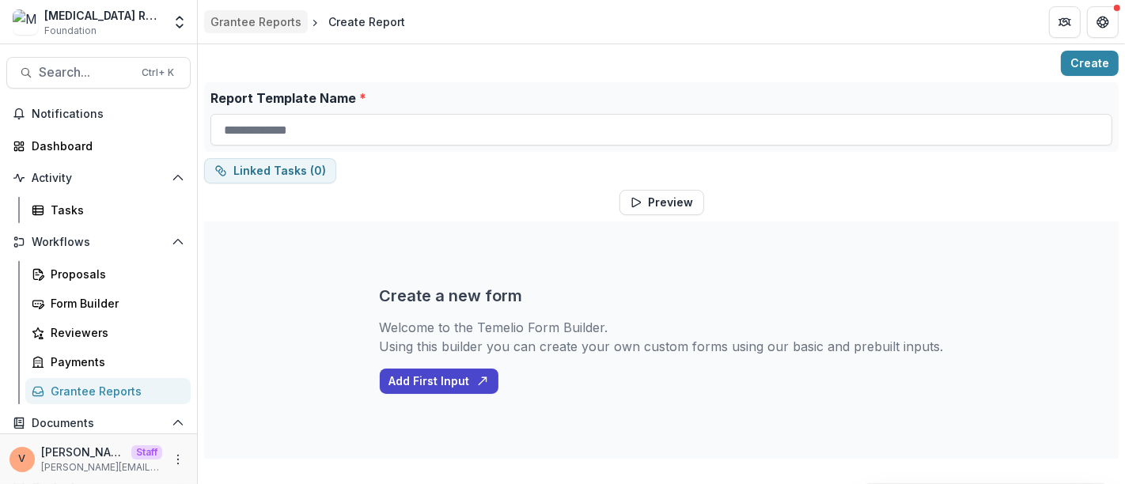
click at [239, 22] on div "Grantee Reports" at bounding box center [255, 21] width 91 height 17
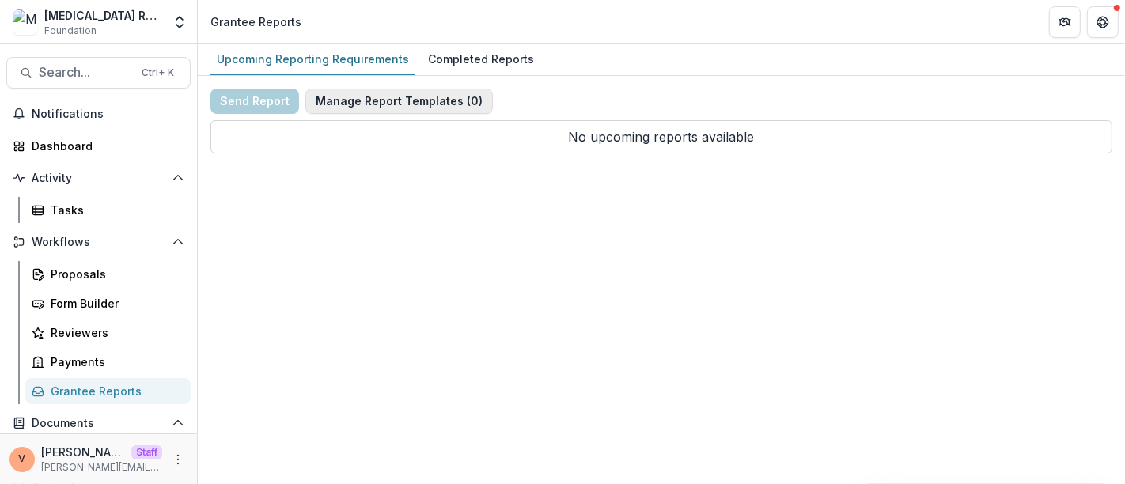
click at [428, 96] on button "Manage Report Templates ( 0 )" at bounding box center [398, 101] width 187 height 25
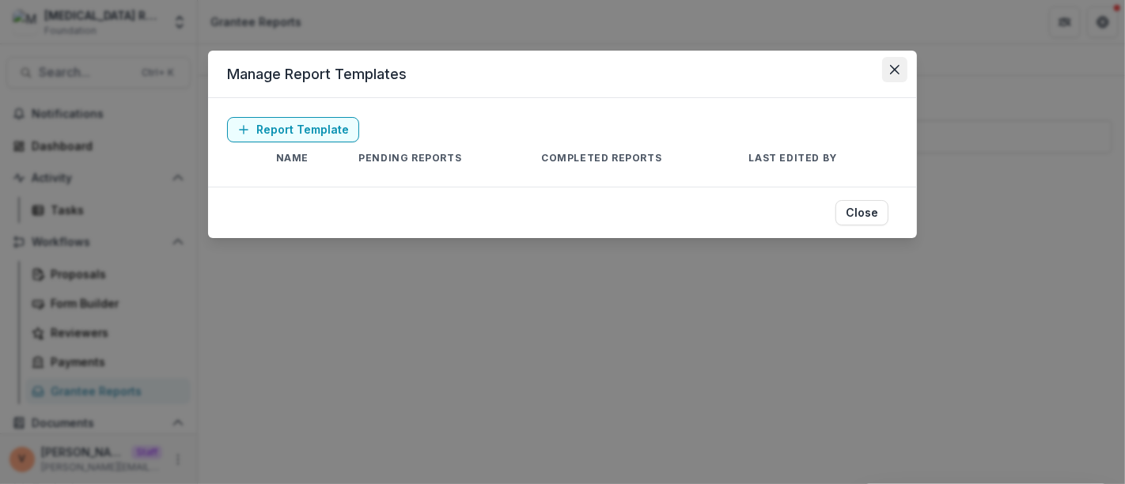
click at [898, 69] on icon "Close" at bounding box center [894, 69] width 9 height 9
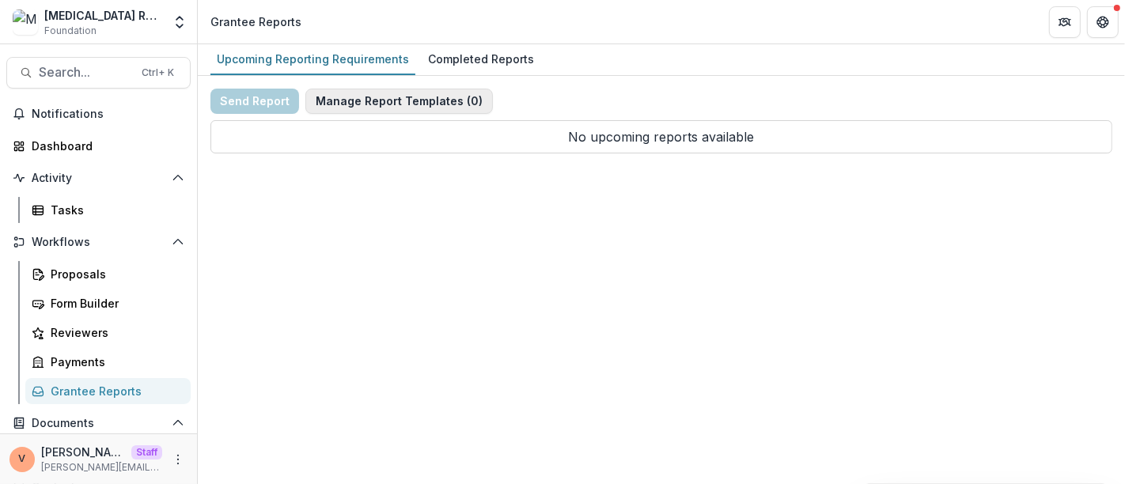
click at [393, 100] on button "Manage Report Templates ( 0 )" at bounding box center [398, 101] width 187 height 25
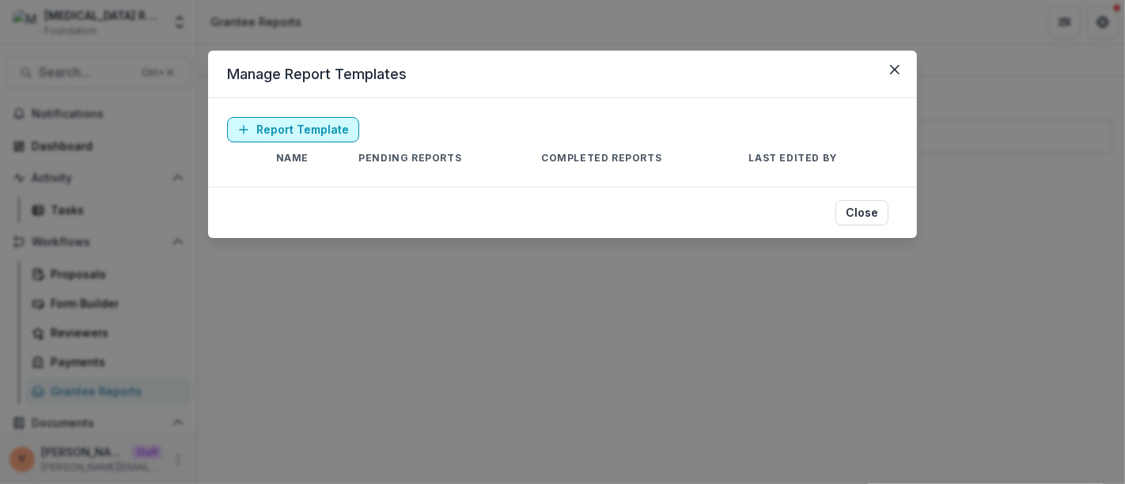
click at [305, 127] on link "Report Template" at bounding box center [293, 129] width 132 height 25
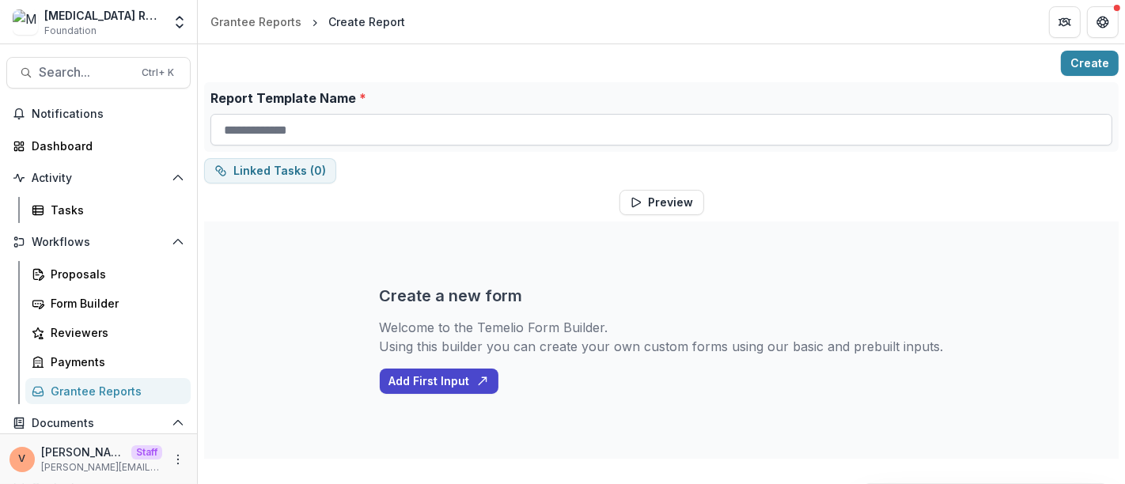
click at [341, 138] on input "Report Template Name *" at bounding box center [661, 130] width 902 height 32
click at [421, 120] on input "Report Template Name *" at bounding box center [661, 130] width 902 height 32
paste input "**********"
type input "**********"
click at [1090, 55] on button "Create" at bounding box center [1090, 63] width 58 height 25
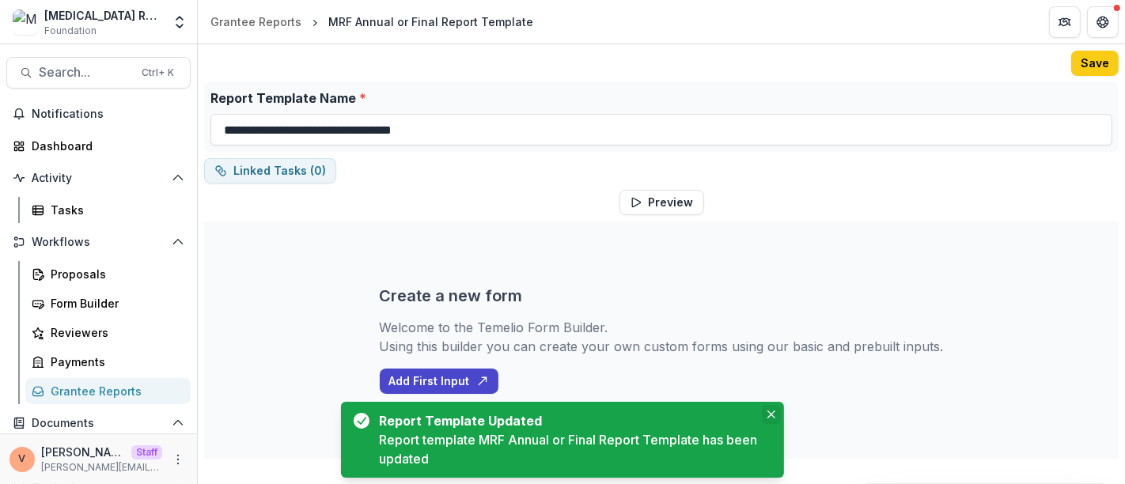
click at [773, 412] on icon "Close" at bounding box center [771, 414] width 8 height 8
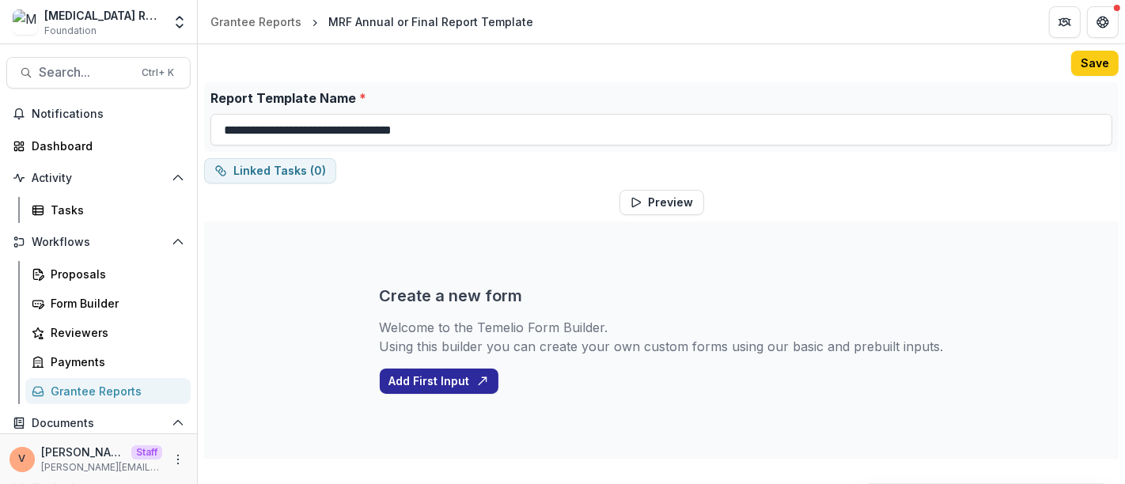
click at [452, 385] on button "Add First Input" at bounding box center [439, 381] width 119 height 25
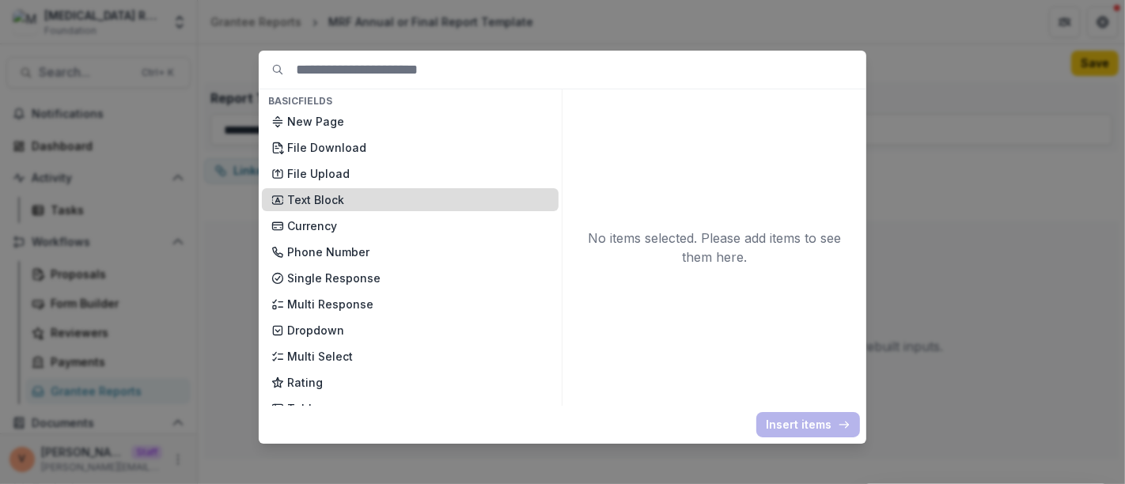
click at [312, 198] on p "Text Block" at bounding box center [418, 199] width 262 height 17
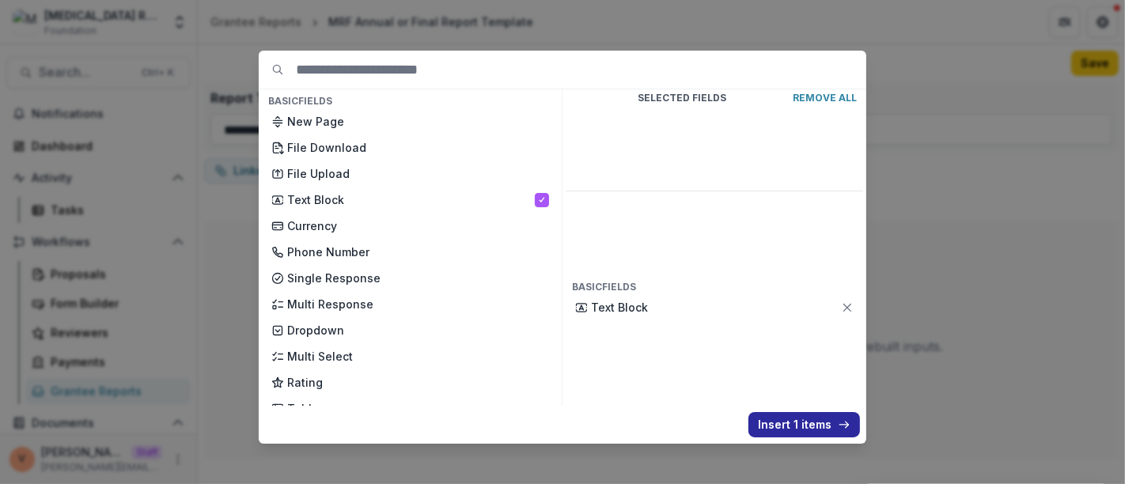
click at [791, 434] on button "Insert 1 items" at bounding box center [804, 424] width 112 height 25
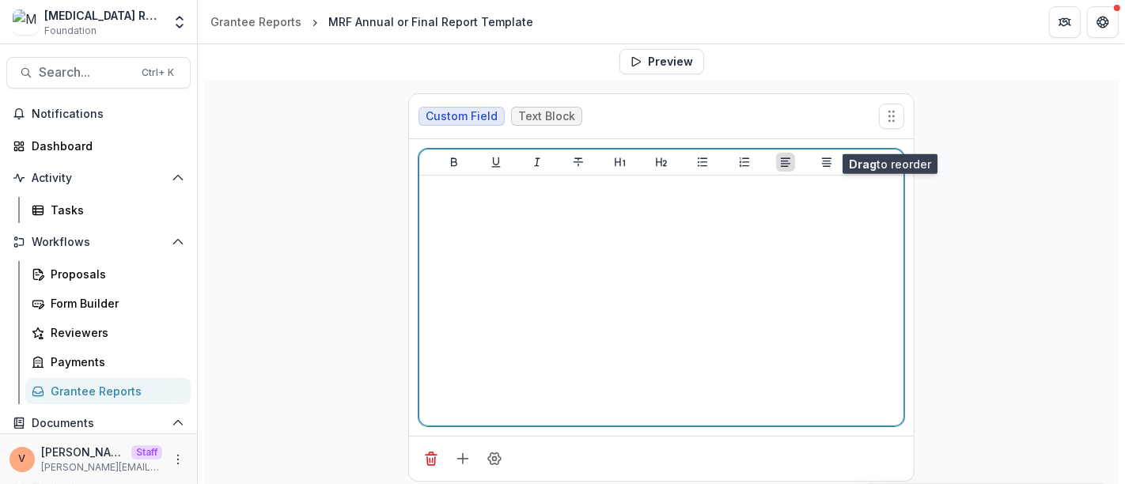
scroll to position [155, 0]
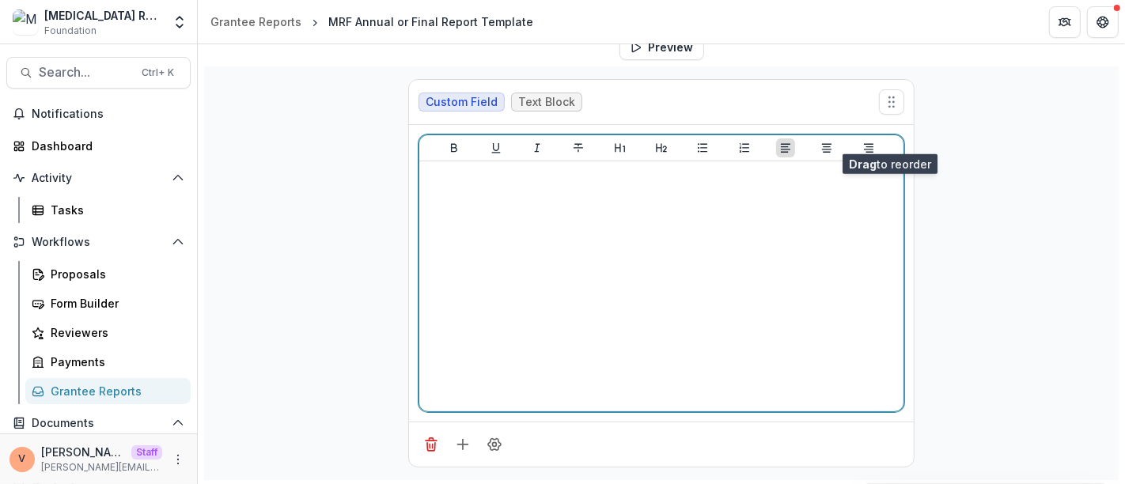
click at [607, 338] on div at bounding box center [660, 286] width 471 height 237
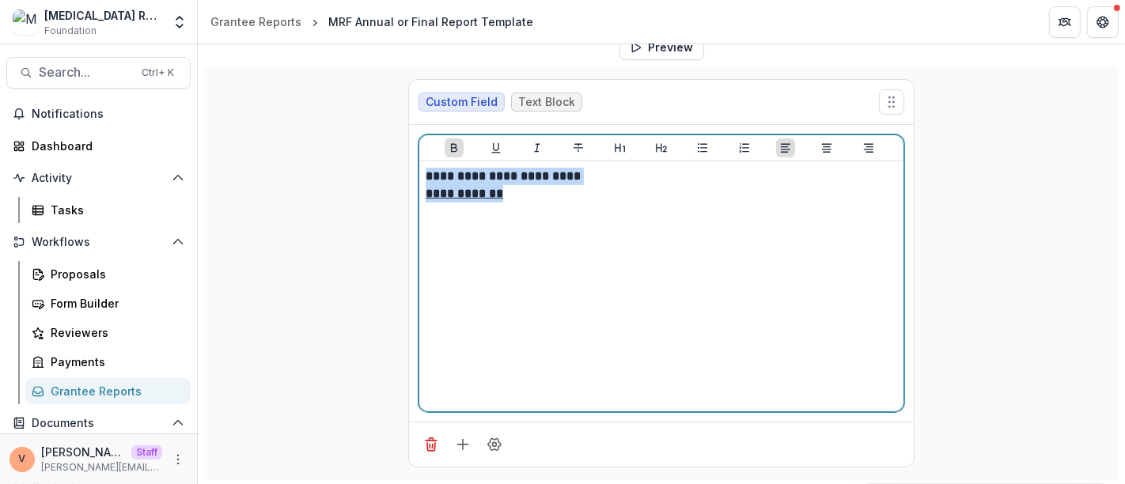
drag, startPoint x: 512, startPoint y: 193, endPoint x: 365, endPoint y: 172, distance: 149.3
click at [365, 172] on div "**********" at bounding box center [661, 273] width 914 height 414
click at [617, 148] on icon "Heading 1" at bounding box center [619, 148] width 10 height 9
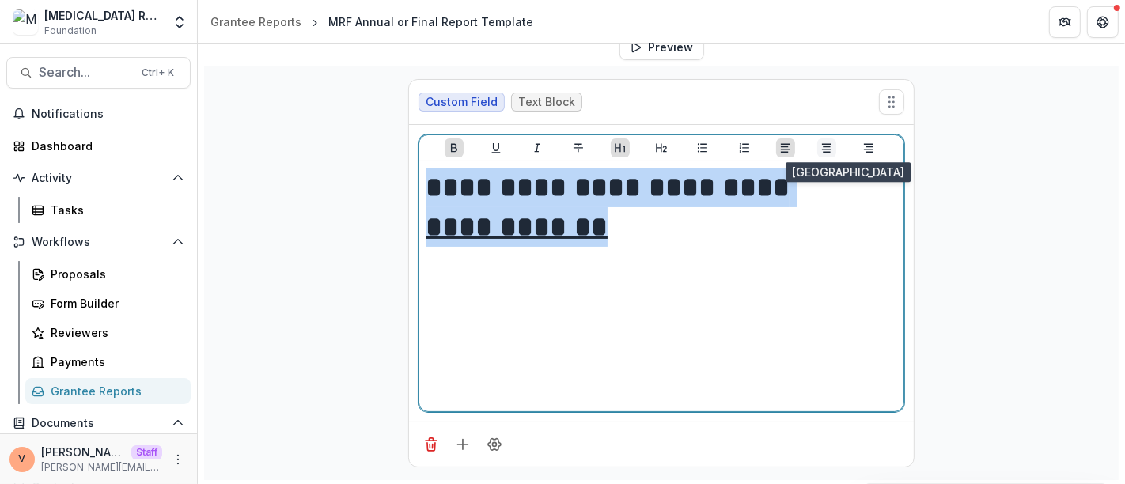
click at [824, 146] on icon "Align Center" at bounding box center [826, 148] width 13 height 13
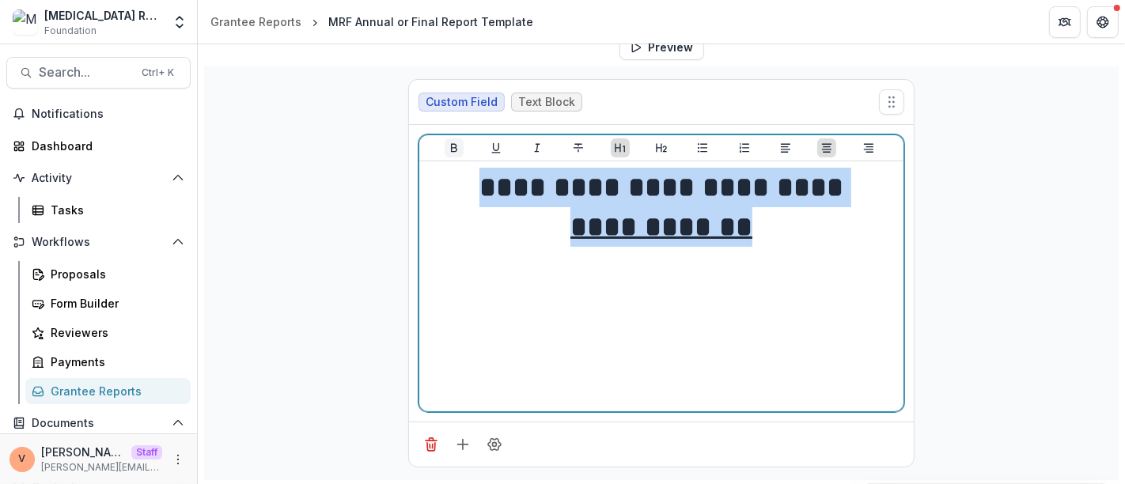
click at [451, 144] on icon "Bold" at bounding box center [454, 148] width 6 height 9
click at [455, 146] on icon "Bold" at bounding box center [454, 148] width 13 height 13
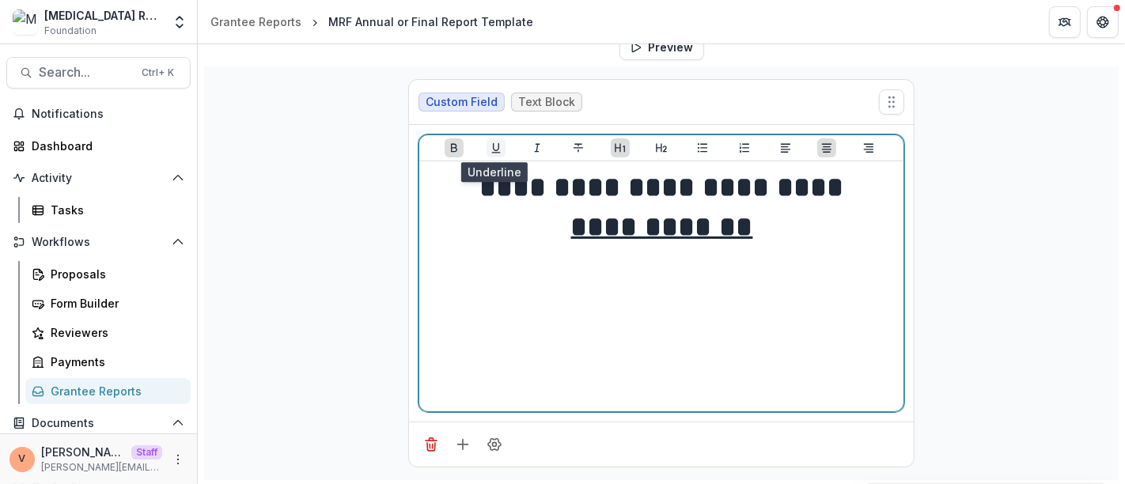
click at [493, 146] on icon "Underline" at bounding box center [496, 148] width 13 height 13
click at [781, 233] on h1 "**********" at bounding box center [661, 208] width 472 height 80
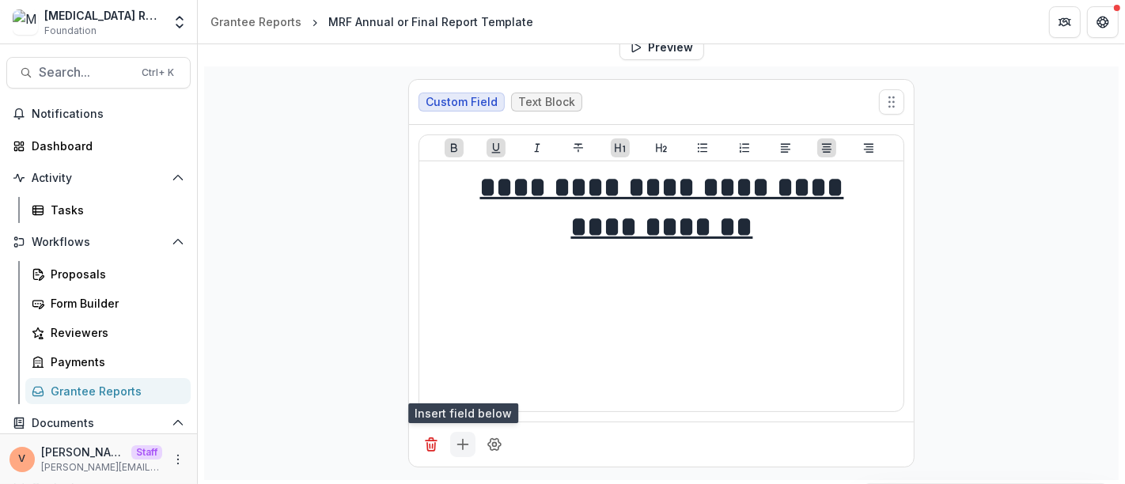
click at [465, 441] on icon "Add field" at bounding box center [463, 445] width 16 height 16
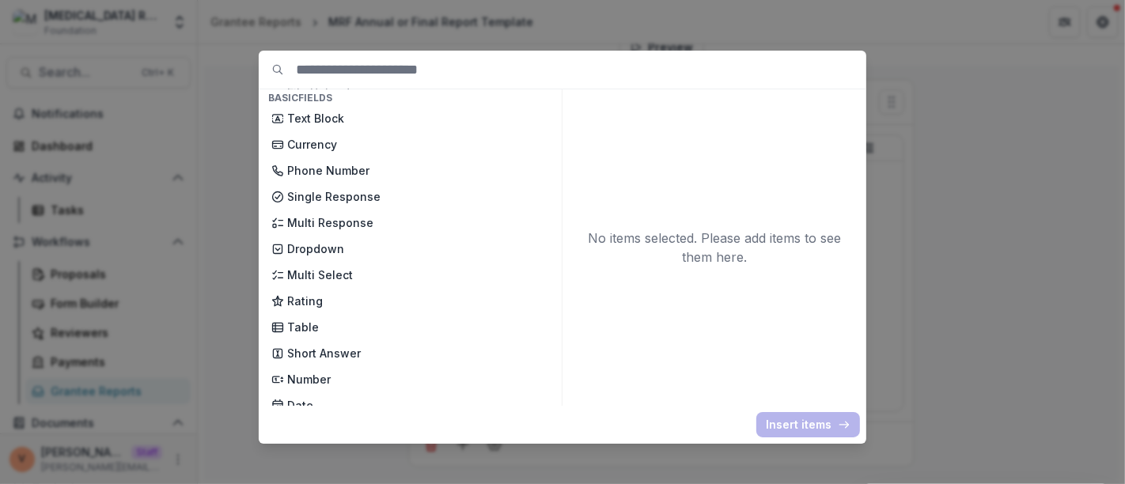
scroll to position [176, 0]
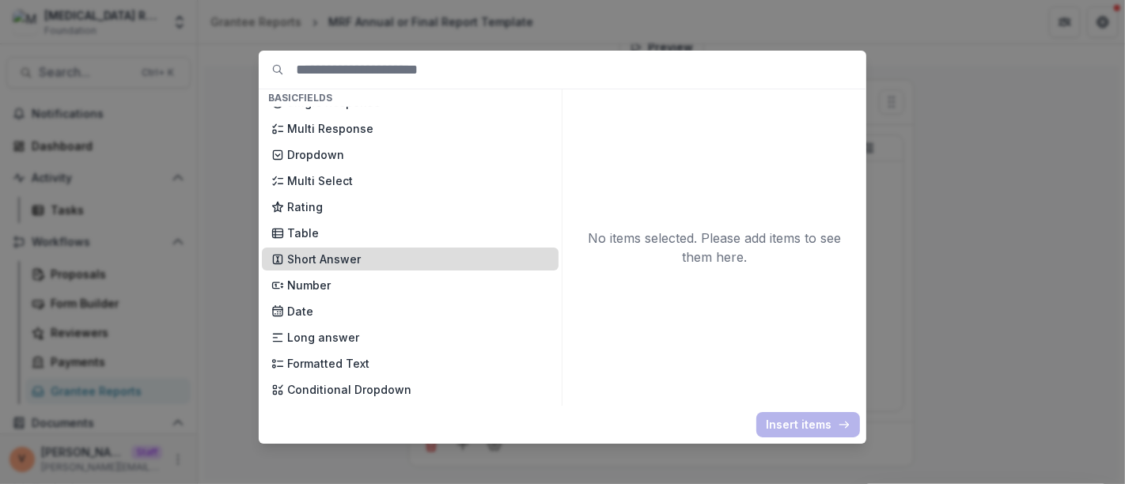
click at [361, 253] on p "Short Answer" at bounding box center [418, 259] width 262 height 17
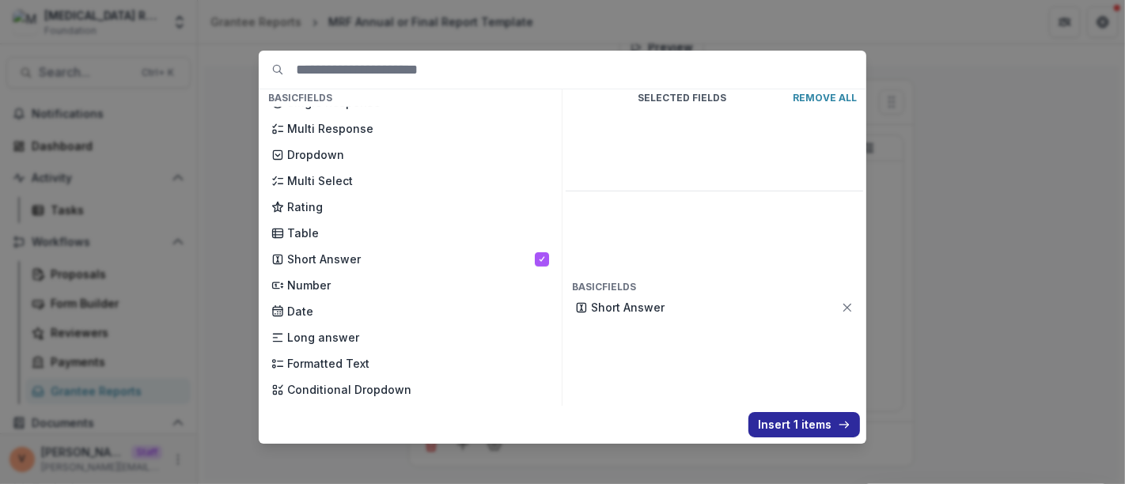
click at [801, 418] on button "Insert 1 items" at bounding box center [804, 424] width 112 height 25
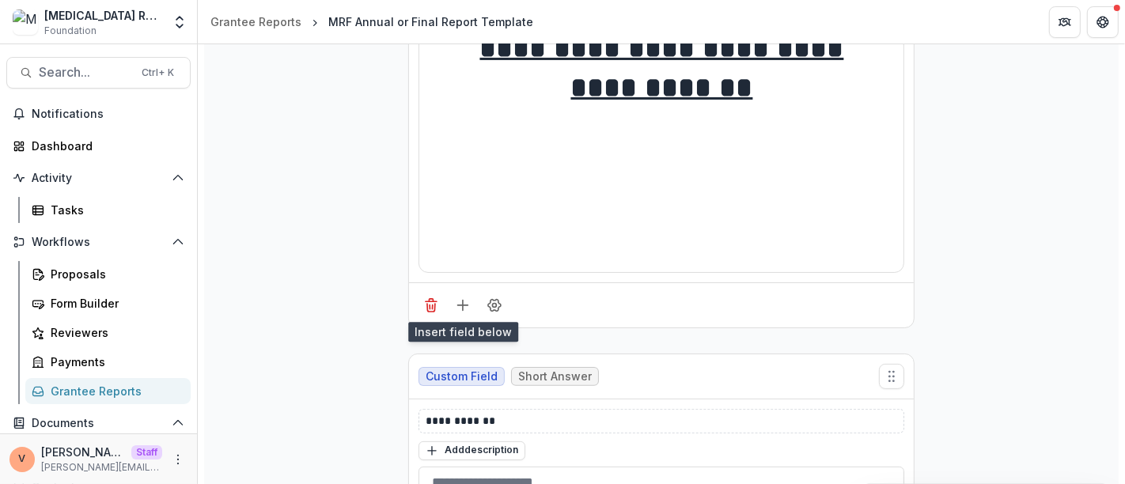
scroll to position [378, 0]
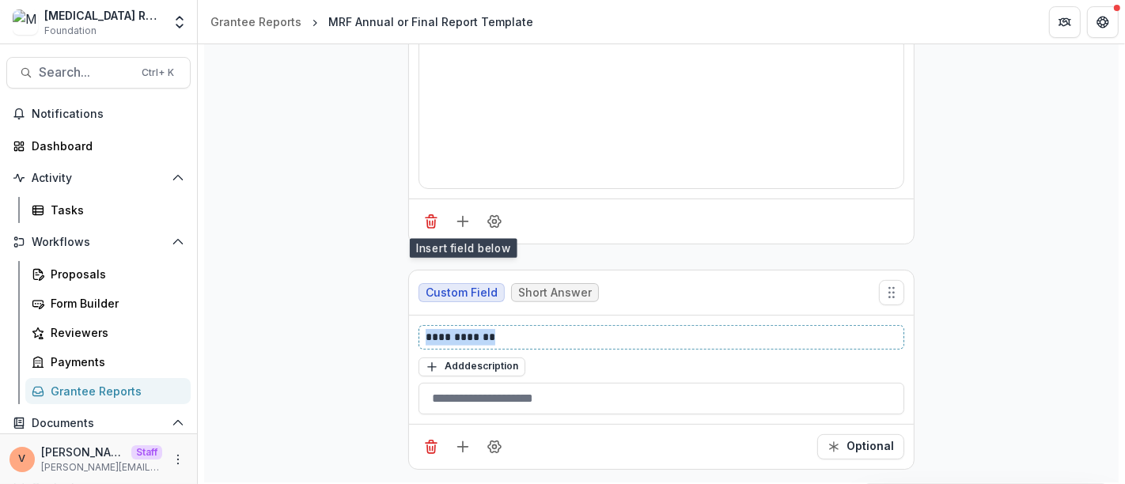
drag, startPoint x: 511, startPoint y: 332, endPoint x: 320, endPoint y: 327, distance: 190.7
click at [320, 327] on div "**********" at bounding box center [661, 162] width 914 height 639
click at [494, 448] on icon "Field Settings" at bounding box center [494, 446] width 13 height 12
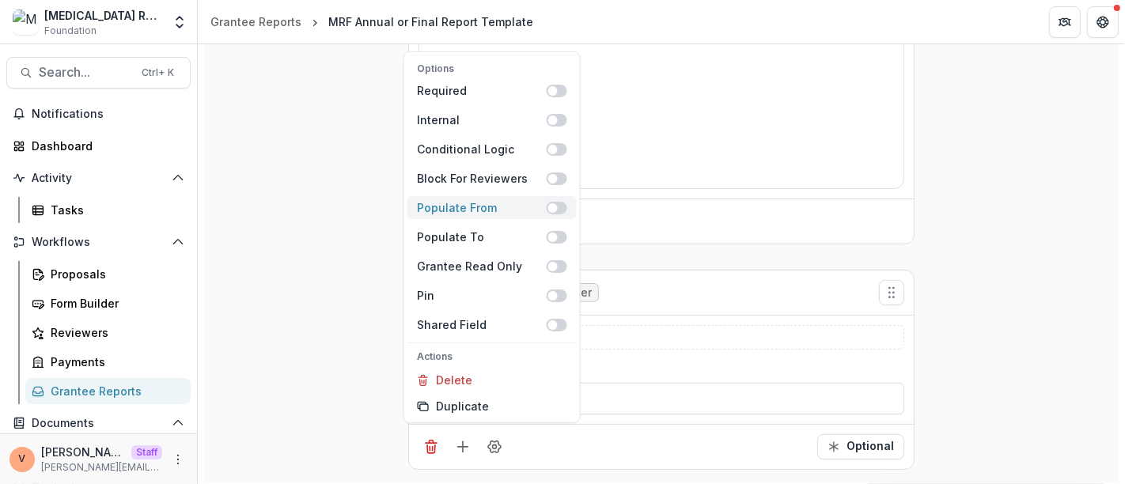
click at [561, 207] on span at bounding box center [556, 207] width 21 height 13
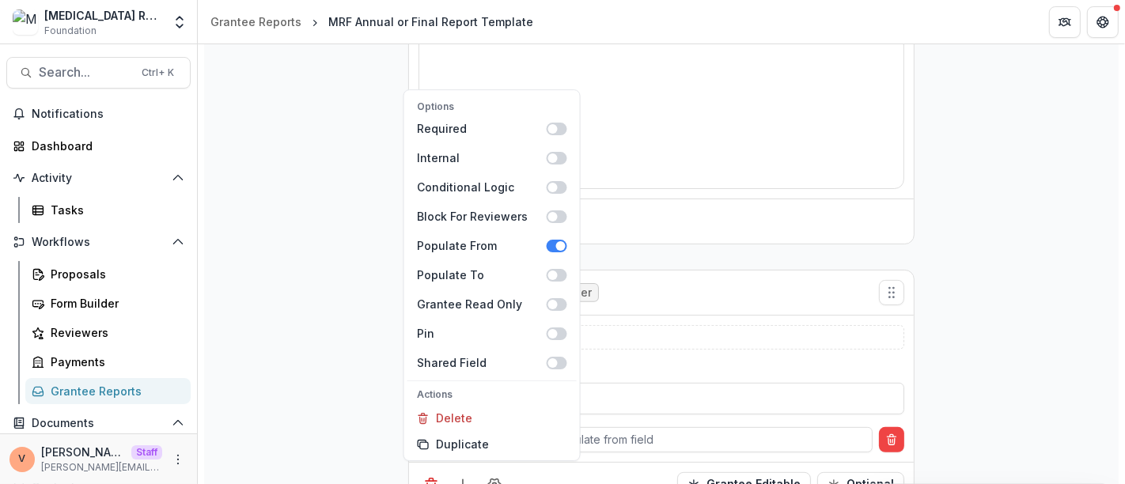
click at [1014, 264] on div "**********" at bounding box center [661, 181] width 914 height 677
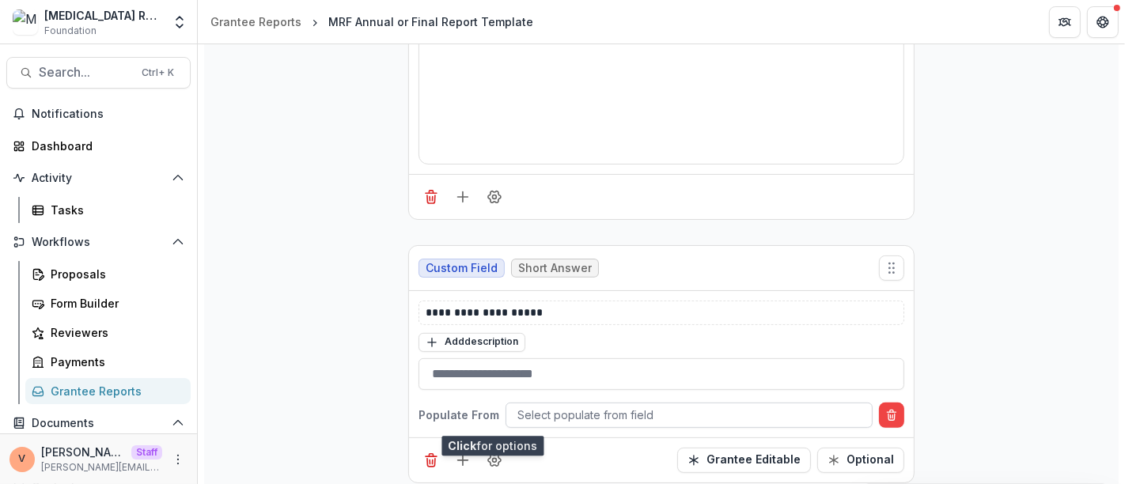
scroll to position [416, 0]
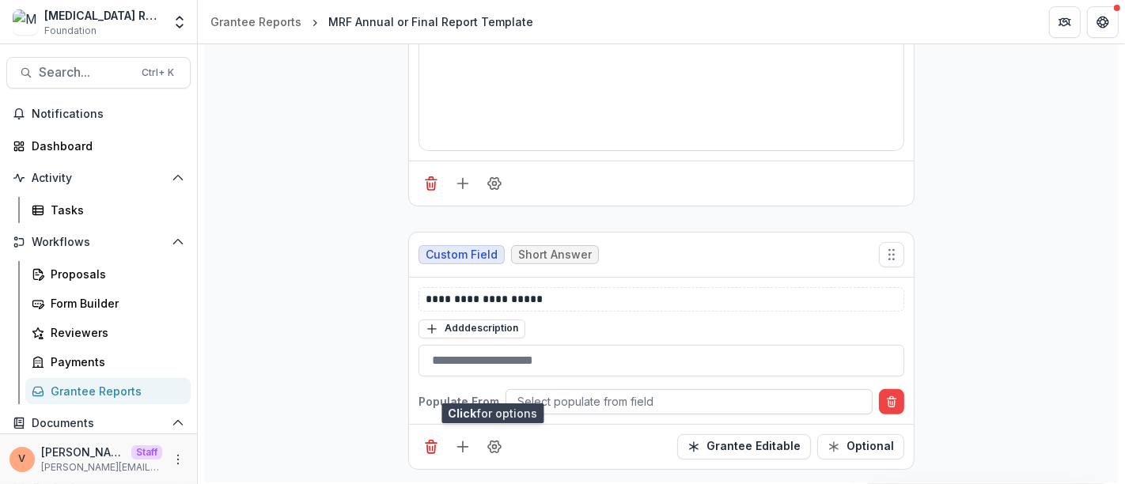
click at [588, 395] on div at bounding box center [688, 401] width 343 height 20
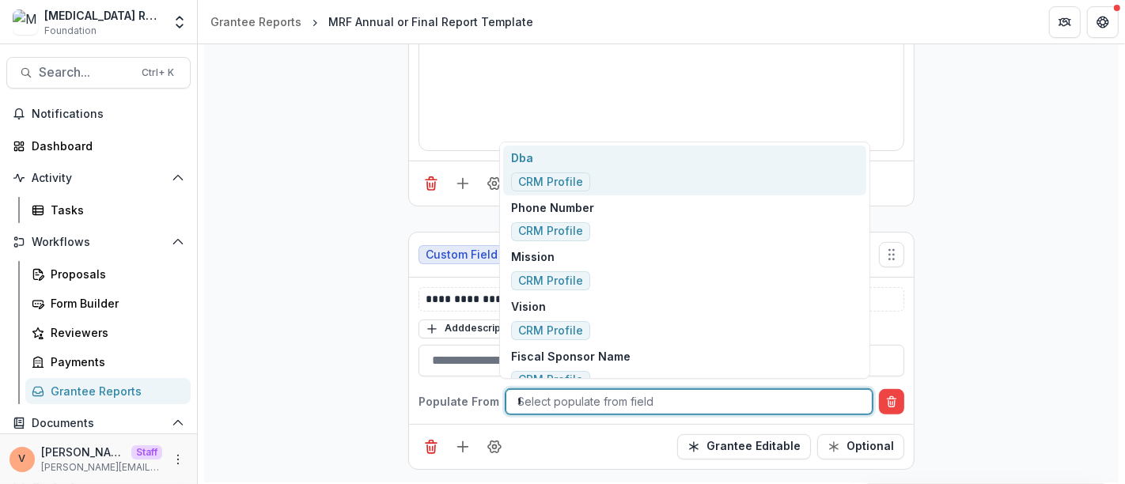
type input "****"
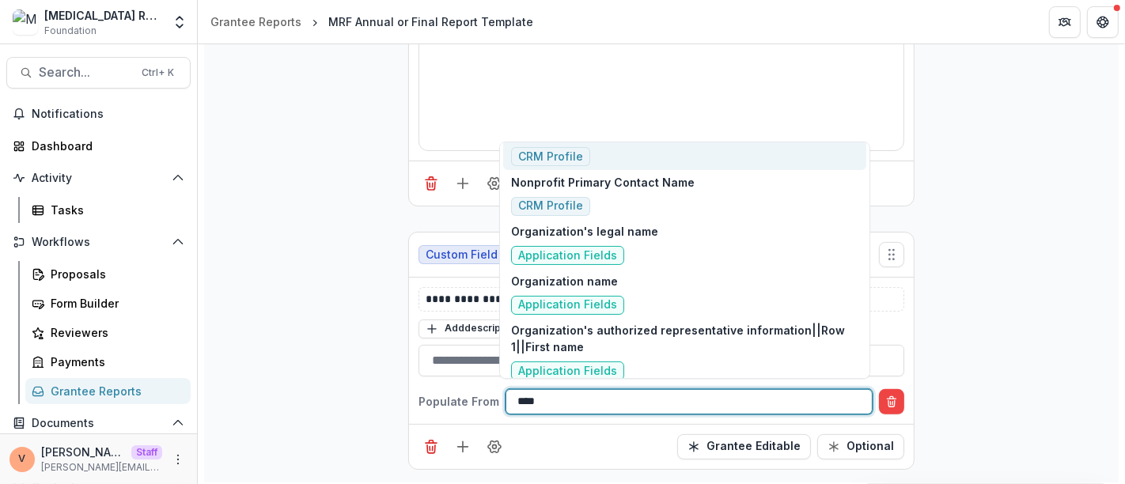
scroll to position [176, 0]
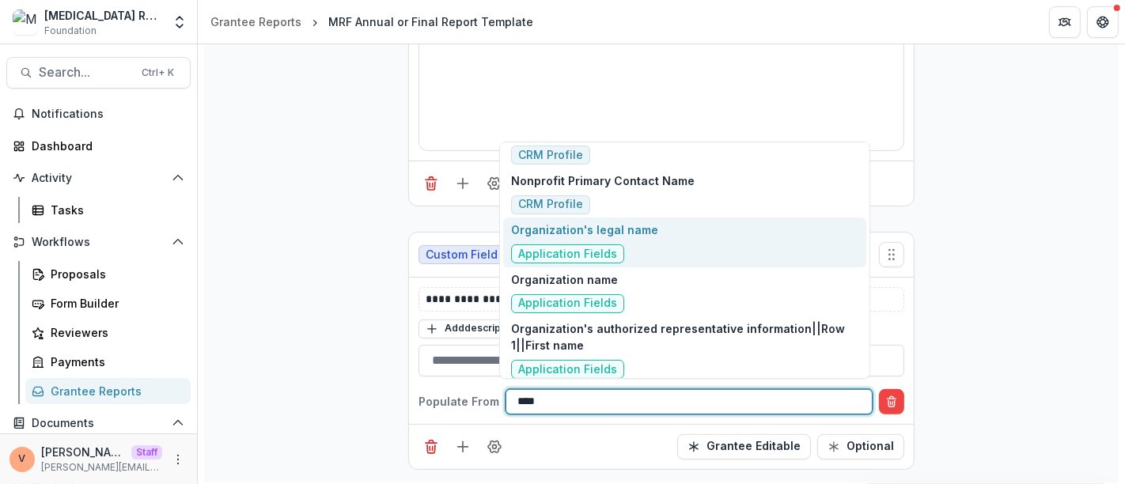
click at [673, 240] on div "Organization's legal name Application Fields" at bounding box center [684, 242] width 363 height 50
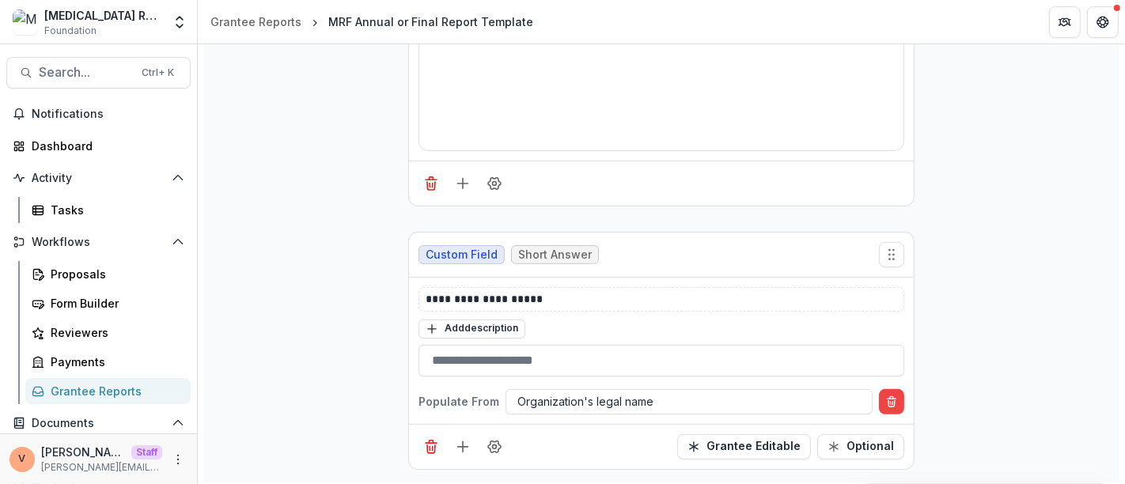
click at [991, 316] on div "**********" at bounding box center [661, 143] width 914 height 677
click at [461, 440] on icon "Add field" at bounding box center [463, 447] width 16 height 16
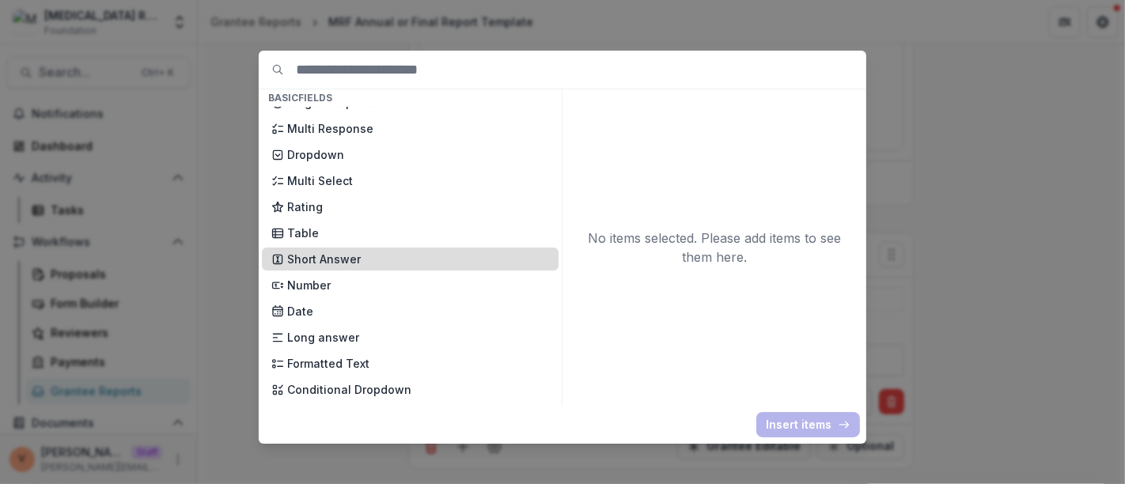
click at [357, 257] on p "Short Answer" at bounding box center [418, 259] width 262 height 17
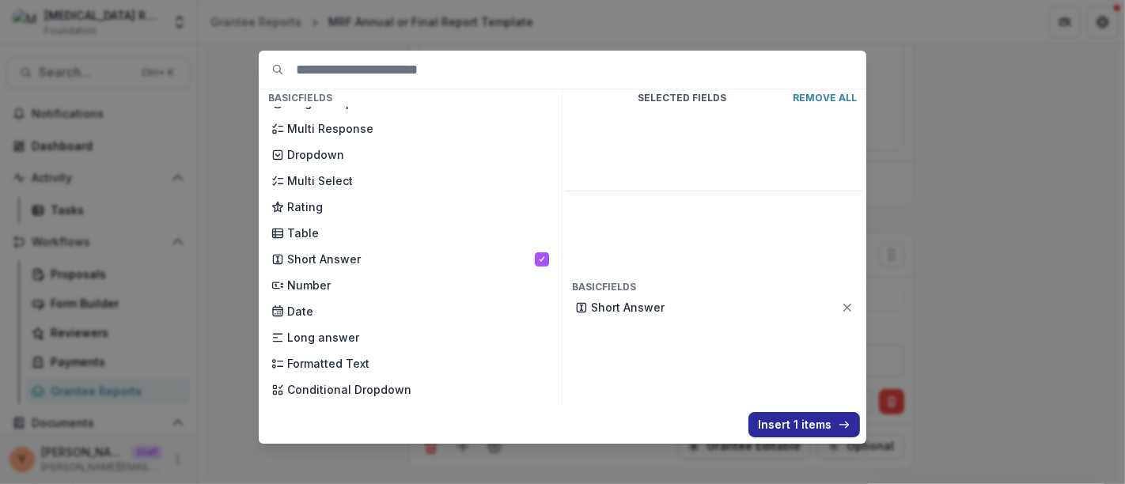
click at [795, 423] on button "Insert 1 items" at bounding box center [804, 424] width 112 height 25
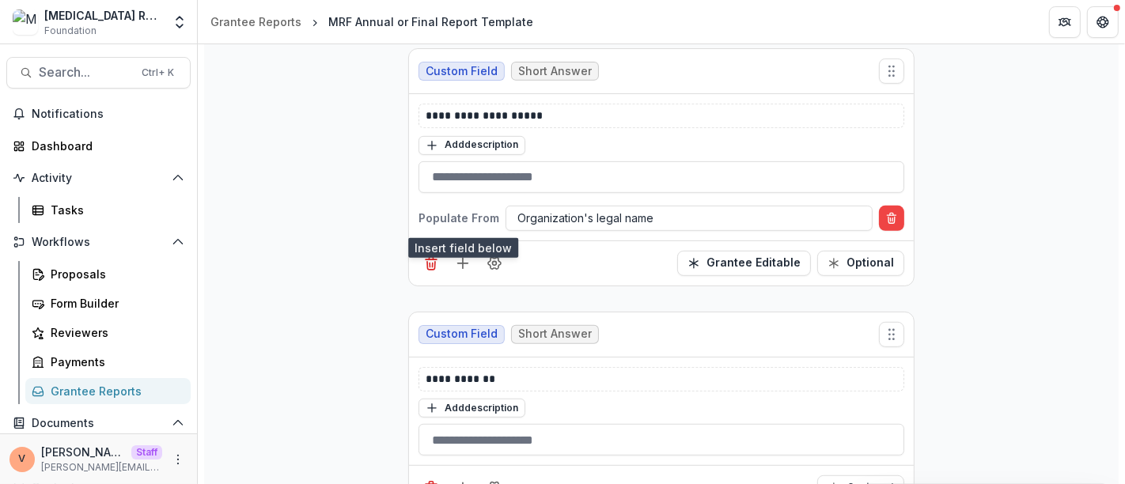
scroll to position [640, 0]
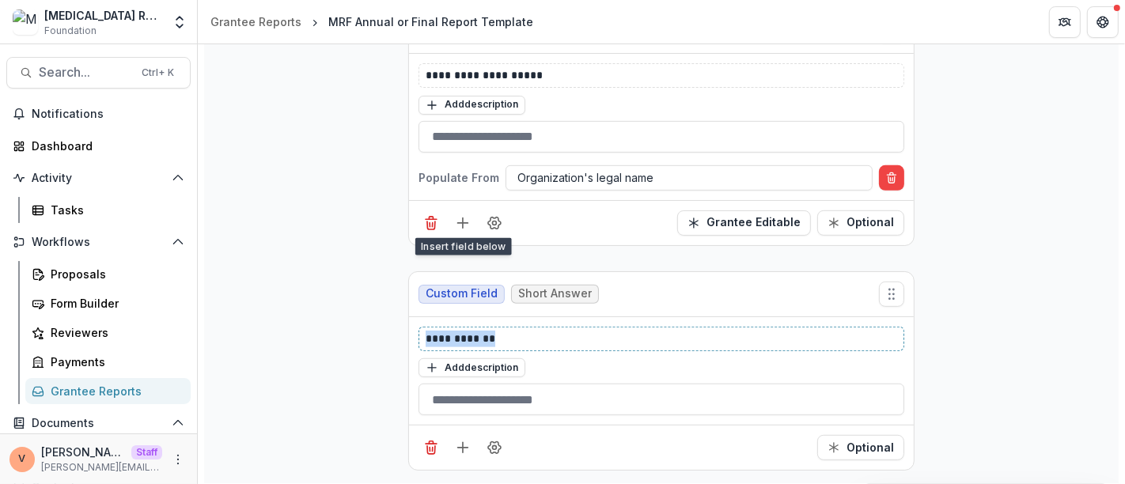
drag, startPoint x: 370, startPoint y: 339, endPoint x: 348, endPoint y: 341, distance: 22.2
click at [348, 341] on div "**********" at bounding box center [661, 33] width 914 height 902
click at [498, 446] on icon "Field Settings" at bounding box center [494, 448] width 16 height 16
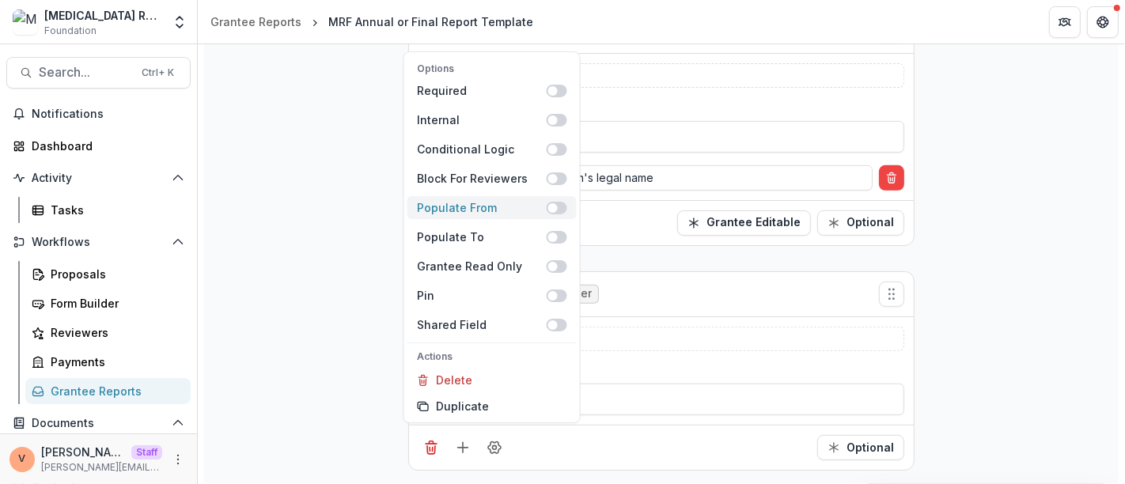
click at [560, 212] on span at bounding box center [556, 207] width 21 height 13
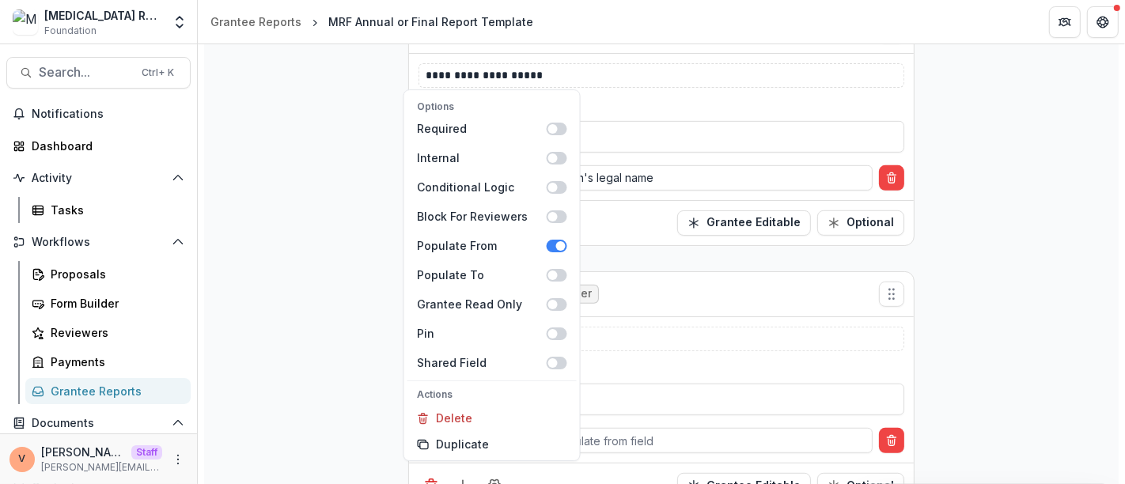
click at [1044, 312] on div "**********" at bounding box center [661, 52] width 914 height 940
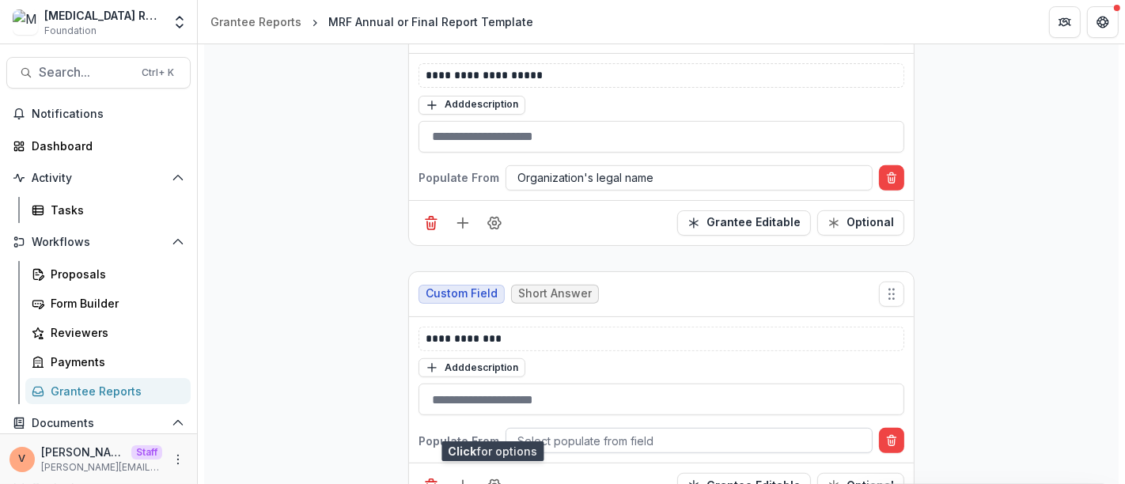
click at [615, 442] on div at bounding box center [688, 441] width 343 height 20
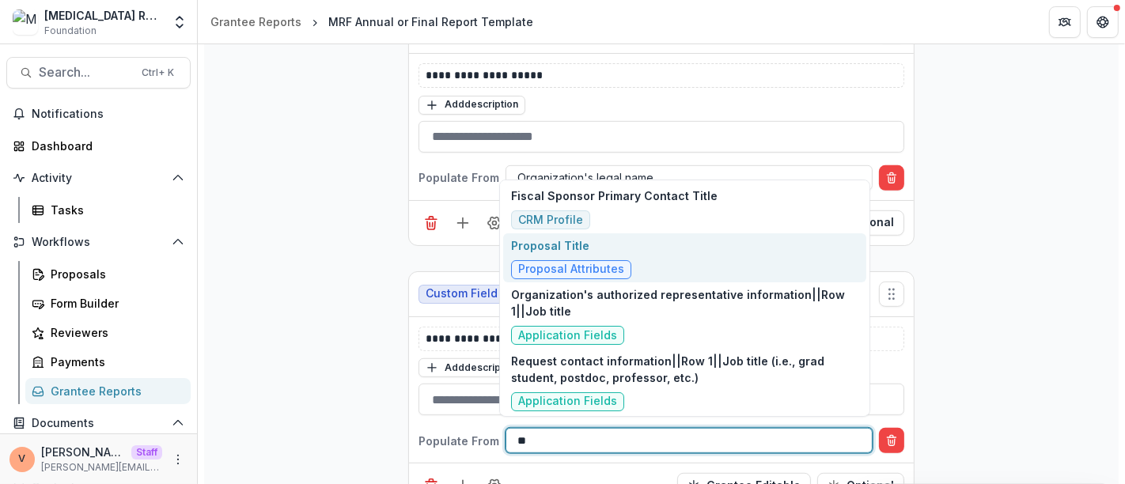
type input "*"
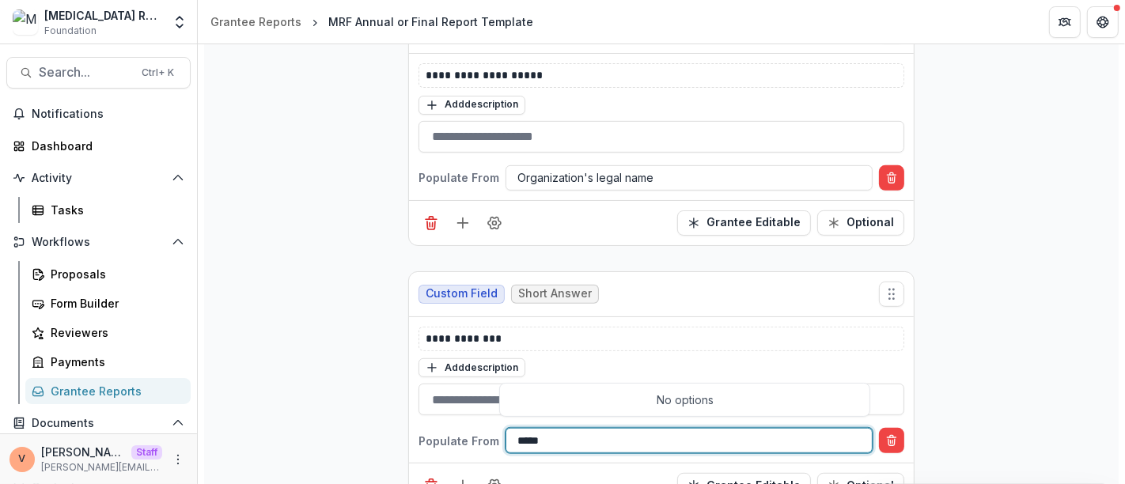
type input "****"
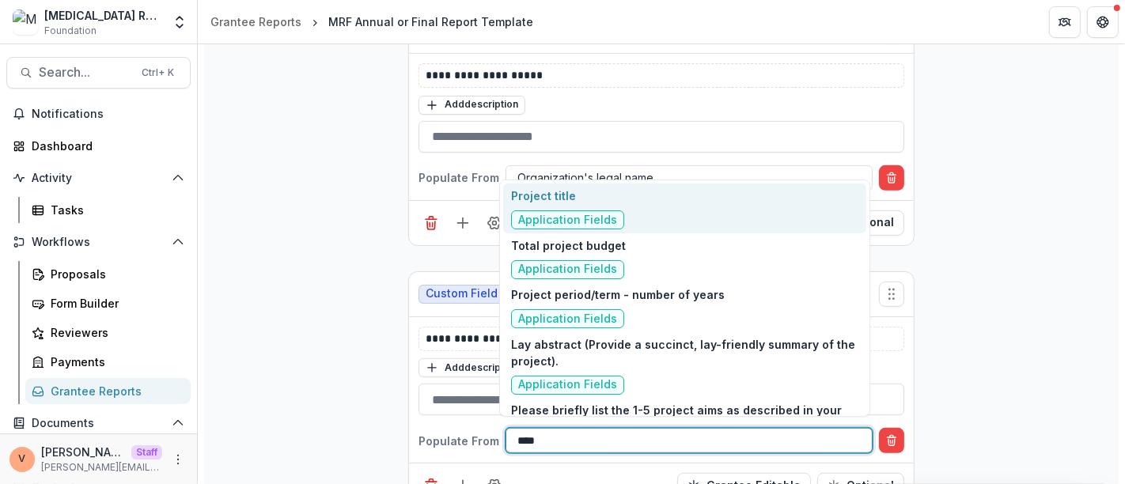
click at [621, 201] on div "Project title Application Fields" at bounding box center [684, 208] width 363 height 50
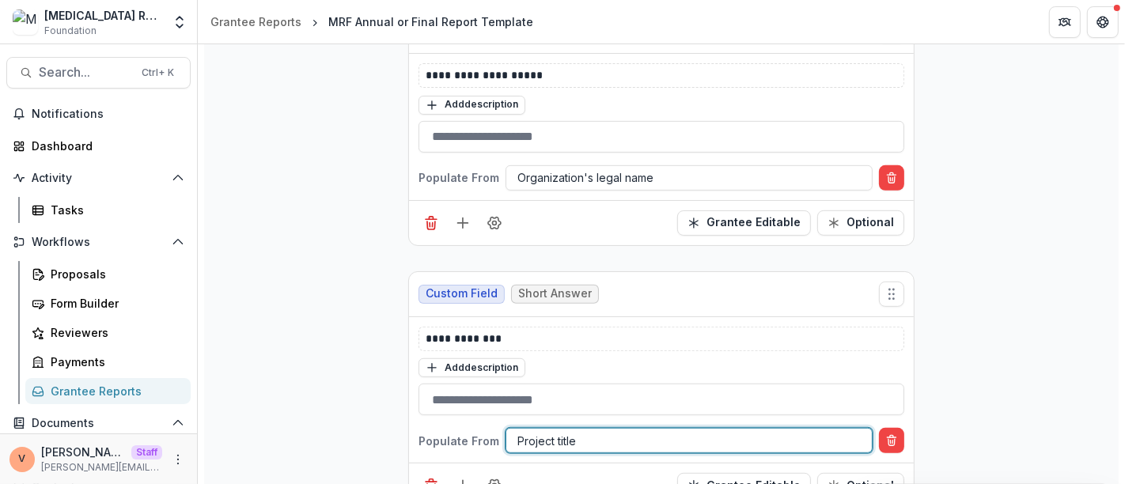
click at [603, 437] on div at bounding box center [688, 441] width 343 height 20
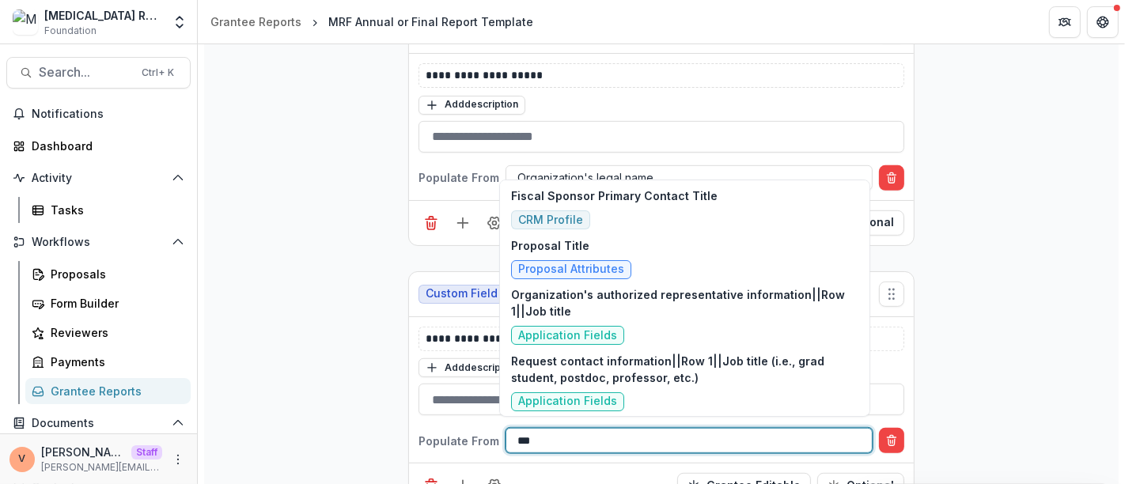
scroll to position [459, 0]
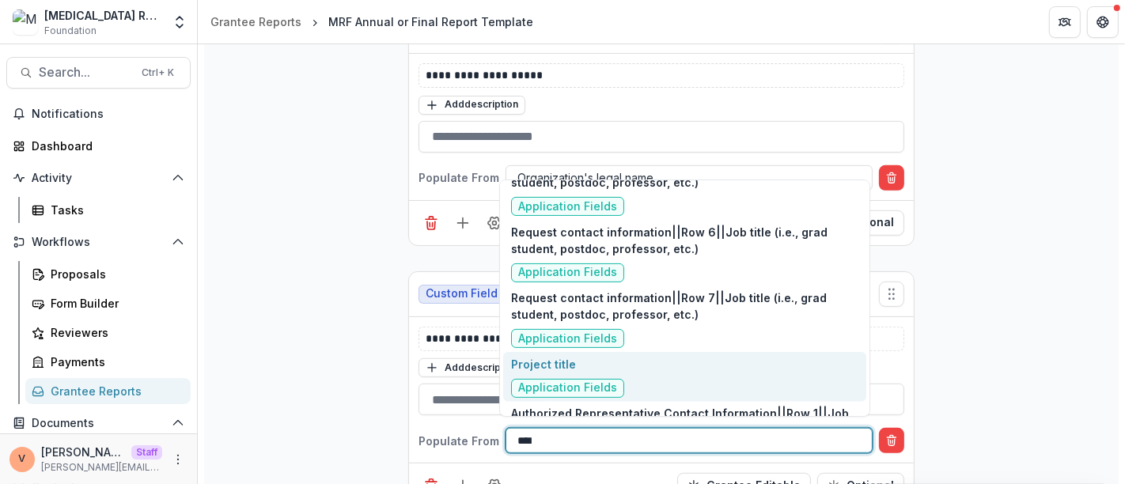
type input "*****"
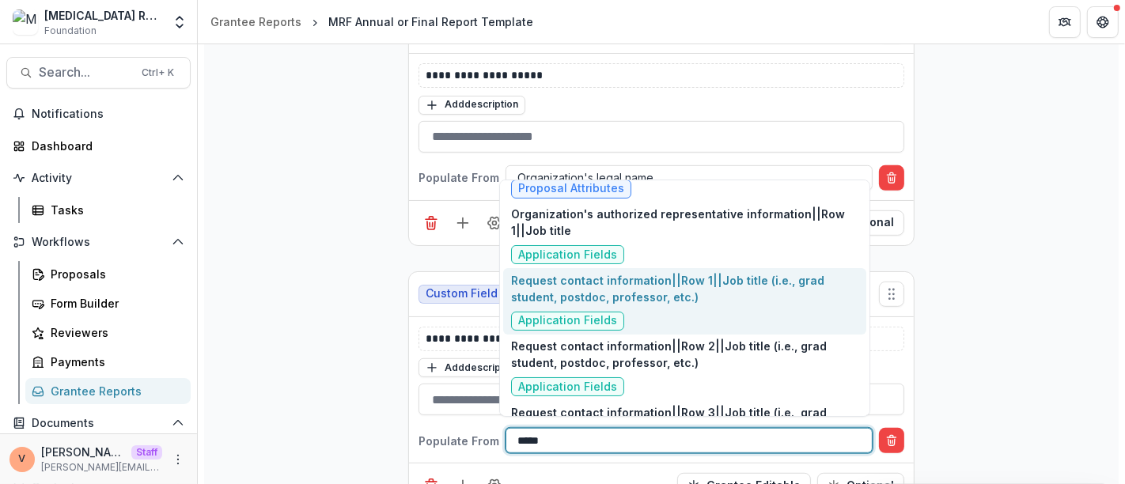
scroll to position [0, 0]
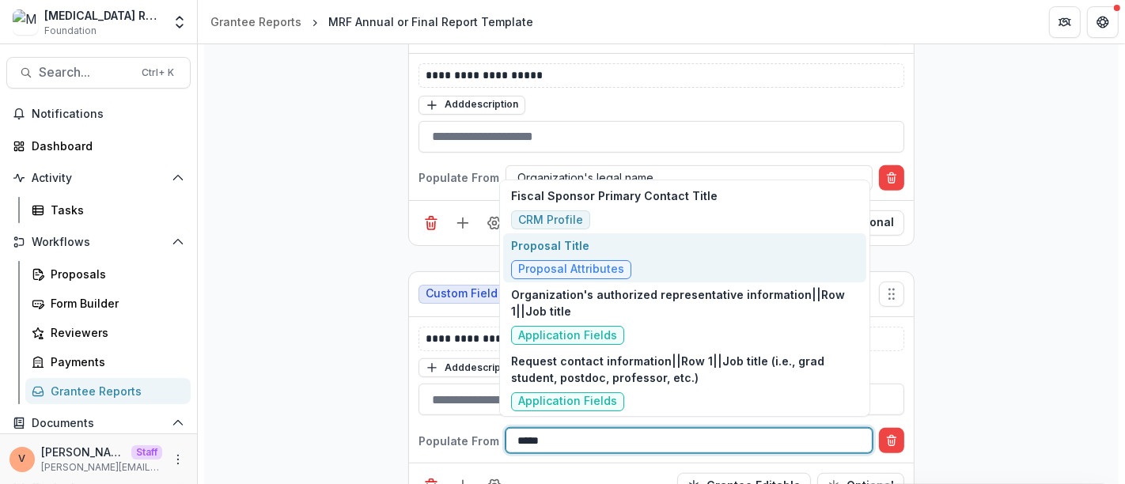
click at [602, 252] on p "Proposal Title" at bounding box center [571, 245] width 120 height 17
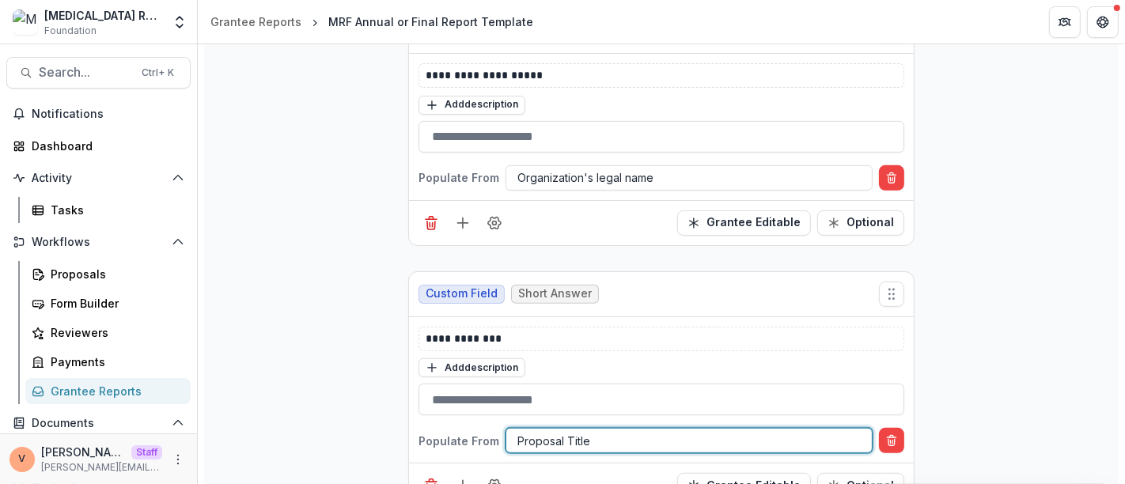
scroll to position [678, 0]
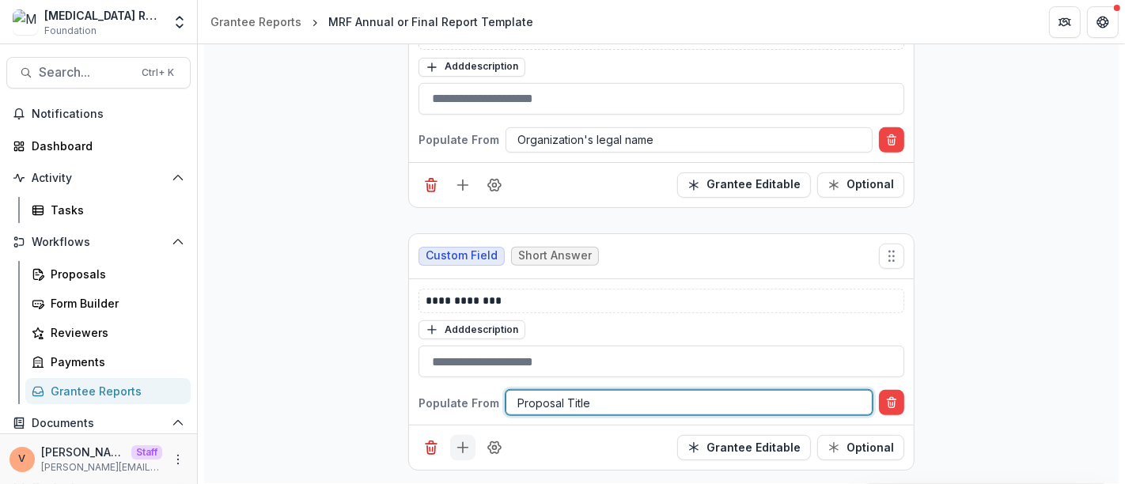
click at [457, 450] on icon "Add field" at bounding box center [463, 448] width 16 height 16
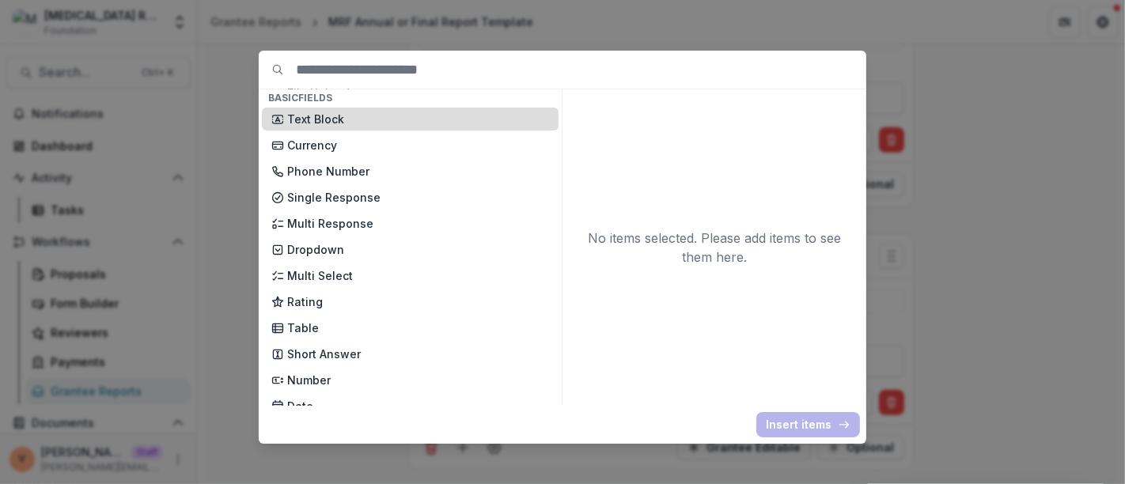
scroll to position [176, 0]
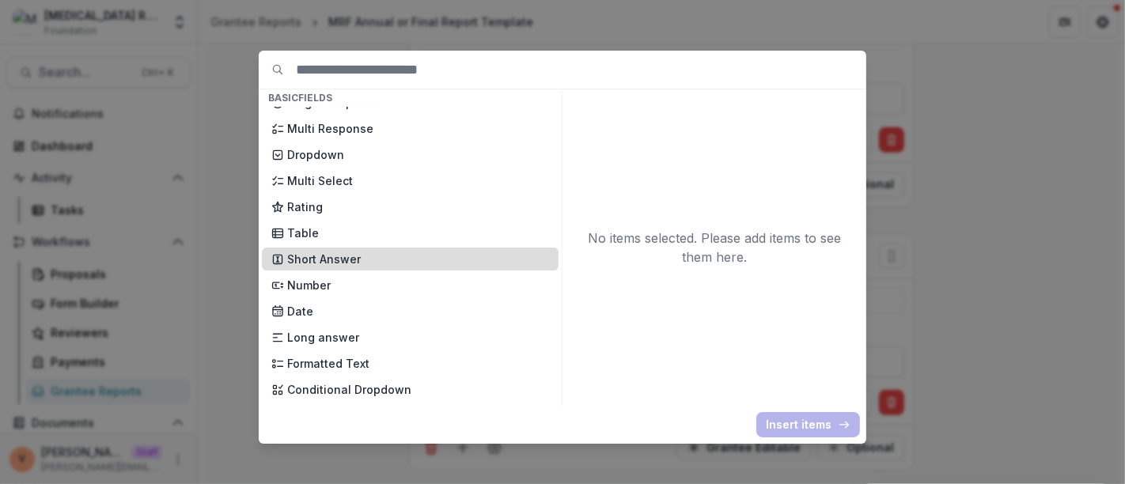
click at [364, 265] on p "Short Answer" at bounding box center [418, 259] width 262 height 17
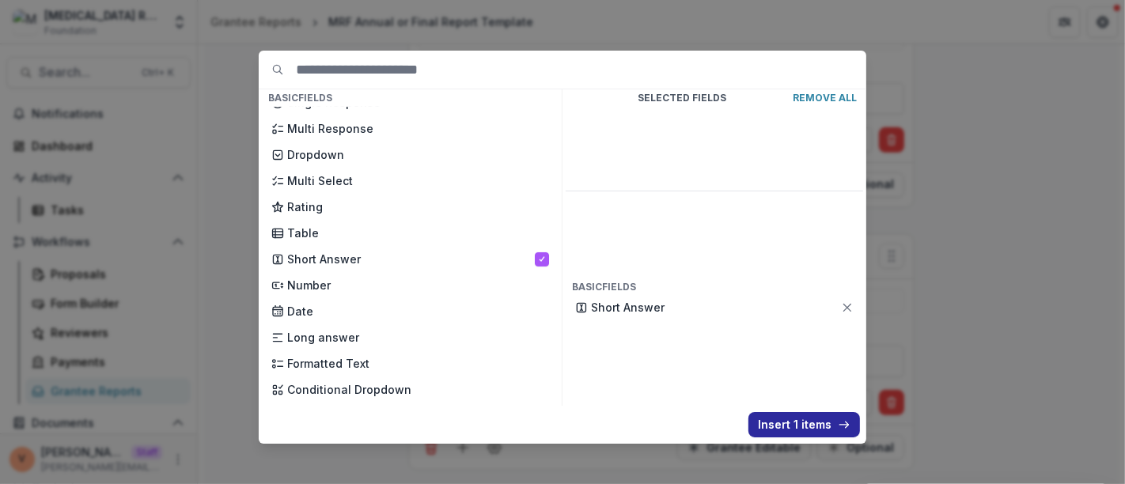
click at [800, 424] on button "Insert 1 items" at bounding box center [804, 424] width 112 height 25
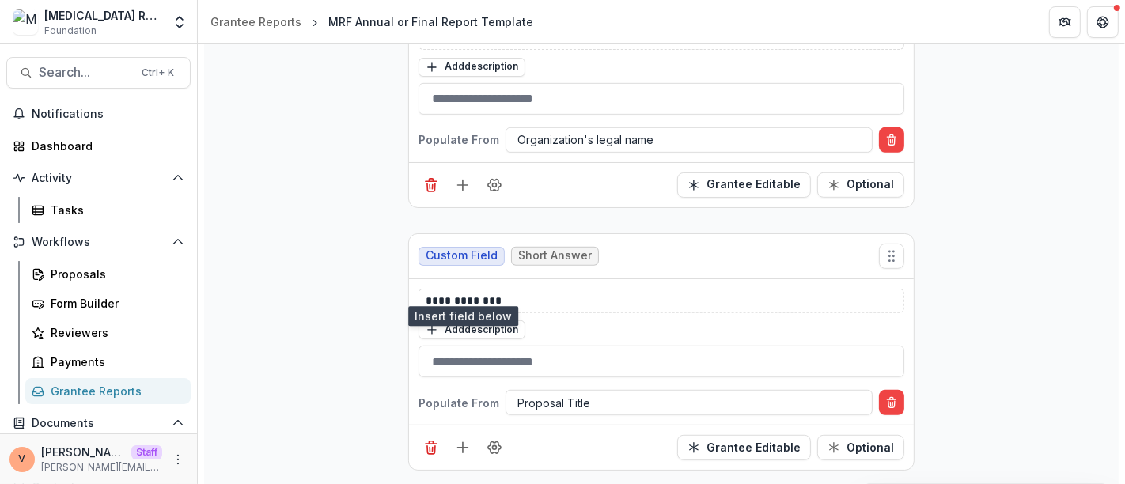
scroll to position [902, 0]
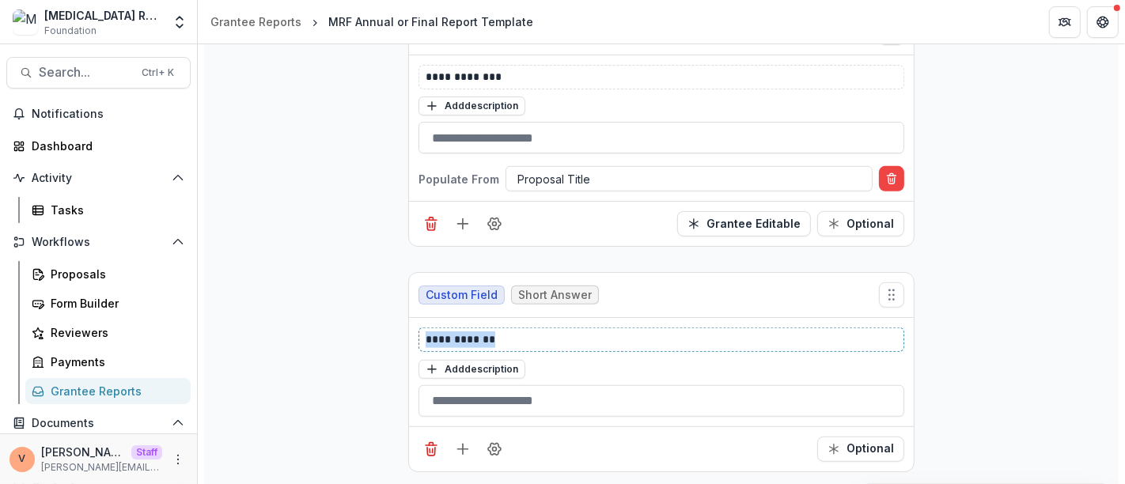
drag, startPoint x: 435, startPoint y: 335, endPoint x: 312, endPoint y: 340, distance: 123.5
click at [499, 457] on div "Optional" at bounding box center [661, 448] width 505 height 45
click at [497, 452] on button "Field Settings" at bounding box center [494, 449] width 25 height 25
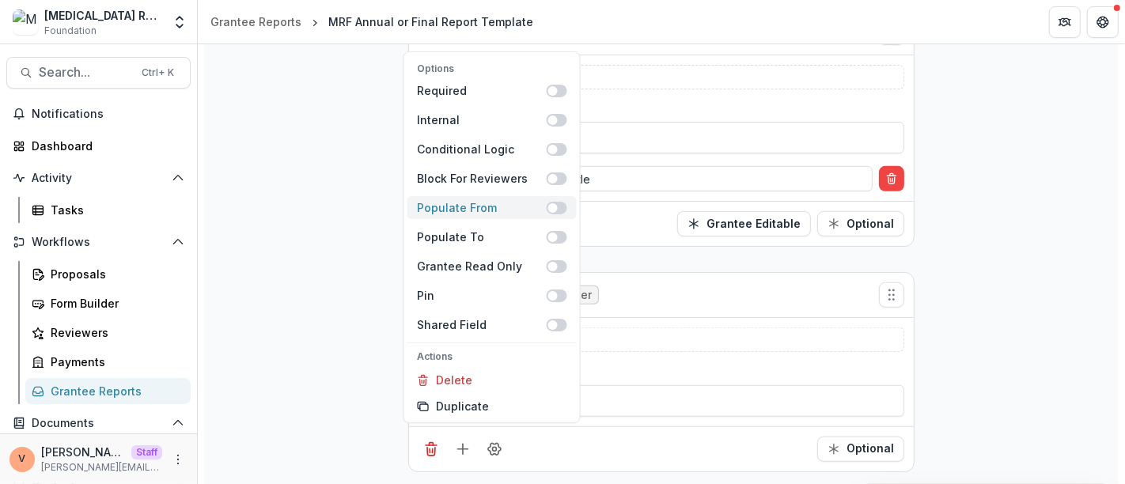
click at [558, 211] on span at bounding box center [556, 207] width 21 height 13
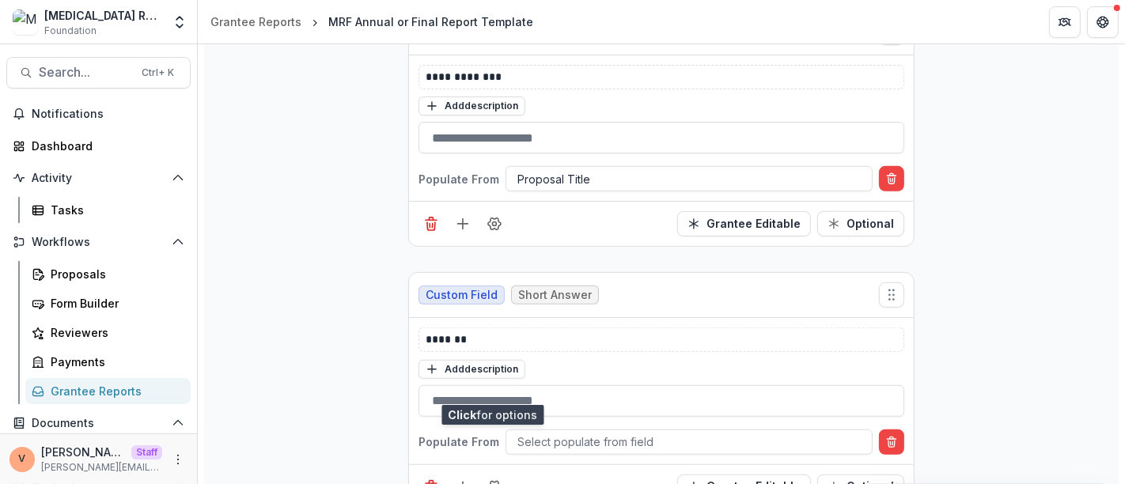
scroll to position [940, 0]
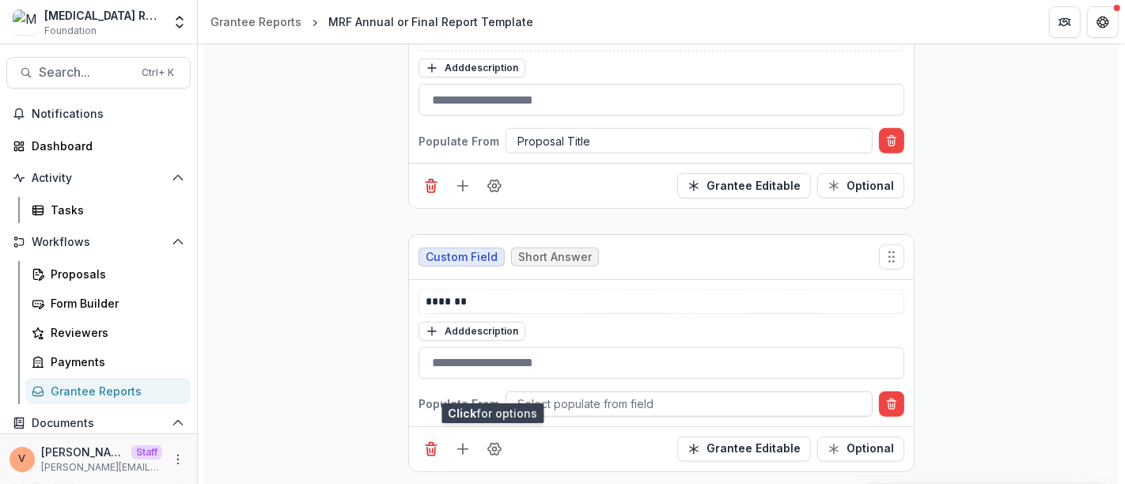
click at [600, 398] on div at bounding box center [688, 404] width 343 height 20
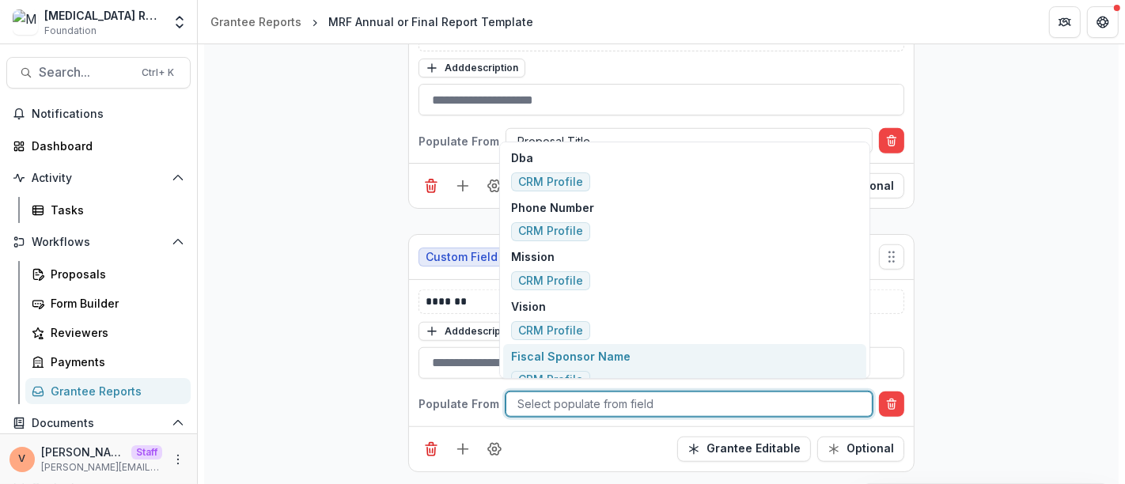
scroll to position [29, 0]
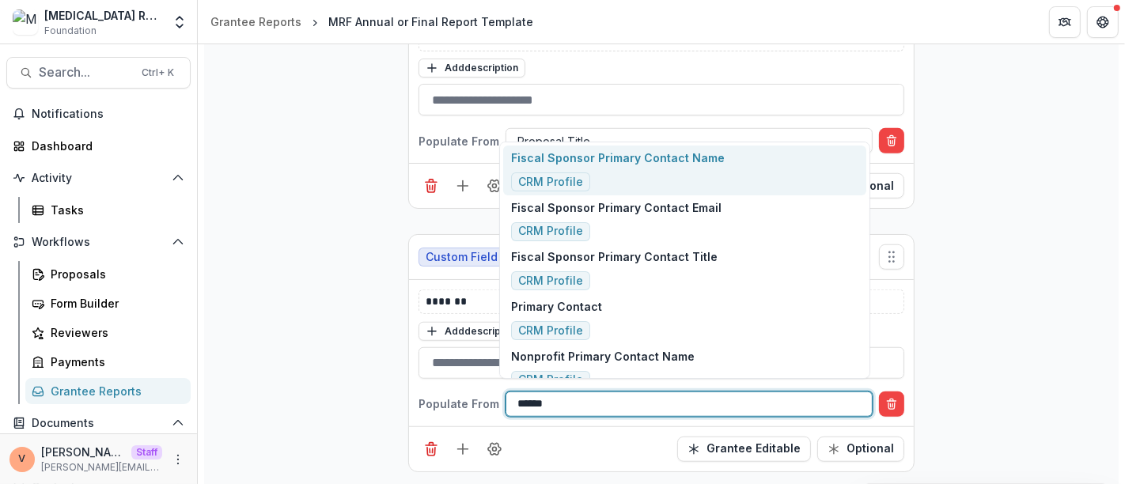
type input "*******"
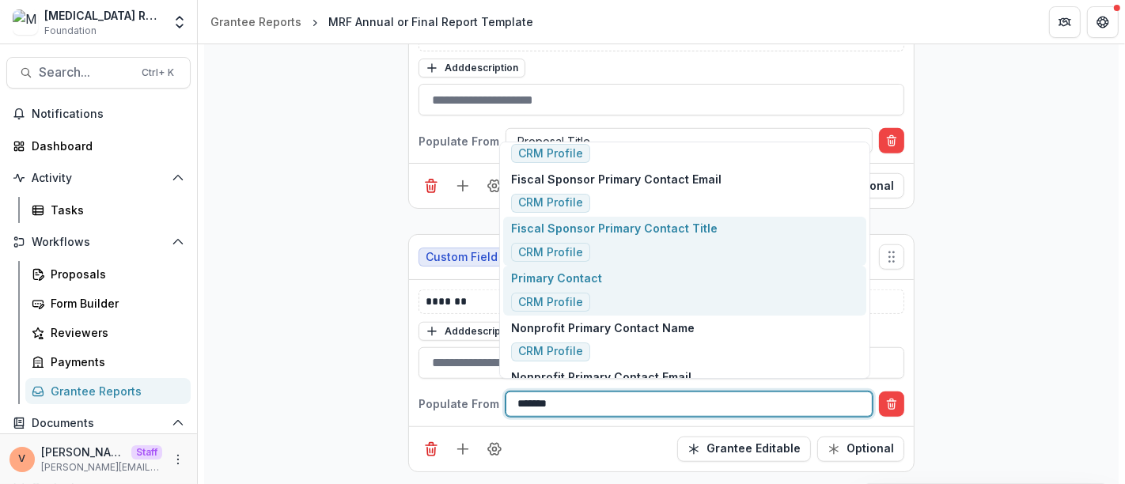
scroll to position [2, 0]
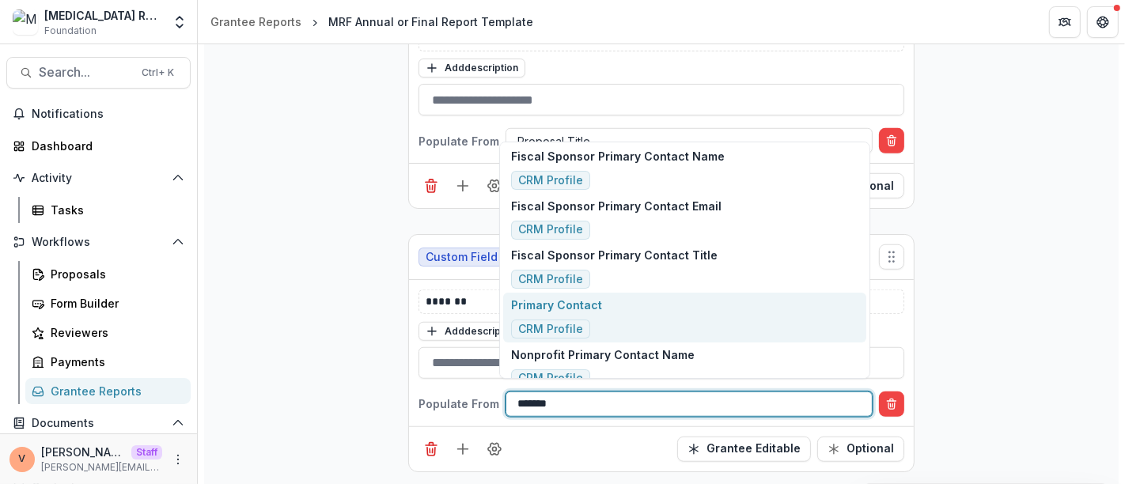
click at [678, 306] on div "Primary Contact CRM Profile" at bounding box center [684, 318] width 363 height 50
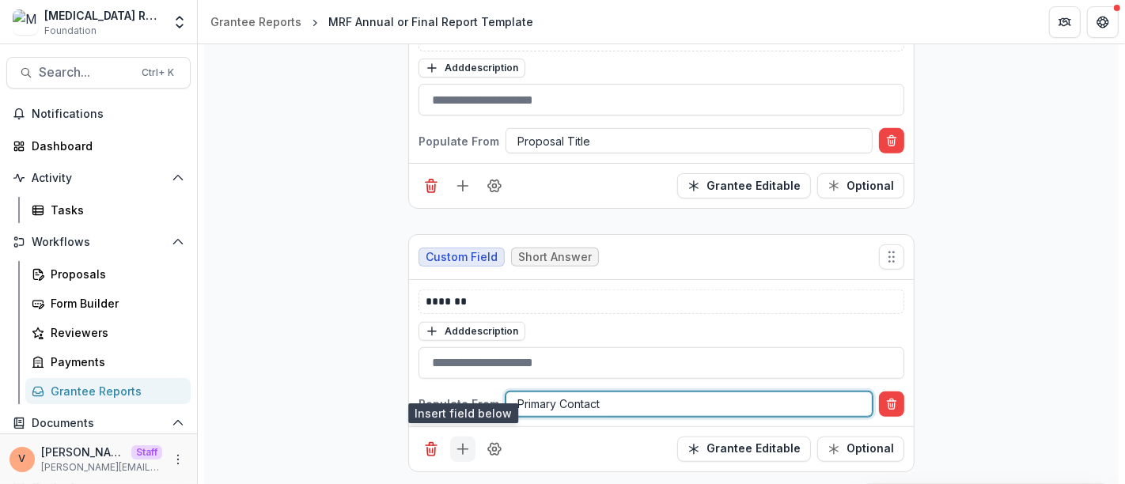
click at [461, 444] on icon "Add field" at bounding box center [463, 449] width 16 height 16
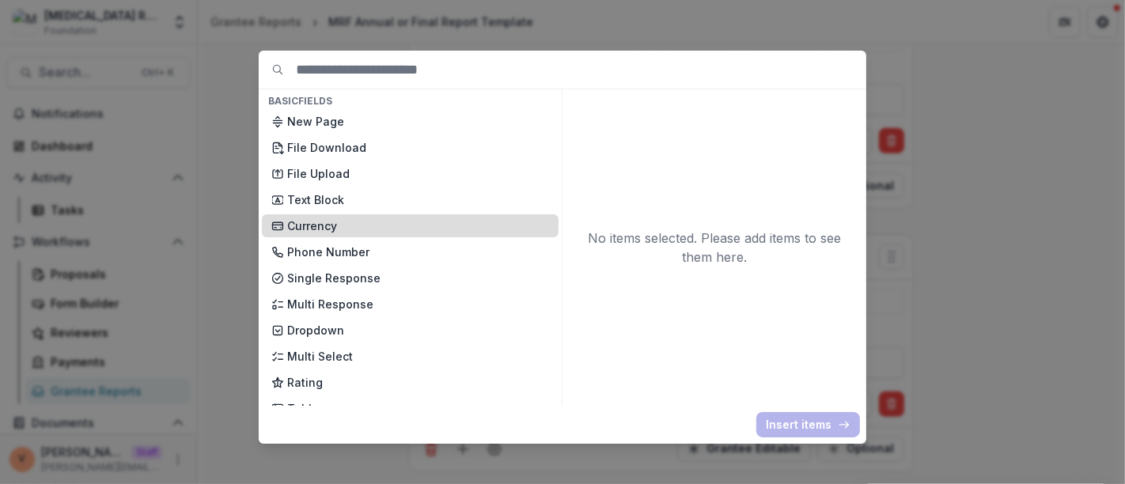
click at [323, 228] on p "Currency" at bounding box center [418, 225] width 262 height 17
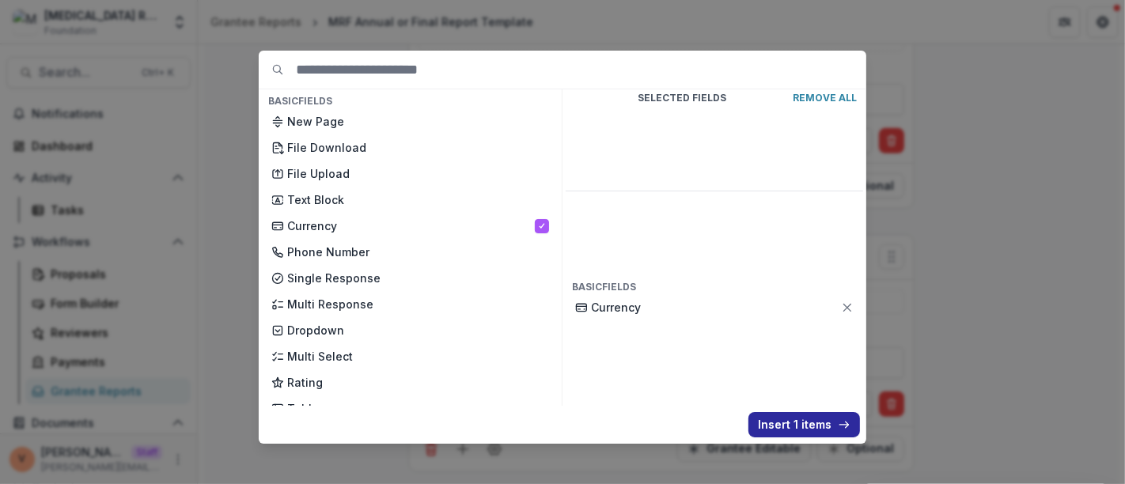
click at [816, 426] on button "Insert 1 items" at bounding box center [804, 424] width 112 height 25
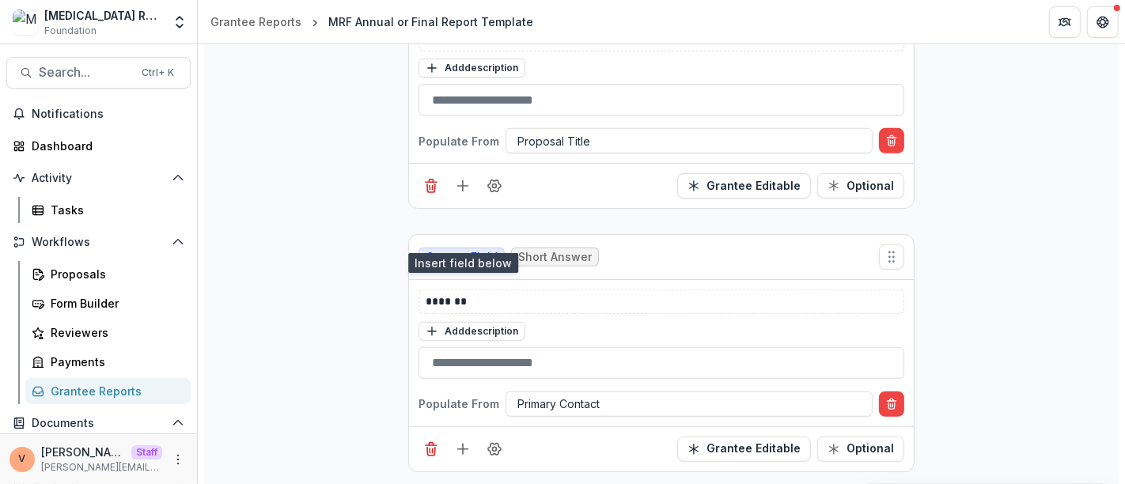
scroll to position [1163, 0]
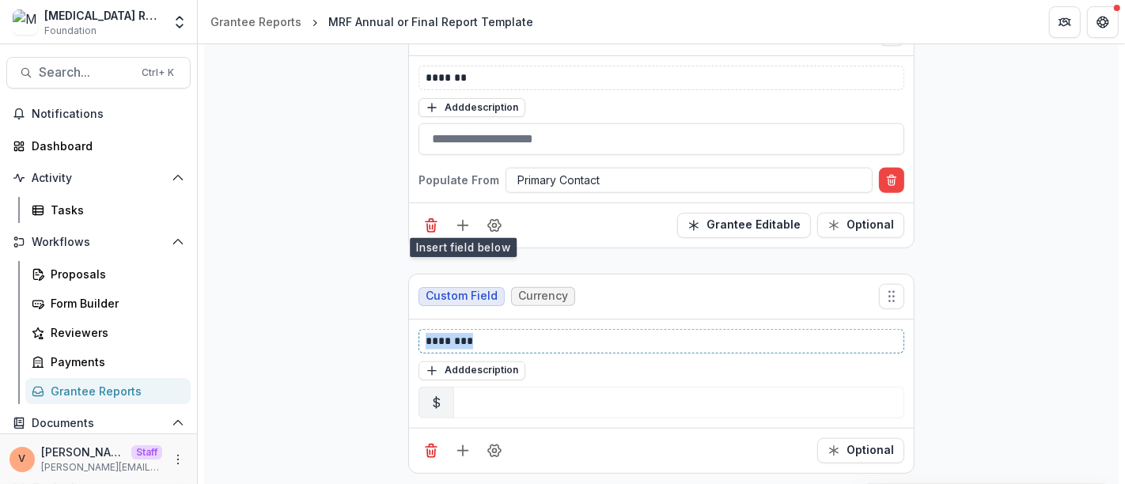
drag, startPoint x: 479, startPoint y: 331, endPoint x: 344, endPoint y: 335, distance: 135.3
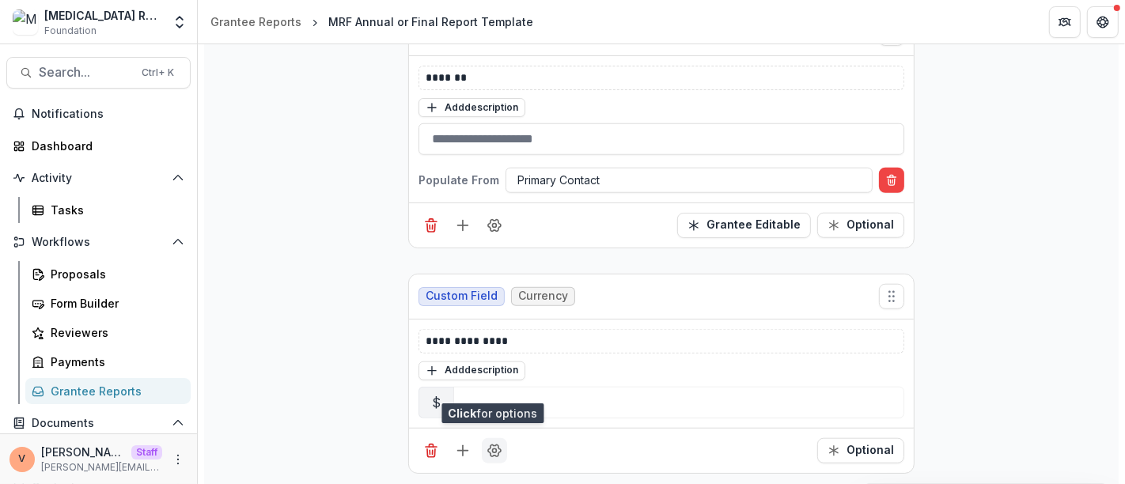
click at [499, 448] on icon "Field Settings" at bounding box center [494, 451] width 16 height 16
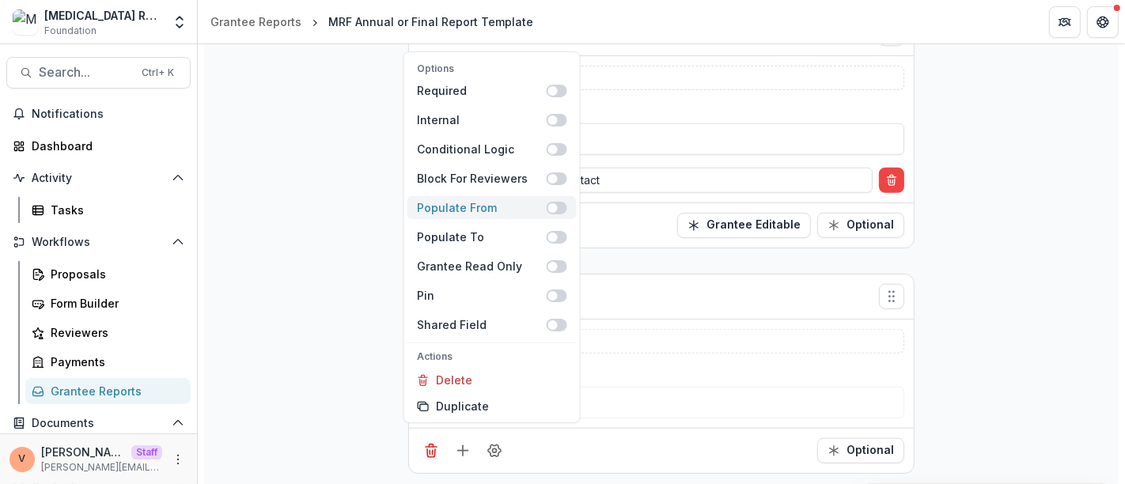
click at [565, 213] on label at bounding box center [556, 207] width 21 height 13
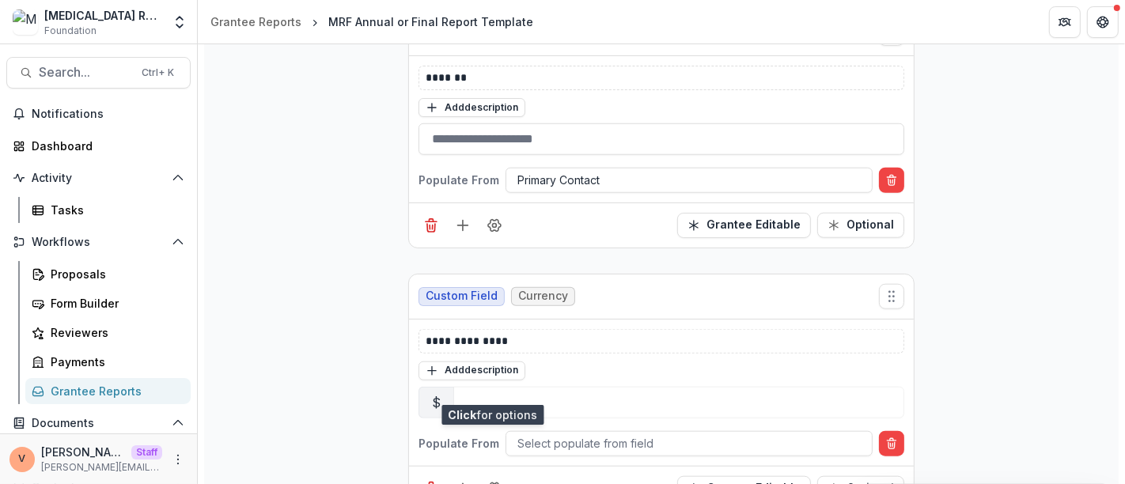
scroll to position [1200, 0]
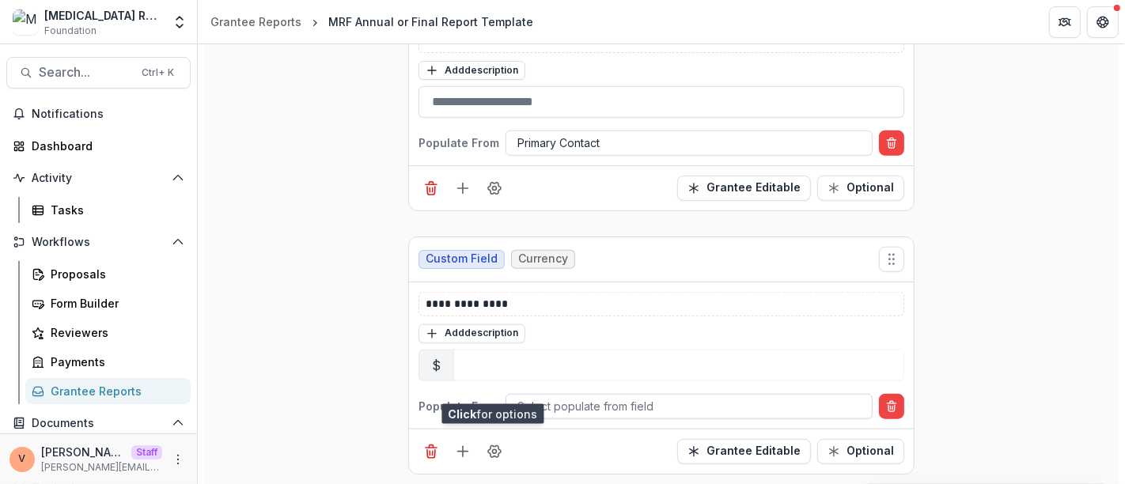
click at [636, 396] on div at bounding box center [688, 406] width 343 height 20
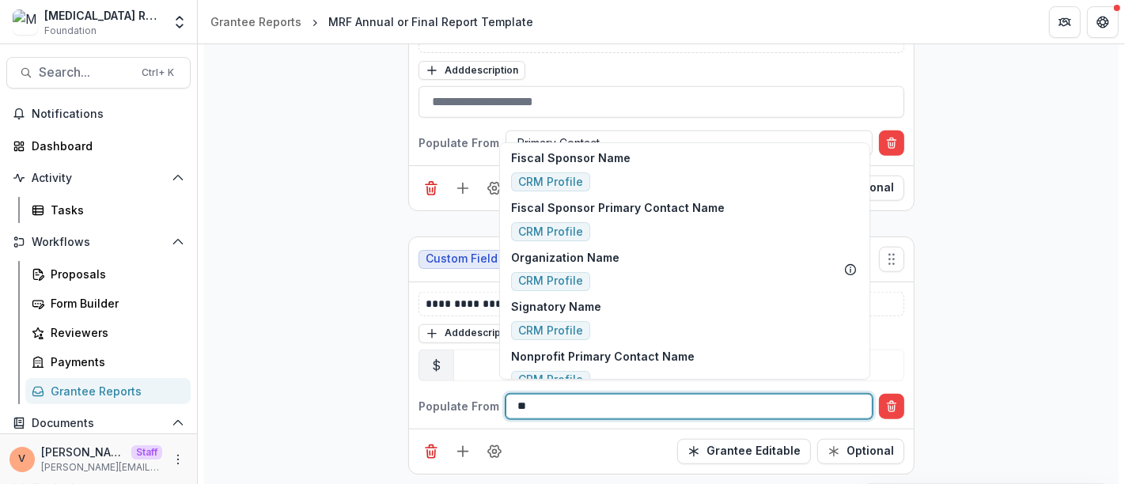
type input "*"
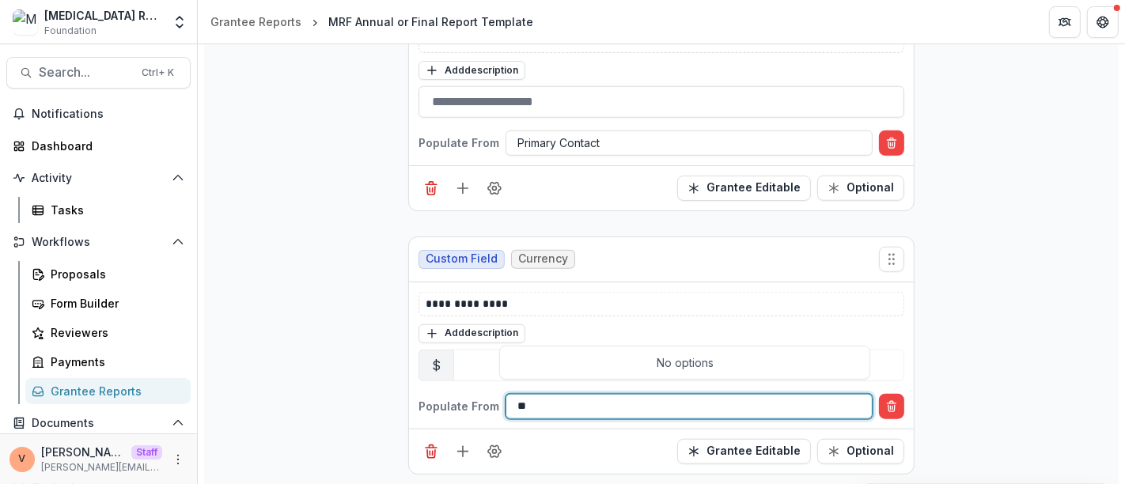
type input "*"
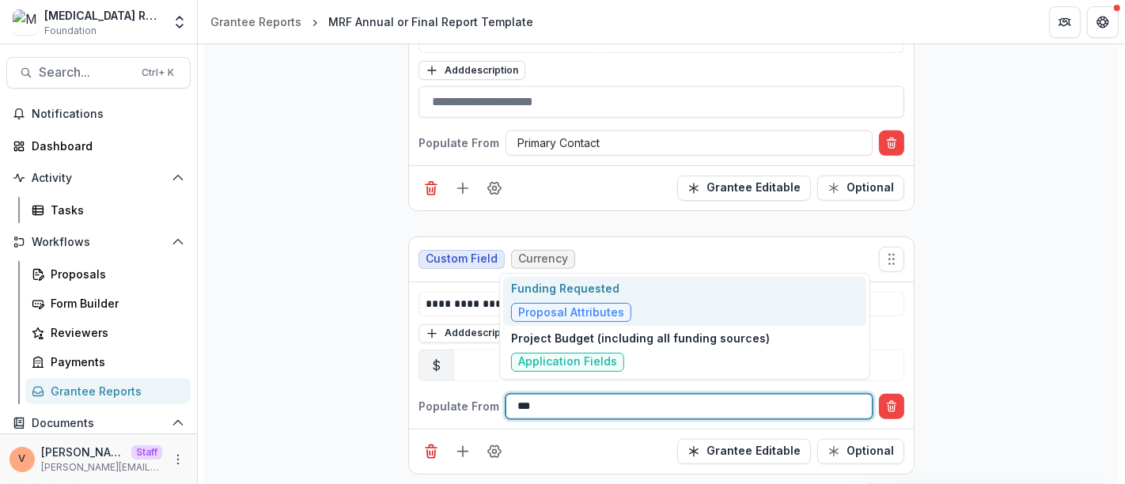
type input "****"
click at [656, 293] on div "Funding Requested Proposal Attributes" at bounding box center [684, 302] width 363 height 50
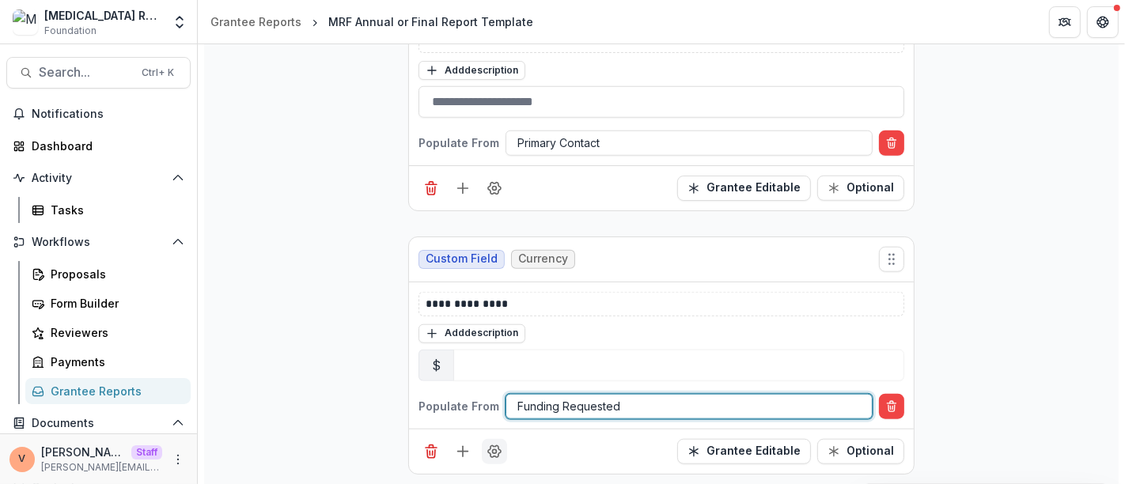
click at [489, 448] on icon "Field Settings" at bounding box center [494, 451] width 13 height 12
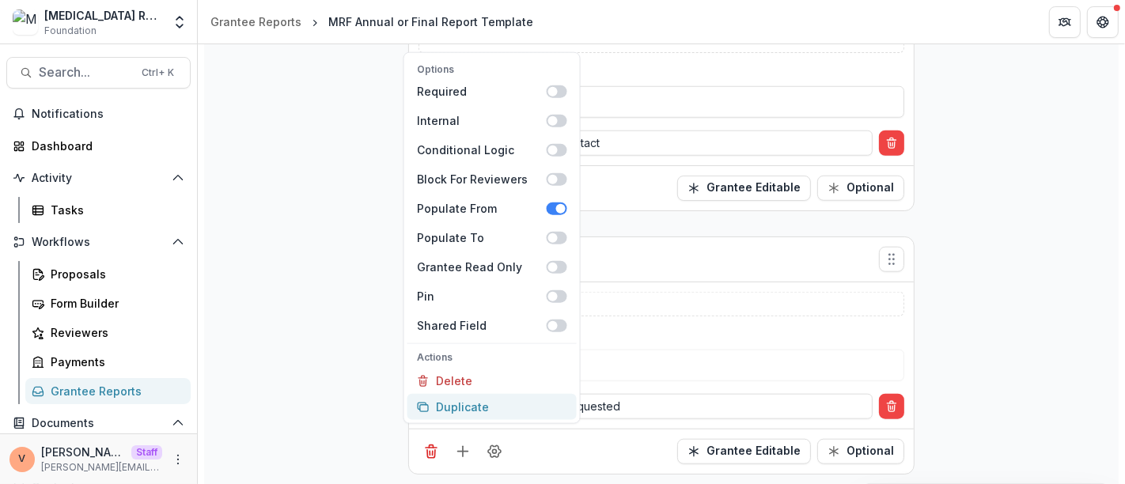
click at [478, 407] on button "Duplicate" at bounding box center [491, 407] width 169 height 26
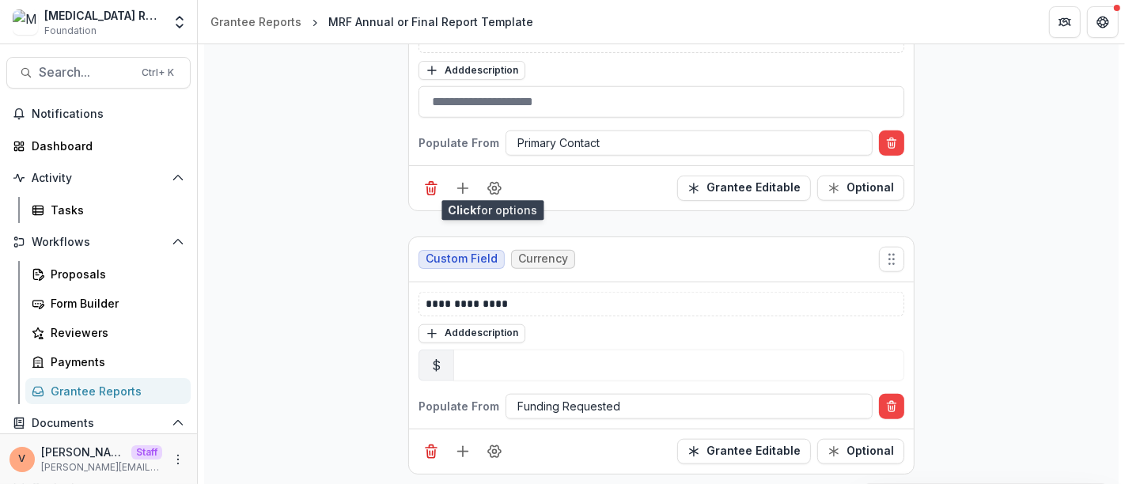
scroll to position [1462, 0]
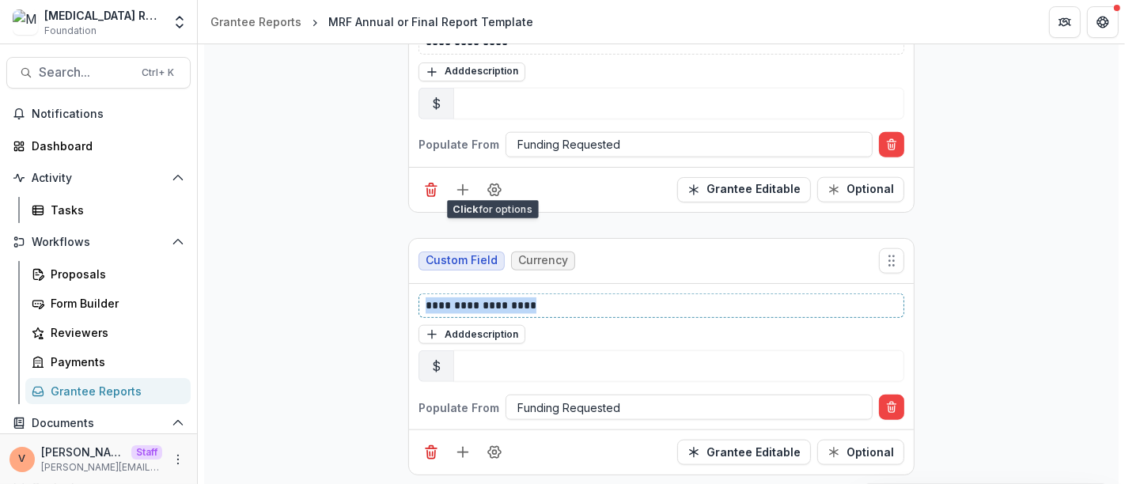
drag, startPoint x: 568, startPoint y: 293, endPoint x: 342, endPoint y: 301, distance: 225.5
click at [893, 401] on icon "Delete condition" at bounding box center [891, 407] width 13 height 13
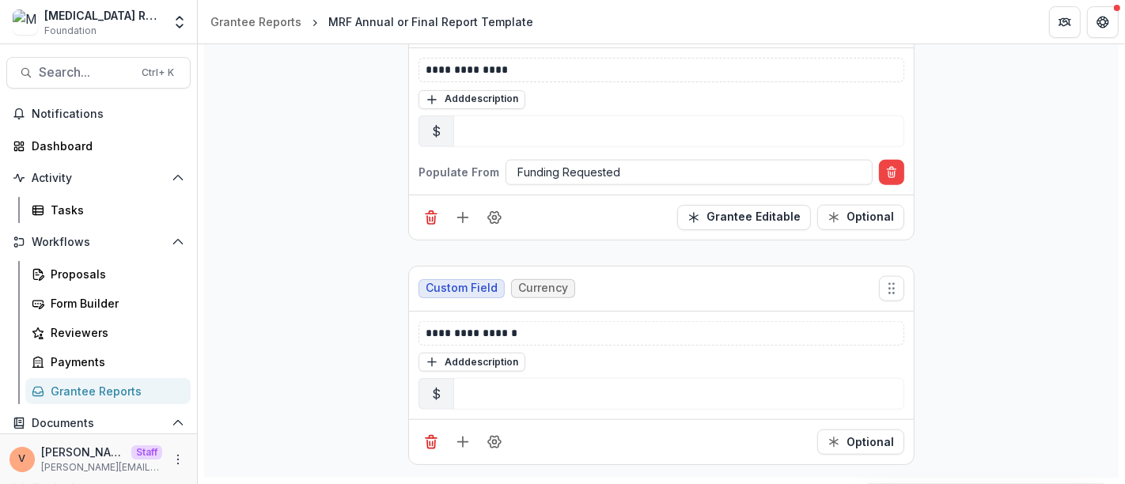
scroll to position [1424, 0]
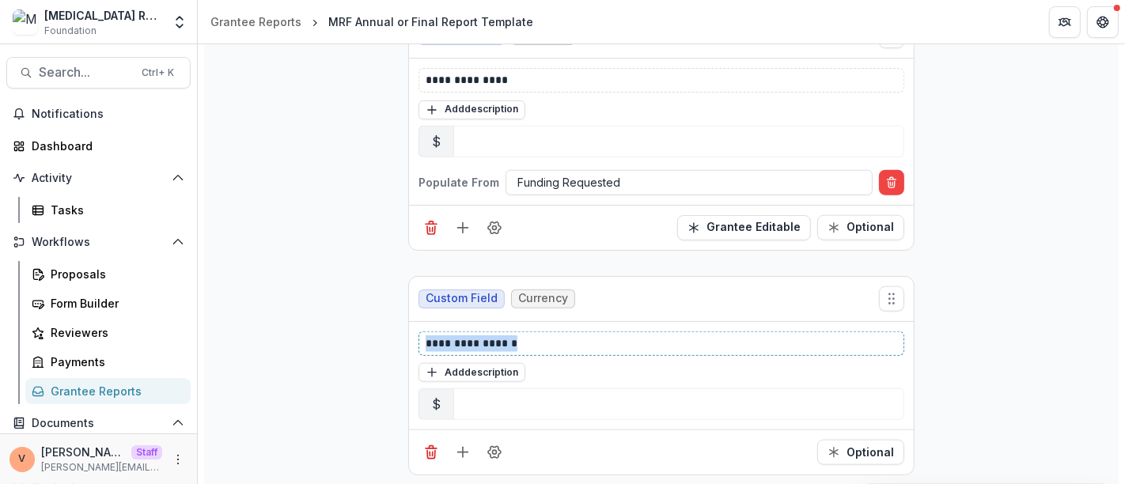
drag, startPoint x: 525, startPoint y: 326, endPoint x: 370, endPoint y: 328, distance: 155.0
copy p "**********"
click at [459, 446] on icon "Add field" at bounding box center [463, 452] width 16 height 16
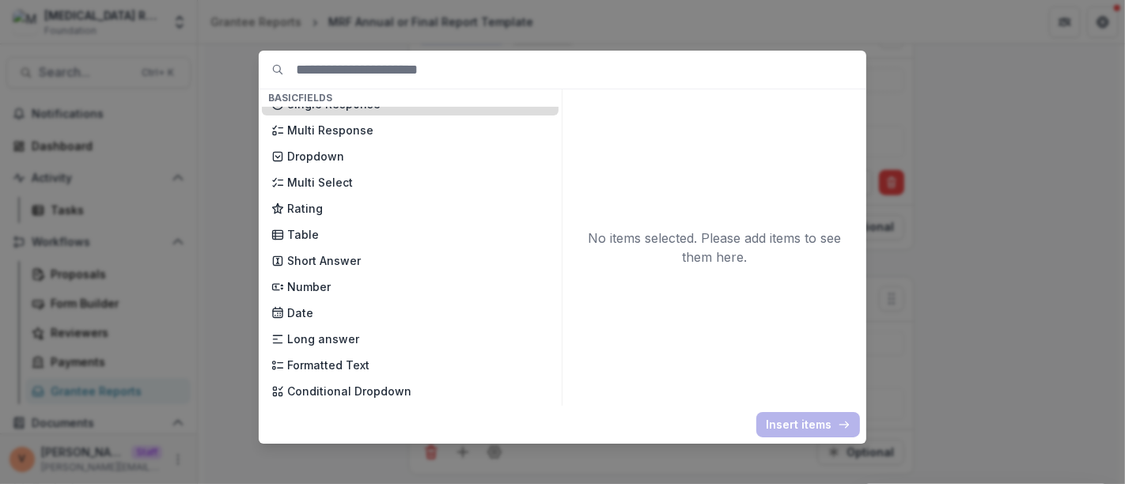
scroll to position [176, 0]
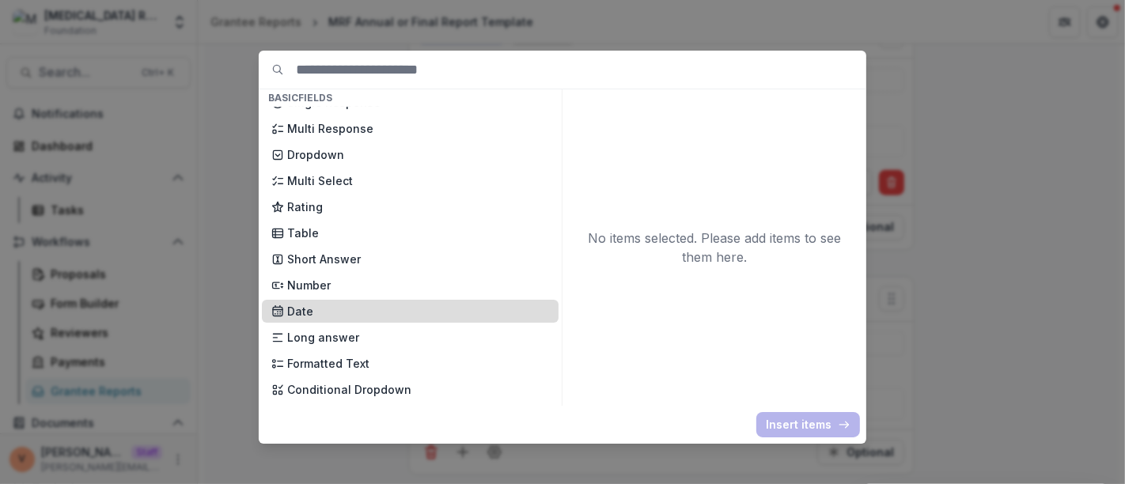
click at [351, 304] on p "Date" at bounding box center [418, 311] width 262 height 17
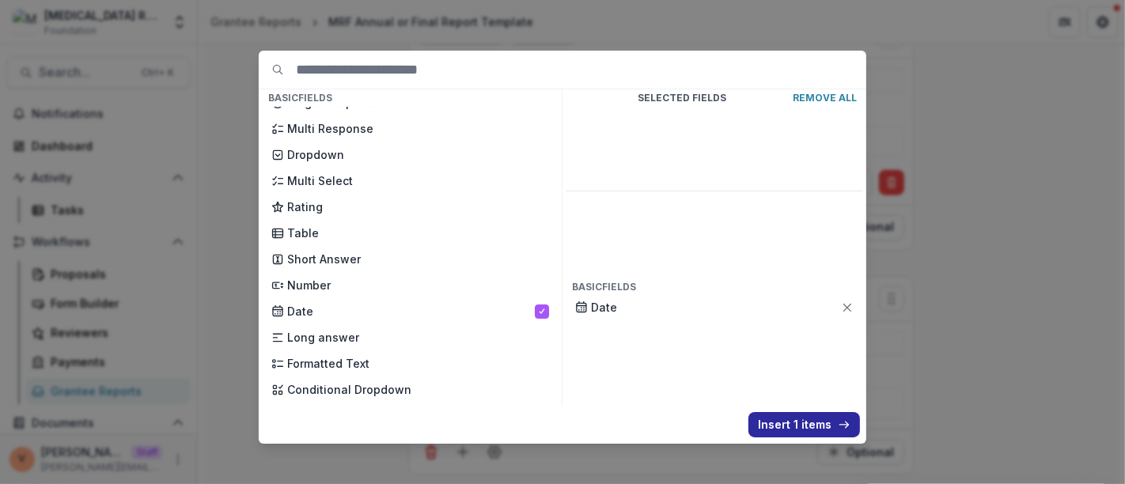
click at [796, 429] on button "Insert 1 items" at bounding box center [804, 424] width 112 height 25
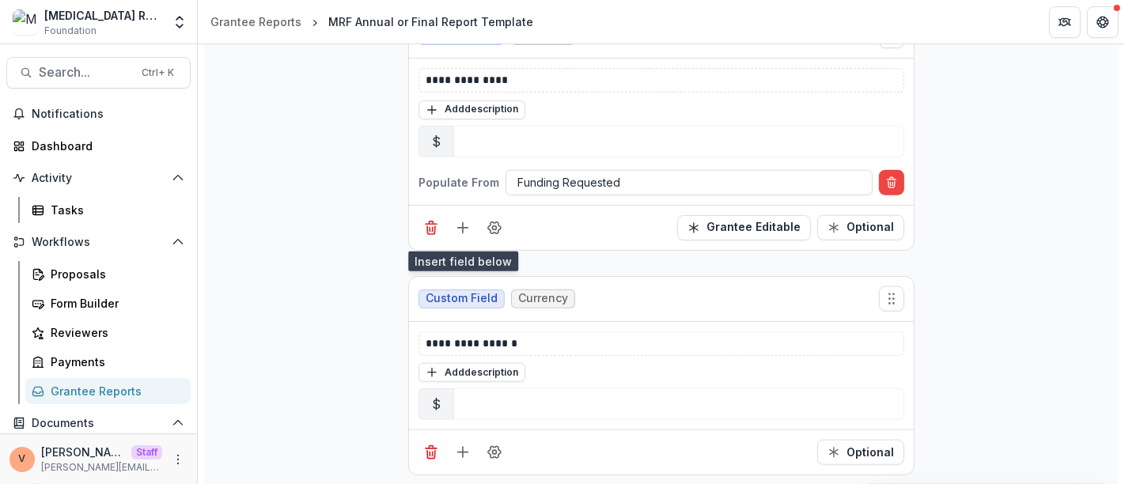
scroll to position [1648, 0]
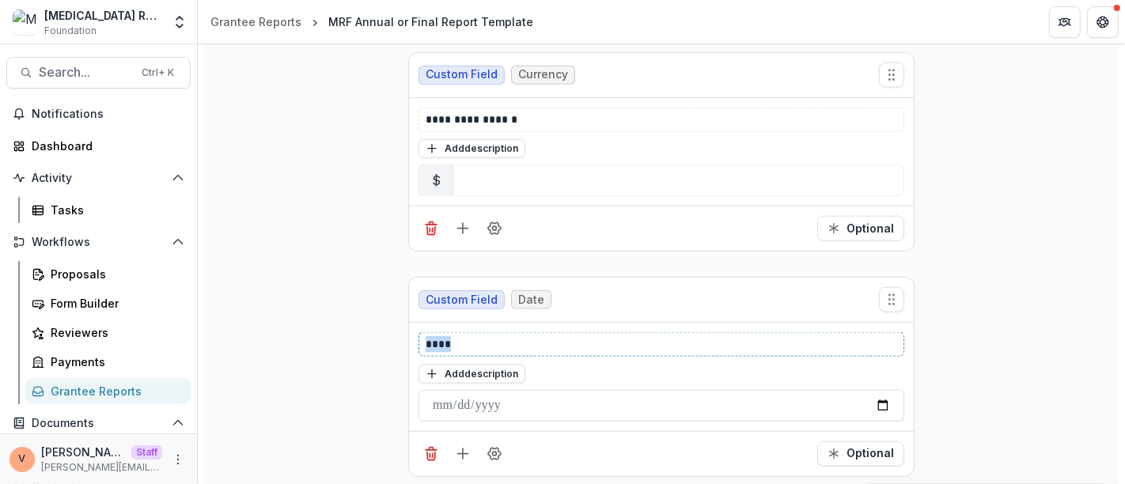
drag, startPoint x: 473, startPoint y: 334, endPoint x: 314, endPoint y: 338, distance: 159.0
paste div
click at [501, 450] on button "Field Settings" at bounding box center [494, 453] width 25 height 25
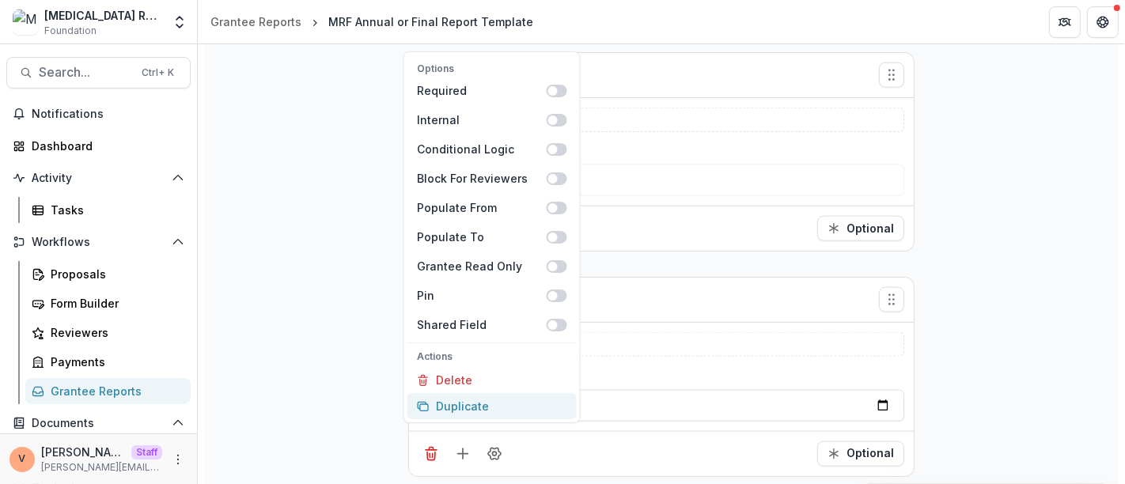
click at [492, 407] on button "Duplicate" at bounding box center [491, 406] width 169 height 26
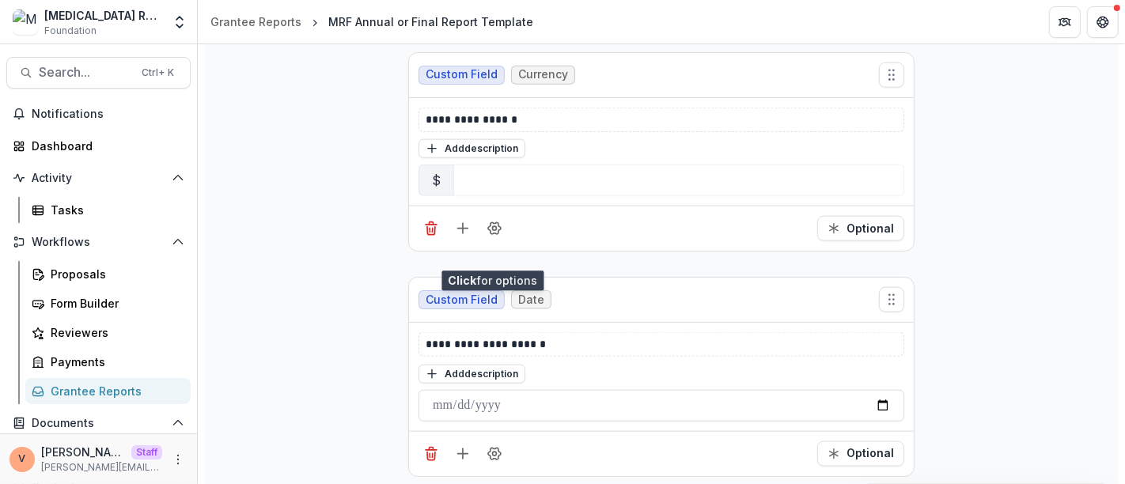
scroll to position [1872, 0]
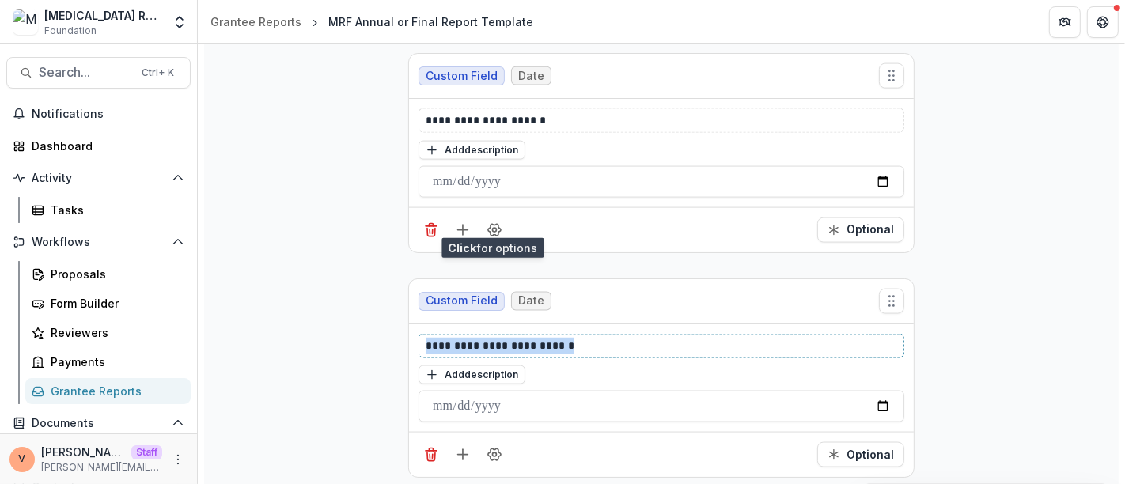
drag, startPoint x: 611, startPoint y: 335, endPoint x: 261, endPoint y: 354, distance: 350.8
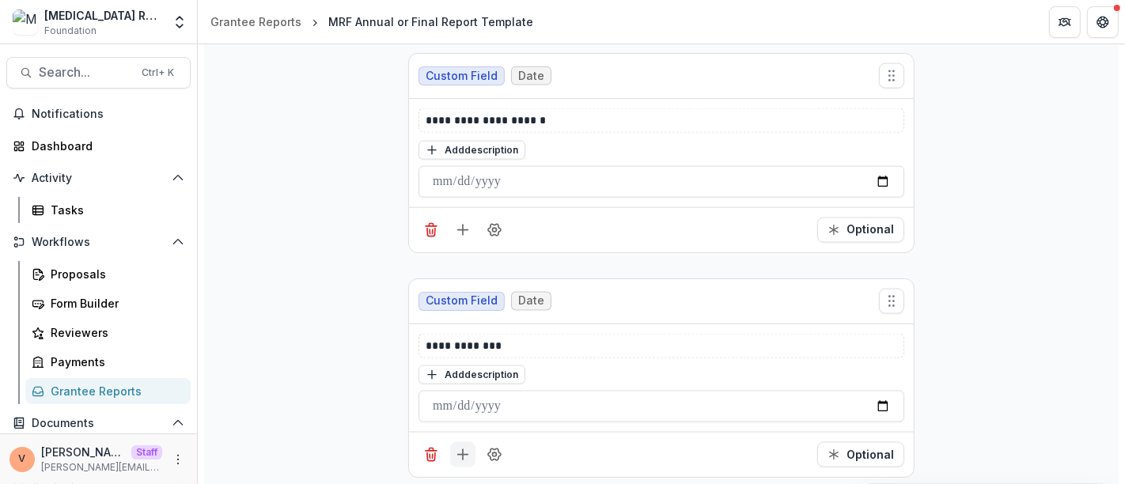
click at [461, 447] on icon "Add field" at bounding box center [463, 455] width 16 height 16
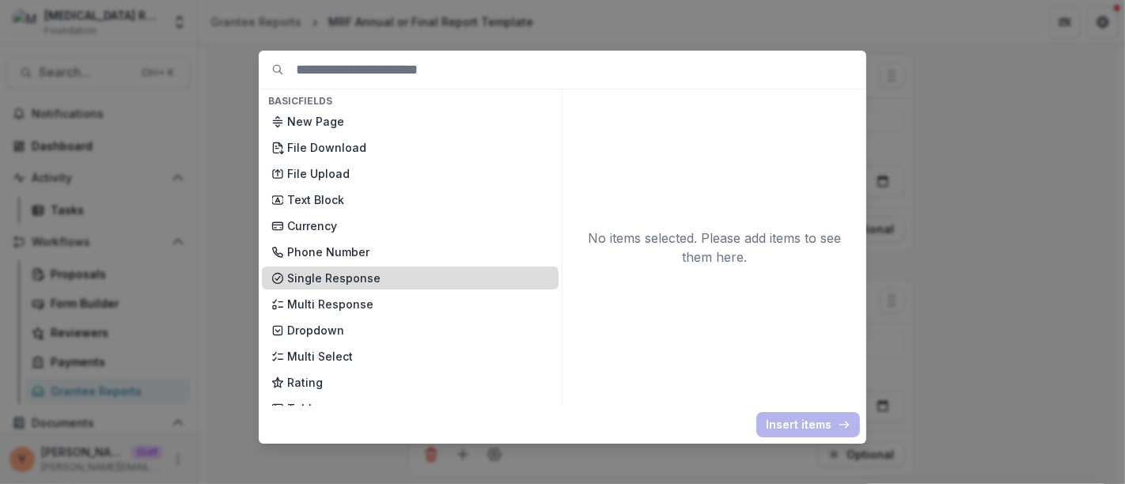
scroll to position [176, 0]
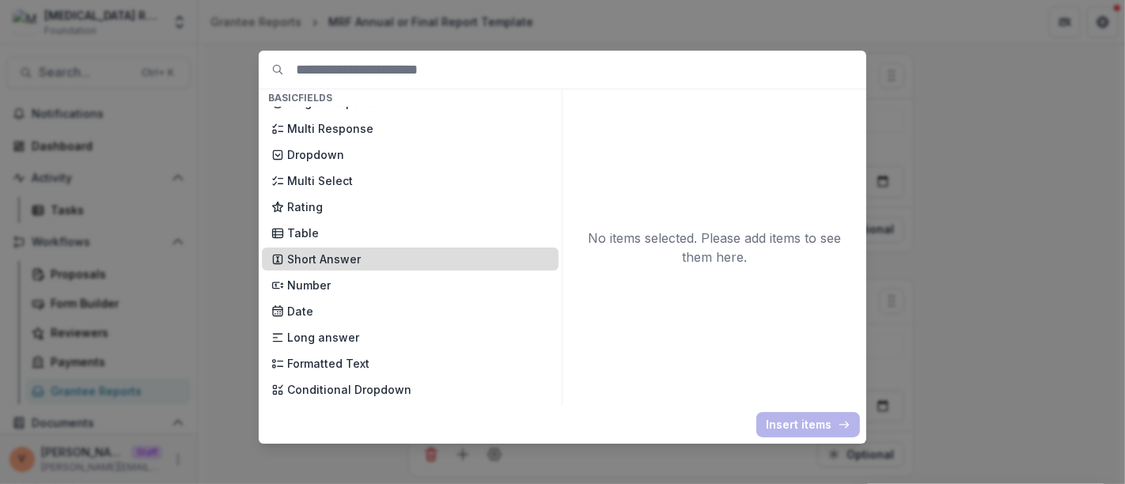
click at [359, 265] on p "Short Answer" at bounding box center [418, 259] width 262 height 17
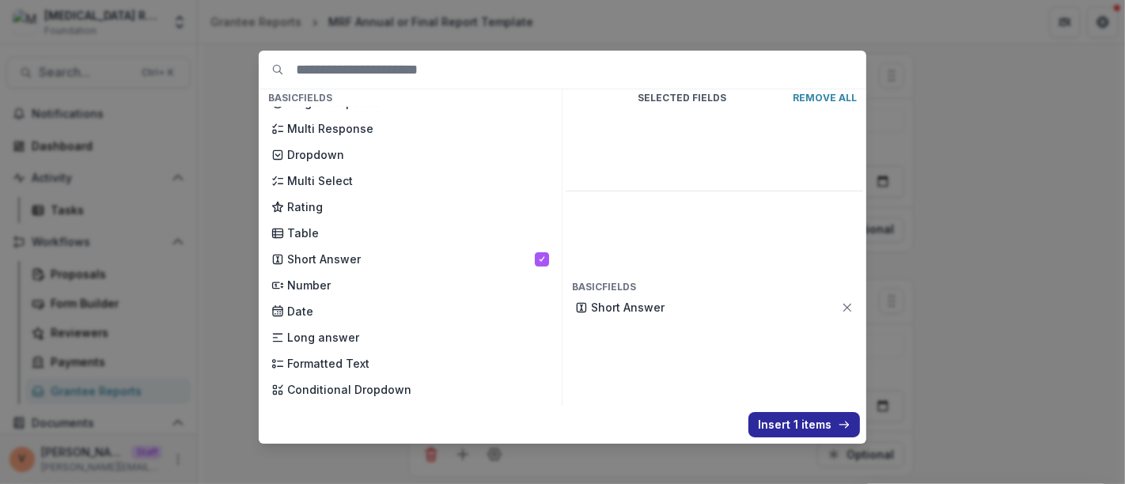
click at [803, 429] on button "Insert 1 items" at bounding box center [804, 424] width 112 height 25
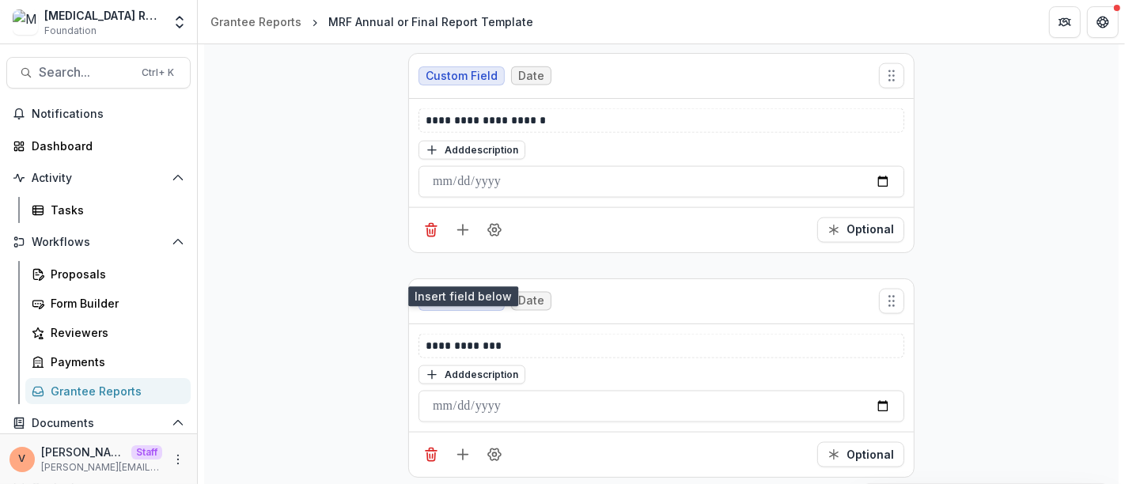
scroll to position [2095, 0]
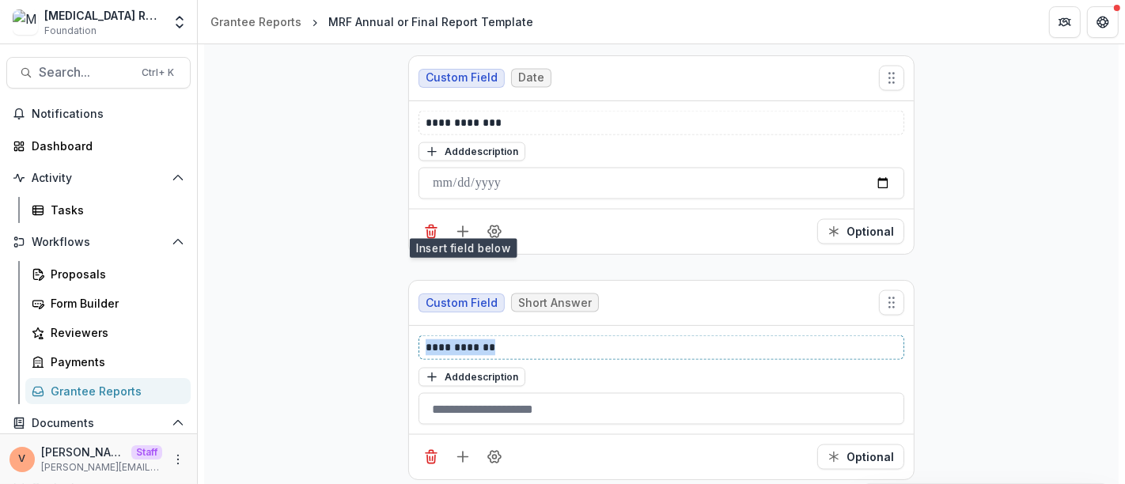
drag, startPoint x: 470, startPoint y: 335, endPoint x: 320, endPoint y: 340, distance: 149.5
paste div
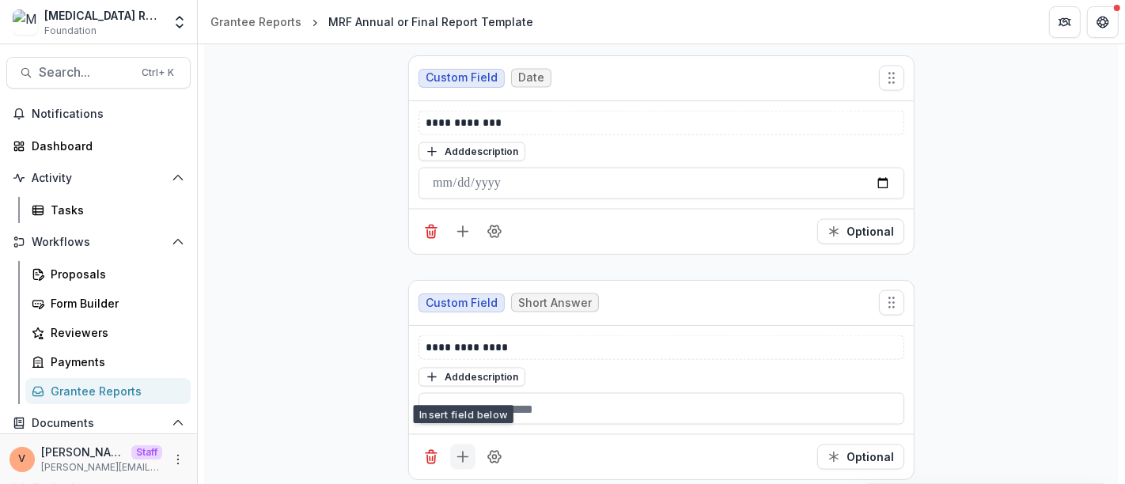
click at [468, 444] on button "Add field" at bounding box center [462, 456] width 25 height 25
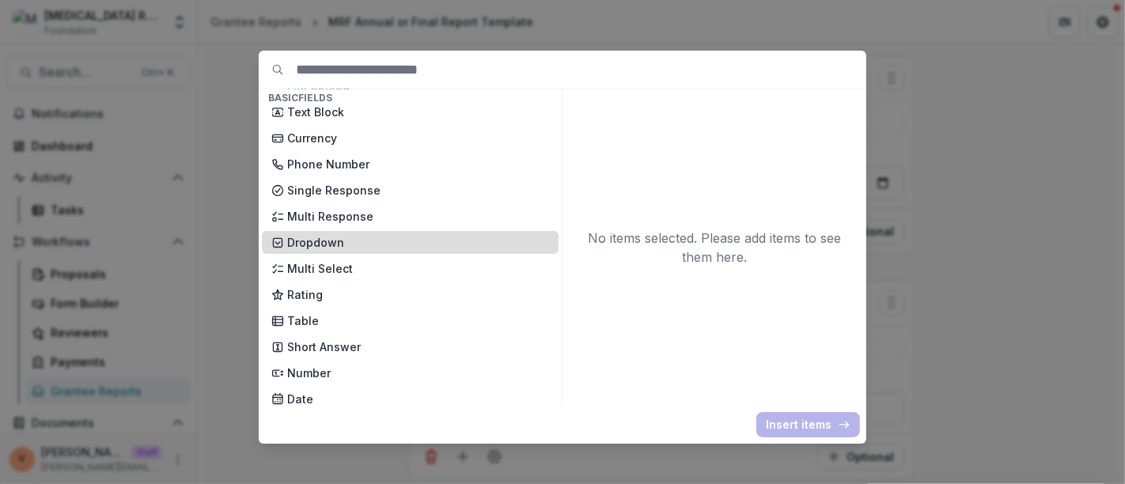
scroll to position [176, 0]
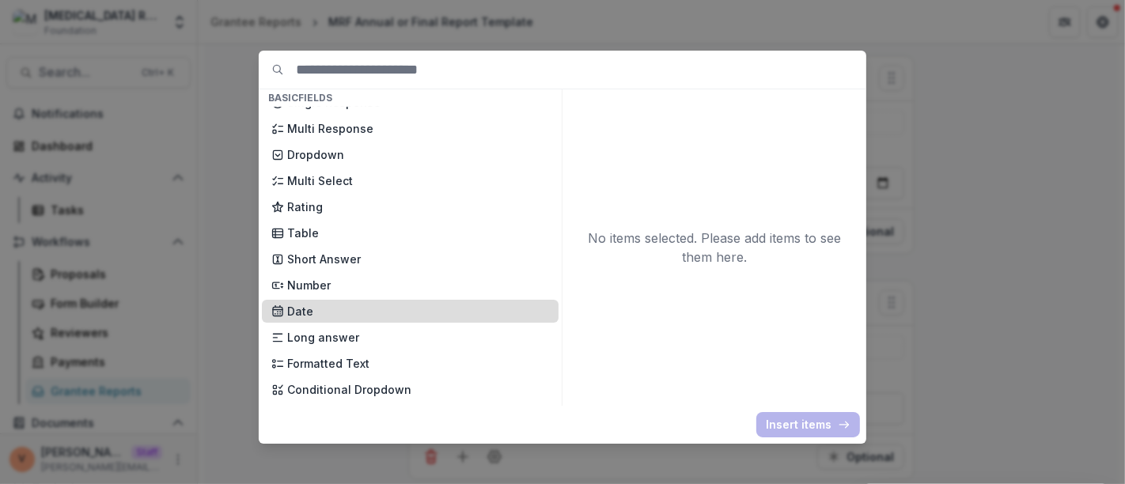
click at [331, 319] on div "Date" at bounding box center [410, 311] width 297 height 23
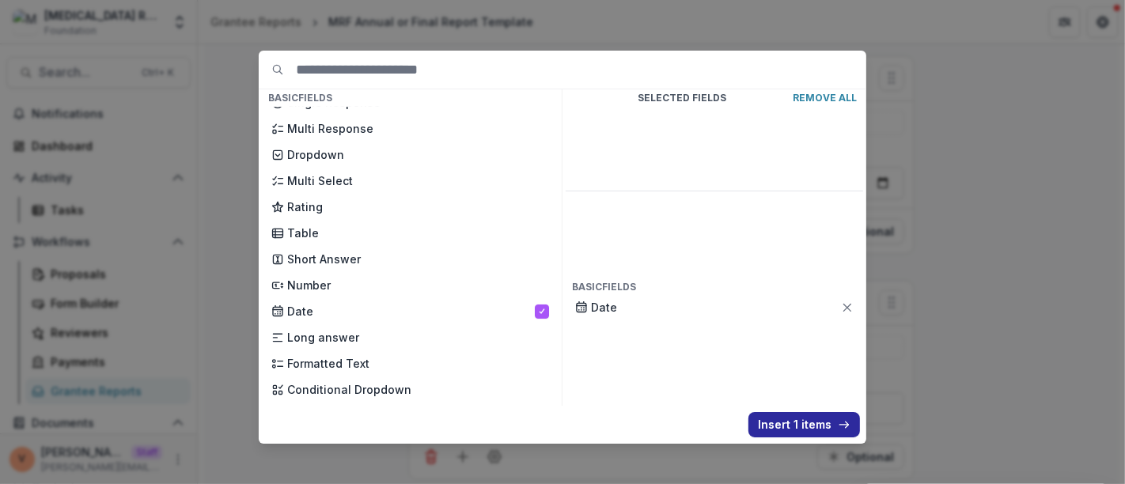
click at [802, 425] on button "Insert 1 items" at bounding box center [804, 424] width 112 height 25
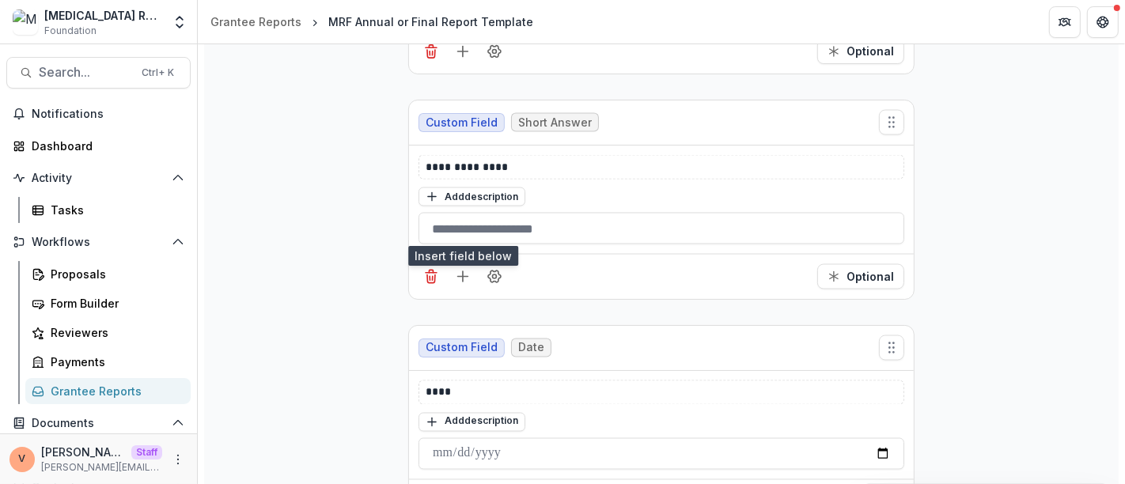
scroll to position [2319, 0]
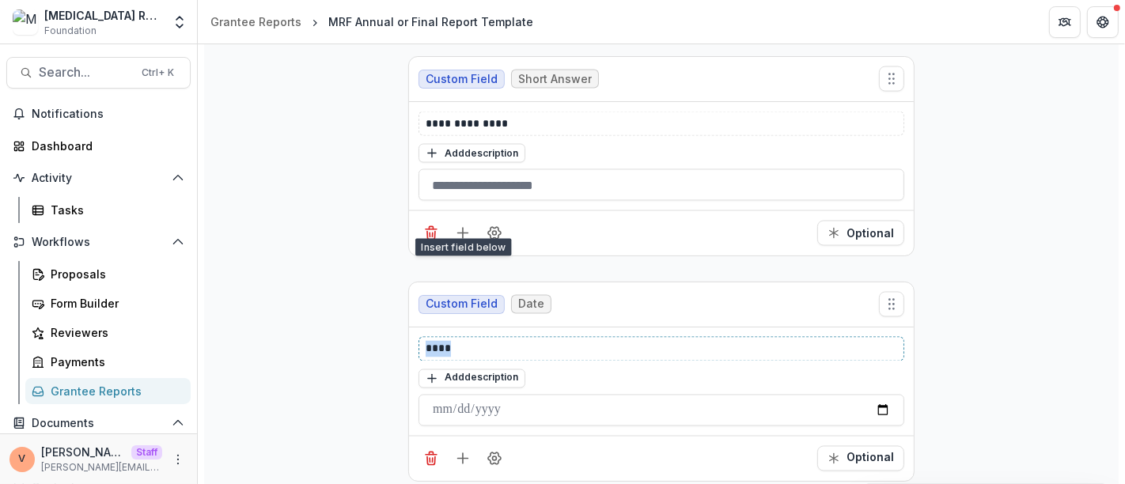
drag, startPoint x: 475, startPoint y: 337, endPoint x: 331, endPoint y: 345, distance: 143.4
click at [498, 451] on icon "Field Settings" at bounding box center [494, 459] width 16 height 16
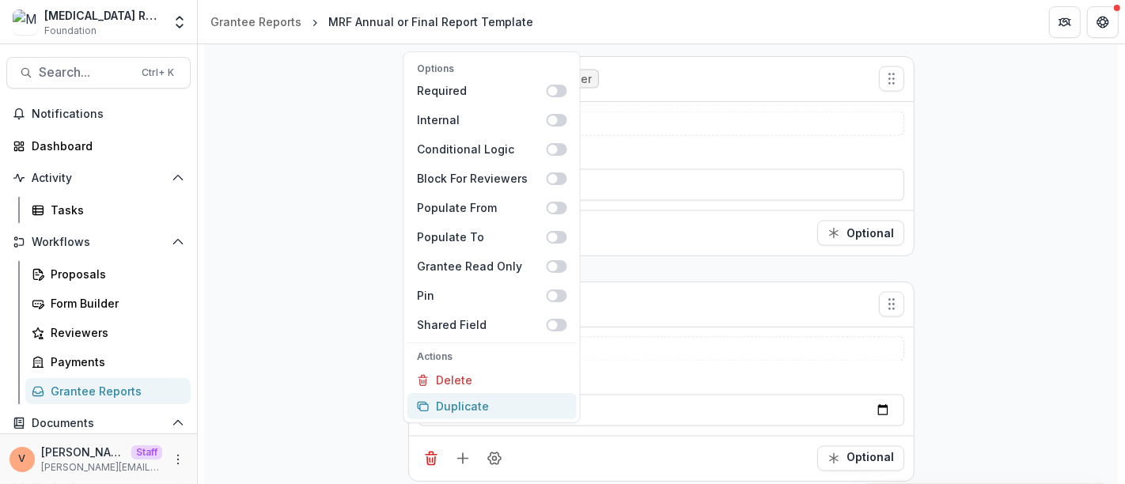
click at [502, 411] on button "Duplicate" at bounding box center [491, 406] width 169 height 26
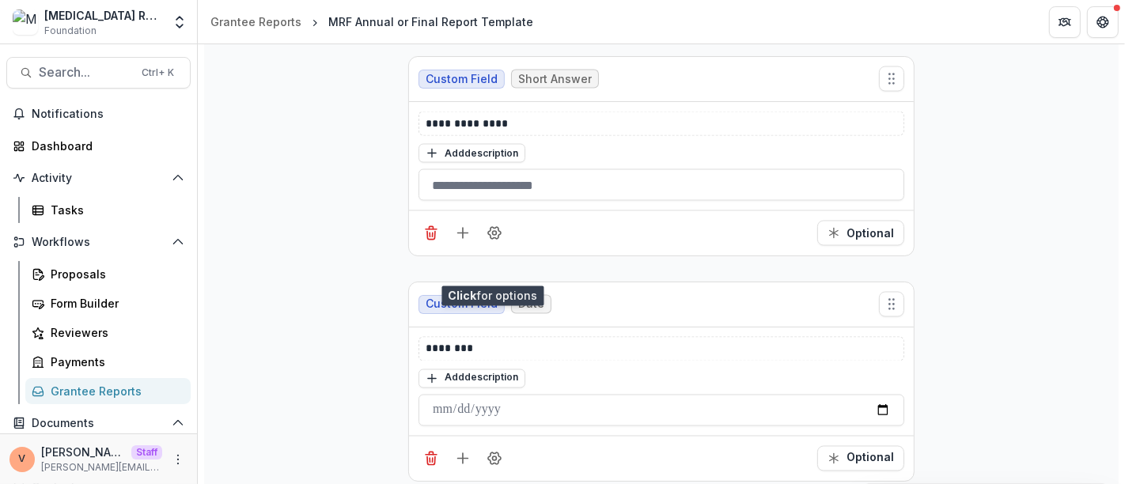
scroll to position [2494, 0]
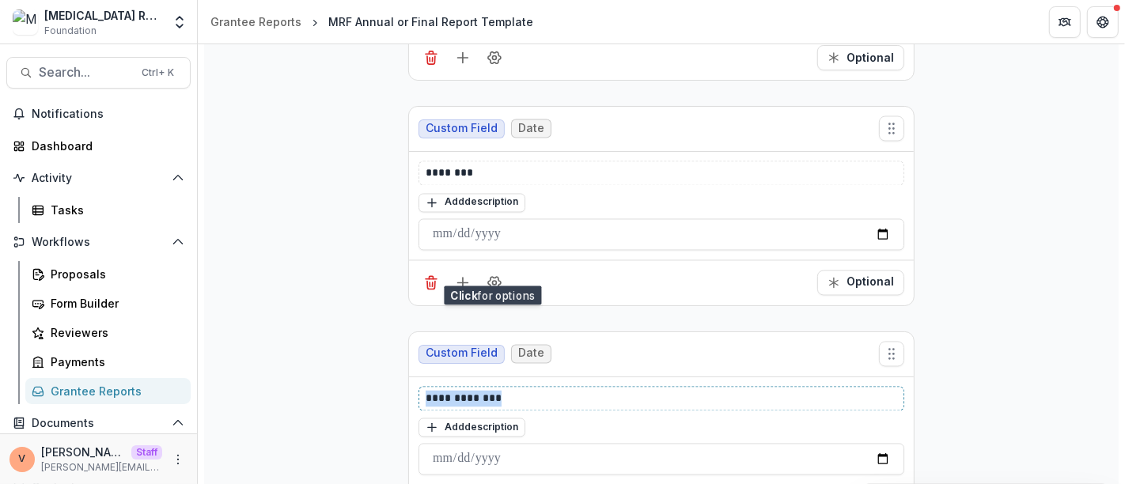
drag, startPoint x: 523, startPoint y: 375, endPoint x: 319, endPoint y: 386, distance: 203.5
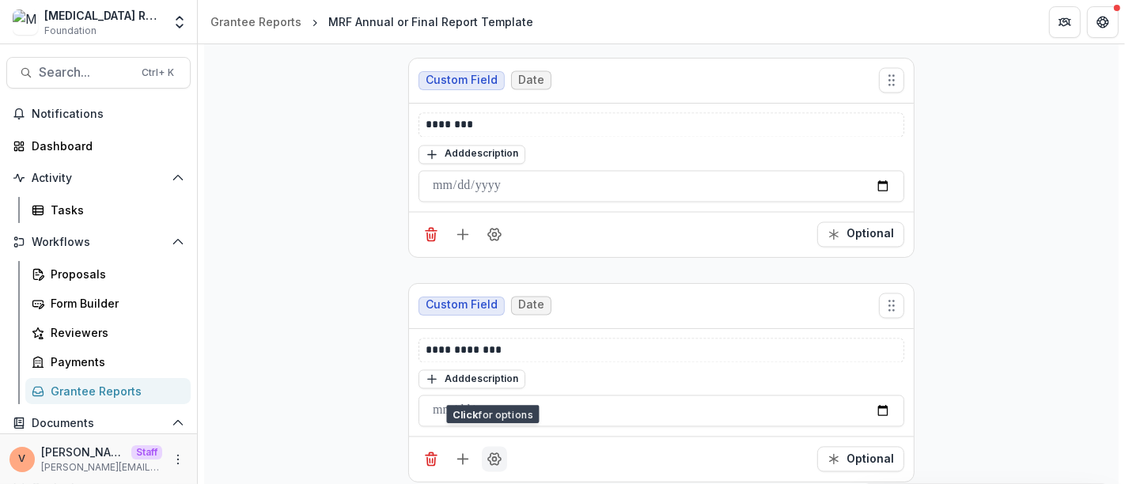
click at [499, 452] on icon "Field Settings" at bounding box center [494, 460] width 16 height 16
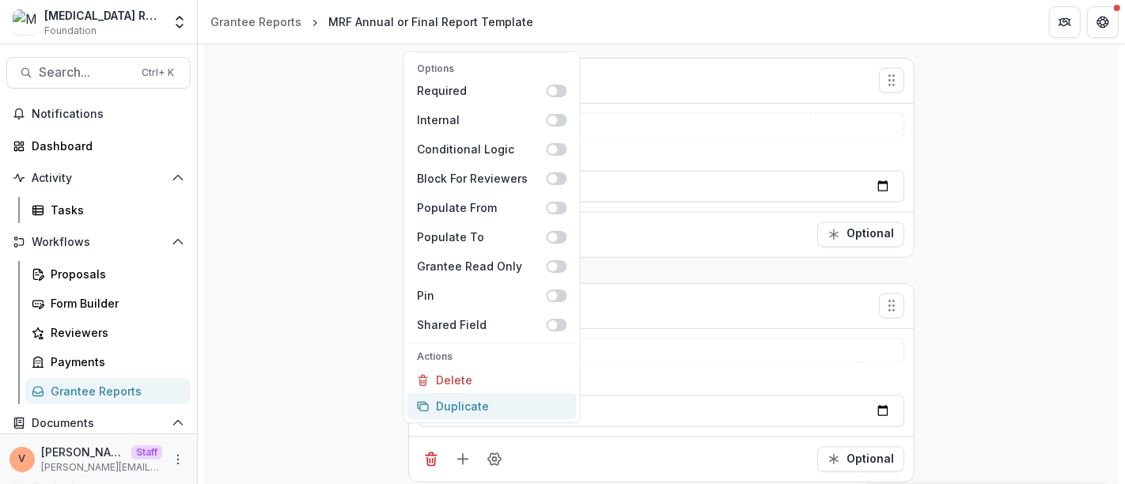
click at [498, 418] on button "Duplicate" at bounding box center [491, 406] width 169 height 26
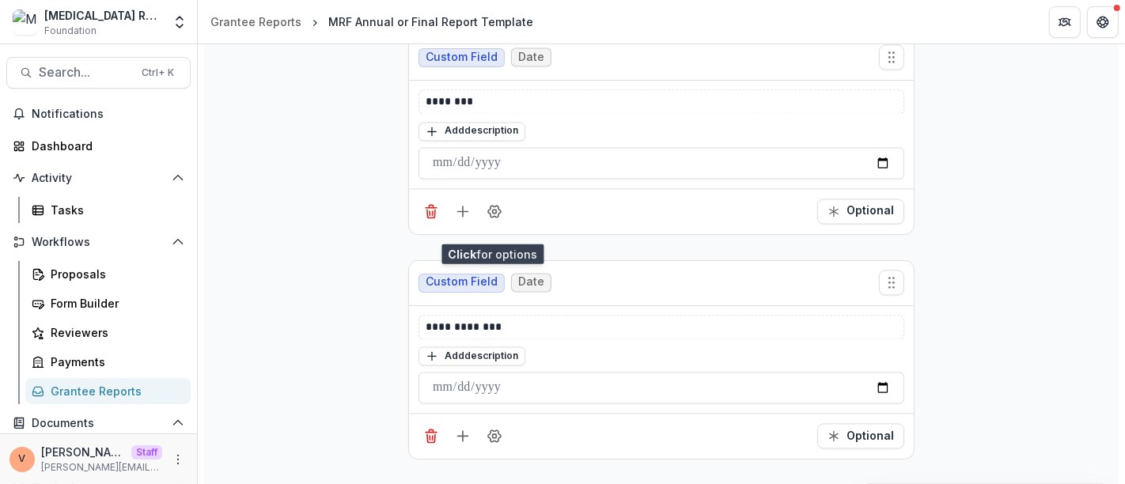
scroll to position [2766, 0]
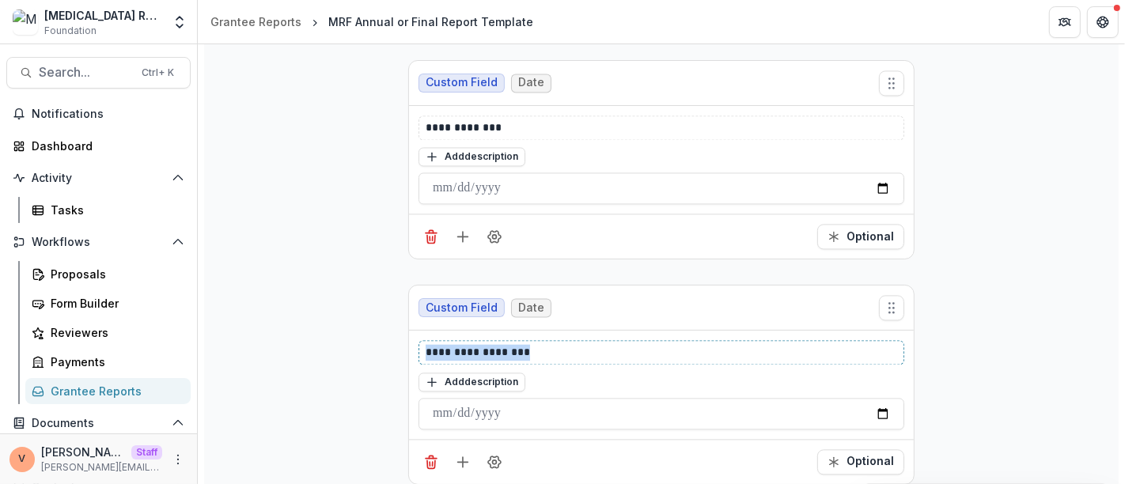
drag, startPoint x: 560, startPoint y: 334, endPoint x: 316, endPoint y: 338, distance: 244.4
click at [456, 454] on icon "Add field" at bounding box center [463, 462] width 16 height 16
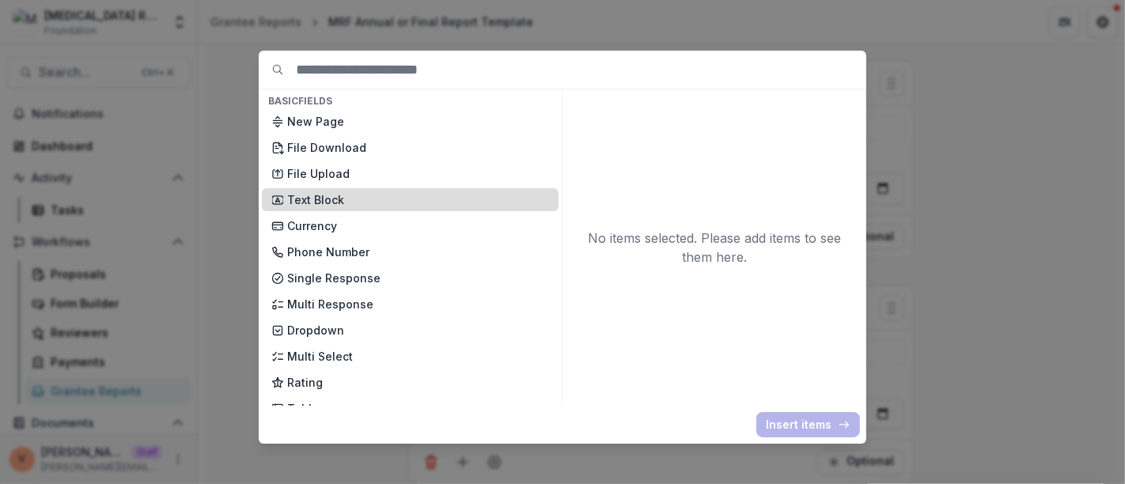
click at [347, 191] on p "Text Block" at bounding box center [418, 199] width 262 height 17
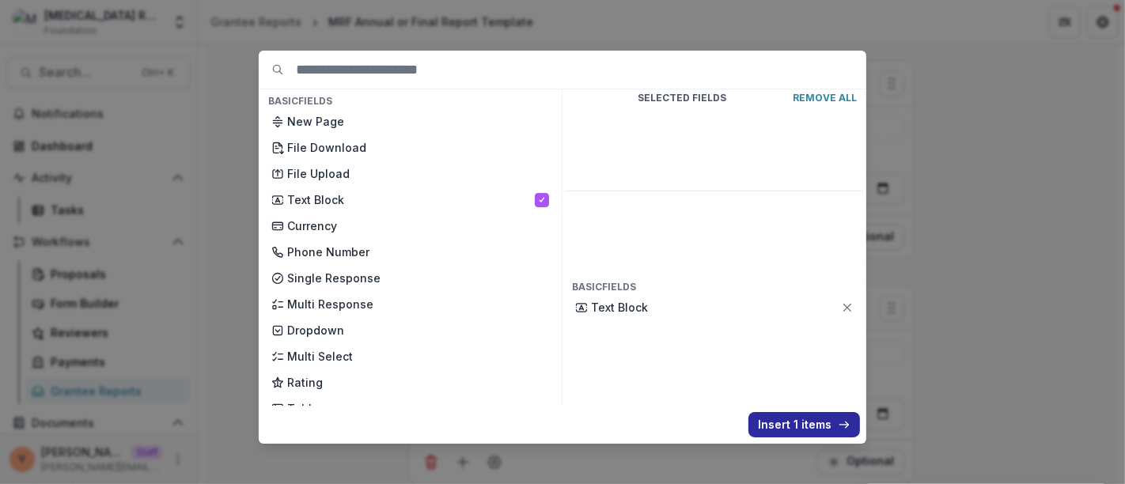
click at [789, 421] on button "Insert 1 items" at bounding box center [804, 424] width 112 height 25
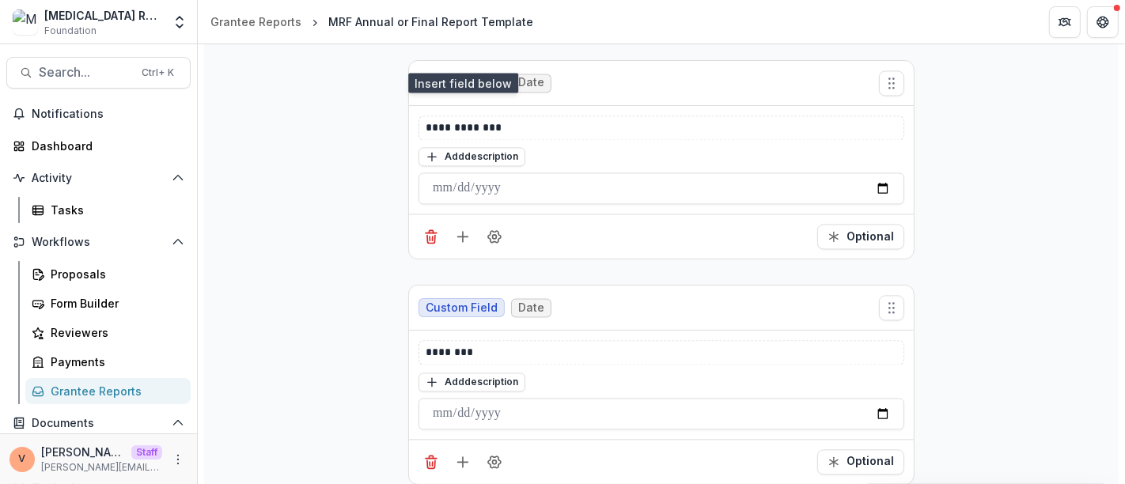
scroll to position [3178, 0]
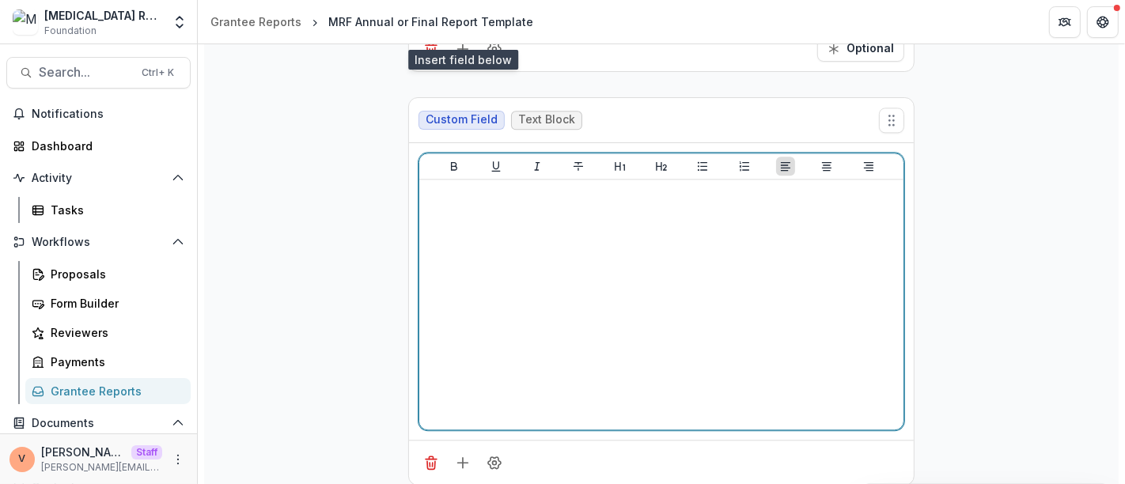
click at [482, 238] on div at bounding box center [660, 304] width 471 height 237
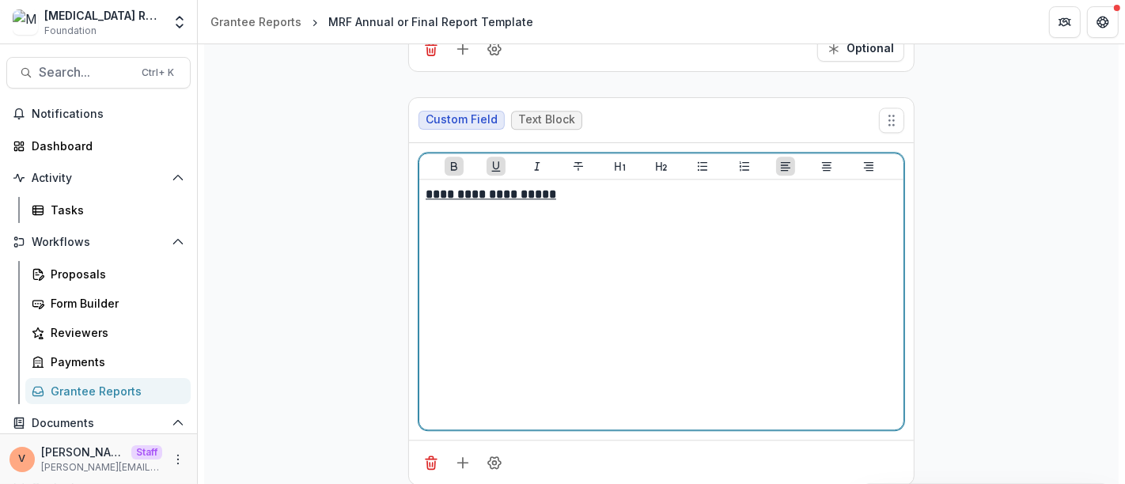
click at [554, 186] on div "**********" at bounding box center [660, 304] width 471 height 237
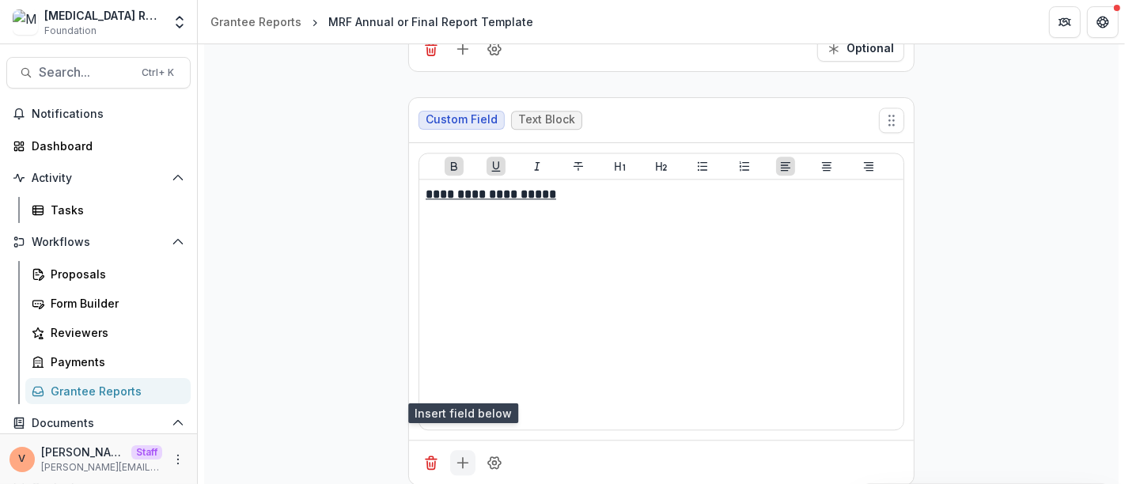
click at [460, 455] on icon "Add field" at bounding box center [463, 463] width 16 height 16
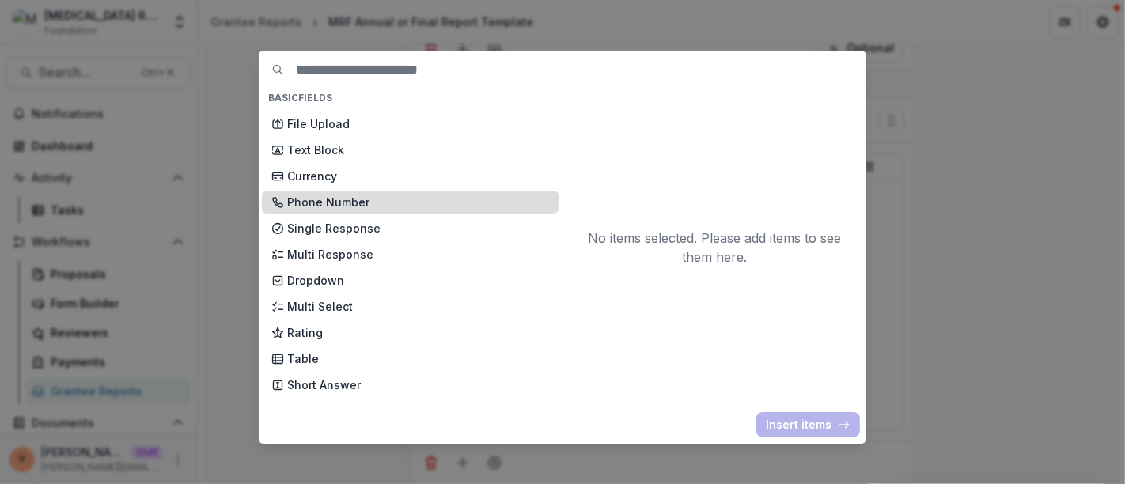
scroll to position [88, 0]
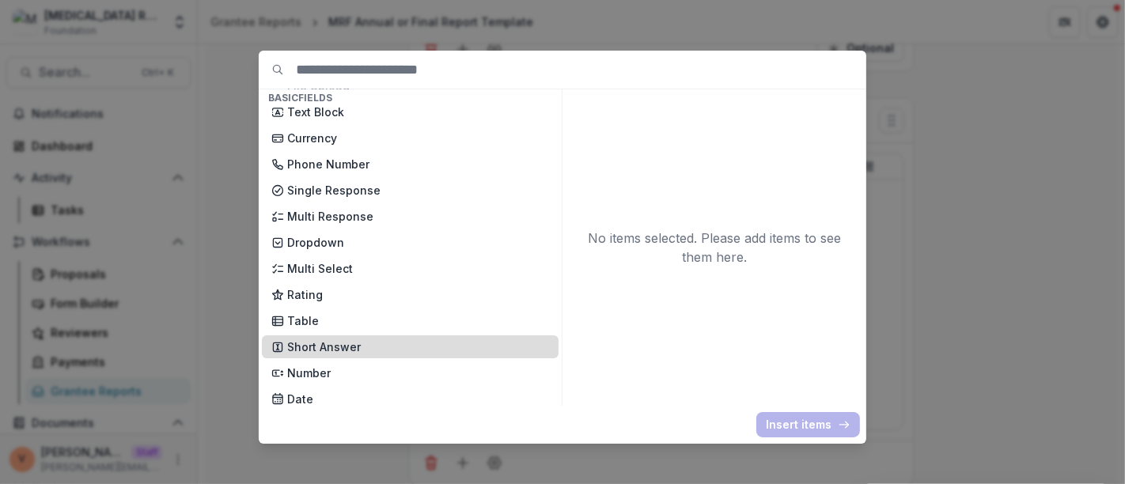
click at [346, 346] on p "Short Answer" at bounding box center [418, 346] width 262 height 17
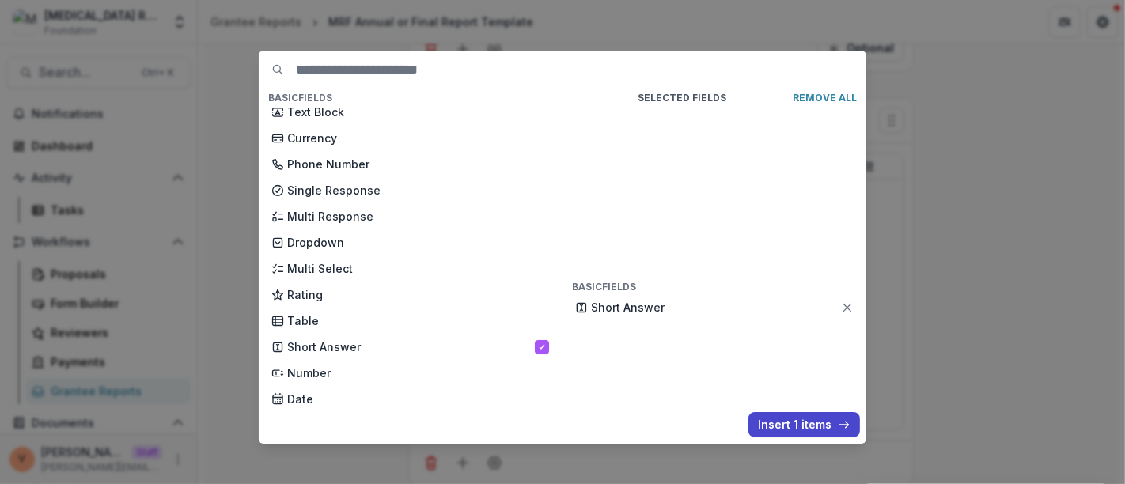
click at [777, 429] on button "Insert 1 items" at bounding box center [804, 424] width 112 height 25
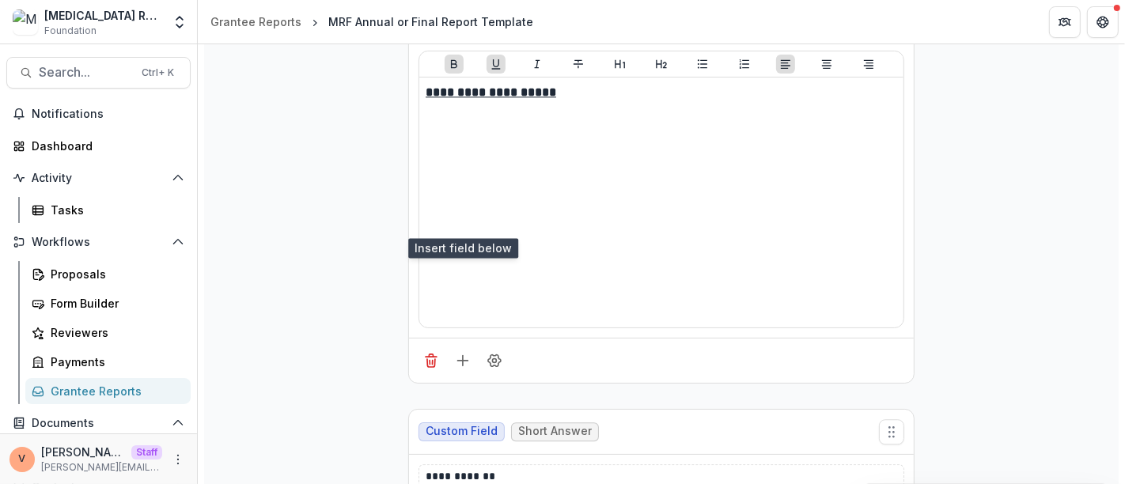
scroll to position [3402, 0]
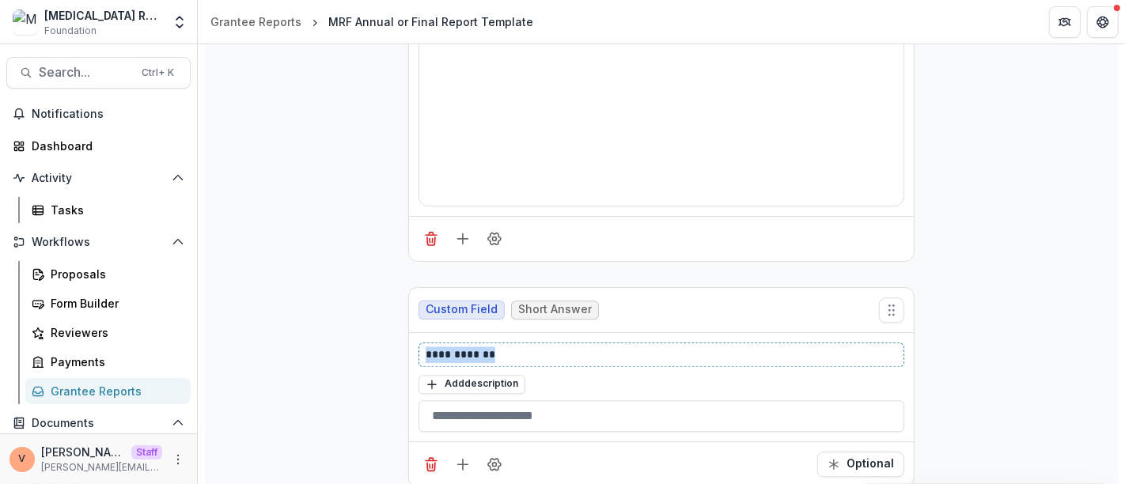
drag, startPoint x: 325, startPoint y: 335, endPoint x: 259, endPoint y: 335, distance: 65.6
paste div
click at [494, 452] on button "Field Settings" at bounding box center [494, 464] width 25 height 25
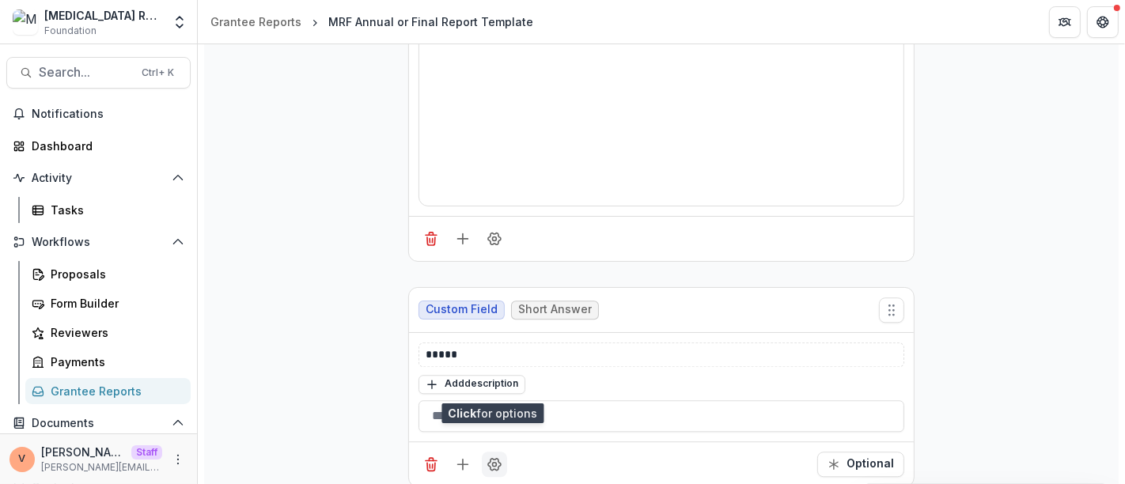
click at [494, 456] on icon "Field Settings" at bounding box center [494, 464] width 16 height 16
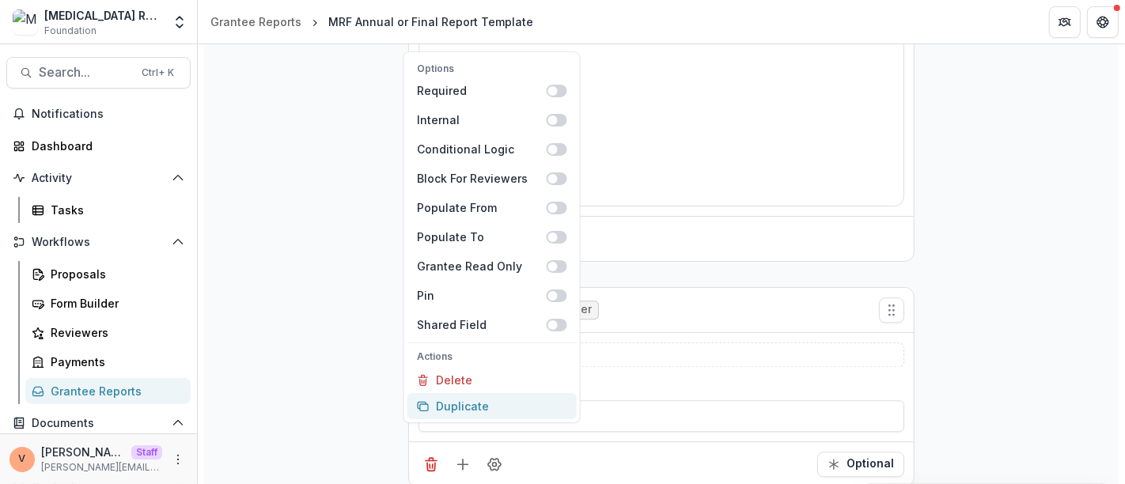
click at [498, 414] on button "Duplicate" at bounding box center [491, 406] width 169 height 26
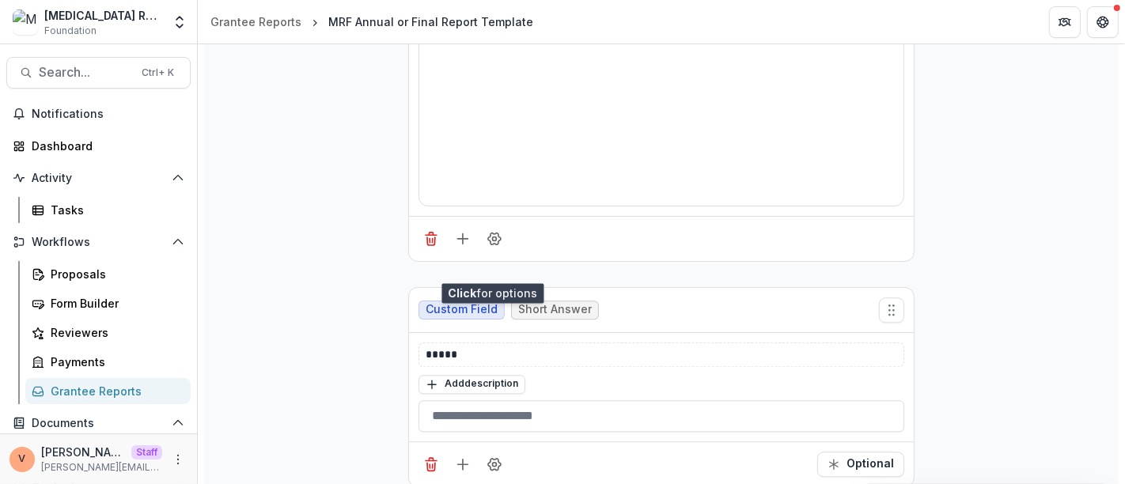
scroll to position [3625, 0]
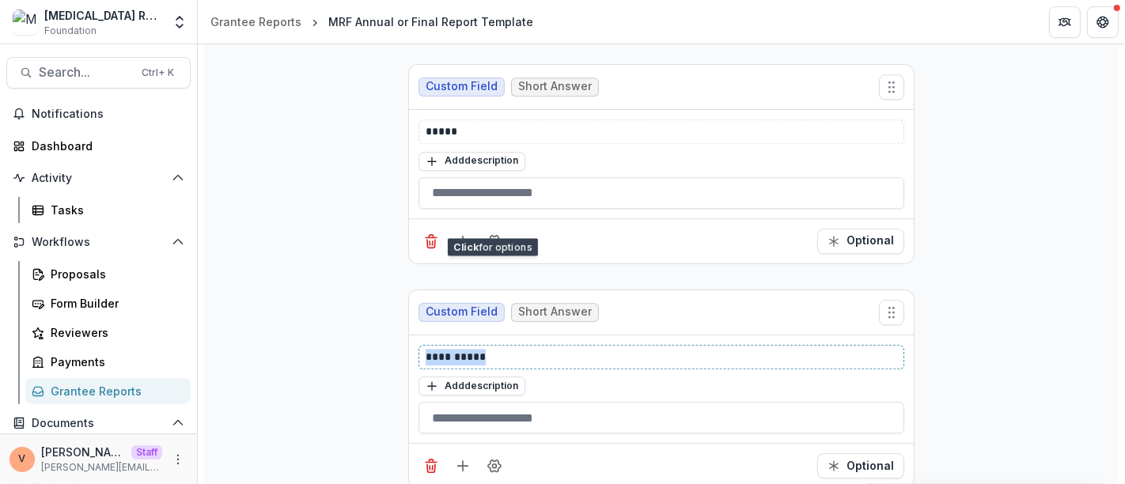
drag, startPoint x: 482, startPoint y: 331, endPoint x: 329, endPoint y: 345, distance: 154.0
paste div
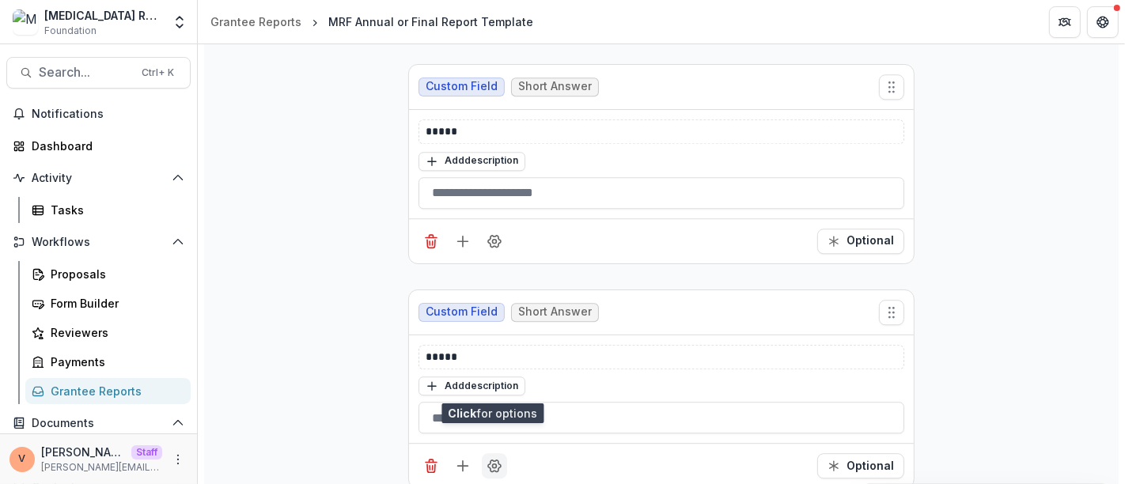
click at [493, 453] on button "Field Settings" at bounding box center [494, 465] width 25 height 25
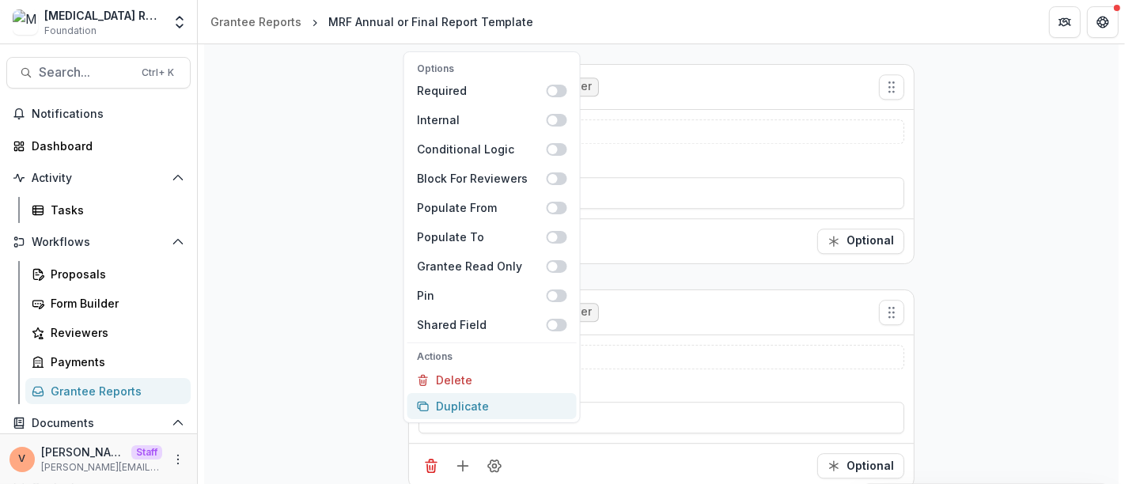
click at [492, 402] on button "Duplicate" at bounding box center [491, 406] width 169 height 26
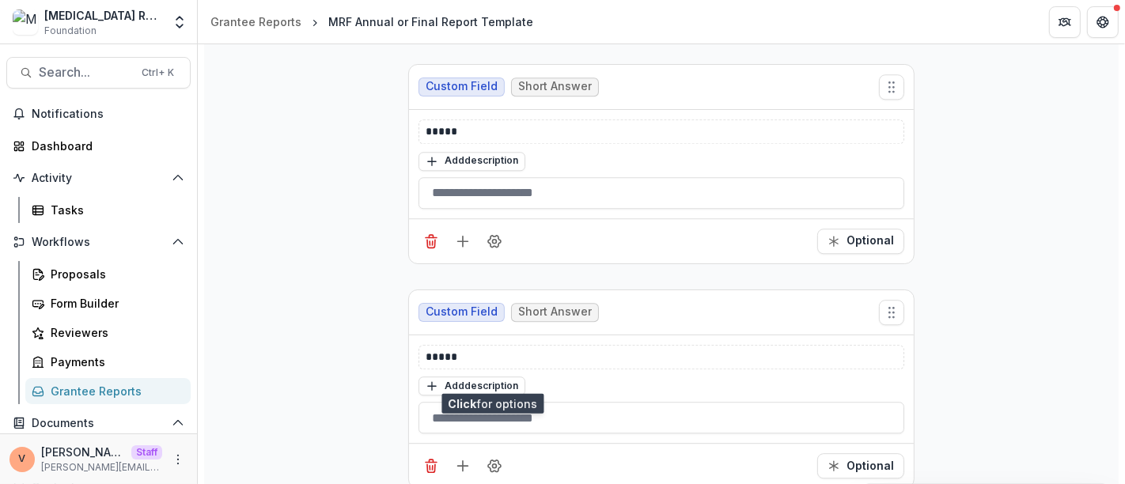
scroll to position [3801, 0]
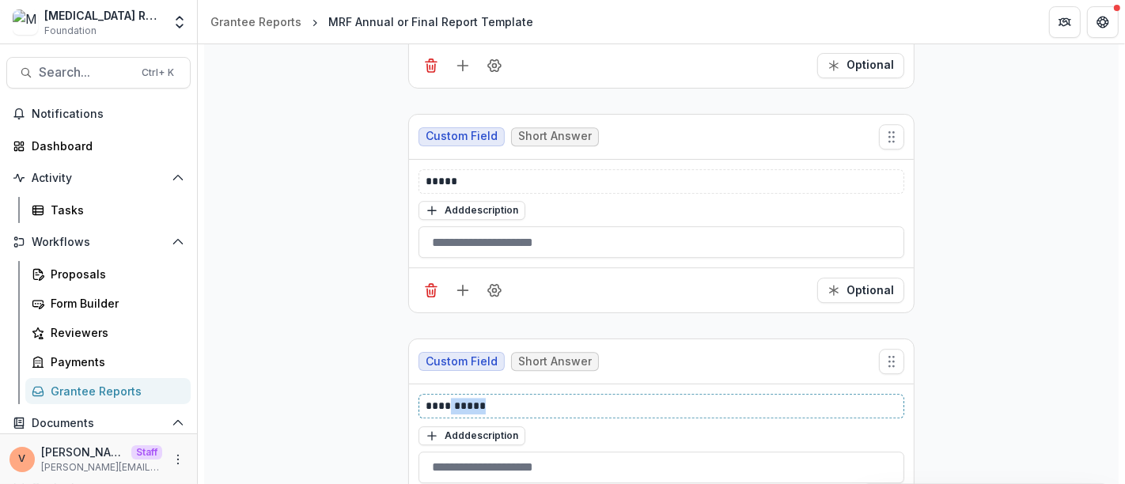
drag, startPoint x: 449, startPoint y: 383, endPoint x: 578, endPoint y: 378, distance: 129.0
click at [578, 398] on p "**********" at bounding box center [661, 406] width 472 height 17
click at [592, 398] on p "*****" at bounding box center [661, 406] width 472 height 17
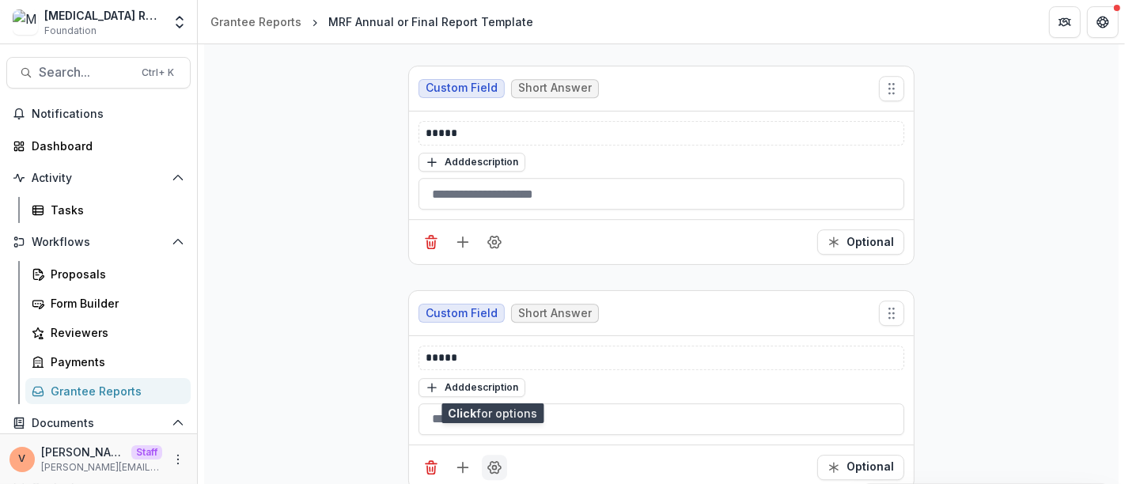
click at [496, 455] on button "Field Settings" at bounding box center [494, 467] width 25 height 25
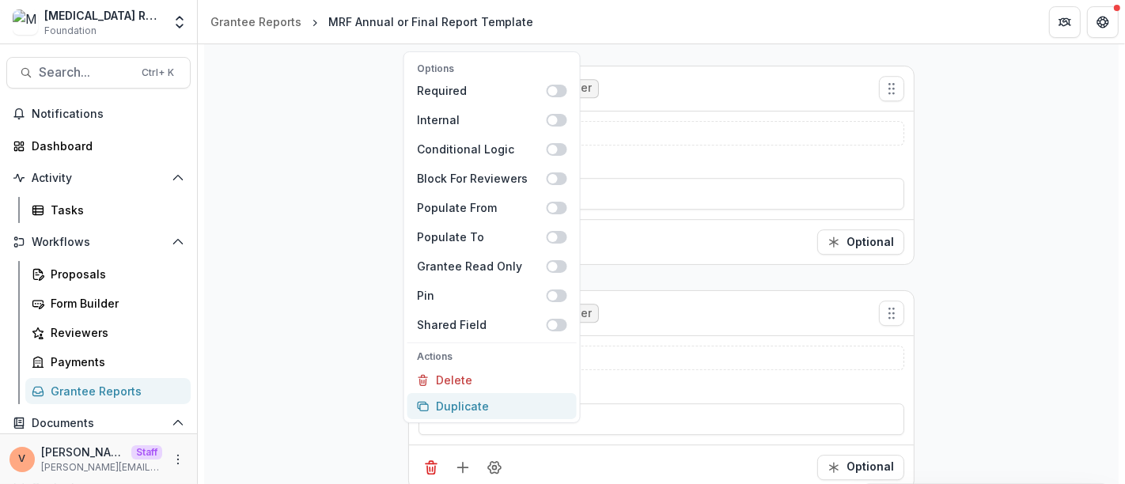
click at [495, 411] on button "Duplicate" at bounding box center [491, 406] width 169 height 26
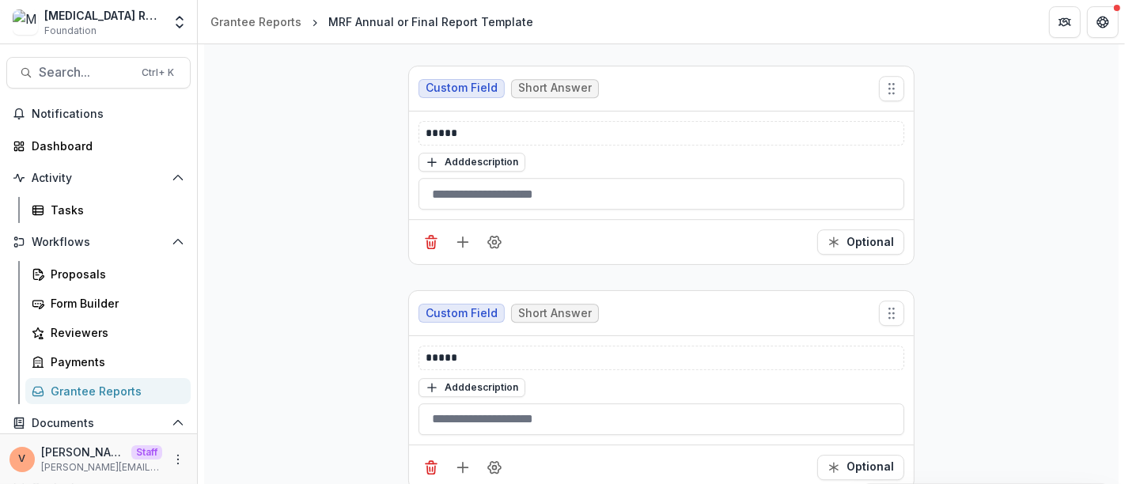
scroll to position [4073, 0]
drag, startPoint x: 444, startPoint y: 331, endPoint x: 560, endPoint y: 328, distance: 115.5
click at [560, 351] on p "**********" at bounding box center [661, 359] width 472 height 17
click at [488, 456] on button "Field Settings" at bounding box center [494, 468] width 25 height 25
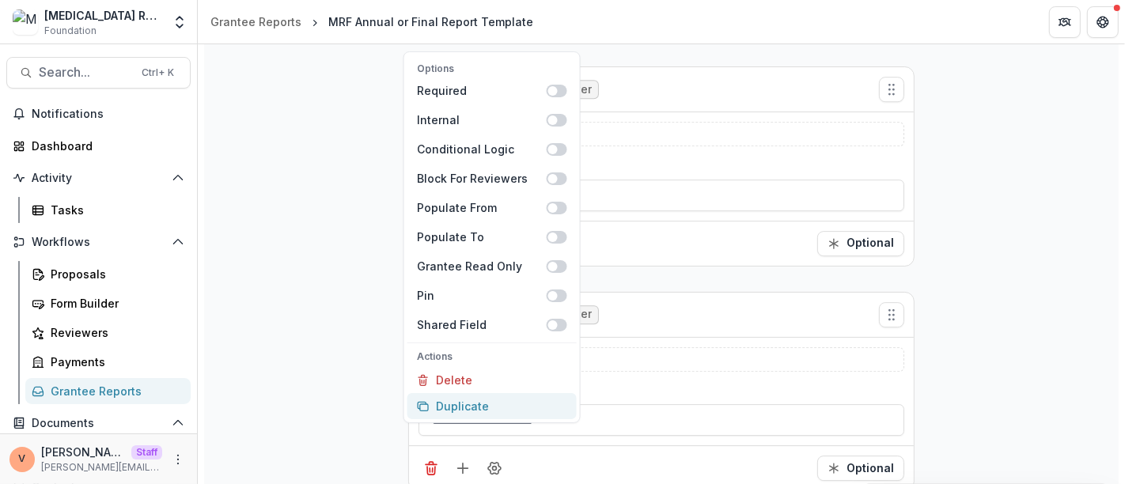
click at [492, 405] on button "Duplicate" at bounding box center [491, 406] width 169 height 26
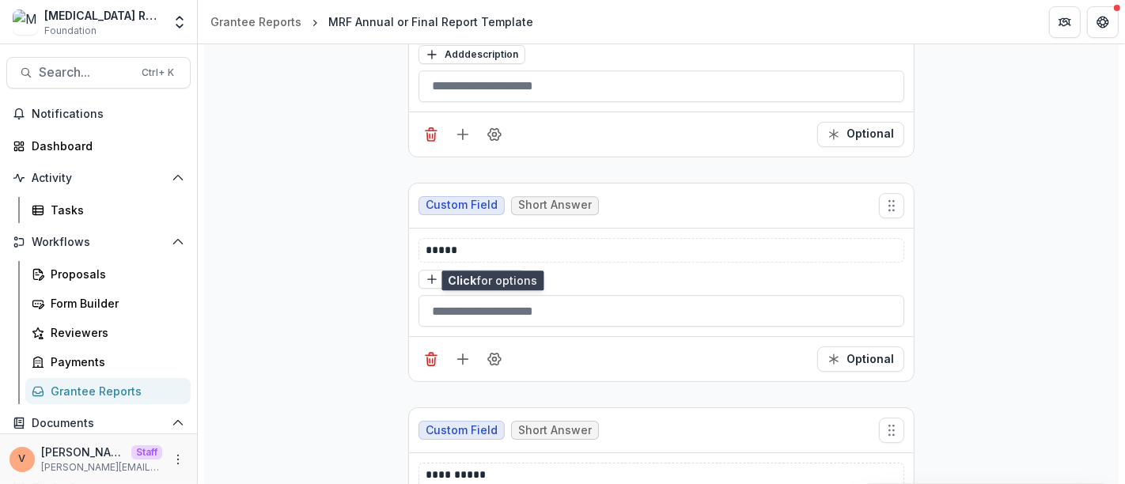
scroll to position [4296, 0]
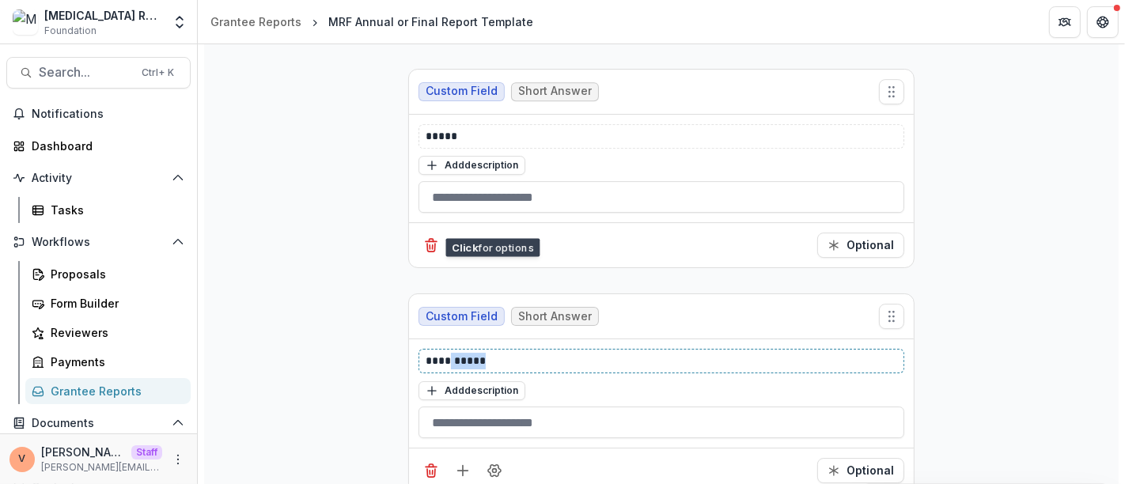
drag, startPoint x: 447, startPoint y: 336, endPoint x: 551, endPoint y: 326, distance: 104.9
click at [551, 353] on p "**********" at bounding box center [661, 361] width 472 height 17
click at [557, 353] on p "*****" at bounding box center [661, 361] width 472 height 17
click at [463, 463] on icon "Add field" at bounding box center [463, 471] width 16 height 16
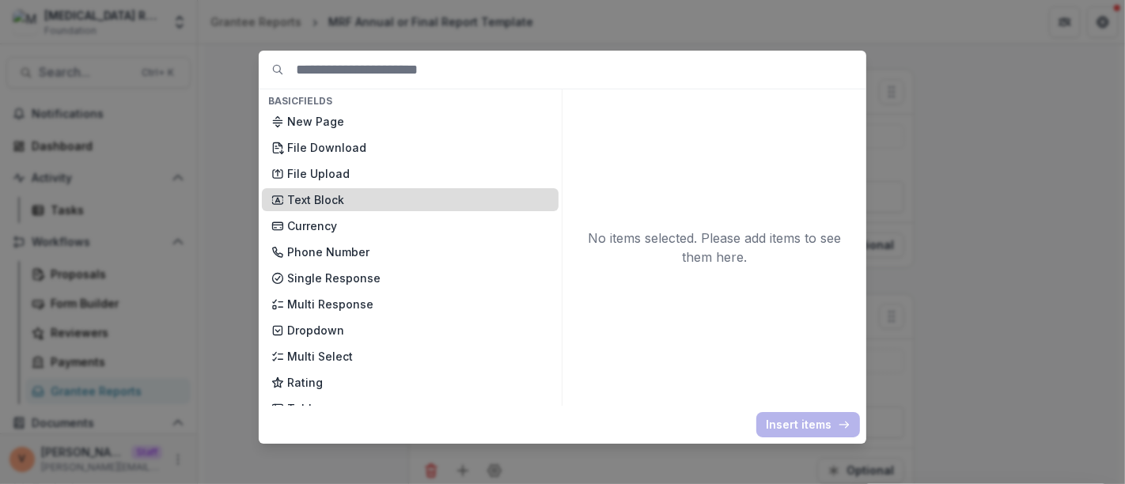
click at [318, 202] on p "Text Block" at bounding box center [418, 199] width 262 height 17
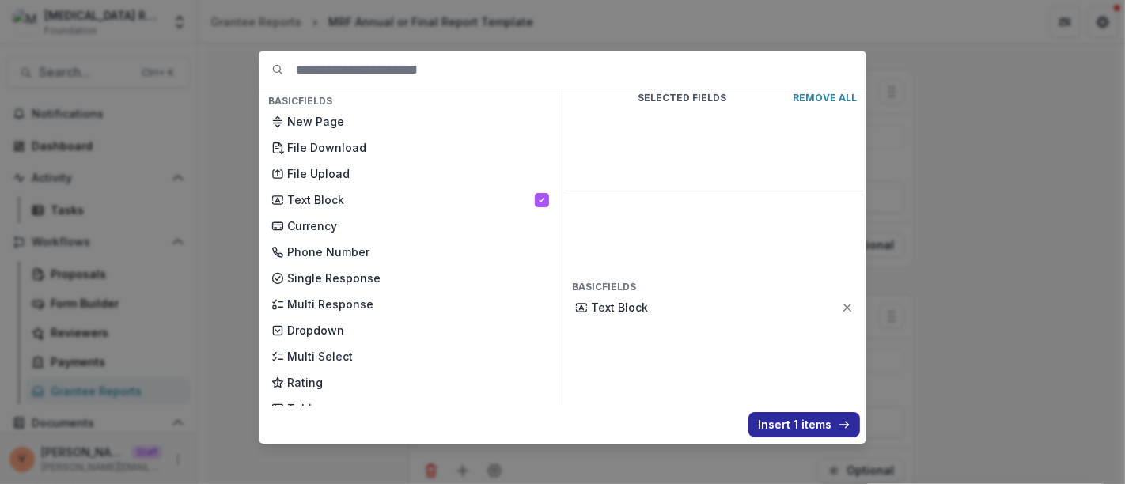
click at [791, 430] on button "Insert 1 items" at bounding box center [804, 424] width 112 height 25
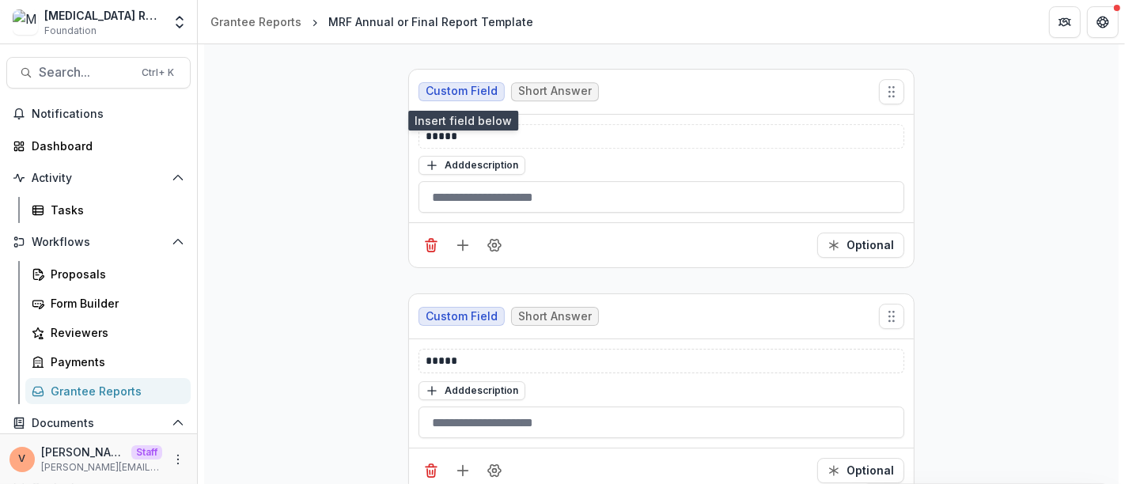
scroll to position [4648, 0]
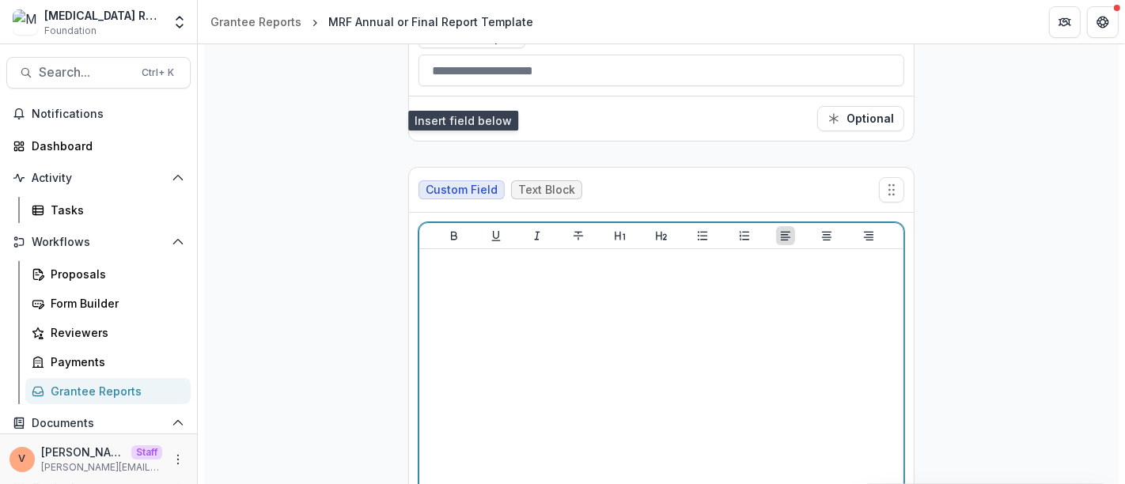
click at [524, 346] on div at bounding box center [660, 373] width 471 height 237
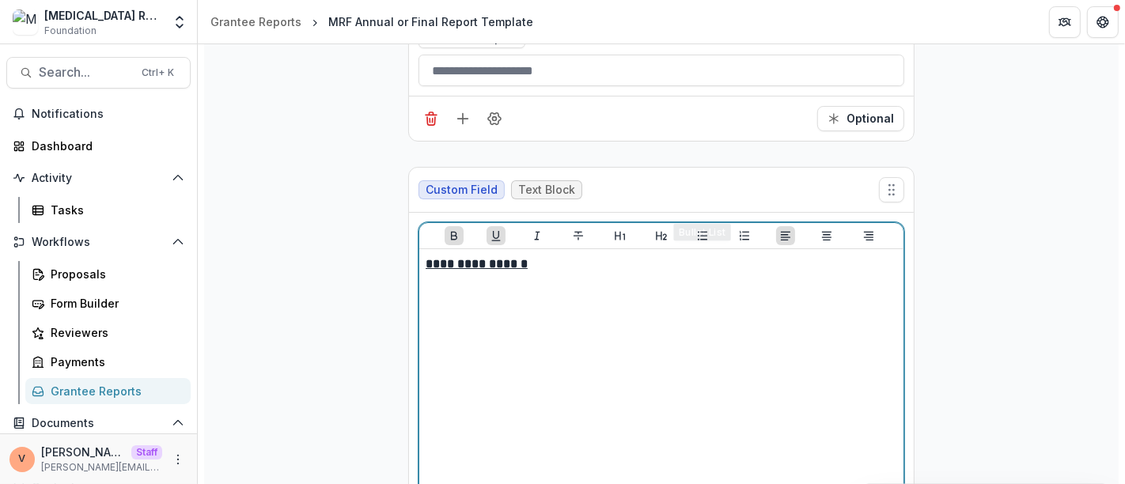
scroll to position [4709, 0]
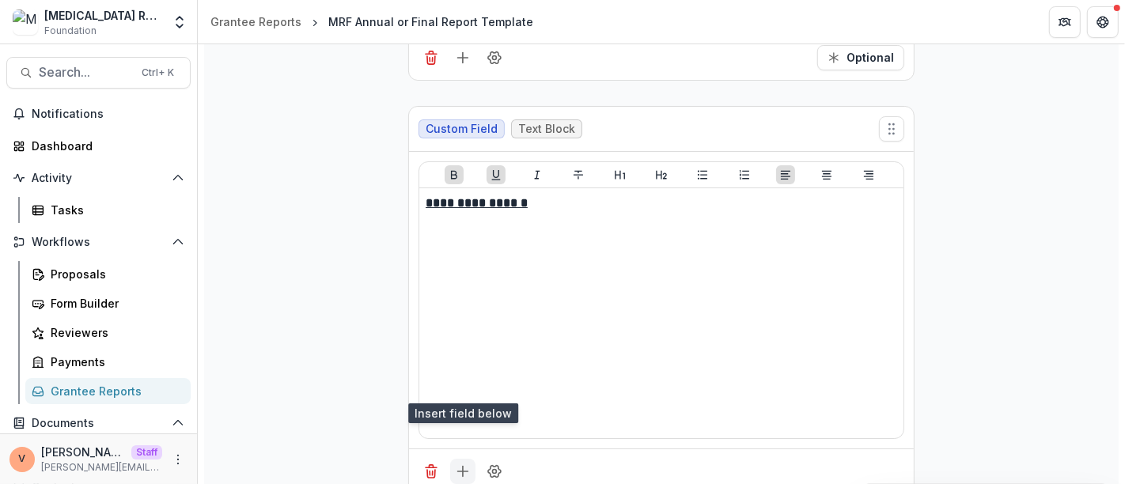
click at [462, 463] on icon "Add field" at bounding box center [463, 471] width 16 height 16
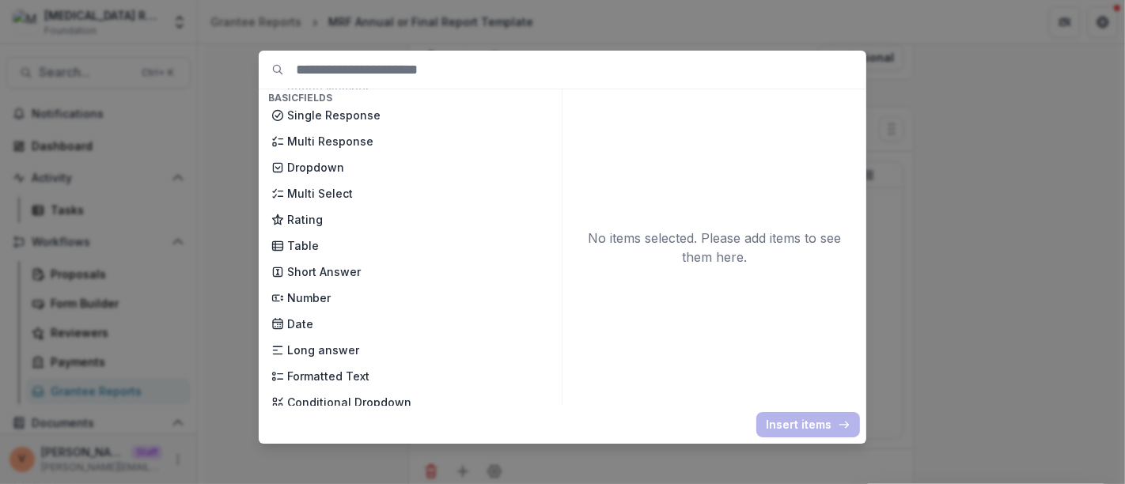
scroll to position [176, 0]
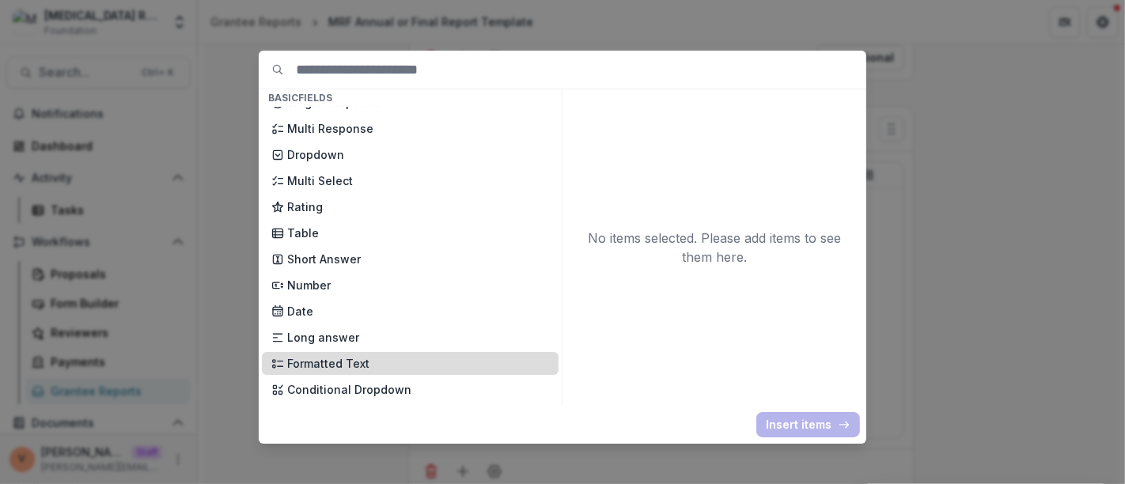
click at [368, 367] on p "Formatted Text" at bounding box center [418, 363] width 262 height 17
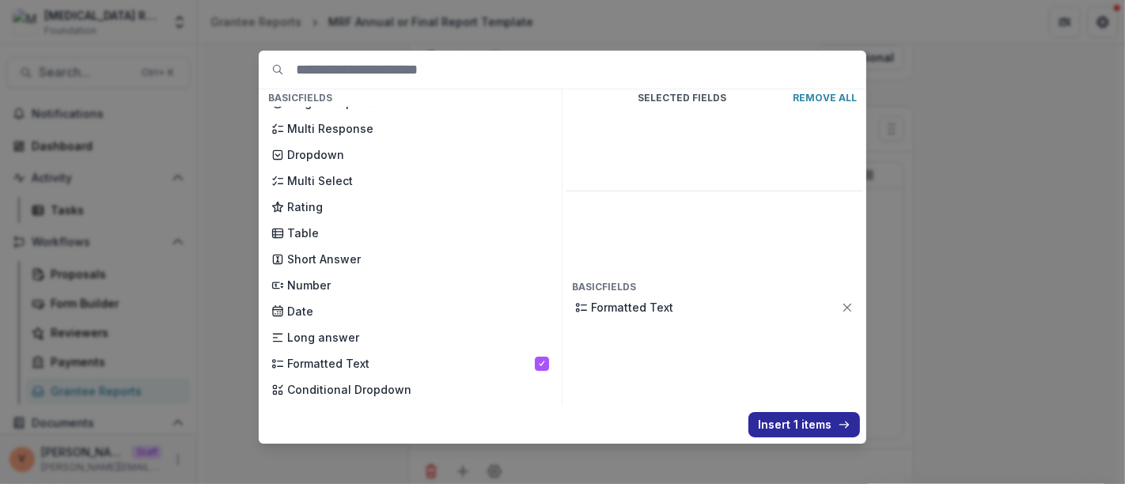
click at [778, 429] on button "Insert 1 items" at bounding box center [804, 424] width 112 height 25
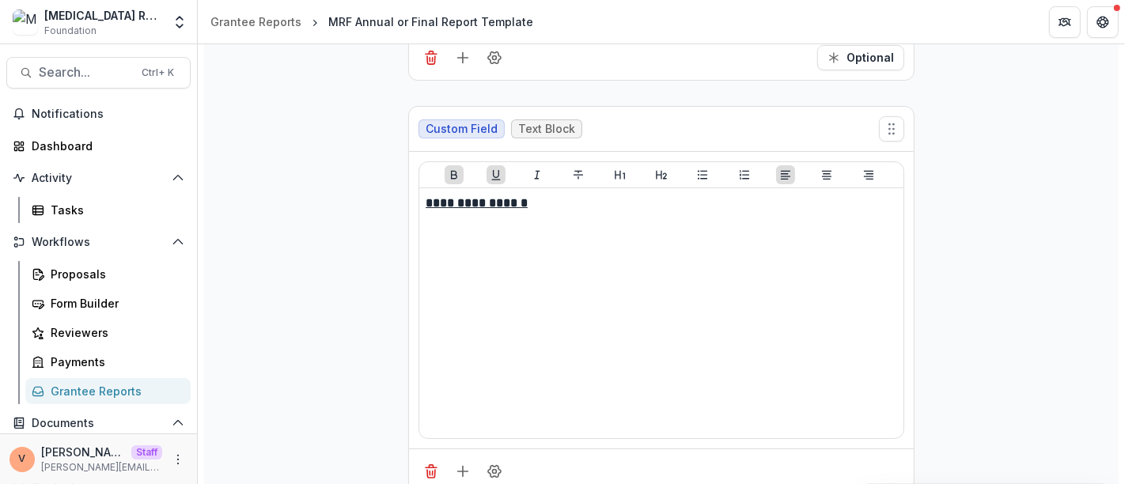
scroll to position [4972, 0]
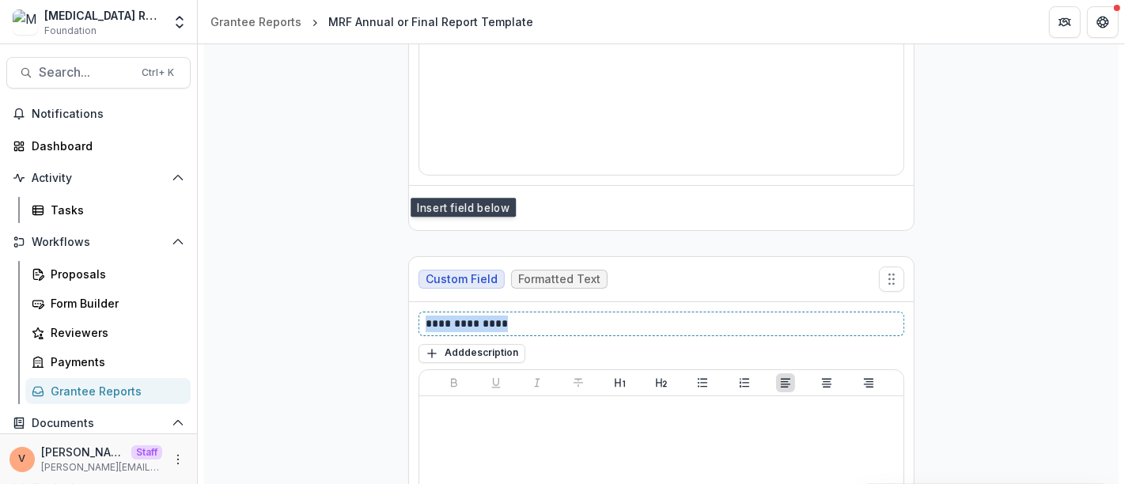
drag, startPoint x: 535, startPoint y: 297, endPoint x: 397, endPoint y: 306, distance: 138.7
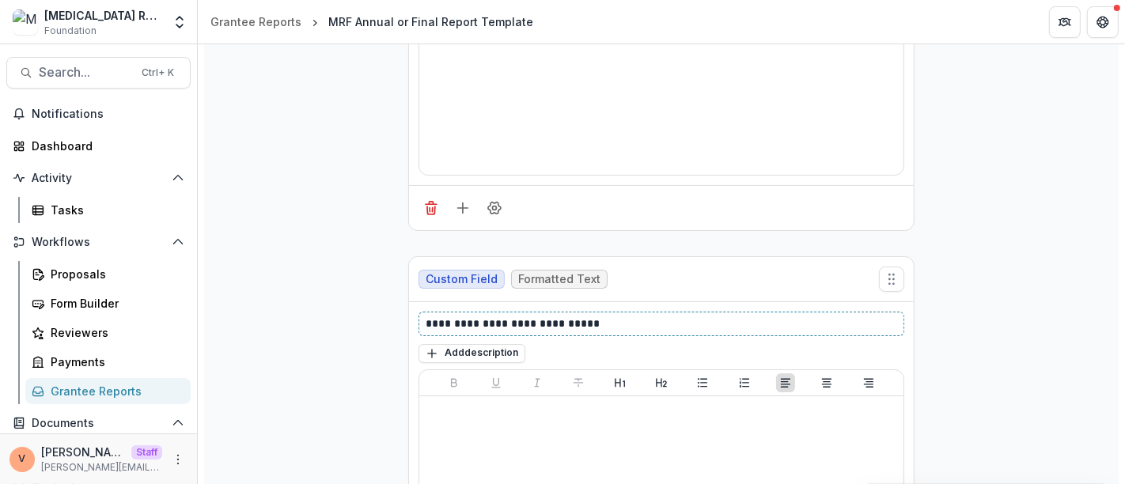
scroll to position [5177, 0]
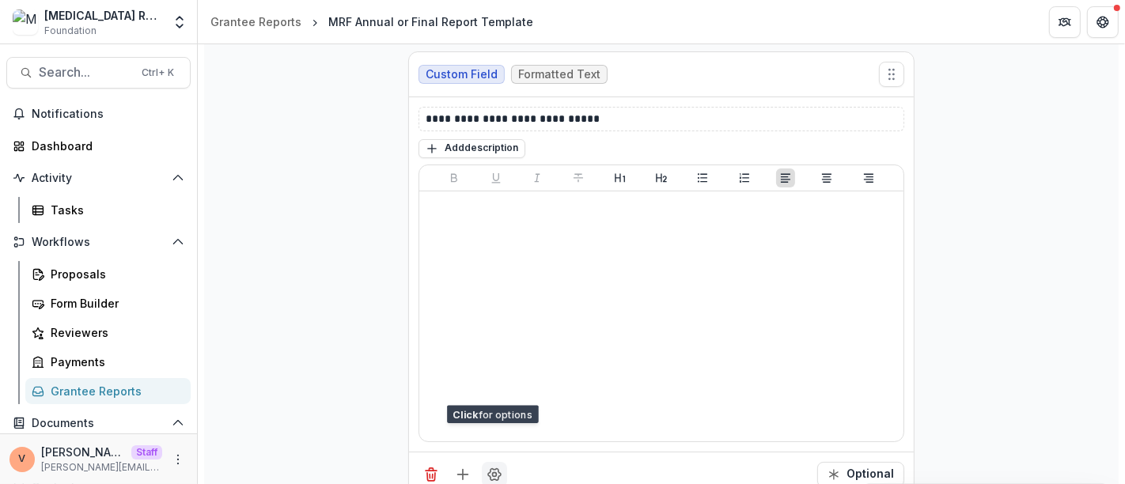
click at [494, 462] on button "Field Settings" at bounding box center [494, 474] width 25 height 25
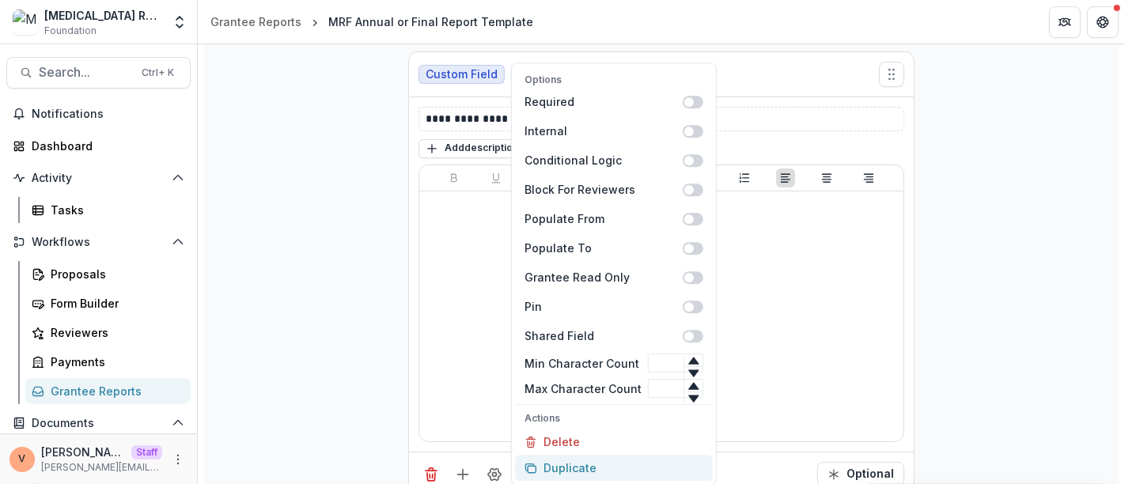
click at [603, 470] on button "Duplicate" at bounding box center [614, 468] width 198 height 26
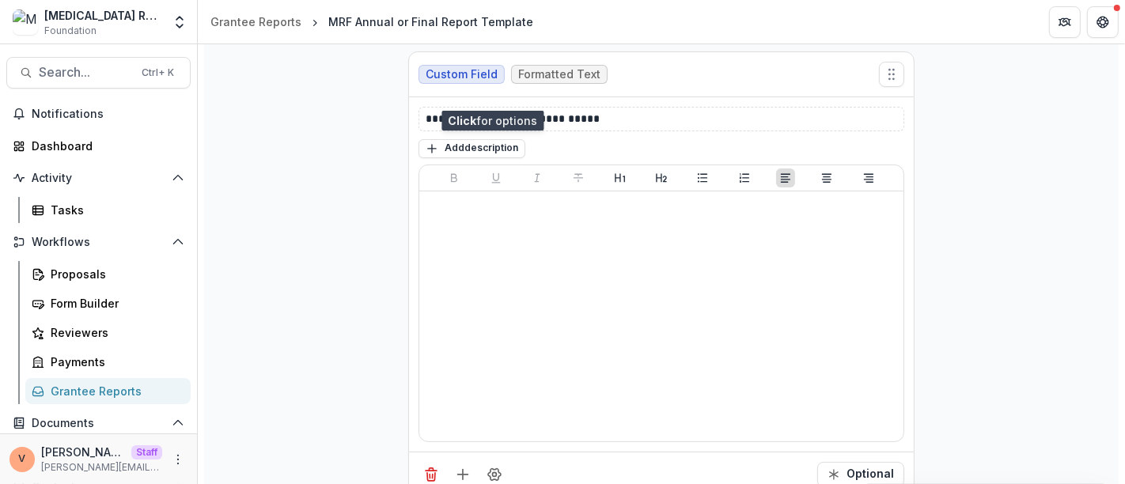
scroll to position [5529, 0]
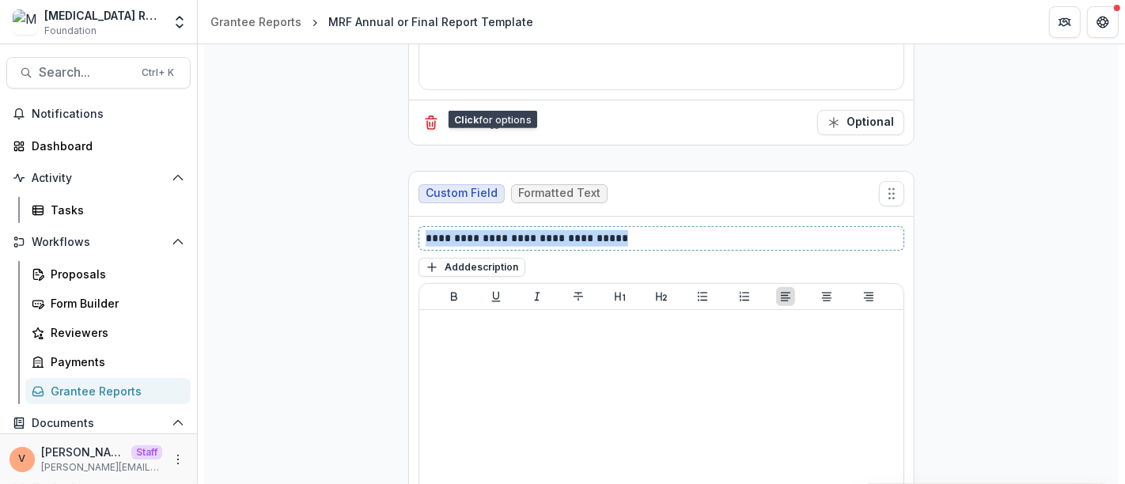
drag, startPoint x: 610, startPoint y: 200, endPoint x: 316, endPoint y: 213, distance: 293.7
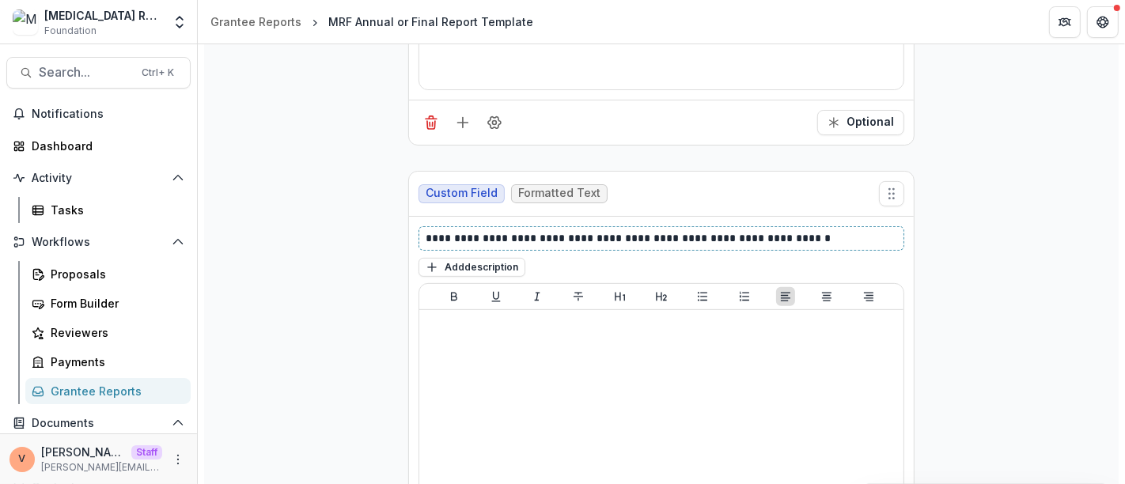
scroll to position [5647, 0]
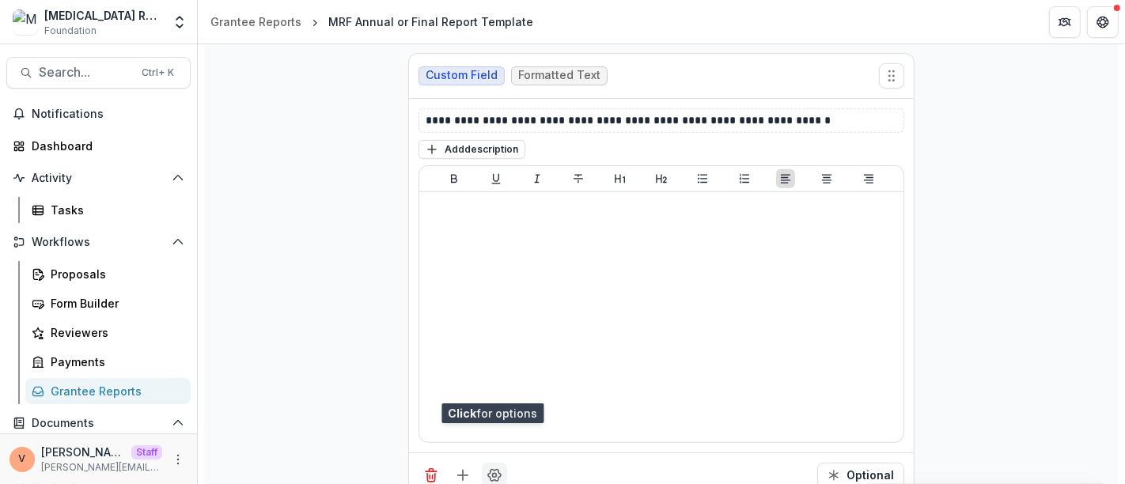
click at [491, 467] on icon "Field Settings" at bounding box center [494, 475] width 16 height 16
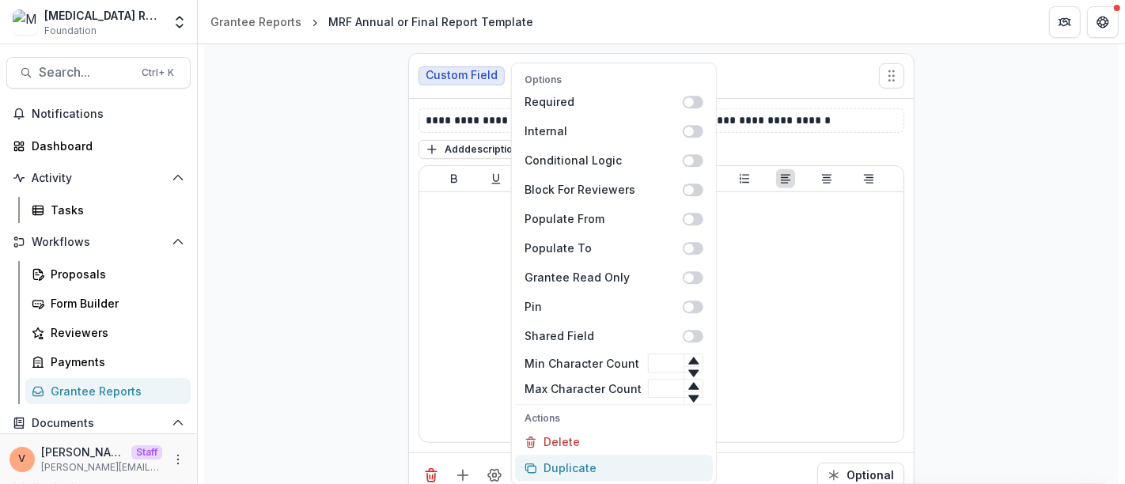
click at [562, 468] on button "Duplicate" at bounding box center [614, 468] width 198 height 26
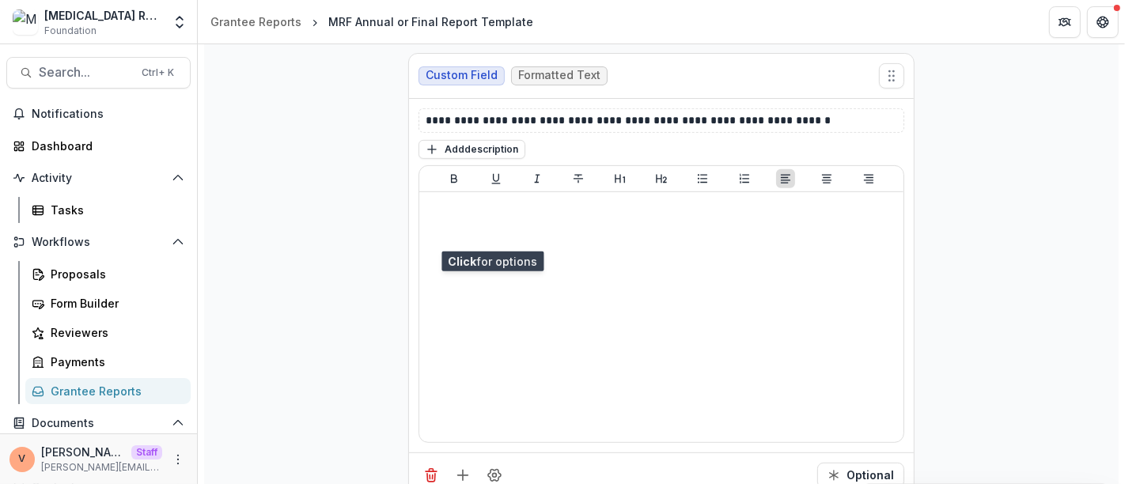
scroll to position [5910, 0]
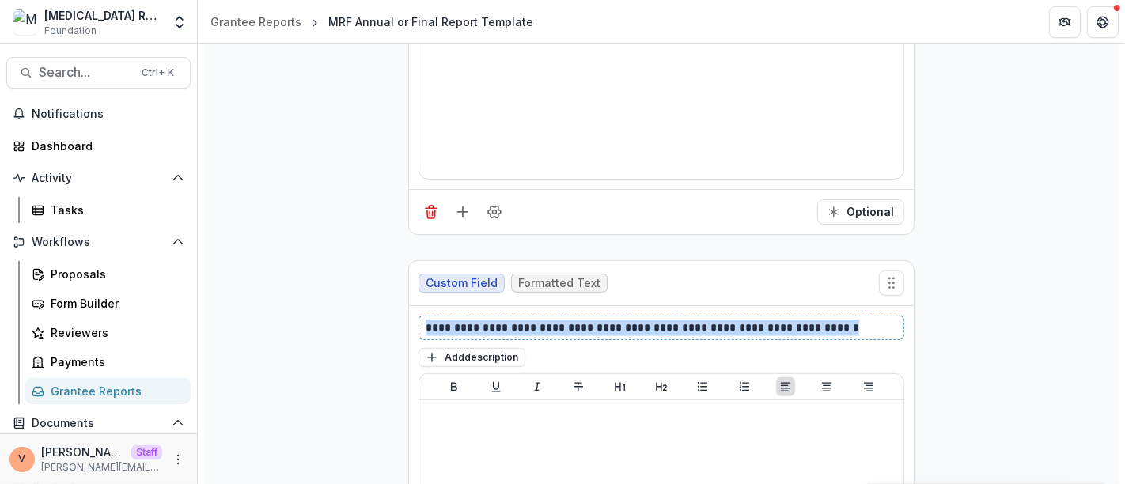
drag, startPoint x: 846, startPoint y: 290, endPoint x: 264, endPoint y: 311, distance: 582.4
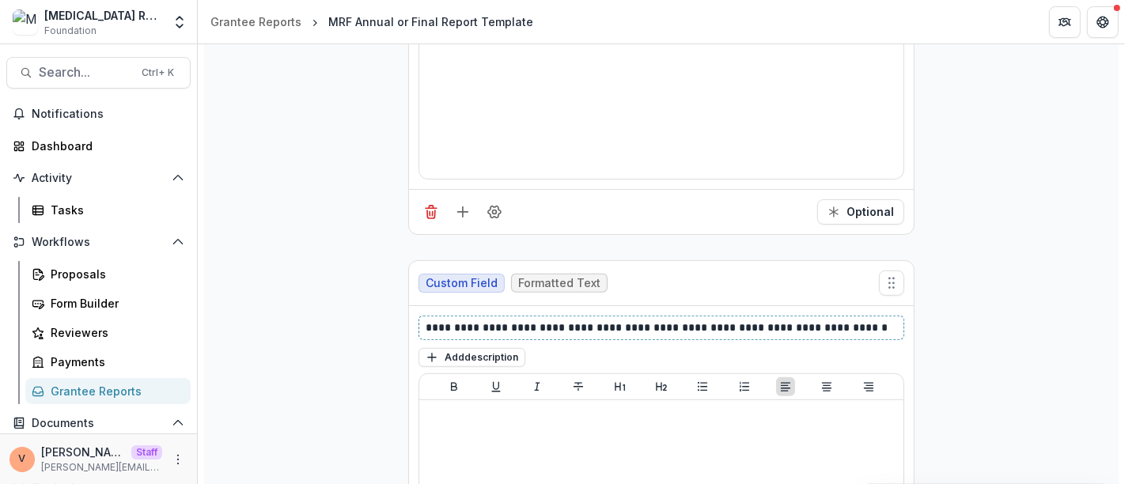
scroll to position [6115, 0]
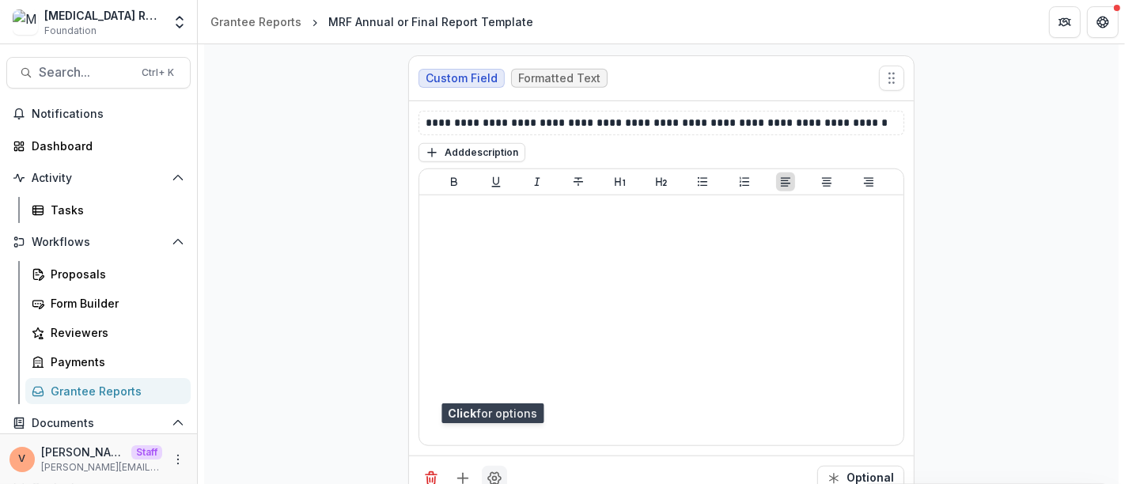
click at [491, 471] on icon "Field Settings" at bounding box center [494, 479] width 16 height 16
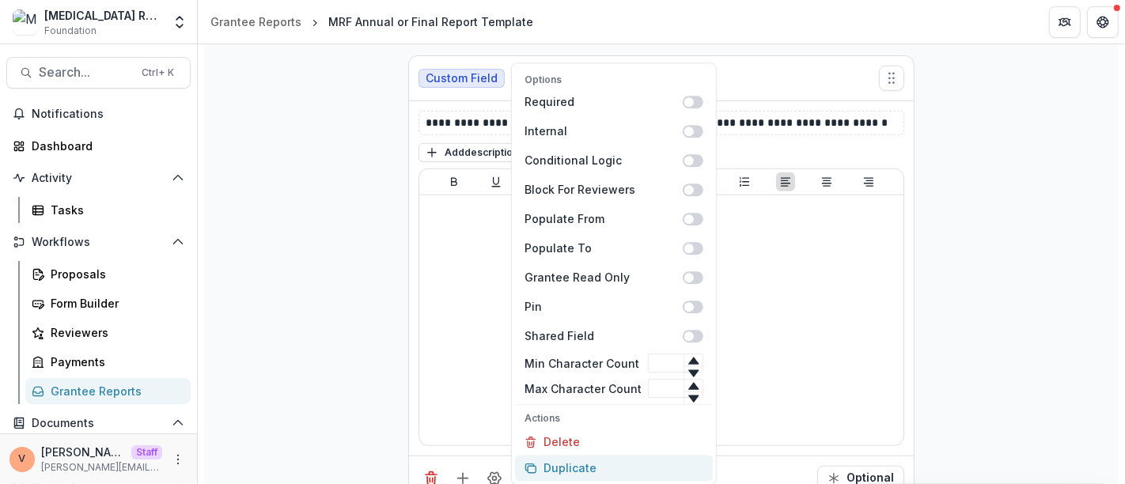
click at [555, 473] on button "Duplicate" at bounding box center [614, 468] width 198 height 26
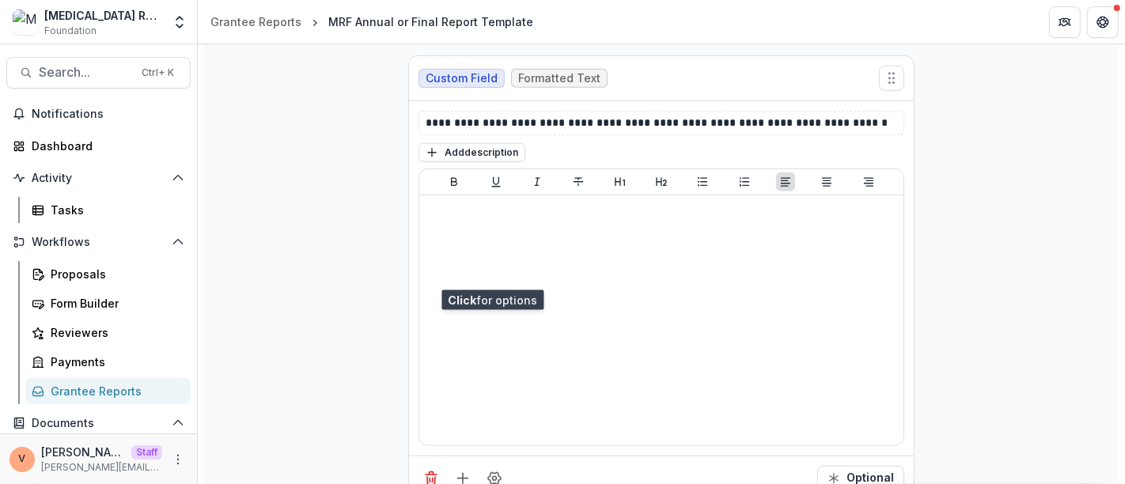
scroll to position [6378, 0]
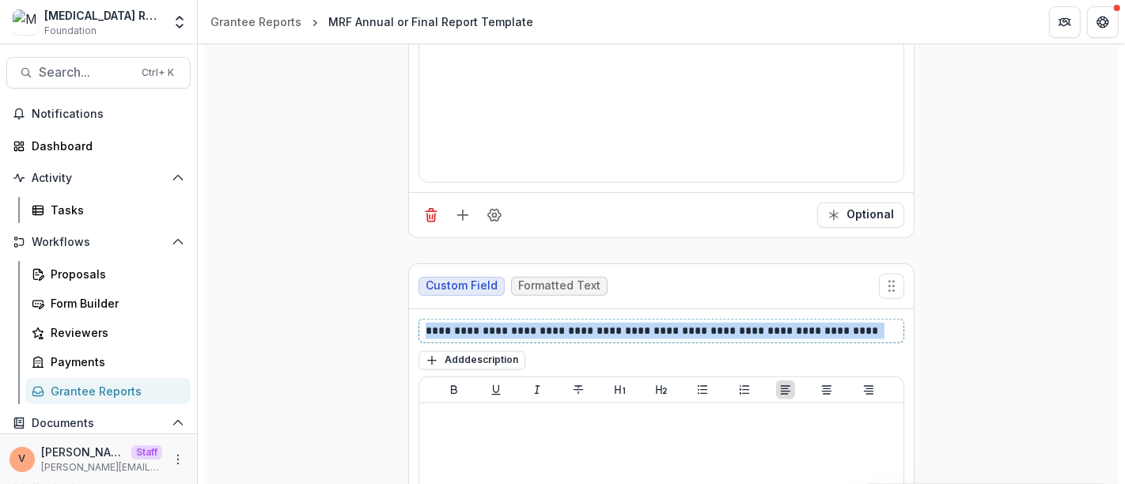
drag, startPoint x: 877, startPoint y: 294, endPoint x: 201, endPoint y: 302, distance: 676.2
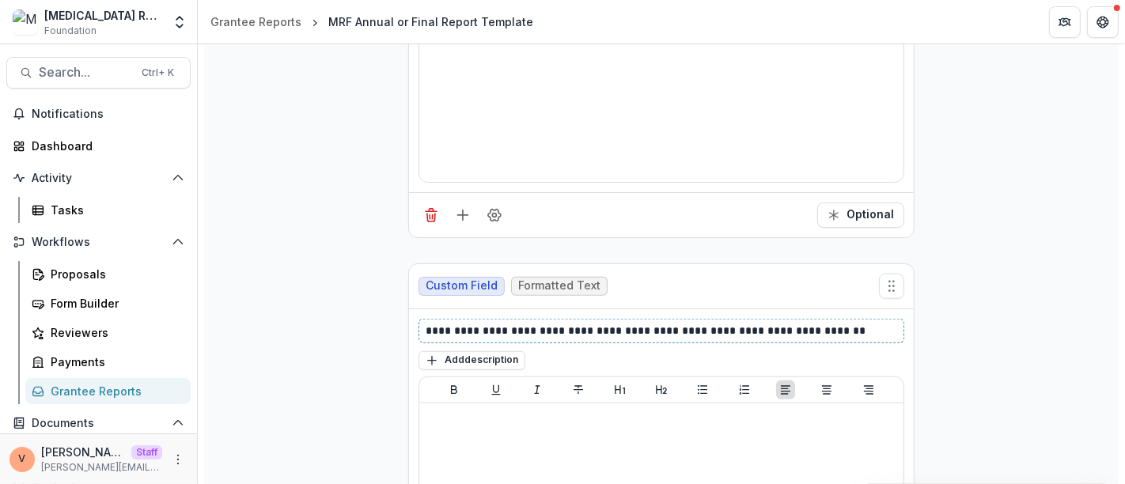
scroll to position [6584, 0]
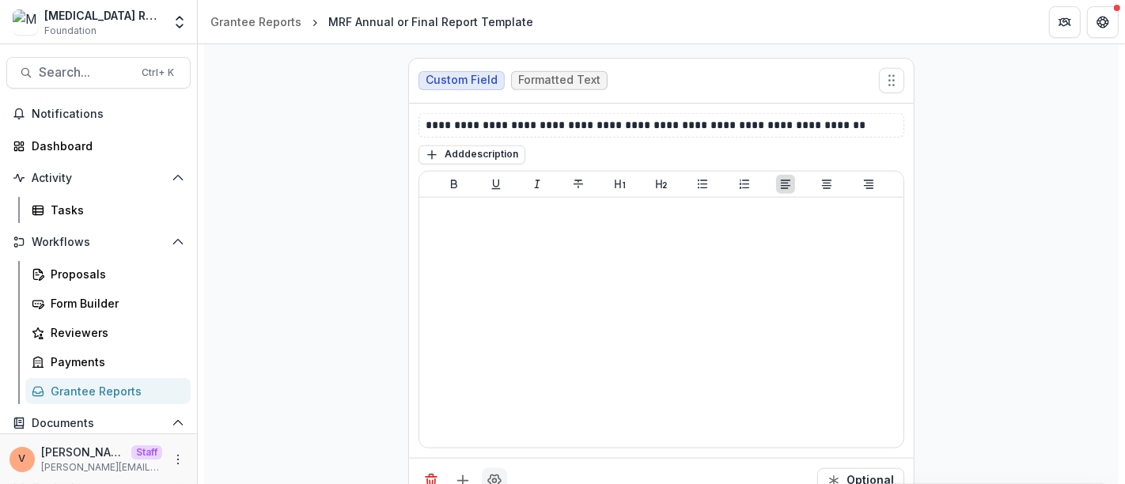
click at [497, 473] on icon "Field Settings" at bounding box center [494, 481] width 16 height 16
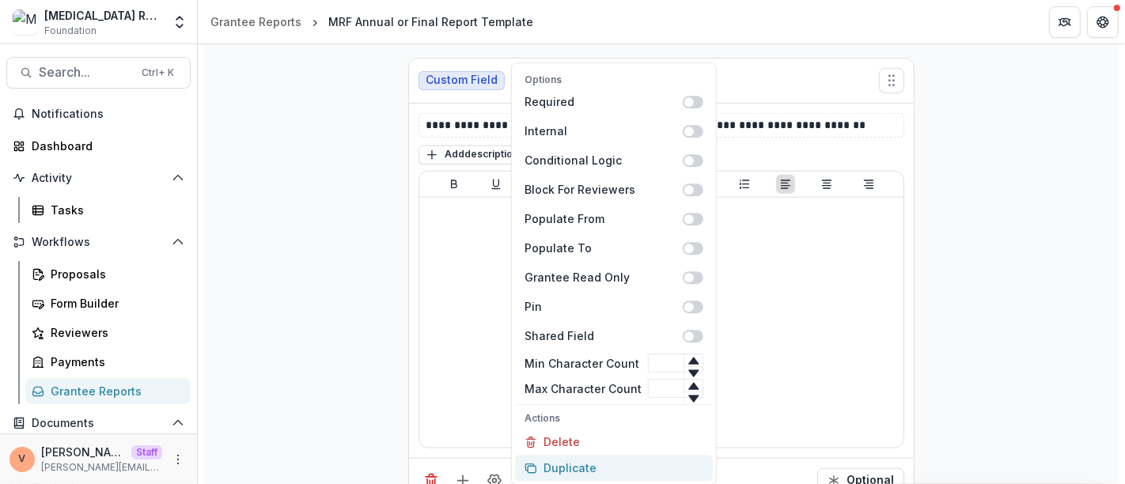
click at [576, 461] on button "Duplicate" at bounding box center [614, 468] width 198 height 26
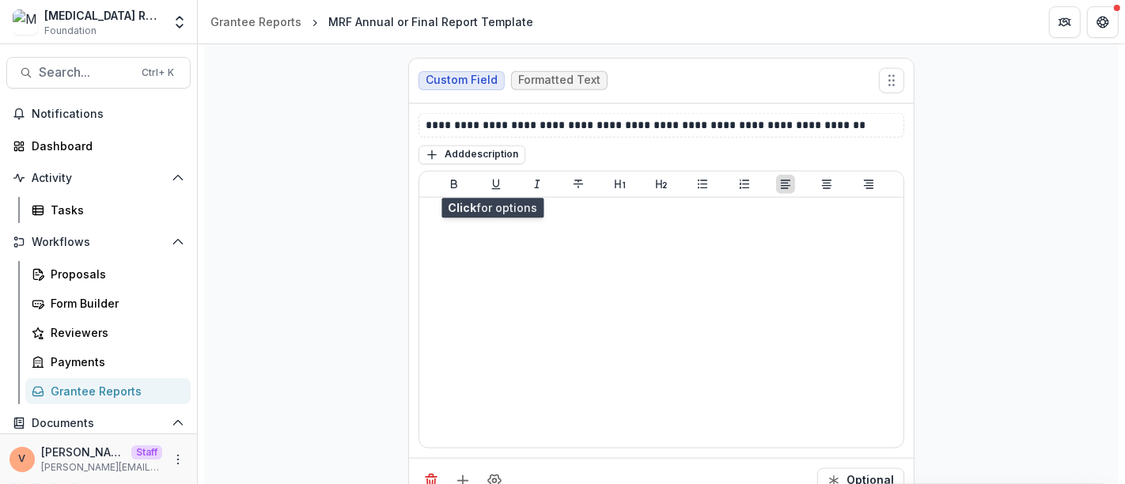
scroll to position [6848, 0]
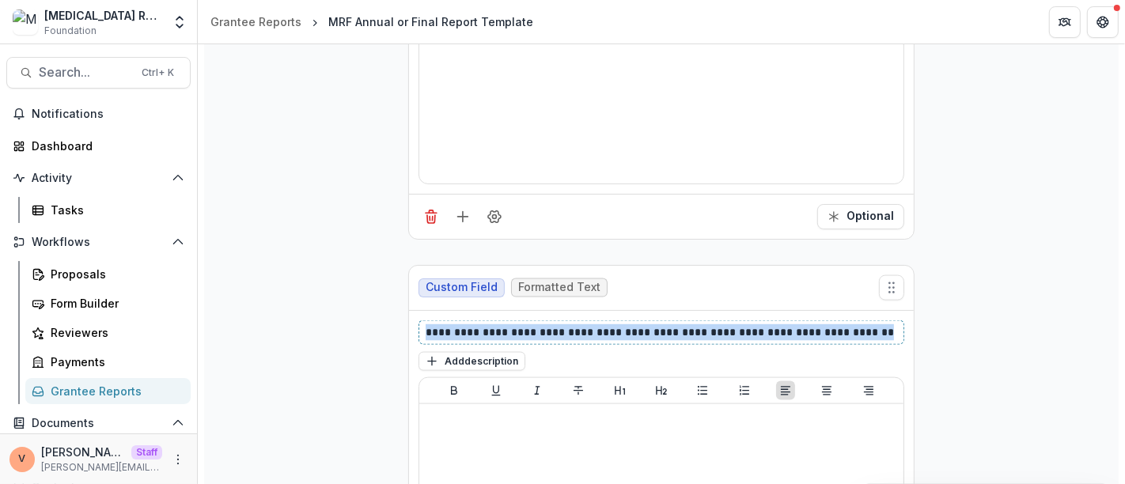
drag, startPoint x: 870, startPoint y: 292, endPoint x: 320, endPoint y: 308, distance: 549.9
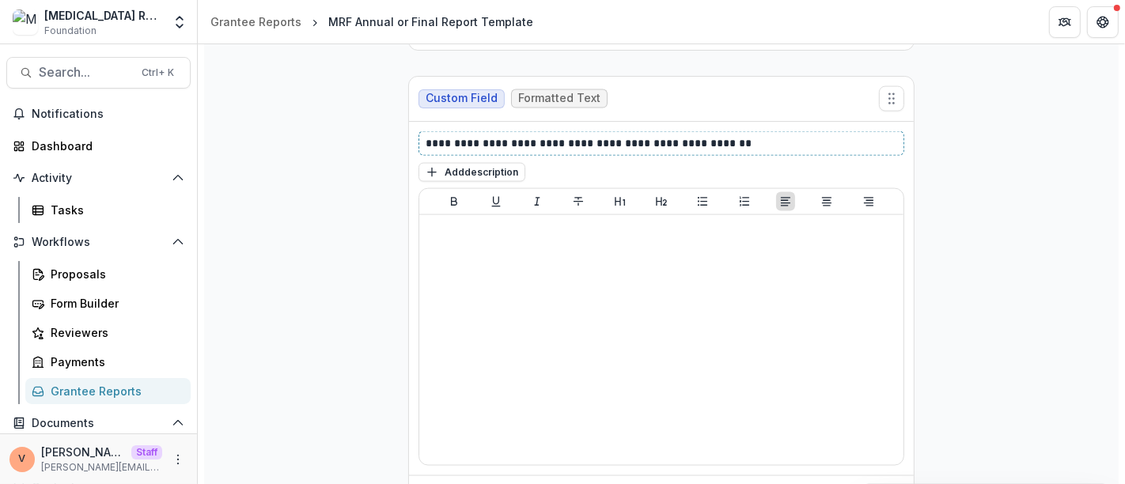
scroll to position [7053, 0]
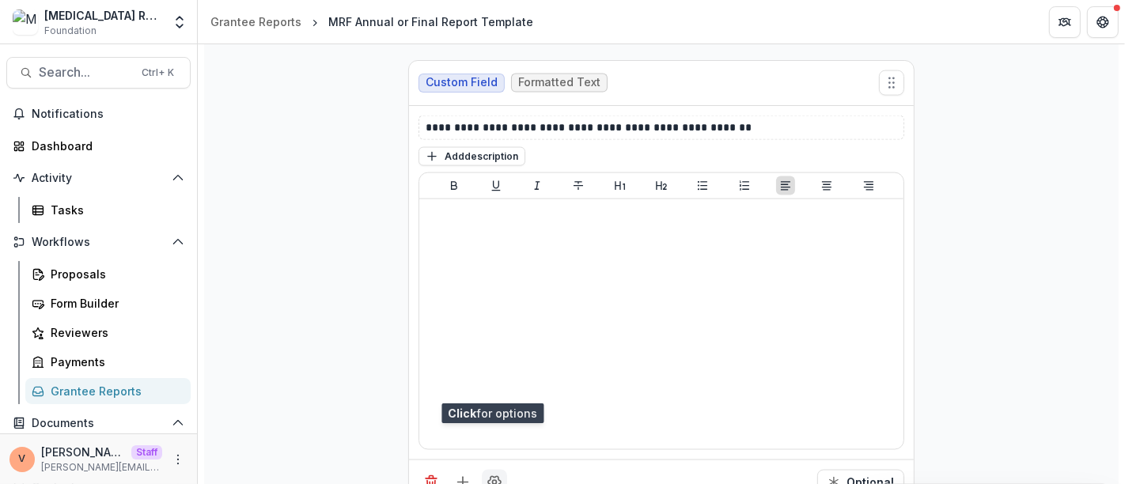
click at [493, 470] on button "Field Settings" at bounding box center [494, 482] width 25 height 25
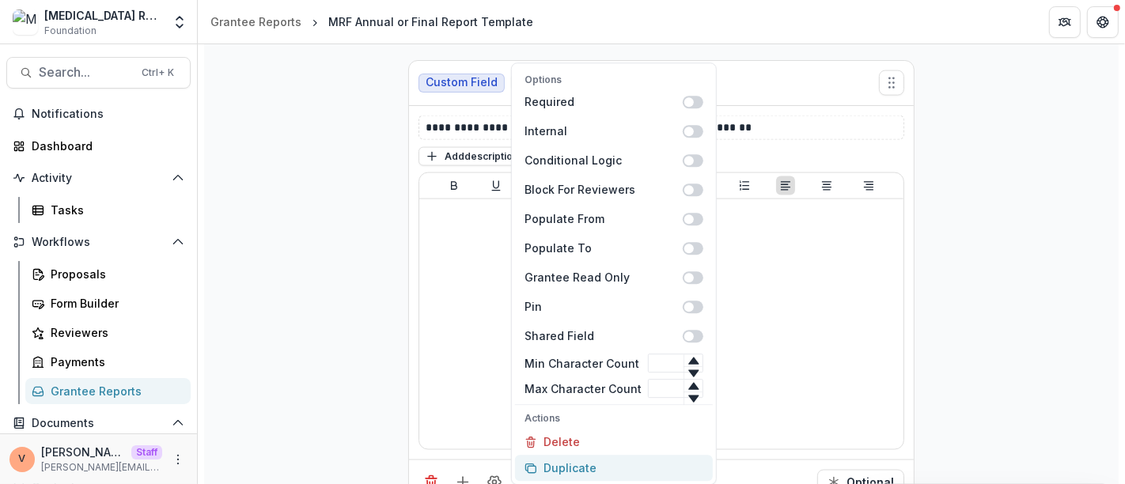
click at [568, 470] on button "Duplicate" at bounding box center [614, 468] width 198 height 26
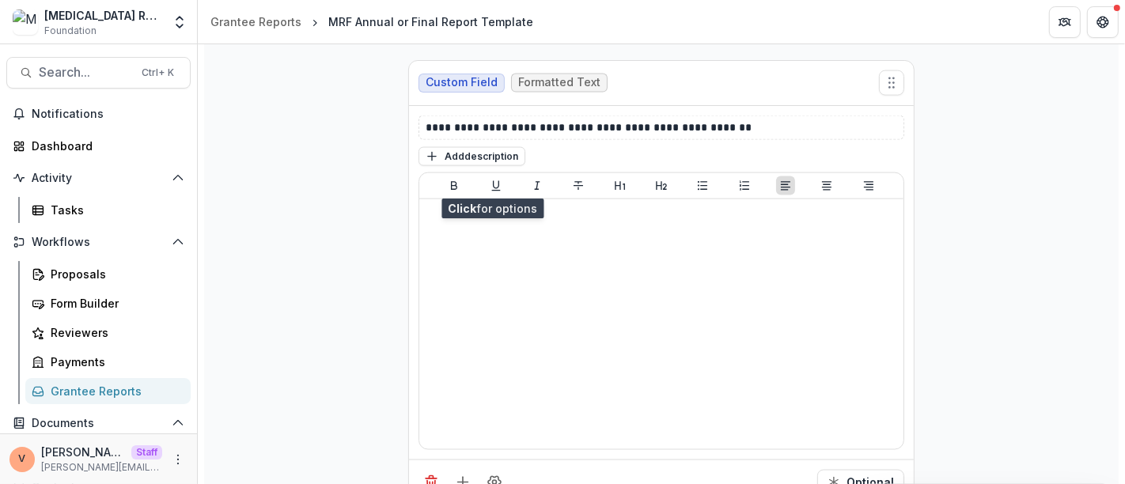
scroll to position [7316, 0]
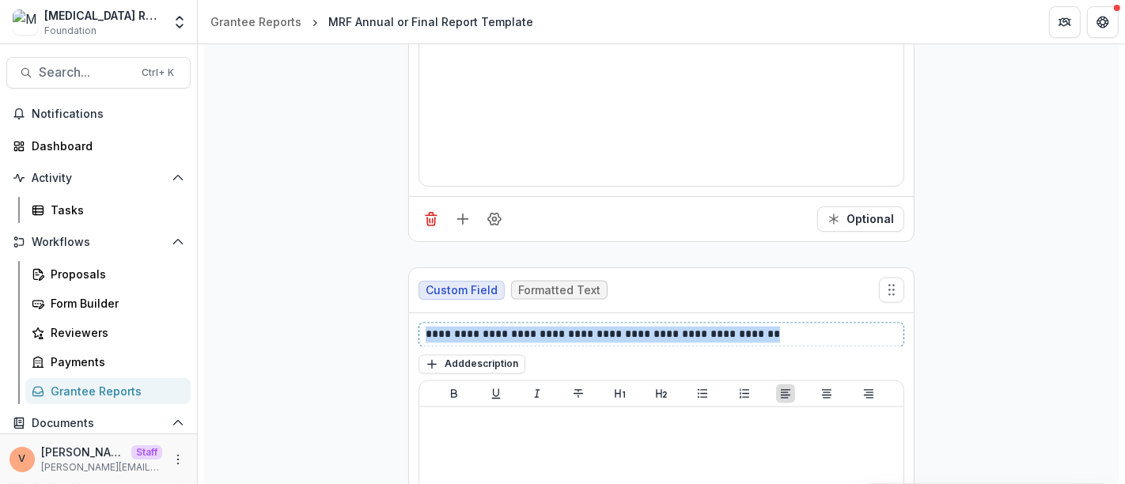
drag, startPoint x: 781, startPoint y: 296, endPoint x: 204, endPoint y: 313, distance: 577.6
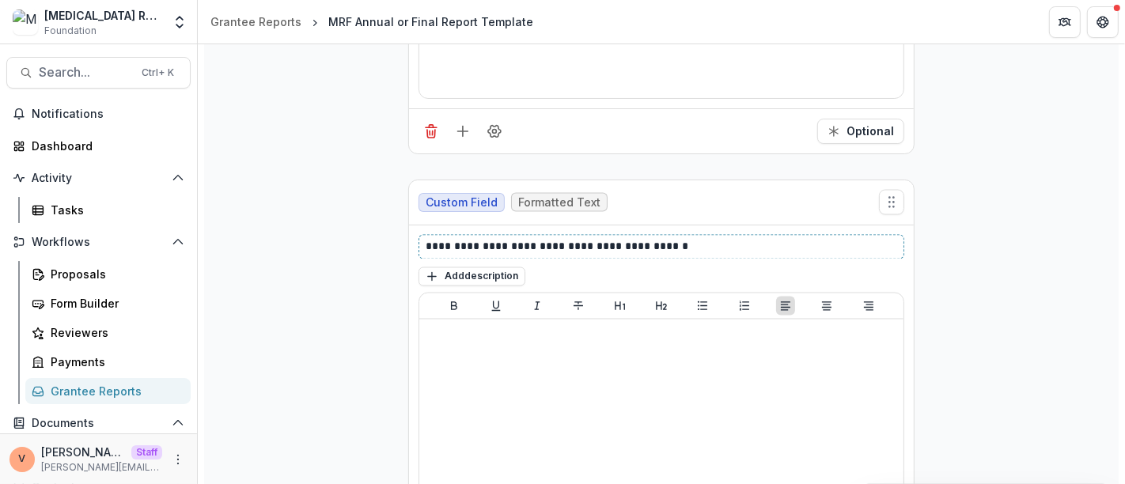
scroll to position [7522, 0]
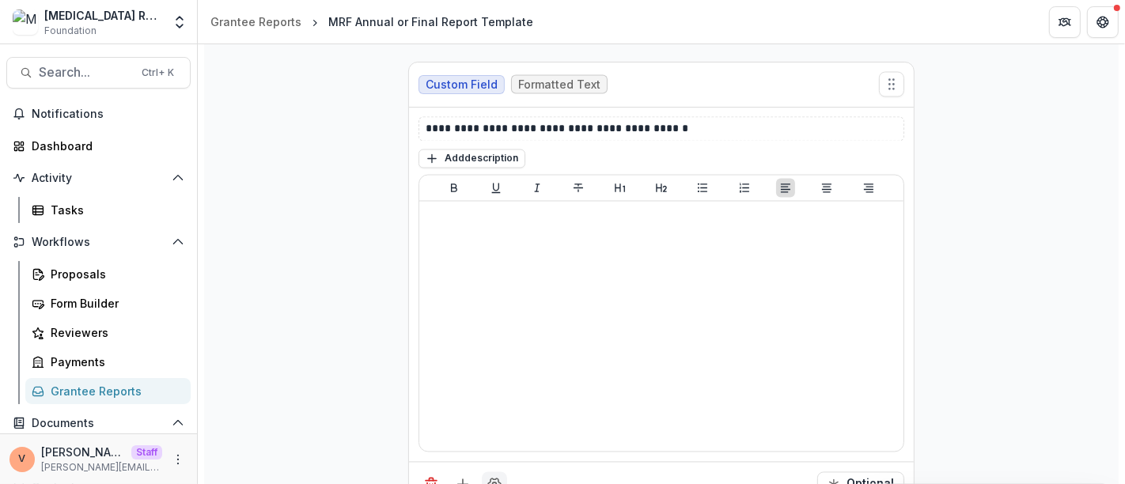
click at [493, 477] on icon "Field Settings" at bounding box center [494, 485] width 16 height 16
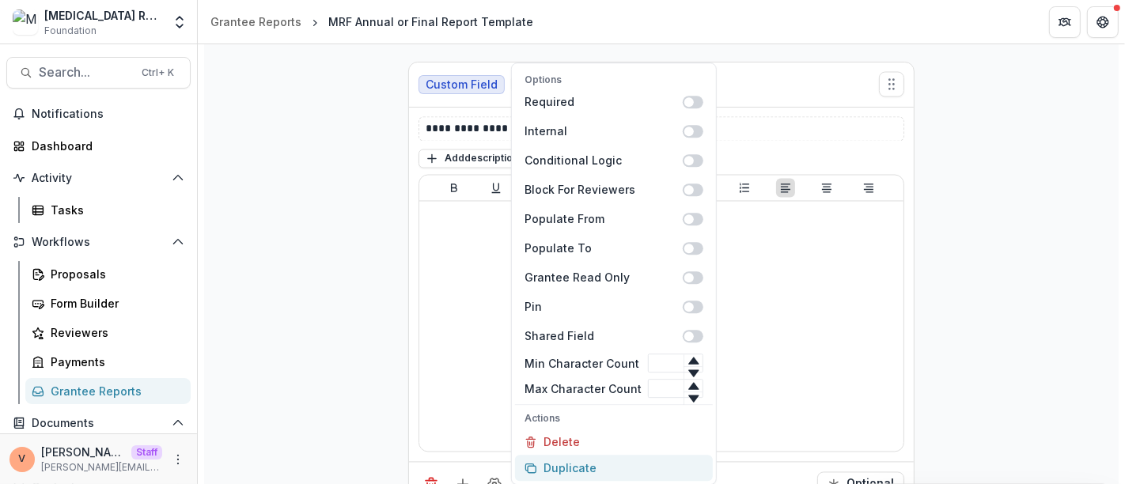
click at [560, 471] on button "Duplicate" at bounding box center [614, 468] width 198 height 26
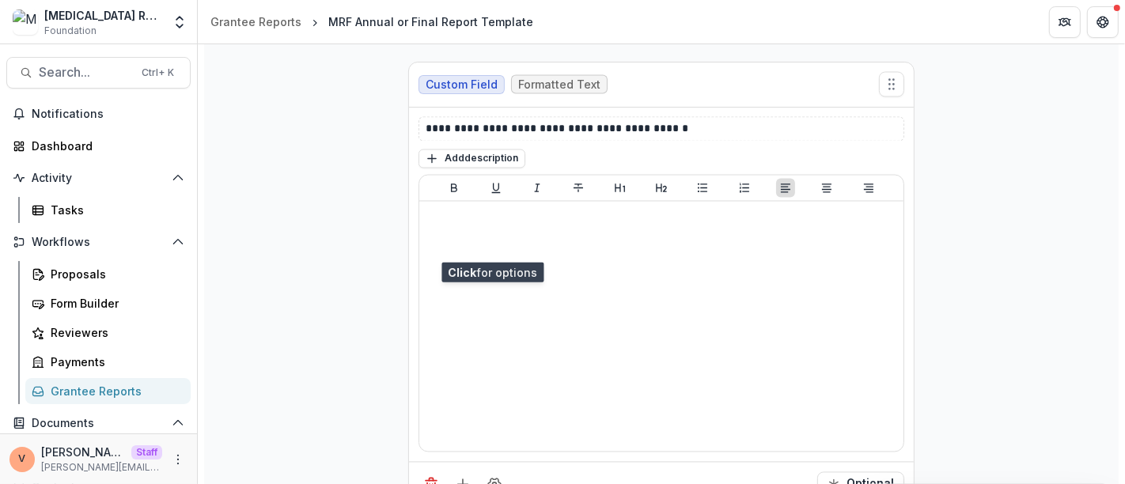
scroll to position [7786, 0]
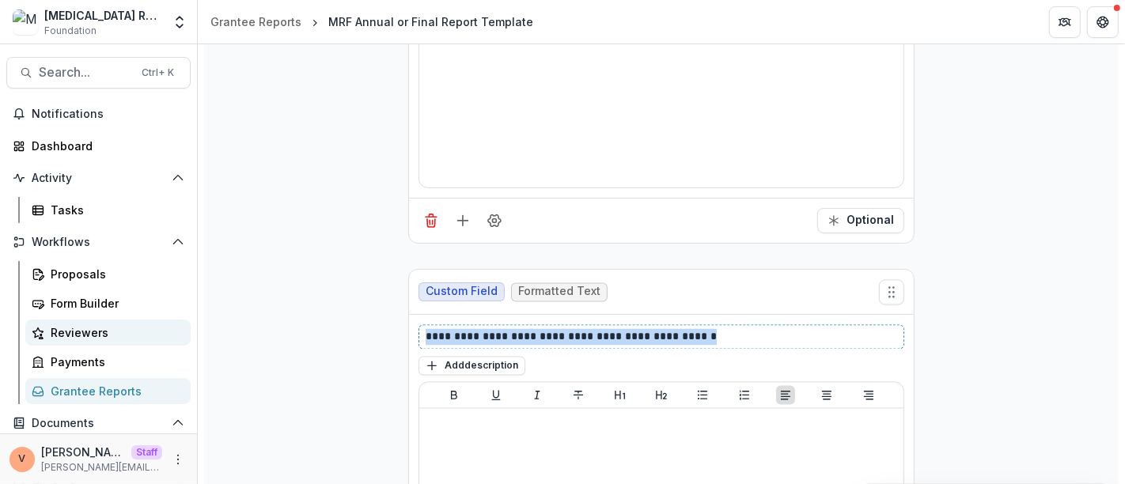
drag, startPoint x: 712, startPoint y: 294, endPoint x: 110, endPoint y: 331, distance: 602.9
click at [110, 331] on main "**********" at bounding box center [562, 264] width 1125 height 440
paste div
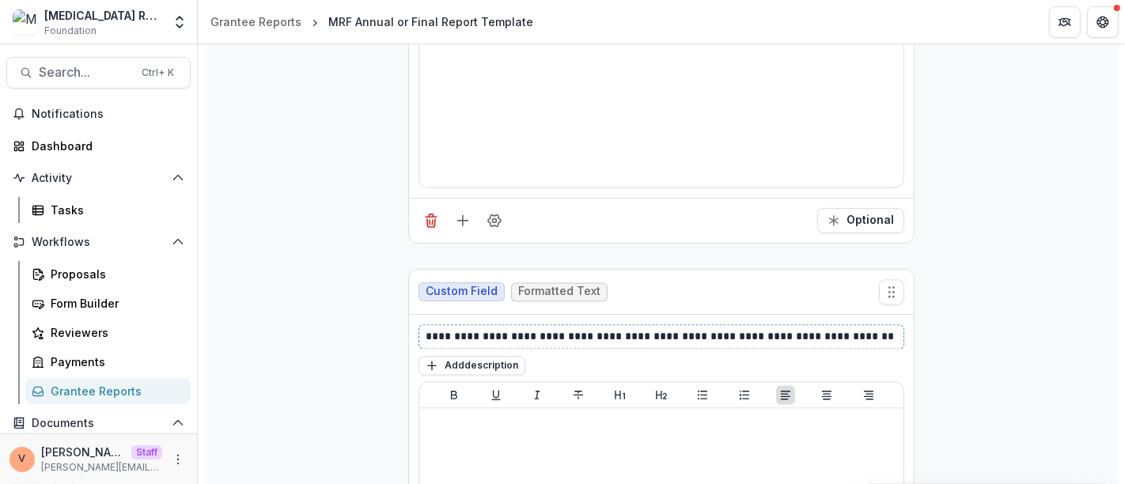
scroll to position [7991, 0]
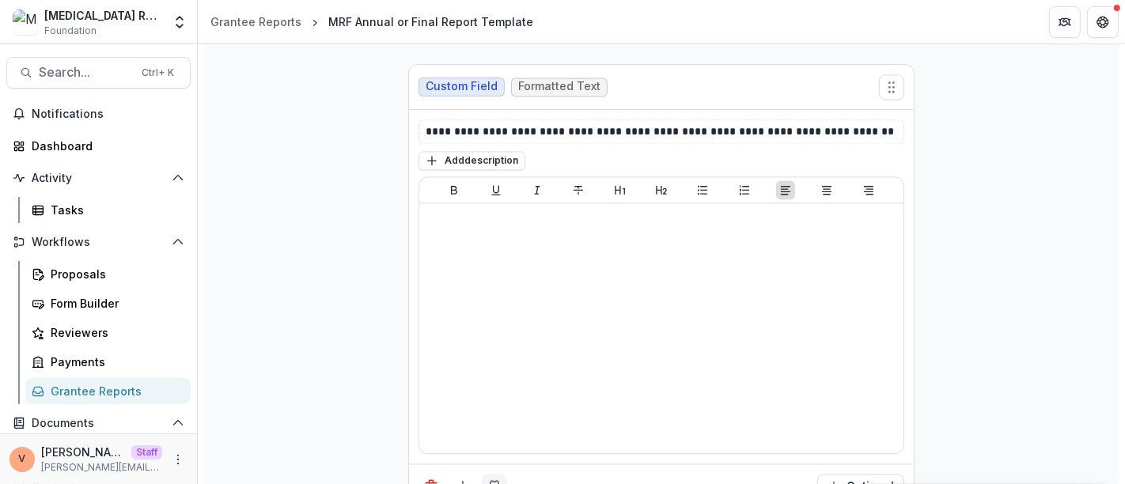
click at [491, 478] on icon "Field Settings" at bounding box center [494, 486] width 16 height 16
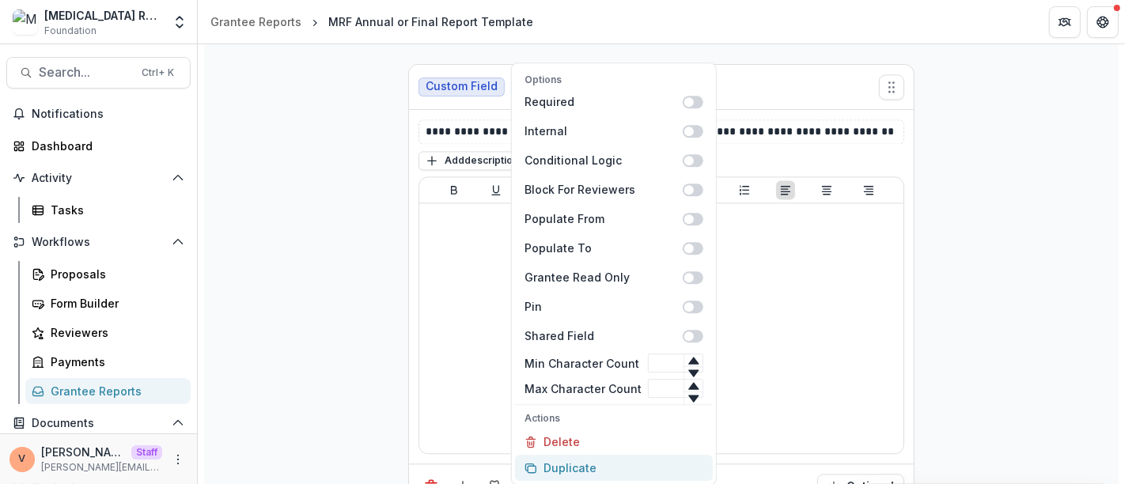
click at [576, 464] on button "Duplicate" at bounding box center [614, 468] width 198 height 26
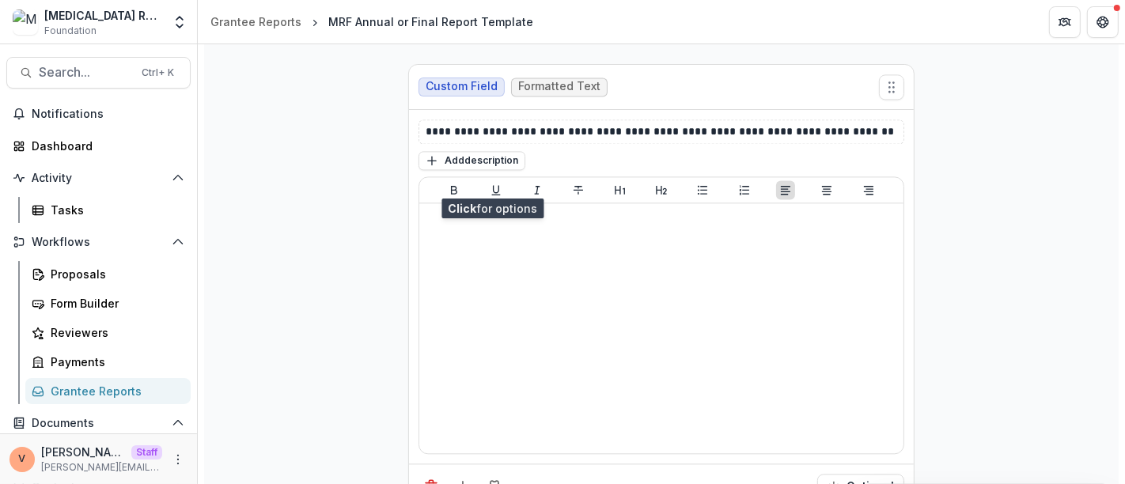
scroll to position [8254, 0]
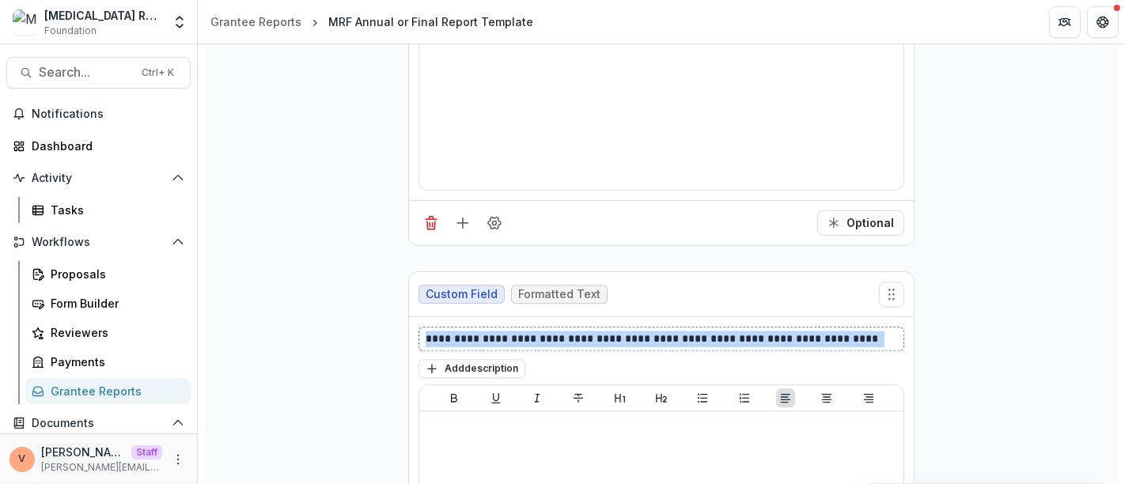
drag, startPoint x: 424, startPoint y: 293, endPoint x: 903, endPoint y: 291, distance: 479.2
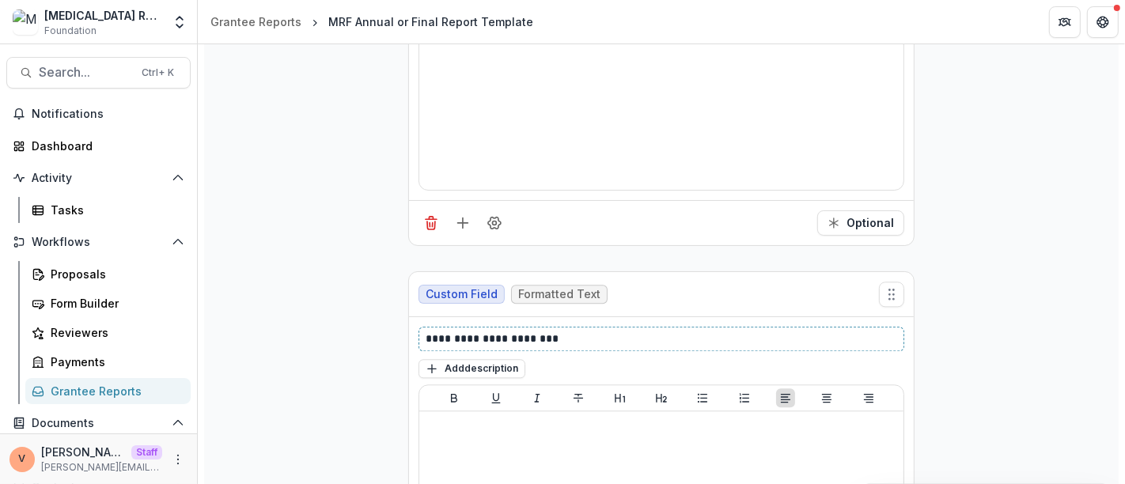
scroll to position [8460, 0]
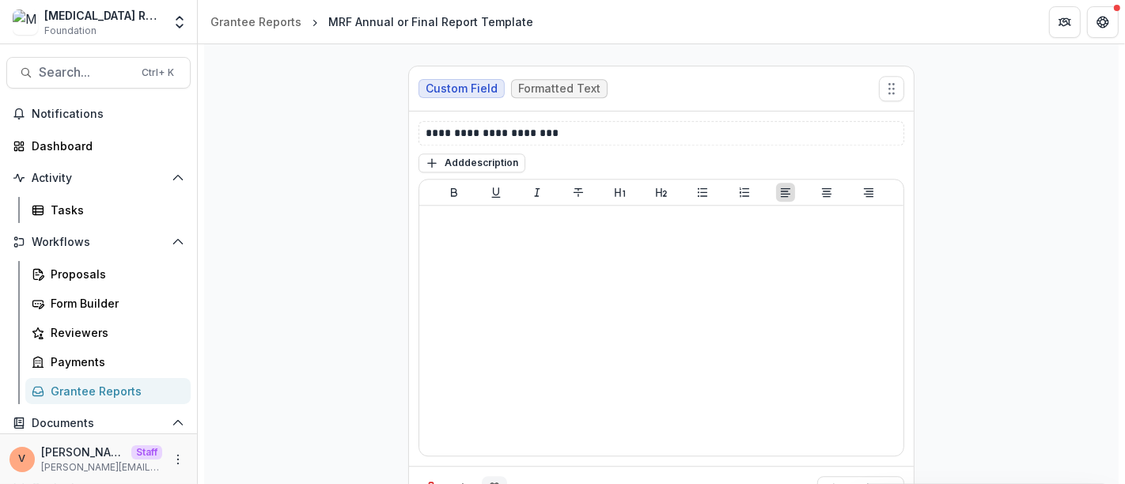
click at [501, 476] on button "Field Settings" at bounding box center [494, 488] width 25 height 25
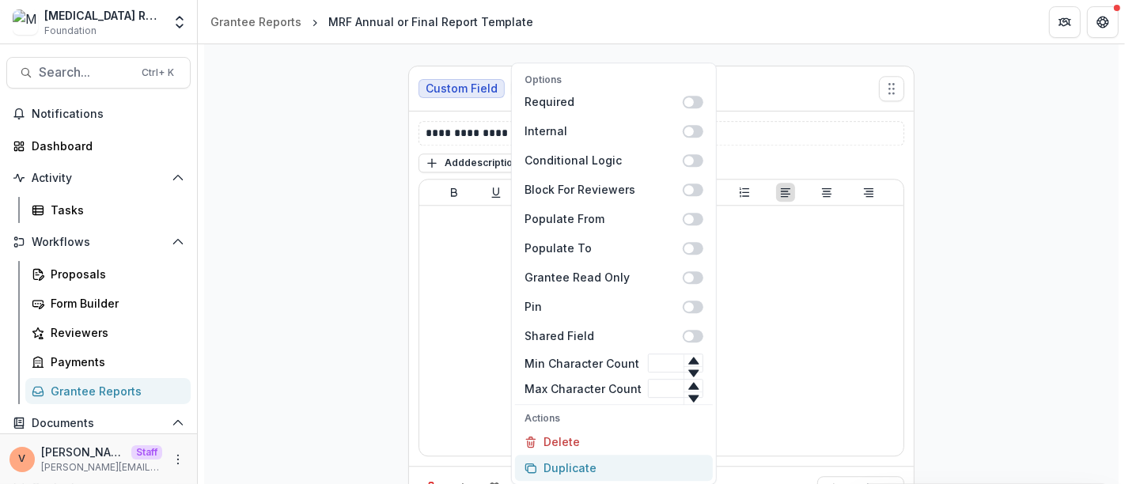
click at [577, 467] on button "Duplicate" at bounding box center [614, 468] width 198 height 26
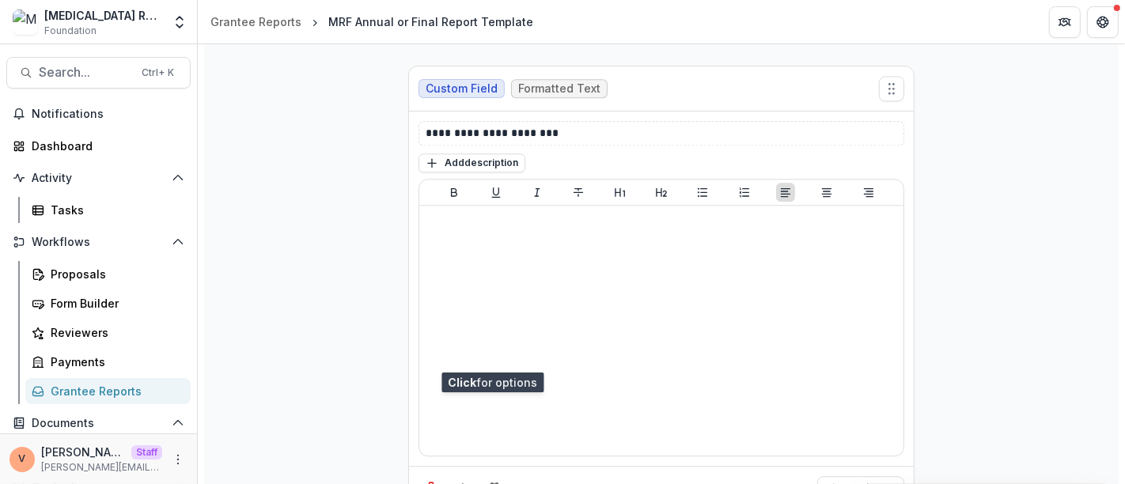
scroll to position [8636, 0]
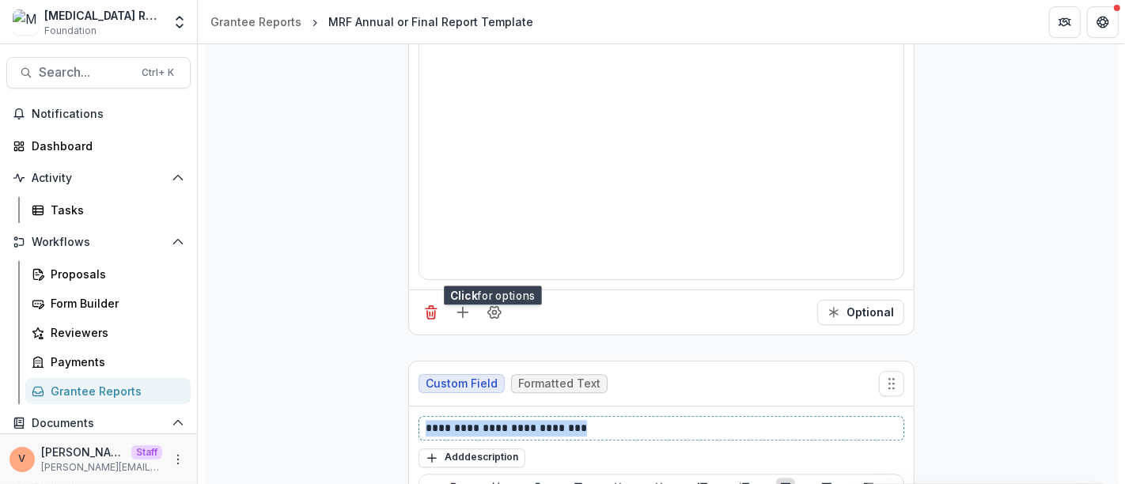
drag, startPoint x: 490, startPoint y: 383, endPoint x: 360, endPoint y: 383, distance: 130.5
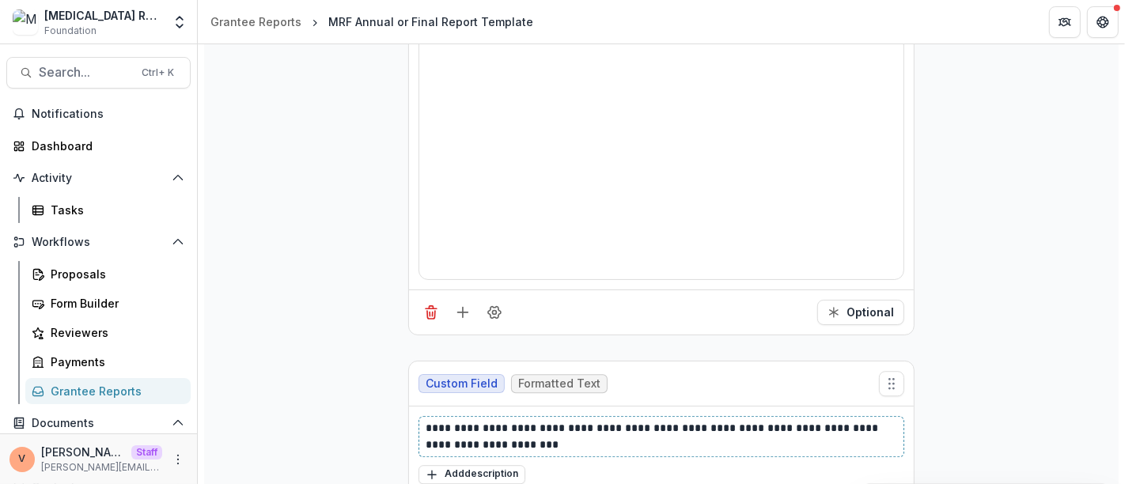
scroll to position [8945, 0]
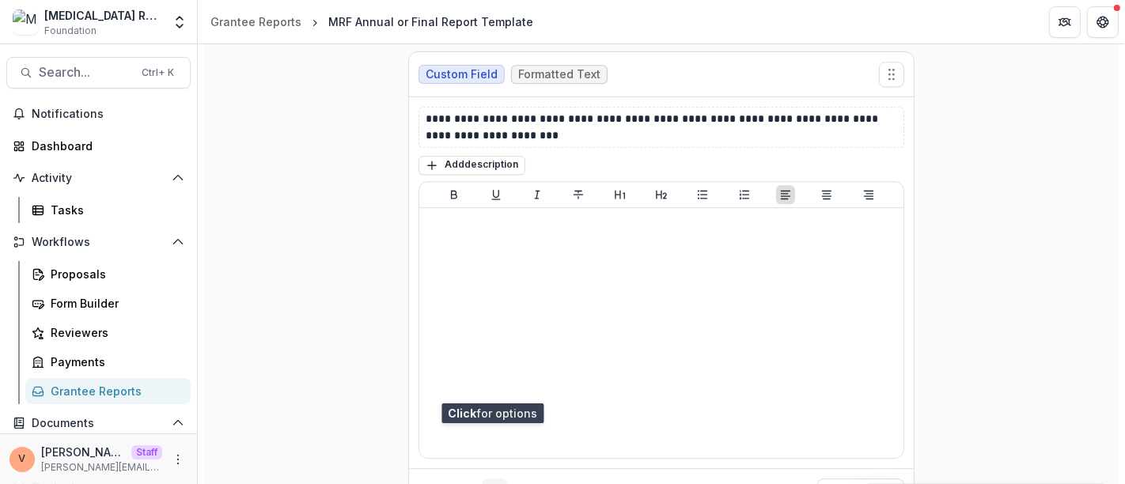
click at [494, 483] on icon "Field Settings" at bounding box center [494, 491] width 13 height 12
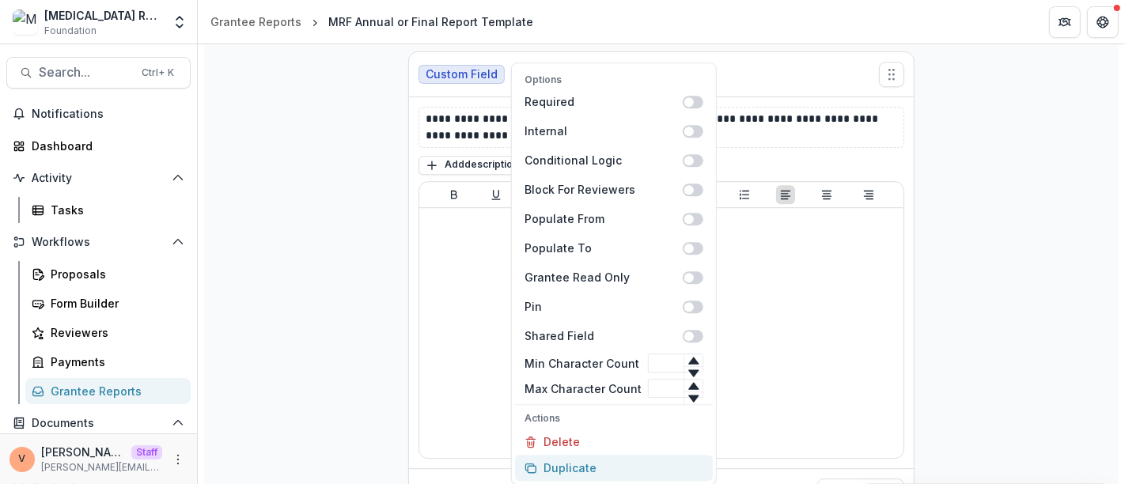
click at [560, 469] on button "Duplicate" at bounding box center [614, 468] width 198 height 26
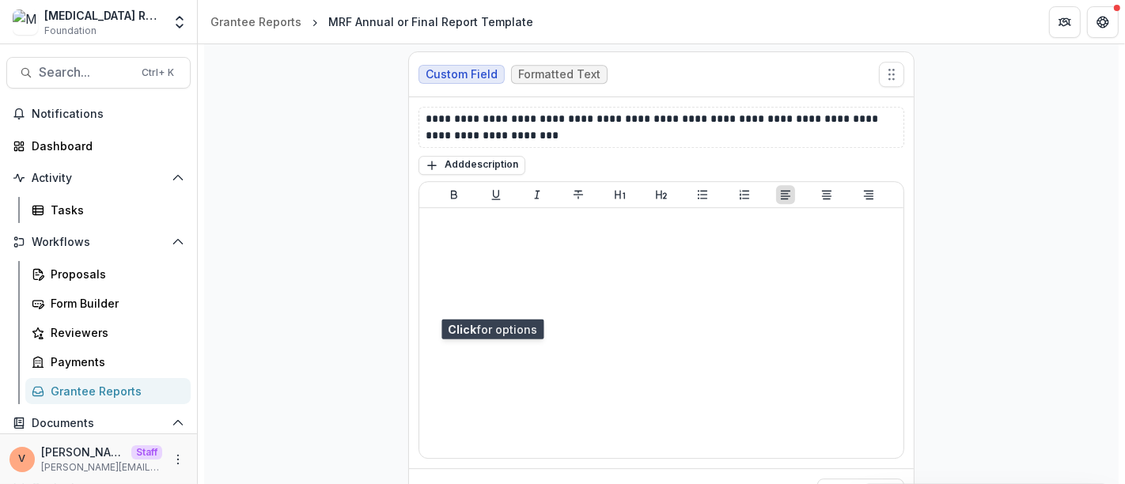
scroll to position [9121, 0]
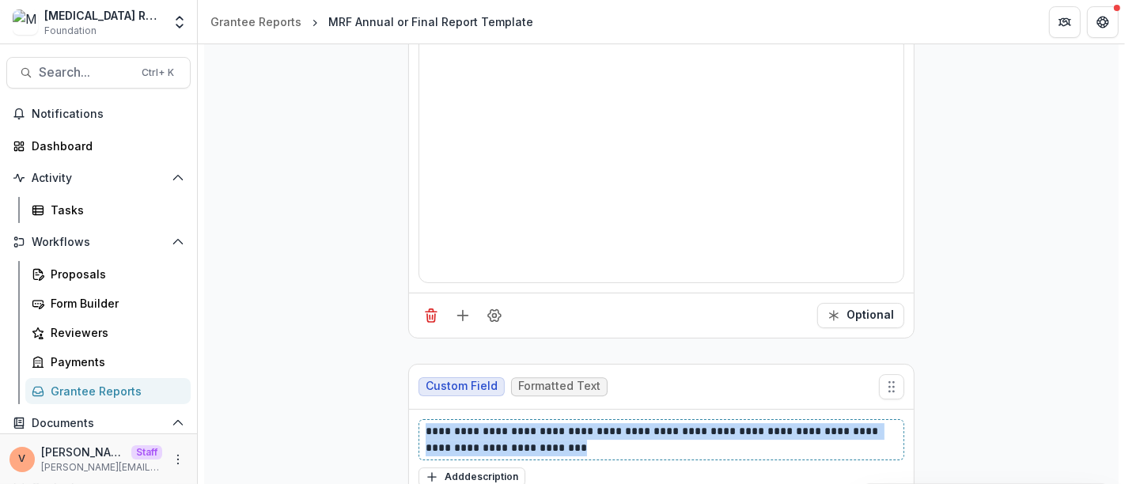
drag, startPoint x: 491, startPoint y: 396, endPoint x: 384, endPoint y: 375, distance: 109.7
paste div
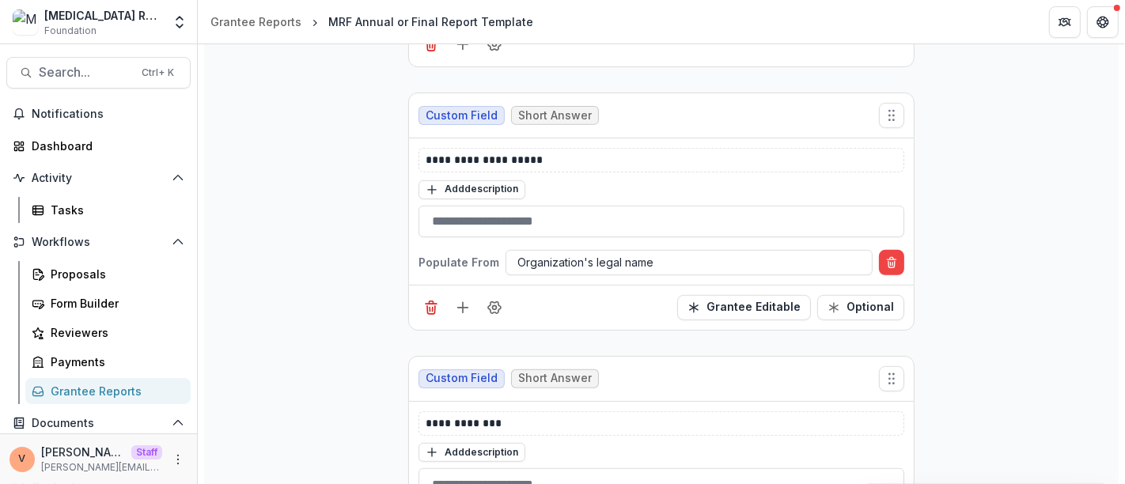
scroll to position [0, 0]
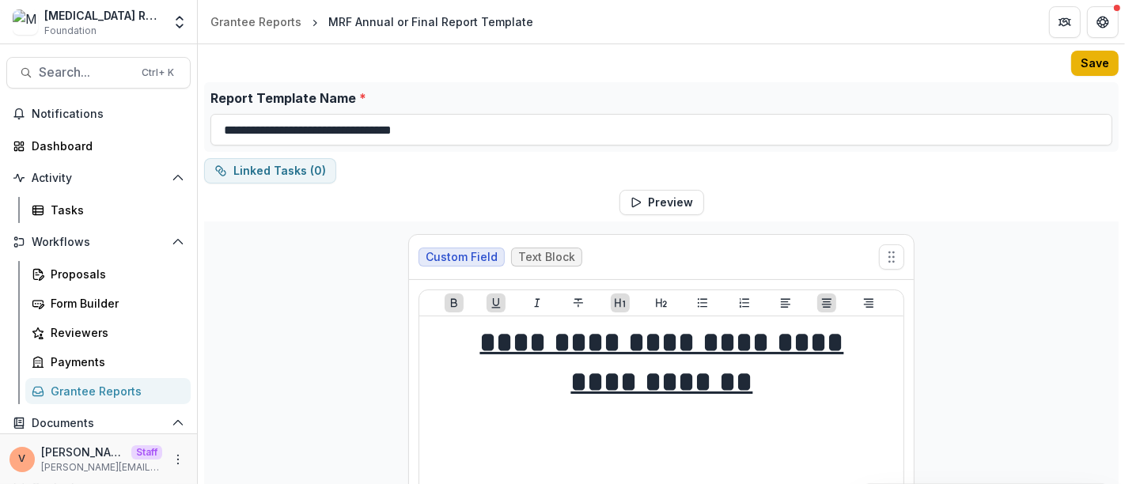
click at [1094, 65] on button "Save" at bounding box center [1094, 63] width 47 height 25
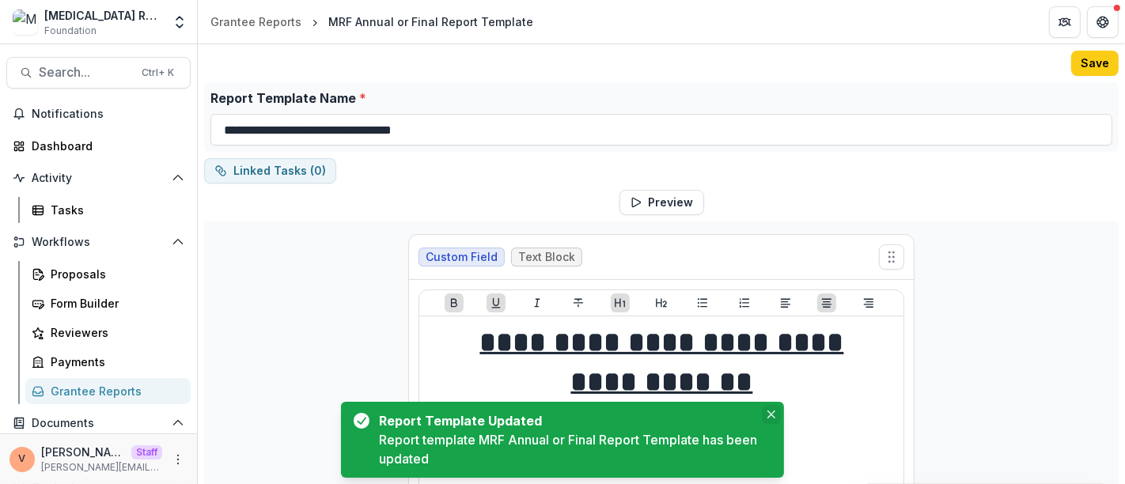
click at [773, 417] on icon "Close" at bounding box center [771, 414] width 8 height 8
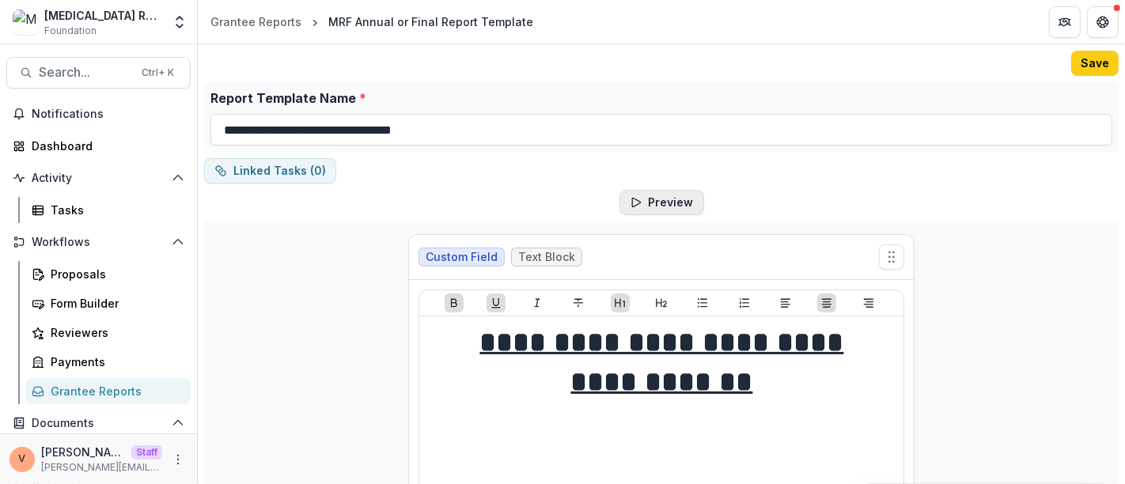
click at [664, 206] on button "Preview" at bounding box center [661, 202] width 85 height 25
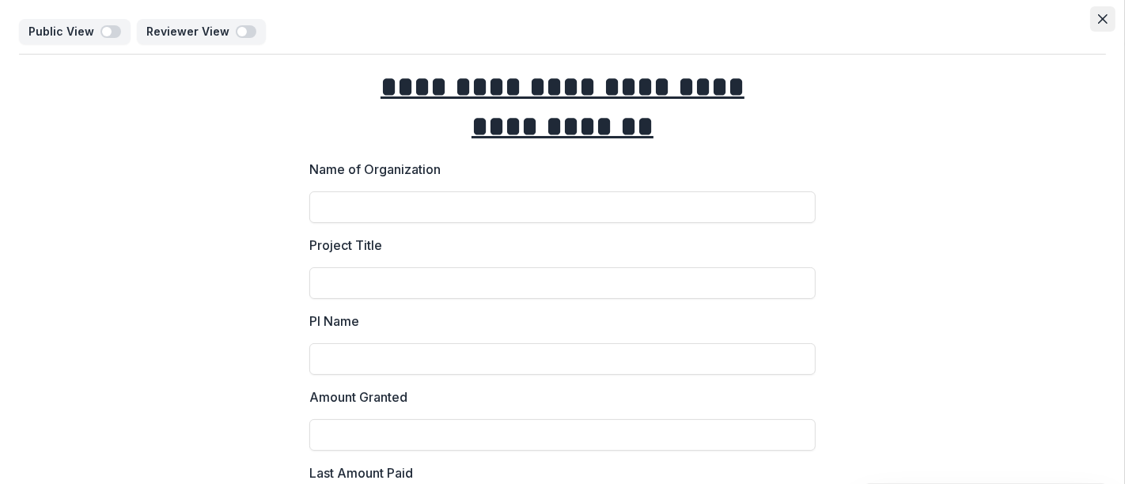
click at [1106, 23] on button "Close" at bounding box center [1102, 18] width 25 height 25
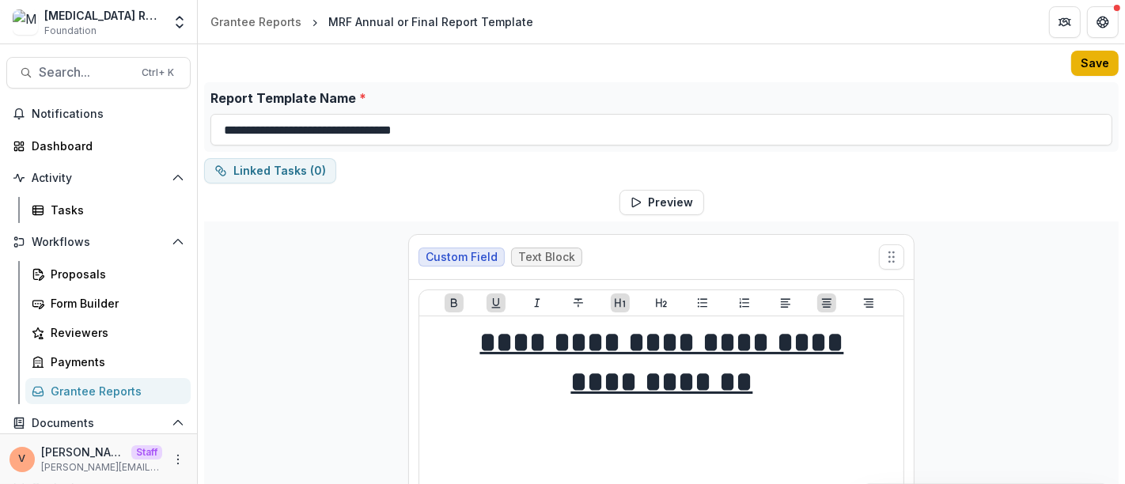
click at [1094, 66] on button "Save" at bounding box center [1094, 63] width 47 height 25
click at [282, 25] on div "Grantee Reports" at bounding box center [255, 21] width 91 height 17
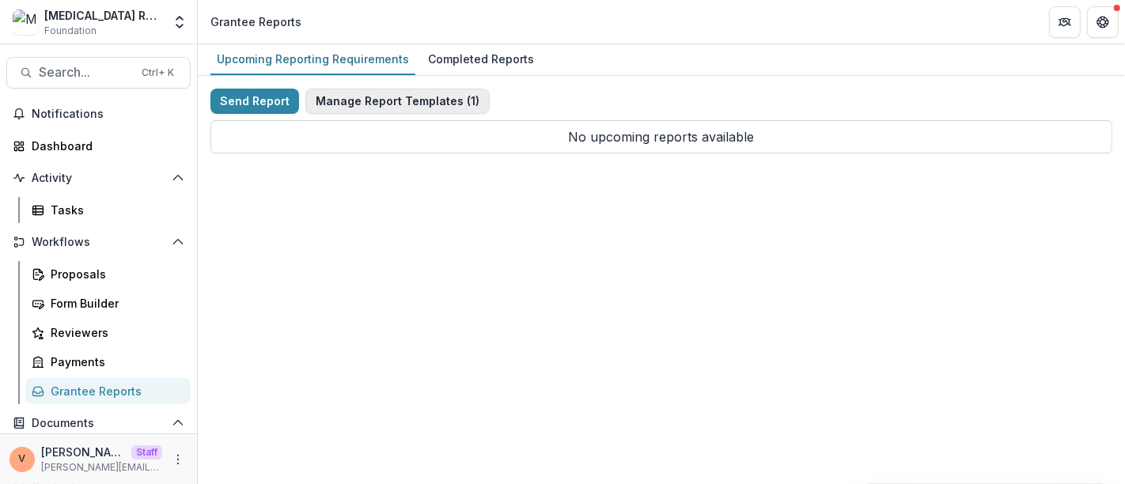
click at [372, 104] on button "Manage Report Templates ( 1 )" at bounding box center [397, 101] width 184 height 25
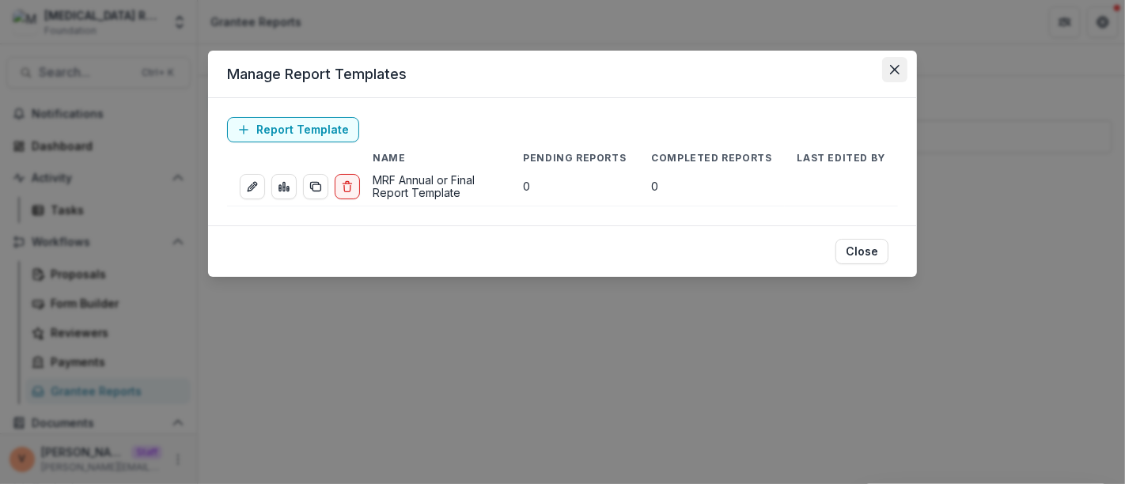
click at [887, 72] on button "Close" at bounding box center [894, 69] width 25 height 25
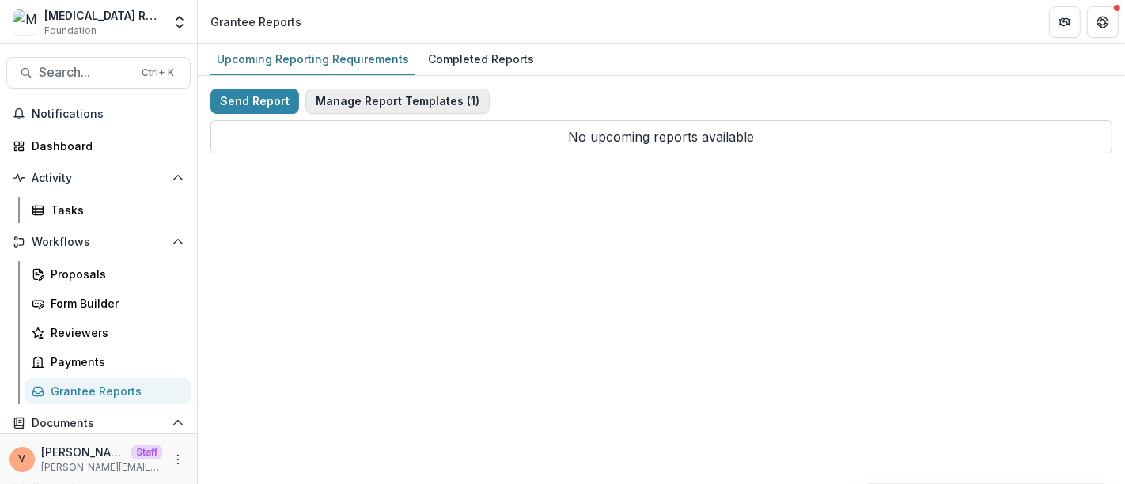
click at [422, 101] on button "Manage Report Templates ( 1 )" at bounding box center [397, 101] width 184 height 25
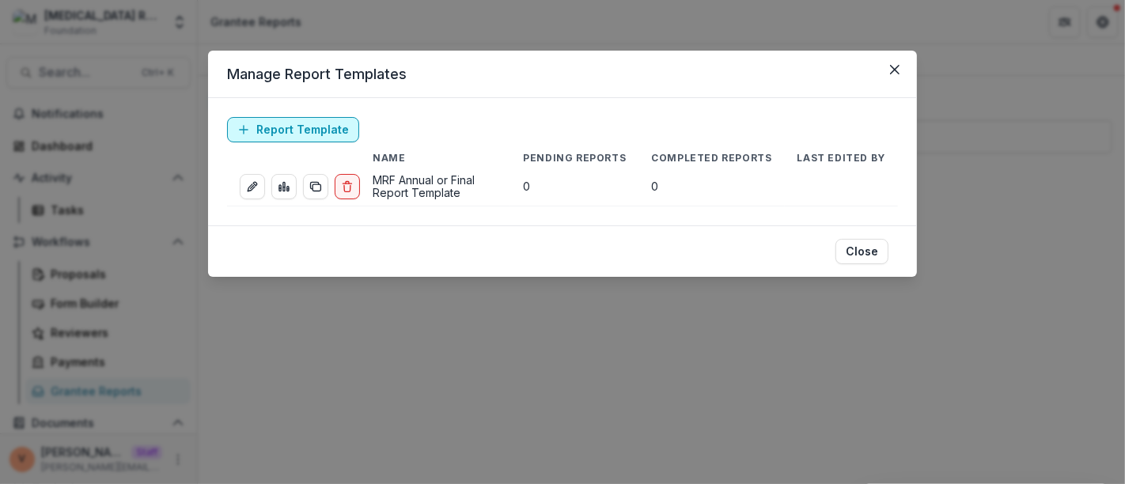
click at [284, 124] on link "Report Template" at bounding box center [293, 129] width 132 height 25
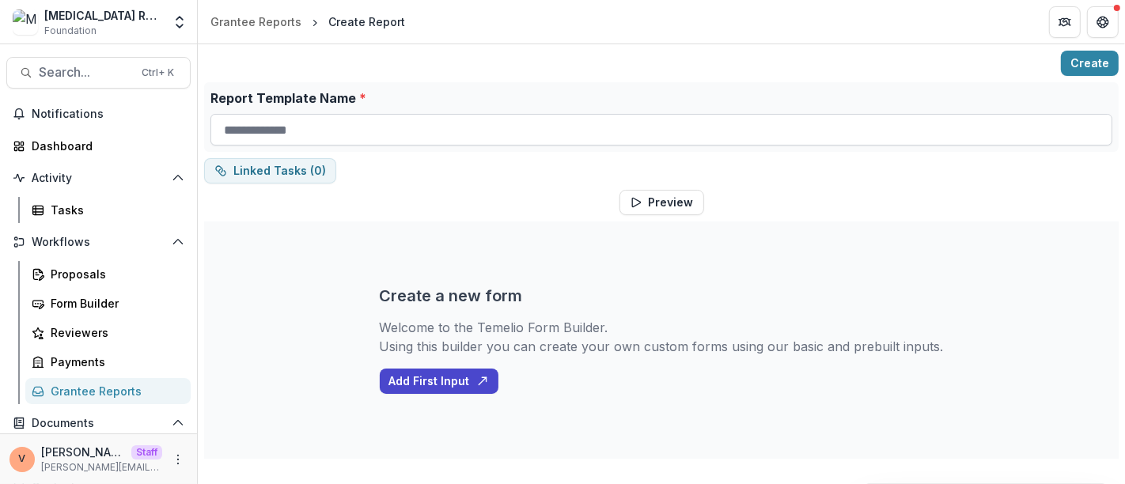
click at [350, 131] on input "Report Template Name *" at bounding box center [661, 130] width 902 height 32
paste input "**********"
type input "**********"
click at [1100, 67] on button "Create" at bounding box center [1090, 63] width 58 height 25
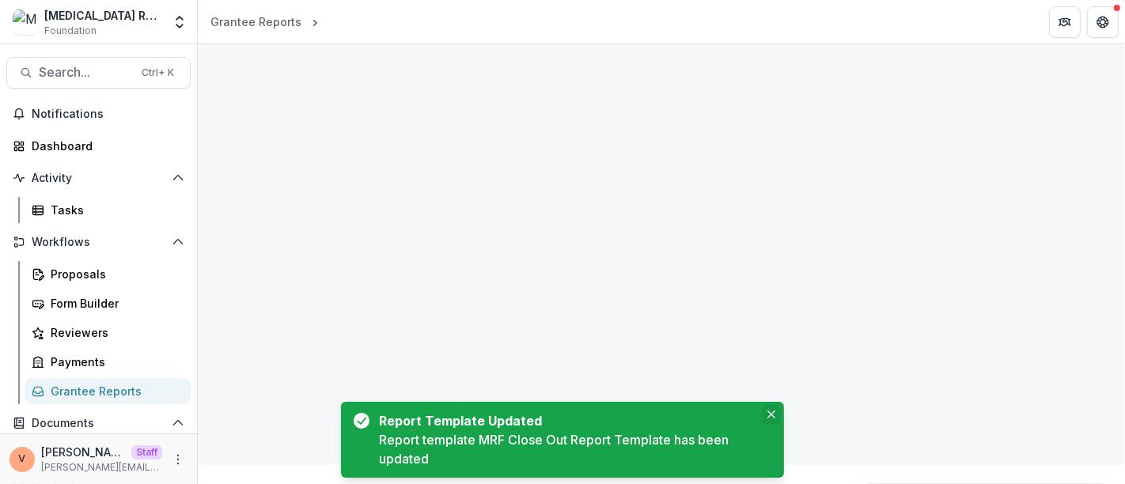
click at [772, 418] on icon "Close" at bounding box center [771, 414] width 8 height 8
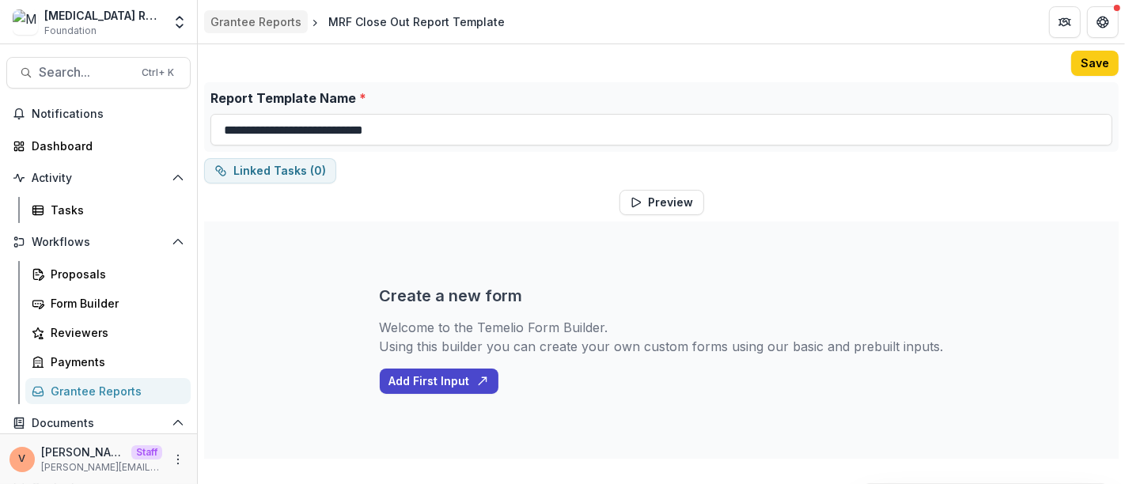
click at [265, 22] on div "Grantee Reports" at bounding box center [255, 21] width 91 height 17
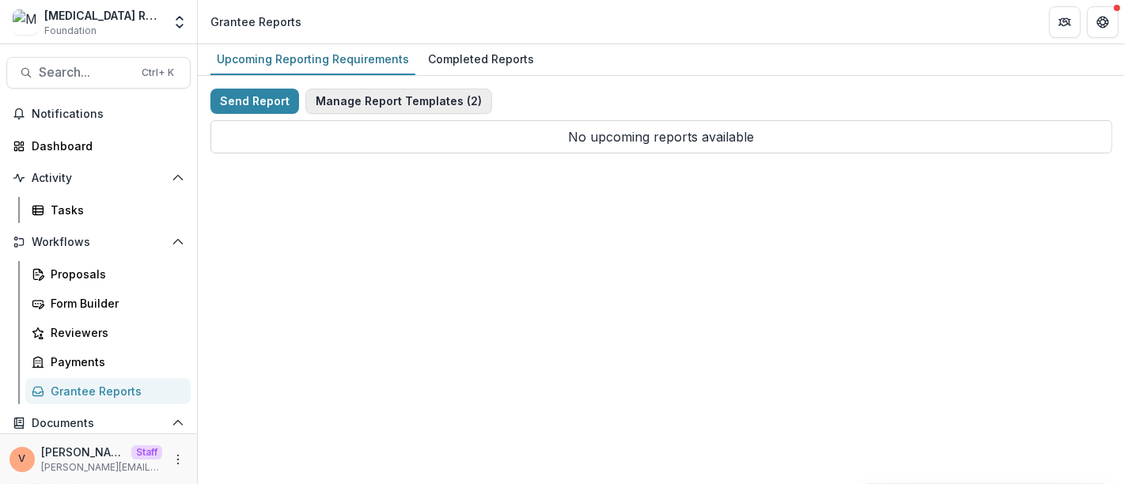
click at [407, 100] on button "Manage Report Templates ( 2 )" at bounding box center [398, 101] width 187 height 25
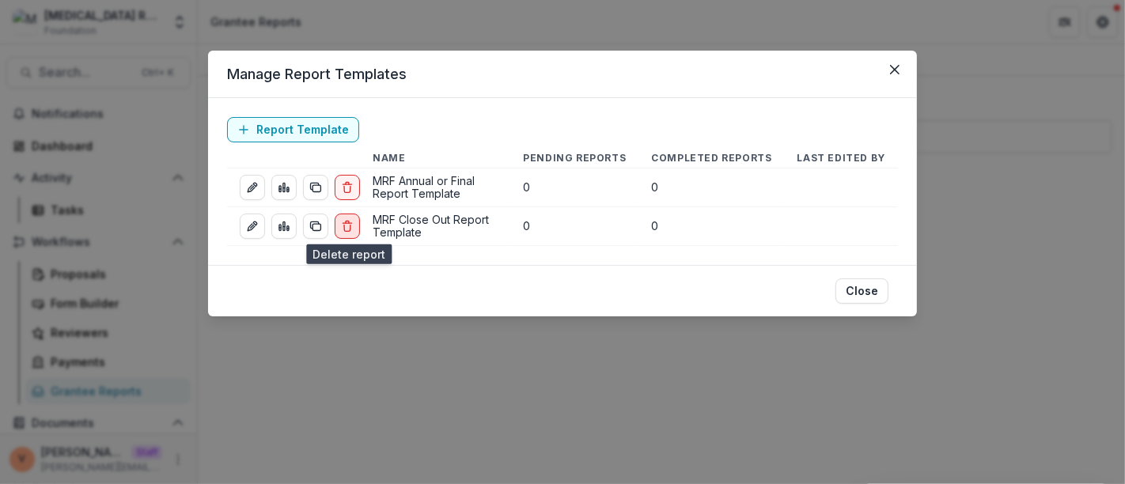
click at [350, 223] on icon "delete-report" at bounding box center [347, 226] width 13 height 13
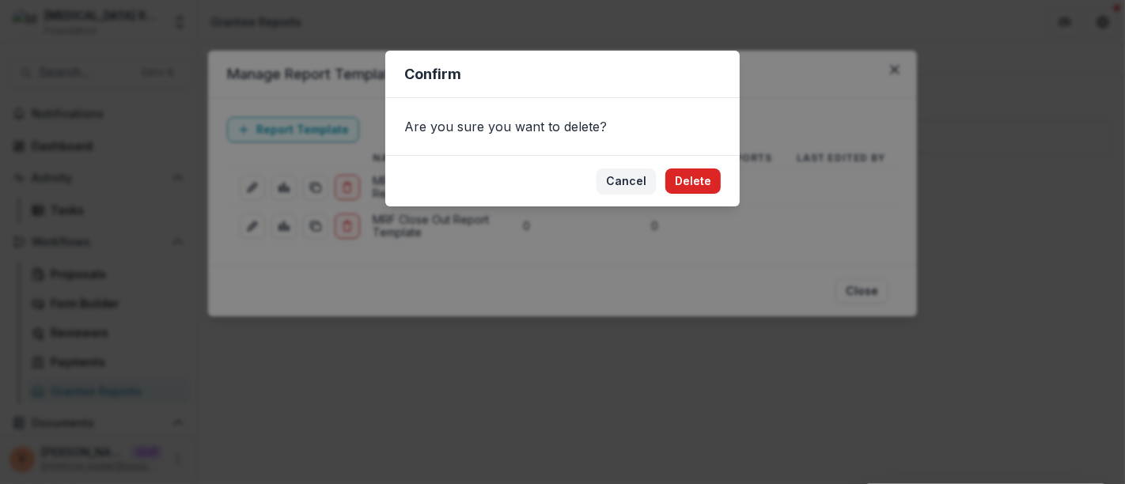
click at [694, 176] on button "Delete" at bounding box center [692, 180] width 55 height 25
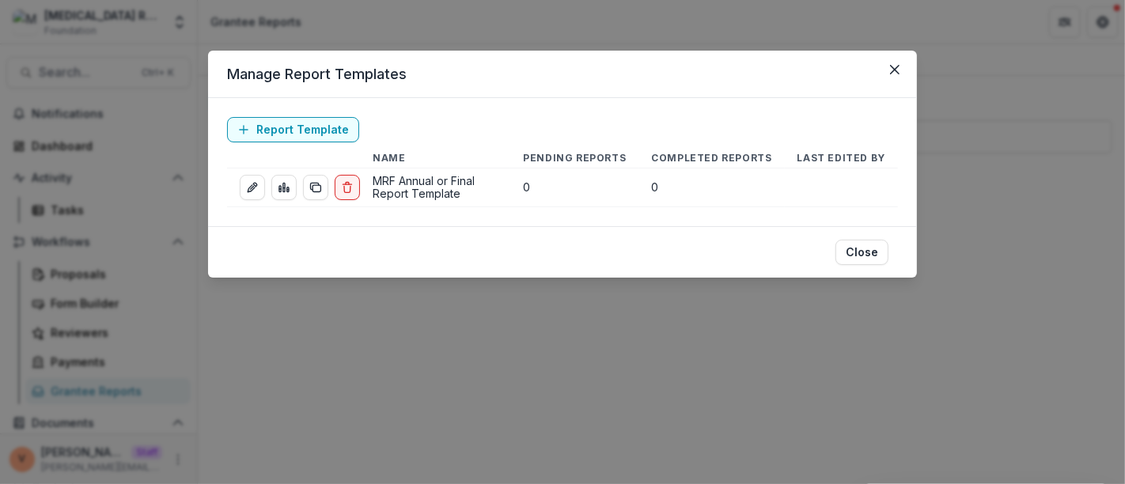
click at [331, 270] on footer "Close" at bounding box center [562, 251] width 709 height 51
click at [319, 187] on icon "duplicate-report-responses" at bounding box center [315, 187] width 13 height 13
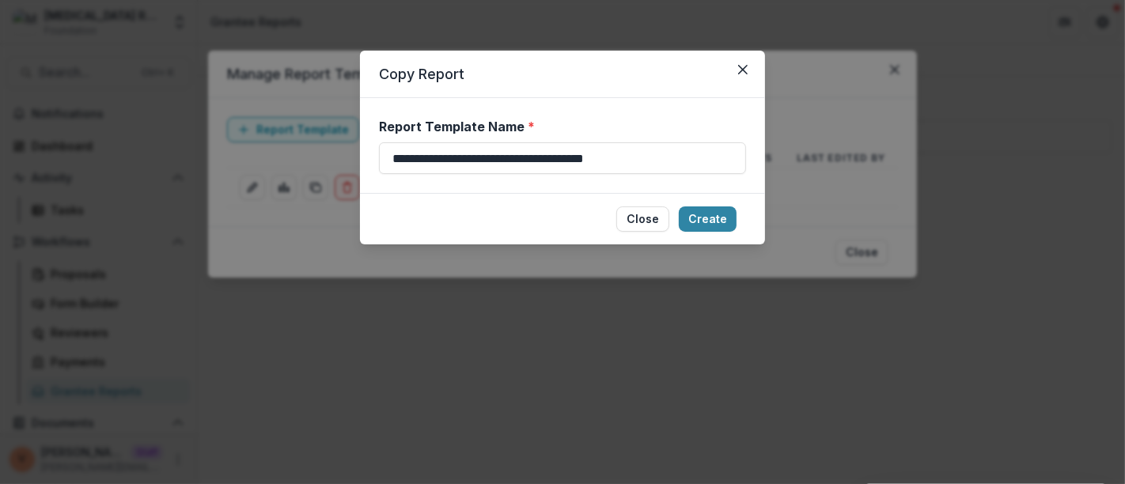
drag, startPoint x: 589, startPoint y: 153, endPoint x: 248, endPoint y: 161, distance: 340.9
click at [248, 161] on div "**********" at bounding box center [562, 242] width 1125 height 484
paste input
type input "**********"
click at [712, 219] on button "Create" at bounding box center [708, 218] width 58 height 25
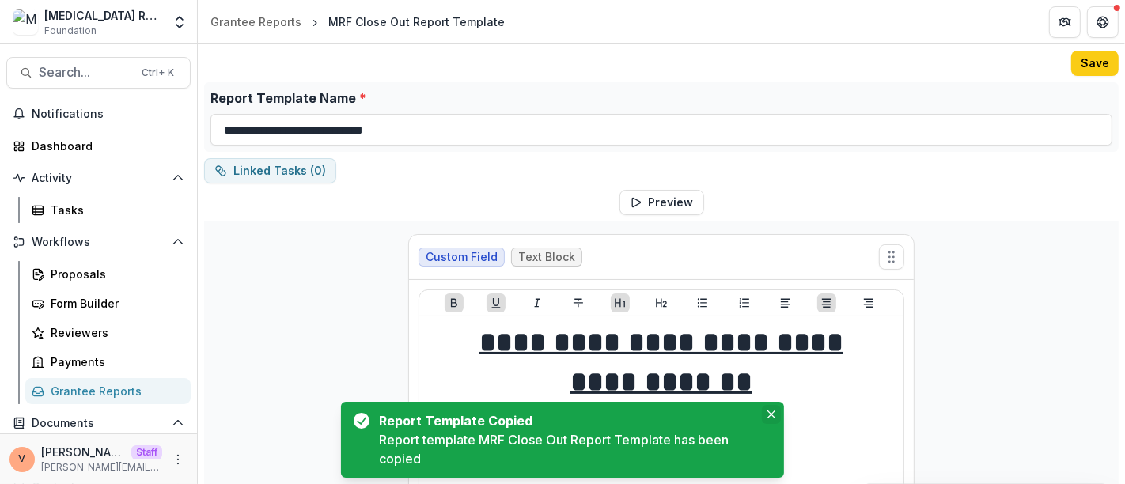
click at [770, 417] on icon "Close" at bounding box center [771, 414] width 8 height 8
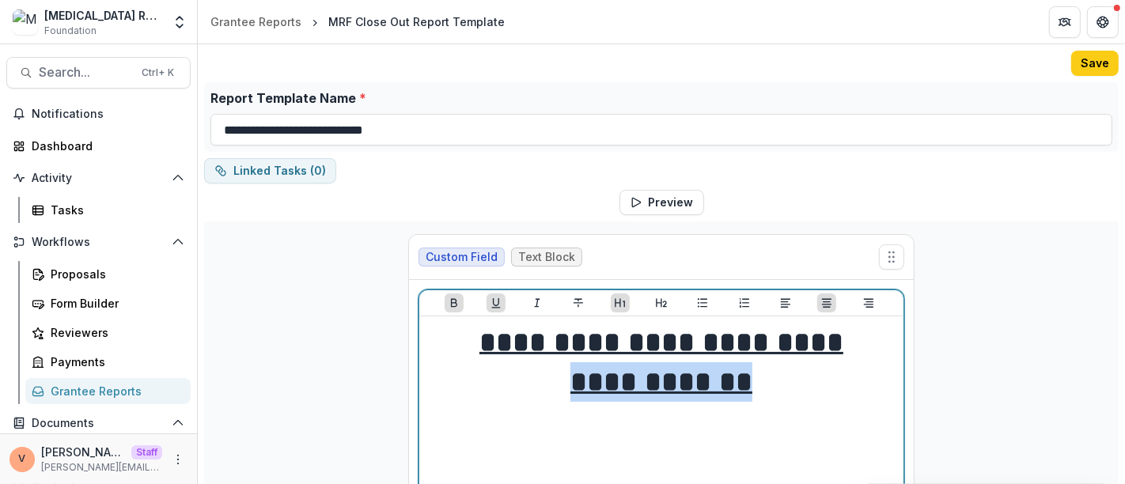
drag, startPoint x: 750, startPoint y: 383, endPoint x: 577, endPoint y: 383, distance: 173.2
click at [577, 383] on h1 "**********" at bounding box center [660, 363] width 471 height 80
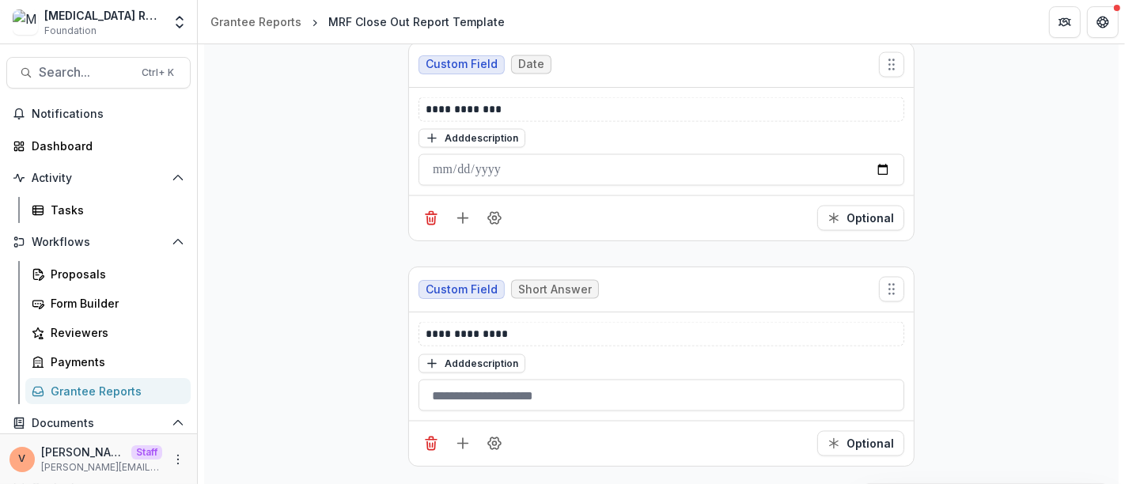
scroll to position [2196, 0]
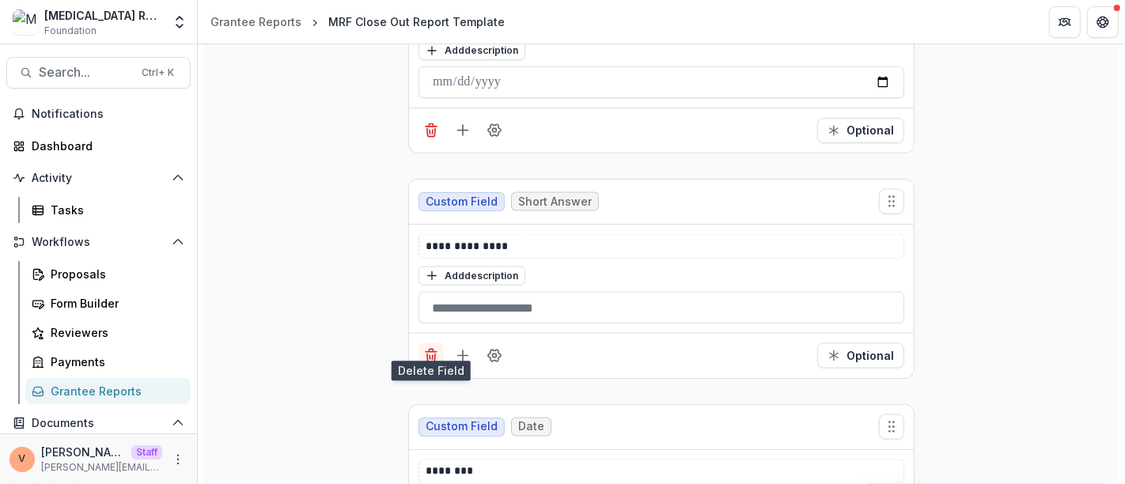
click at [430, 348] on icon "Delete field" at bounding box center [431, 356] width 16 height 16
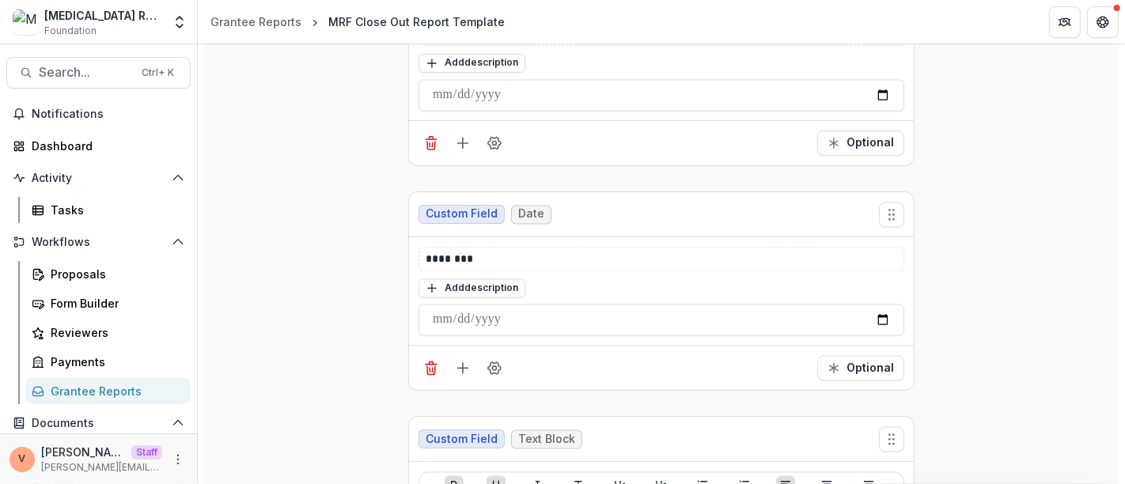
scroll to position [2724, 0]
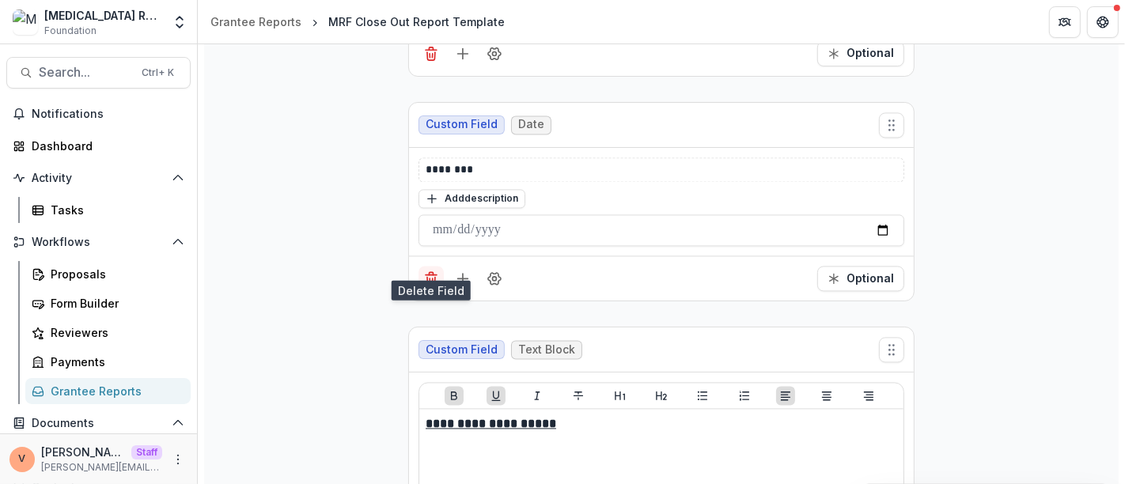
click at [433, 278] on line "Delete field" at bounding box center [433, 280] width 0 height 4
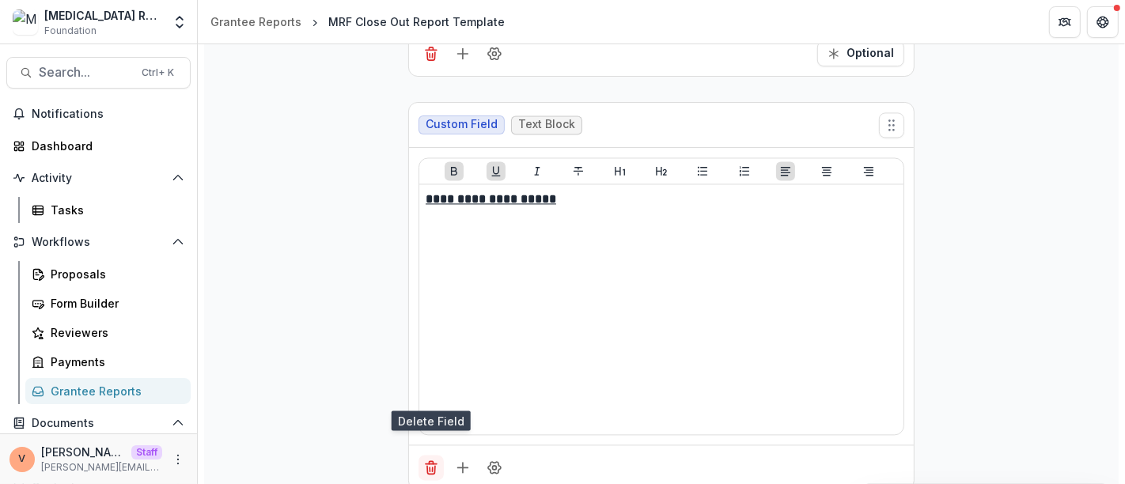
click at [431, 459] on icon "Delete field" at bounding box center [431, 467] width 16 height 16
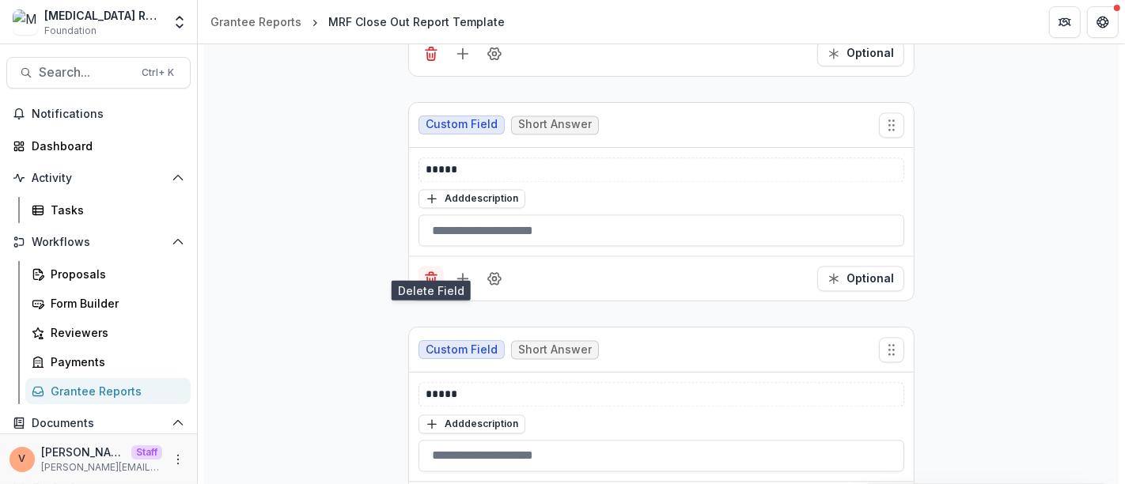
click at [434, 270] on icon "Delete field" at bounding box center [431, 278] width 16 height 16
click at [429, 277] on icon "Delete field" at bounding box center [431, 281] width 8 height 8
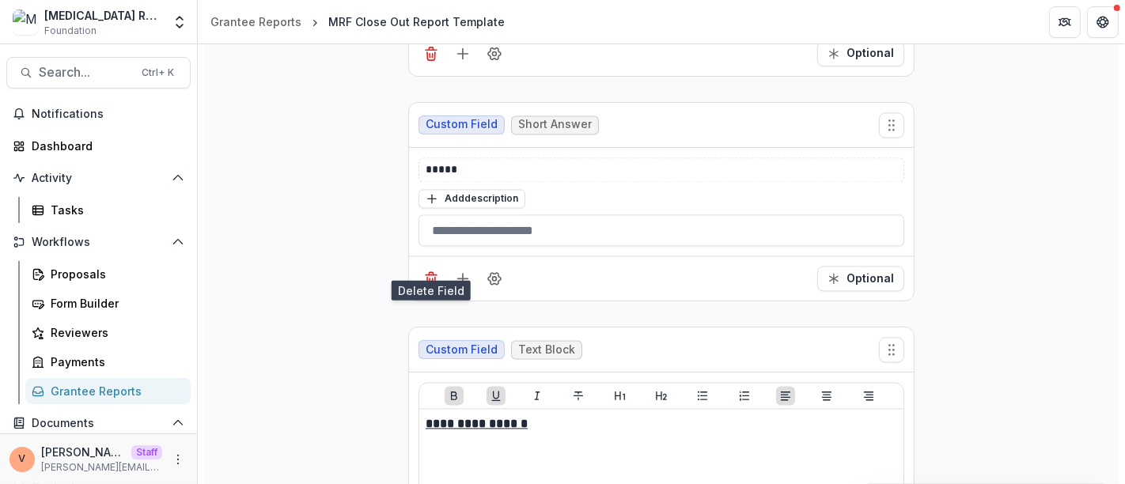
click at [429, 277] on icon "Delete field" at bounding box center [431, 281] width 8 height 8
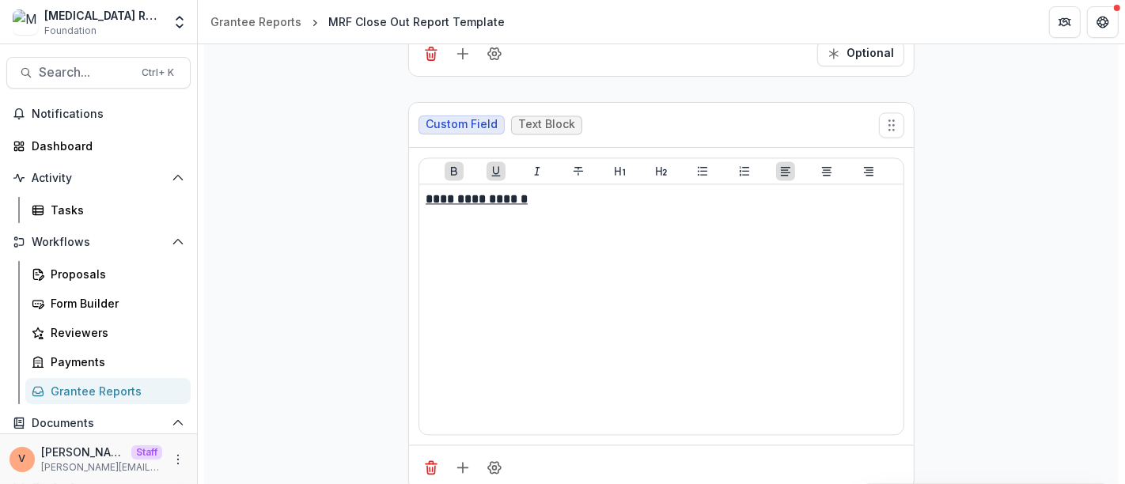
scroll to position [2811, 0]
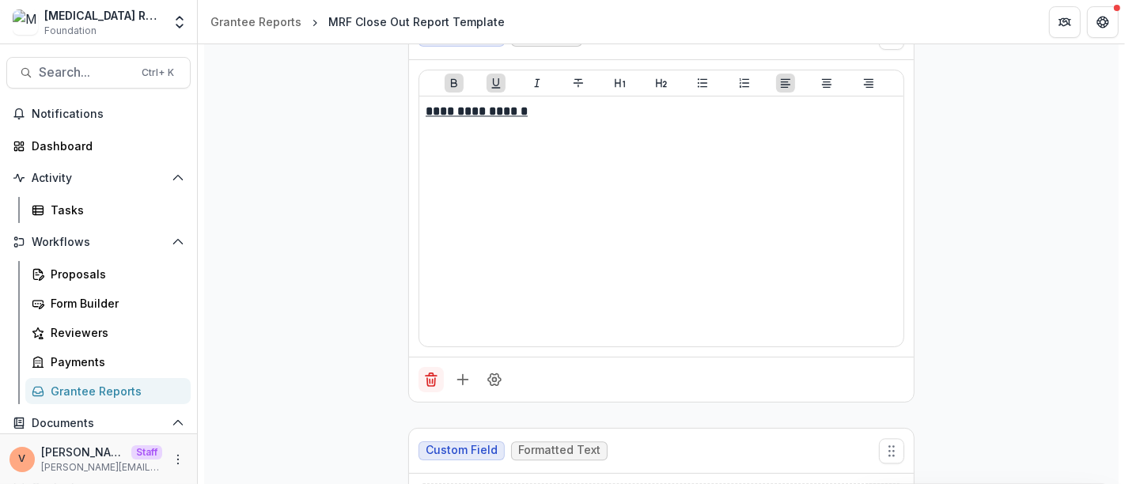
click at [429, 379] on line "Delete field" at bounding box center [429, 381] width 0 height 4
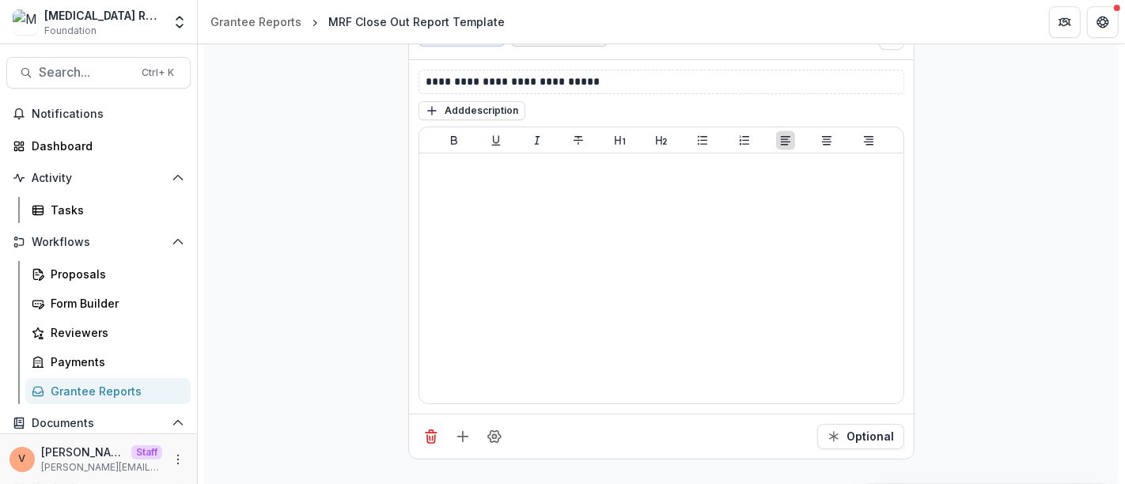
scroll to position [2612, 0]
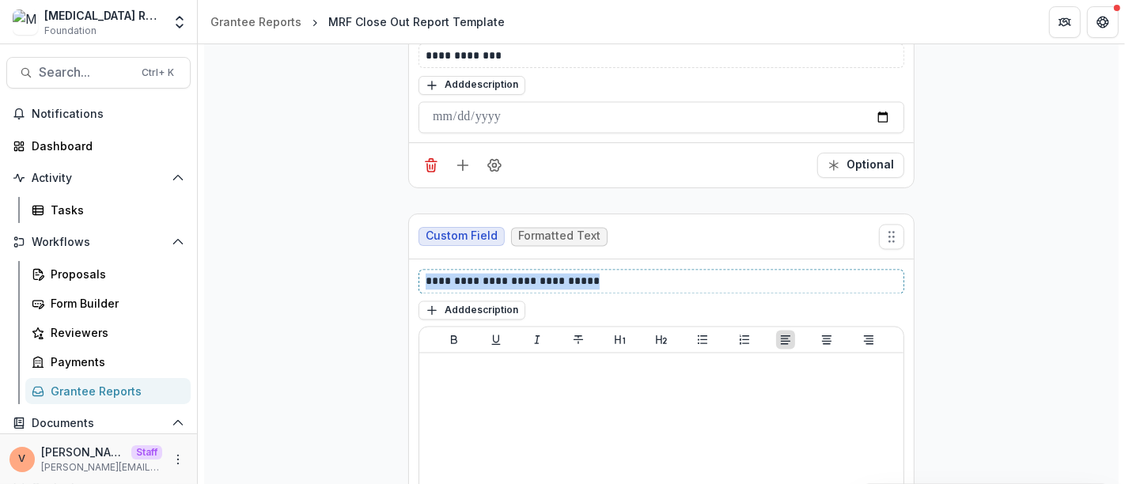
drag, startPoint x: 630, startPoint y: 265, endPoint x: 365, endPoint y: 278, distance: 265.3
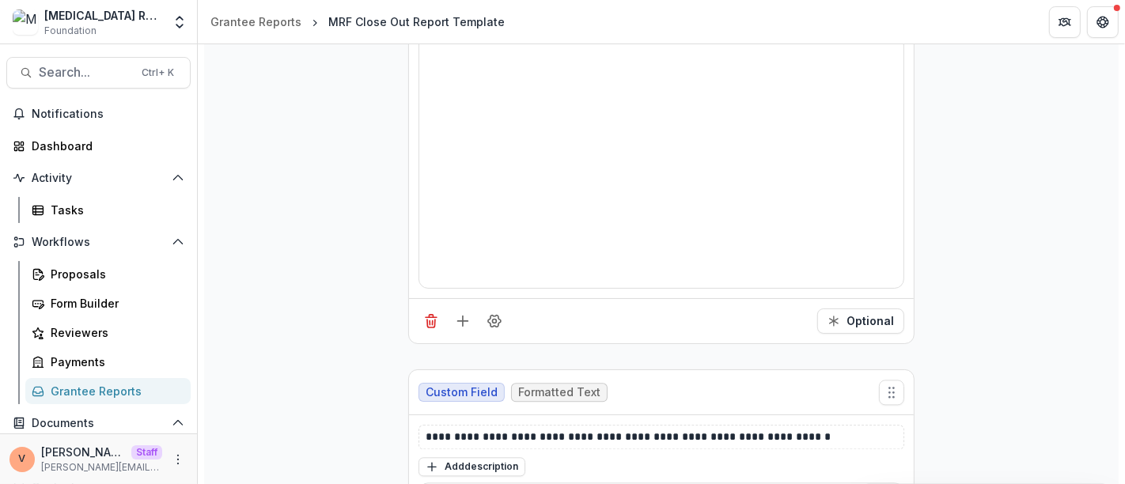
scroll to position [2964, 0]
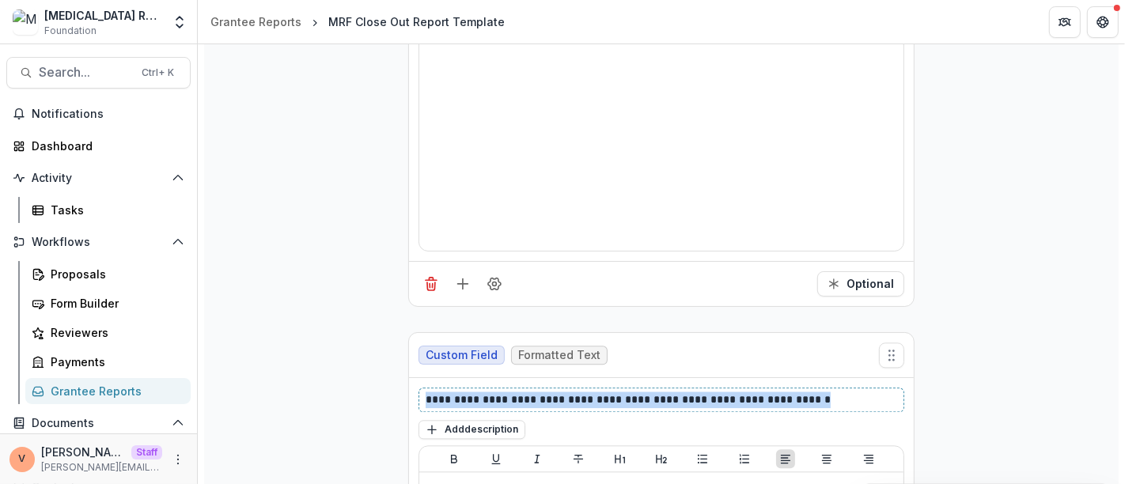
drag, startPoint x: 807, startPoint y: 380, endPoint x: 314, endPoint y: 394, distance: 492.9
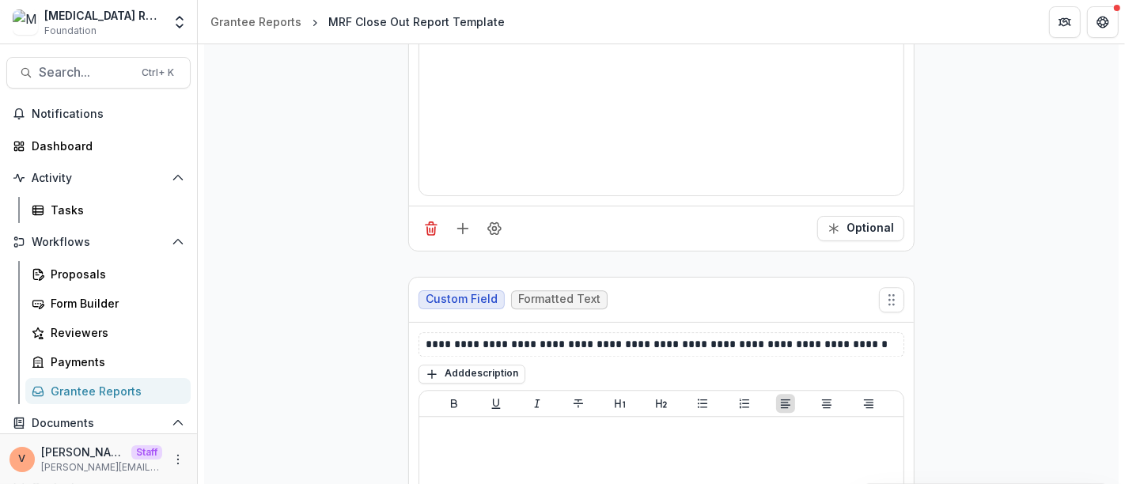
scroll to position [3491, 0]
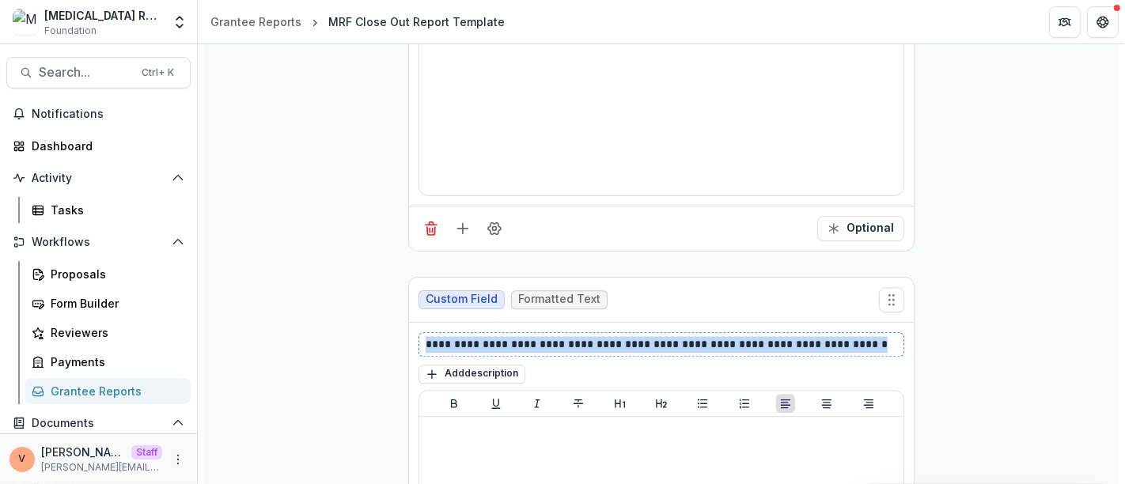
drag, startPoint x: 849, startPoint y: 324, endPoint x: 351, endPoint y: 330, distance: 497.5
click at [351, 330] on div "**********" at bounding box center [661, 398] width 914 height 7335
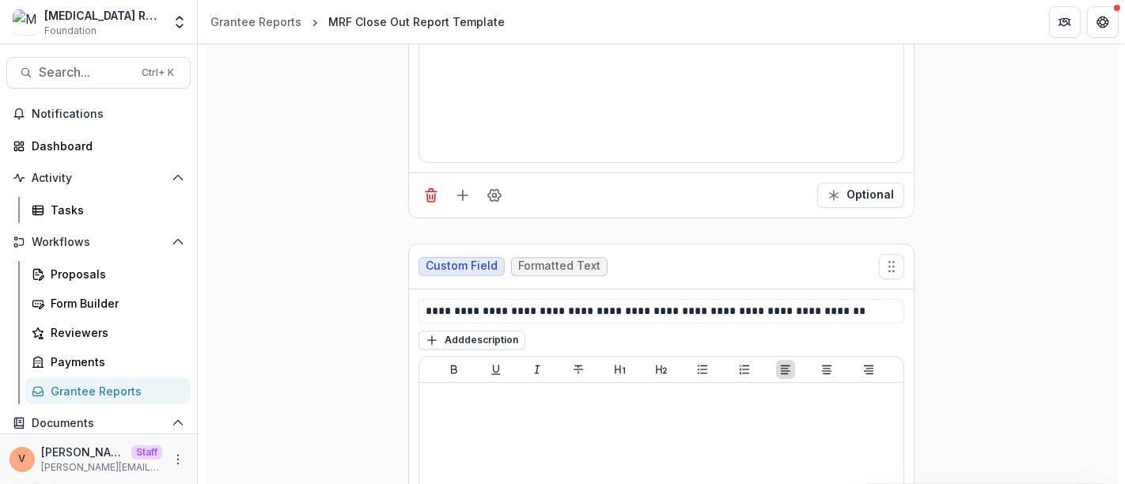
scroll to position [4018, 0]
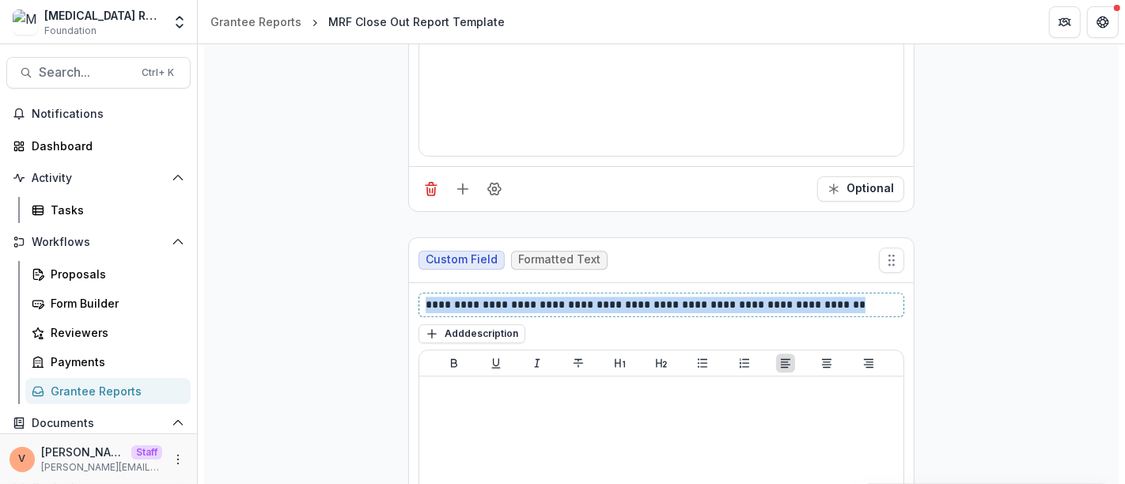
drag, startPoint x: 827, startPoint y: 282, endPoint x: 300, endPoint y: 278, distance: 527.5
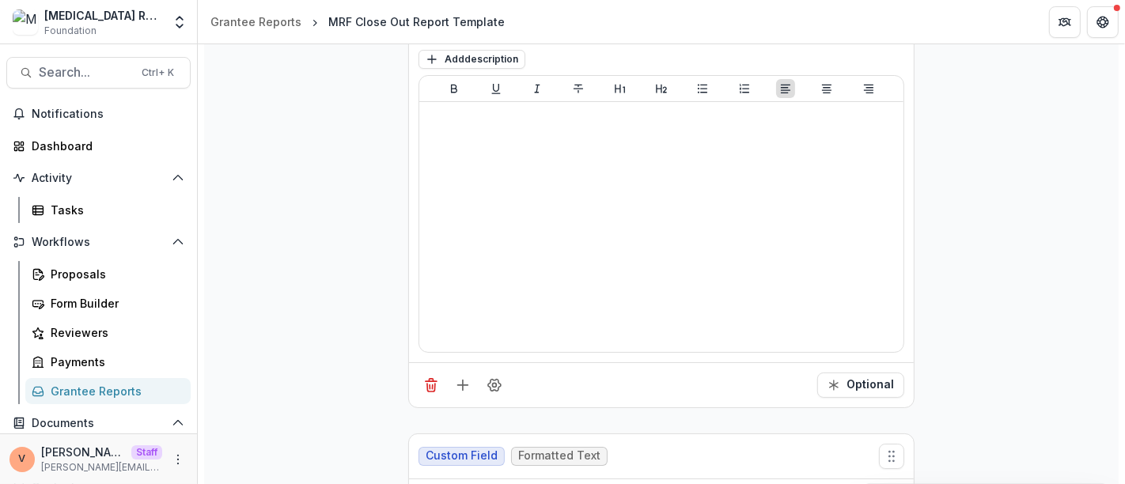
scroll to position [4809, 0]
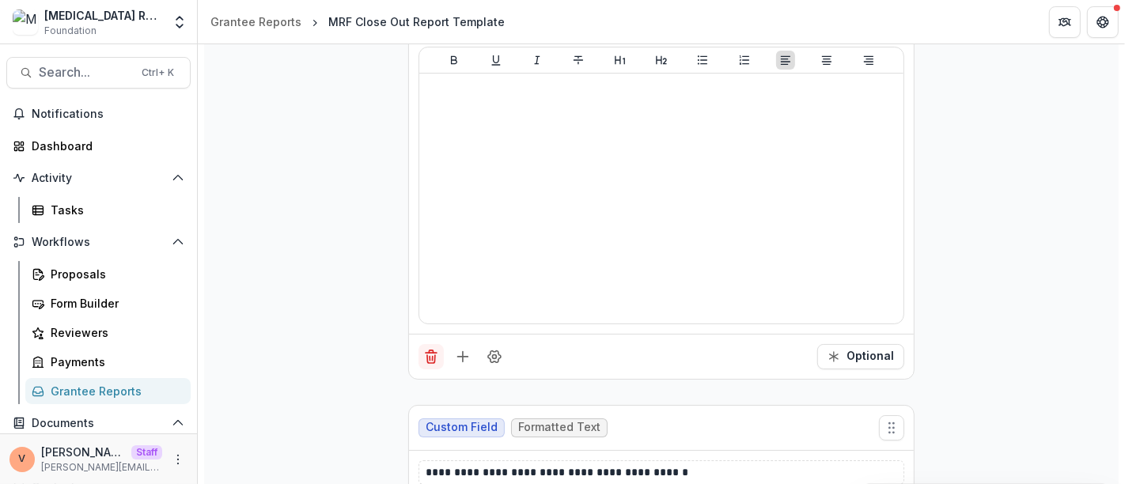
click at [433, 349] on icon "Delete field" at bounding box center [431, 357] width 16 height 16
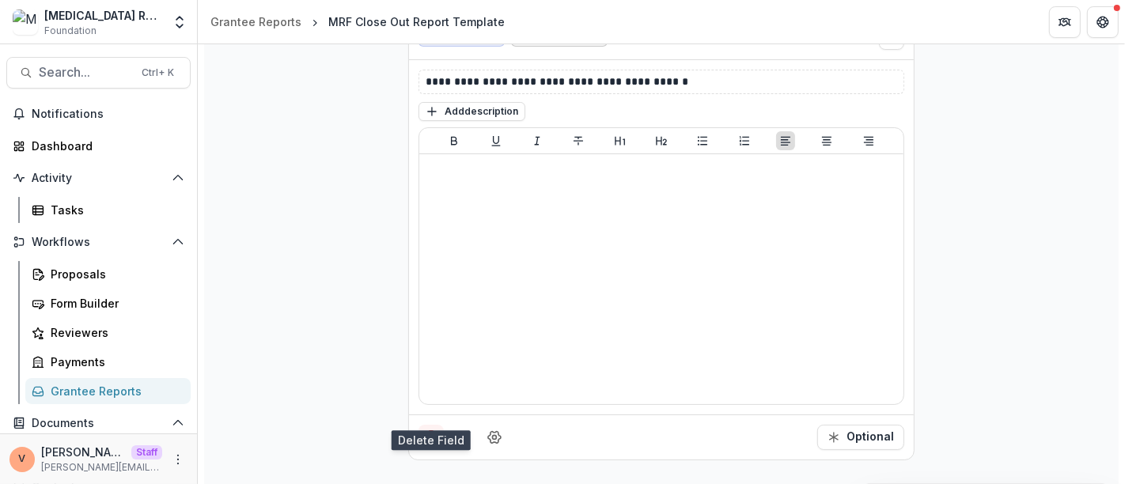
click at [426, 429] on icon "Delete field" at bounding box center [431, 437] width 16 height 16
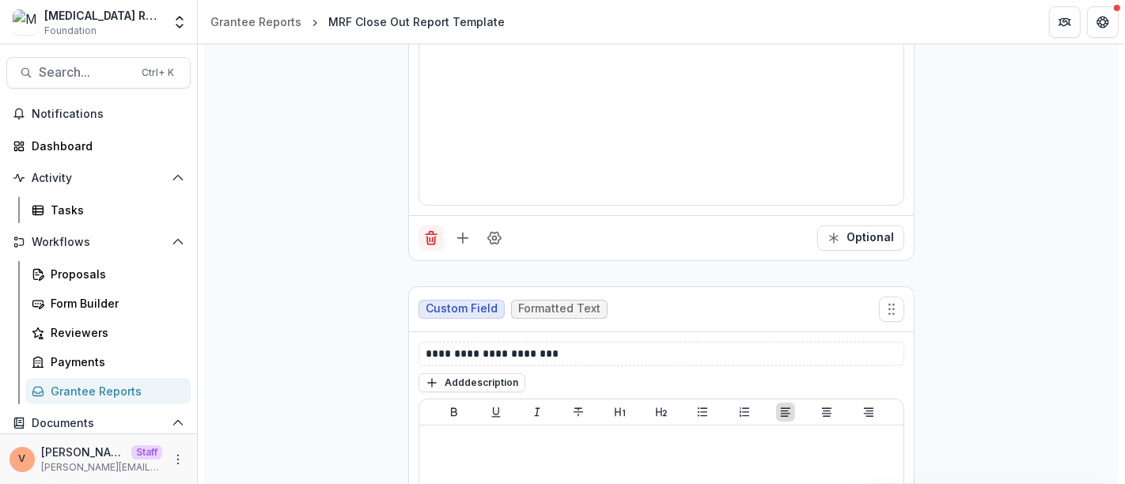
click at [424, 230] on icon "Delete field" at bounding box center [431, 238] width 16 height 16
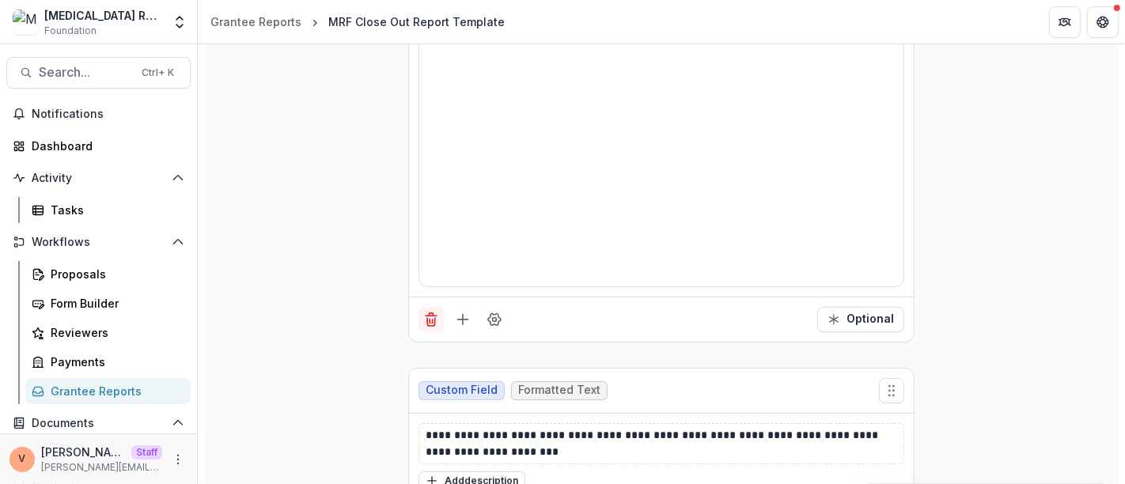
click at [426, 312] on icon "Delete field" at bounding box center [431, 320] width 16 height 16
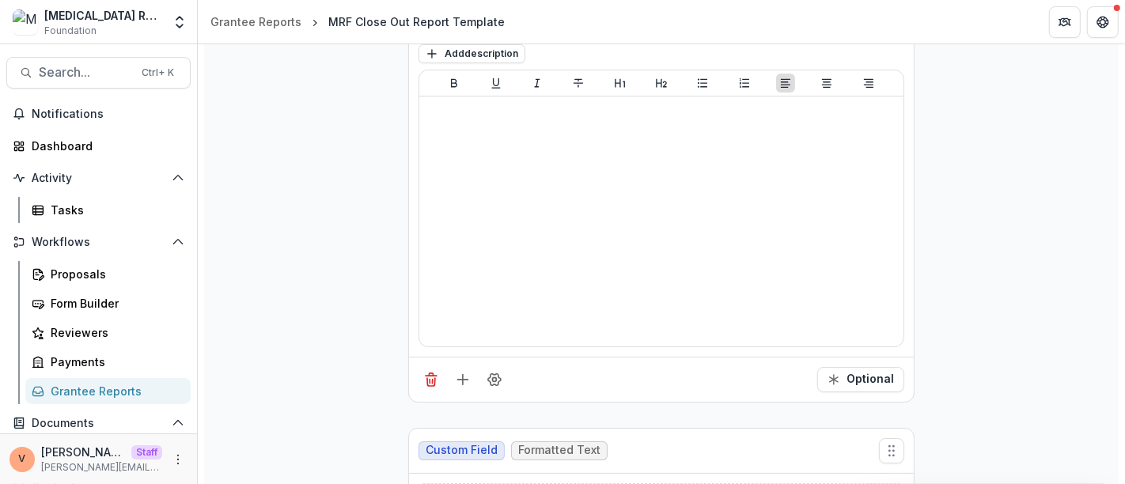
scroll to position [4941, 0]
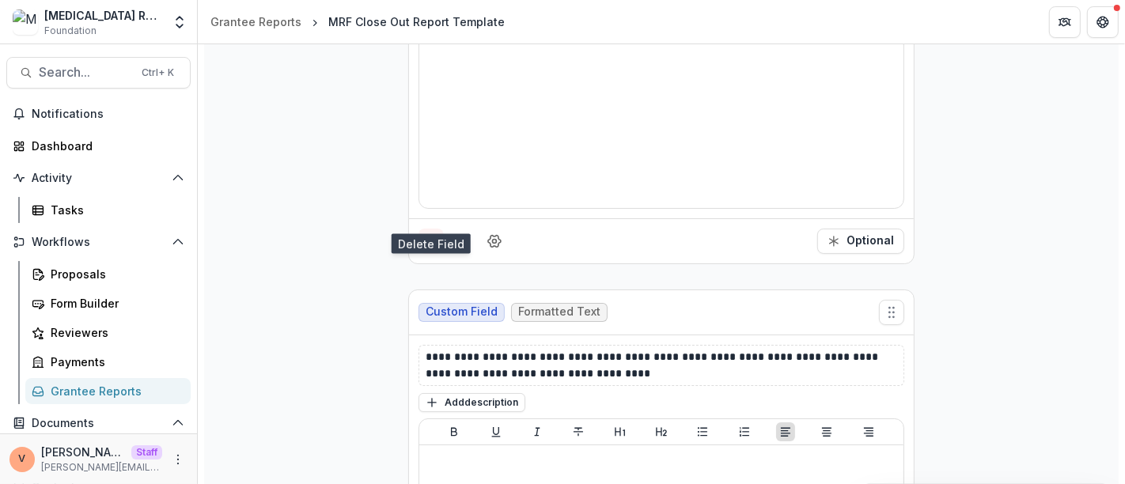
click at [433, 233] on icon "Delete field" at bounding box center [431, 241] width 16 height 16
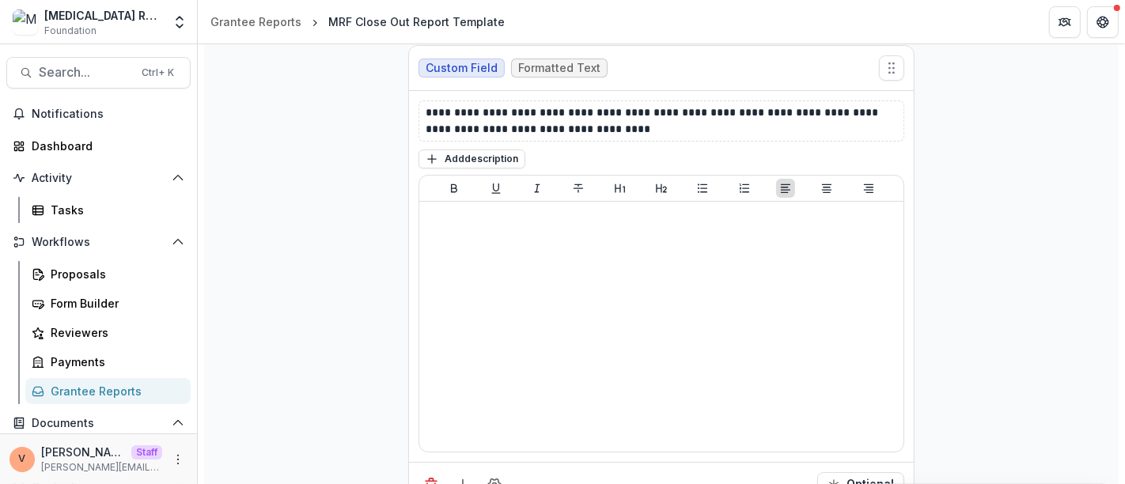
scroll to position [4713, 0]
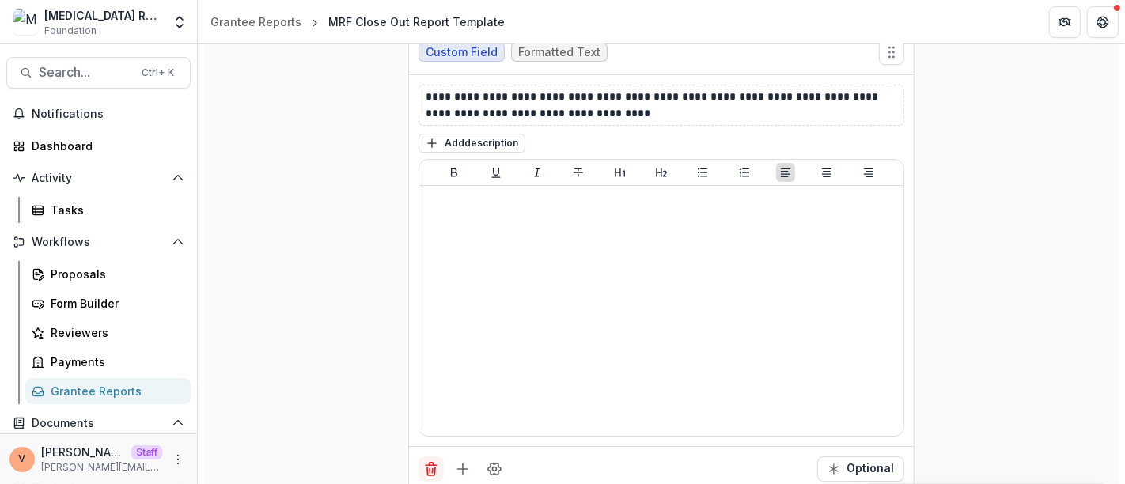
click at [430, 456] on button "Delete field" at bounding box center [430, 468] width 25 height 25
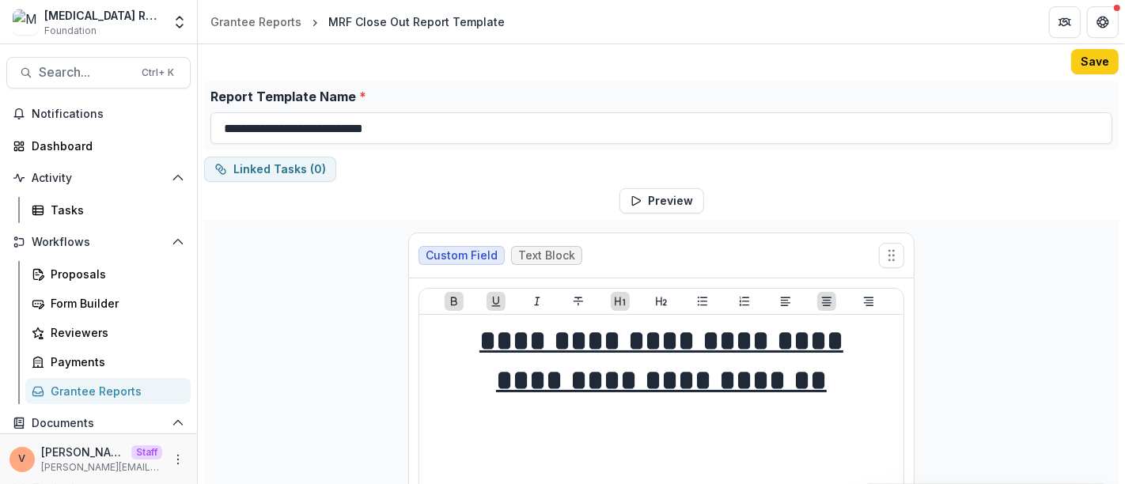
scroll to position [0, 0]
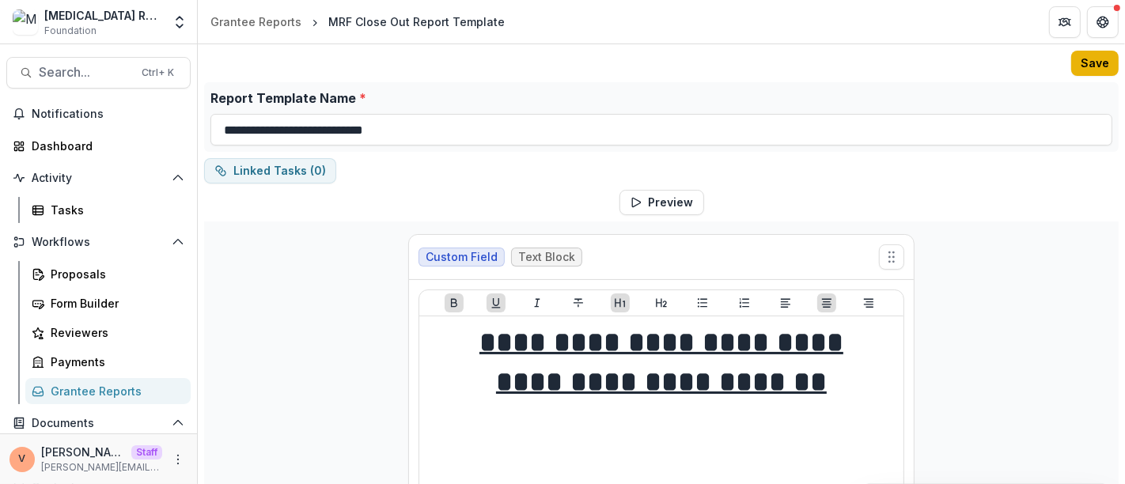
click at [1094, 65] on button "Save" at bounding box center [1094, 63] width 47 height 25
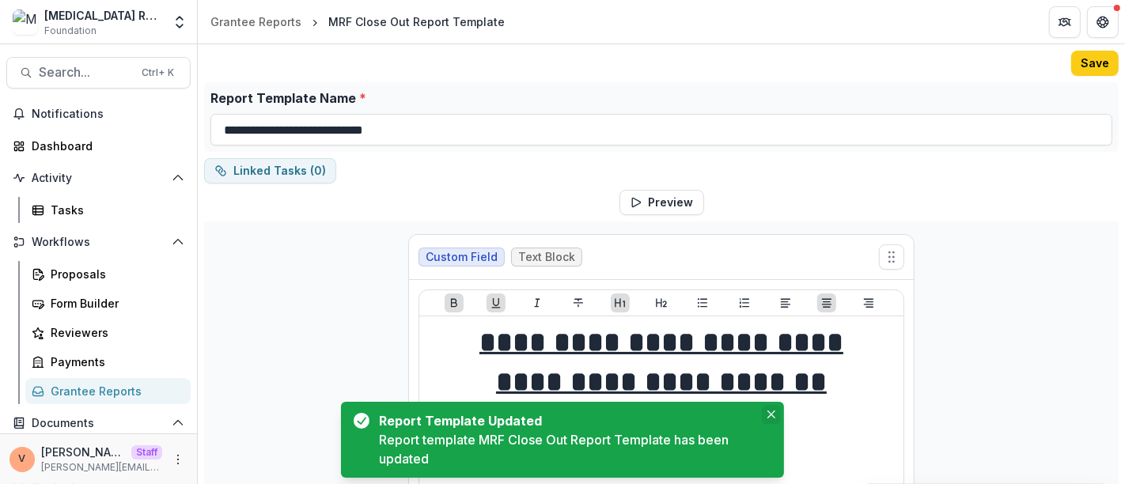
click at [772, 414] on icon "Close" at bounding box center [771, 414] width 8 height 8
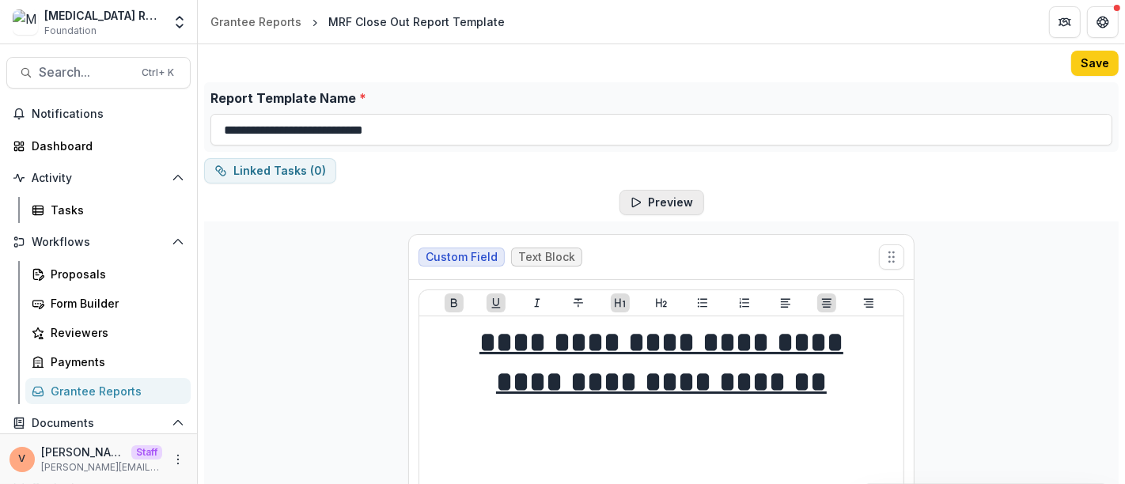
click at [673, 204] on button "Preview" at bounding box center [661, 202] width 85 height 25
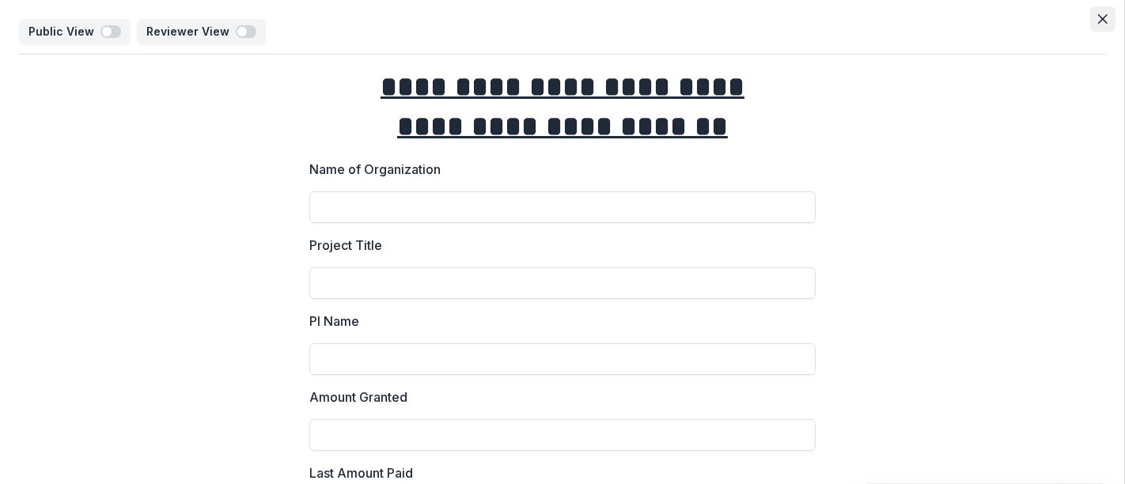
click at [1098, 20] on icon "Close" at bounding box center [1102, 18] width 9 height 9
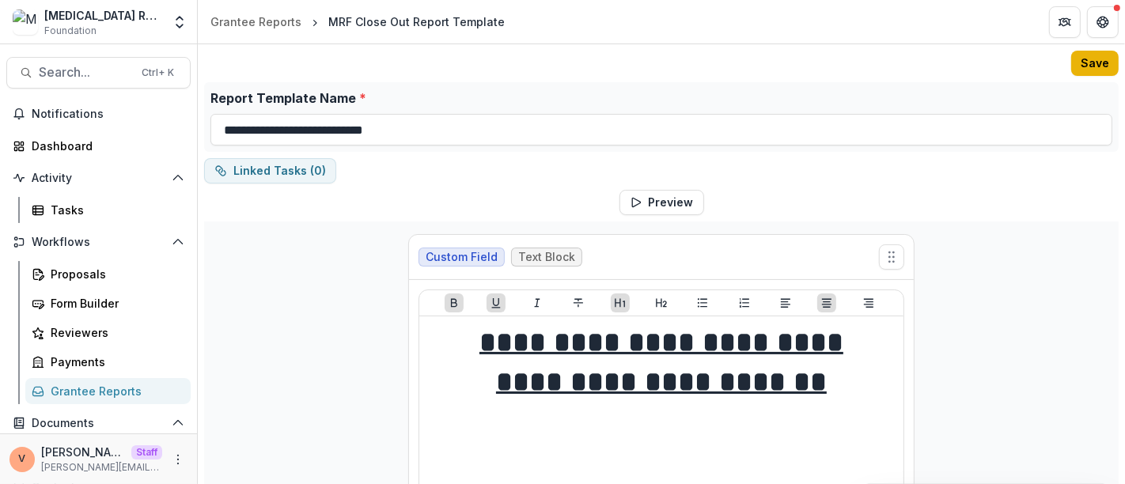
click at [1100, 56] on button "Save" at bounding box center [1094, 63] width 47 height 25
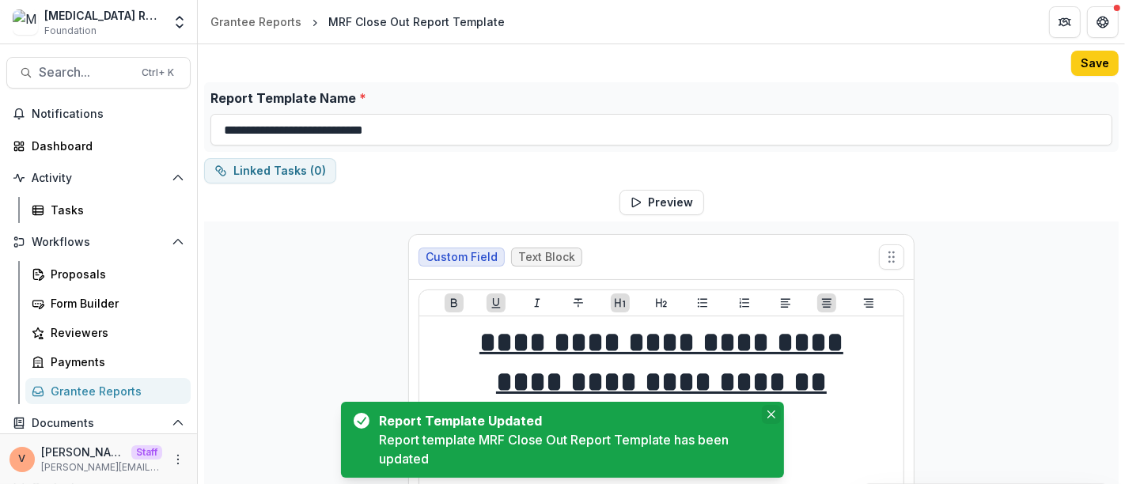
click at [773, 414] on icon "Close" at bounding box center [771, 414] width 8 height 8
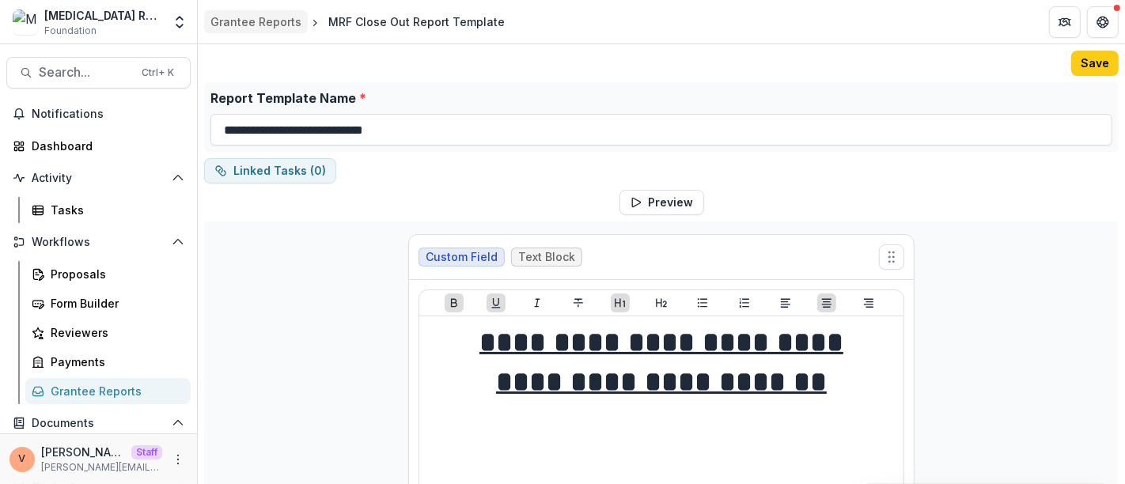
click at [254, 24] on div "Grantee Reports" at bounding box center [255, 21] width 91 height 17
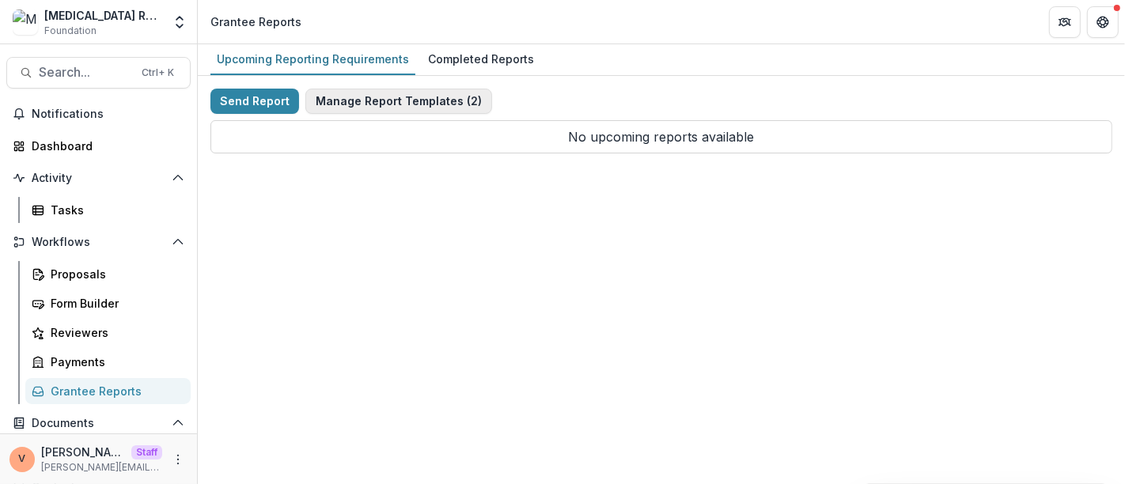
click at [422, 101] on button "Manage Report Templates ( 2 )" at bounding box center [398, 101] width 187 height 25
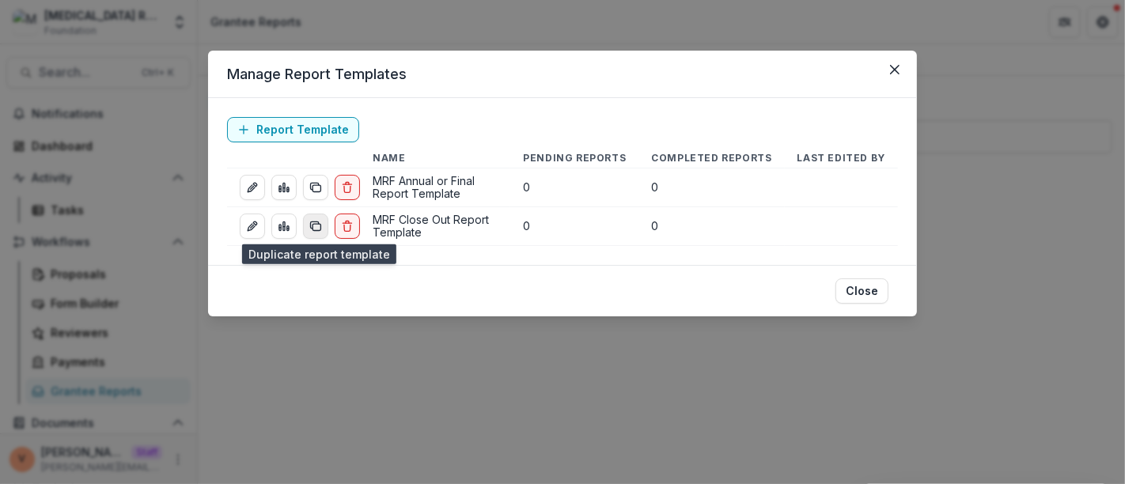
click at [317, 227] on icon "duplicate-report-responses" at bounding box center [315, 226] width 13 height 13
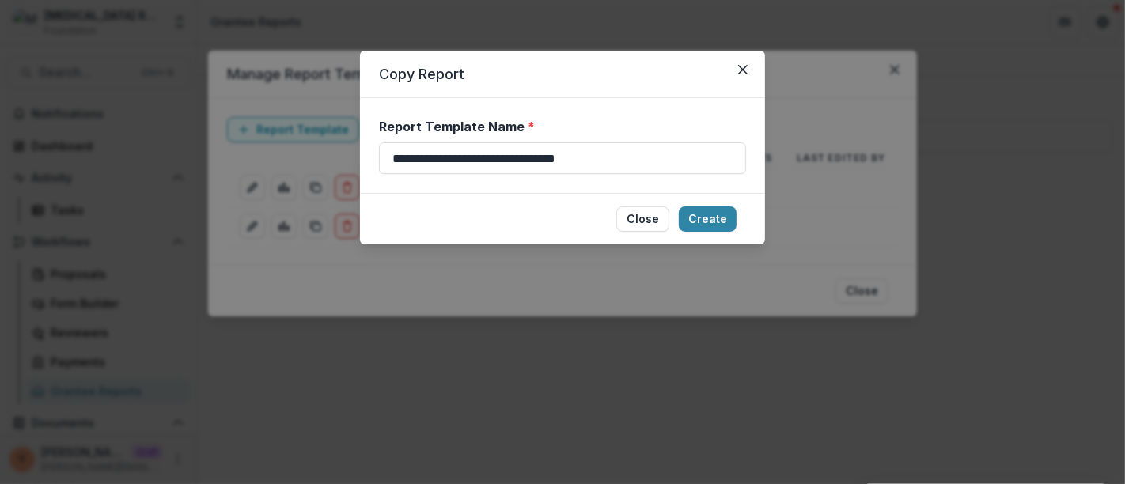
drag, startPoint x: 630, startPoint y: 157, endPoint x: 171, endPoint y: 176, distance: 459.9
click at [171, 176] on div "**********" at bounding box center [562, 242] width 1125 height 484
paste input "**********"
type input "**********"
click at [713, 220] on button "Create" at bounding box center [708, 218] width 58 height 25
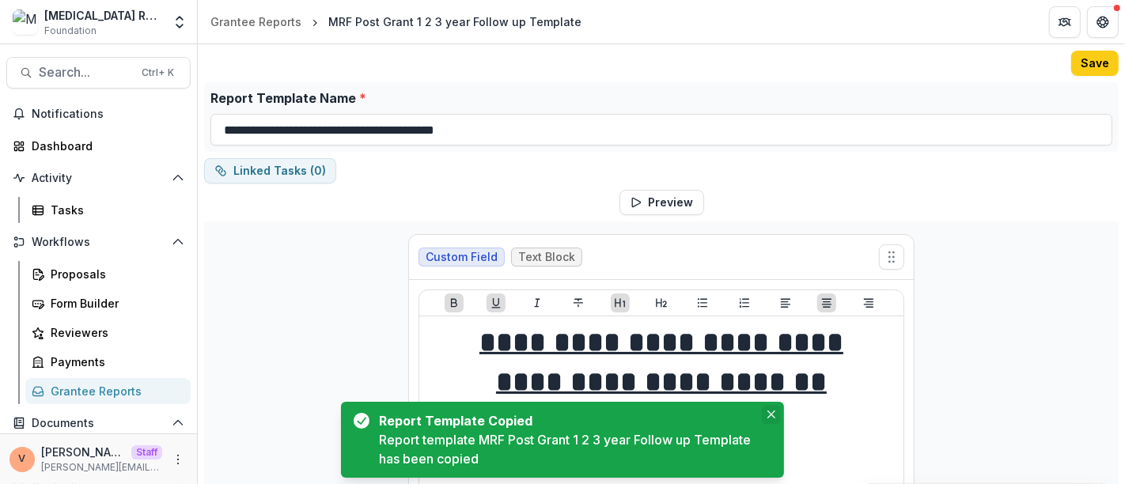
click at [770, 418] on icon "Close" at bounding box center [771, 414] width 8 height 8
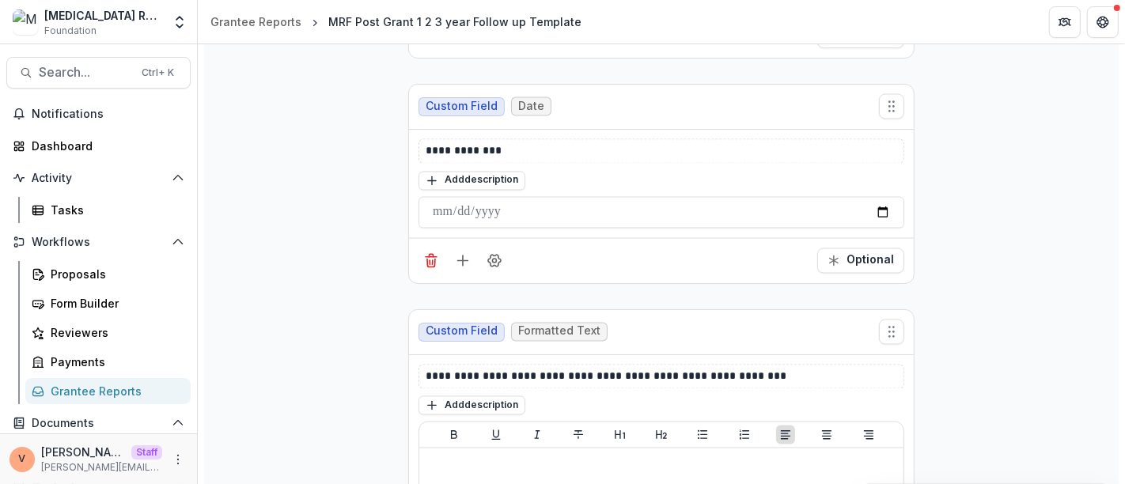
scroll to position [2548, 0]
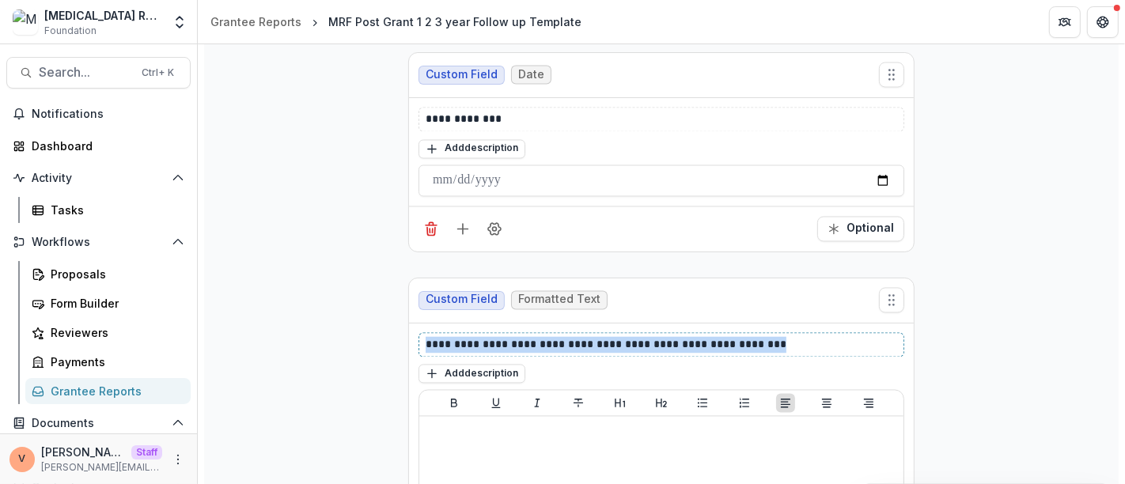
drag, startPoint x: 781, startPoint y: 328, endPoint x: 324, endPoint y: 333, distance: 456.3
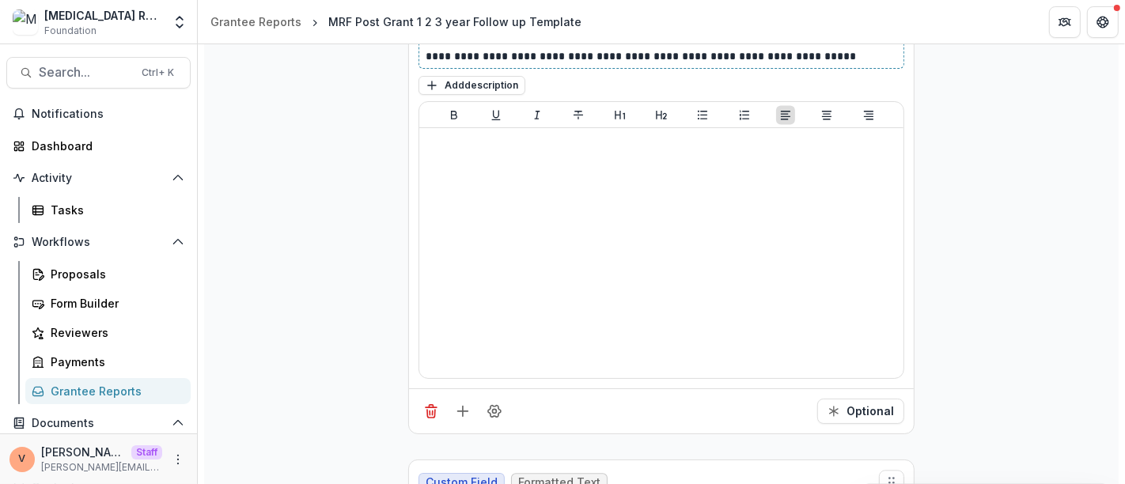
scroll to position [2899, 0]
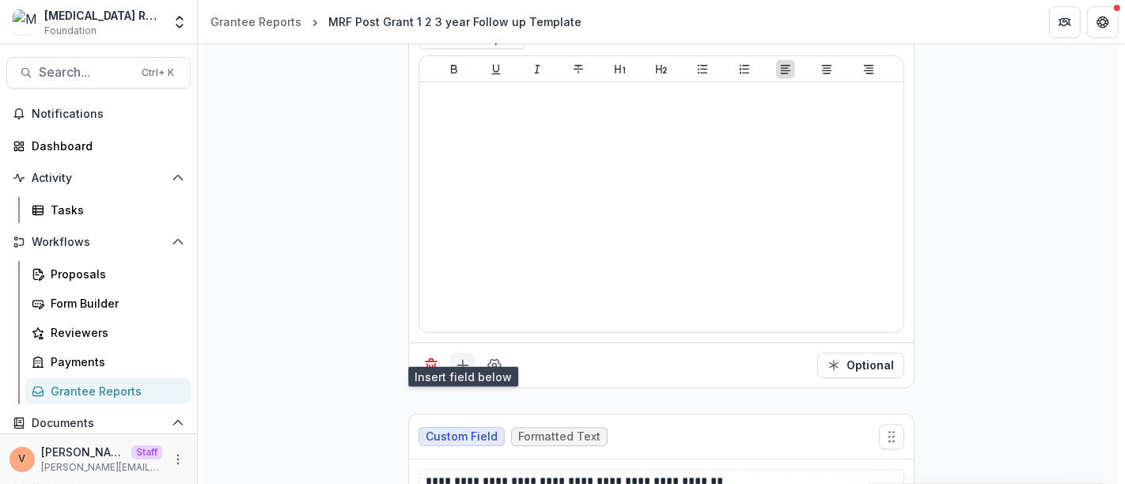
click at [459, 357] on icon "Add field" at bounding box center [463, 365] width 16 height 16
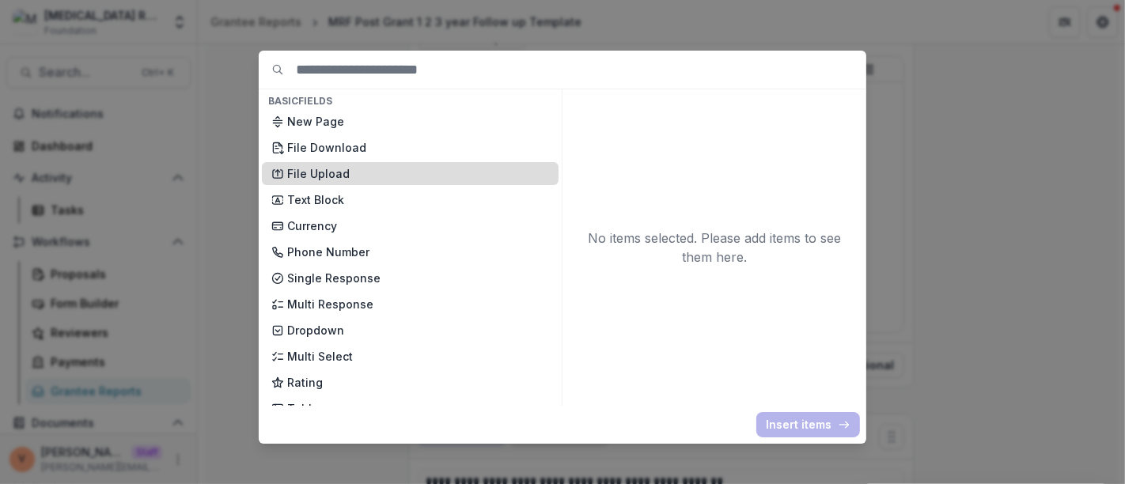
click at [332, 172] on p "File Upload" at bounding box center [418, 173] width 262 height 17
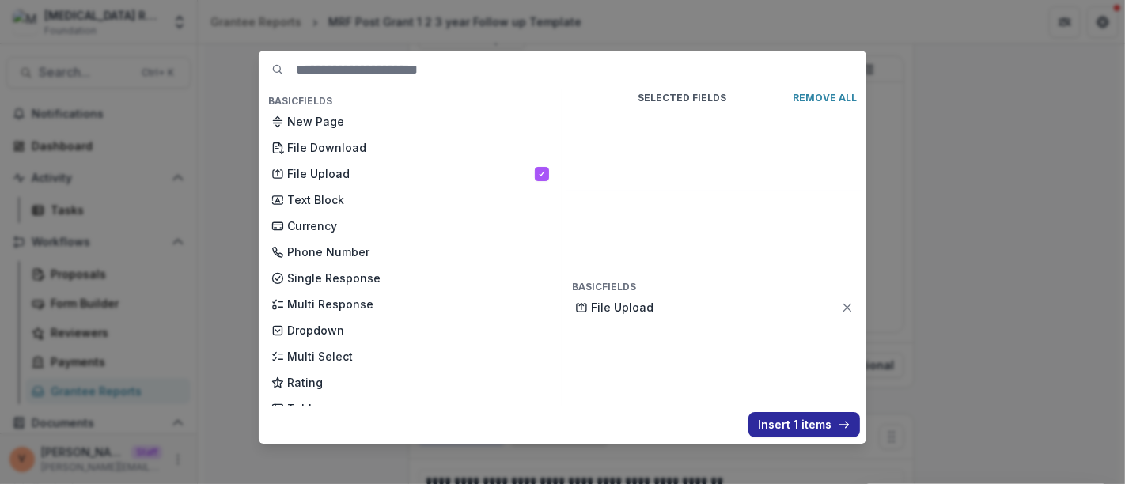
click at [784, 433] on button "Insert 1 items" at bounding box center [804, 424] width 112 height 25
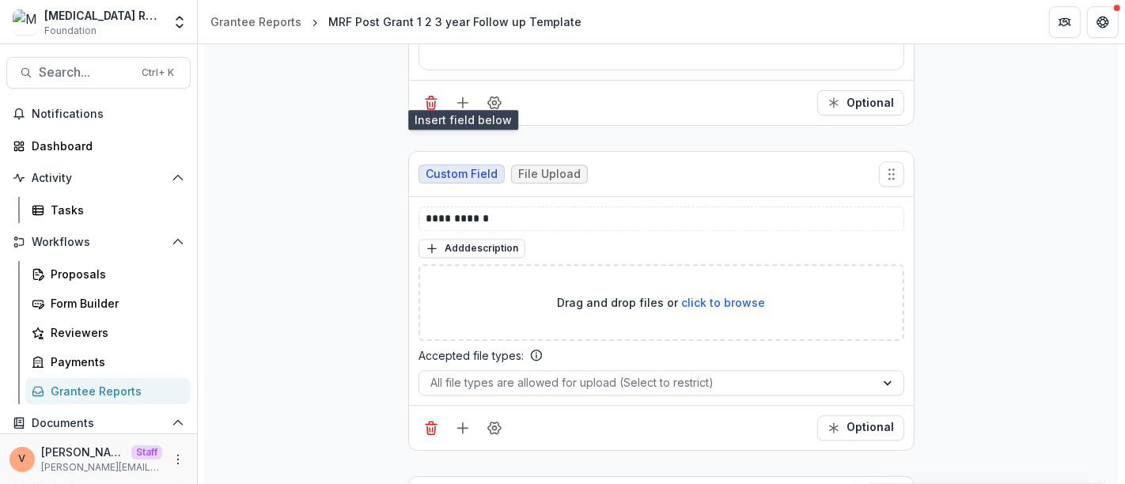
scroll to position [3163, 0]
drag, startPoint x: 443, startPoint y: 199, endPoint x: 301, endPoint y: 200, distance: 142.4
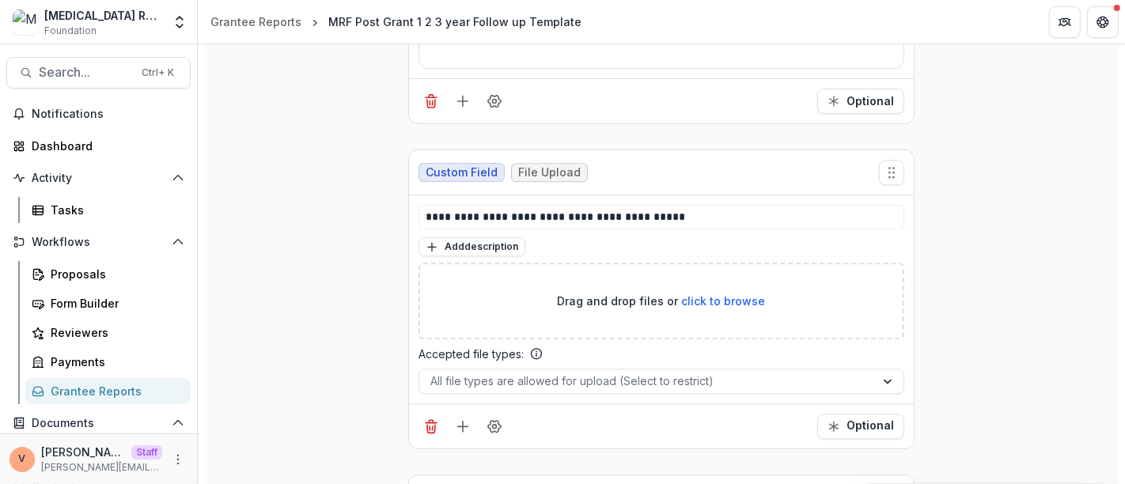
click at [431, 418] on icon "Delete field" at bounding box center [431, 426] width 16 height 16
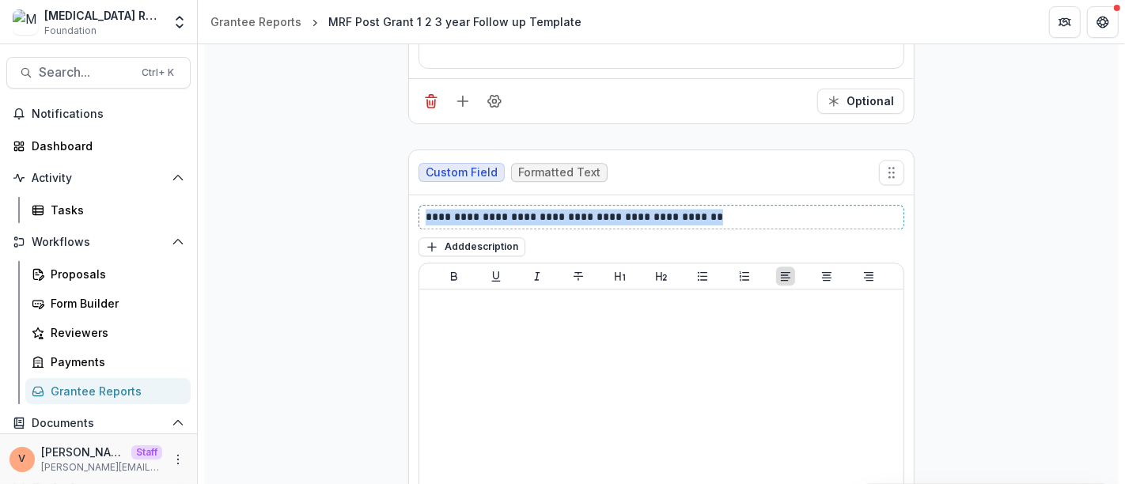
drag, startPoint x: 724, startPoint y: 193, endPoint x: 344, endPoint y: 211, distance: 380.0
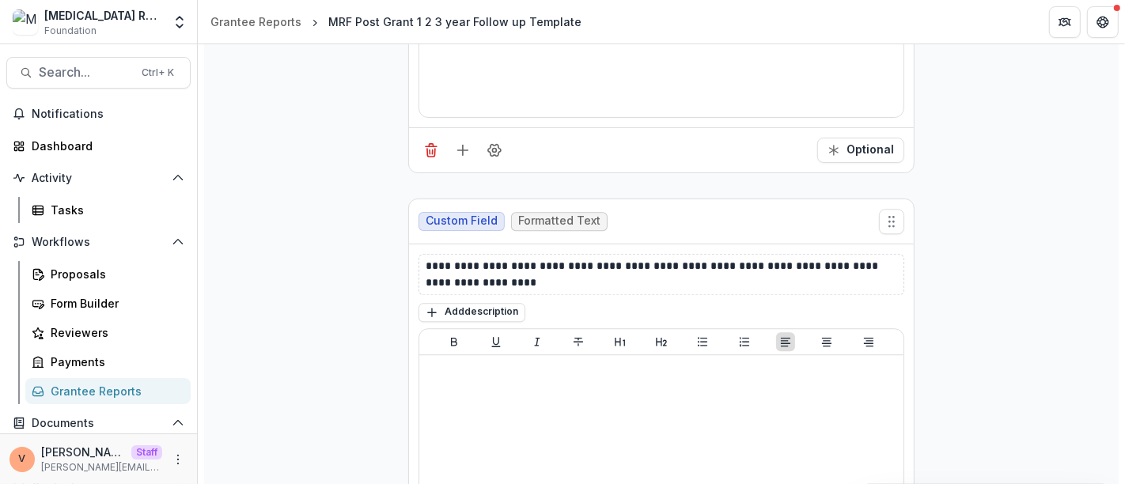
scroll to position [3602, 0]
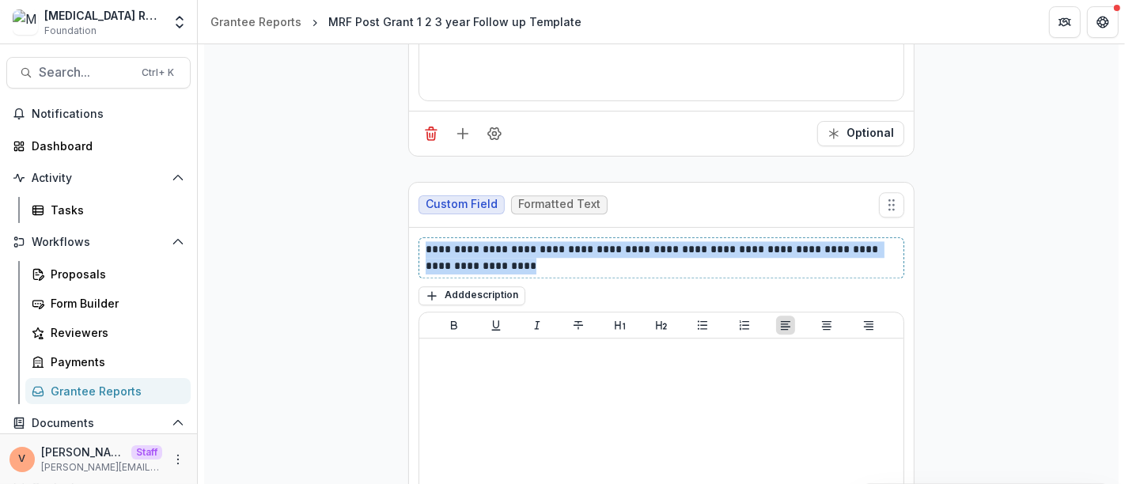
drag, startPoint x: 485, startPoint y: 247, endPoint x: 417, endPoint y: 230, distance: 70.0
click at [418, 237] on div "**********" at bounding box center [661, 257] width 486 height 41
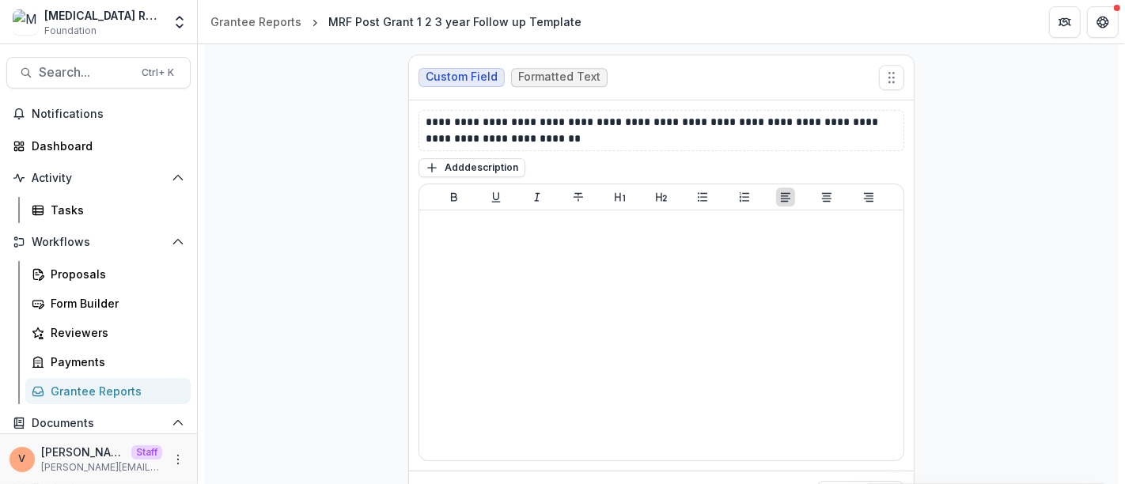
scroll to position [4228, 0]
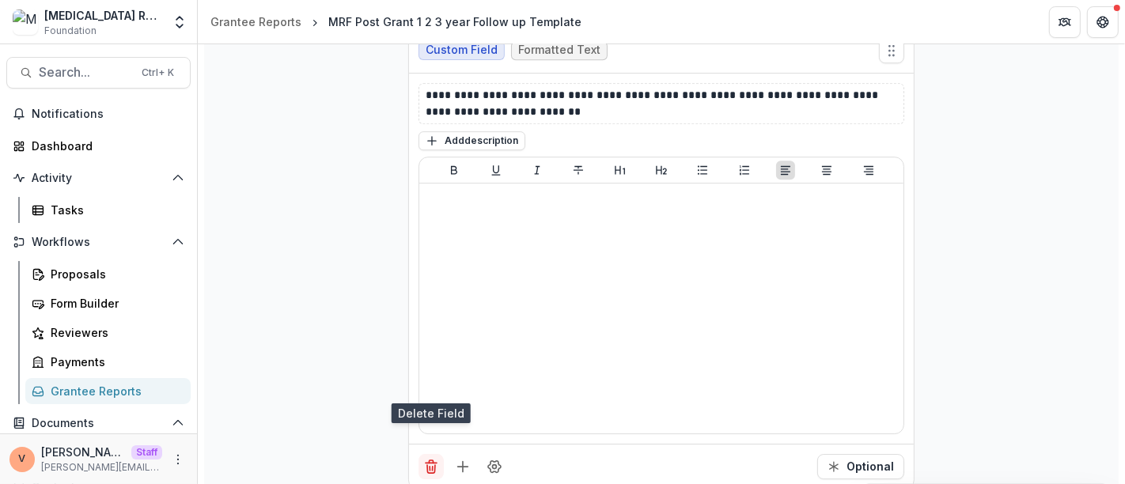
click at [430, 454] on button "Delete field" at bounding box center [430, 466] width 25 height 25
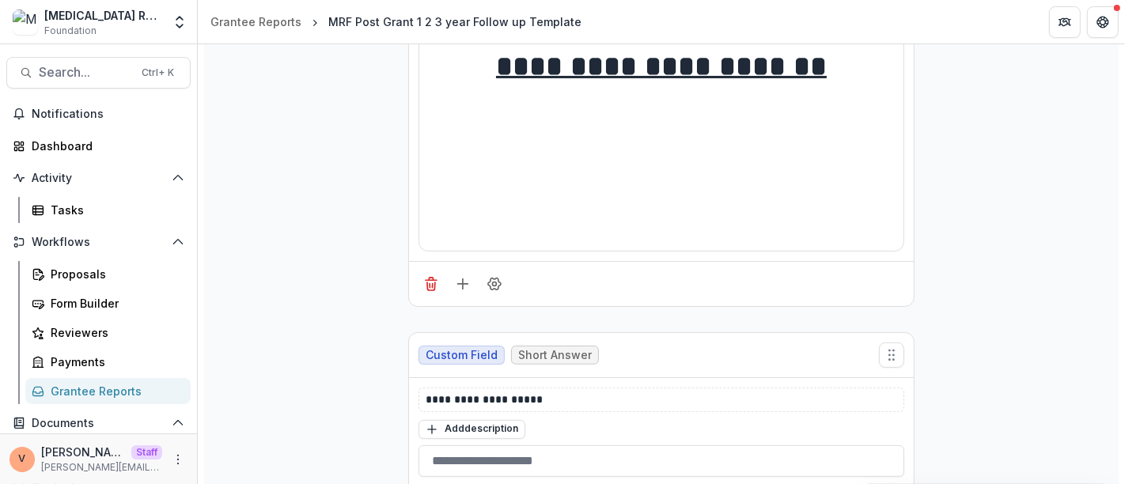
scroll to position [0, 0]
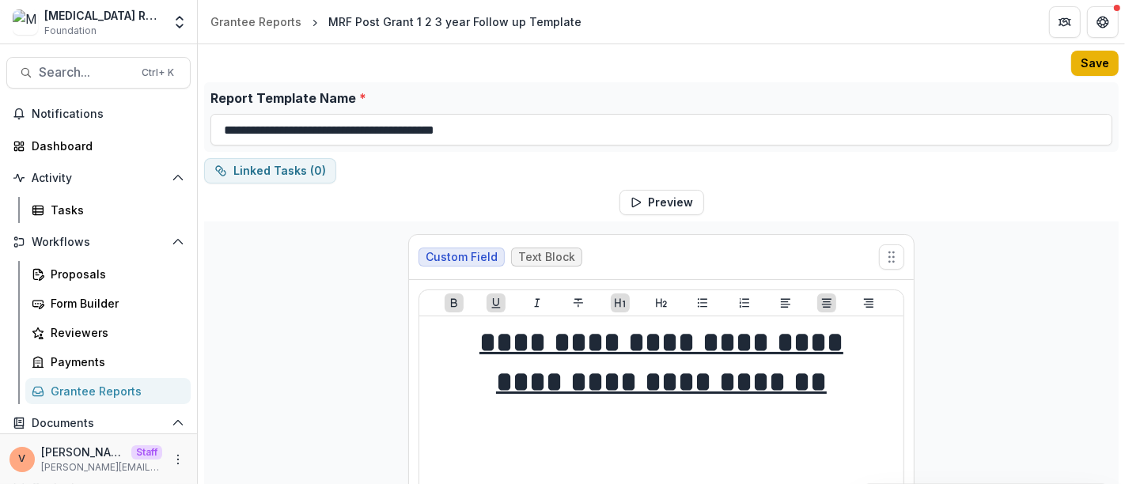
click at [1098, 60] on button "Save" at bounding box center [1094, 63] width 47 height 25
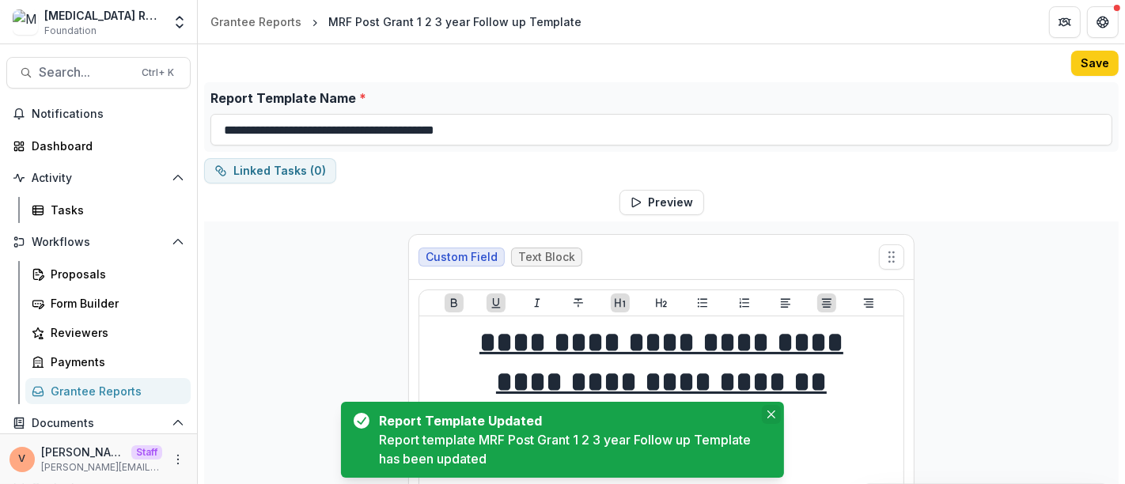
click at [773, 415] on icon "Close" at bounding box center [771, 414] width 8 height 8
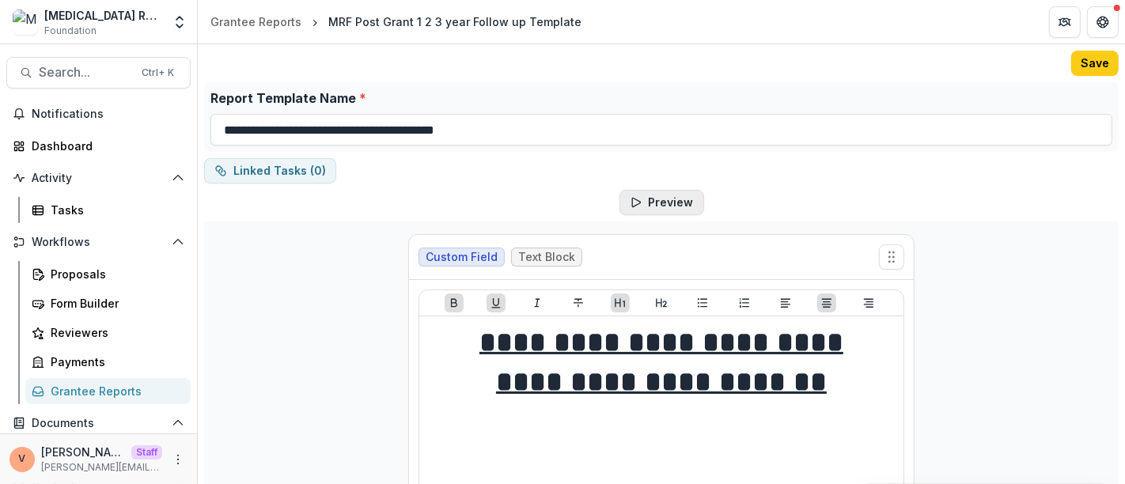
click at [664, 202] on button "Preview" at bounding box center [661, 202] width 85 height 25
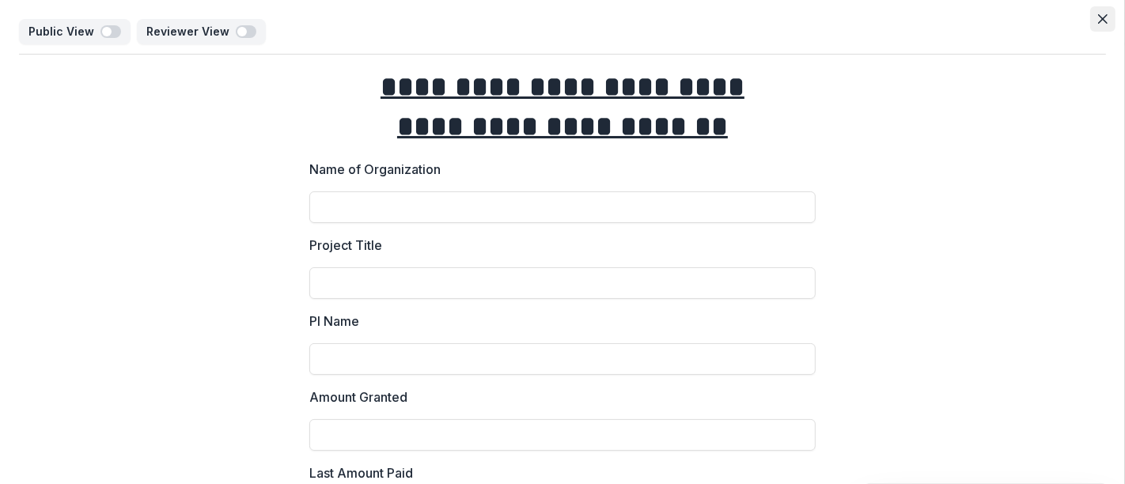
click at [1093, 9] on button "Close" at bounding box center [1102, 18] width 25 height 25
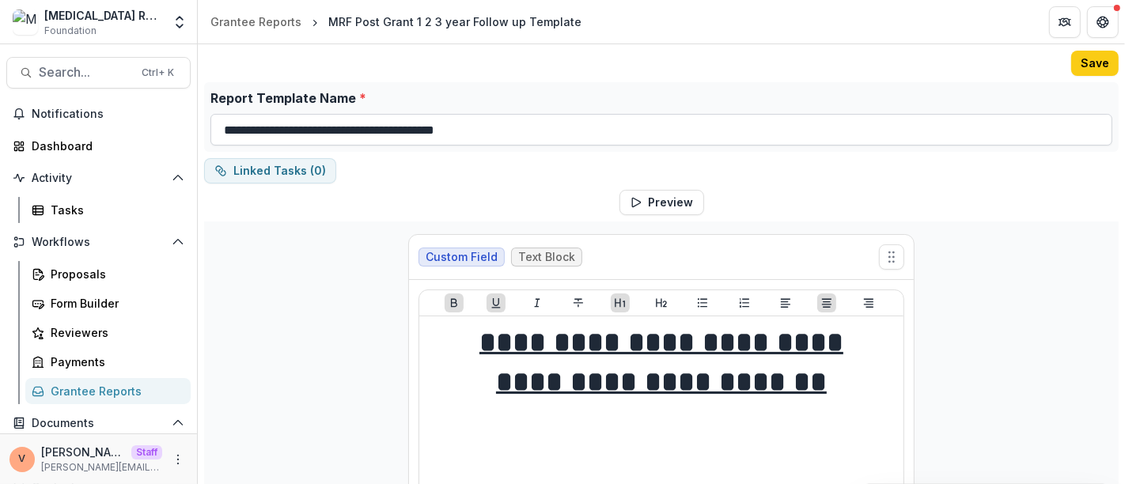
click at [1098, 59] on button "Save" at bounding box center [1094, 63] width 47 height 25
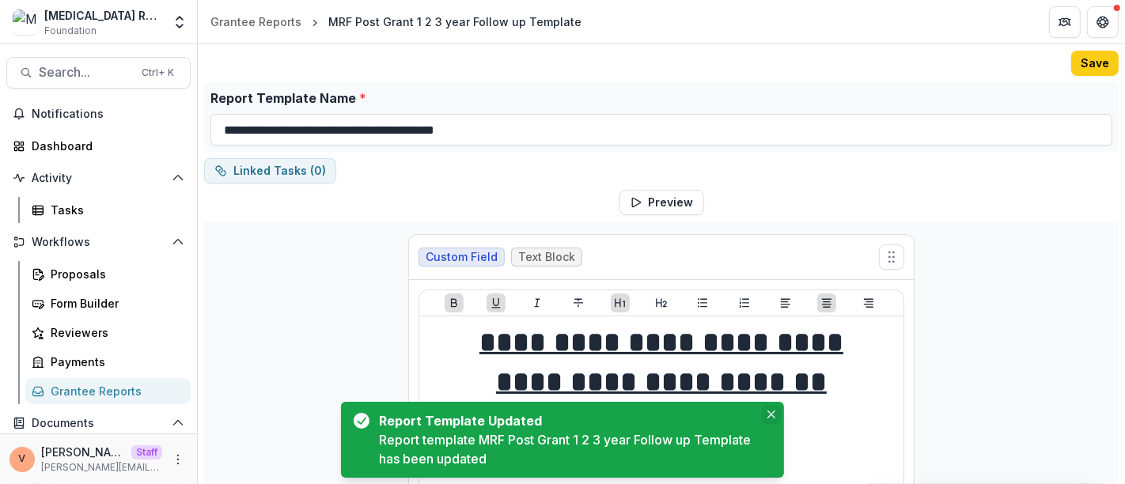
click at [775, 418] on icon "Close" at bounding box center [771, 414] width 8 height 8
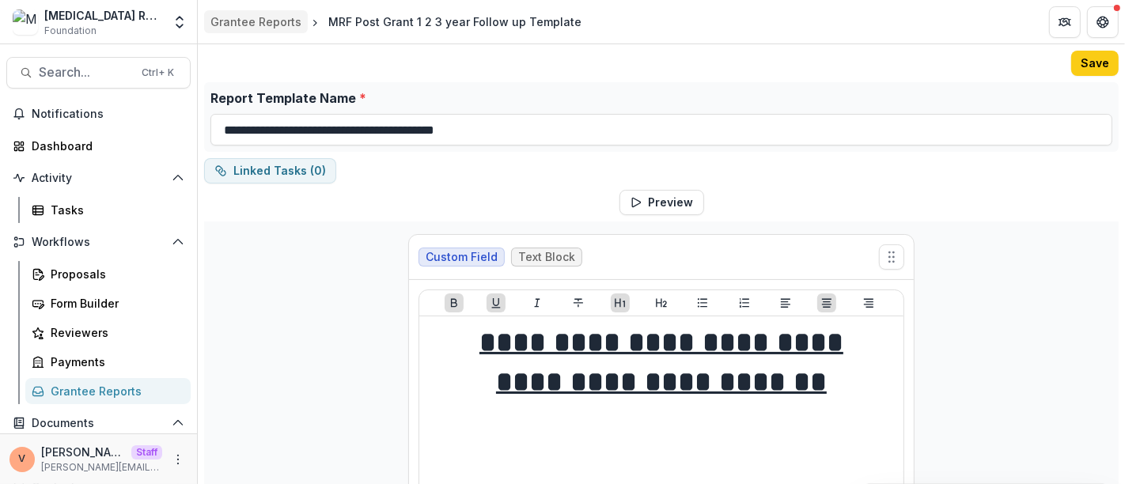
click at [259, 21] on div "Grantee Reports" at bounding box center [255, 21] width 91 height 17
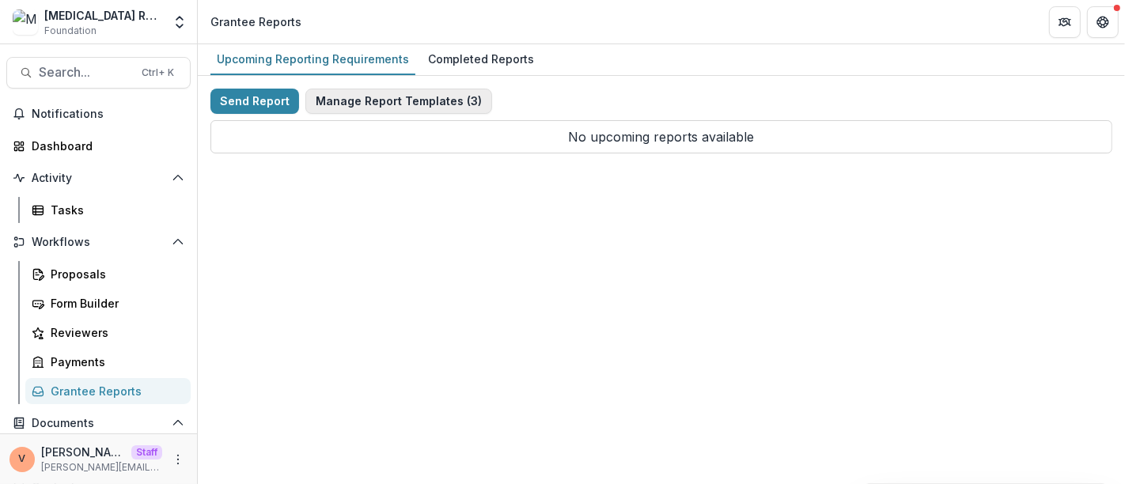
click at [404, 97] on button "Manage Report Templates ( 3 )" at bounding box center [398, 101] width 187 height 25
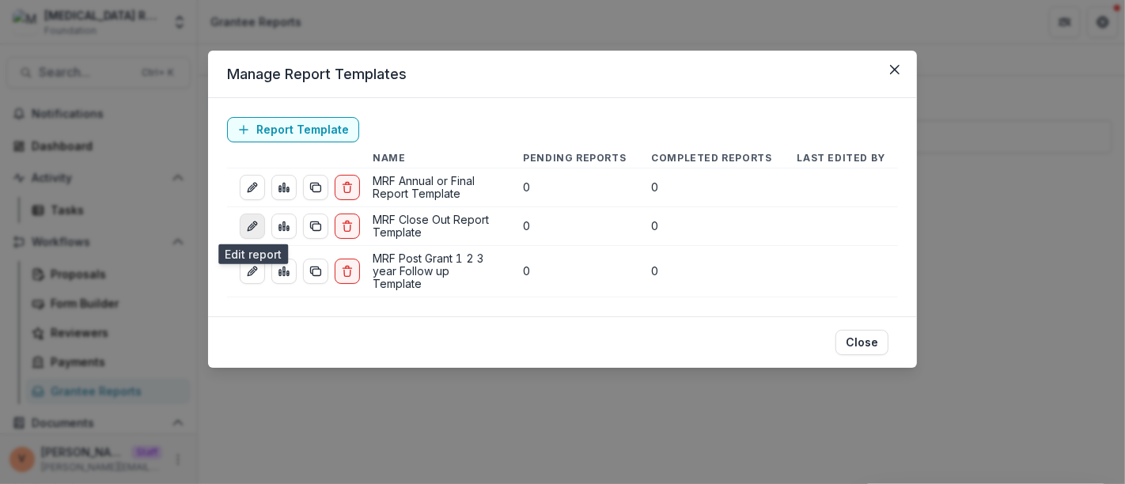
click at [255, 228] on icon "edit-report" at bounding box center [252, 226] width 13 height 13
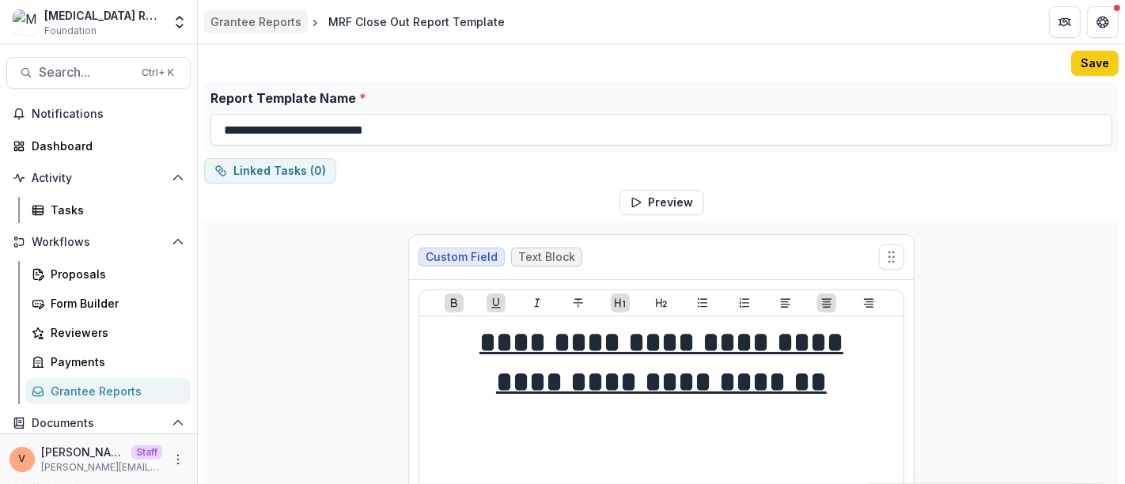
click at [254, 21] on div "Grantee Reports" at bounding box center [255, 21] width 91 height 17
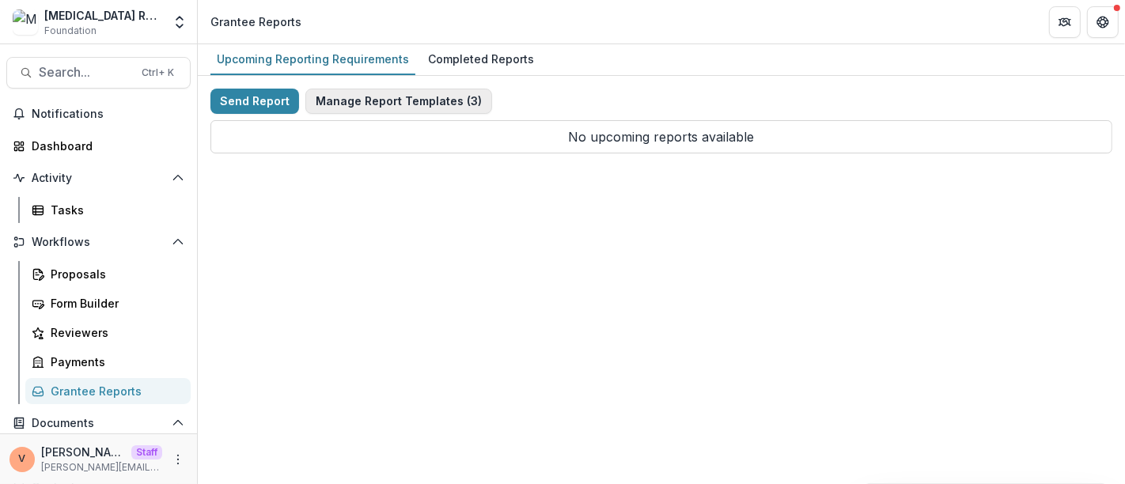
click at [424, 104] on button "Manage Report Templates ( 3 )" at bounding box center [398, 101] width 187 height 25
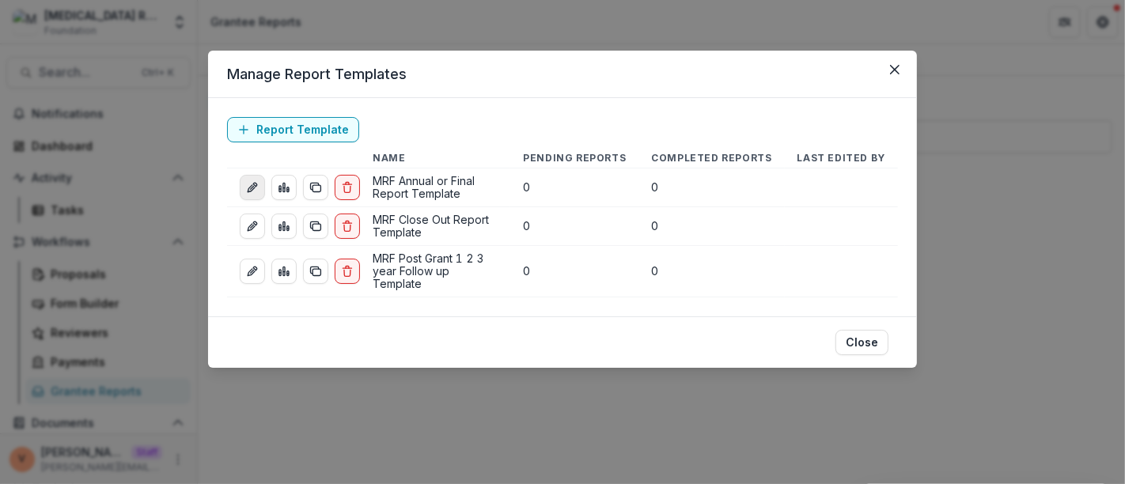
click at [251, 188] on icon "edit-report" at bounding box center [252, 187] width 13 height 13
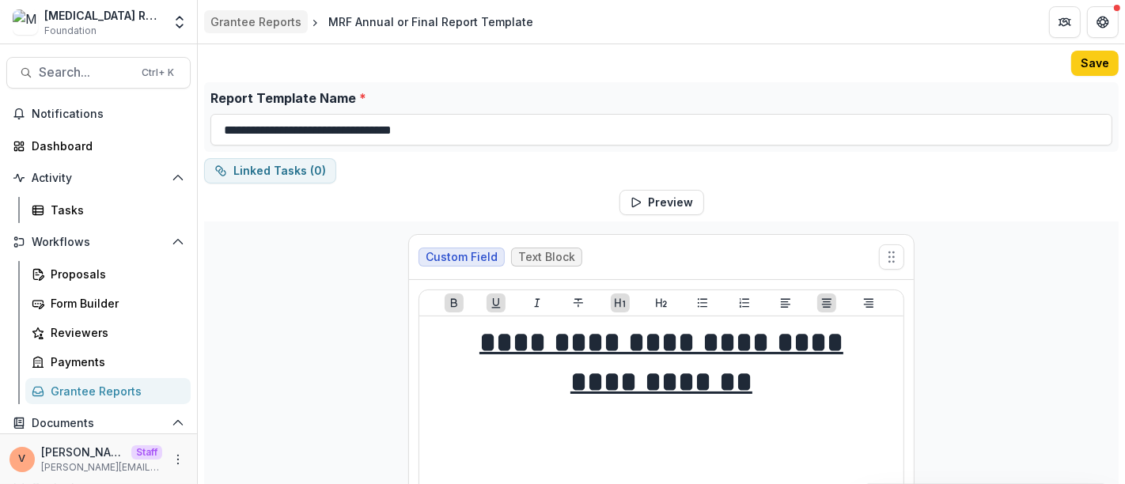
click at [251, 17] on div "Grantee Reports" at bounding box center [255, 21] width 91 height 17
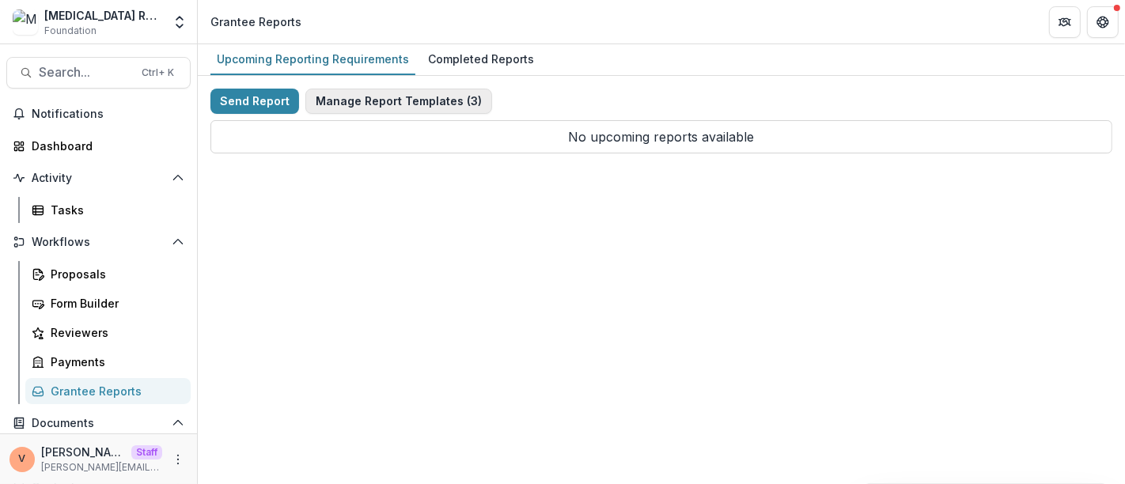
click at [415, 100] on button "Manage Report Templates ( 3 )" at bounding box center [398, 101] width 187 height 25
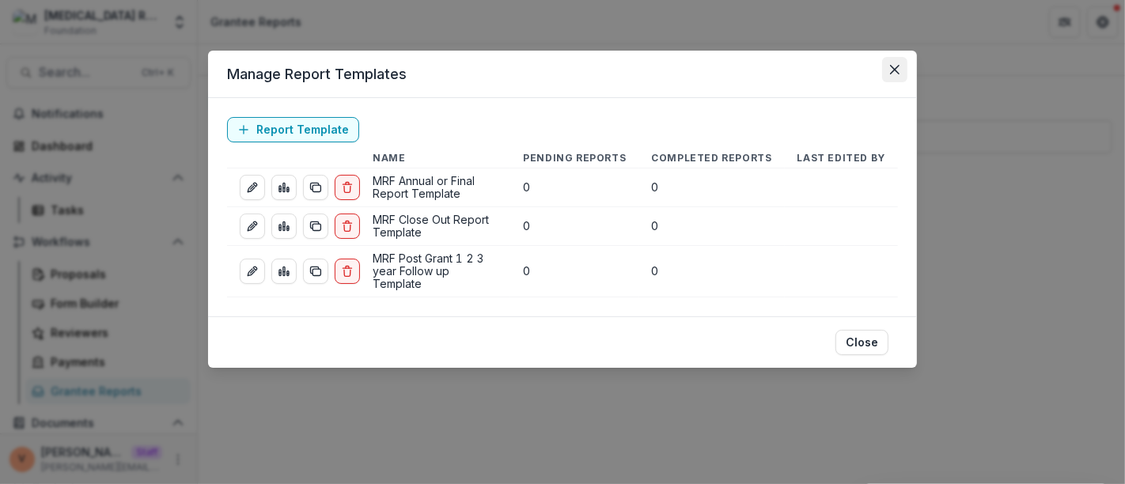
click at [898, 67] on icon "Close" at bounding box center [894, 69] width 9 height 9
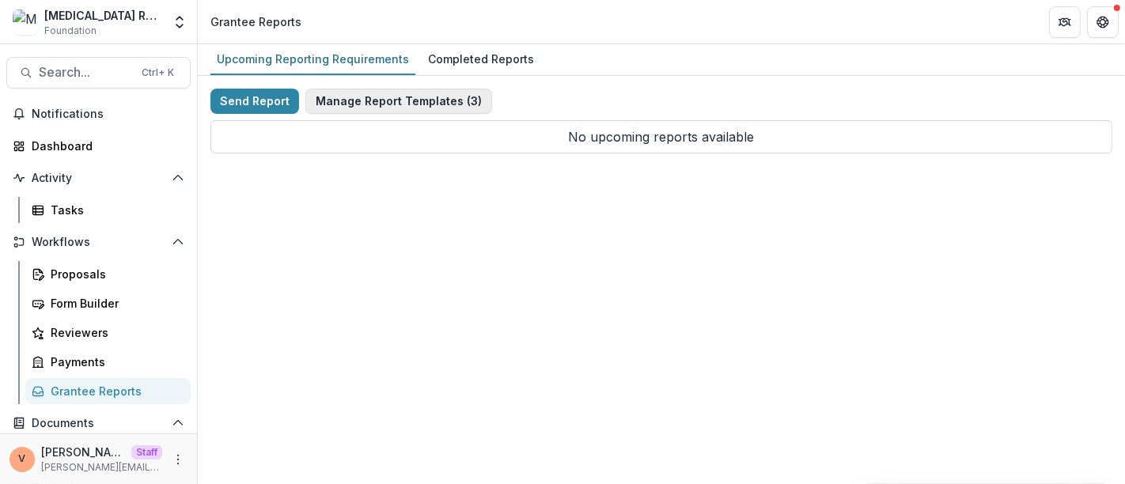
click at [391, 100] on button "Manage Report Templates ( 3 )" at bounding box center [398, 101] width 187 height 25
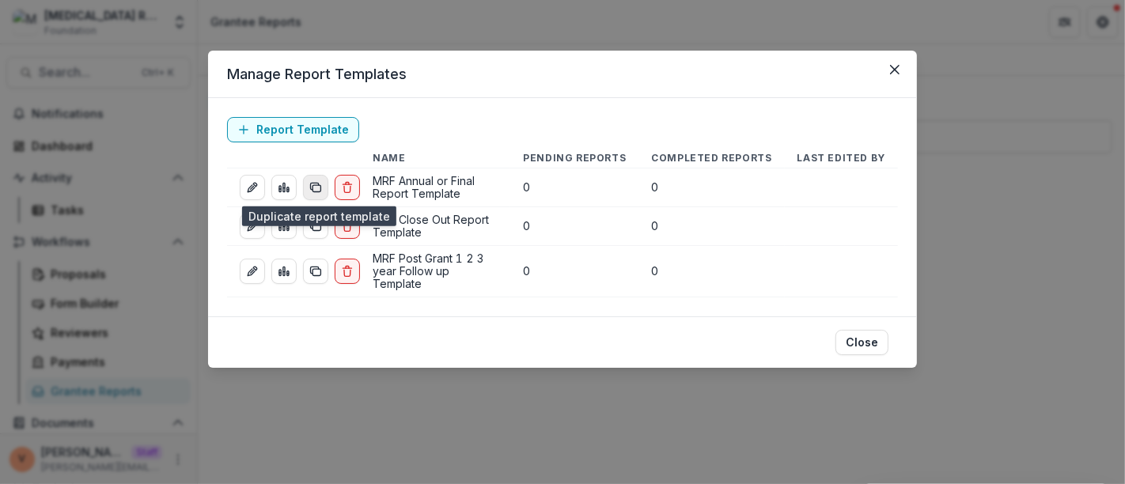
click at [316, 190] on icon "duplicate-report-responses" at bounding box center [315, 187] width 13 height 13
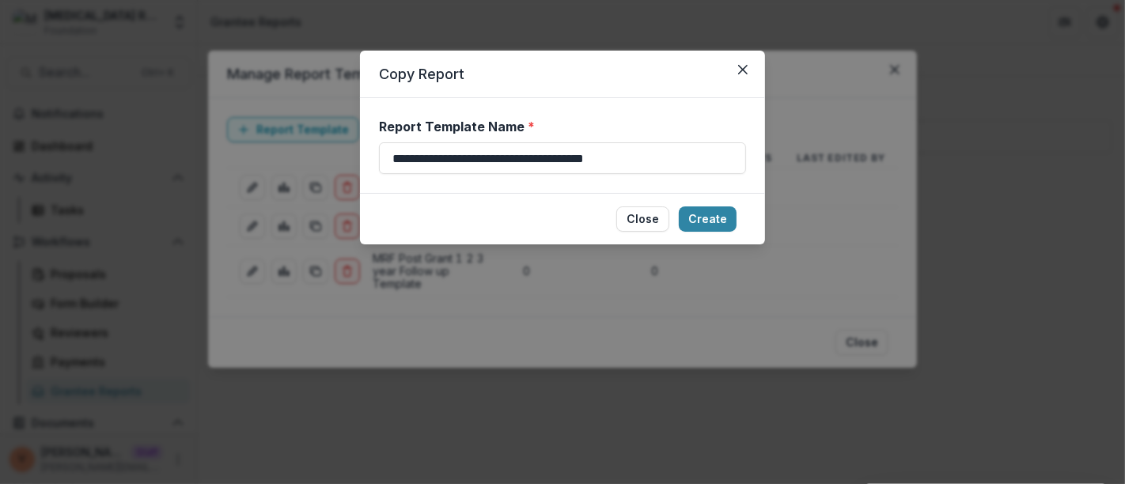
drag, startPoint x: 517, startPoint y: 157, endPoint x: 149, endPoint y: 161, distance: 367.8
click at [149, 161] on div "**********" at bounding box center [562, 242] width 1125 height 484
paste input
type input "**********"
click at [712, 215] on button "Create" at bounding box center [708, 218] width 58 height 25
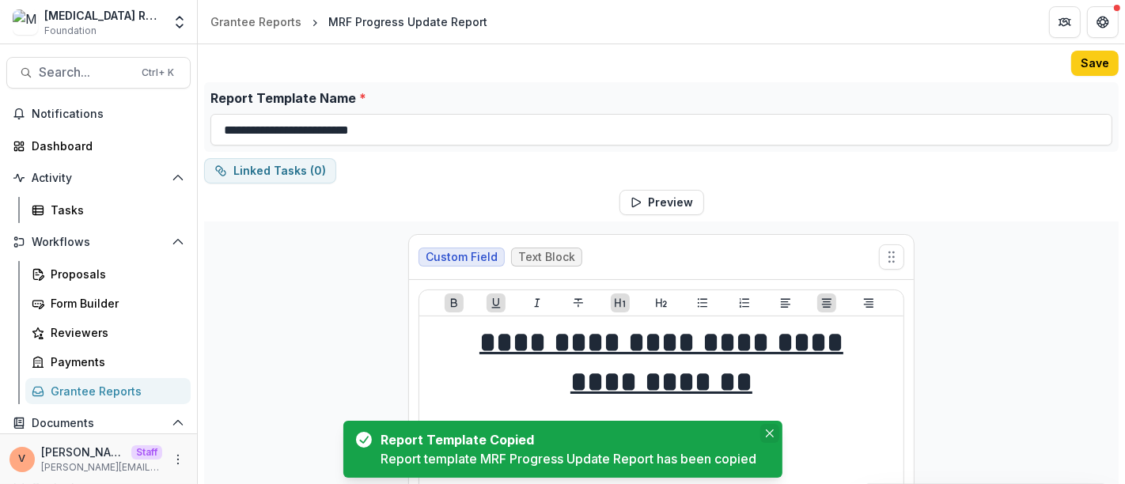
click at [772, 435] on icon "Close" at bounding box center [769, 433] width 8 height 8
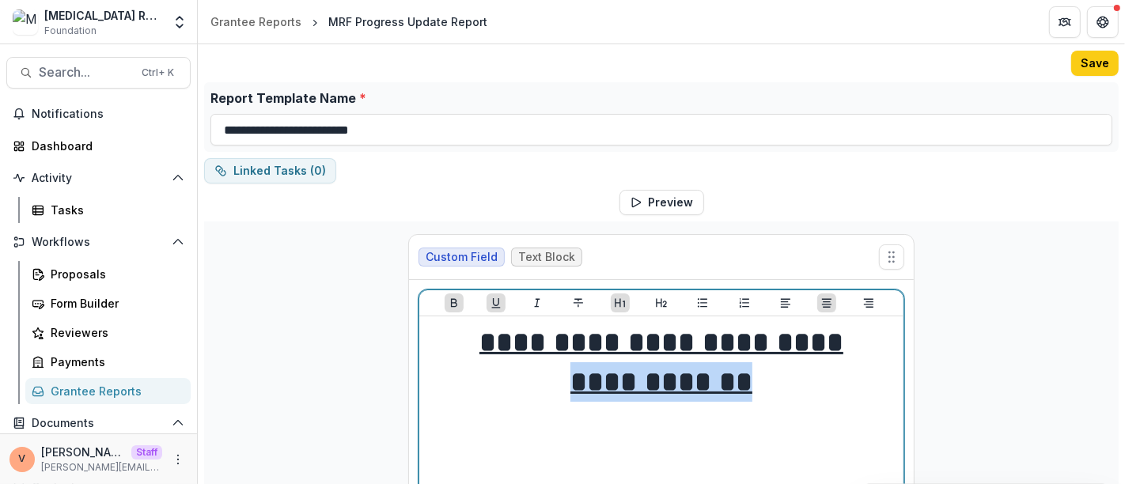
drag, startPoint x: 757, startPoint y: 380, endPoint x: 578, endPoint y: 377, distance: 178.8
click at [578, 377] on h1 "**********" at bounding box center [660, 363] width 471 height 80
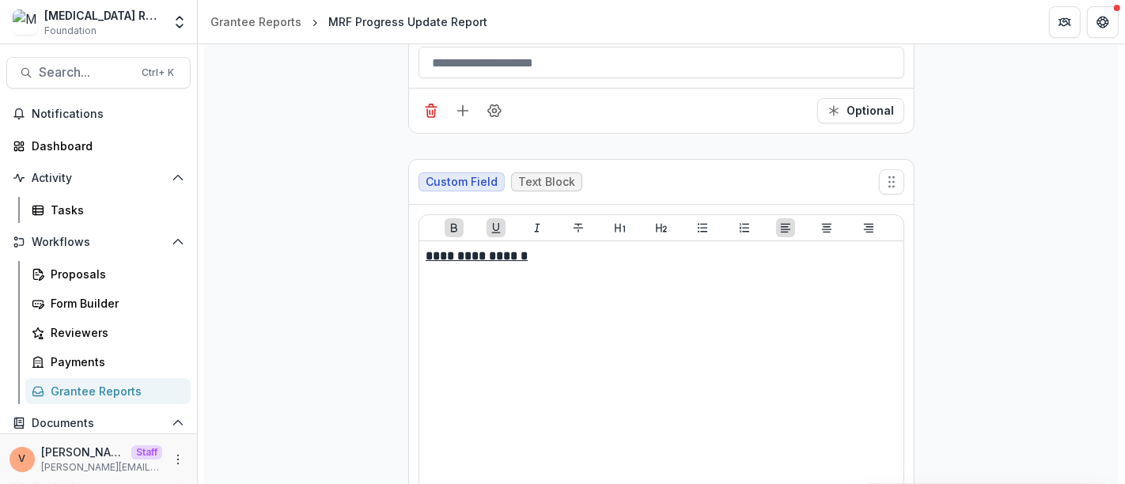
scroll to position [4656, 0]
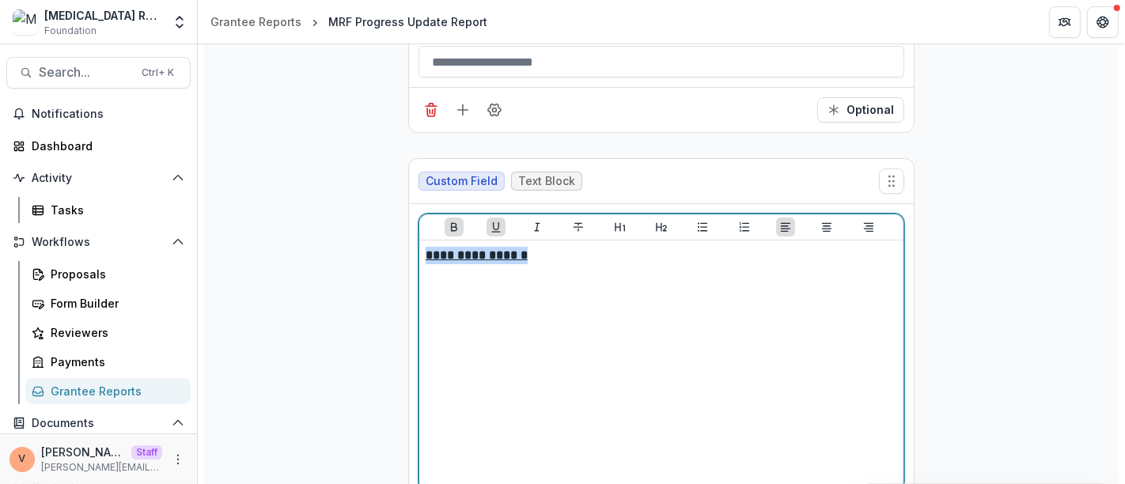
drag, startPoint x: 526, startPoint y: 229, endPoint x: 341, endPoint y: 226, distance: 185.1
click at [341, 226] on div "**********" at bounding box center [661, 434] width 914 height 9738
drag, startPoint x: 457, startPoint y: 226, endPoint x: 364, endPoint y: 221, distance: 93.5
click at [354, 227] on div "**********" at bounding box center [661, 434] width 914 height 9738
click at [454, 221] on icon "Bold" at bounding box center [454, 227] width 13 height 13
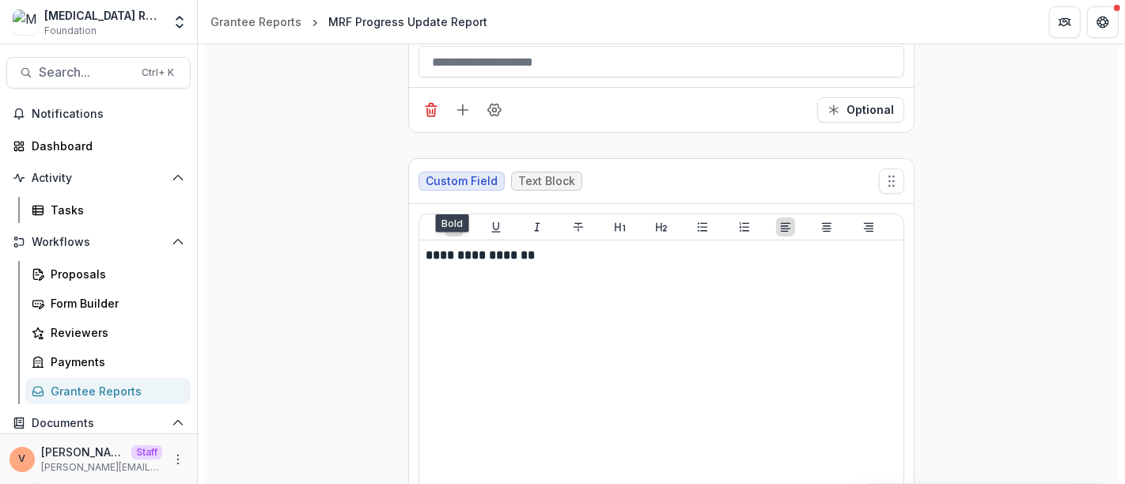
click at [502, 214] on div at bounding box center [661, 227] width 484 height 26
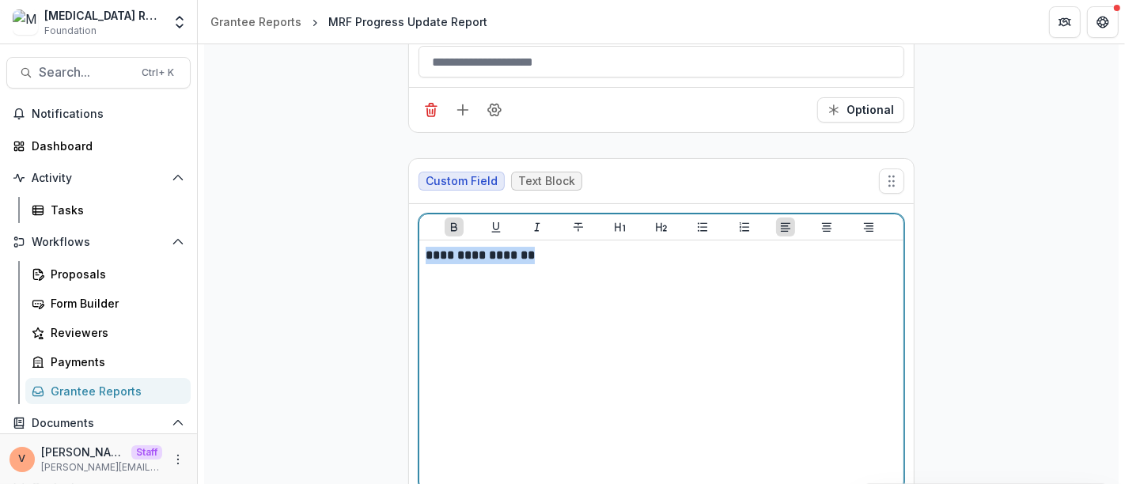
drag, startPoint x: 526, startPoint y: 223, endPoint x: 402, endPoint y: 211, distance: 124.7
click at [376, 220] on div "**********" at bounding box center [661, 434] width 914 height 9738
click at [491, 222] on icon "Underline" at bounding box center [495, 227] width 9 height 10
click at [589, 247] on p "**********" at bounding box center [661, 255] width 472 height 17
drag, startPoint x: 585, startPoint y: 227, endPoint x: 319, endPoint y: 228, distance: 266.5
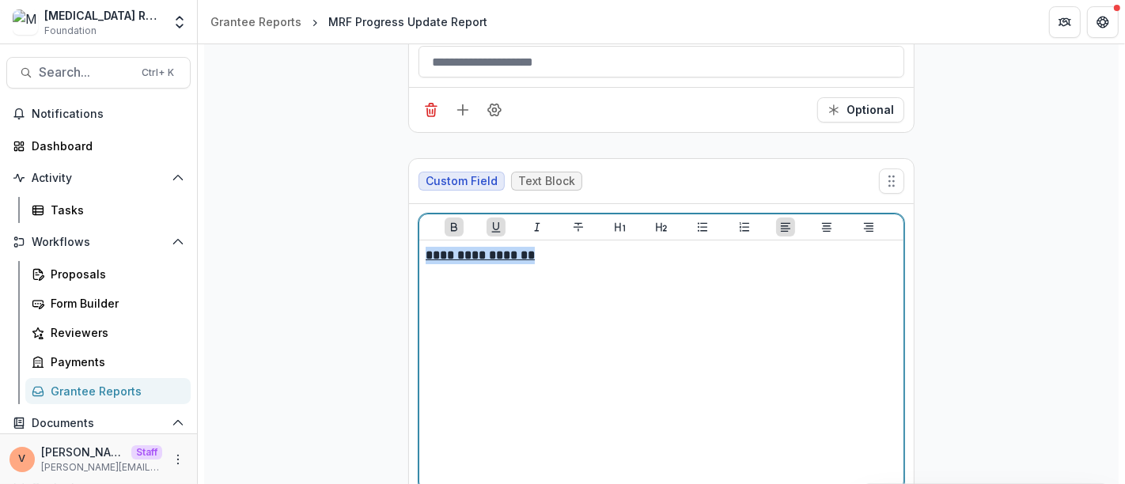
click at [319, 228] on div "**********" at bounding box center [661, 434] width 914 height 9738
click at [826, 221] on icon "Align Center" at bounding box center [826, 227] width 13 height 13
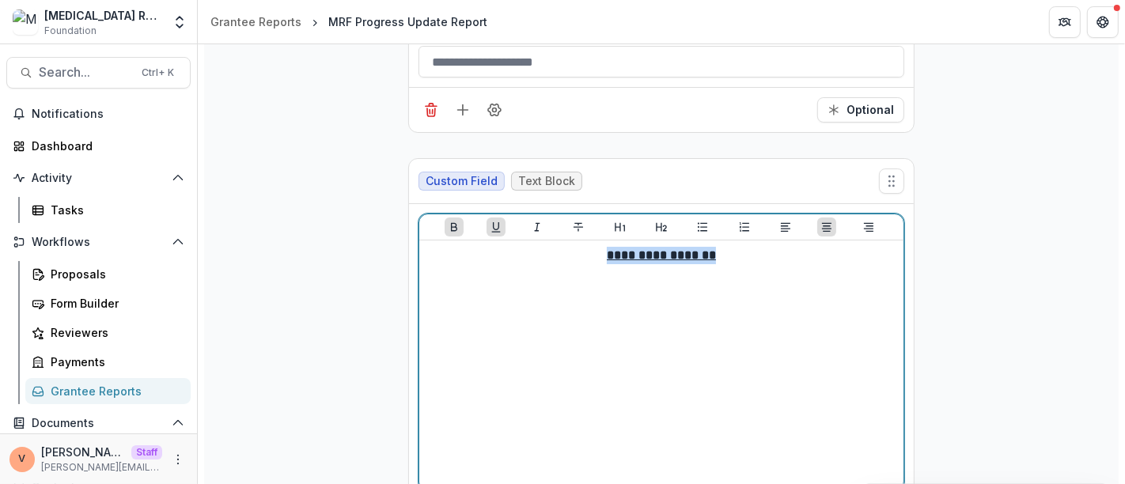
click at [760, 247] on p "**********" at bounding box center [660, 255] width 471 height 17
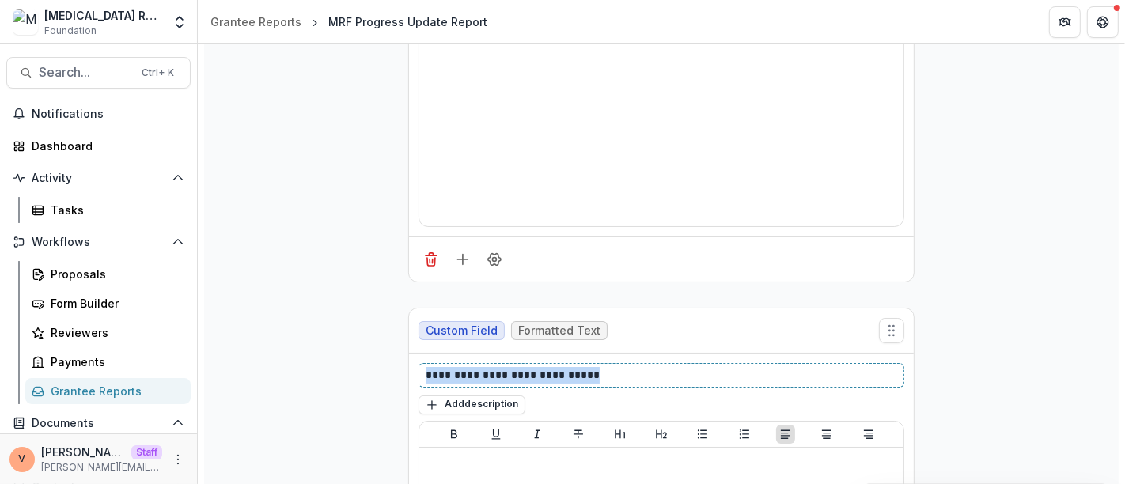
drag, startPoint x: 370, startPoint y: 338, endPoint x: 291, endPoint y: 340, distance: 79.1
click at [291, 340] on div "**********" at bounding box center [661, 170] width 914 height 9738
paste div
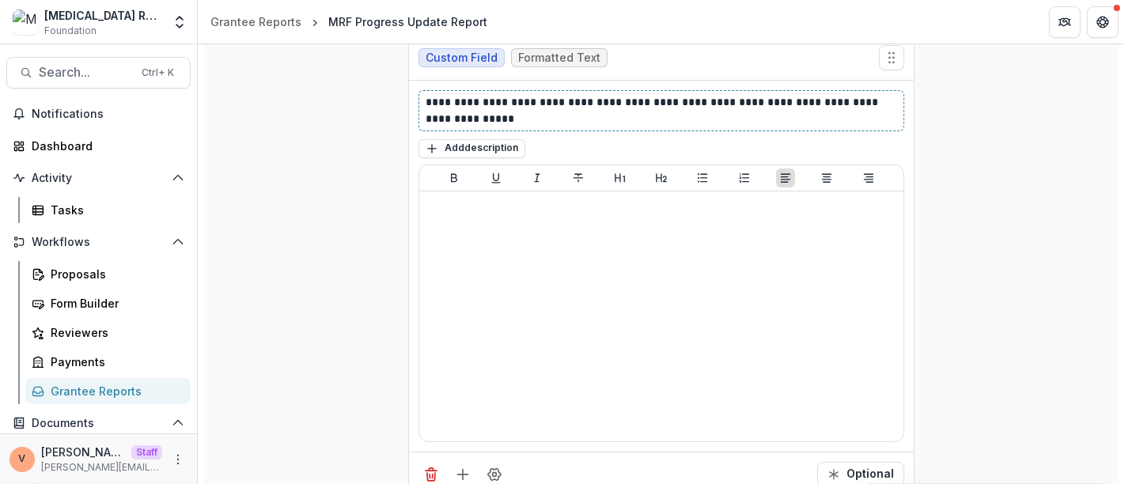
scroll to position [5272, 0]
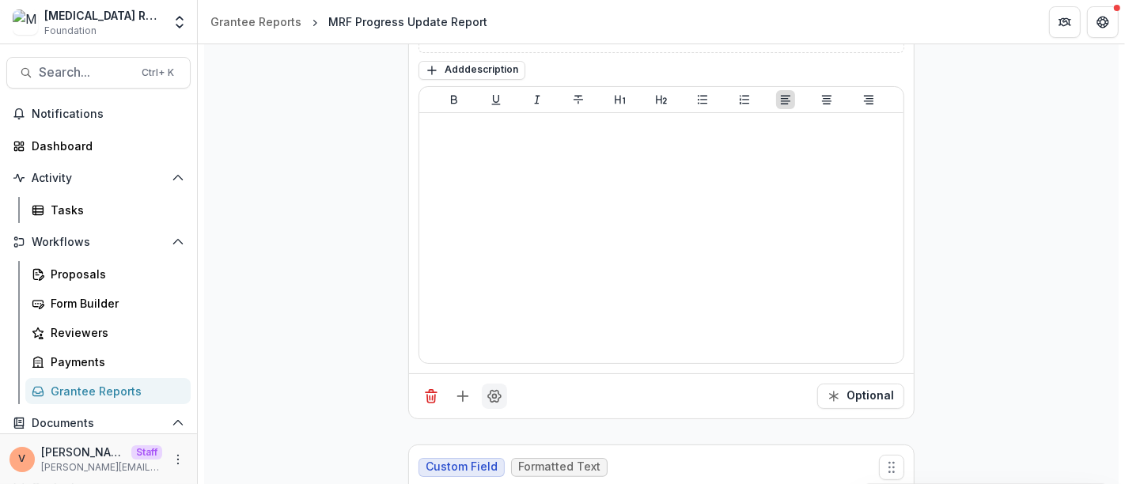
click at [492, 388] on icon "Field Settings" at bounding box center [494, 396] width 16 height 16
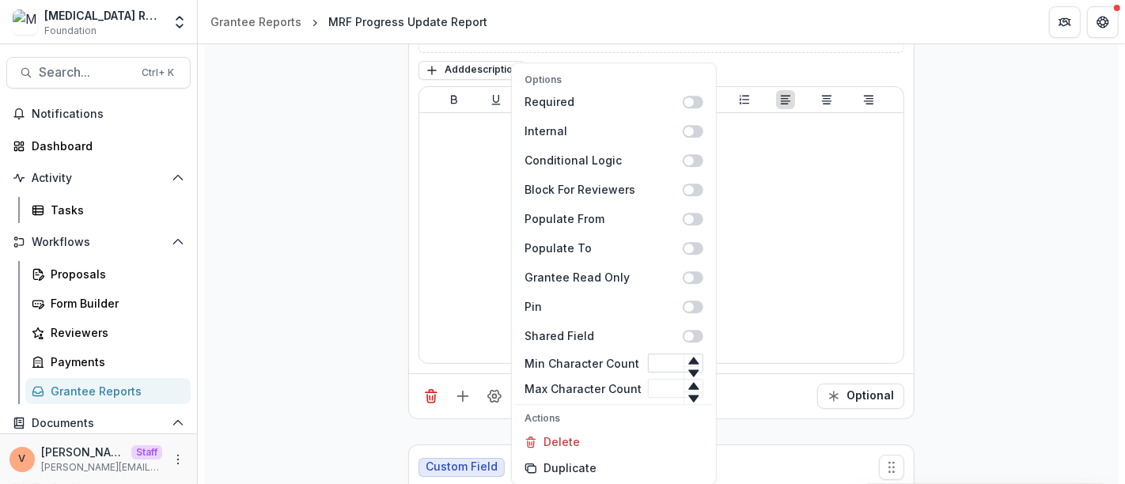
click at [659, 367] on input "Min Character Count" at bounding box center [675, 363] width 55 height 19
click at [656, 383] on input "Max Character Count" at bounding box center [675, 388] width 55 height 19
type input "***"
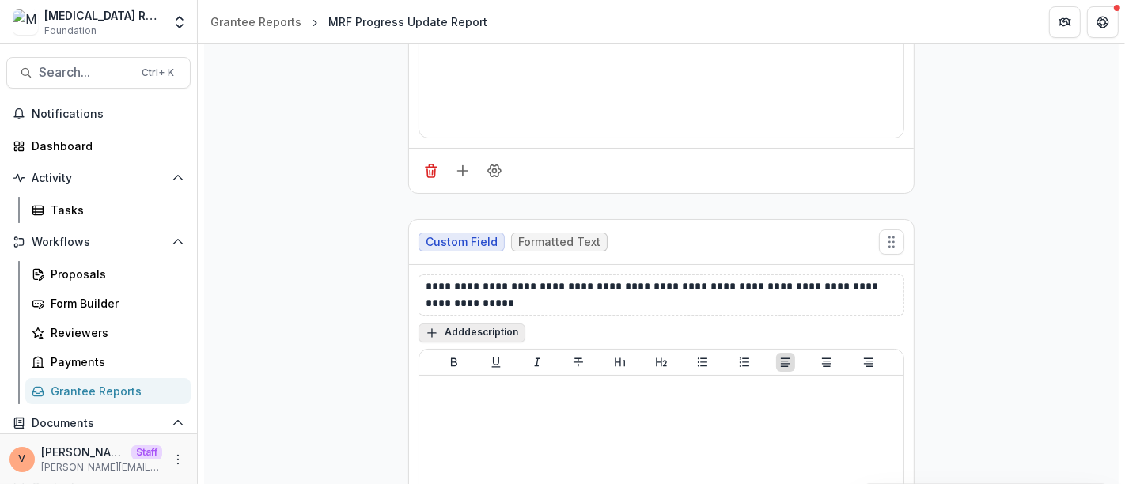
scroll to position [5008, 0]
click at [496, 324] on button "Add description" at bounding box center [471, 333] width 107 height 19
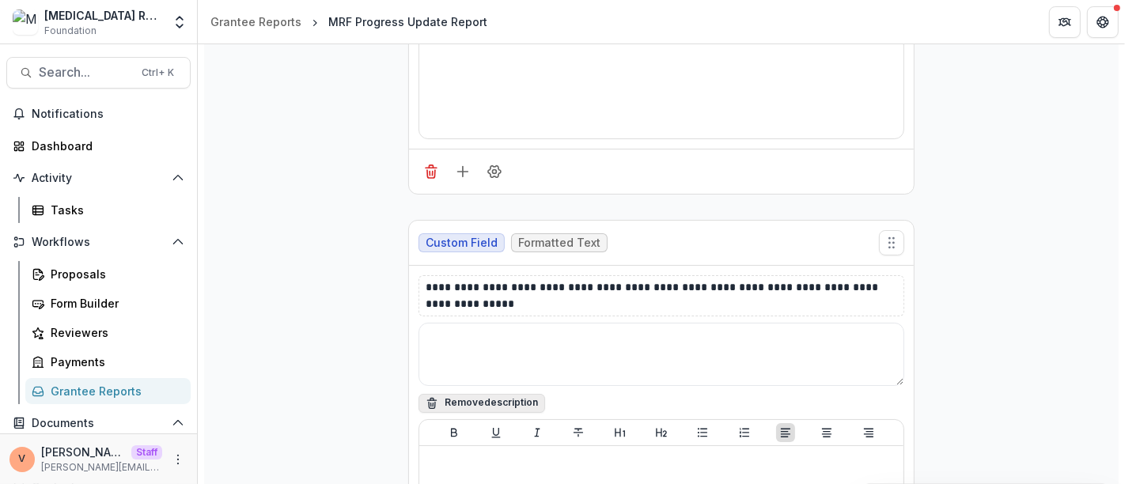
click at [494, 323] on textarea at bounding box center [661, 354] width 486 height 63
paste textarea "**********"
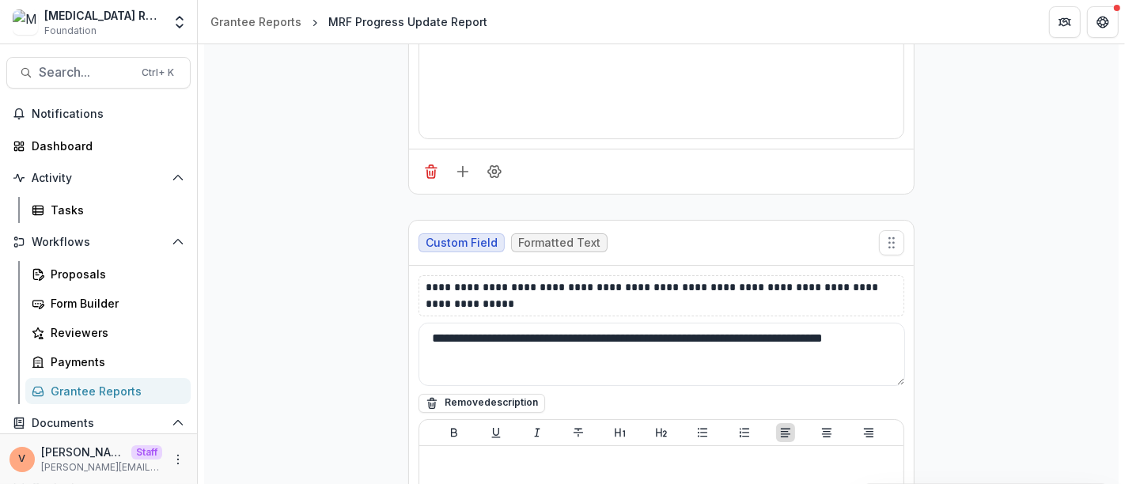
paste textarea "**********"
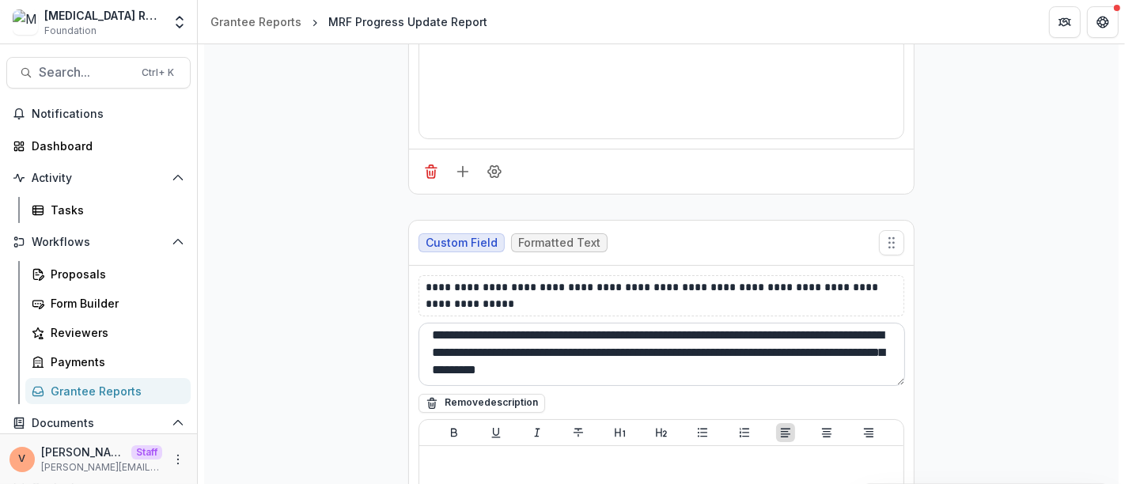
scroll to position [37, 0]
type textarea "**********"
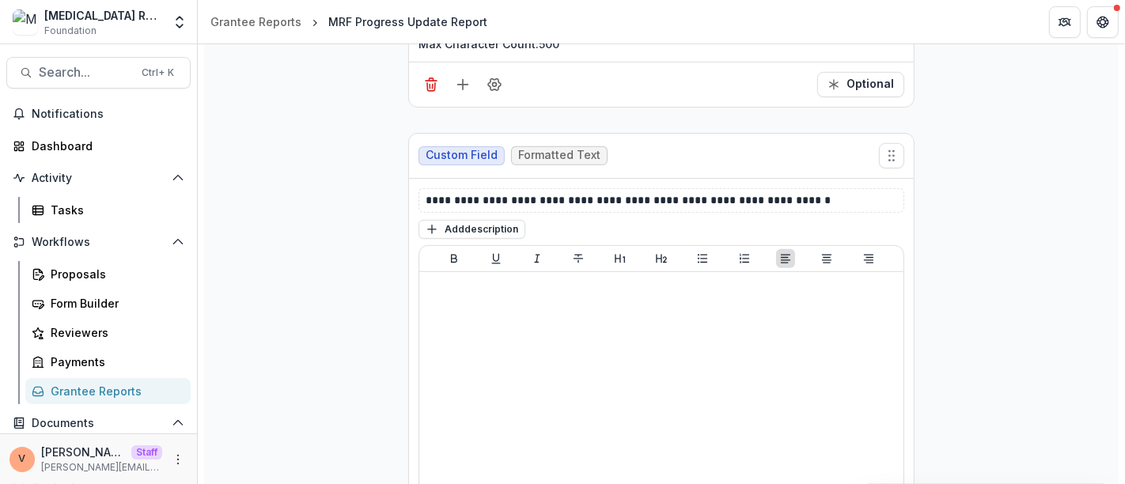
scroll to position [5711, 0]
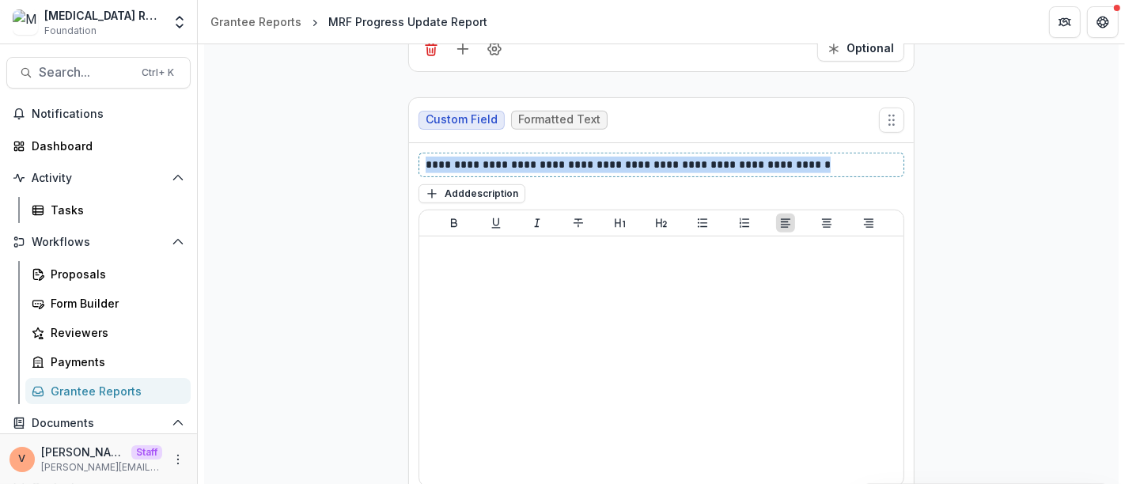
drag, startPoint x: 822, startPoint y: 133, endPoint x: 335, endPoint y: 145, distance: 487.3
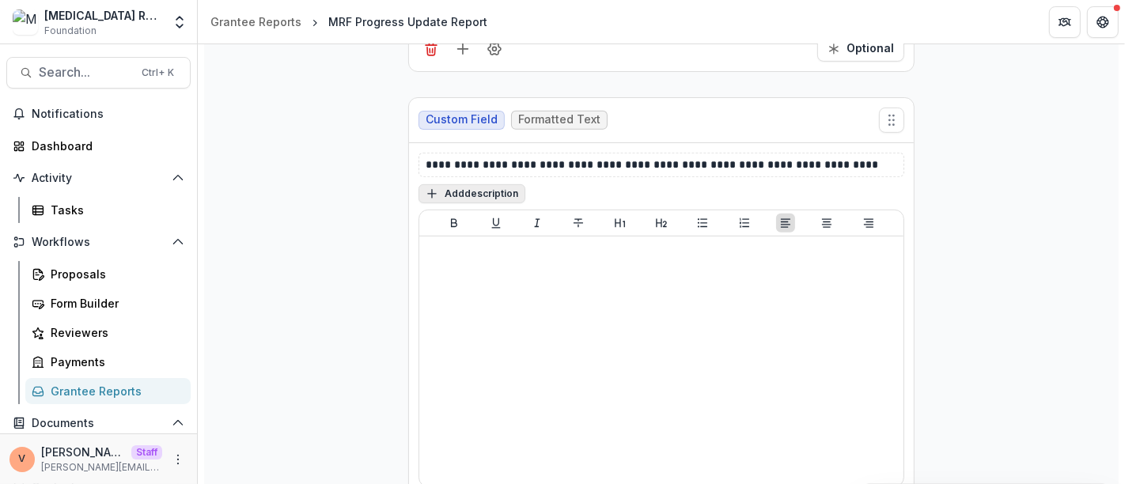
click at [485, 184] on button "Add description" at bounding box center [471, 193] width 107 height 19
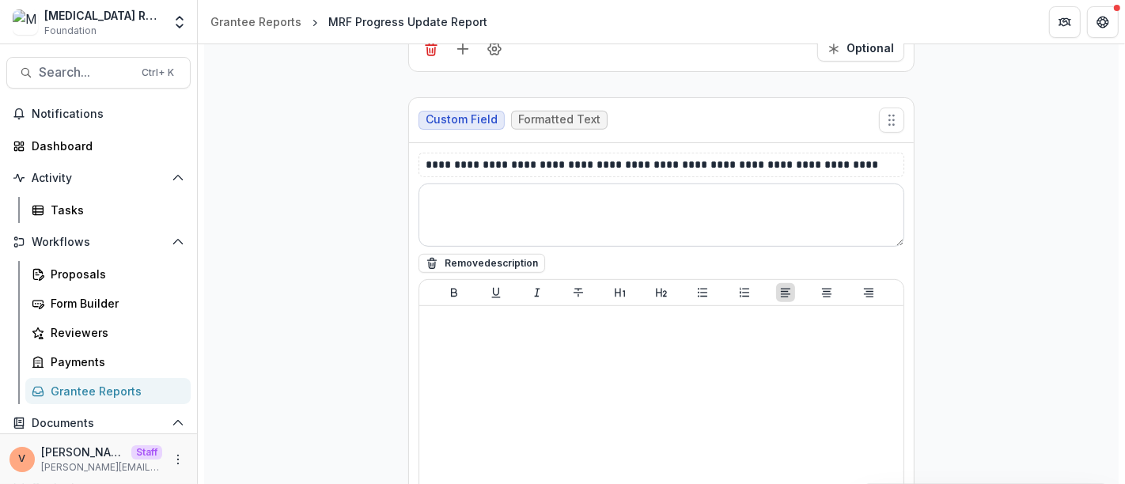
click at [491, 183] on textarea at bounding box center [661, 214] width 486 height 63
paste textarea "**********"
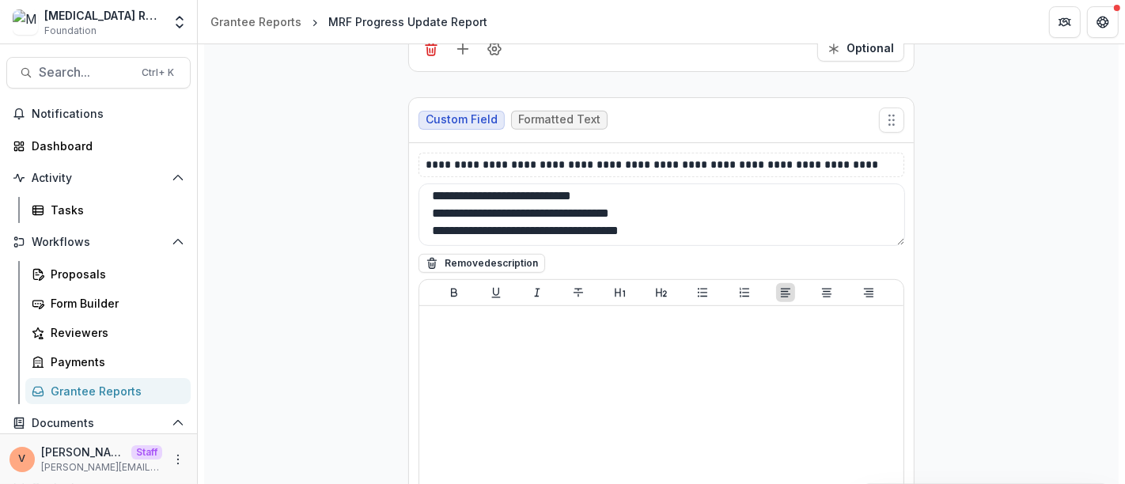
paste textarea "**********"
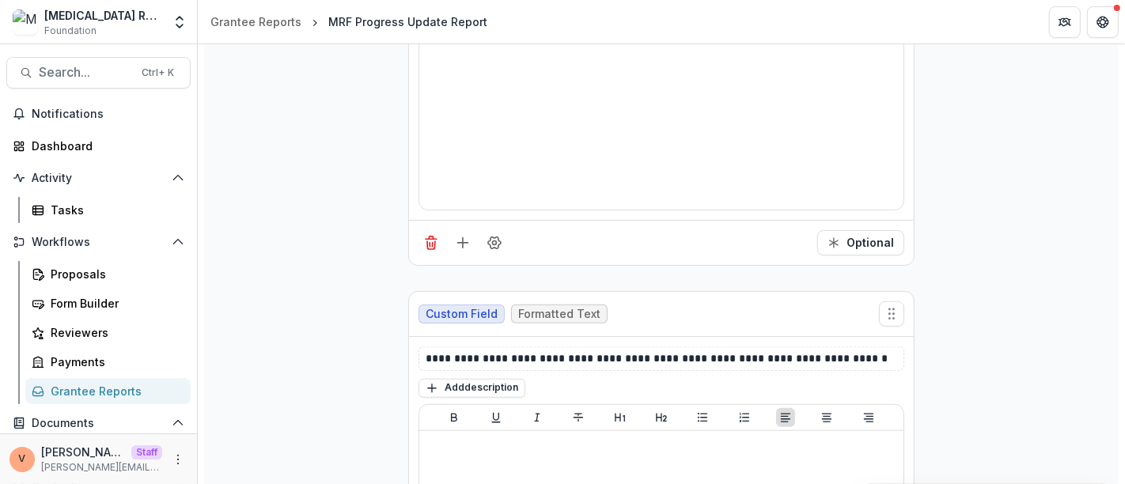
scroll to position [6063, 0]
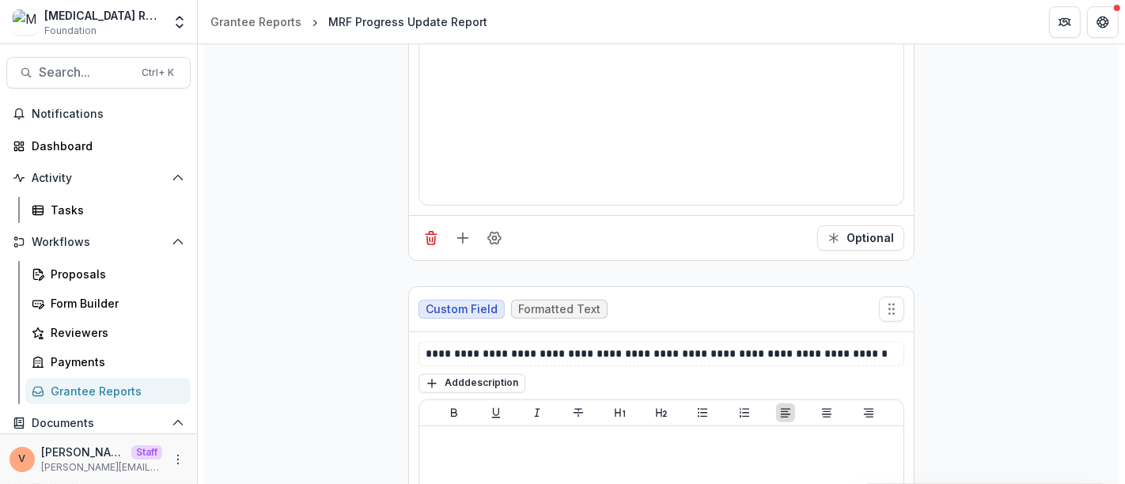
type textarea "**********"
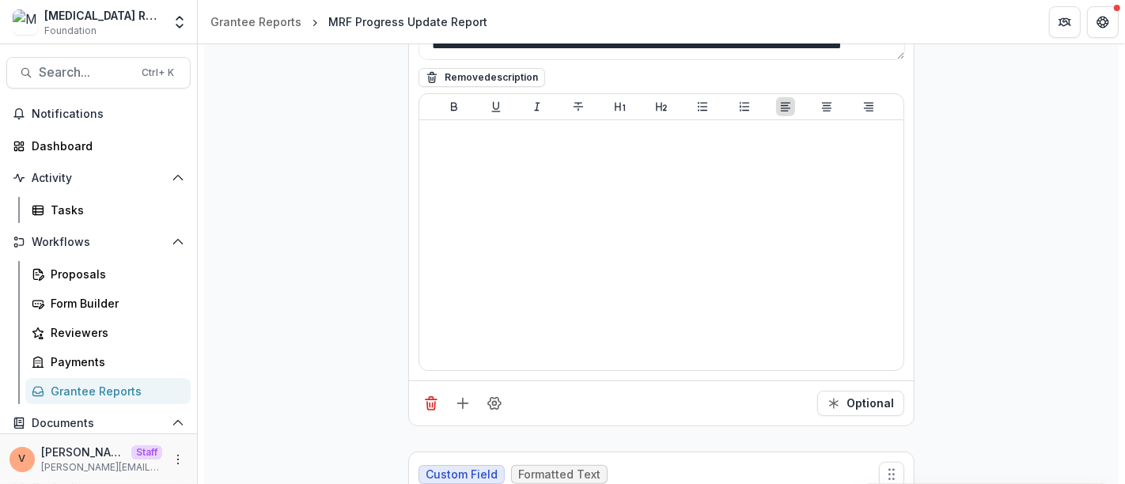
scroll to position [5975, 0]
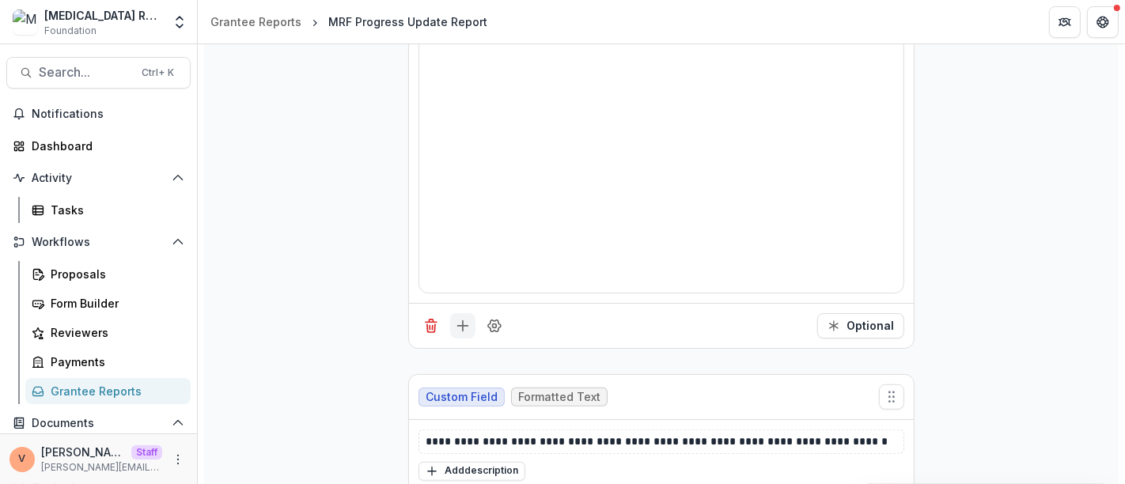
click at [461, 318] on icon "Add field" at bounding box center [463, 326] width 16 height 16
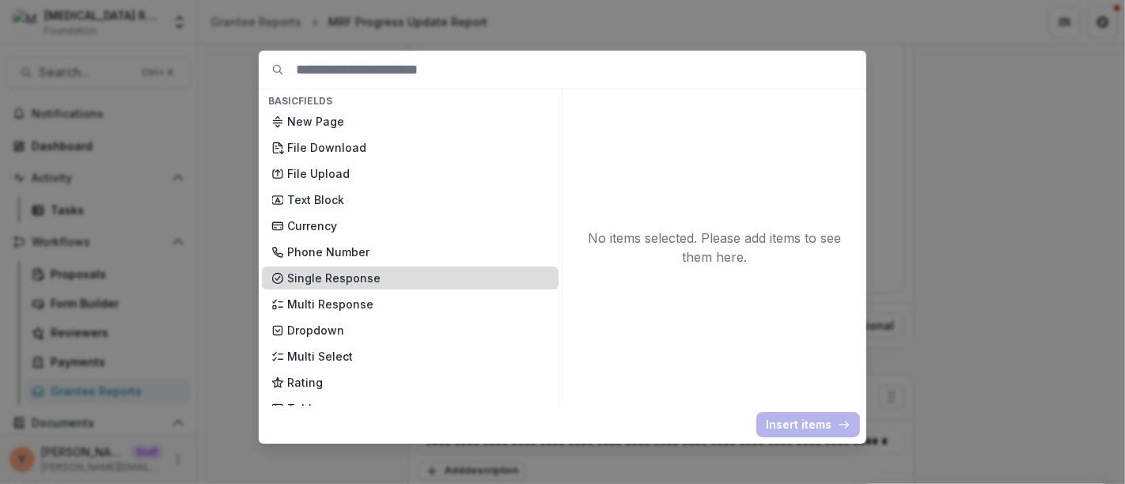
click at [364, 278] on p "Single Response" at bounding box center [418, 278] width 262 height 17
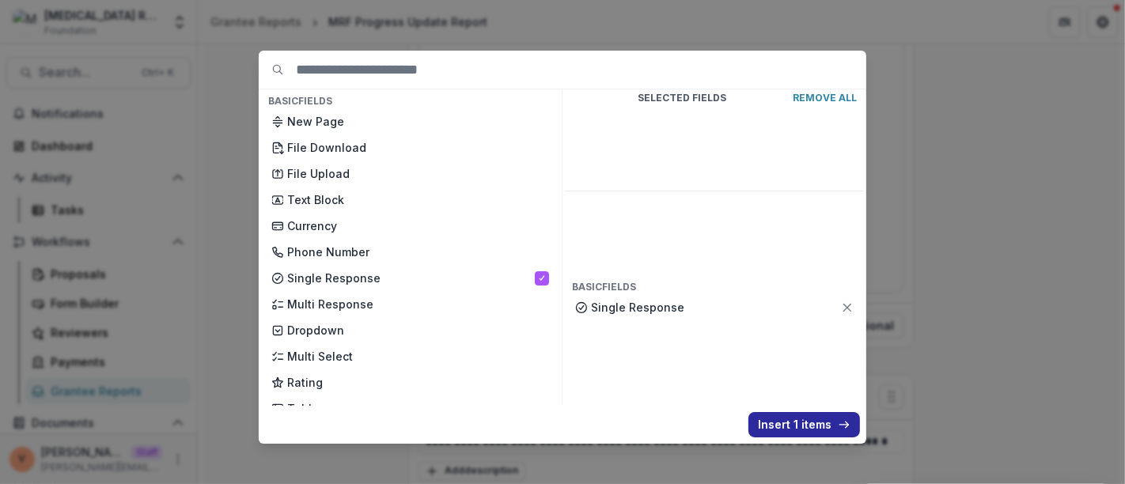
click at [800, 431] on button "Insert 1 items" at bounding box center [804, 424] width 112 height 25
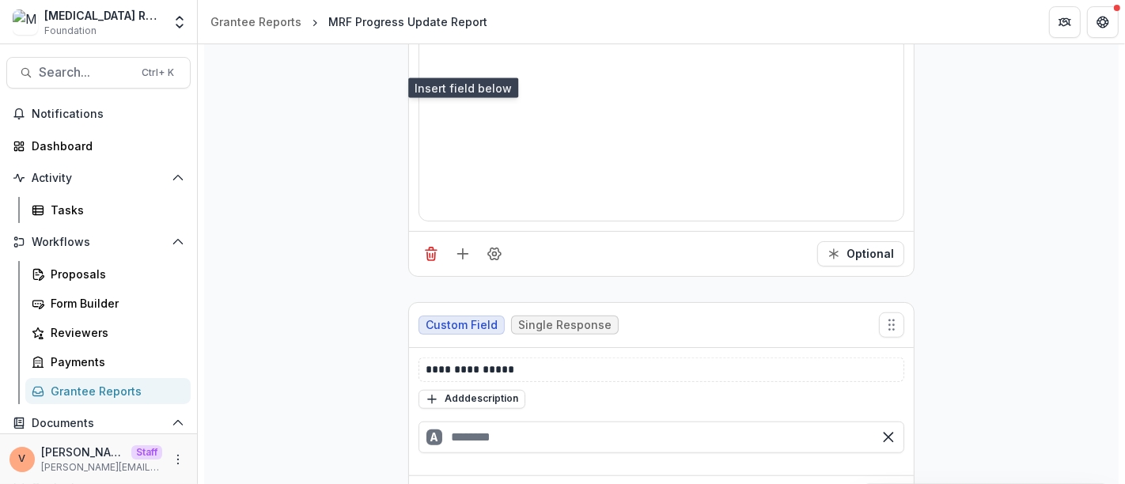
scroll to position [6238, 0]
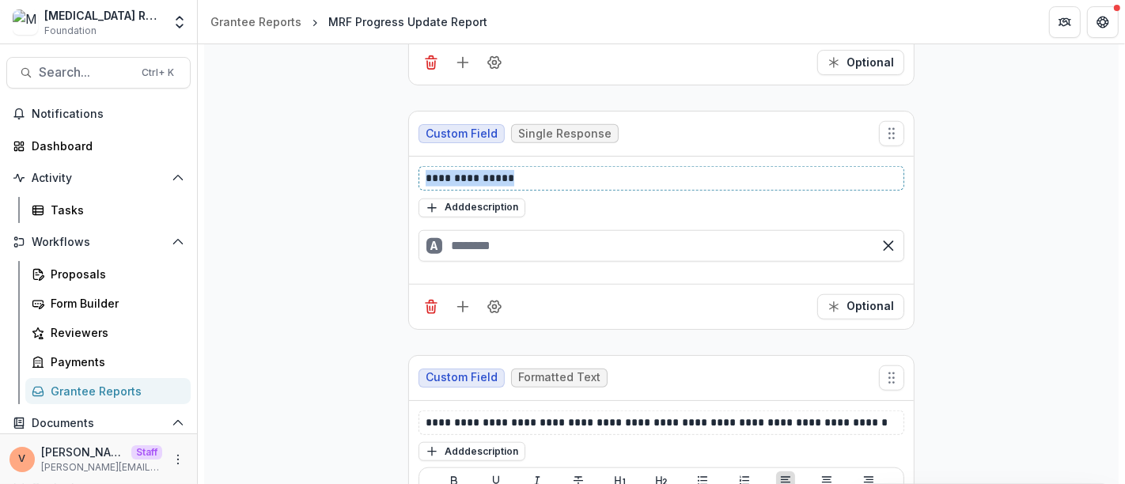
drag, startPoint x: 515, startPoint y: 146, endPoint x: 355, endPoint y: 149, distance: 159.8
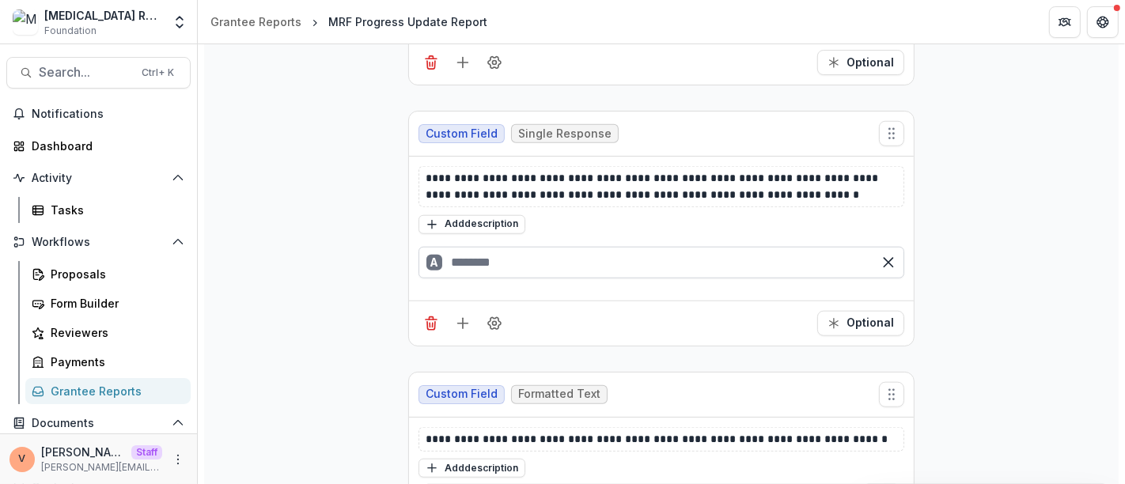
click at [475, 247] on input "text" at bounding box center [661, 263] width 486 height 32
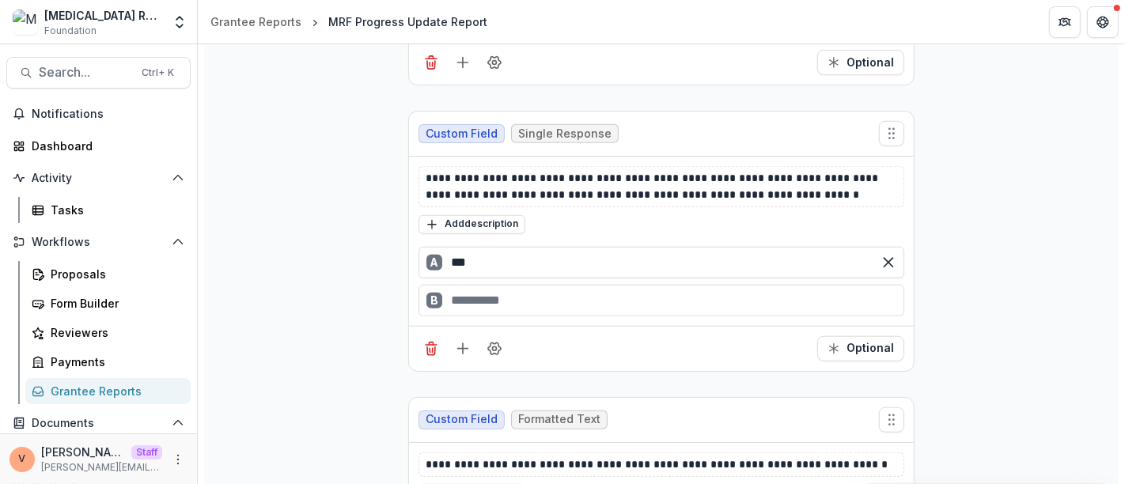
click at [476, 285] on div "B" at bounding box center [661, 301] width 486 height 32
type input "***"
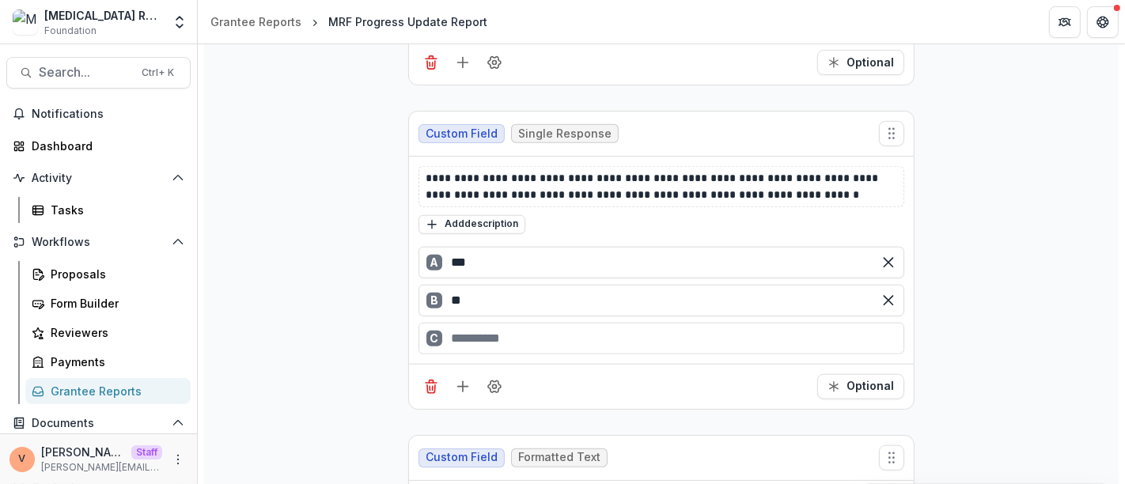
click at [467, 323] on div "C" at bounding box center [661, 339] width 486 height 32
type input "**"
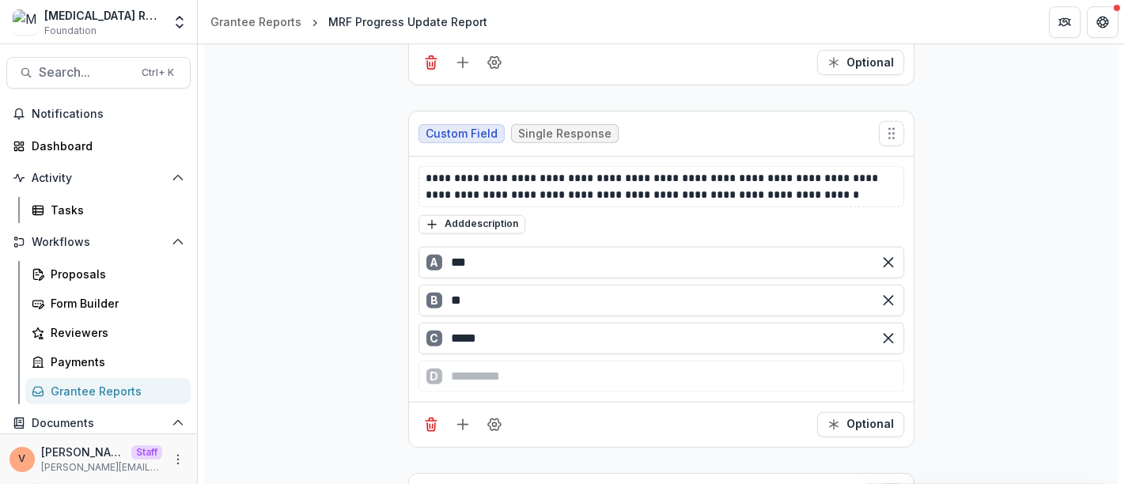
type input "*****"
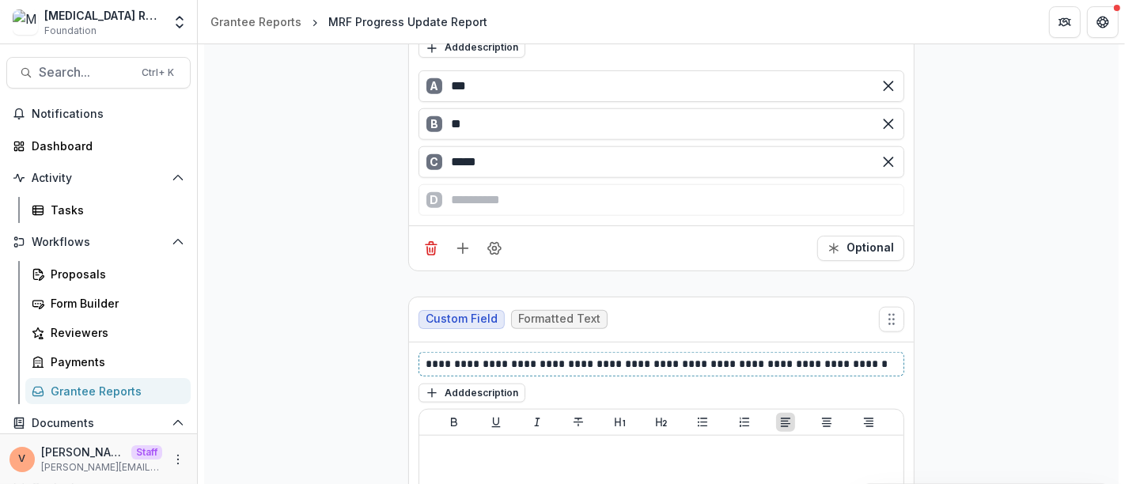
scroll to position [6389, 0]
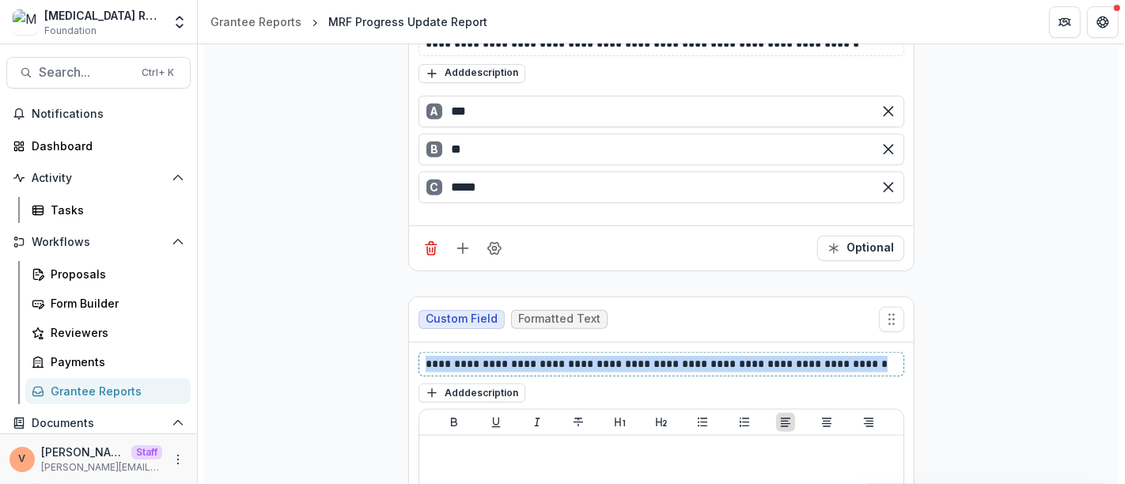
drag, startPoint x: 860, startPoint y: 328, endPoint x: 346, endPoint y: 322, distance: 513.3
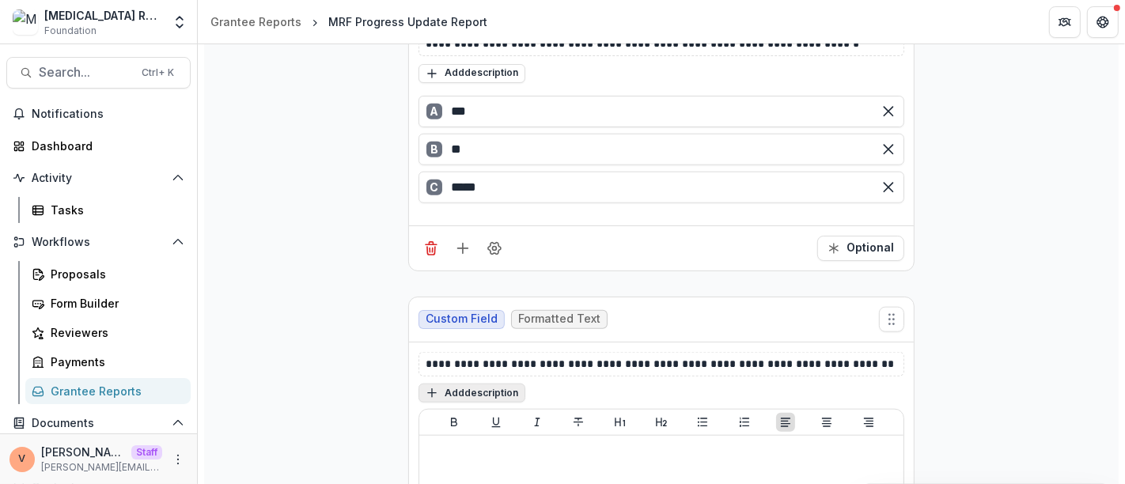
click at [481, 384] on button "Add description" at bounding box center [471, 393] width 107 height 19
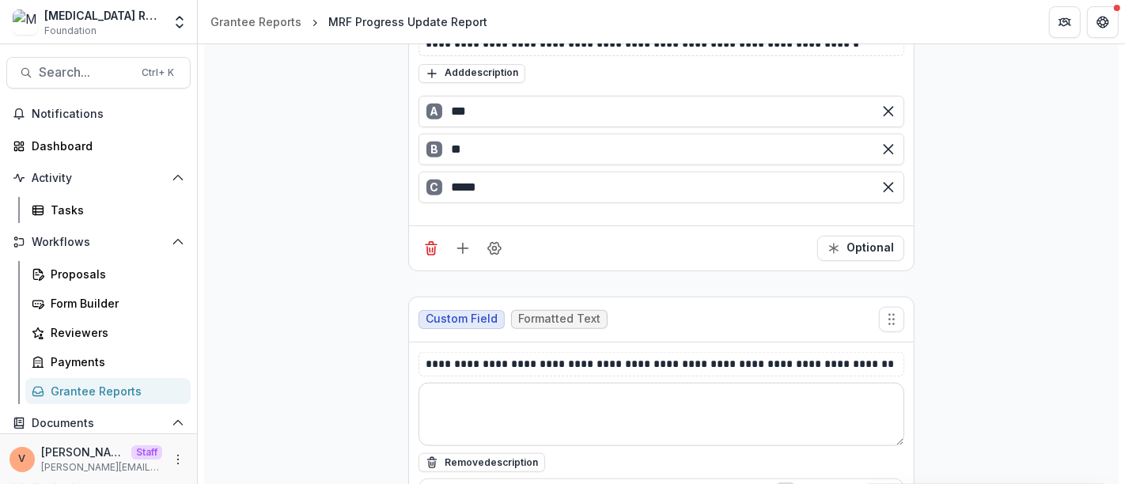
click at [481, 383] on textarea at bounding box center [661, 414] width 486 height 63
paste textarea "**********"
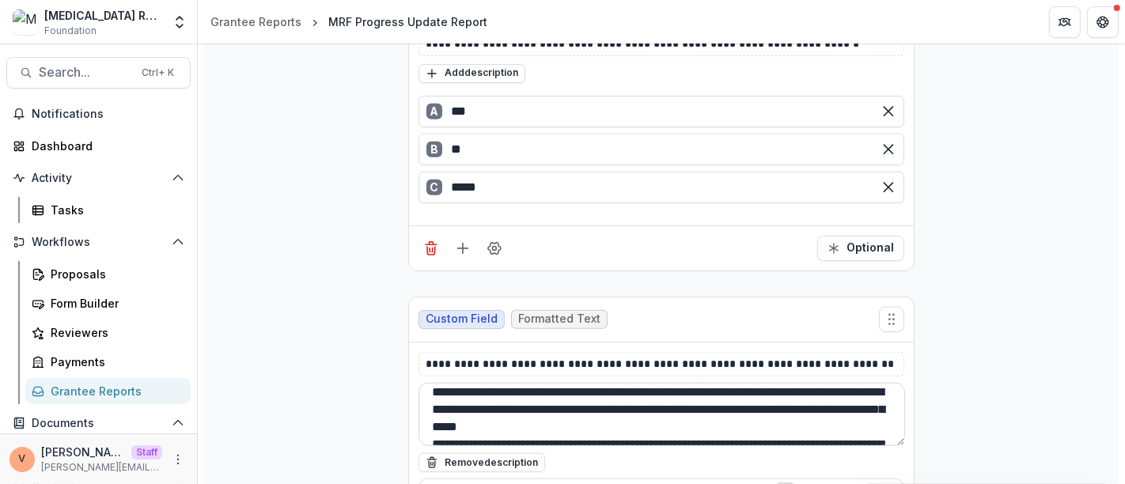
scroll to position [6, 0]
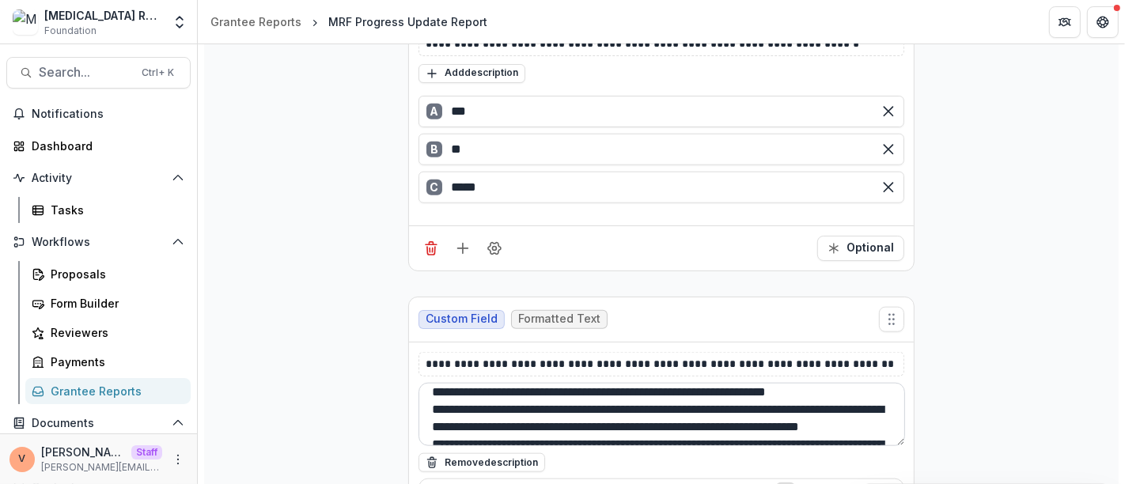
click at [603, 401] on textarea "**********" at bounding box center [661, 414] width 486 height 63
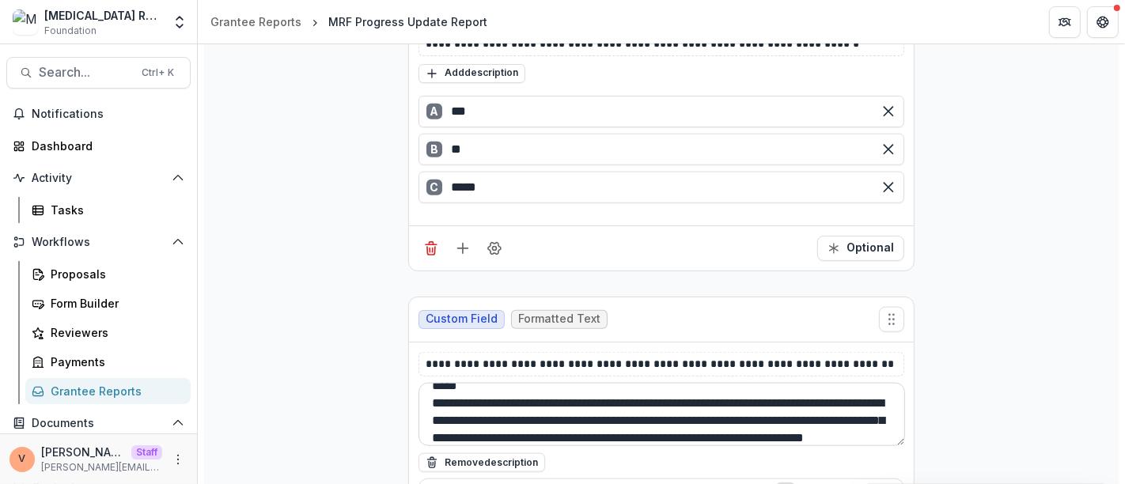
scroll to position [12, 0]
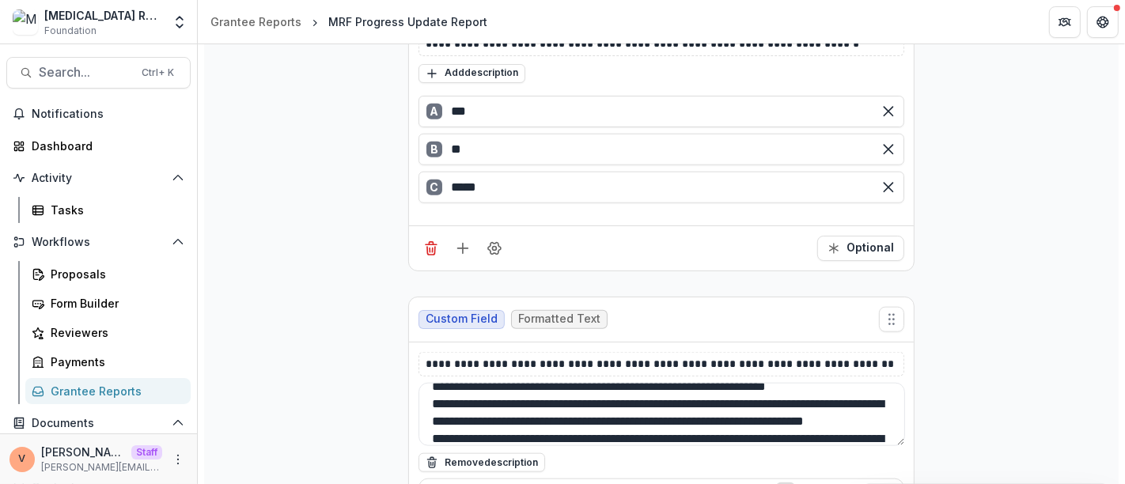
type textarea "**********"
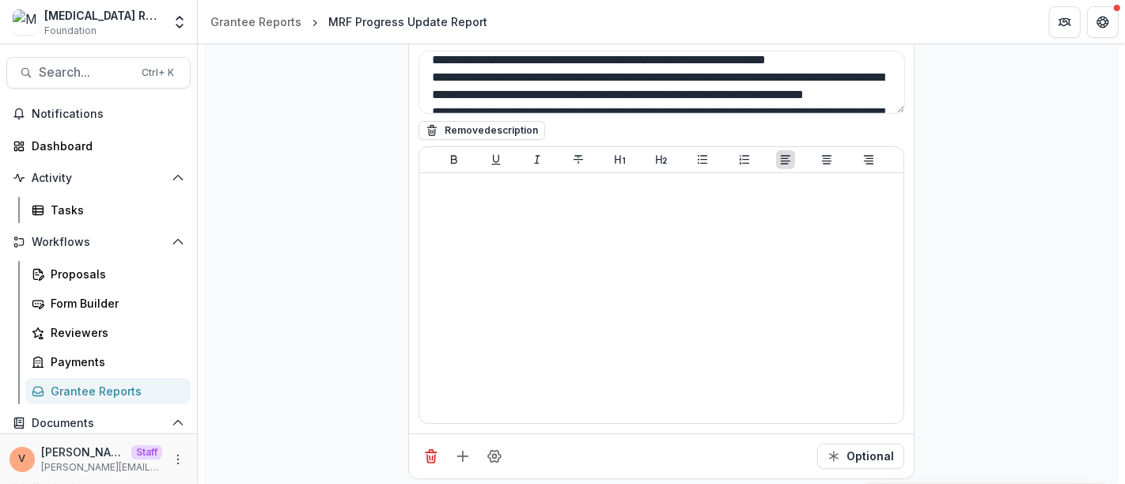
scroll to position [6828, 0]
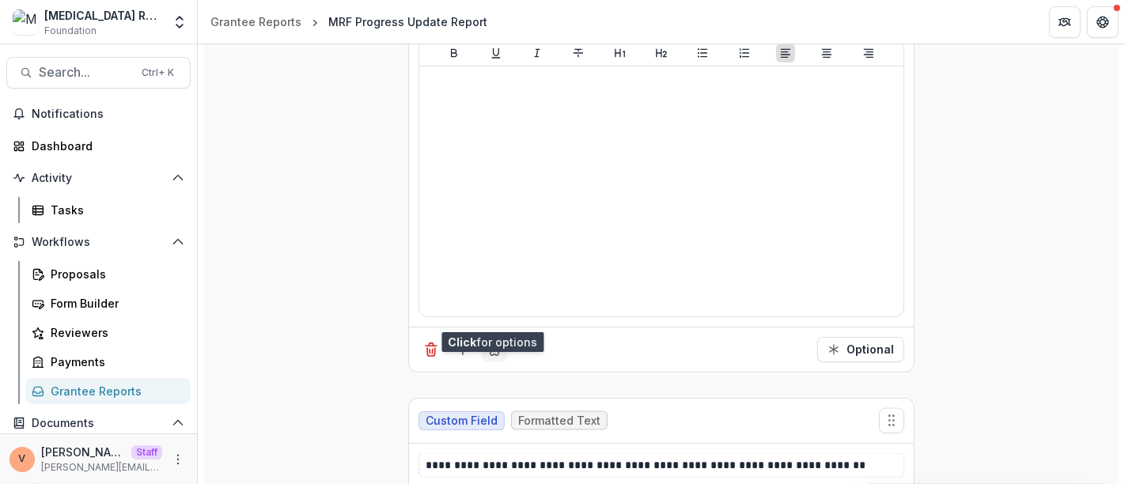
click at [496, 342] on icon "Field Settings" at bounding box center [494, 350] width 16 height 16
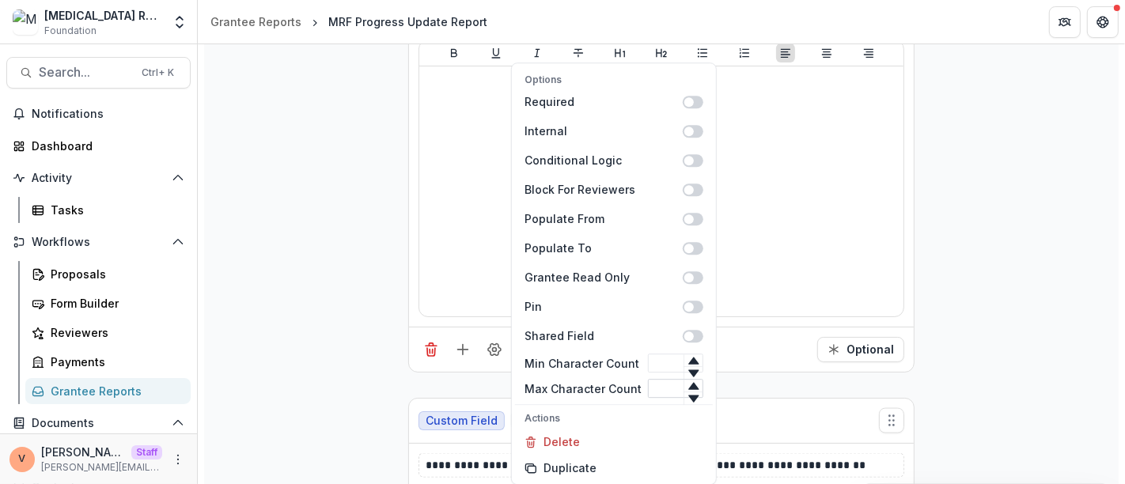
click at [660, 390] on input "Max Character Count" at bounding box center [675, 388] width 55 height 19
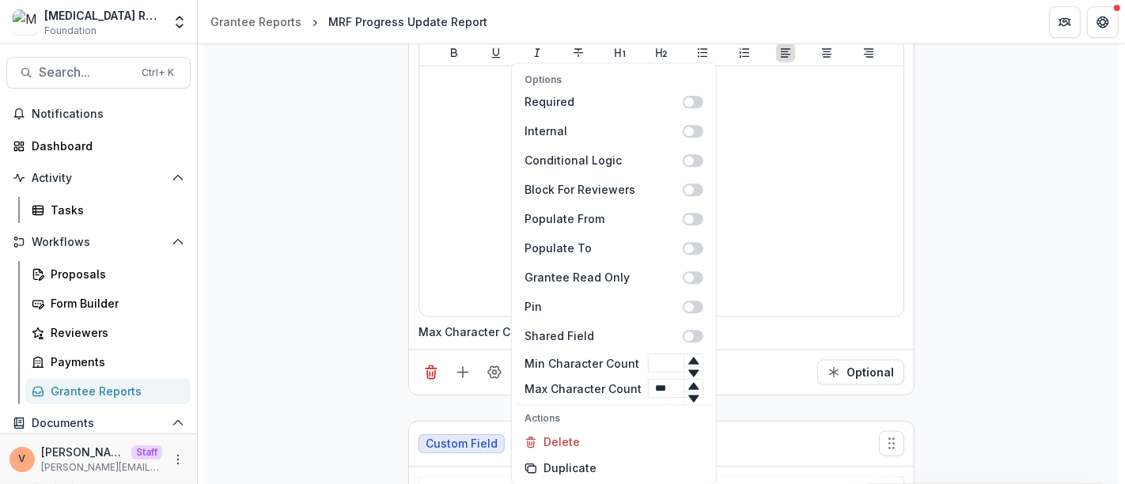
type input "***"
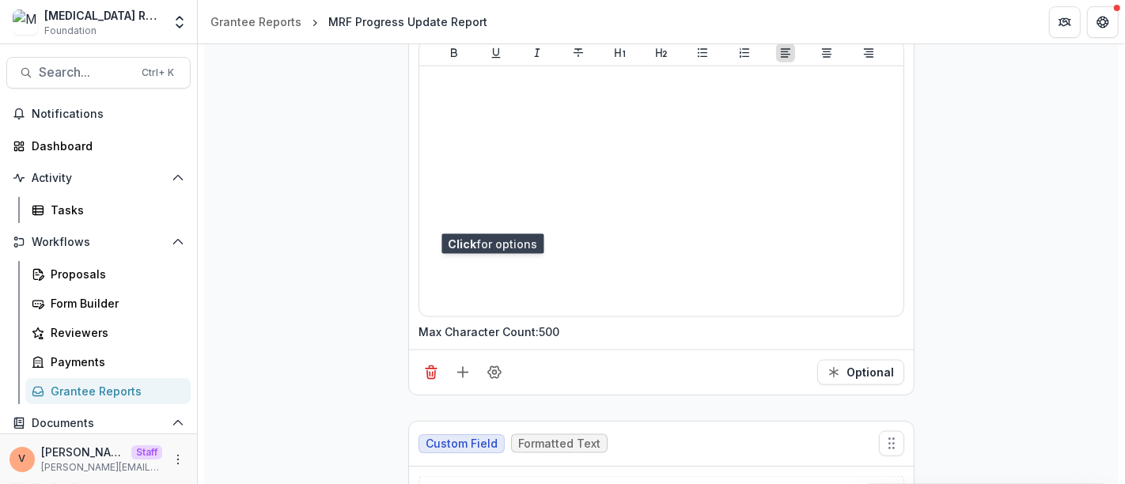
scroll to position [7004, 0]
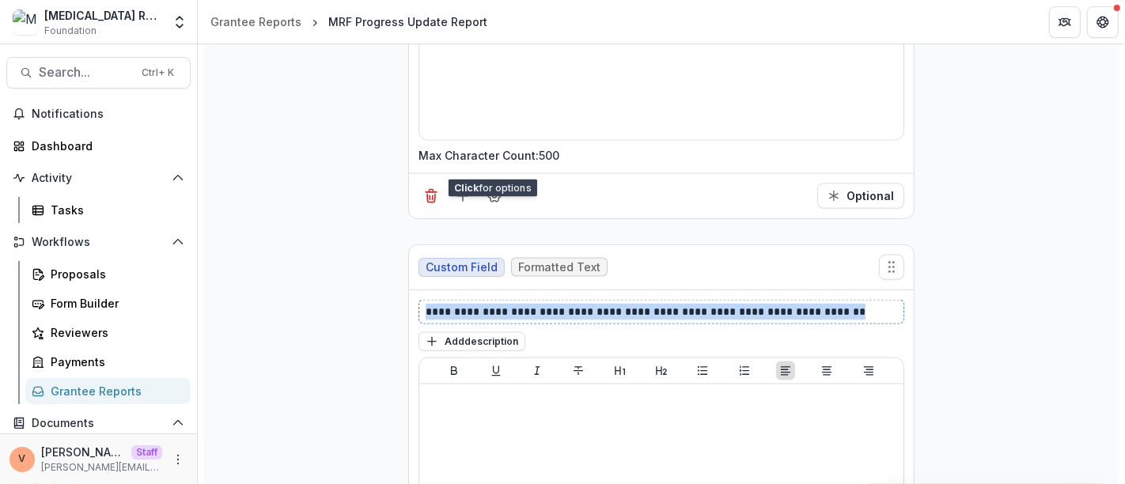
drag, startPoint x: 822, startPoint y: 276, endPoint x: 301, endPoint y: 281, distance: 522.0
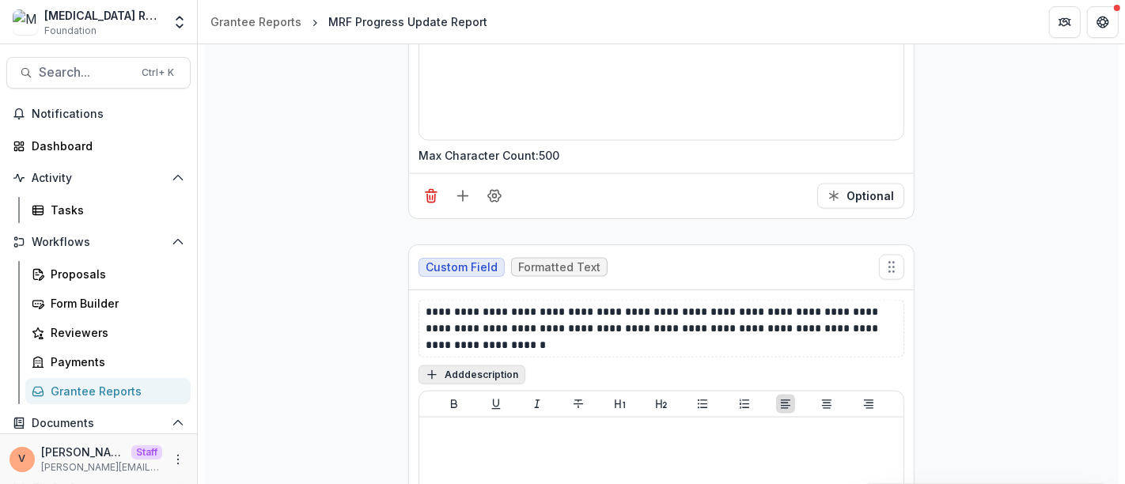
click at [480, 365] on button "Add description" at bounding box center [471, 374] width 107 height 19
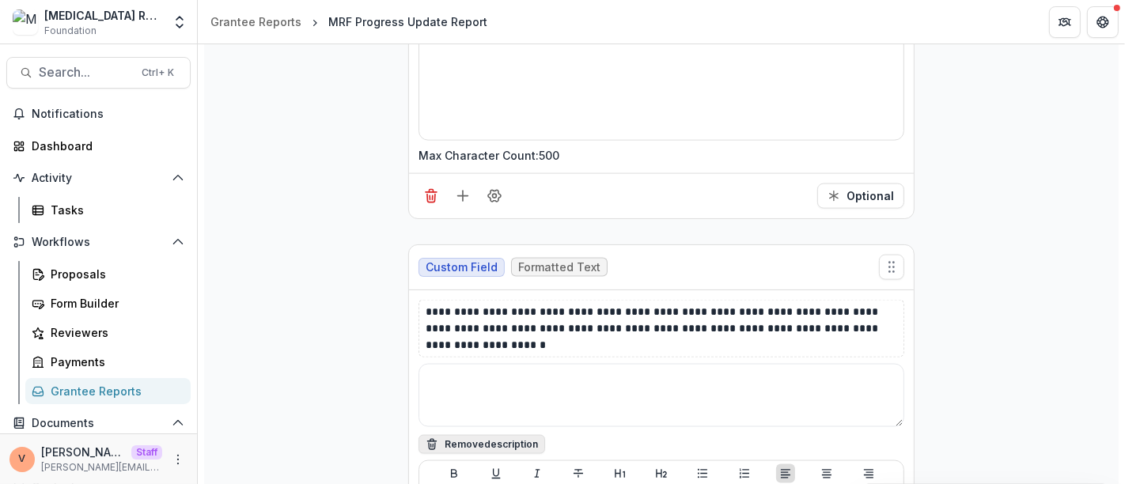
click at [480, 364] on textarea at bounding box center [661, 395] width 486 height 63
paste textarea "**********"
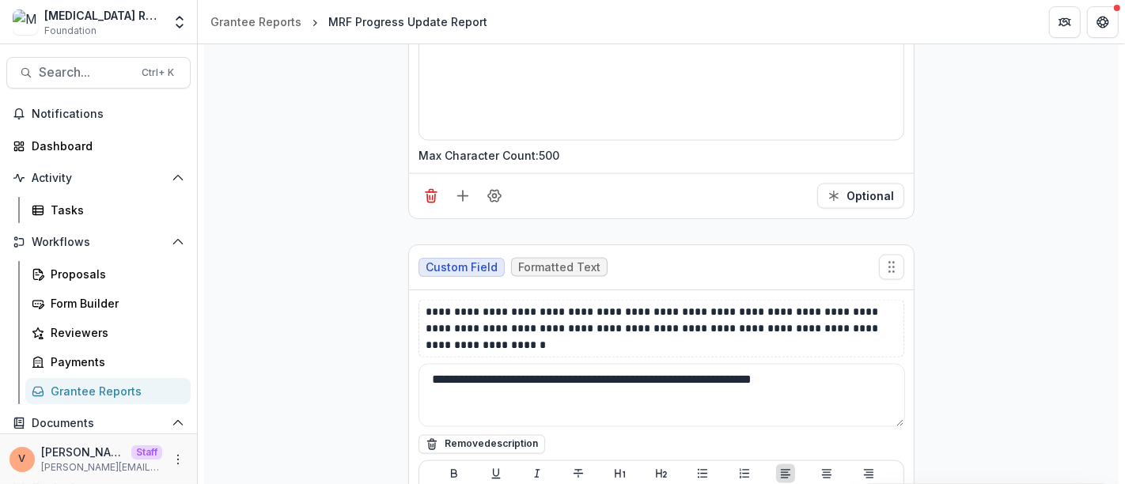
paste textarea "**********"
type textarea "**********"
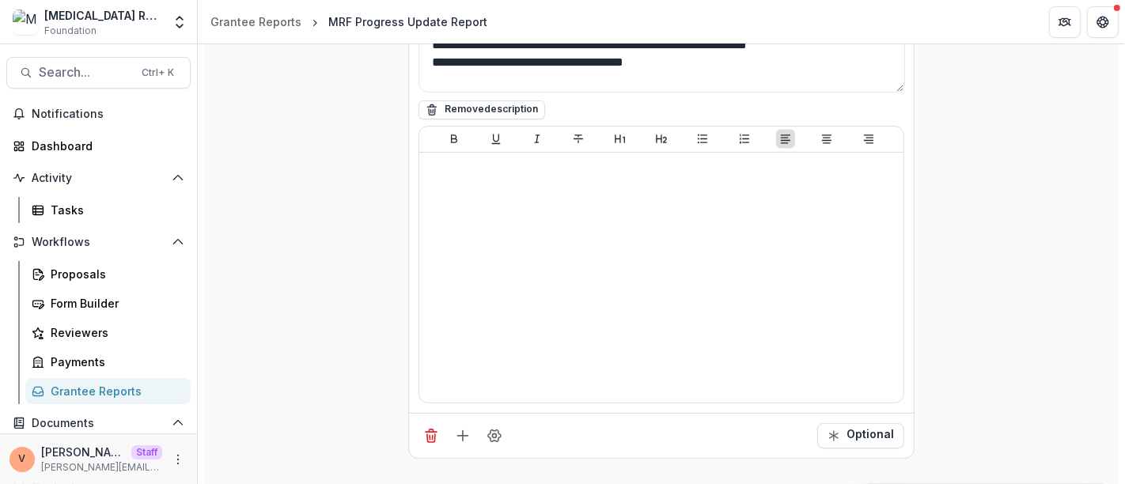
scroll to position [7531, 0]
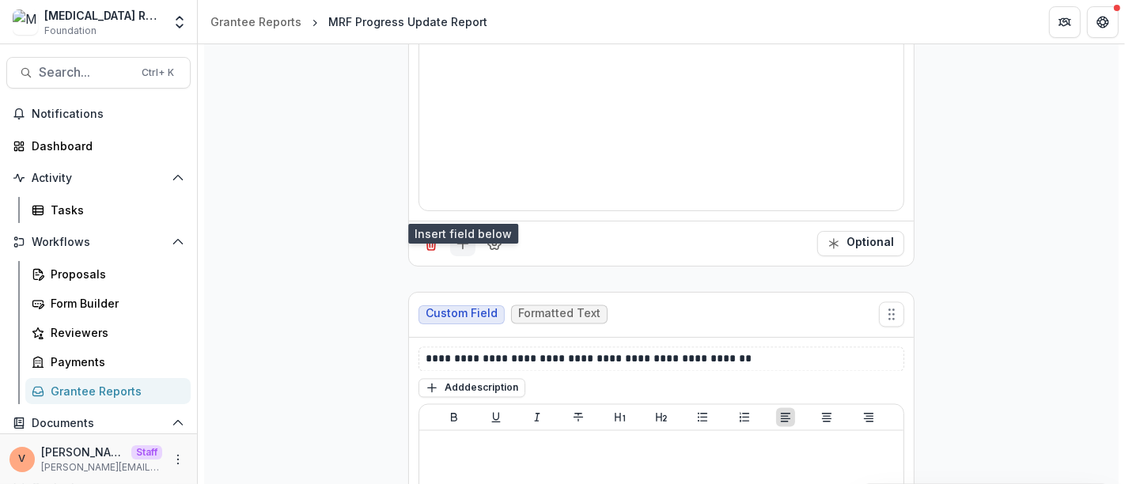
click at [455, 236] on icon "Add field" at bounding box center [463, 244] width 16 height 16
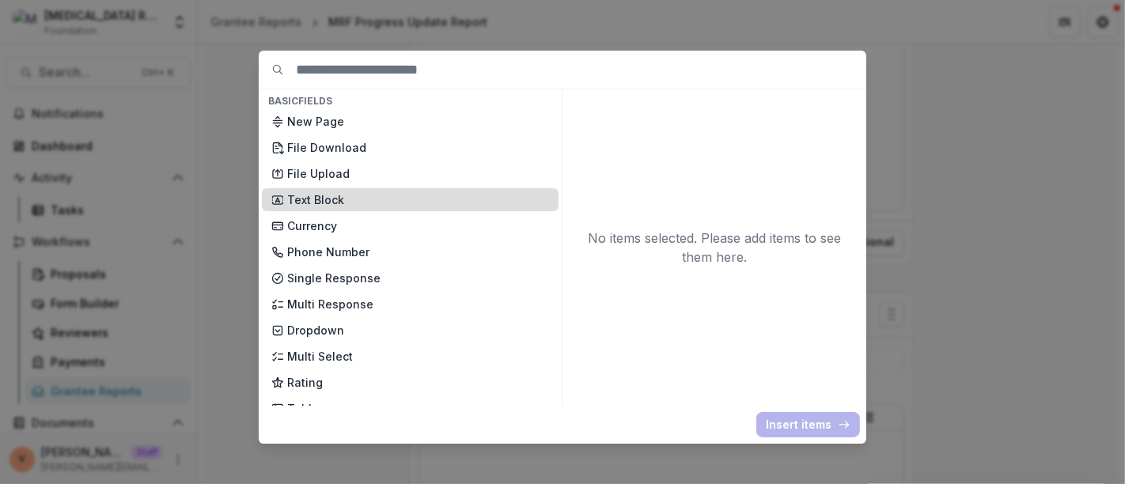
click at [326, 201] on p "Text Block" at bounding box center [418, 199] width 262 height 17
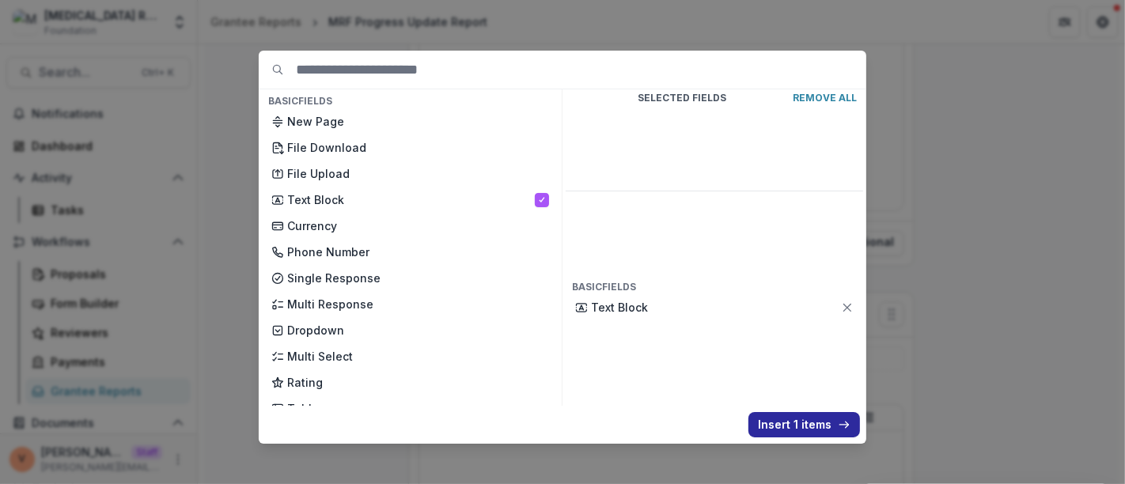
click at [785, 423] on button "Insert 1 items" at bounding box center [804, 424] width 112 height 25
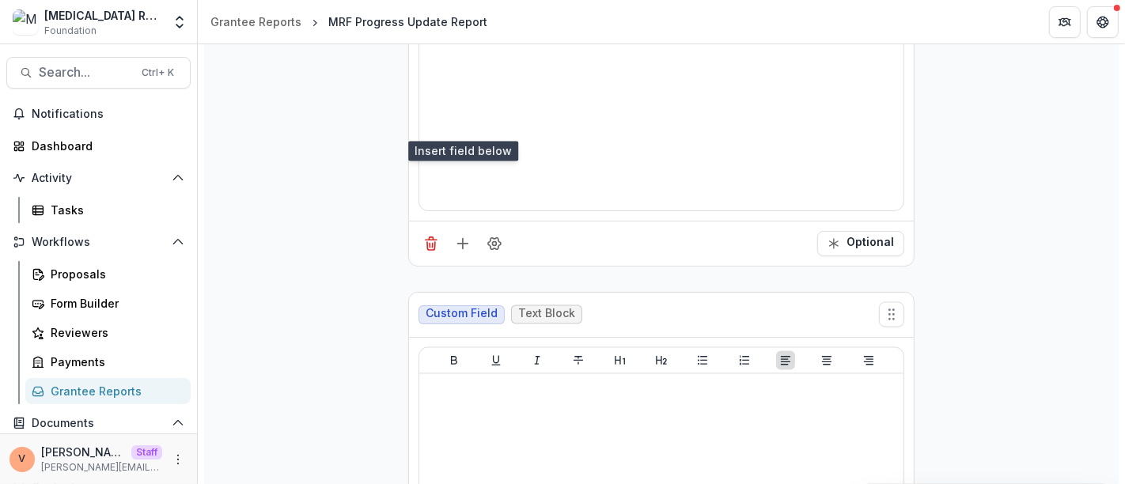
scroll to position [7707, 0]
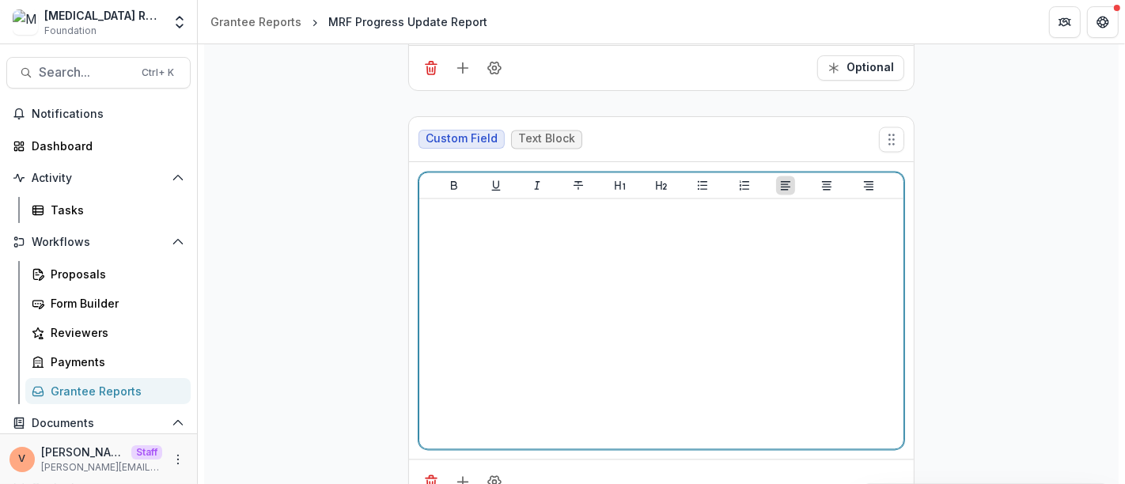
click at [589, 251] on div at bounding box center [660, 323] width 471 height 237
drag, startPoint x: 508, startPoint y: 172, endPoint x: 308, endPoint y: 170, distance: 199.3
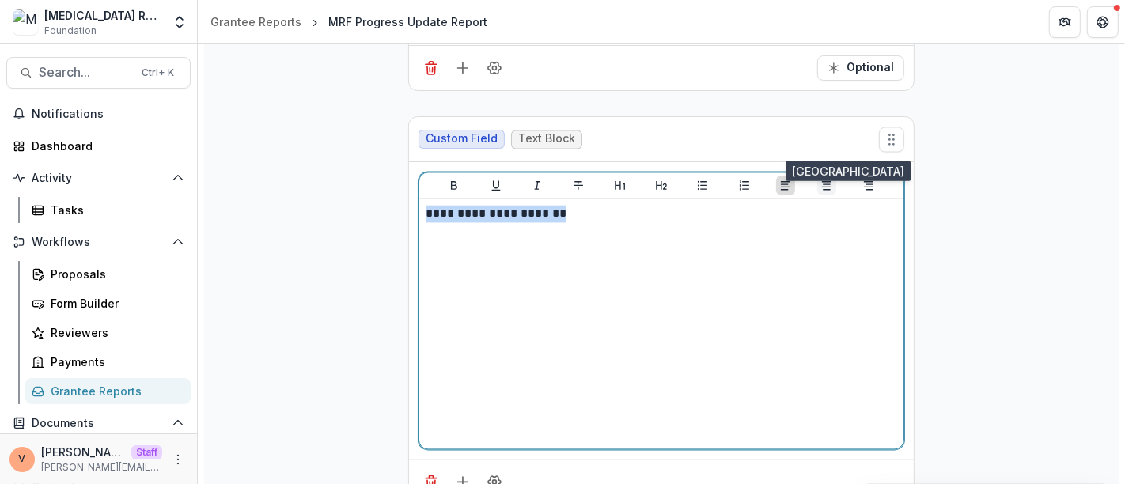
click at [828, 180] on icon "Align Center" at bounding box center [826, 184] width 9 height 9
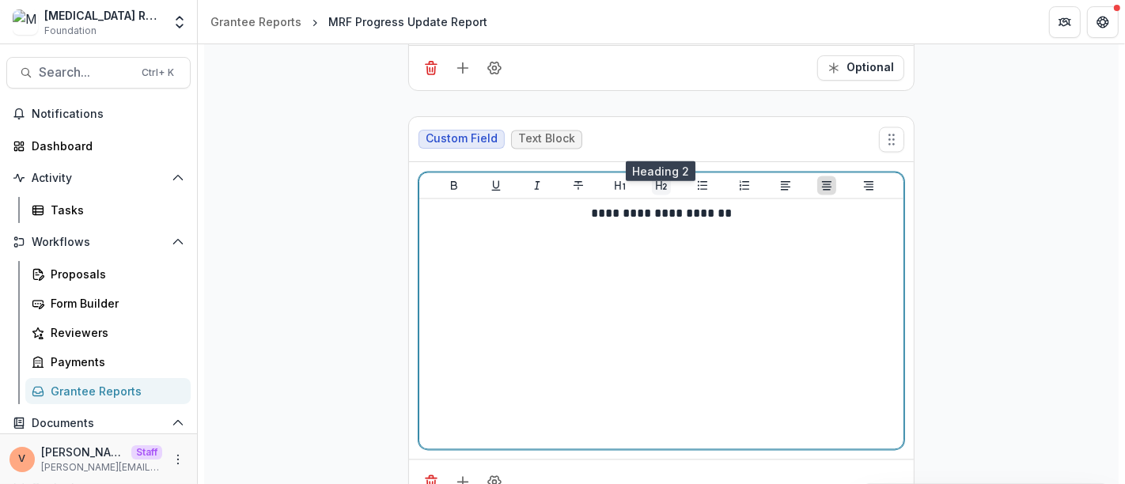
click at [664, 180] on icon "Heading 2" at bounding box center [661, 184] width 11 height 9
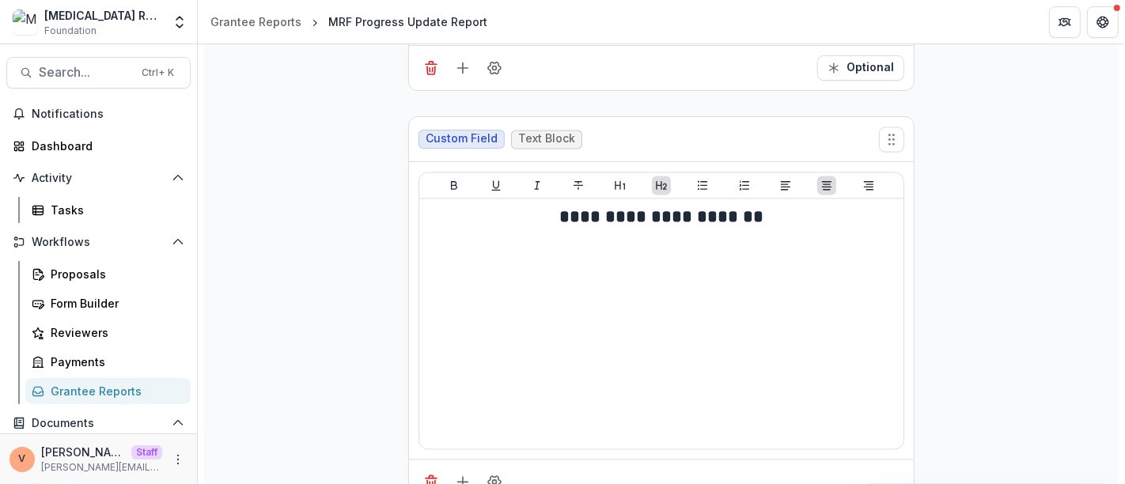
click at [463, 172] on div at bounding box center [661, 185] width 484 height 26
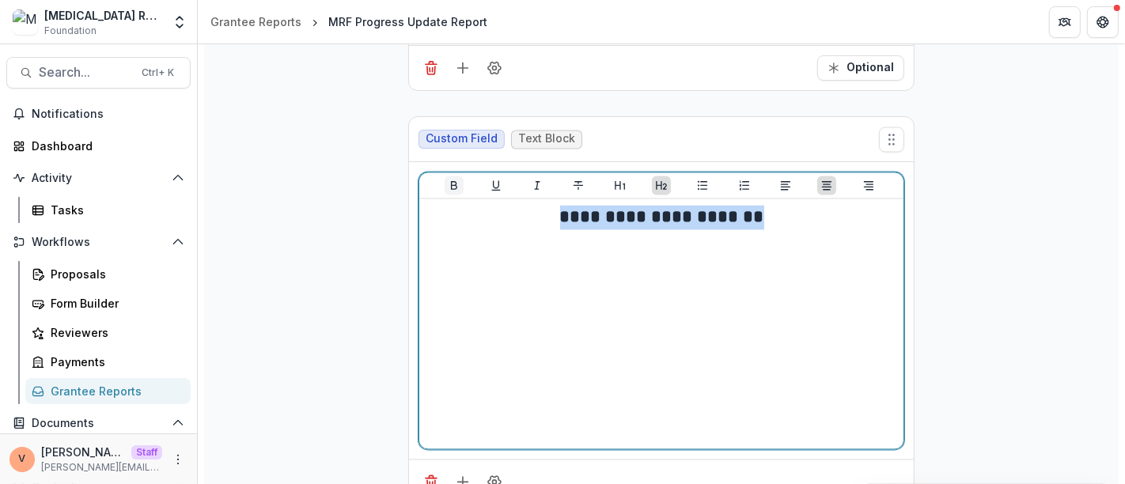
click at [452, 179] on icon "Bold" at bounding box center [454, 185] width 13 height 13
click at [493, 179] on icon "Underline" at bounding box center [496, 185] width 13 height 13
click at [792, 205] on h2 "**********" at bounding box center [661, 217] width 472 height 25
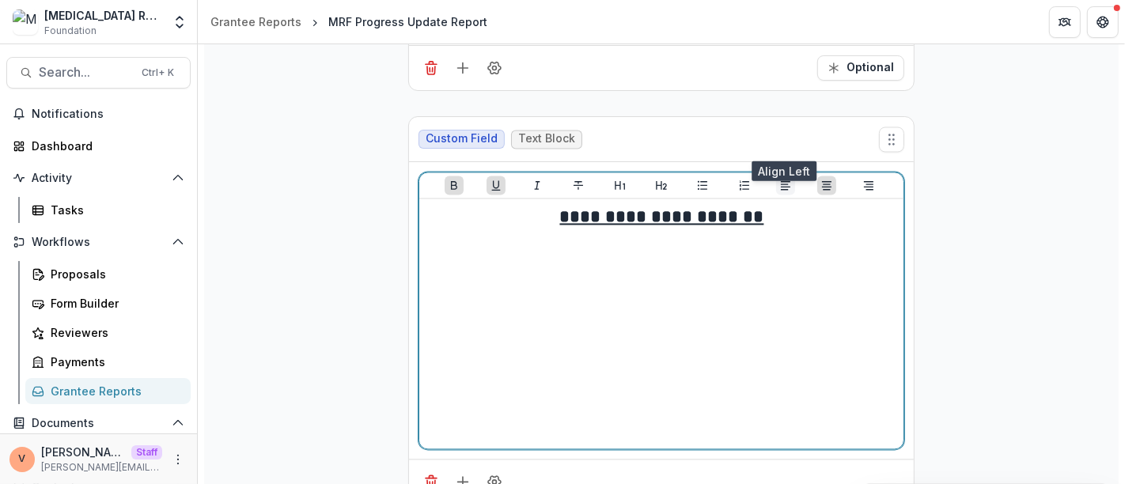
click at [784, 179] on icon "Align Left" at bounding box center [785, 185] width 13 height 13
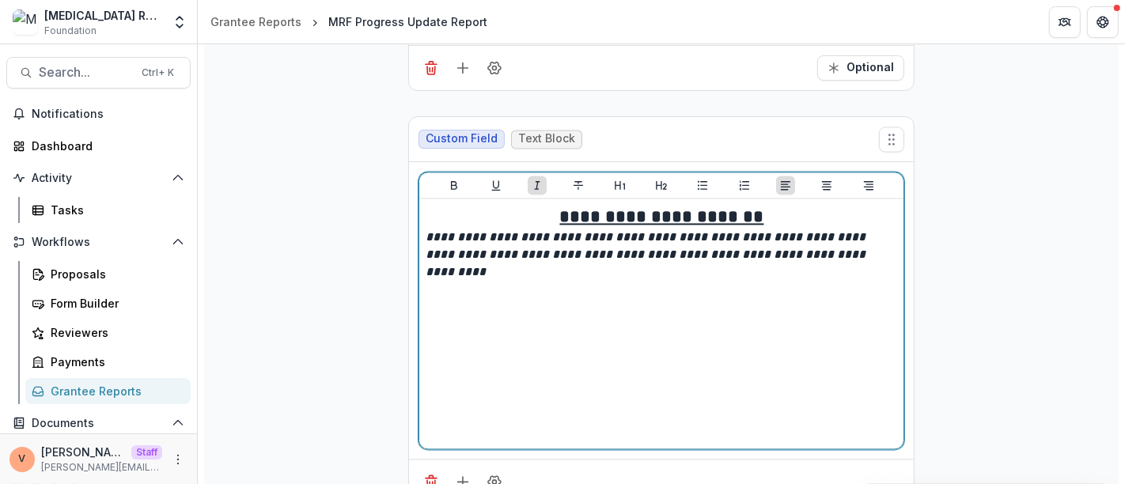
click at [805, 205] on h2 "**********" at bounding box center [661, 217] width 472 height 25
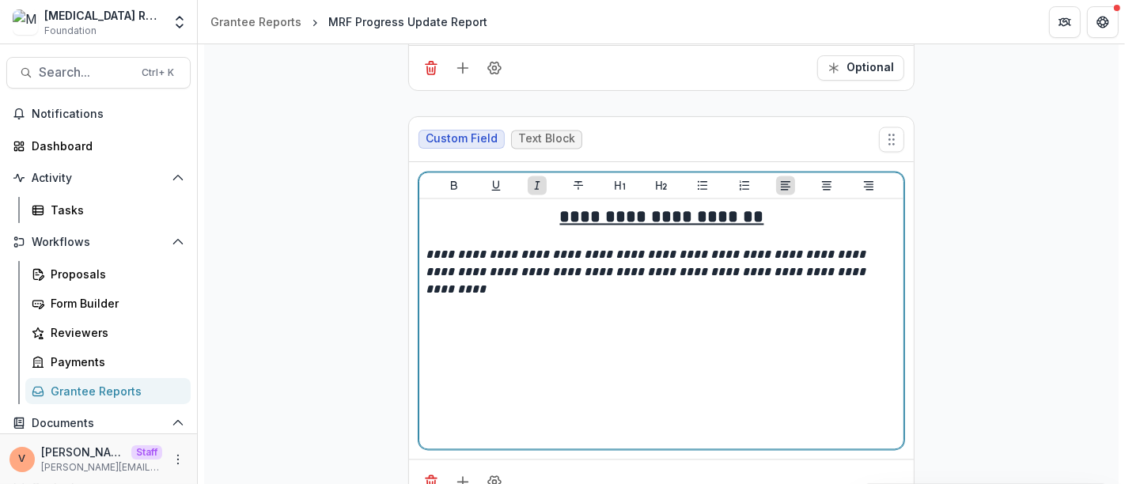
scroll to position [7883, 0]
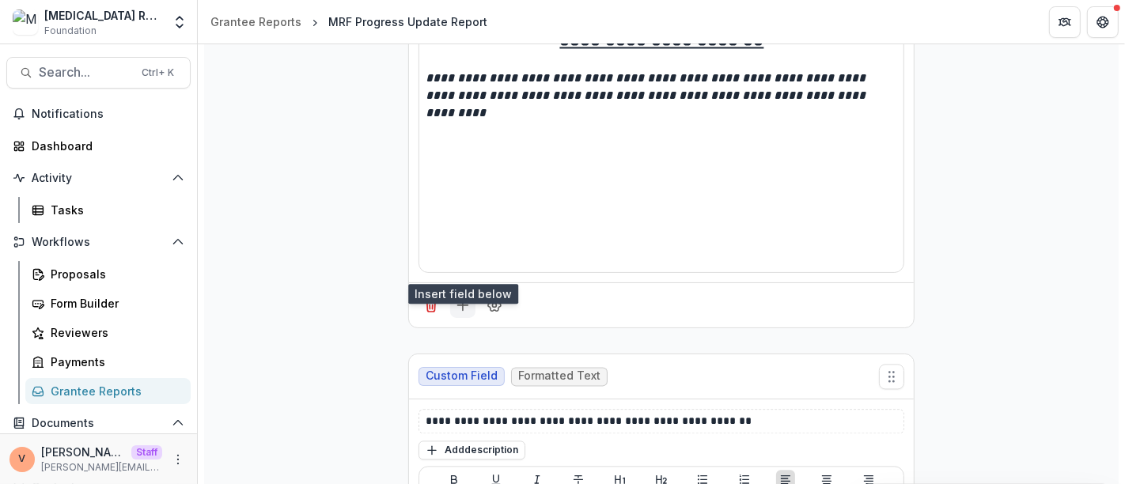
click at [459, 297] on icon "Add field" at bounding box center [463, 305] width 16 height 16
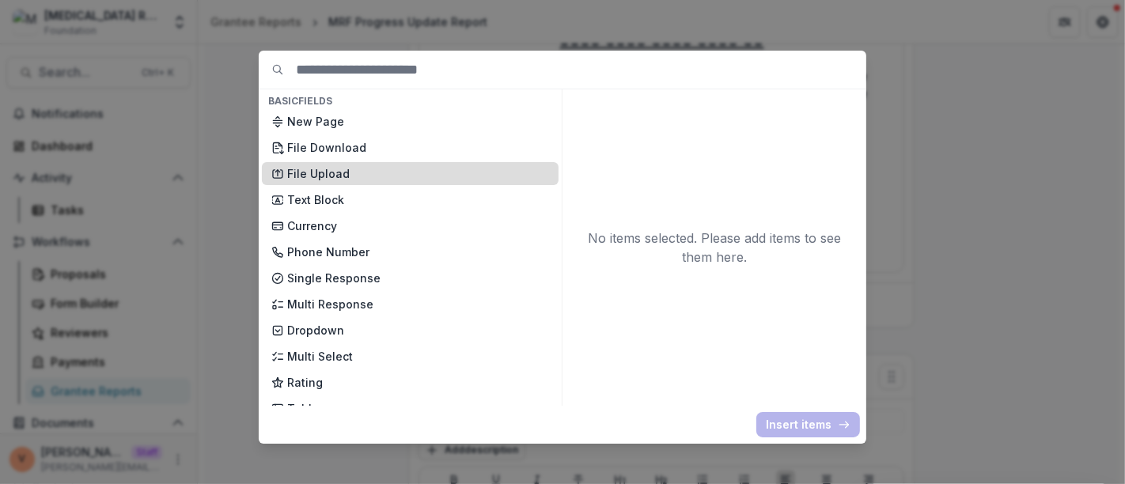
click at [329, 166] on p "File Upload" at bounding box center [418, 173] width 262 height 17
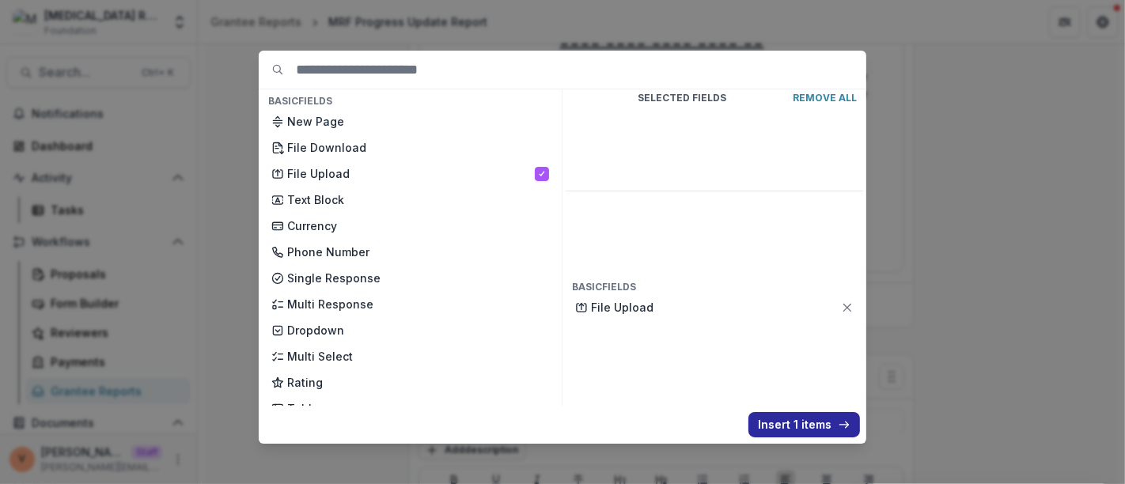
click at [799, 428] on button "Insert 1 items" at bounding box center [804, 424] width 112 height 25
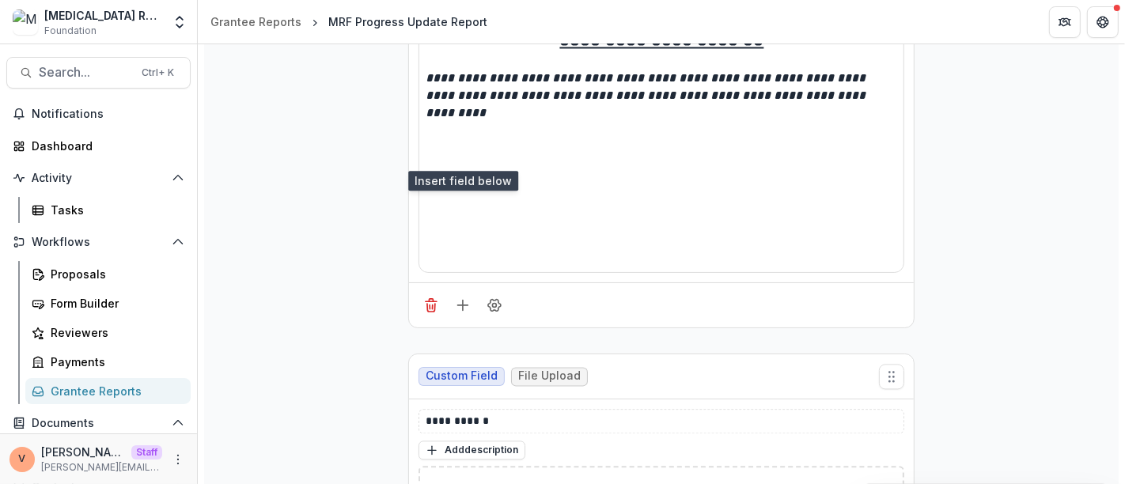
scroll to position [8059, 0]
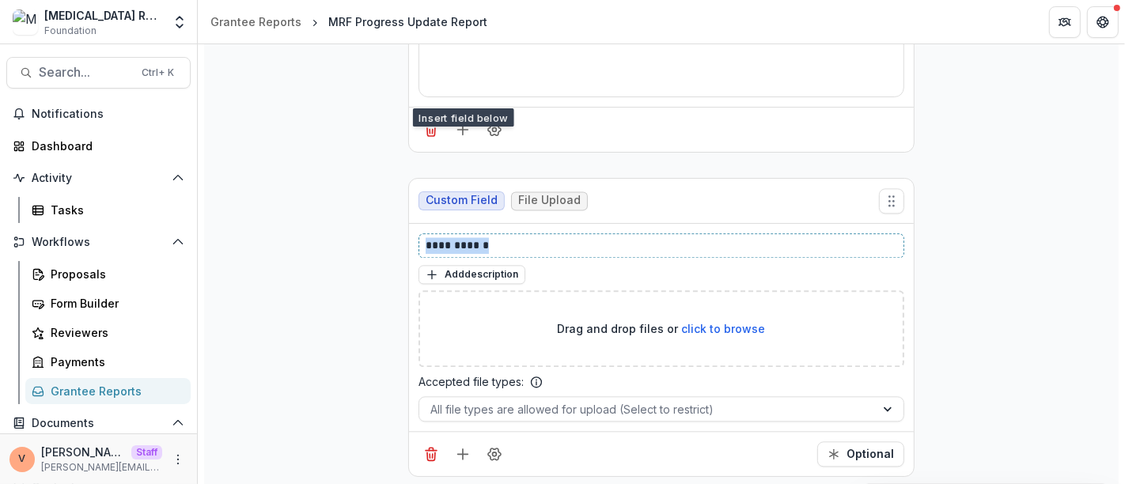
drag, startPoint x: 509, startPoint y: 203, endPoint x: 316, endPoint y: 225, distance: 194.2
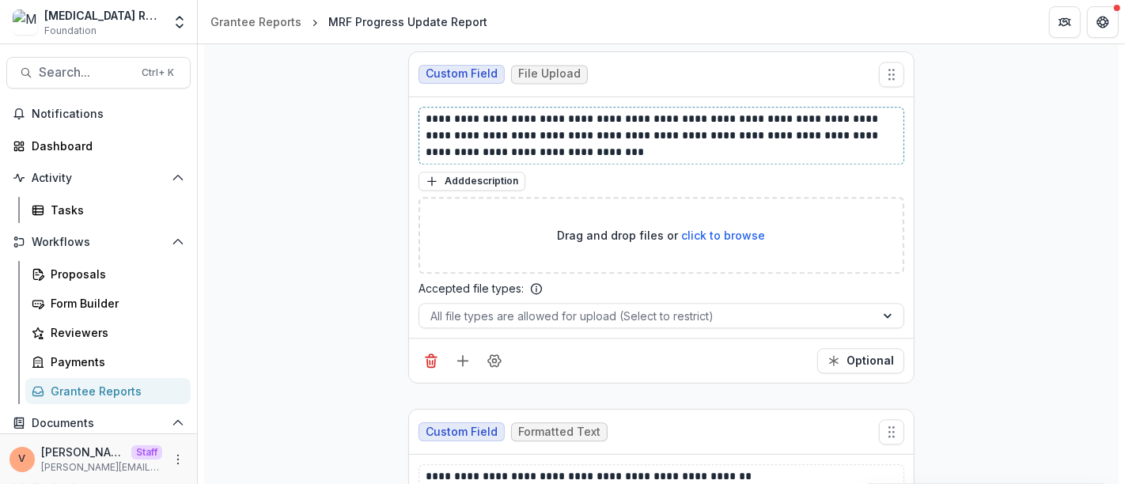
scroll to position [8234, 0]
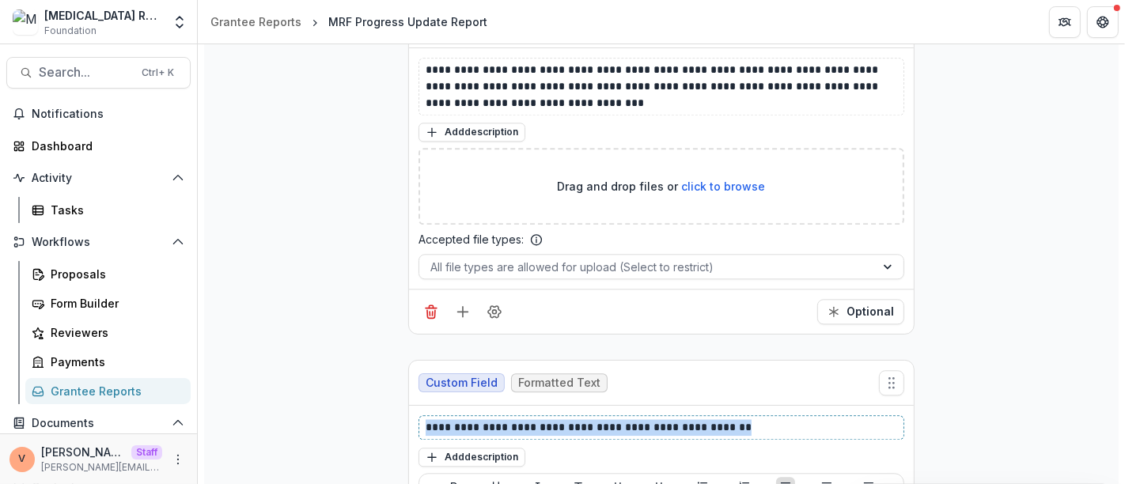
drag, startPoint x: 750, startPoint y: 380, endPoint x: 407, endPoint y: 388, distance: 342.5
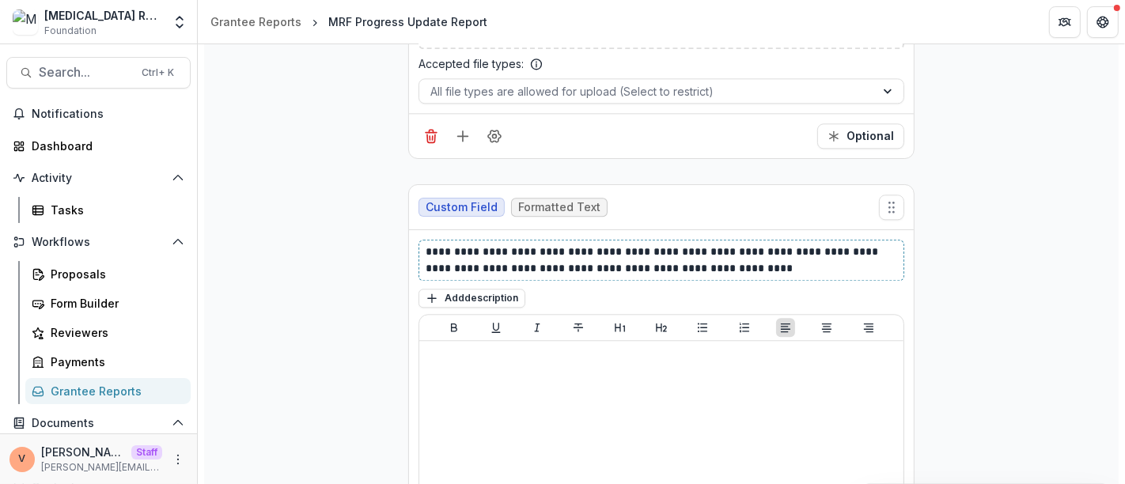
scroll to position [8674, 0]
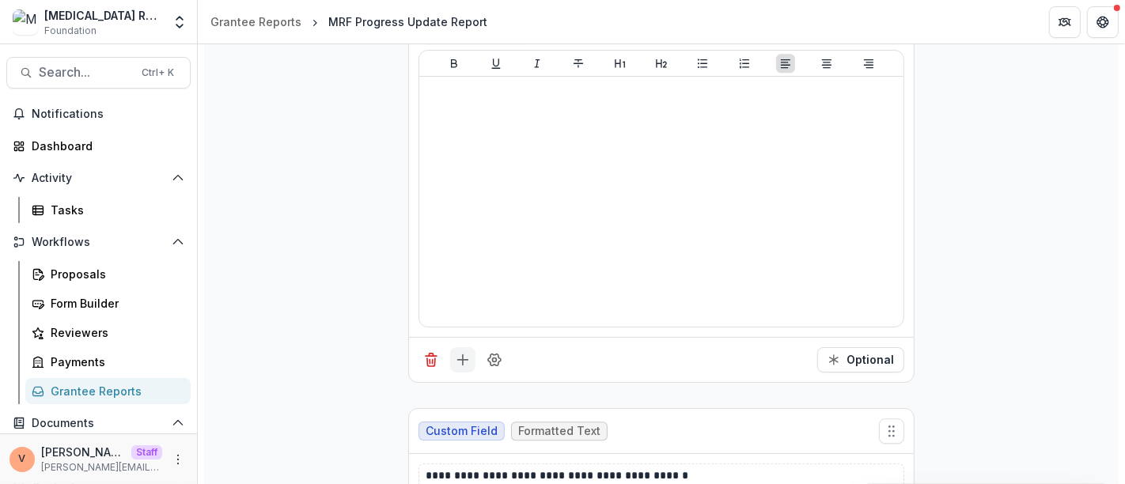
click at [462, 352] on icon "Add field" at bounding box center [463, 360] width 16 height 16
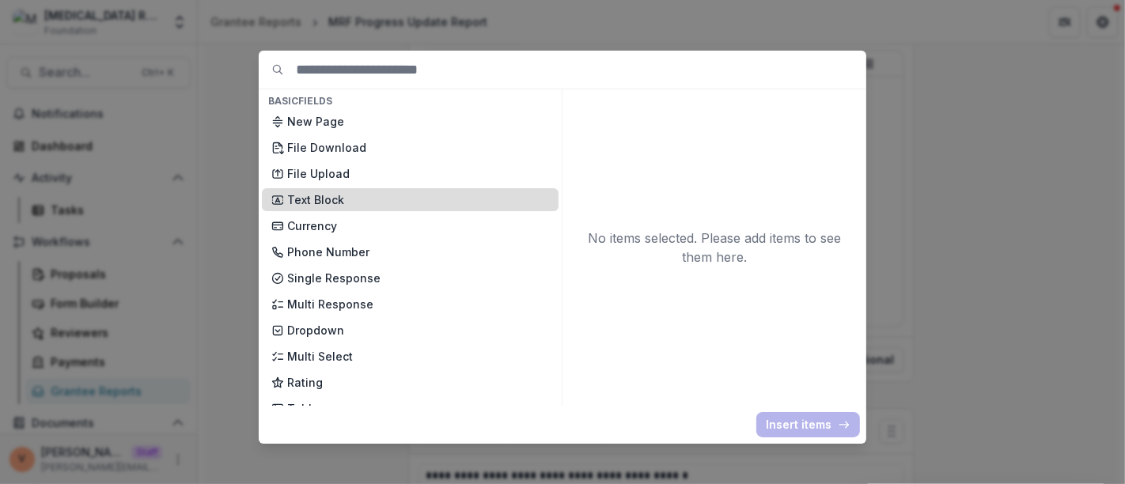
click at [315, 197] on p "Text Block" at bounding box center [418, 199] width 262 height 17
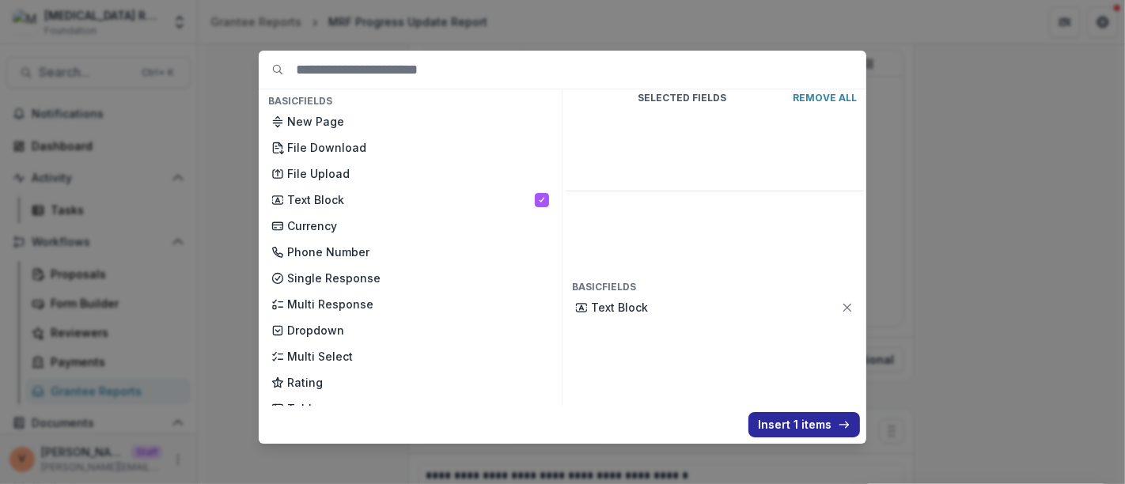
click at [763, 417] on button "Insert 1 items" at bounding box center [804, 424] width 112 height 25
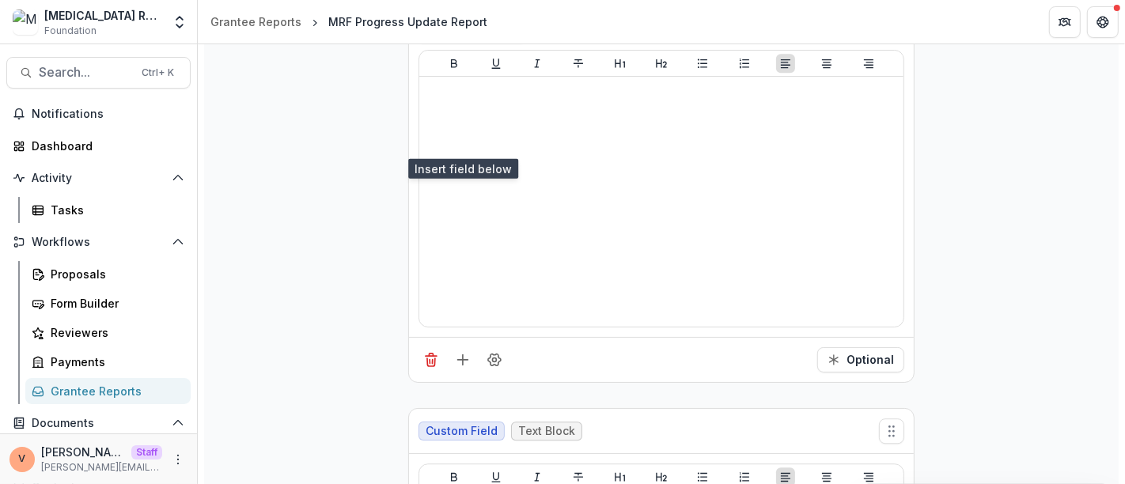
scroll to position [8849, 0]
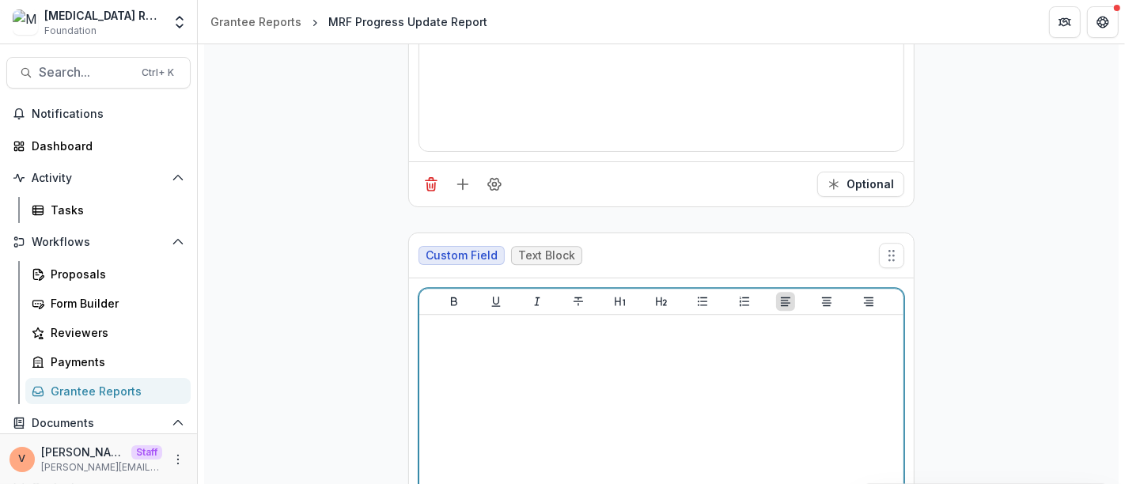
click at [539, 321] on div at bounding box center [660, 439] width 471 height 237
drag, startPoint x: 549, startPoint y: 282, endPoint x: 365, endPoint y: 289, distance: 183.6
click at [656, 295] on icon "Heading 2" at bounding box center [661, 301] width 13 height 13
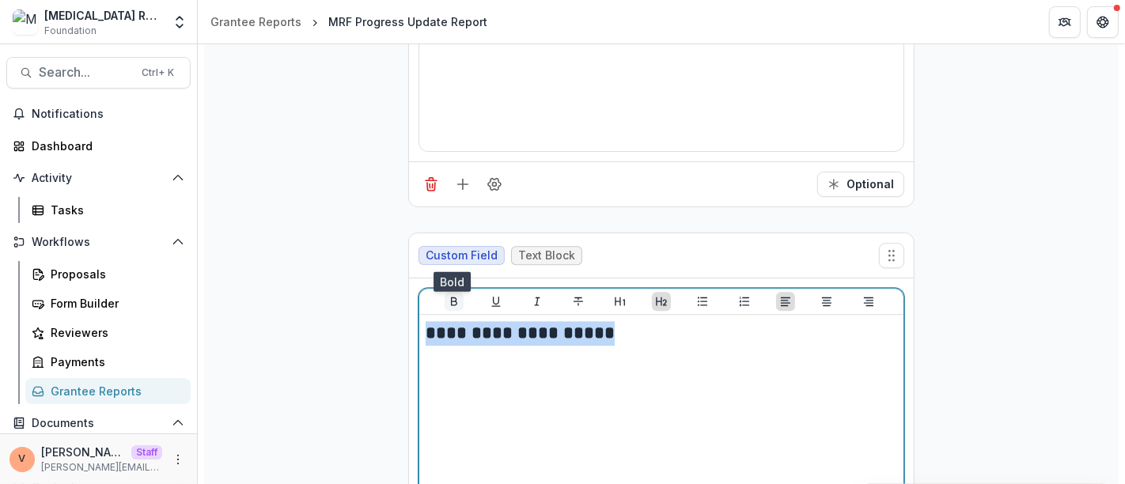
click at [460, 292] on button "Bold" at bounding box center [453, 301] width 19 height 19
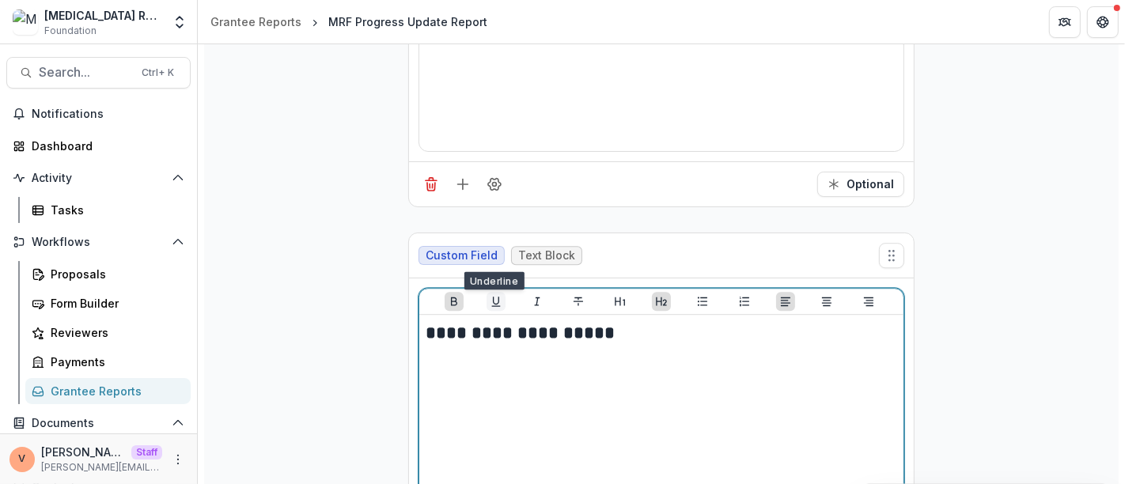
click at [490, 295] on icon "Underline" at bounding box center [496, 301] width 13 height 13
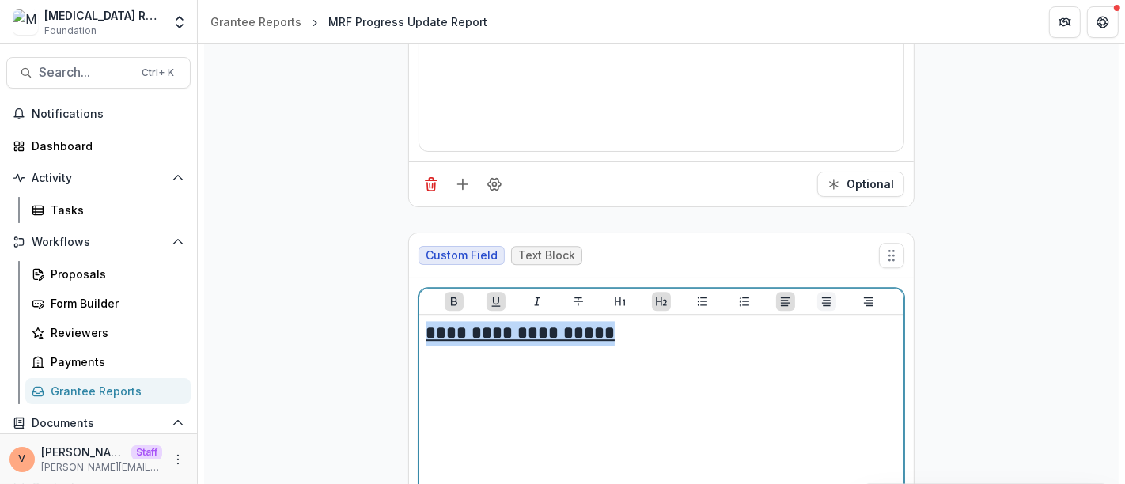
click at [823, 295] on icon "Align Center" at bounding box center [826, 301] width 13 height 13
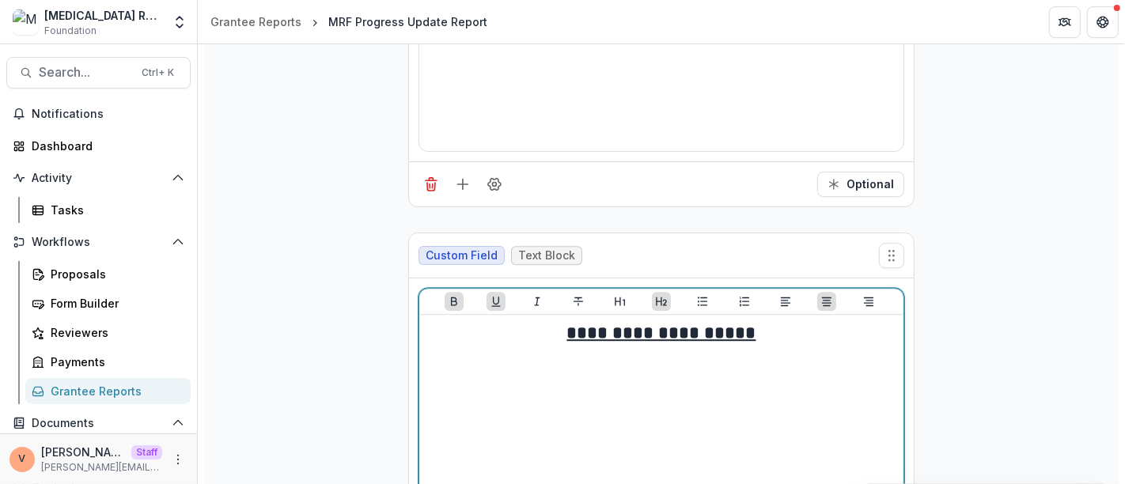
click at [780, 321] on h2 "**********" at bounding box center [660, 333] width 471 height 25
click at [785, 295] on icon "Align Left" at bounding box center [785, 301] width 13 height 13
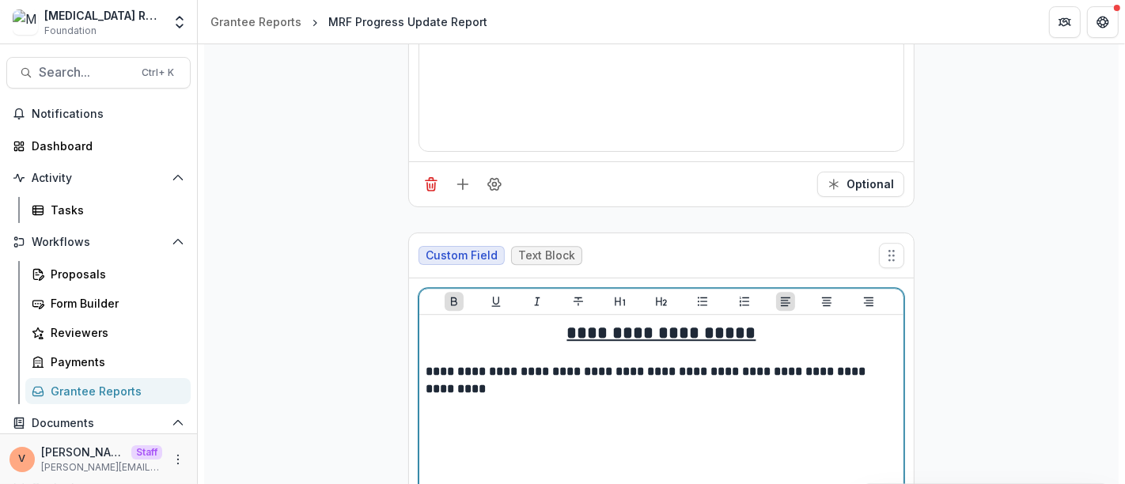
scroll to position [9113, 0]
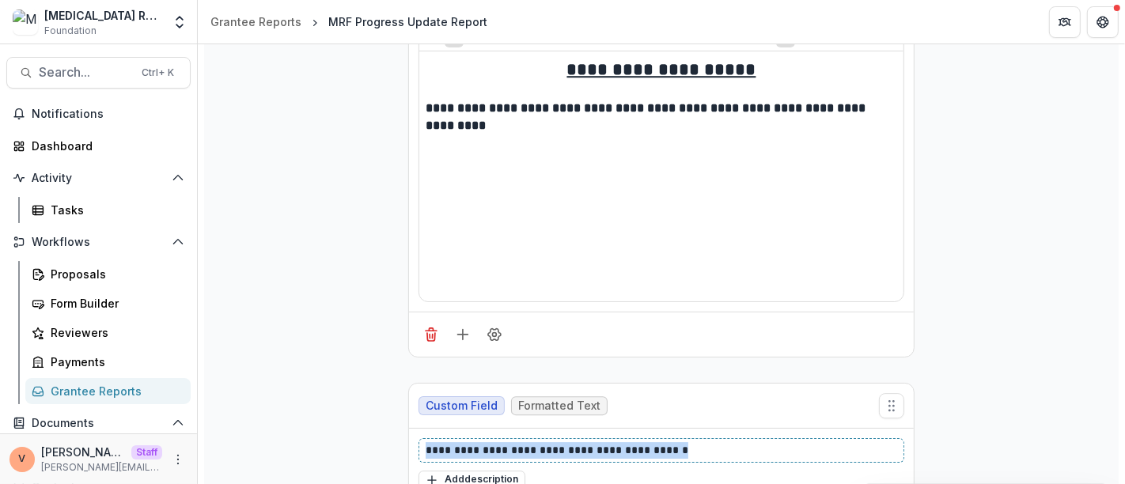
drag, startPoint x: 707, startPoint y: 399, endPoint x: 294, endPoint y: 416, distance: 413.2
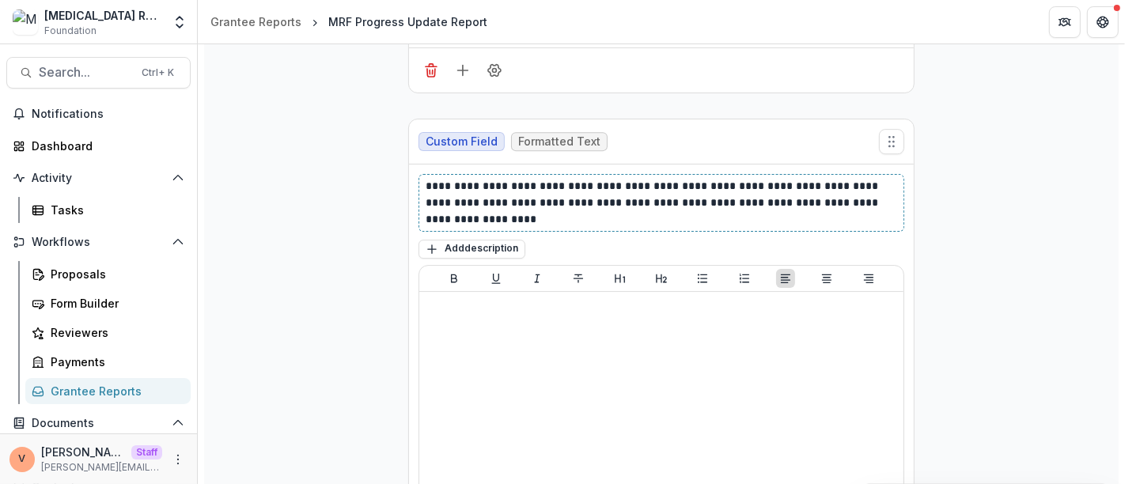
scroll to position [9552, 0]
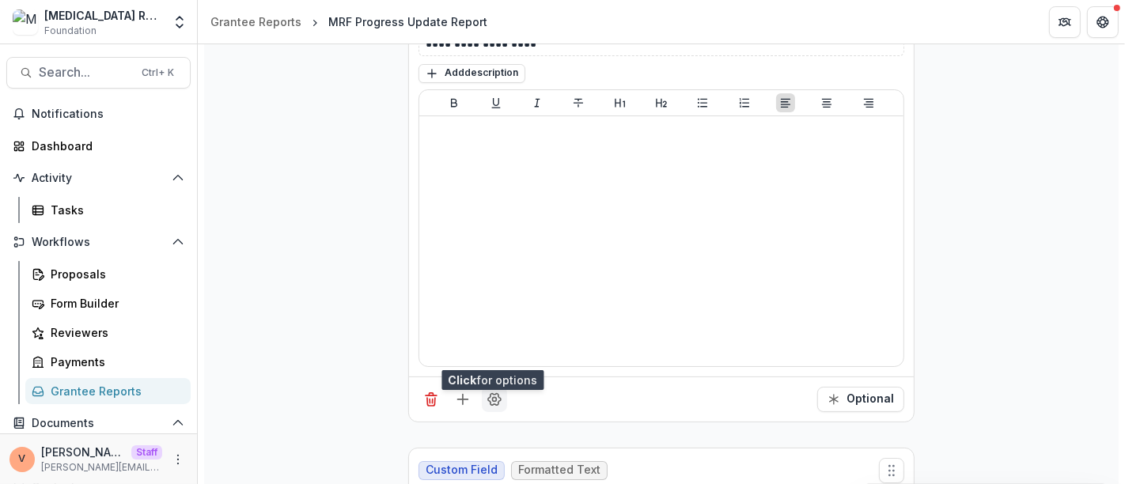
click at [498, 391] on icon "Field Settings" at bounding box center [494, 399] width 16 height 16
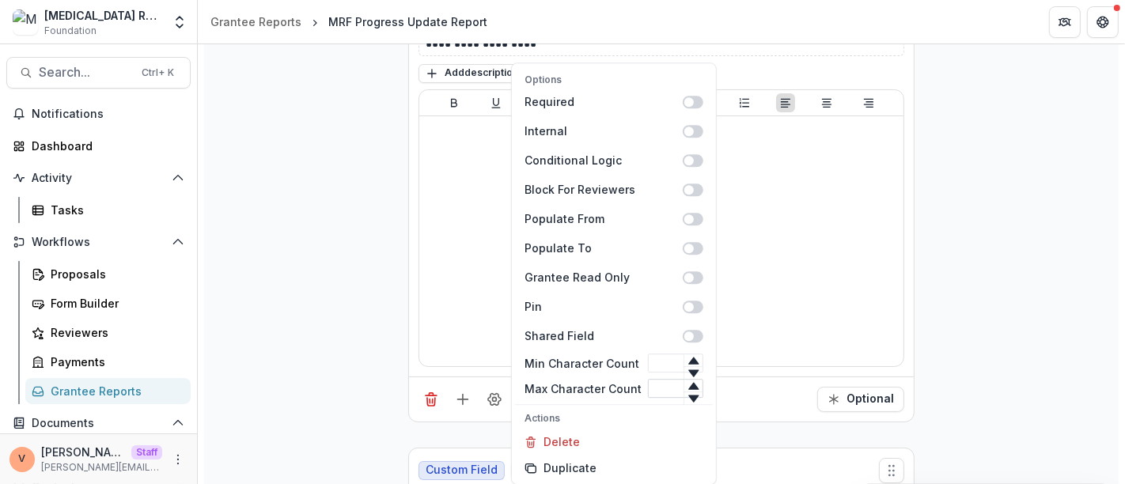
click at [656, 391] on input "Max Character Count" at bounding box center [675, 388] width 55 height 19
click at [655, 396] on input "Max Character Count" at bounding box center [675, 388] width 55 height 19
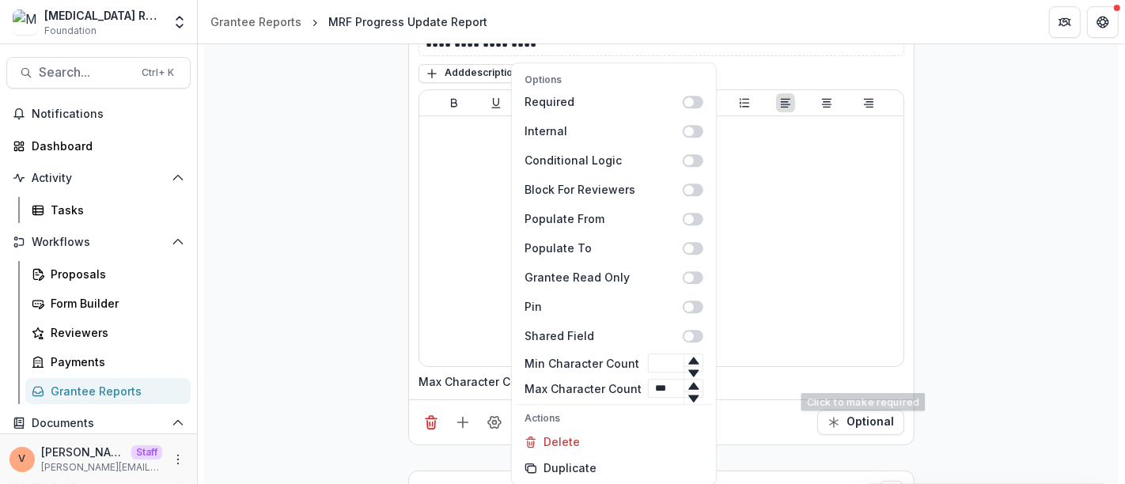
type input "***"
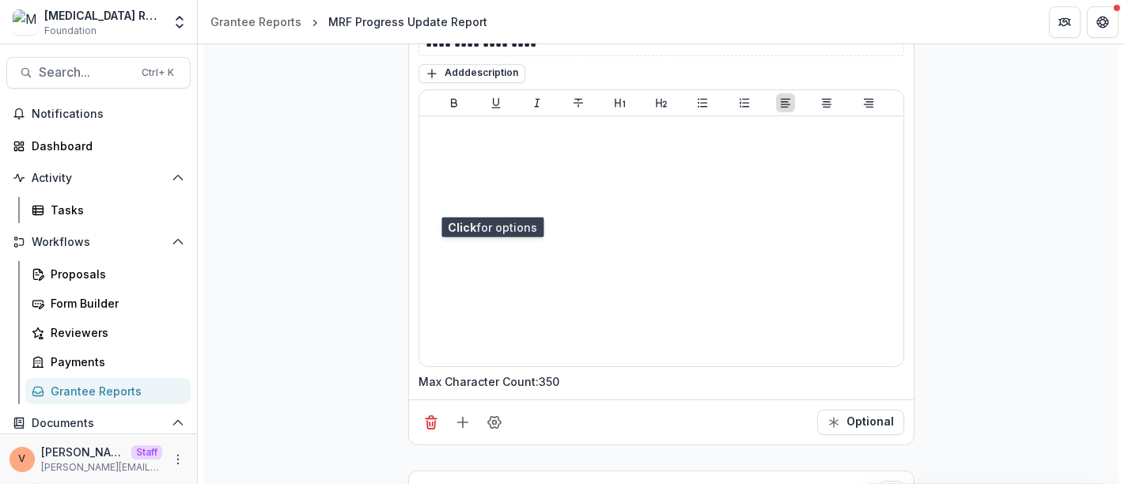
scroll to position [9728, 0]
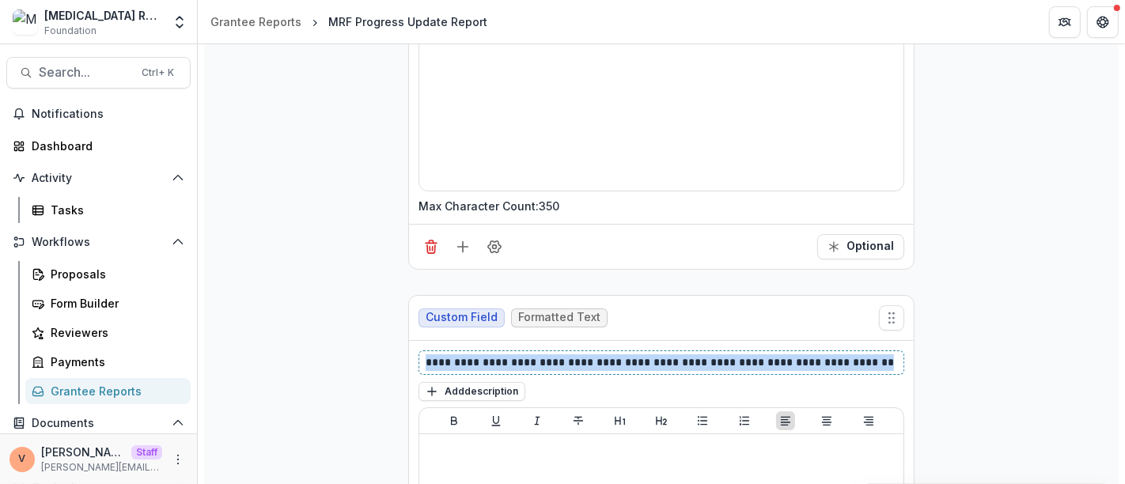
drag, startPoint x: 668, startPoint y: 328, endPoint x: 287, endPoint y: 333, distance: 381.2
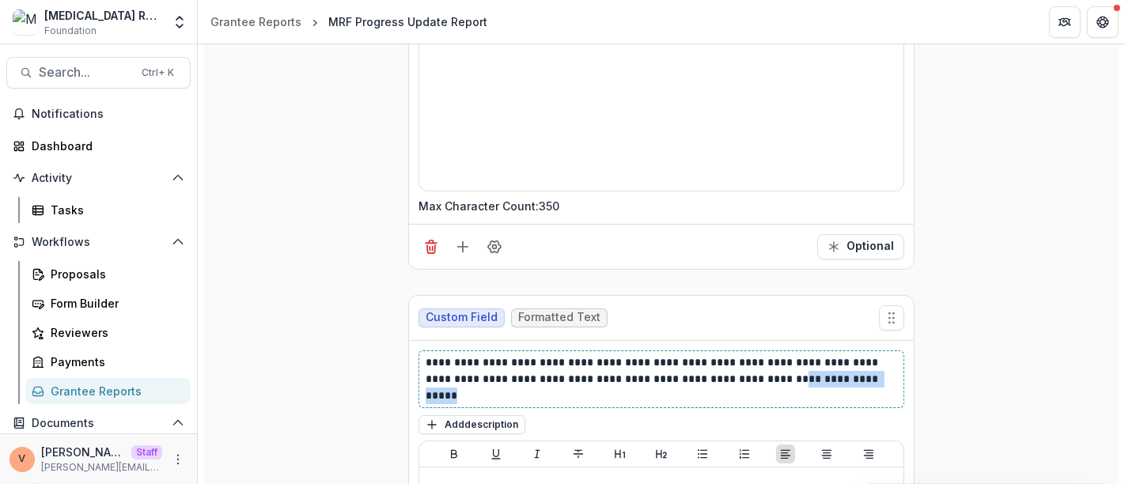
drag, startPoint x: 797, startPoint y: 327, endPoint x: 800, endPoint y: 352, distance: 24.6
click at [800, 354] on p "**********" at bounding box center [661, 379] width 472 height 50
drag, startPoint x: 794, startPoint y: 331, endPoint x: 796, endPoint y: 342, distance: 12.1
click at [796, 354] on p "**********" at bounding box center [661, 379] width 472 height 50
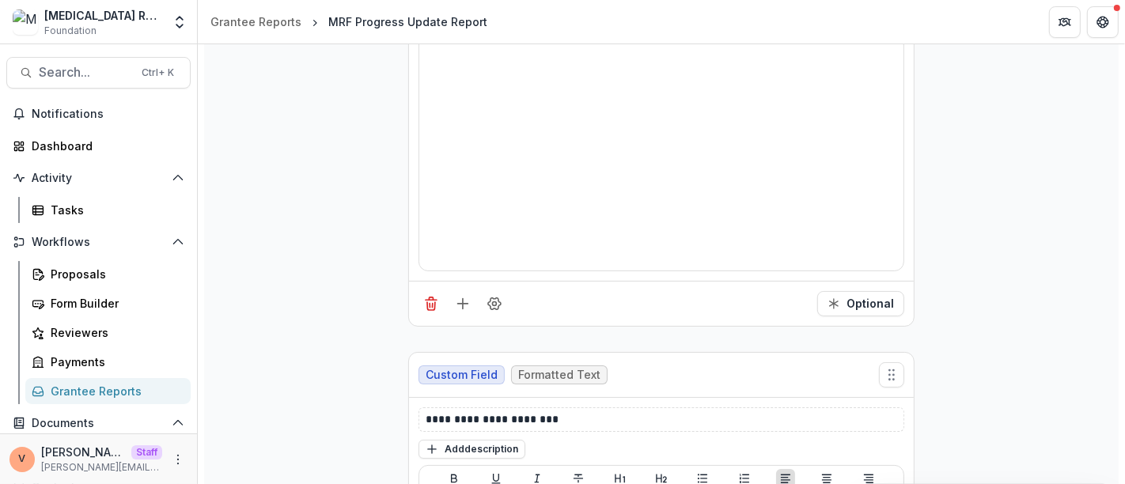
scroll to position [10168, 0]
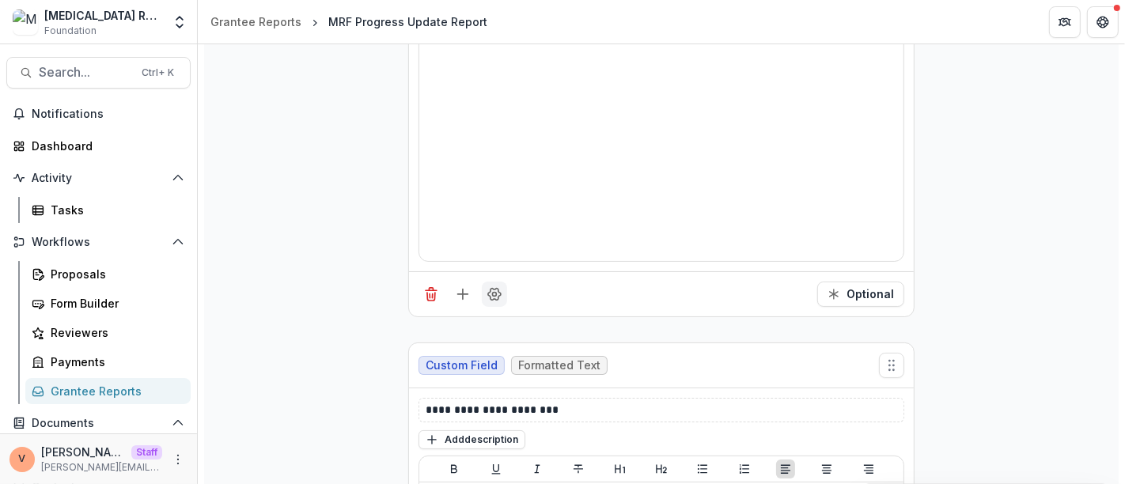
click at [491, 286] on icon "Field Settings" at bounding box center [494, 294] width 16 height 16
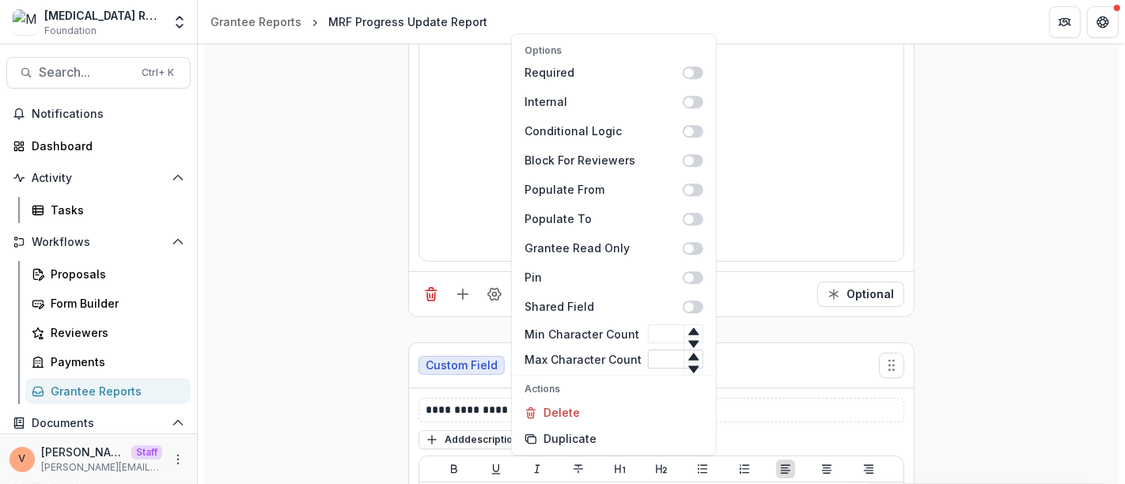
click at [665, 362] on input "Max Character Count" at bounding box center [675, 359] width 55 height 19
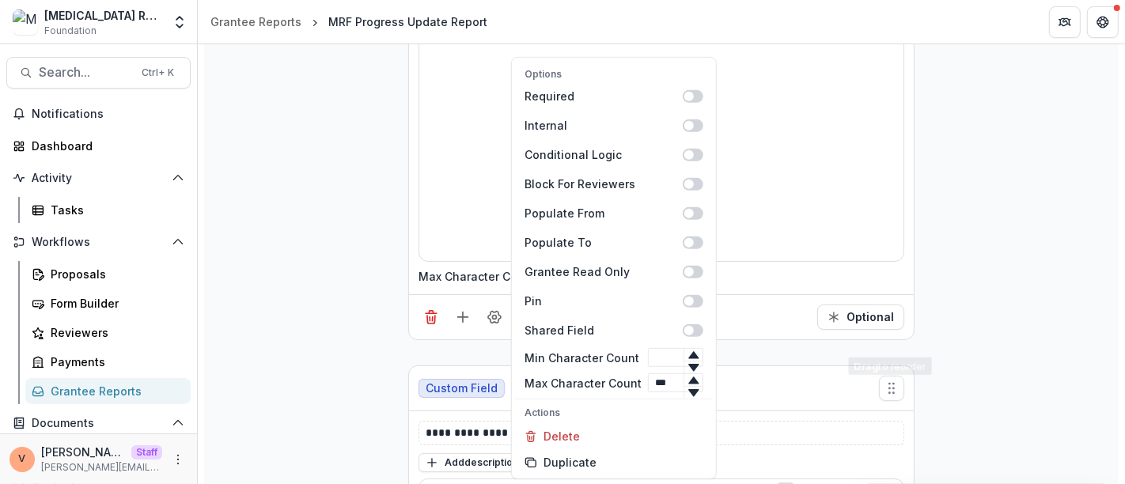
type input "***"
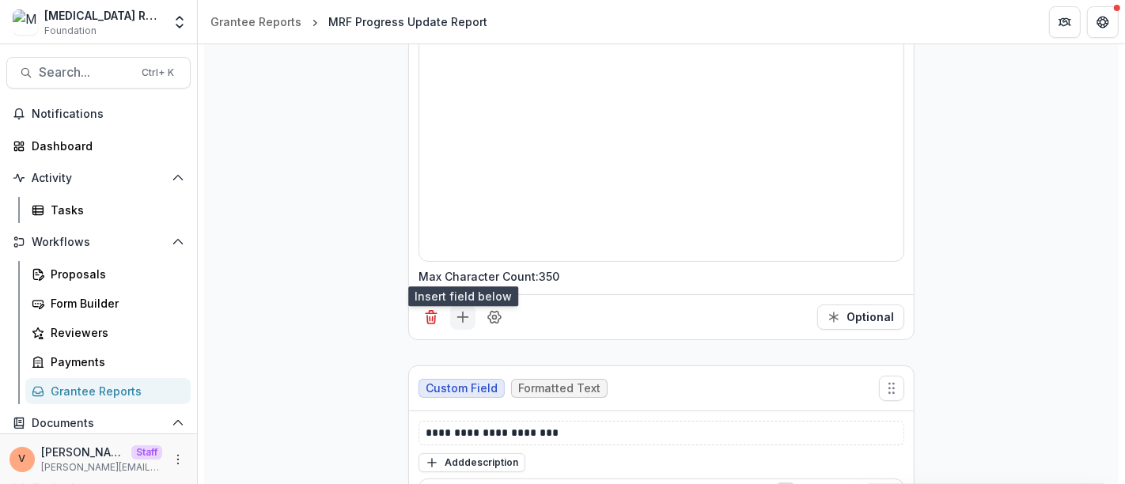
click at [463, 309] on icon "Add field" at bounding box center [463, 317] width 16 height 16
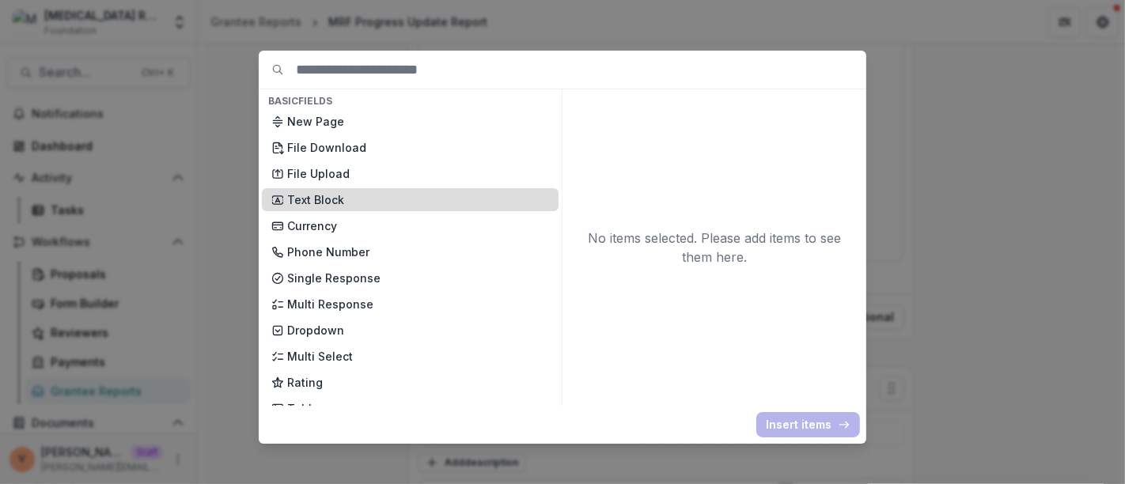
click at [329, 203] on p "Text Block" at bounding box center [418, 199] width 262 height 17
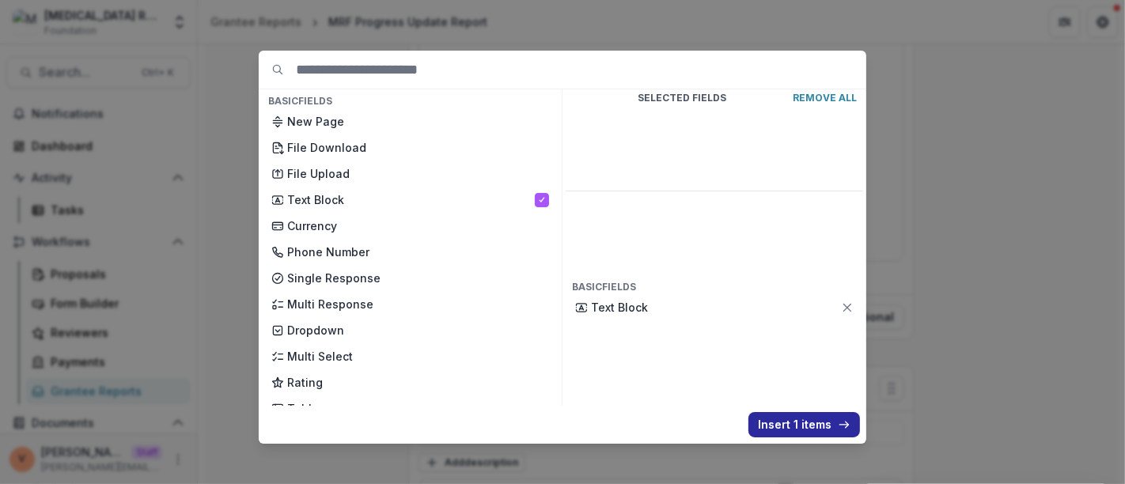
click at [801, 422] on button "Insert 1 items" at bounding box center [804, 424] width 112 height 25
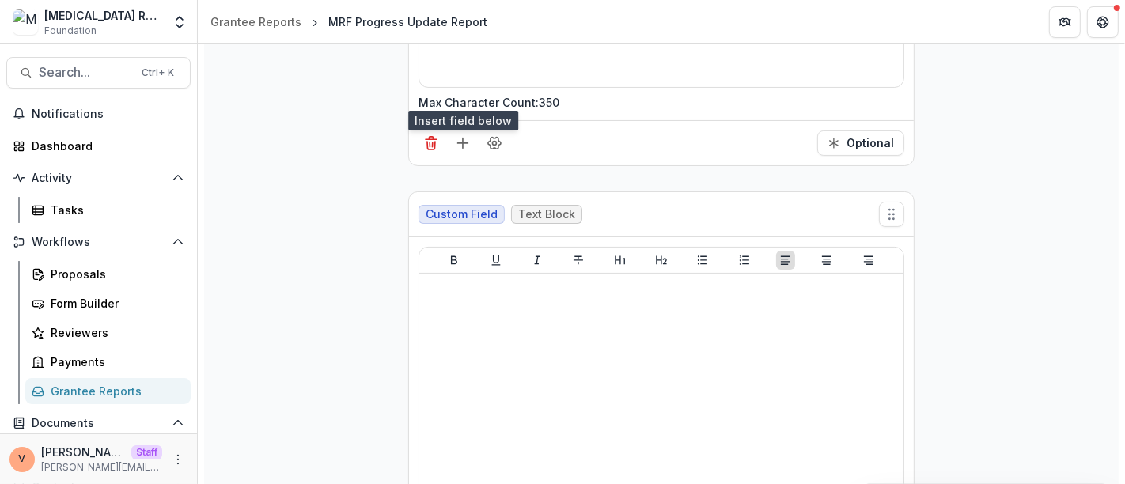
scroll to position [10343, 0]
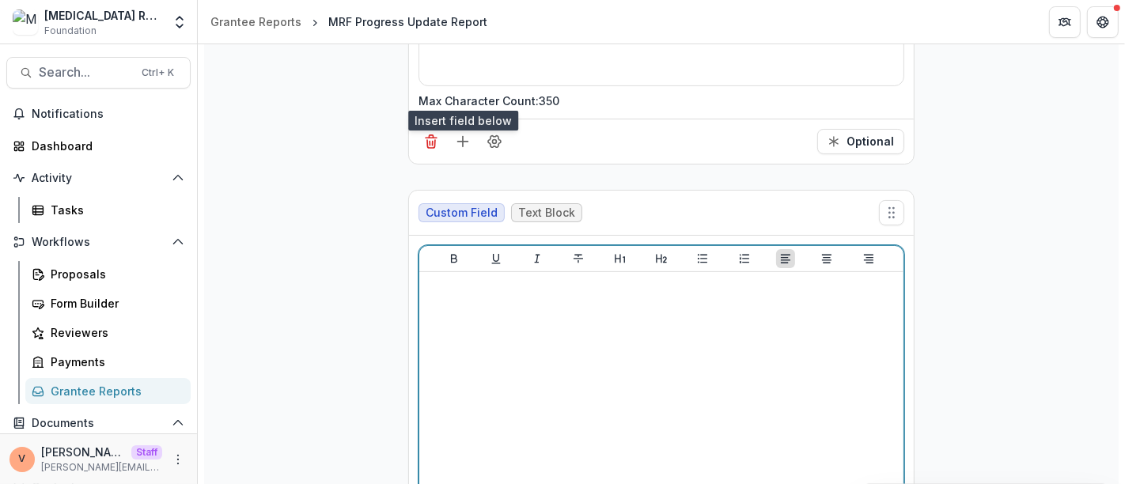
click at [633, 362] on div at bounding box center [660, 396] width 471 height 237
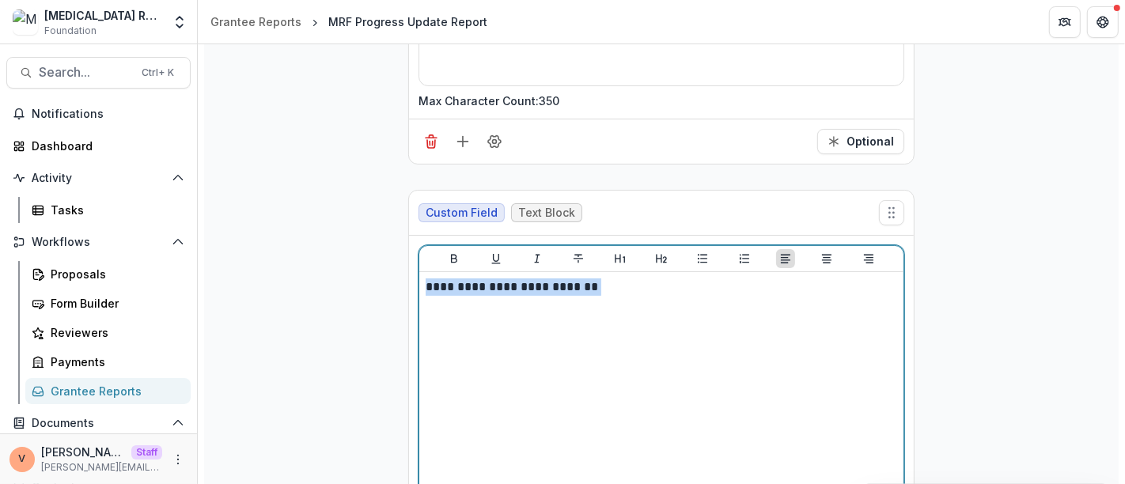
drag, startPoint x: 668, startPoint y: 236, endPoint x: 342, endPoint y: 242, distance: 326.7
click at [823, 255] on icon "Align Center" at bounding box center [826, 259] width 9 height 9
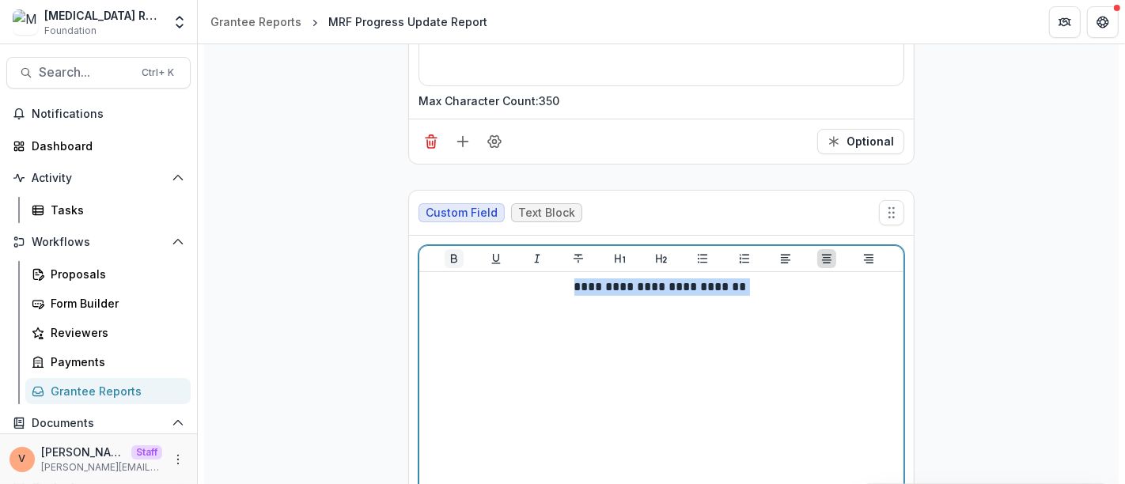
click at [448, 252] on icon "Bold" at bounding box center [454, 258] width 13 height 13
click at [490, 252] on icon "Underline" at bounding box center [496, 258] width 13 height 13
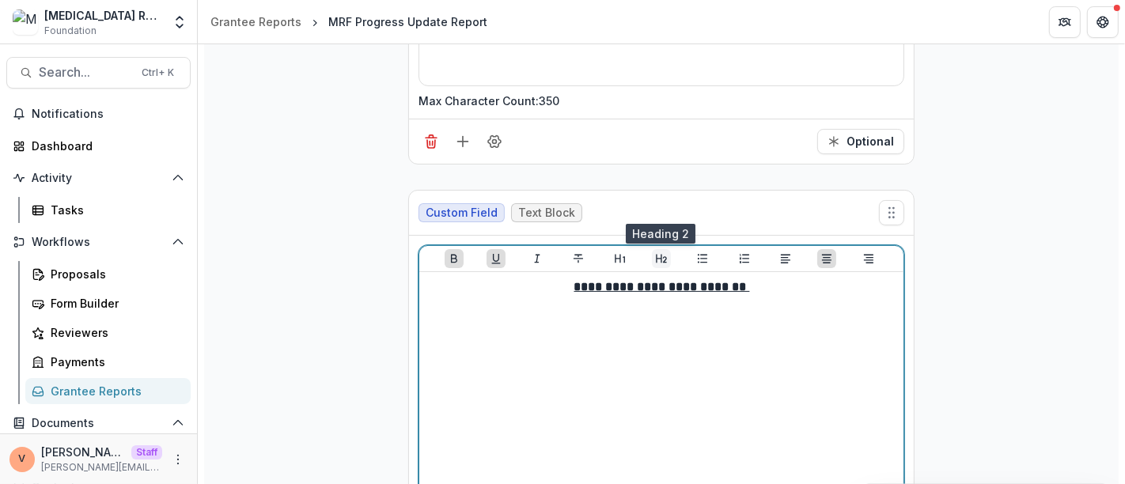
click at [662, 255] on icon "Heading 2" at bounding box center [661, 259] width 11 height 9
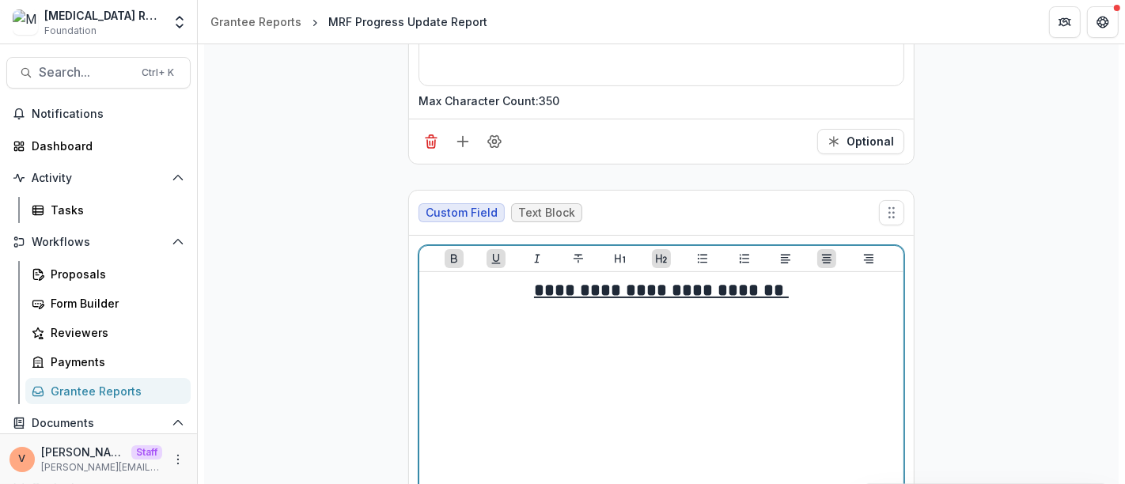
click at [827, 278] on h2 "**********" at bounding box center [660, 290] width 471 height 25
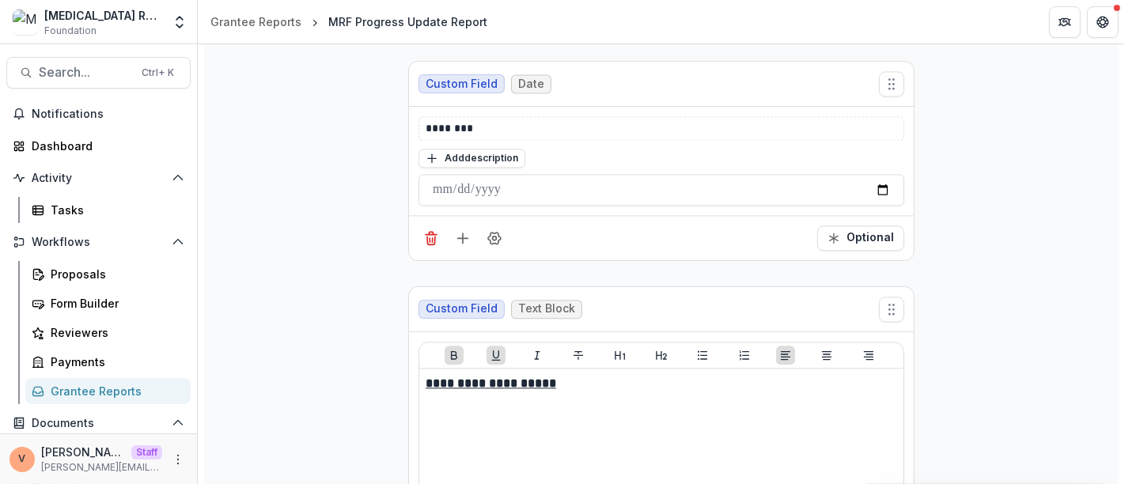
scroll to position [0, 0]
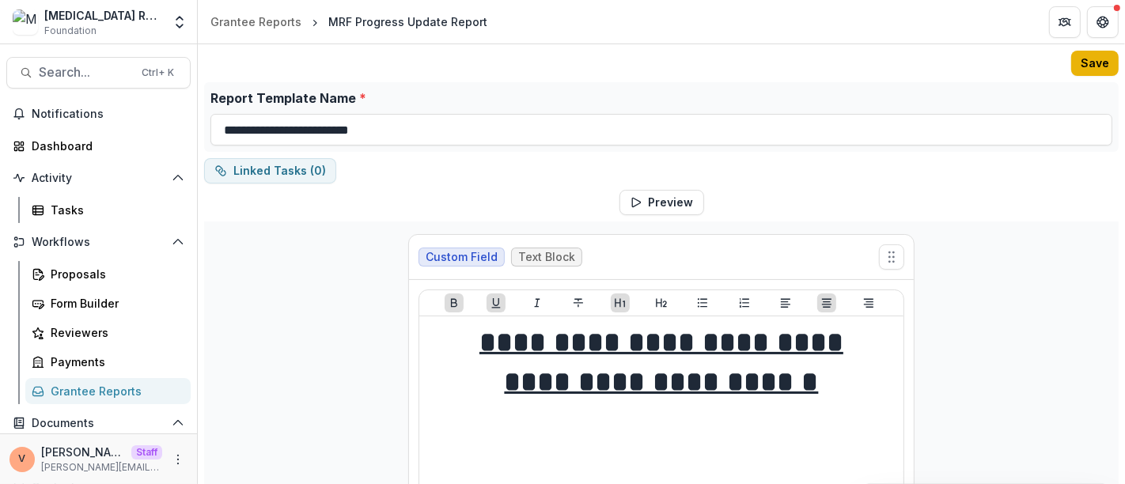
click at [1095, 61] on button "Save" at bounding box center [1094, 63] width 47 height 25
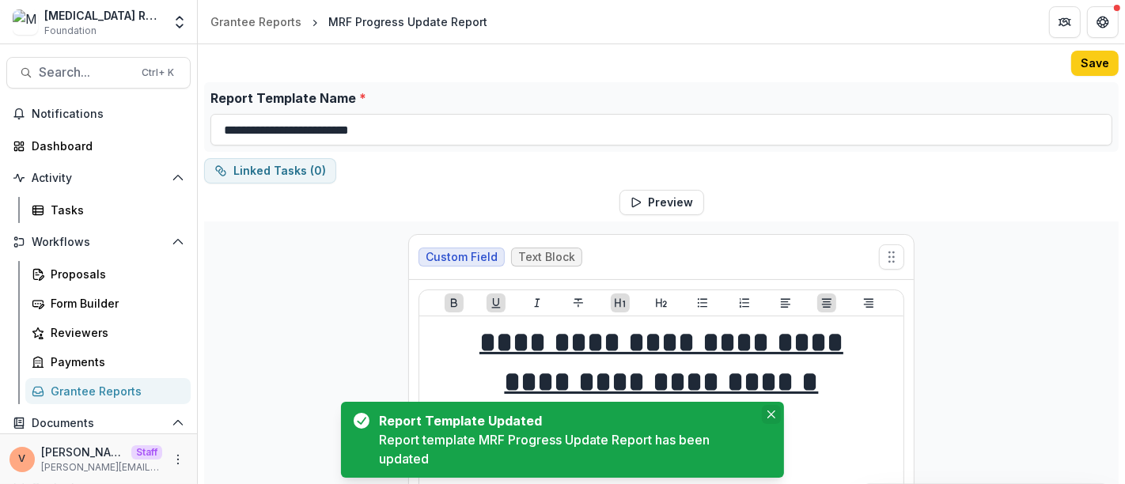
click at [773, 419] on button "Close" at bounding box center [771, 414] width 19 height 19
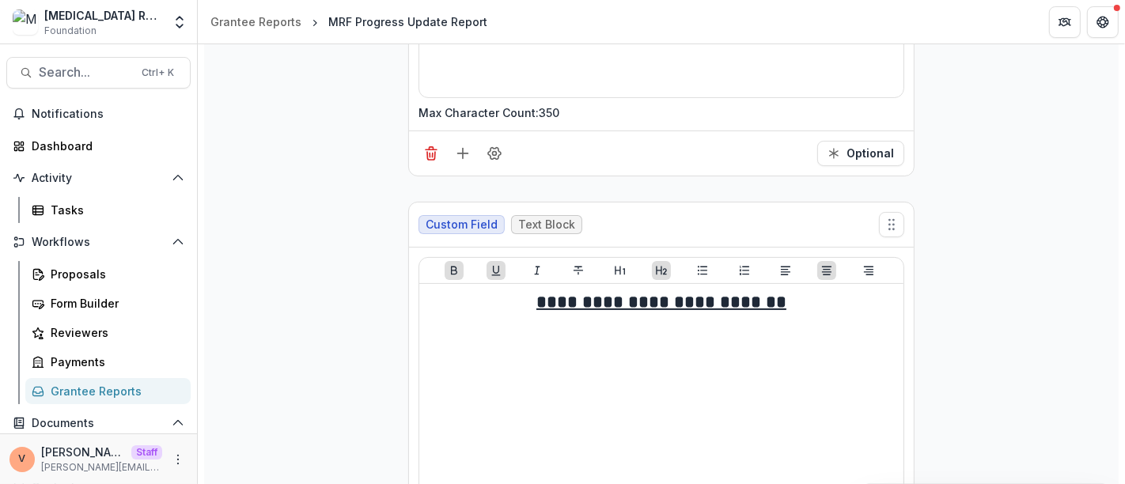
scroll to position [10456, 0]
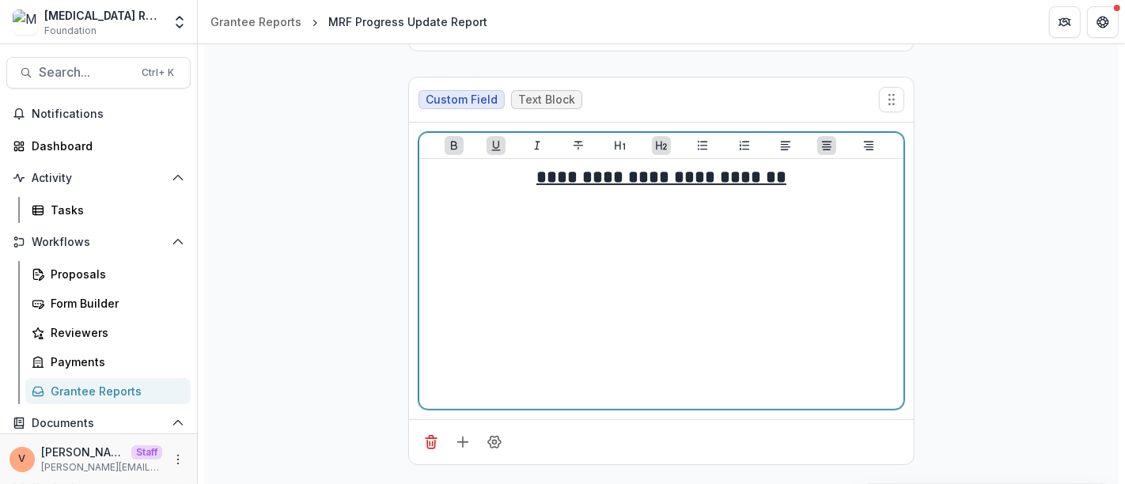
click at [812, 165] on h2 "**********" at bounding box center [660, 177] width 471 height 25
click at [779, 139] on icon "Align Left" at bounding box center [785, 145] width 13 height 13
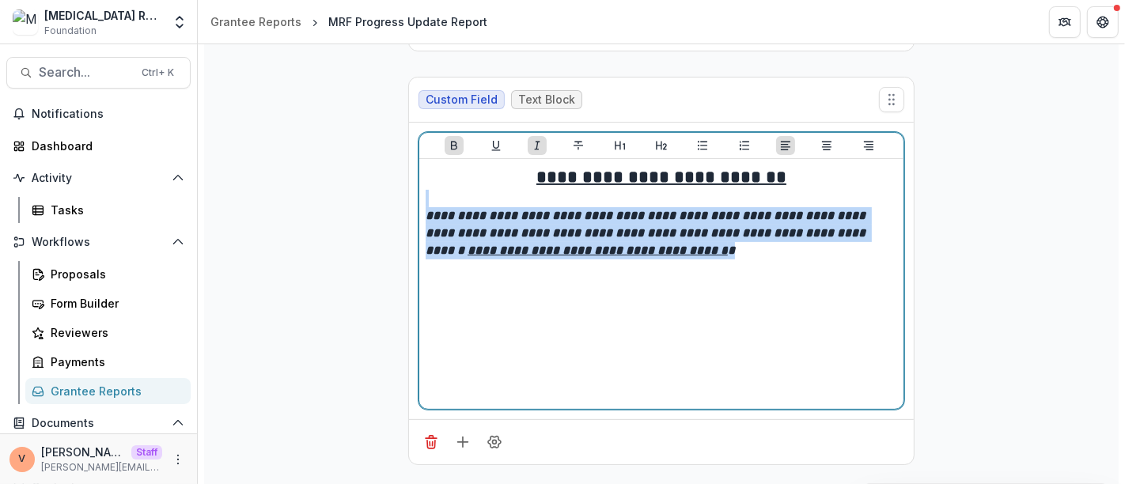
drag, startPoint x: 713, startPoint y: 195, endPoint x: 359, endPoint y: 154, distance: 355.9
click at [716, 214] on div "**********" at bounding box center [660, 283] width 471 height 237
drag, startPoint x: 713, startPoint y: 205, endPoint x: 422, endPoint y: 172, distance: 293.6
click at [422, 172] on div "**********" at bounding box center [661, 284] width 484 height 250
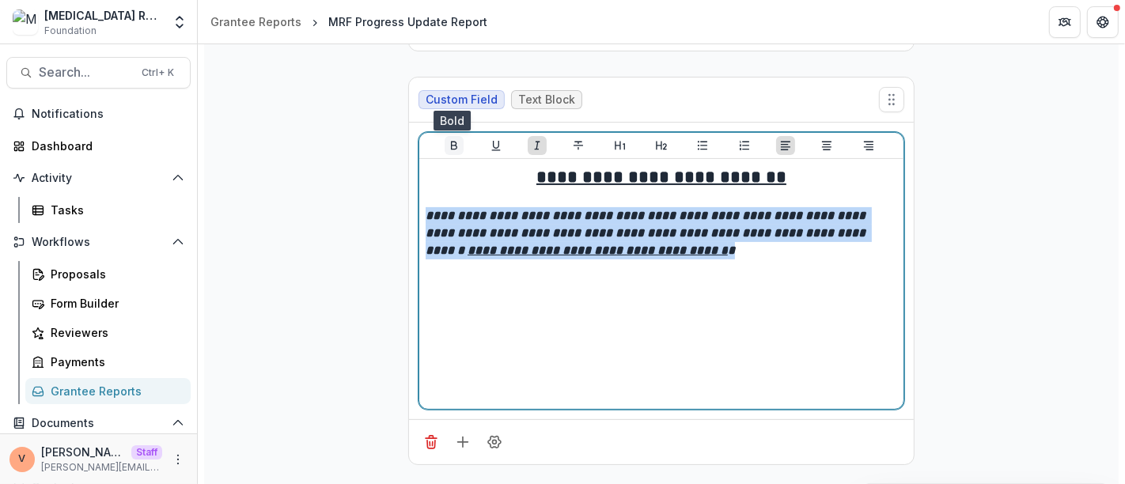
click at [448, 139] on icon "Bold" at bounding box center [454, 145] width 13 height 13
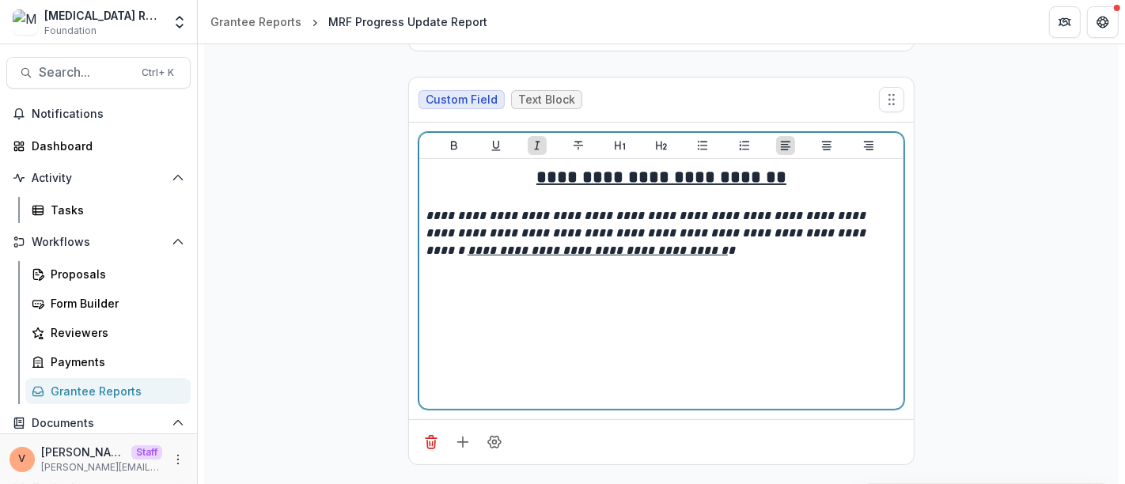
click at [718, 223] on div "**********" at bounding box center [660, 283] width 471 height 237
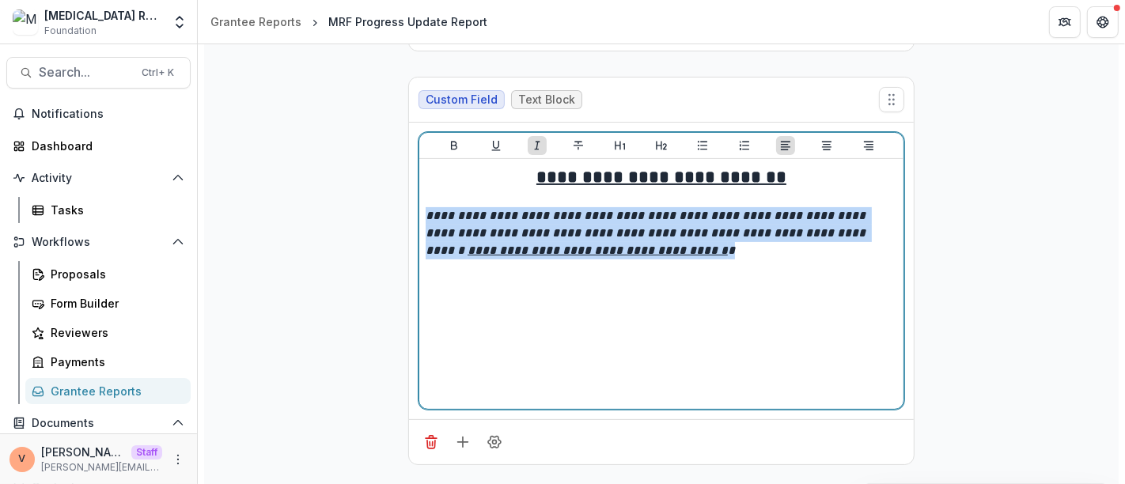
drag, startPoint x: 694, startPoint y: 198, endPoint x: 415, endPoint y: 161, distance: 280.8
click at [419, 161] on div "**********" at bounding box center [661, 284] width 484 height 250
click at [449, 139] on icon "Bold" at bounding box center [454, 145] width 13 height 13
click at [713, 207] on p "**********" at bounding box center [660, 233] width 471 height 52
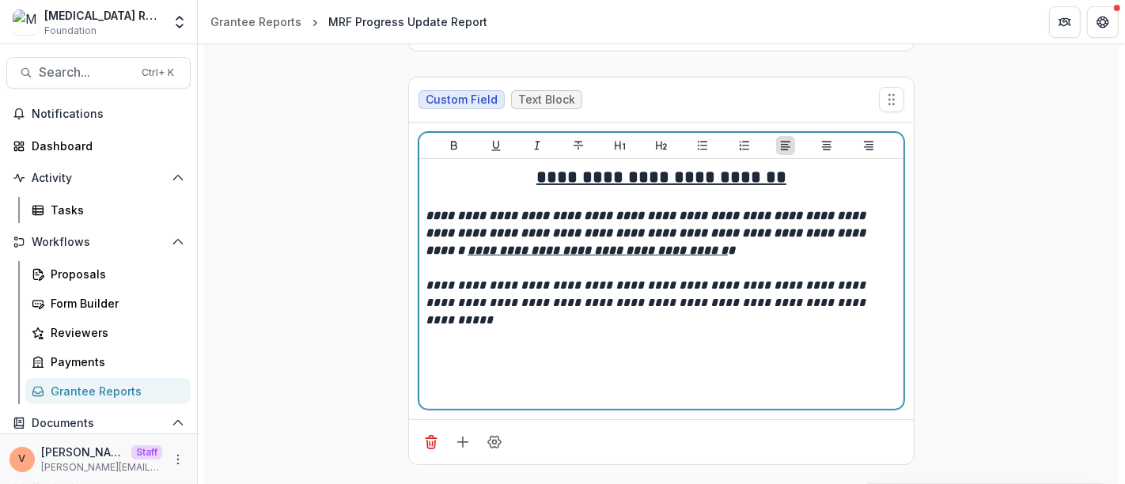
click at [879, 277] on p "**********" at bounding box center [660, 303] width 471 height 52
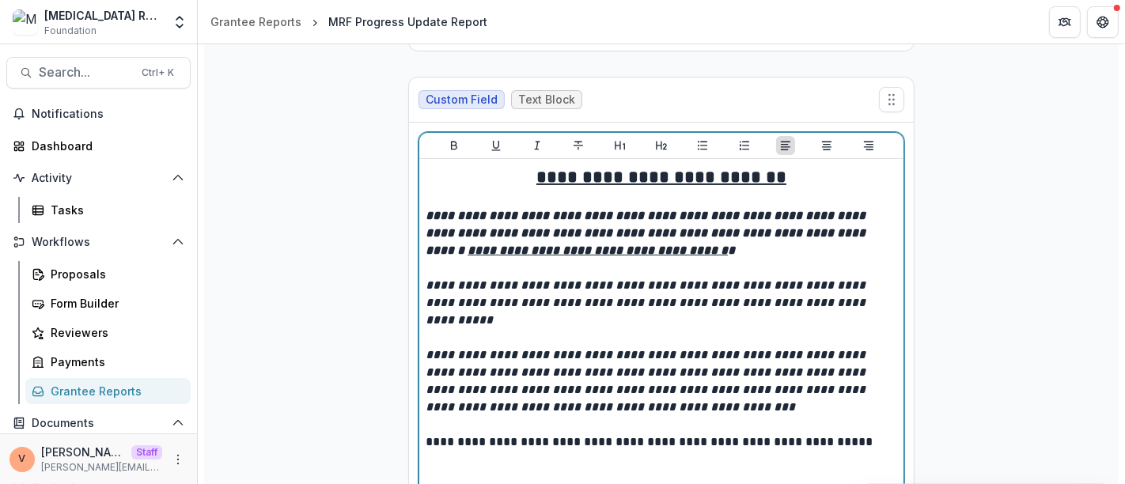
click at [858, 433] on p "**********" at bounding box center [661, 441] width 472 height 17
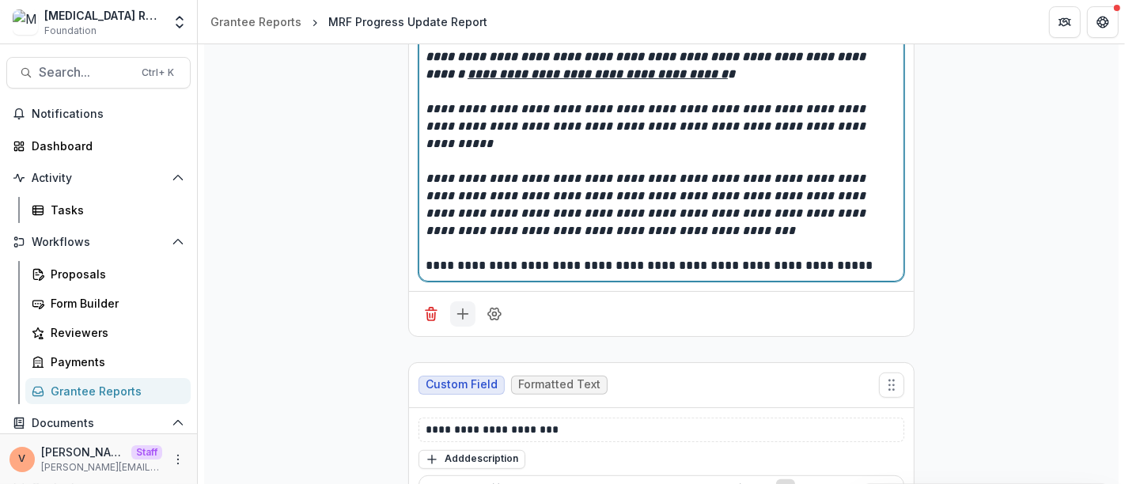
scroll to position [10632, 0]
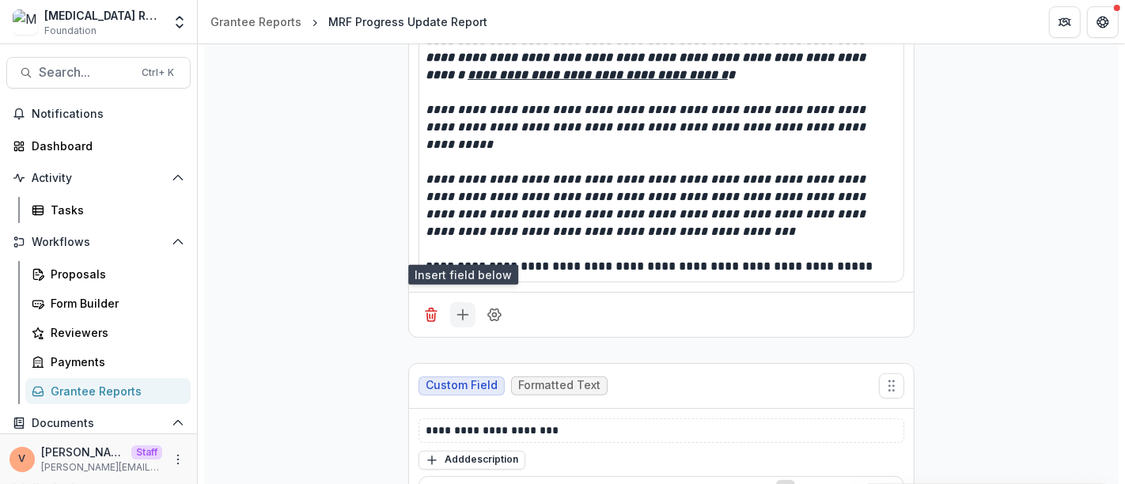
click at [463, 315] on line "Add field" at bounding box center [463, 315] width 10 height 0
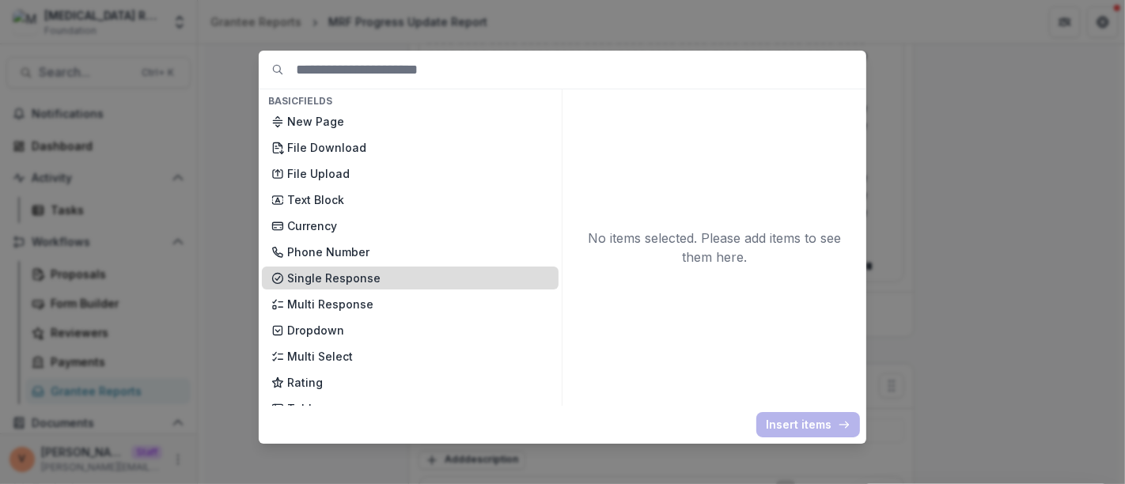
click at [331, 279] on p "Single Response" at bounding box center [418, 278] width 262 height 17
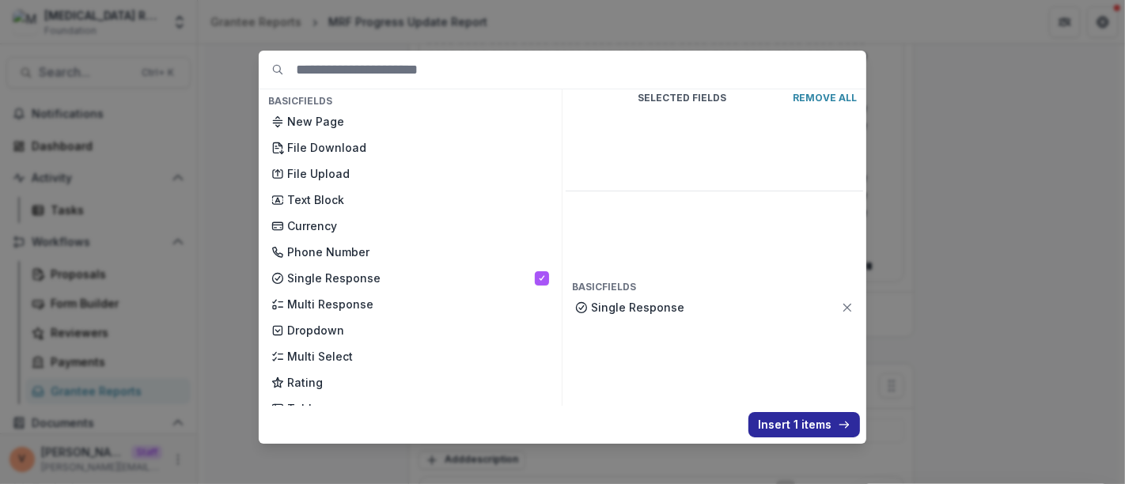
click at [787, 418] on button "Insert 1 items" at bounding box center [804, 424] width 112 height 25
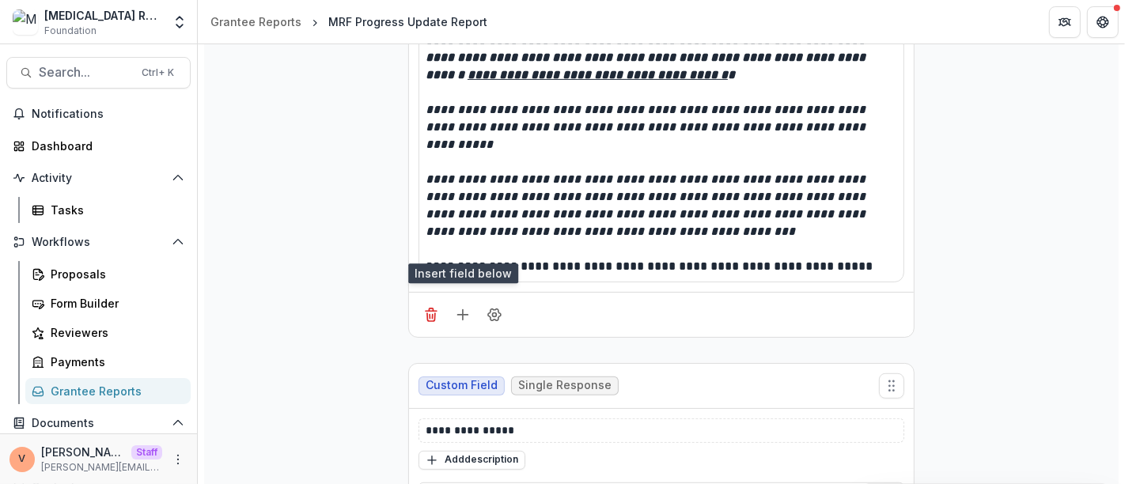
scroll to position [10808, 0]
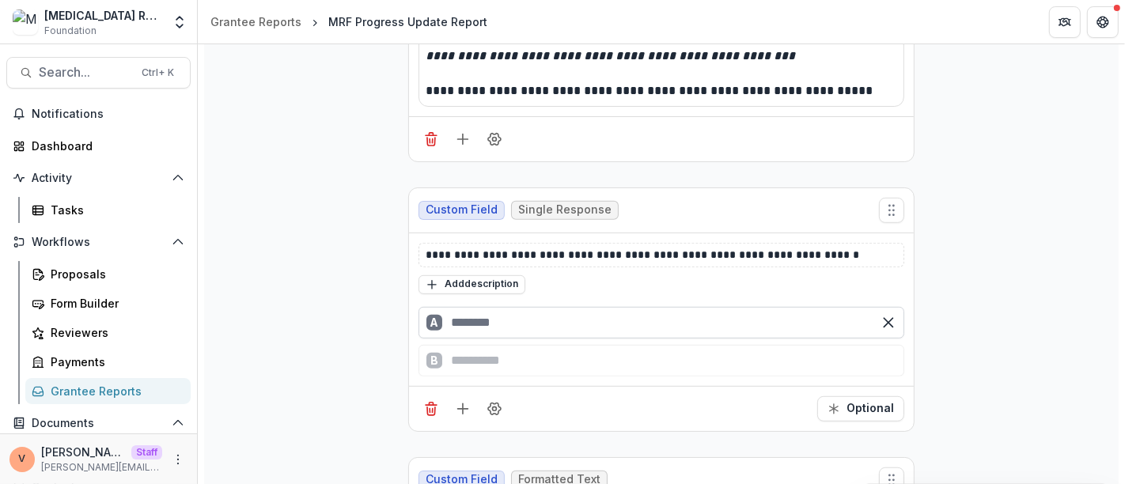
click at [504, 307] on input "text" at bounding box center [661, 323] width 486 height 32
click at [492, 345] on div "B" at bounding box center [661, 361] width 486 height 32
type input "***"
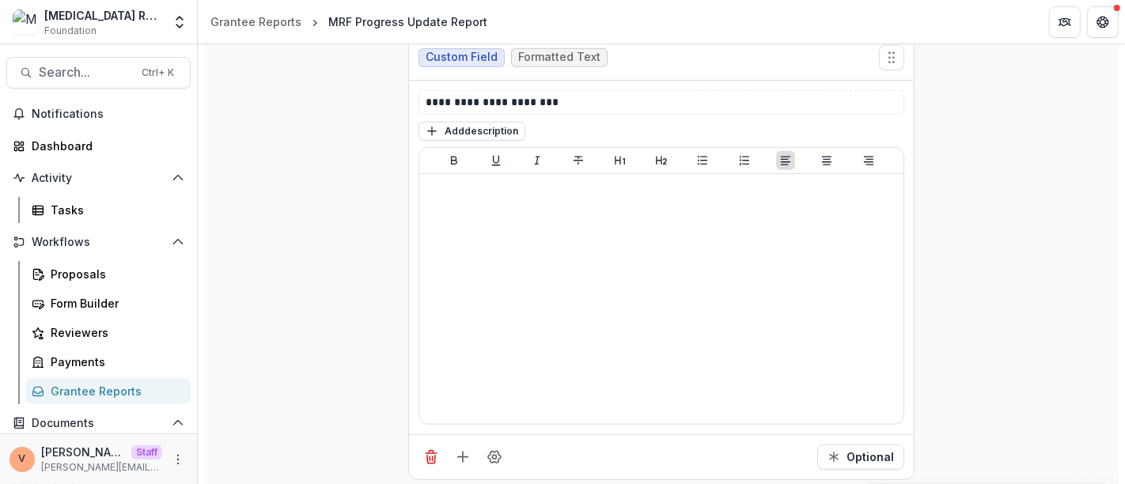
scroll to position [11335, 0]
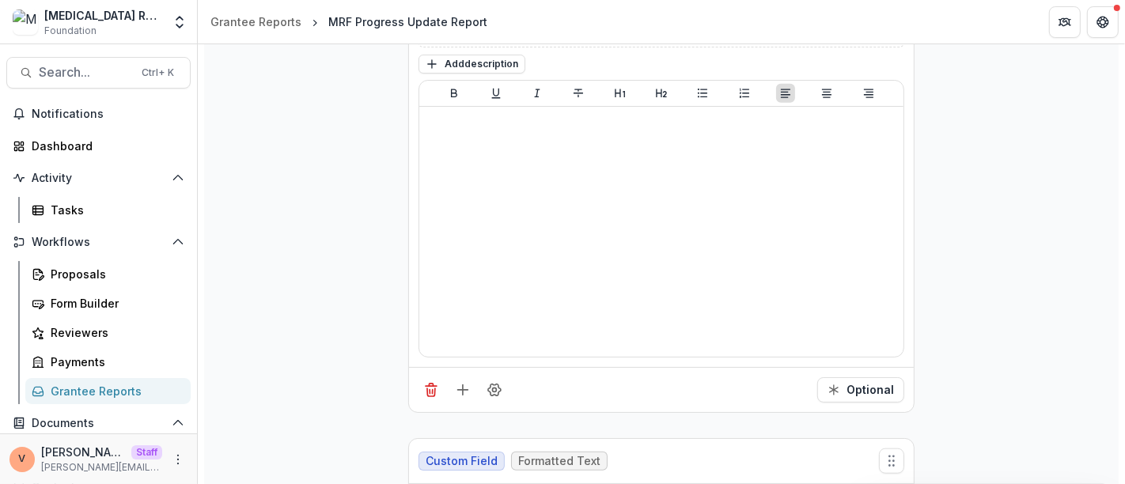
type input "**"
click at [427, 388] on icon "Delete field" at bounding box center [431, 392] width 8 height 8
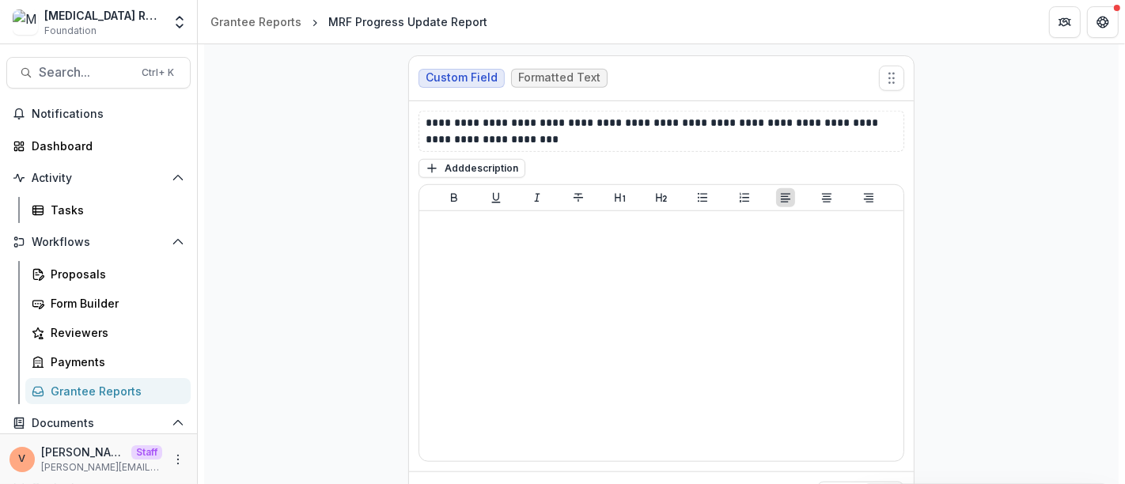
scroll to position [11405, 0]
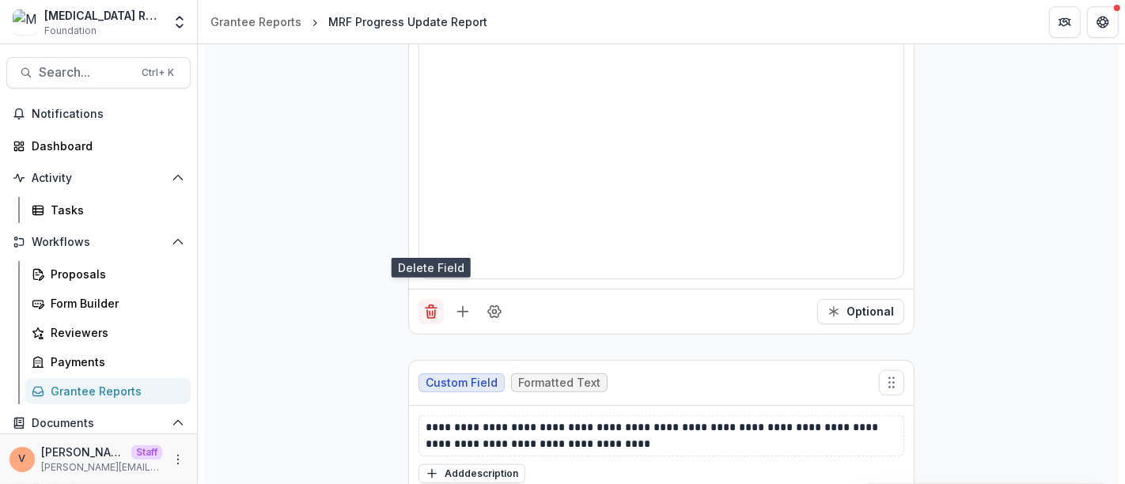
click at [431, 304] on icon "Delete field" at bounding box center [431, 312] width 16 height 16
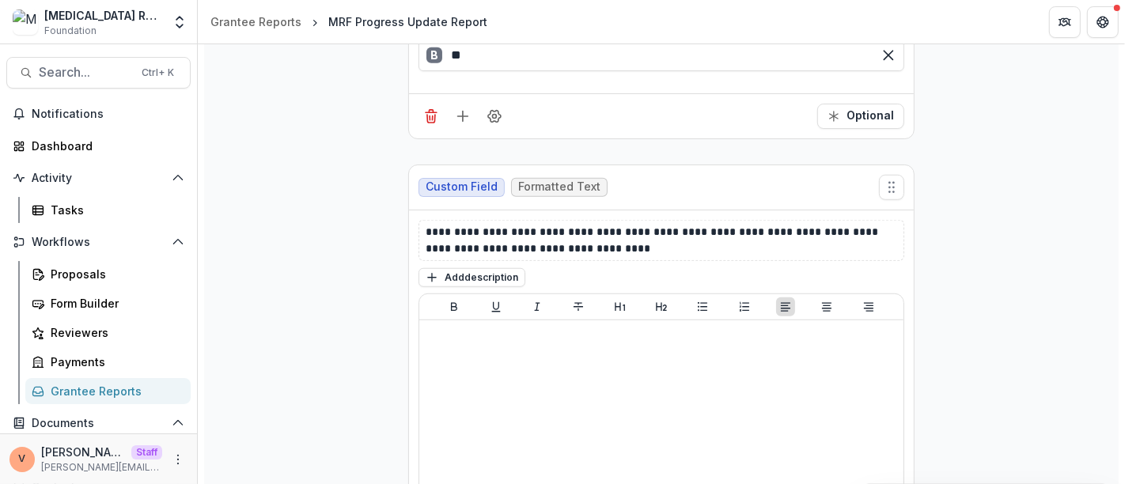
scroll to position [11201, 0]
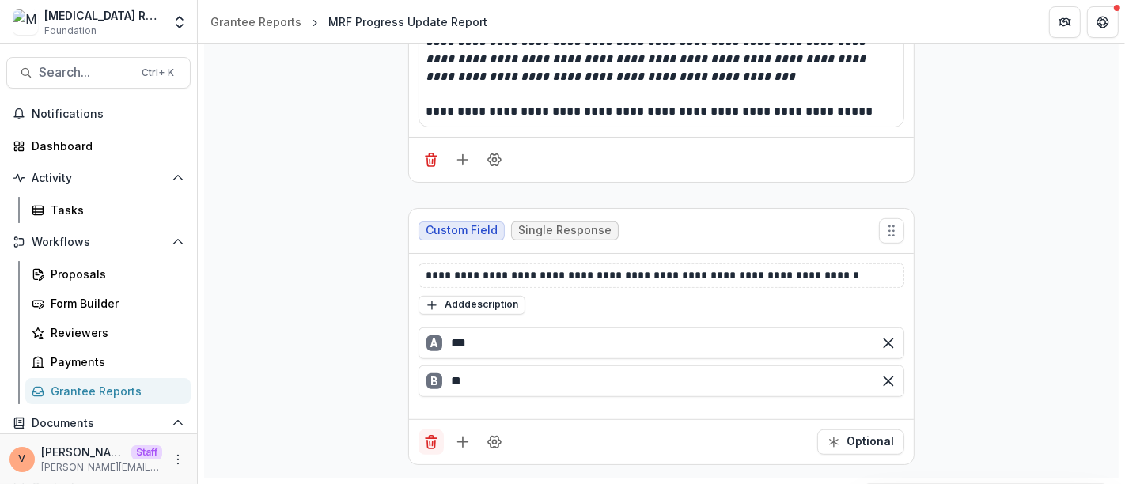
scroll to position [10715, 0]
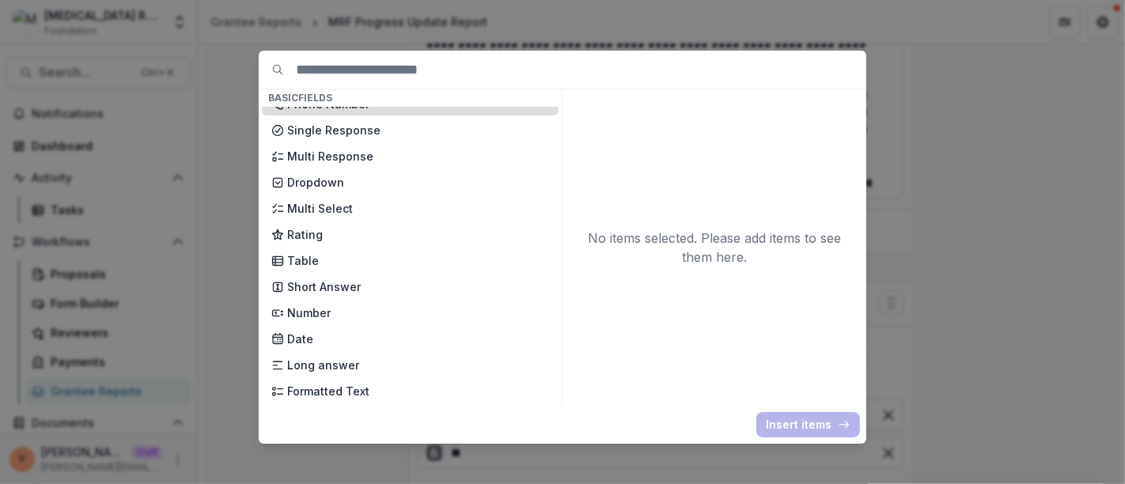
scroll to position [176, 0]
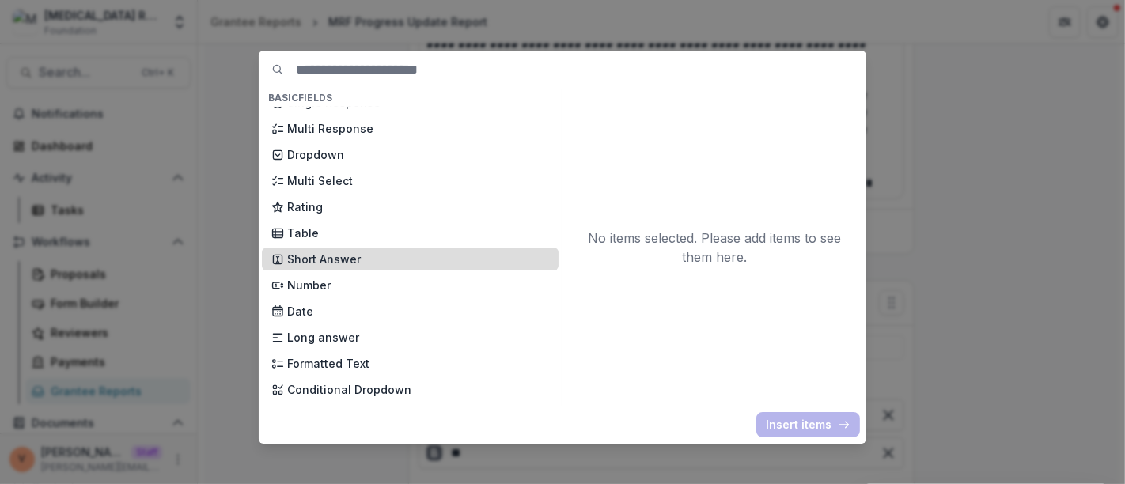
click at [368, 263] on p "Short Answer" at bounding box center [418, 259] width 262 height 17
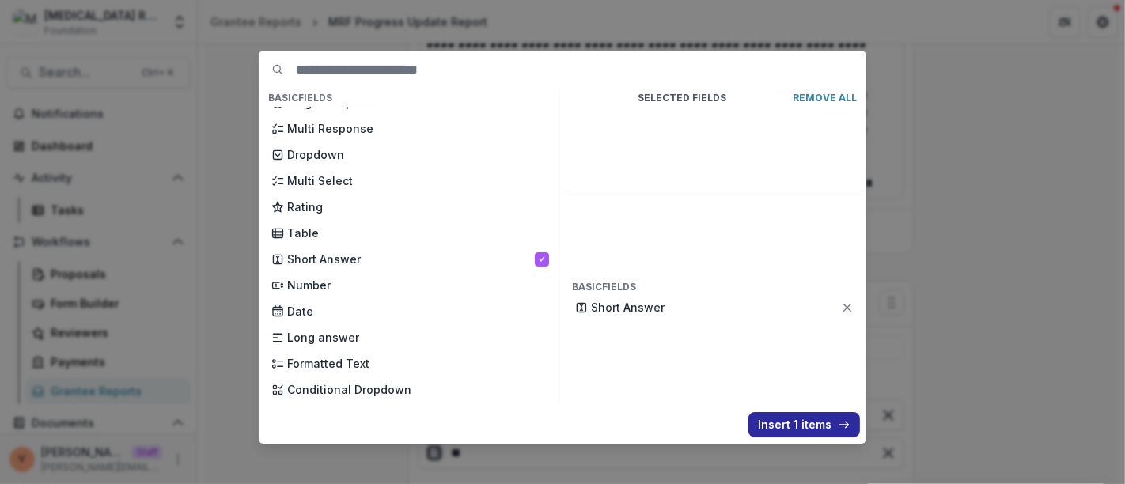
click at [787, 425] on button "Insert 1 items" at bounding box center [804, 424] width 112 height 25
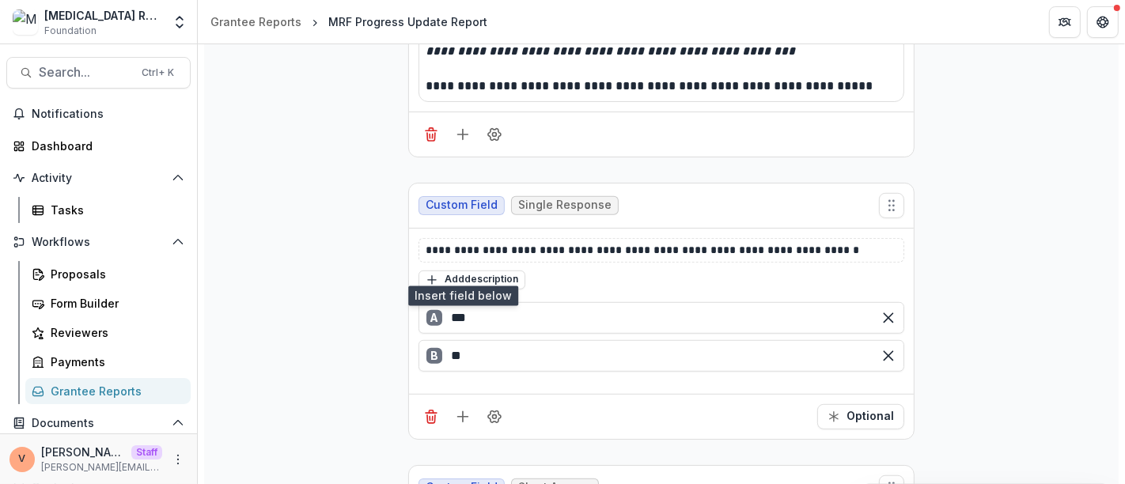
scroll to position [10891, 0]
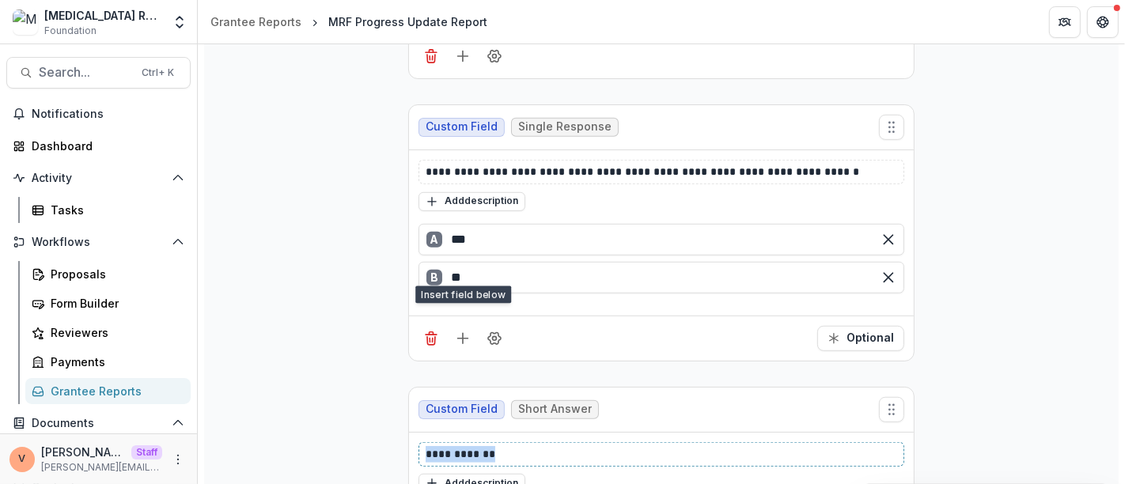
drag, startPoint x: 388, startPoint y: 380, endPoint x: 364, endPoint y: 380, distance: 23.7
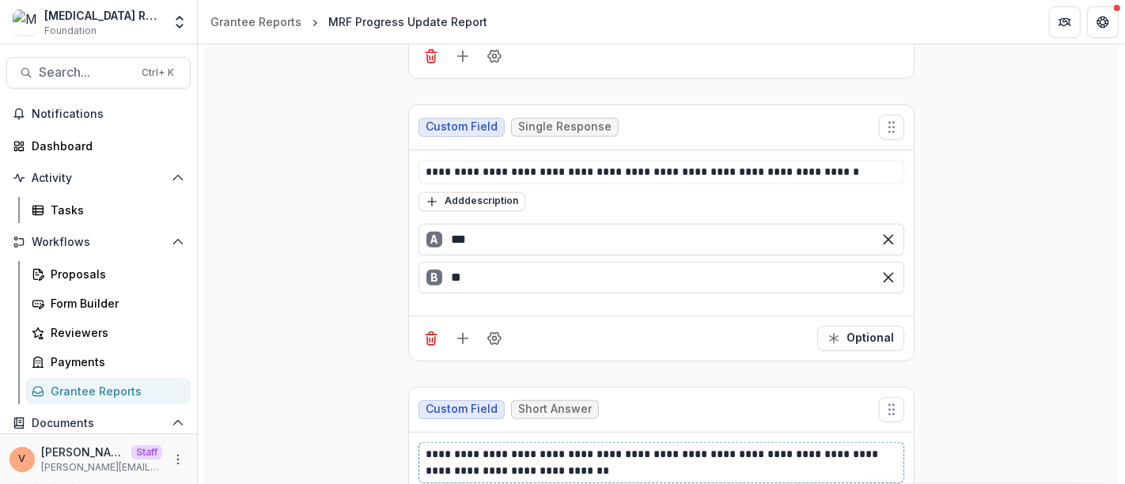
scroll to position [10955, 0]
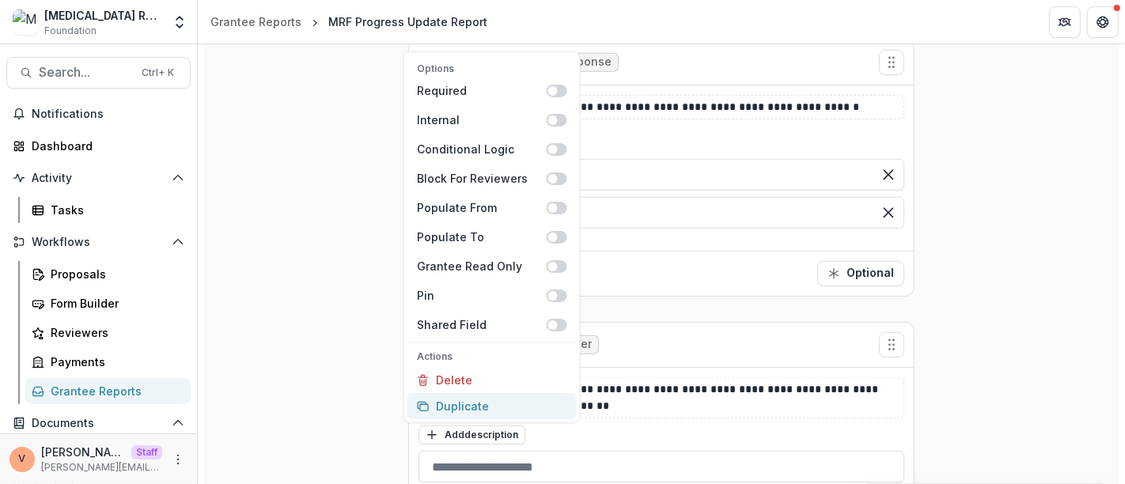
click at [503, 405] on button "Duplicate" at bounding box center [491, 406] width 169 height 26
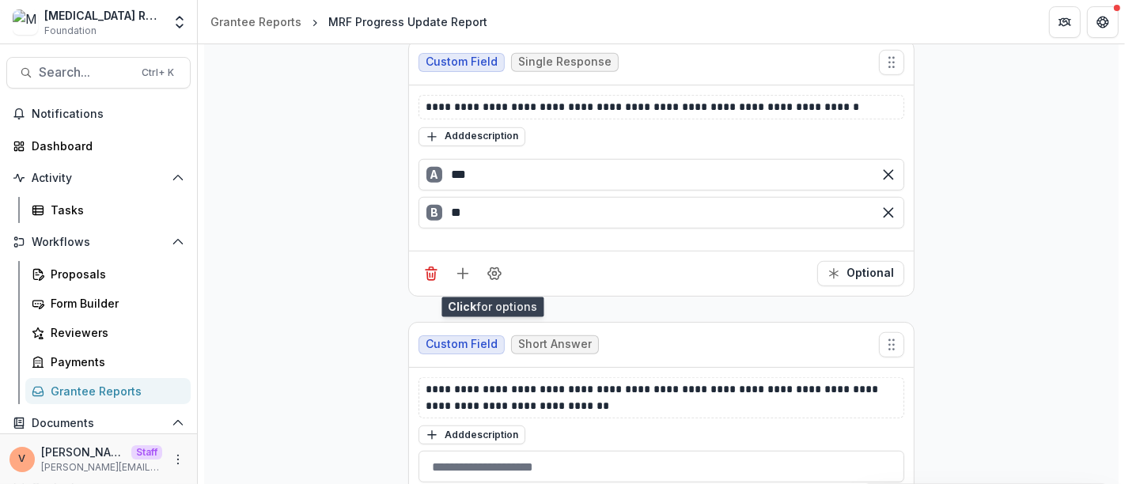
scroll to position [11131, 0]
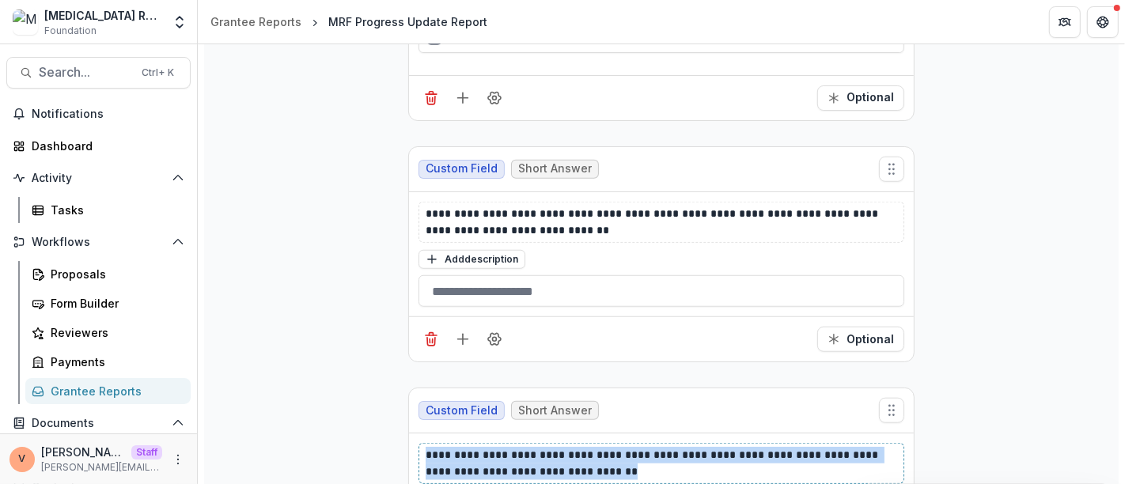
drag, startPoint x: 599, startPoint y: 398, endPoint x: 387, endPoint y: 380, distance: 212.7
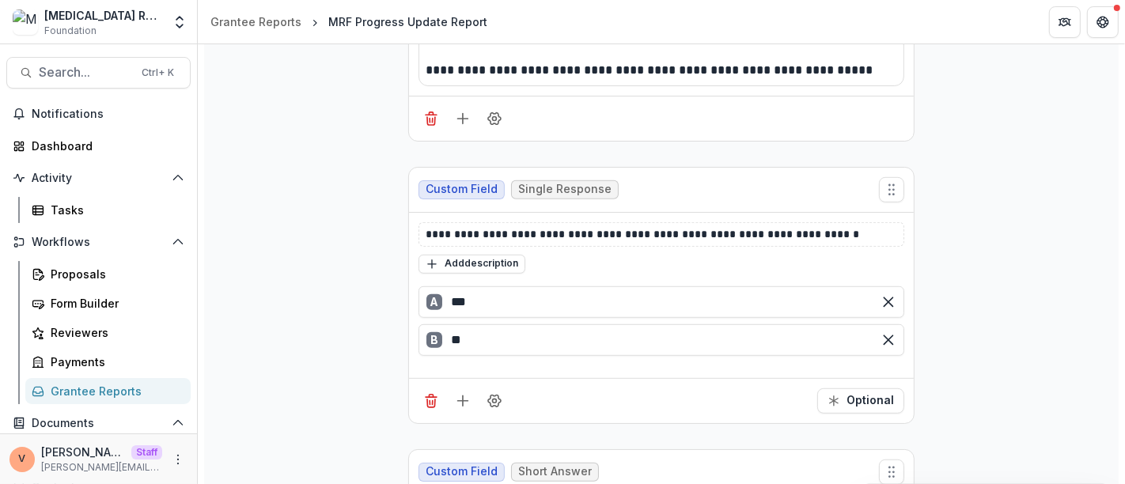
scroll to position [10868, 0]
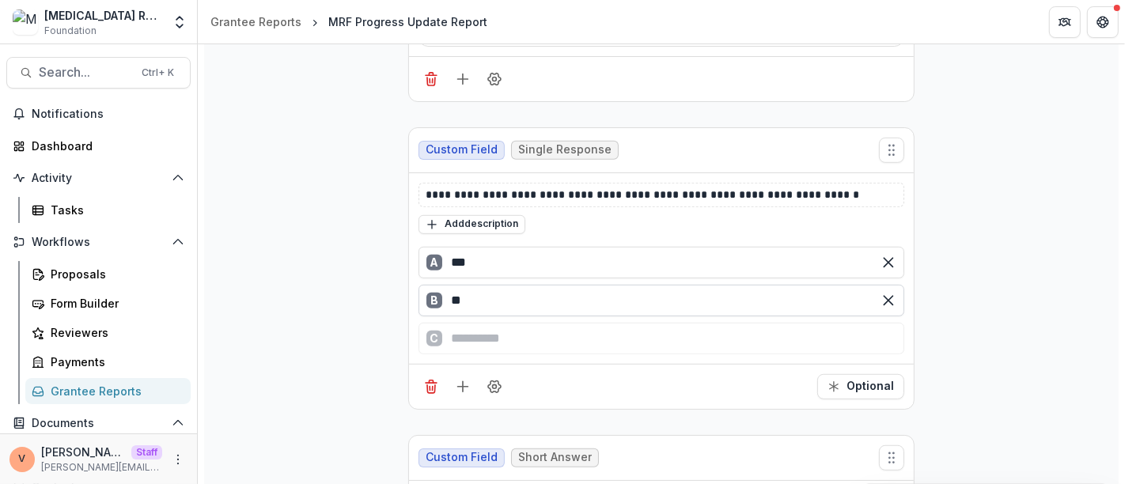
click at [589, 285] on input "**" at bounding box center [661, 301] width 486 height 32
click at [507, 323] on div "C" at bounding box center [661, 339] width 486 height 32
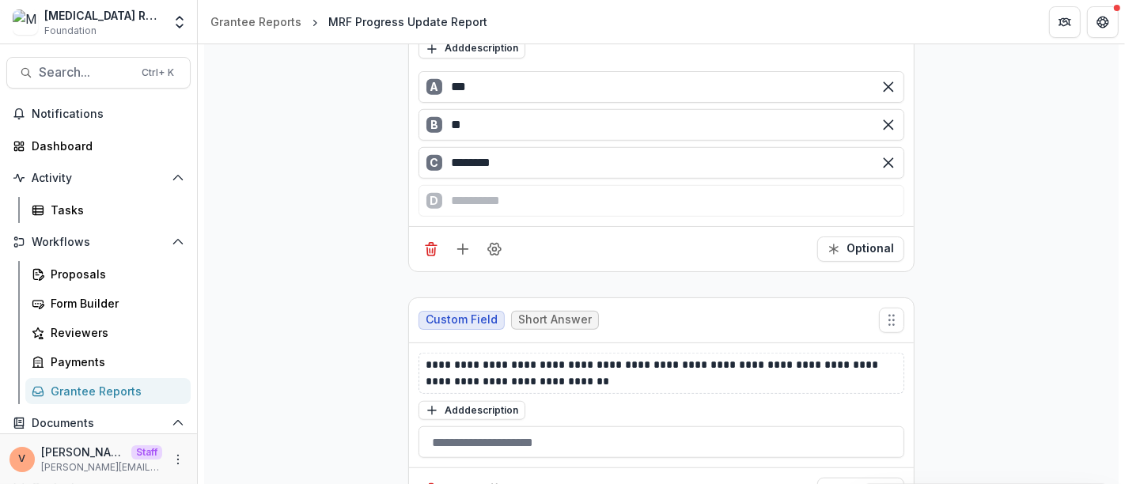
type input "********"
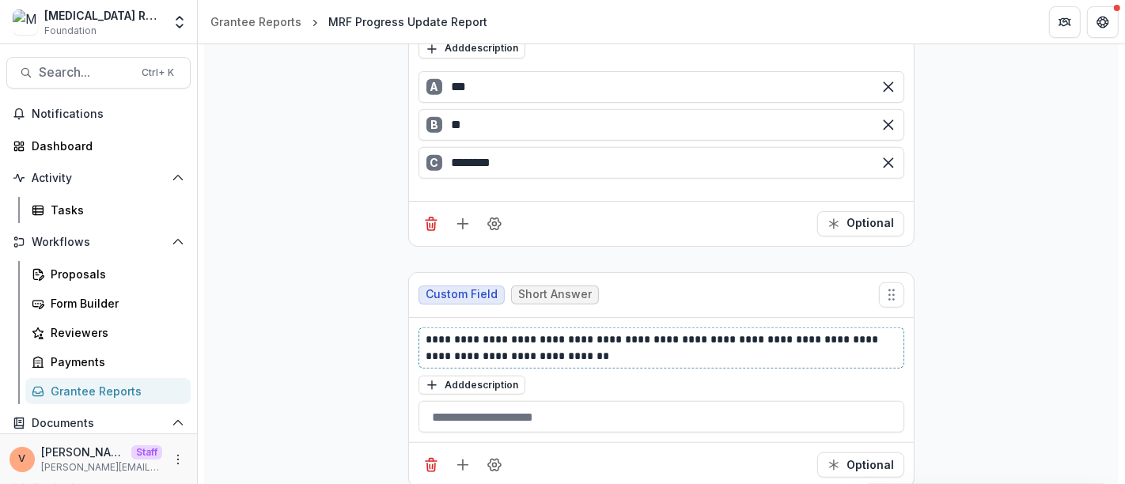
scroll to position [11018, 0]
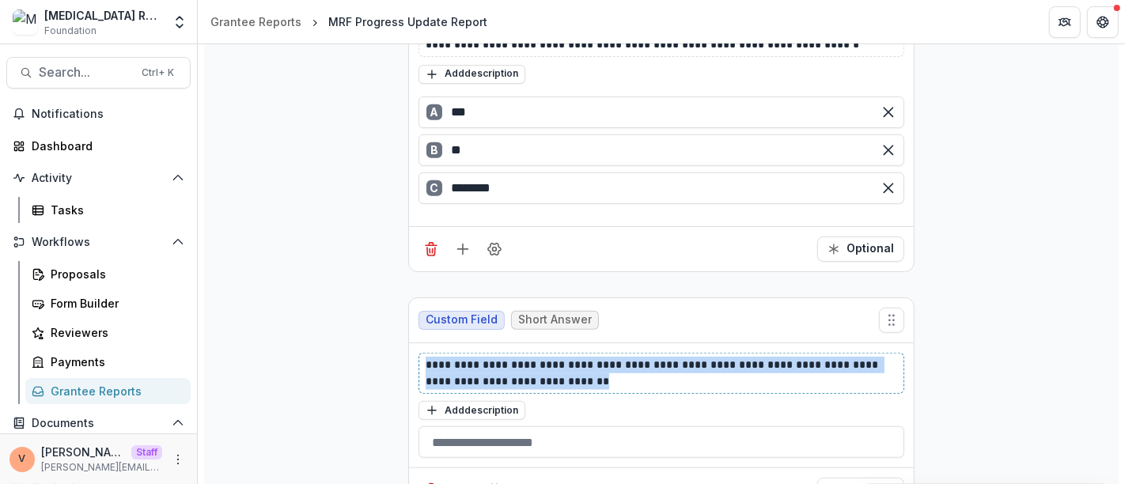
drag, startPoint x: 553, startPoint y: 309, endPoint x: 380, endPoint y: 298, distance: 173.5
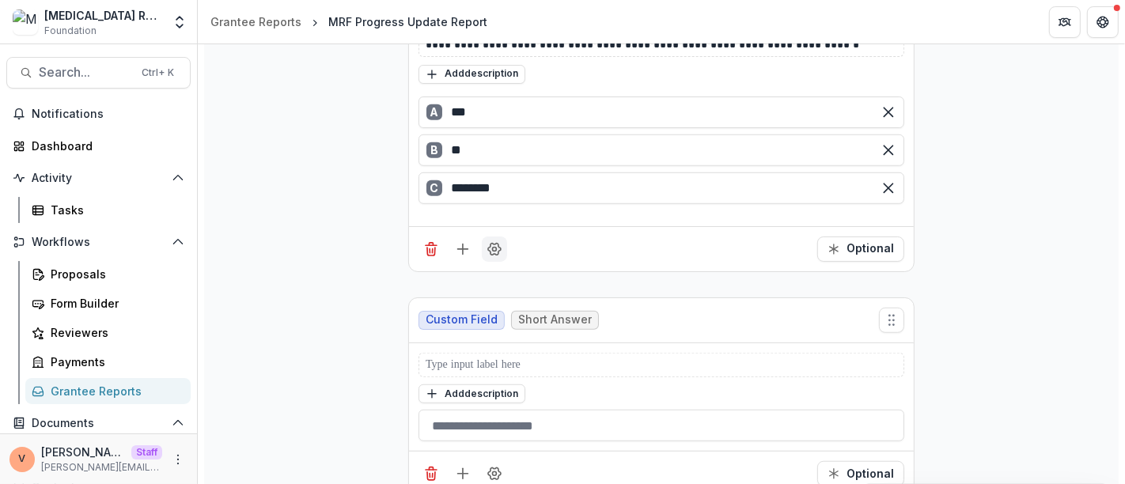
click at [493, 241] on icon "Field Settings" at bounding box center [494, 249] width 16 height 16
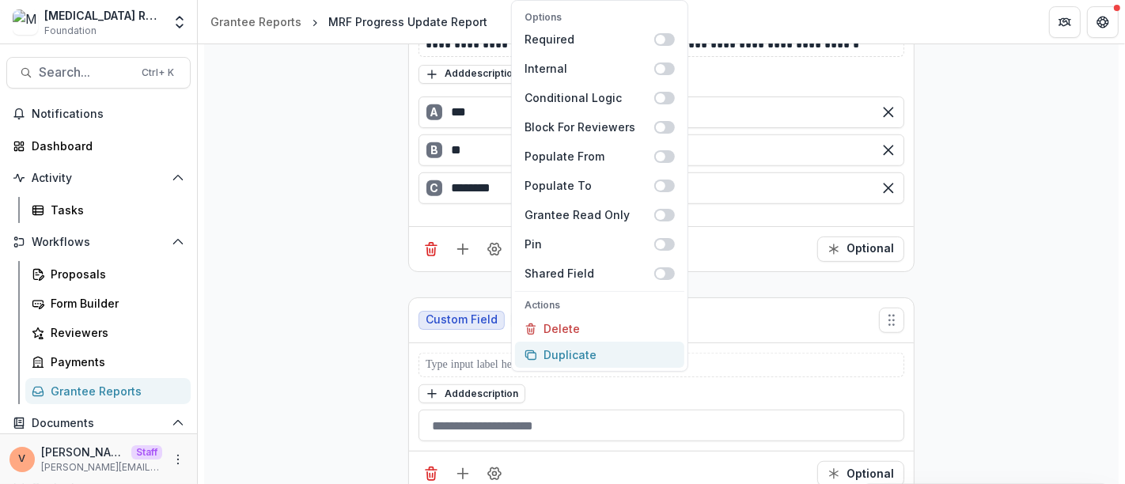
click at [567, 354] on button "Duplicate" at bounding box center [599, 355] width 169 height 26
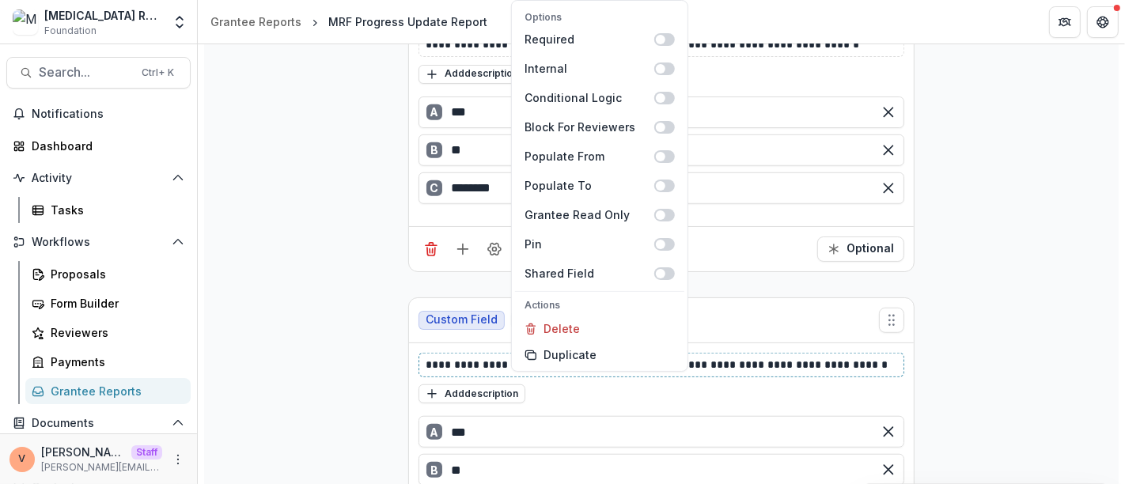
click at [881, 357] on p "**********" at bounding box center [661, 365] width 472 height 17
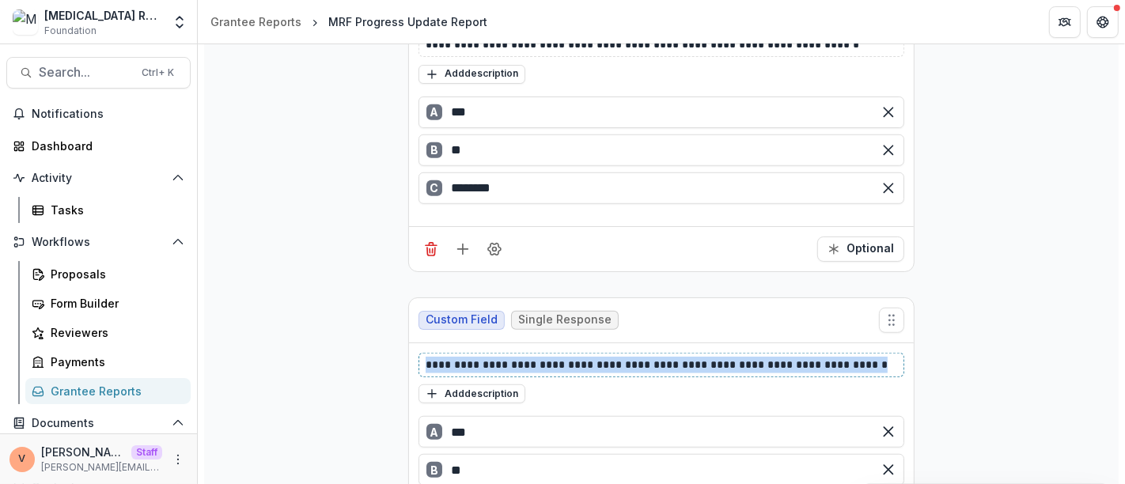
drag, startPoint x: 883, startPoint y: 290, endPoint x: 339, endPoint y: 304, distance: 544.3
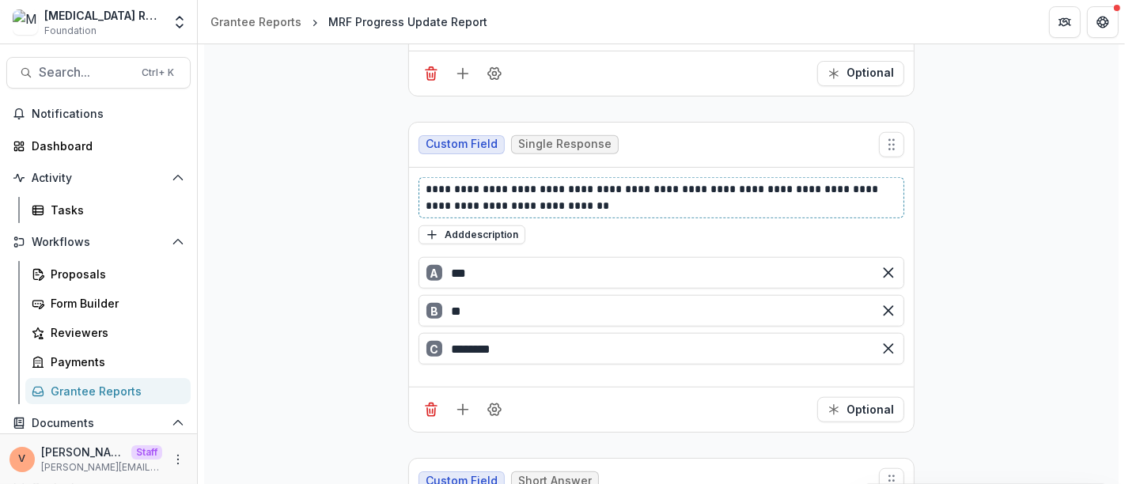
scroll to position [11370, 0]
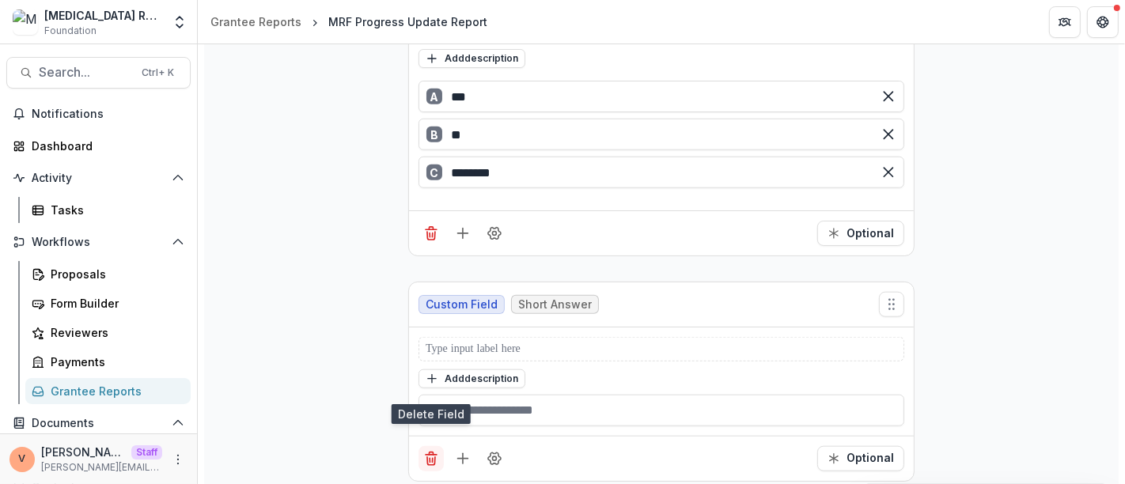
click at [430, 451] on icon "Delete field" at bounding box center [431, 459] width 16 height 16
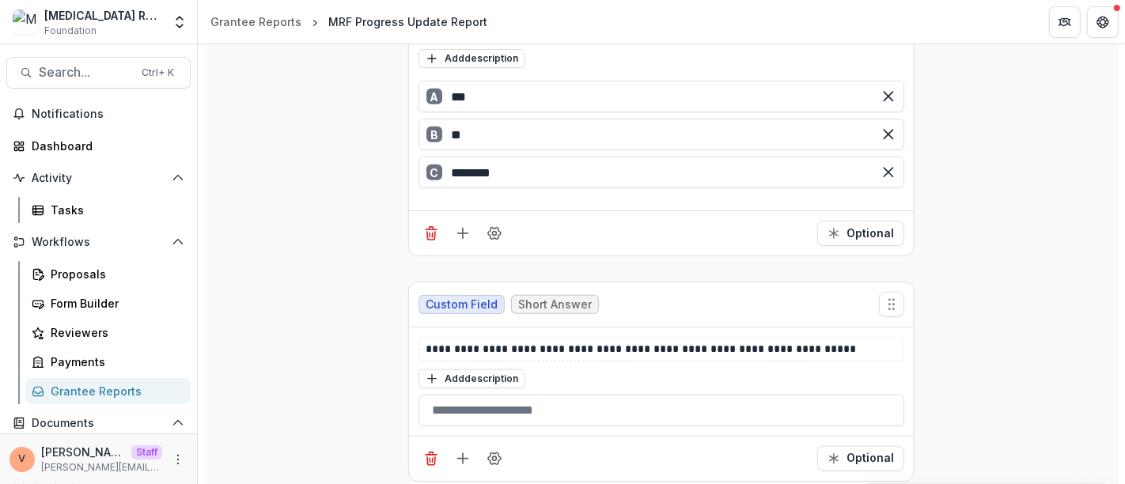
scroll to position [11312, 0]
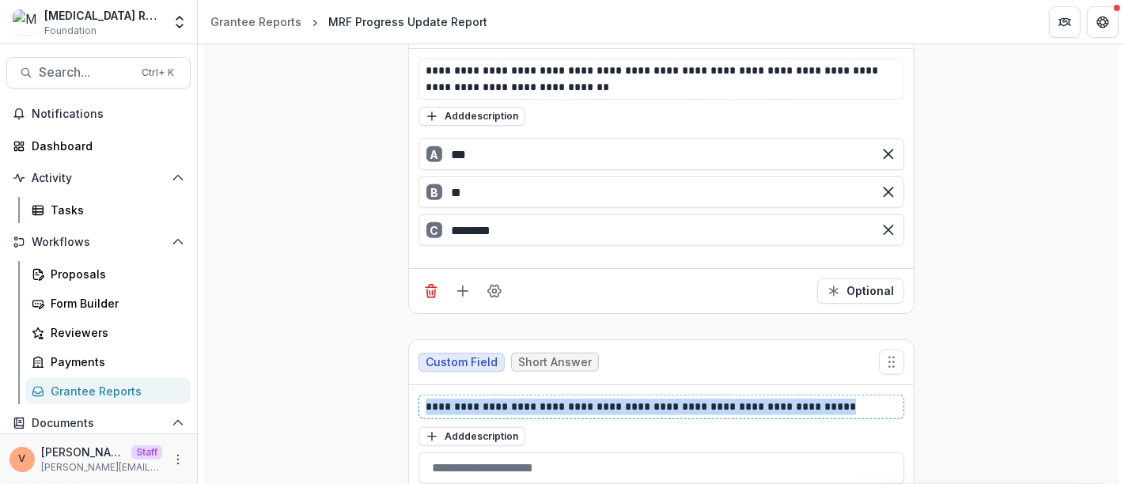
drag, startPoint x: 829, startPoint y: 333, endPoint x: 373, endPoint y: 345, distance: 455.7
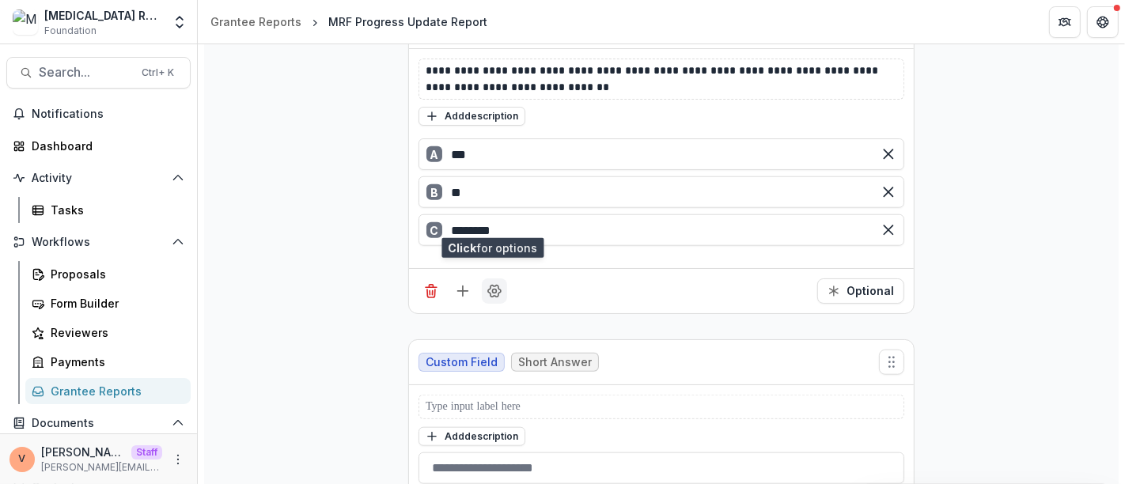
click at [494, 285] on icon "Field Settings" at bounding box center [494, 291] width 13 height 12
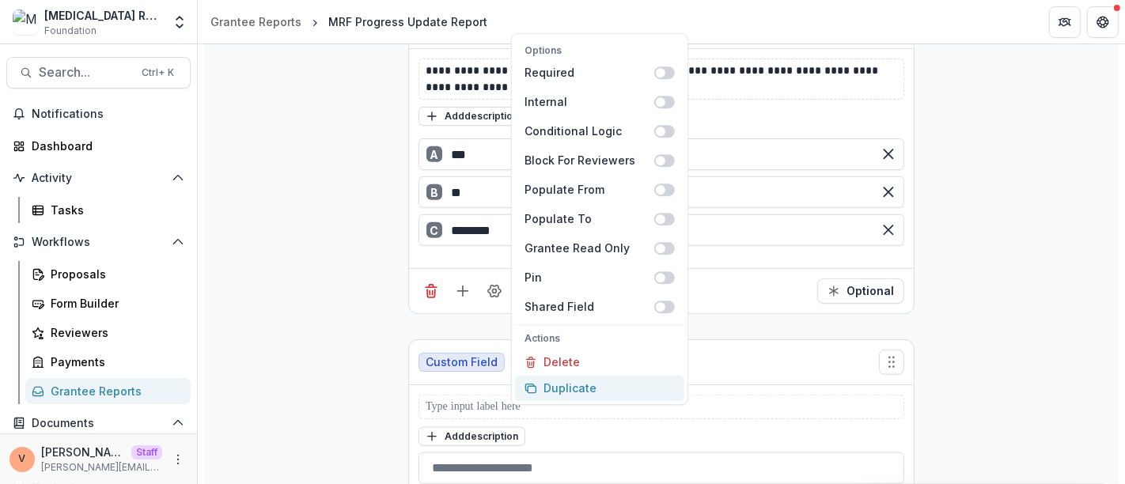
click at [573, 388] on button "Duplicate" at bounding box center [599, 388] width 169 height 26
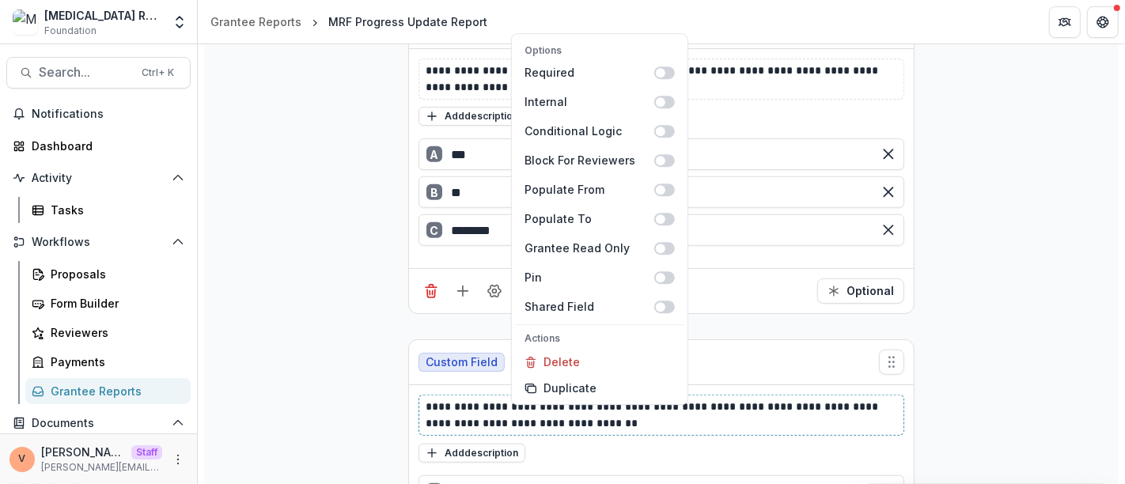
click at [856, 399] on p "**********" at bounding box center [661, 415] width 472 height 33
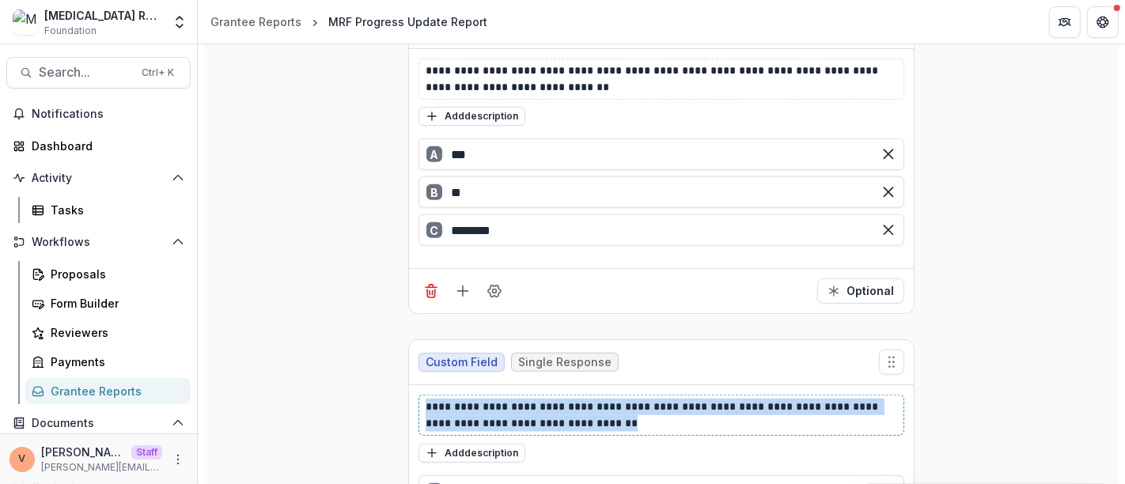
drag, startPoint x: 627, startPoint y: 350, endPoint x: 368, endPoint y: 338, distance: 259.7
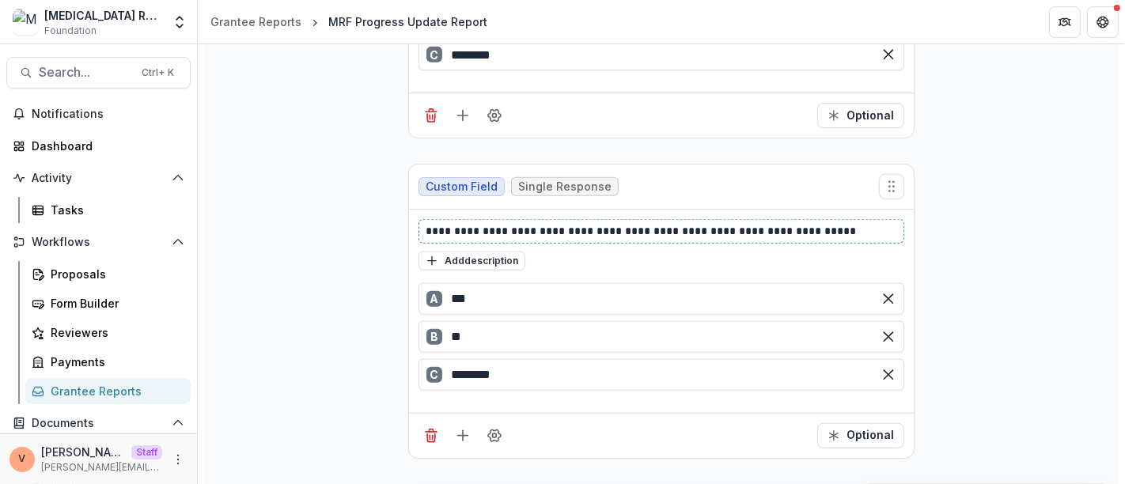
scroll to position [11630, 0]
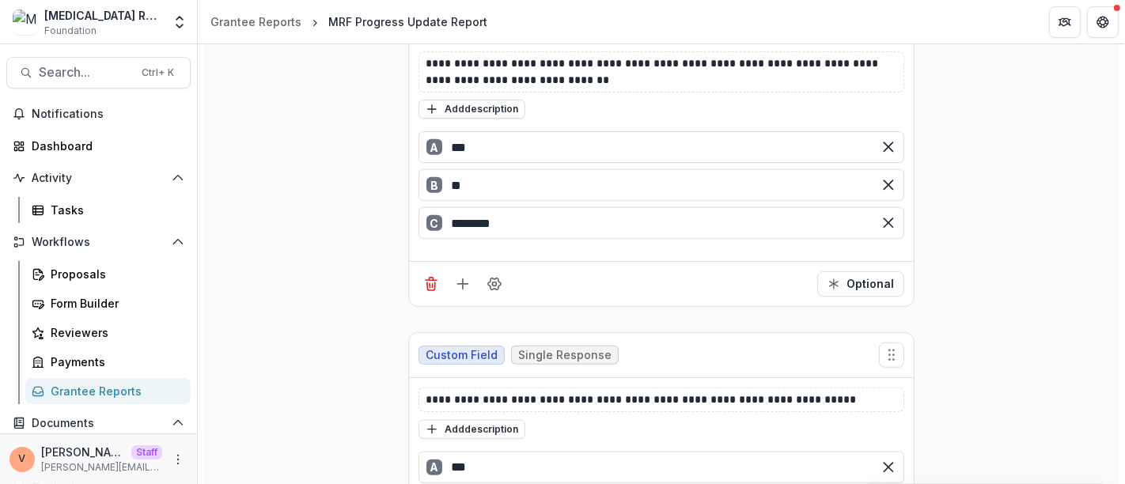
scroll to position [11407, 0]
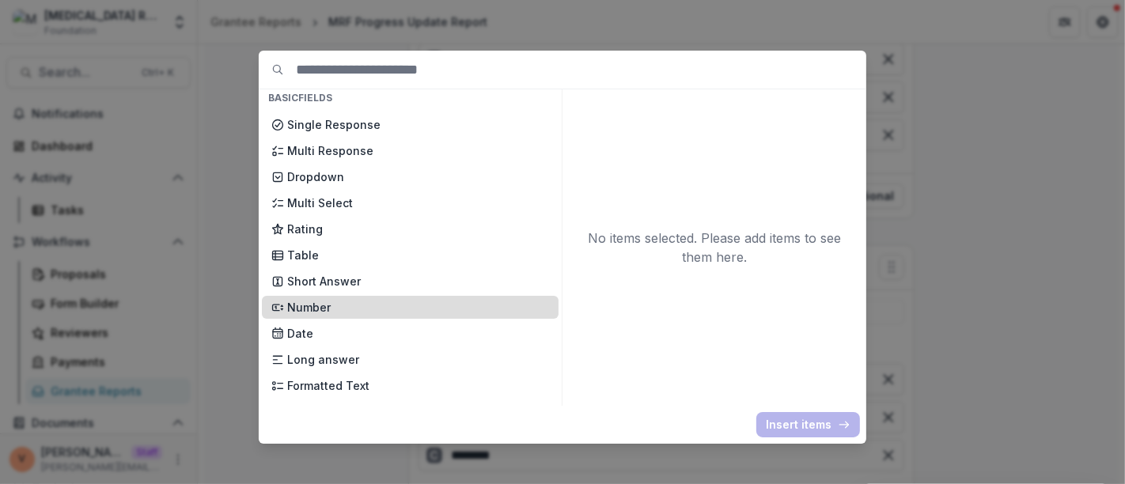
scroll to position [176, 0]
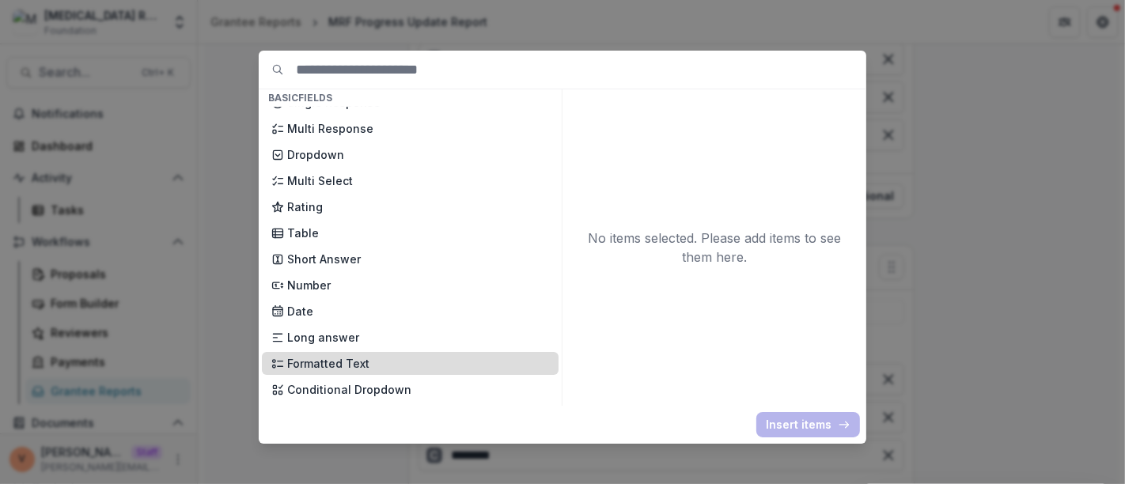
click at [349, 363] on p "Formatted Text" at bounding box center [418, 363] width 262 height 17
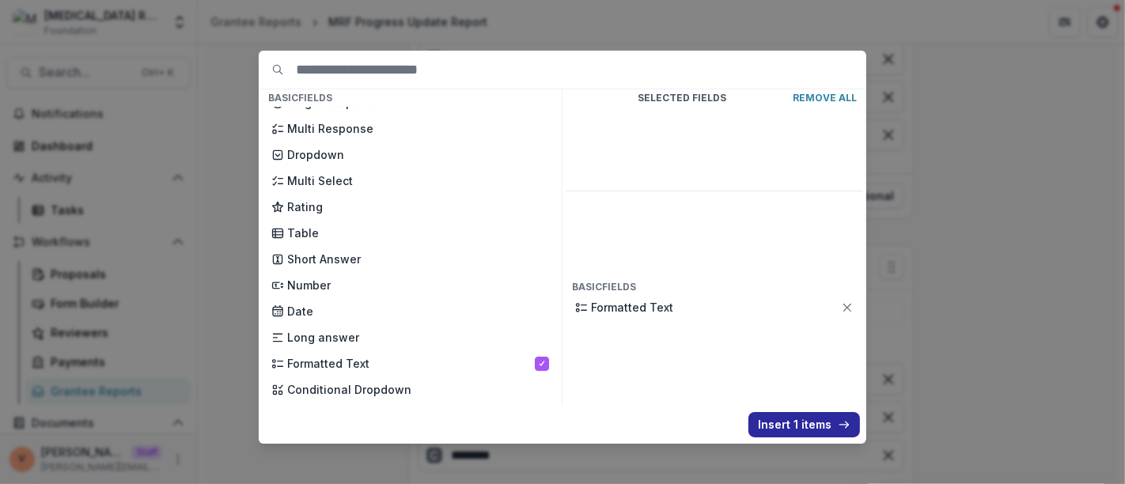
click at [786, 430] on button "Insert 1 items" at bounding box center [804, 424] width 112 height 25
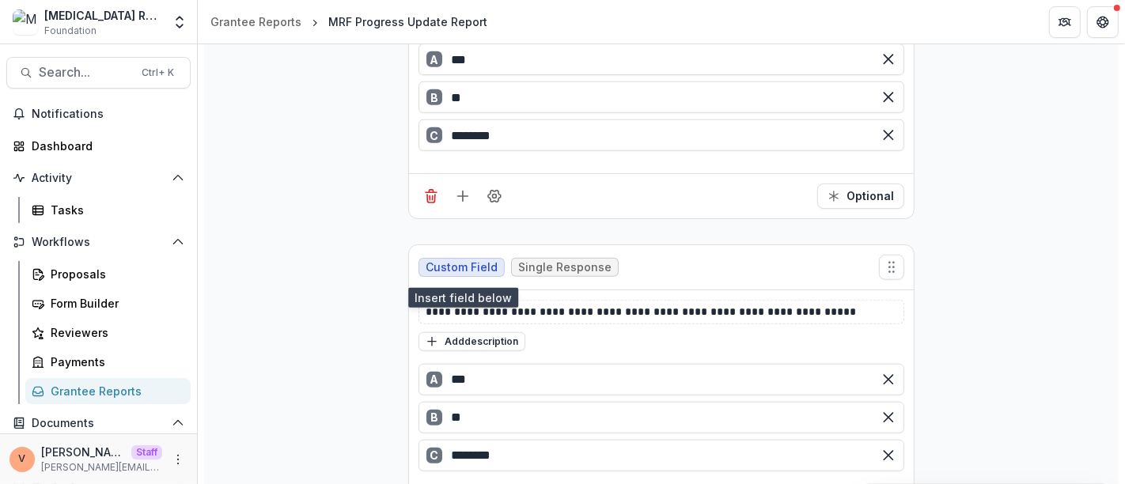
scroll to position [11583, 0]
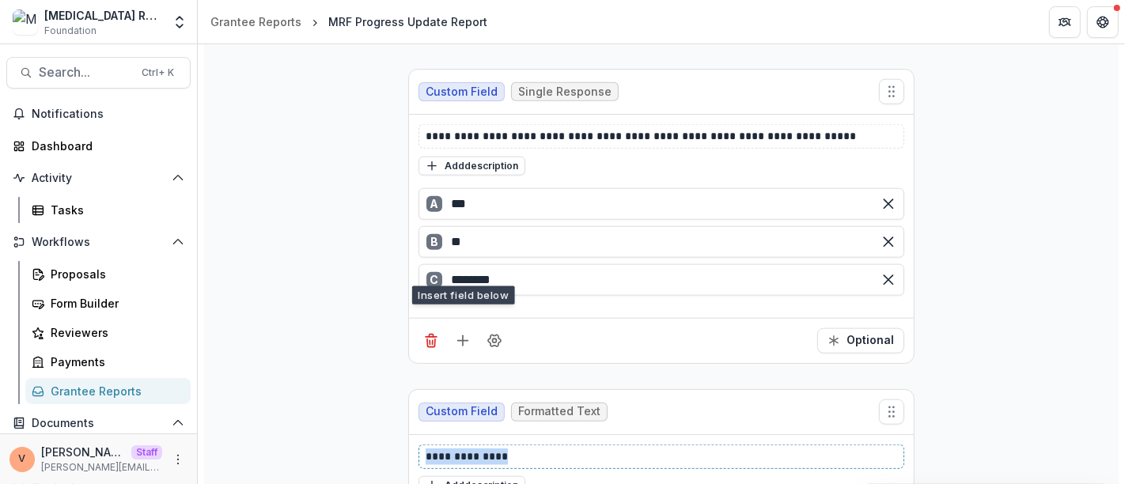
drag, startPoint x: 509, startPoint y: 380, endPoint x: 359, endPoint y: 399, distance: 150.7
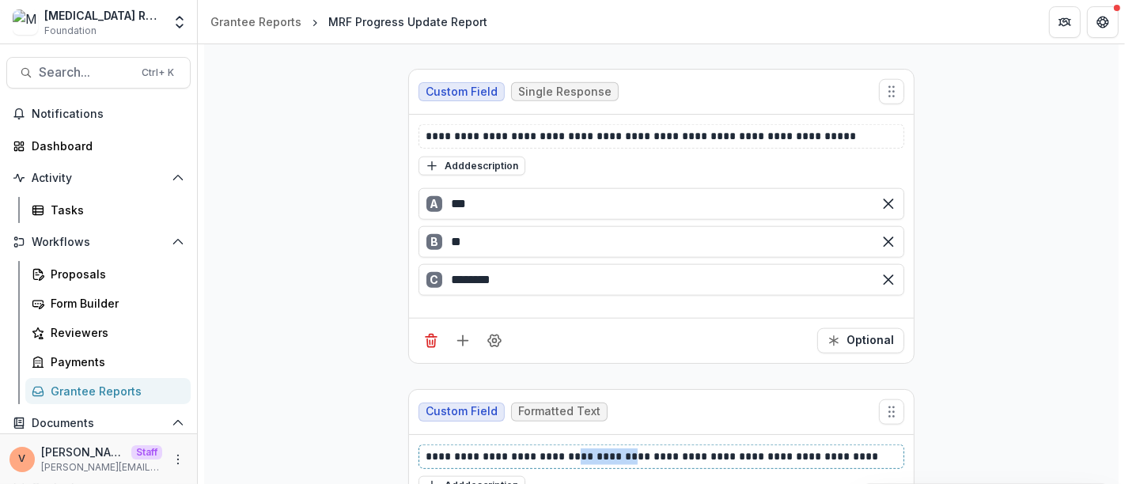
drag, startPoint x: 566, startPoint y: 385, endPoint x: 608, endPoint y: 384, distance: 41.9
click at [608, 448] on p "**********" at bounding box center [661, 456] width 472 height 17
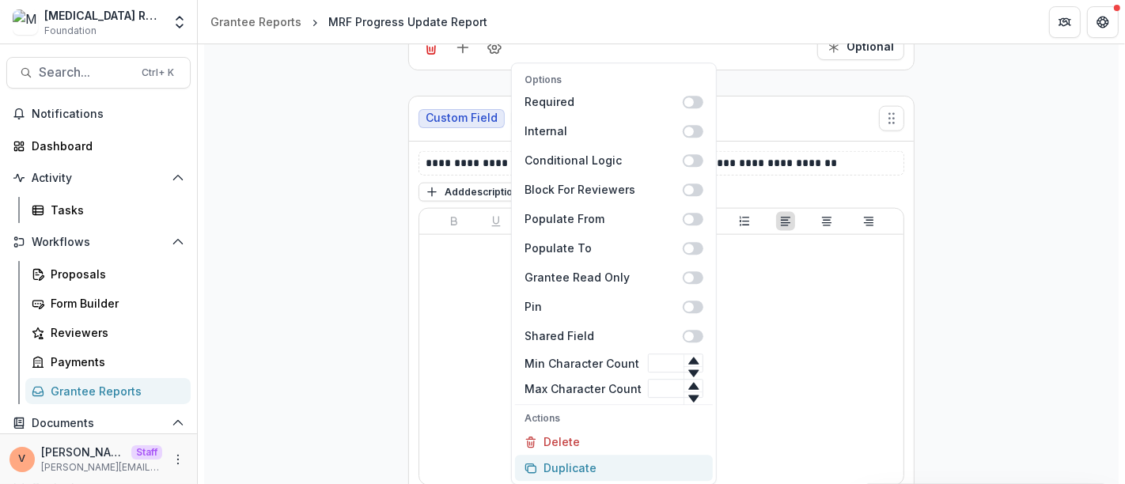
click at [550, 470] on button "Duplicate" at bounding box center [614, 468] width 198 height 26
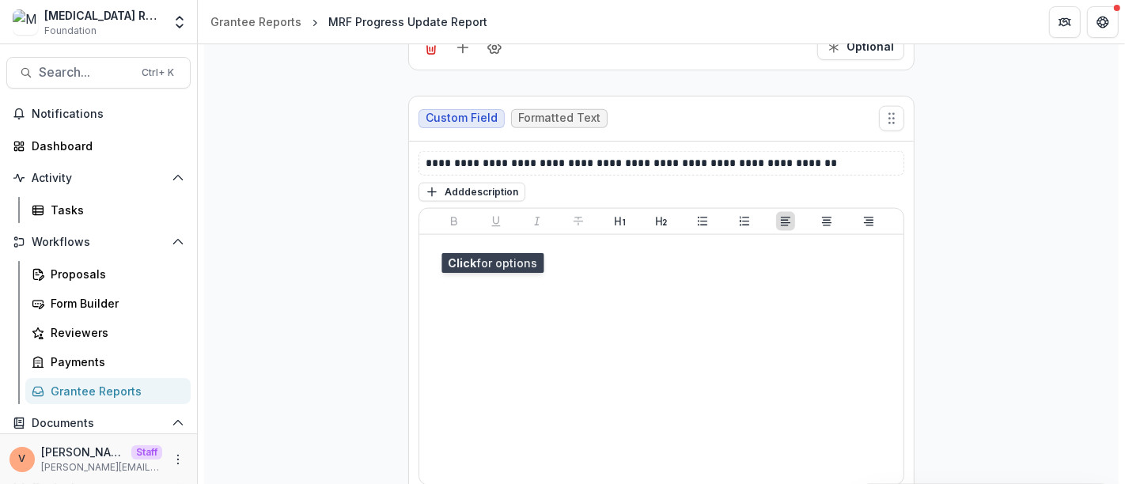
scroll to position [12139, 0]
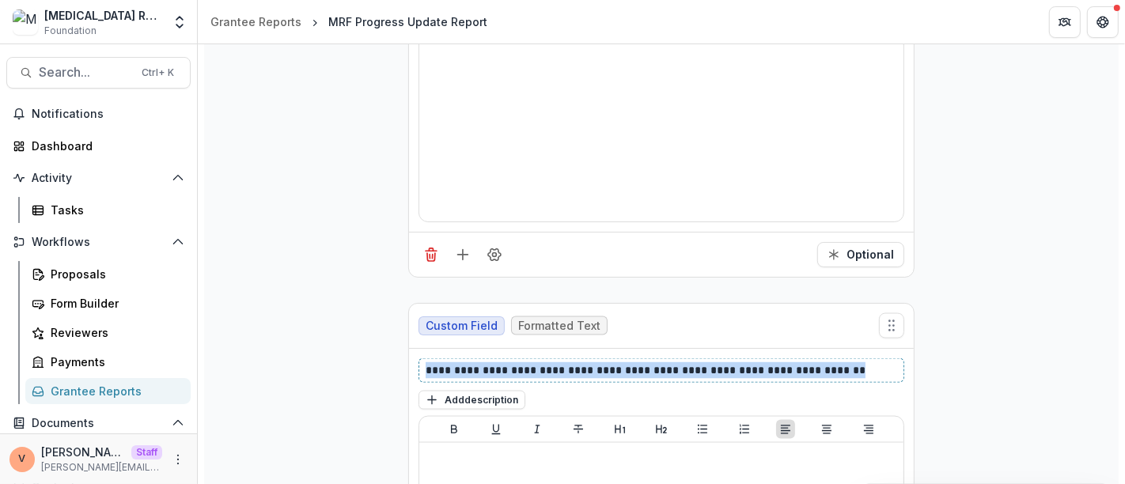
drag, startPoint x: 826, startPoint y: 290, endPoint x: 335, endPoint y: 297, distance: 490.4
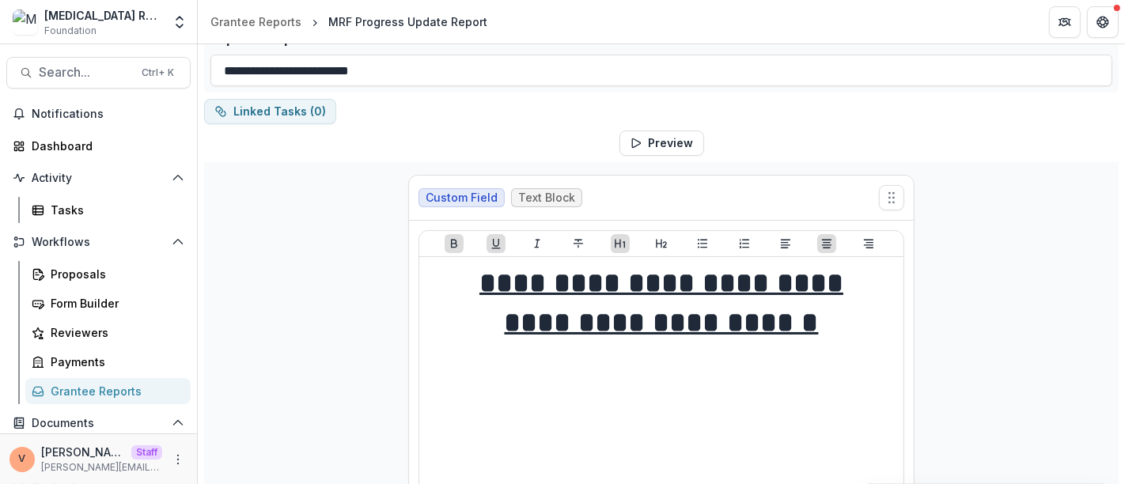
scroll to position [0, 0]
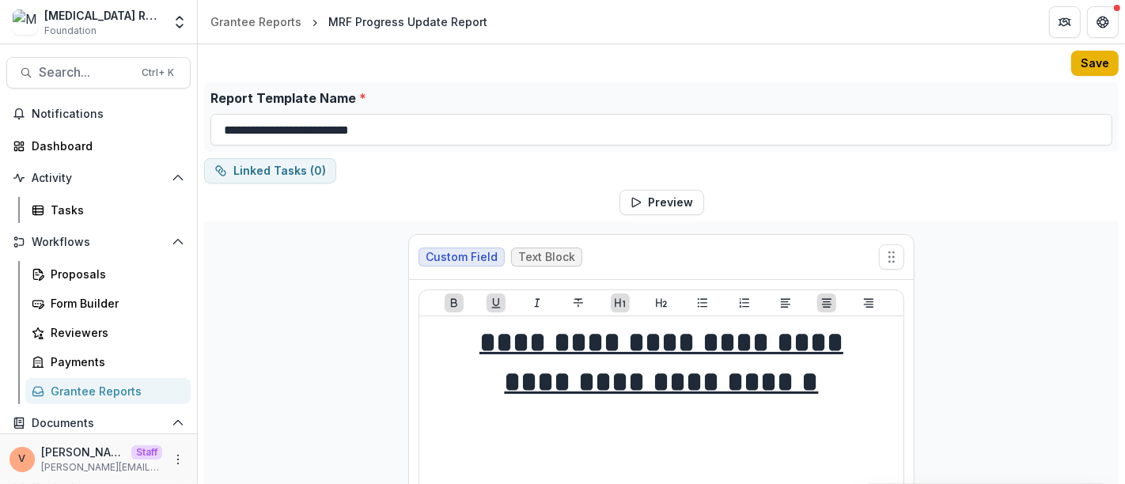
click at [1099, 66] on button "Save" at bounding box center [1094, 63] width 47 height 25
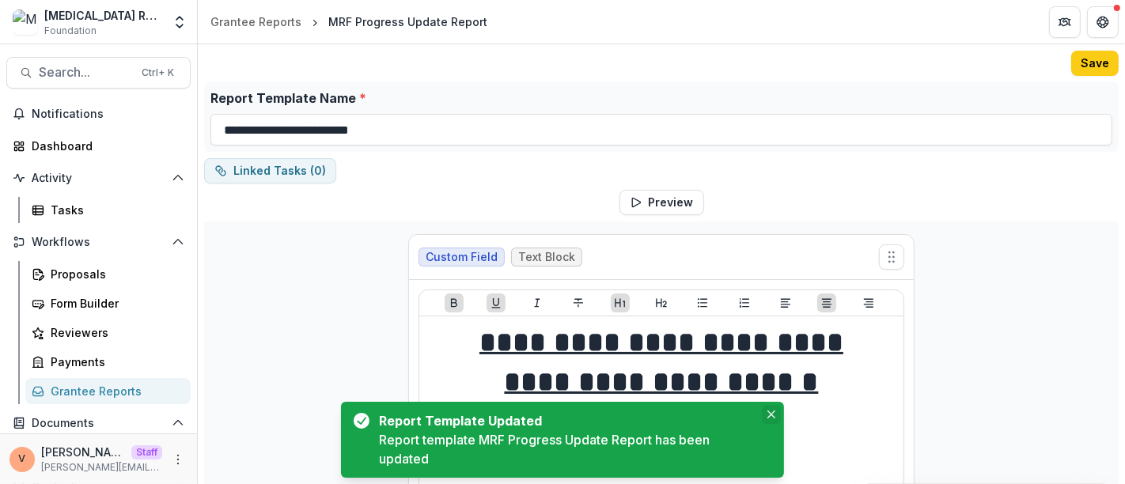
click at [776, 412] on button "Close" at bounding box center [771, 414] width 19 height 19
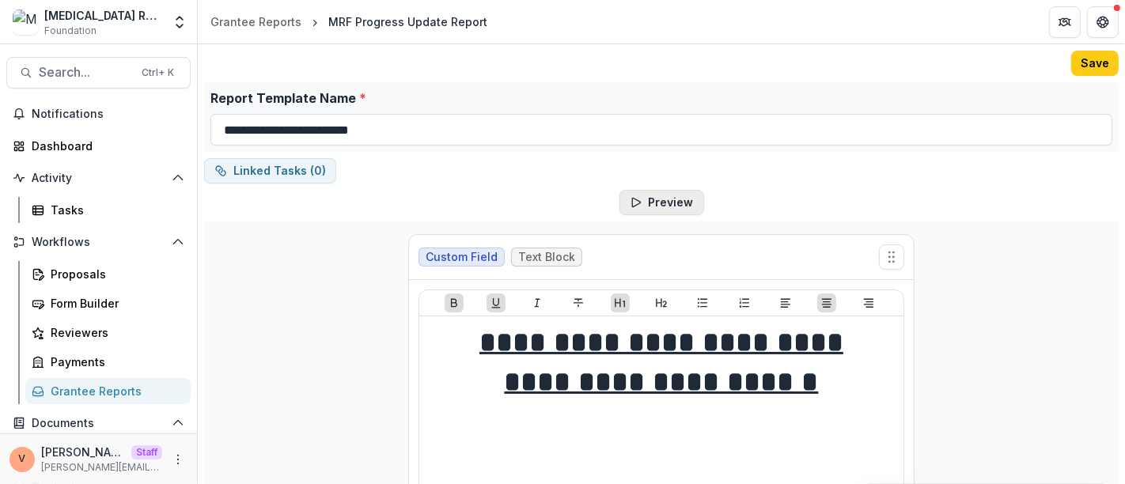
click at [671, 198] on button "Preview" at bounding box center [661, 202] width 85 height 25
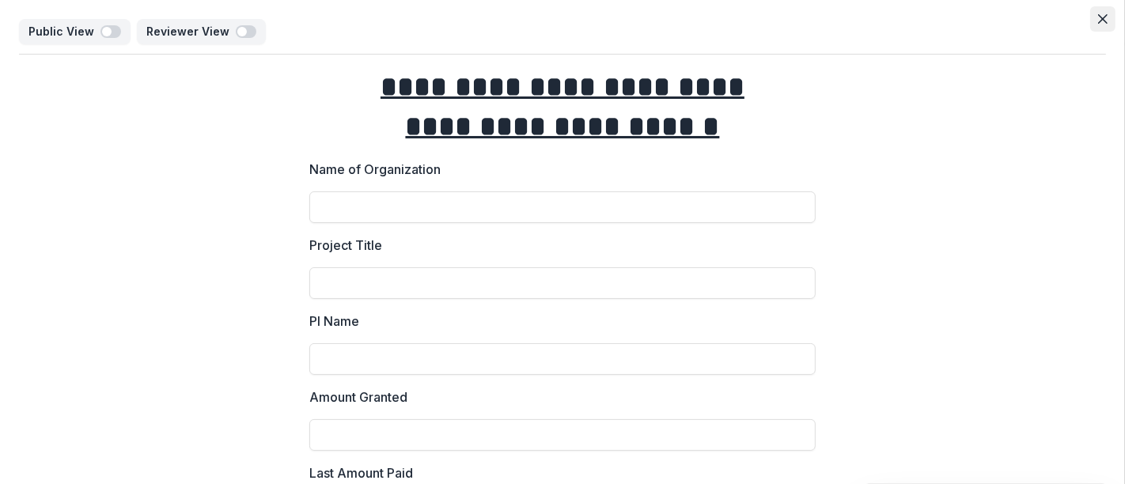
click at [1104, 17] on button "Close" at bounding box center [1102, 18] width 25 height 25
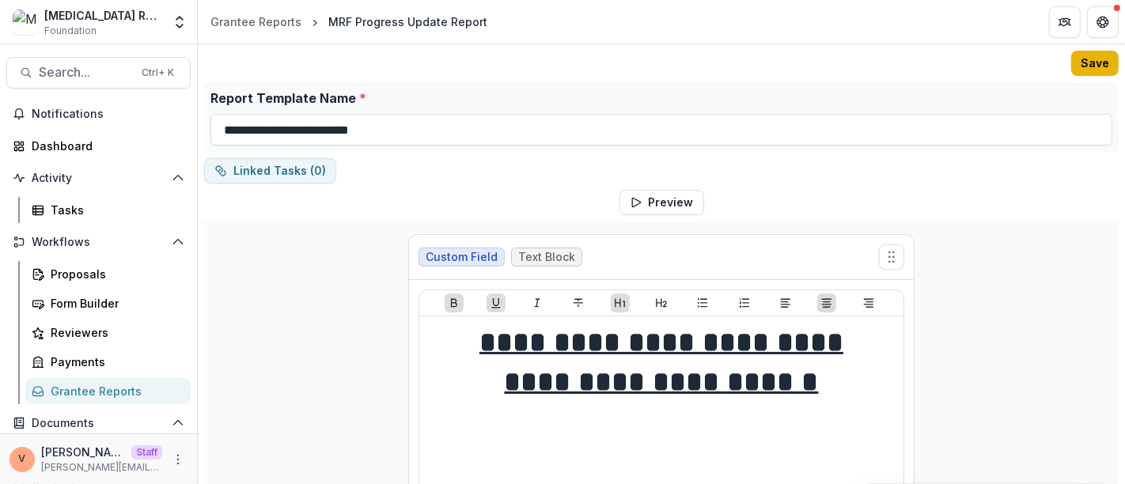
click at [1083, 66] on button "Save" at bounding box center [1094, 63] width 47 height 25
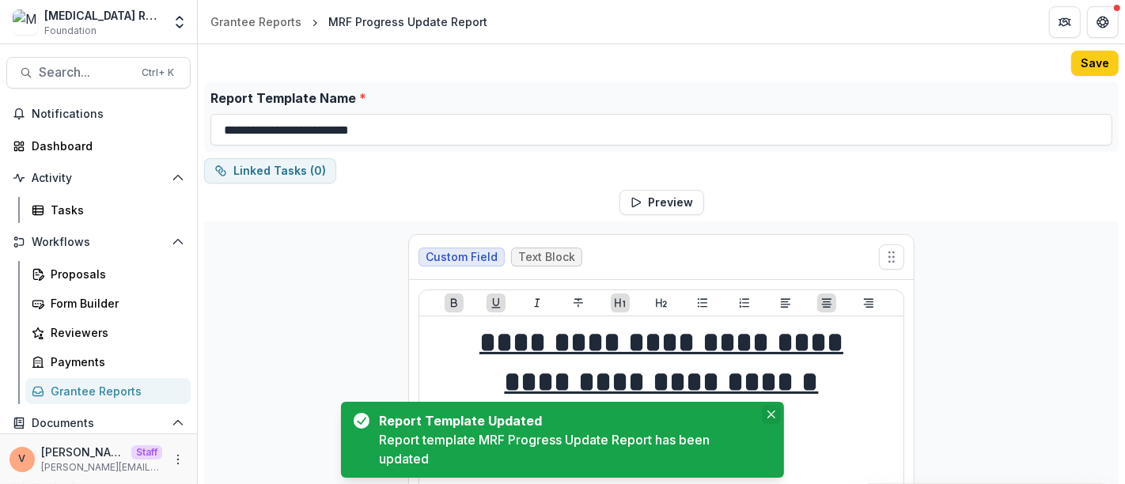
click at [773, 417] on icon "Close" at bounding box center [771, 414] width 8 height 8
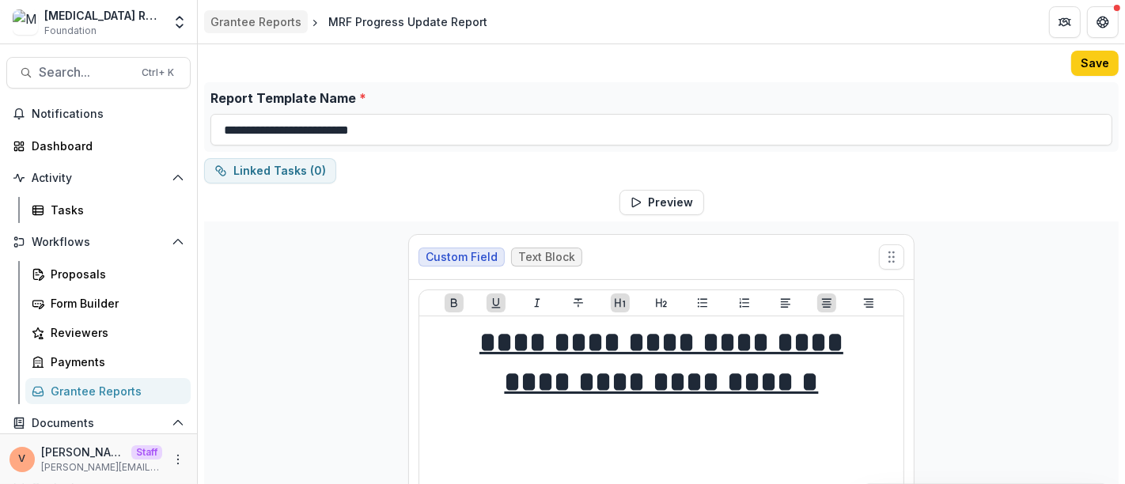
click at [263, 18] on div "Grantee Reports" at bounding box center [255, 21] width 91 height 17
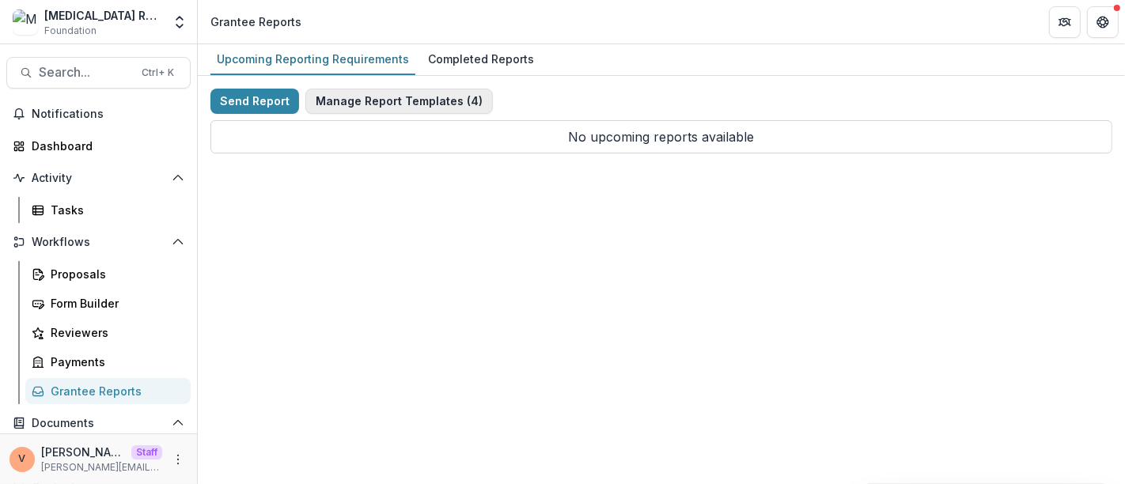
click at [393, 98] on button "Manage Report Templates ( 4 )" at bounding box center [398, 101] width 187 height 25
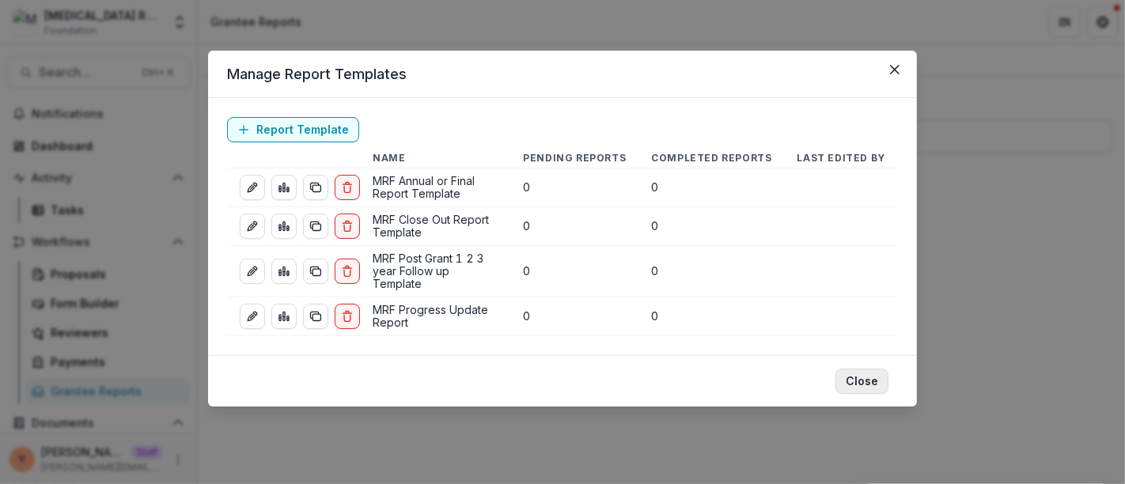
click at [859, 369] on button "Close" at bounding box center [861, 381] width 53 height 25
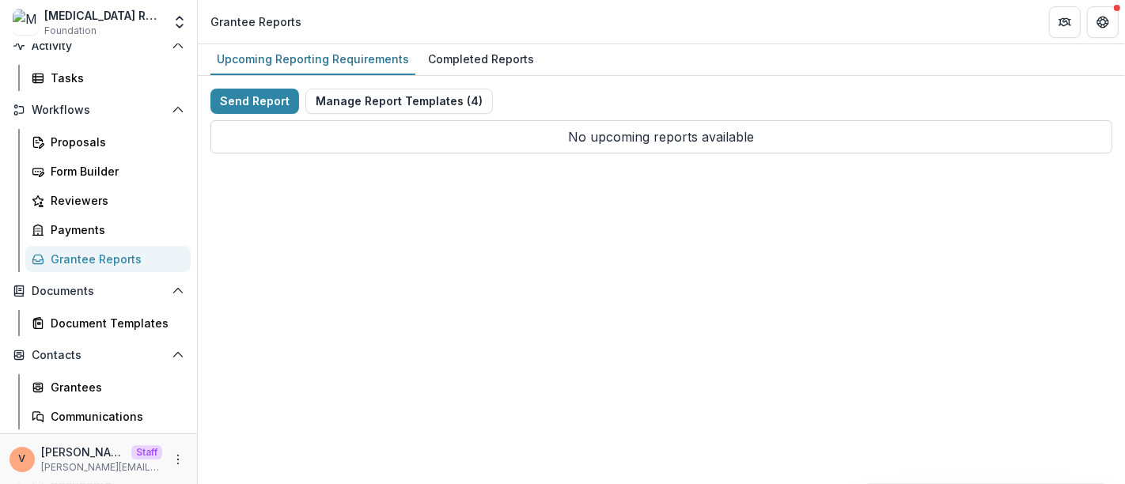
scroll to position [176, 0]
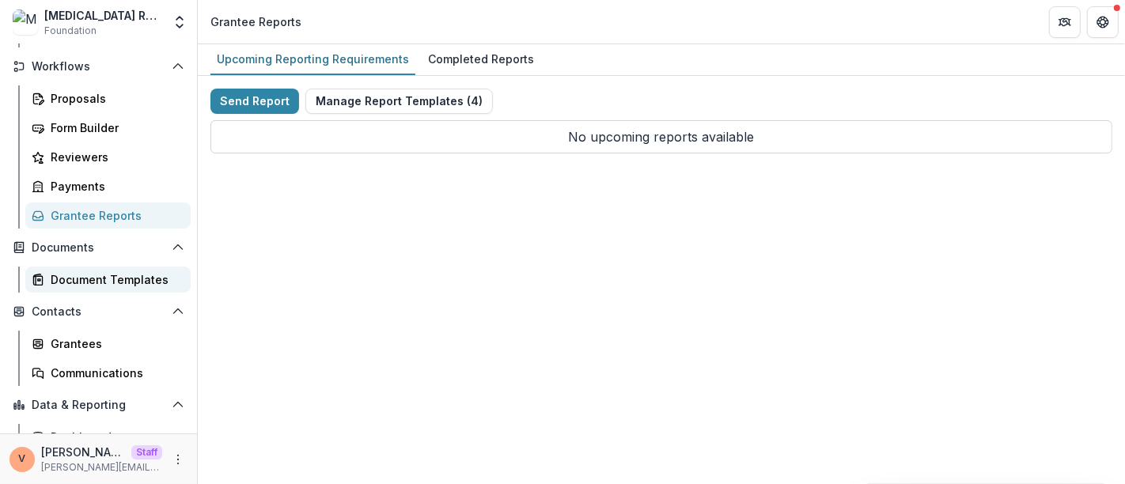
click at [124, 274] on div "Document Templates" at bounding box center [114, 279] width 127 height 17
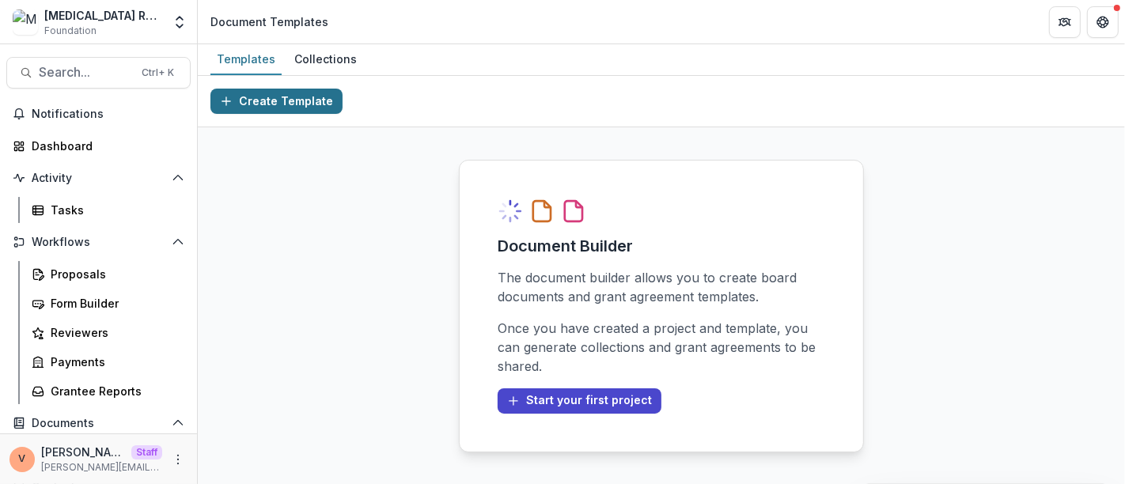
click at [289, 101] on button "Create Template" at bounding box center [276, 101] width 132 height 25
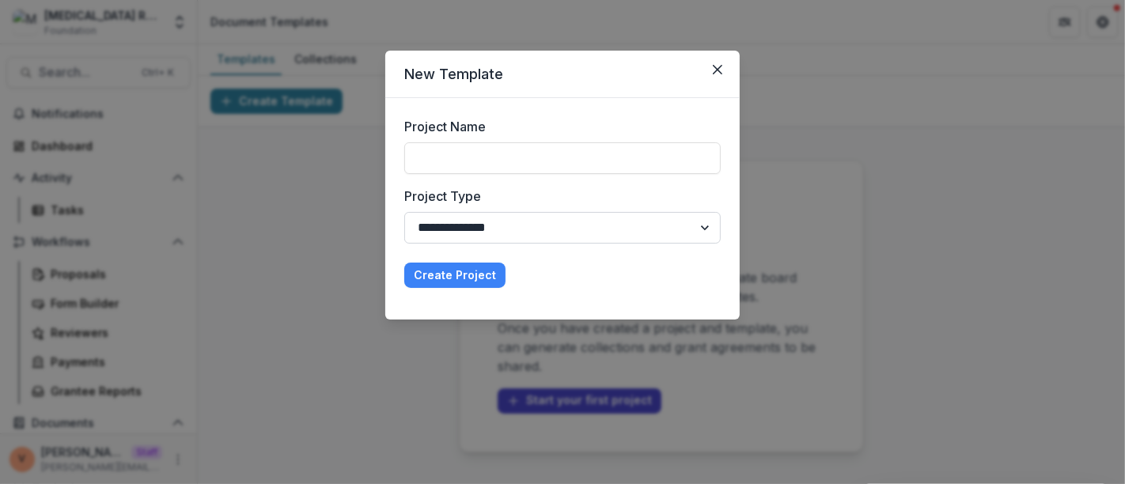
click at [496, 226] on select "**********" at bounding box center [562, 228] width 316 height 32
click at [716, 71] on icon "Close" at bounding box center [717, 69] width 9 height 9
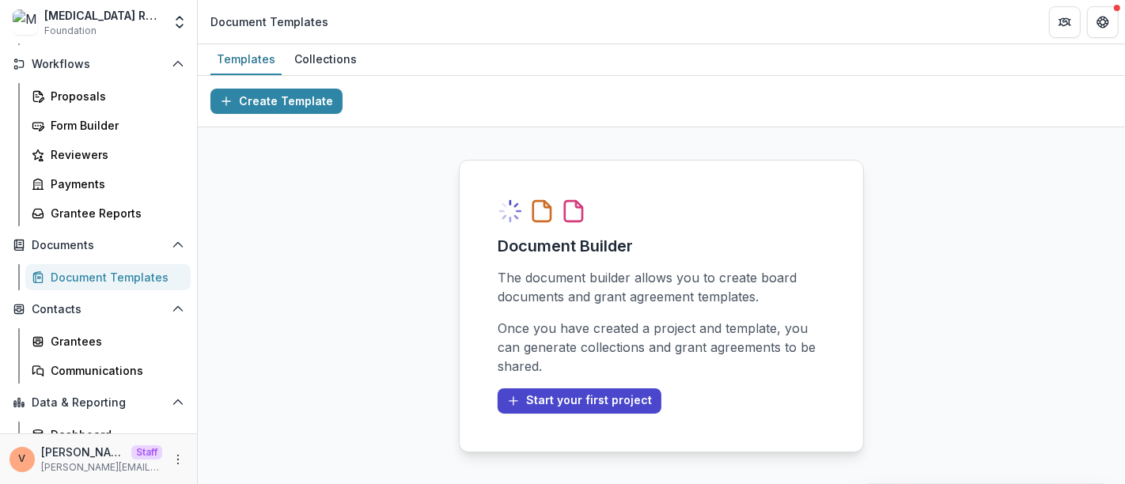
scroll to position [190, 0]
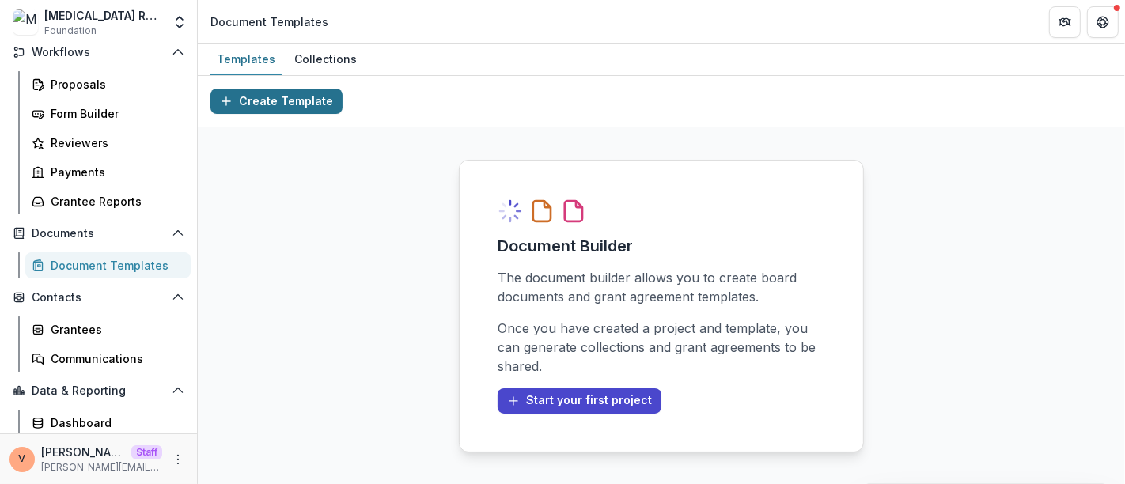
click at [301, 94] on button "Create Template" at bounding box center [276, 101] width 132 height 25
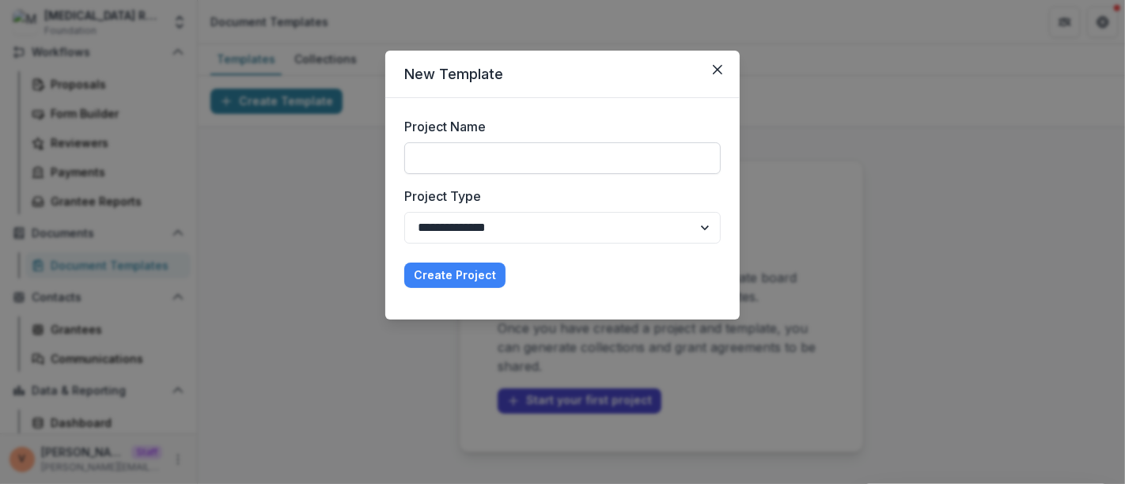
click at [470, 157] on input "Project Name" at bounding box center [562, 158] width 316 height 32
paste input "**********"
type input "**********"
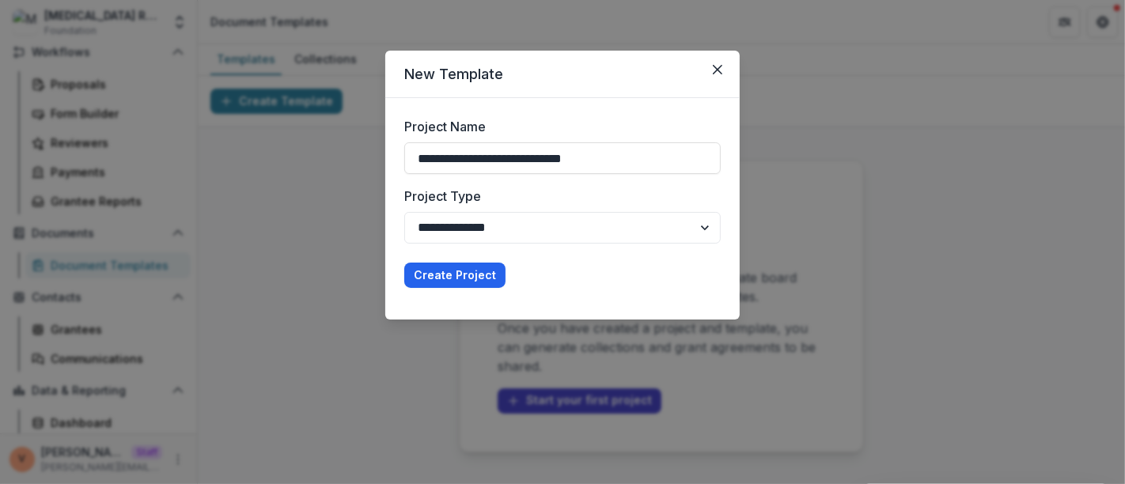
click at [460, 278] on button "Create Project" at bounding box center [454, 275] width 101 height 25
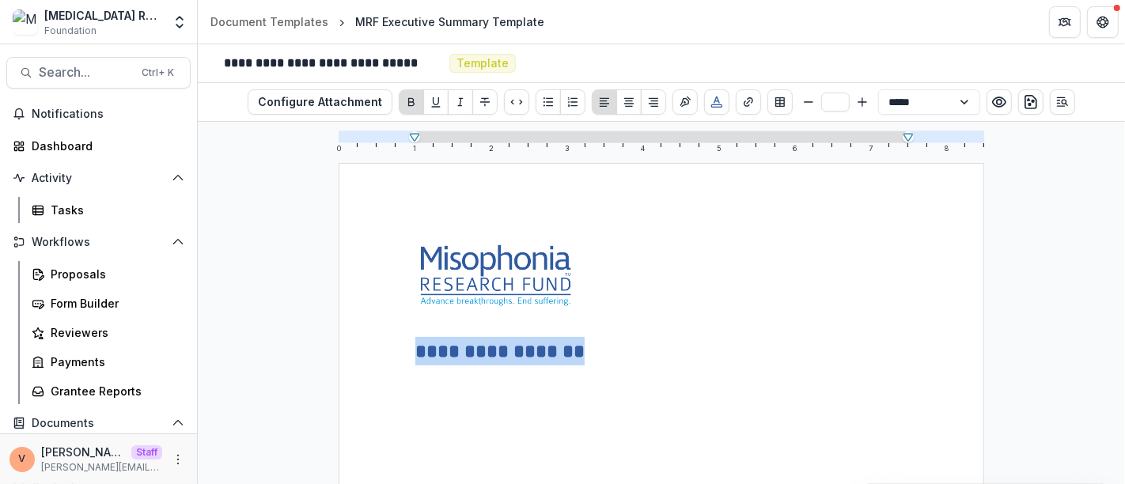
drag, startPoint x: 641, startPoint y: 351, endPoint x: 387, endPoint y: 357, distance: 253.9
click at [633, 100] on button "Align Center" at bounding box center [628, 101] width 25 height 25
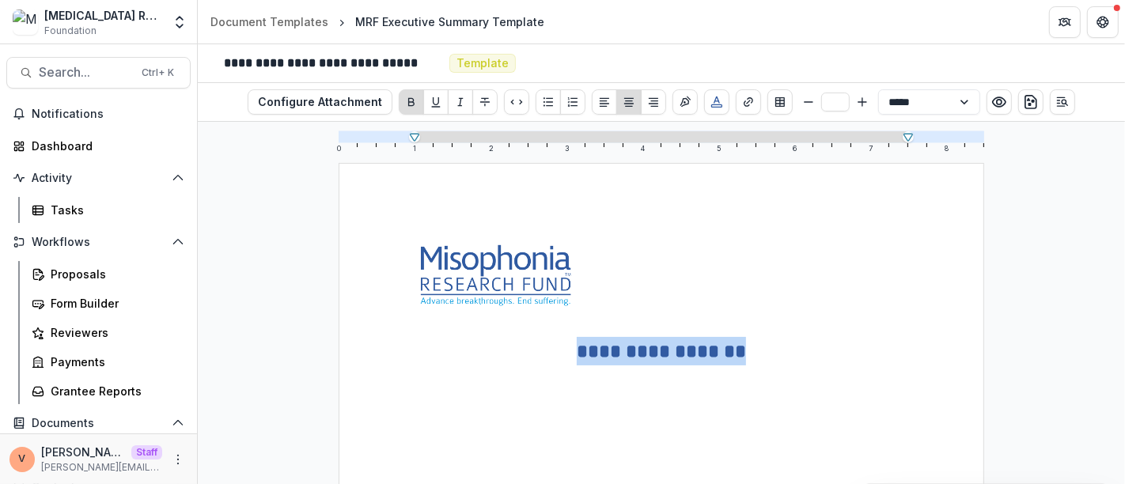
click at [739, 356] on strong "**********" at bounding box center [661, 351] width 169 height 19
click at [767, 348] on p "**********" at bounding box center [661, 351] width 492 height 28
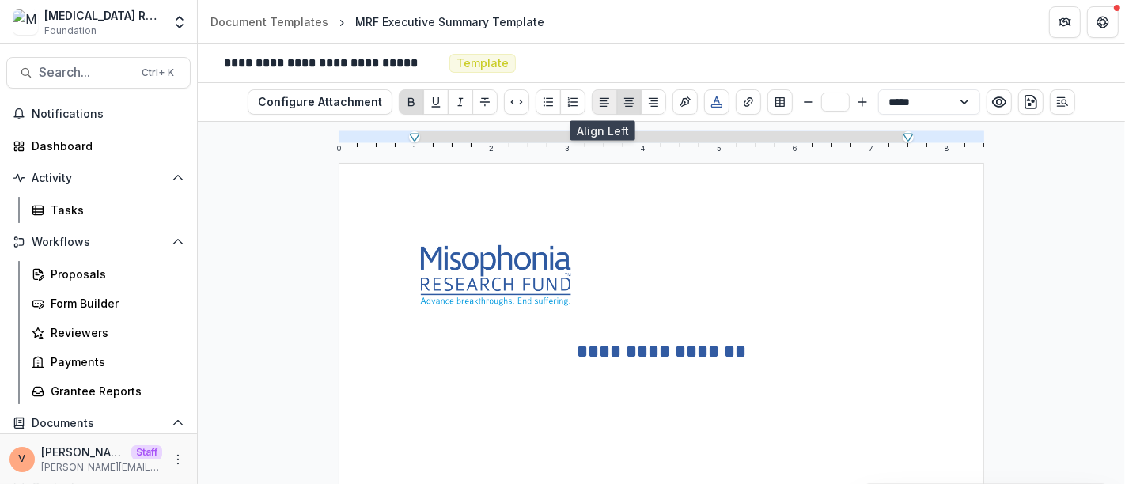
click at [599, 101] on icon "Align Left" at bounding box center [604, 102] width 13 height 13
paste div
type input "**"
click at [1057, 99] on icon "Open Editor Sidebar" at bounding box center [1062, 102] width 13 height 13
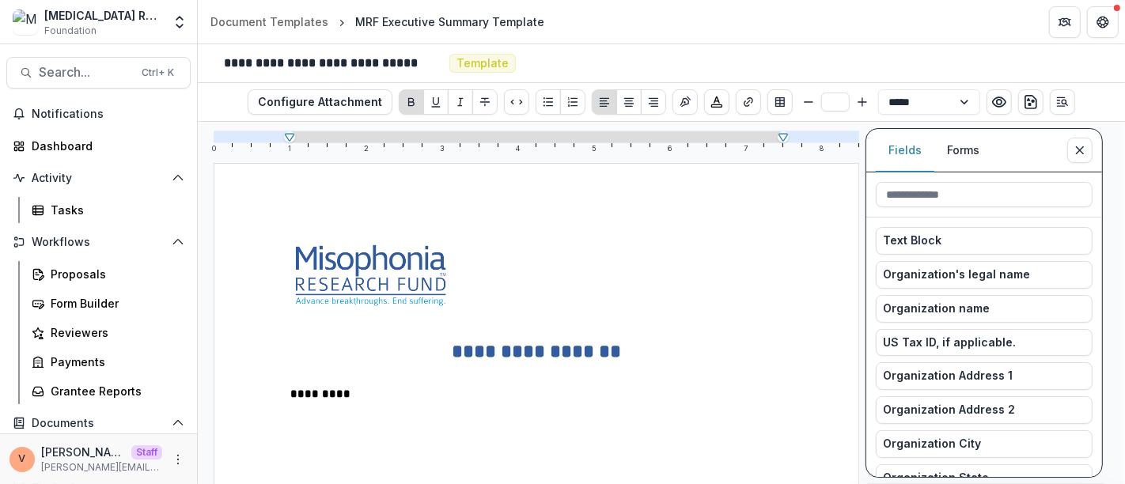
click at [972, 150] on button "Forms" at bounding box center [963, 150] width 58 height 43
click at [919, 149] on button "Fields" at bounding box center [904, 150] width 59 height 43
click at [930, 199] on input at bounding box center [983, 194] width 217 height 25
click at [964, 277] on span "Organization's legal name" at bounding box center [956, 274] width 147 height 13
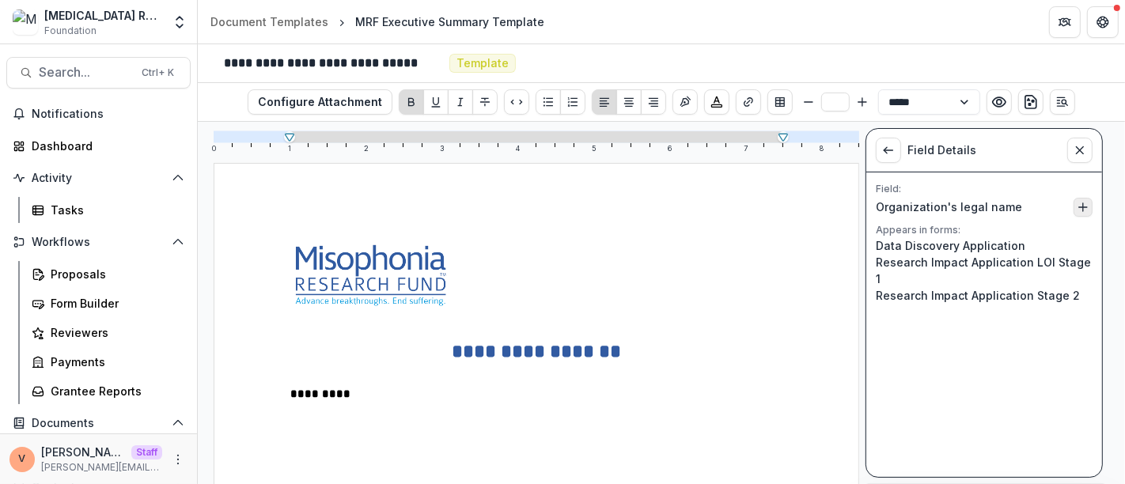
click at [1088, 207] on icon "Insert Organization's legal name into document" at bounding box center [1082, 207] width 13 height 13
click at [1084, 148] on icon "Close sidebar" at bounding box center [1079, 150] width 13 height 13
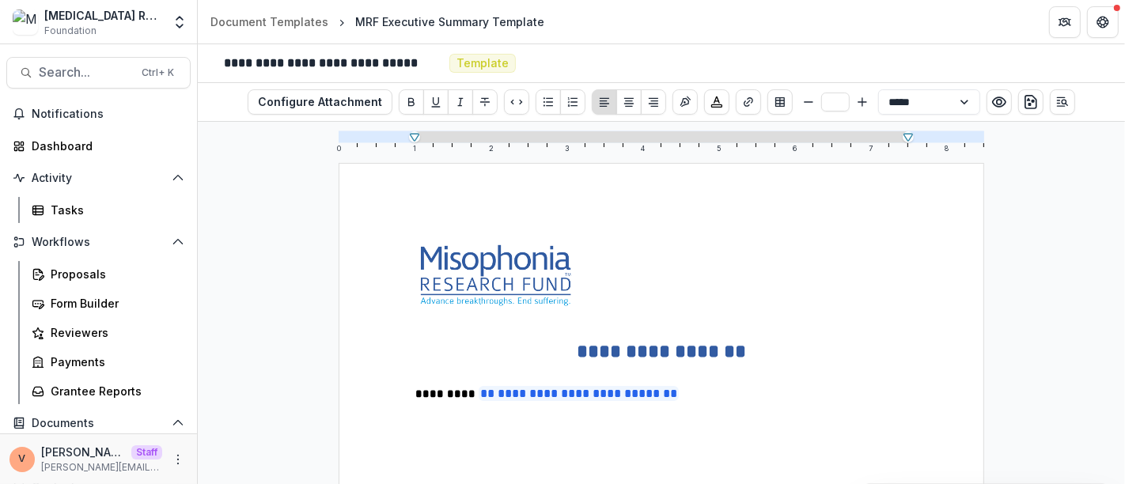
click at [712, 401] on p "**********" at bounding box center [661, 394] width 493 height 20
click at [1057, 106] on line "Open Editor Sidebar" at bounding box center [1060, 106] width 7 height 0
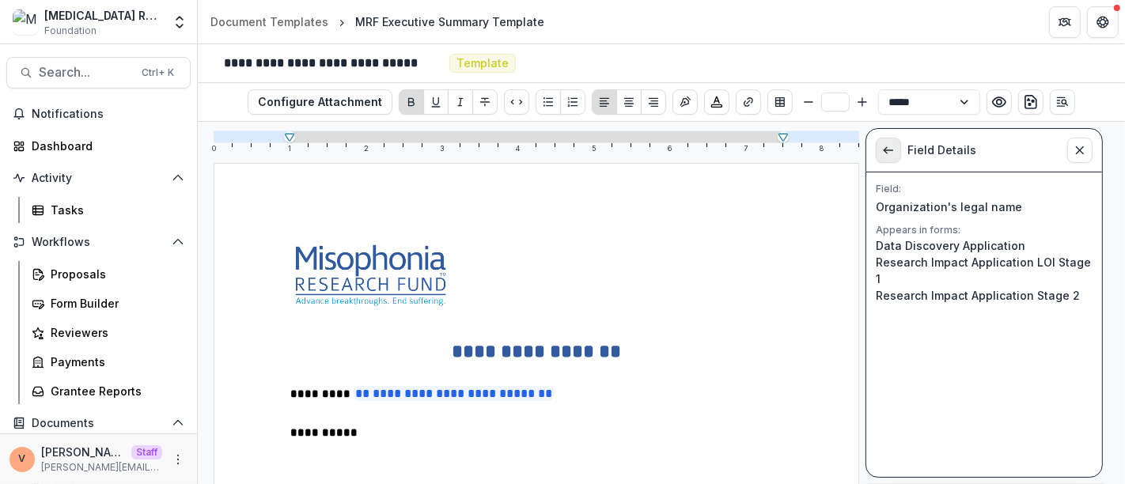
click at [886, 153] on icon "View List" at bounding box center [888, 150] width 13 height 13
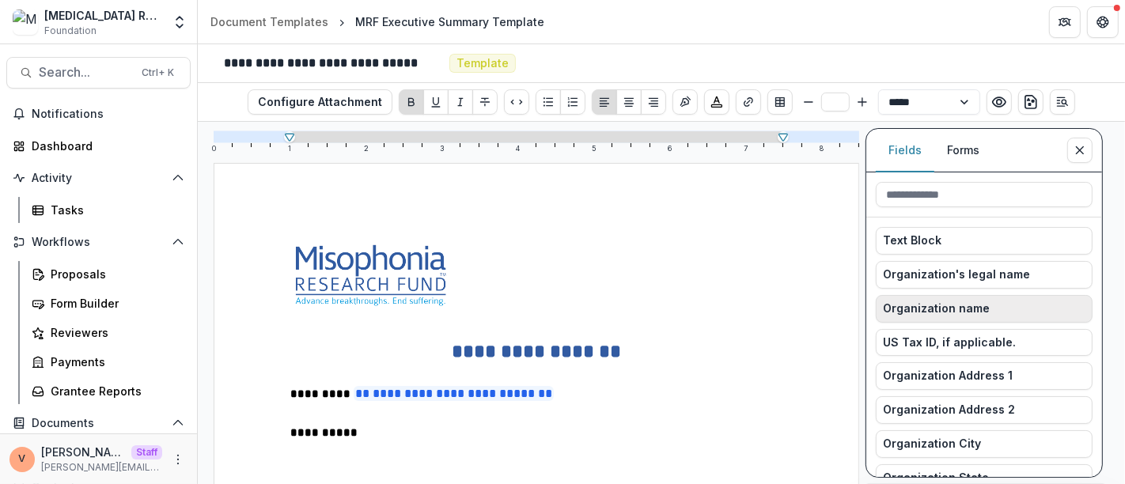
scroll to position [88, 0]
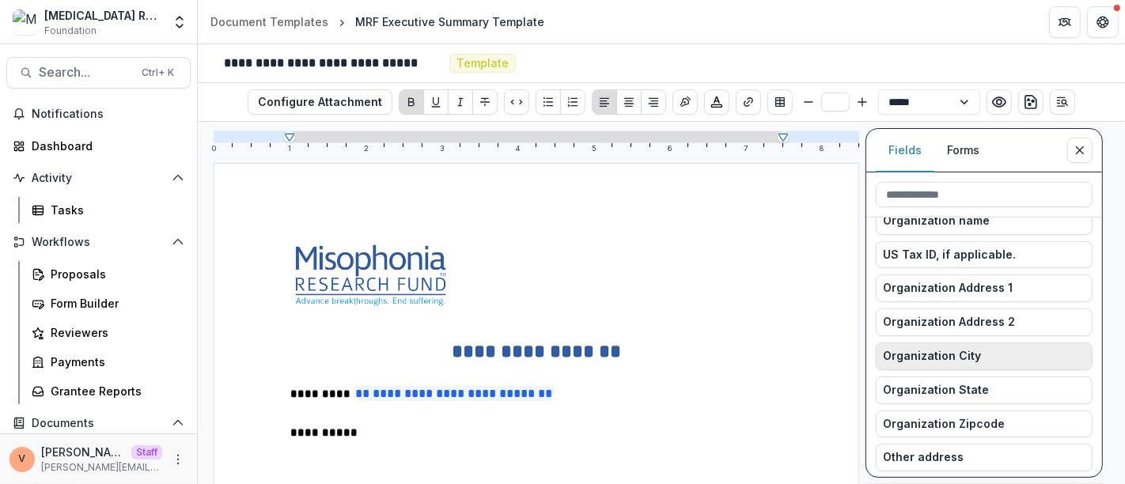
click at [1014, 346] on button "Organization City" at bounding box center [983, 356] width 217 height 28
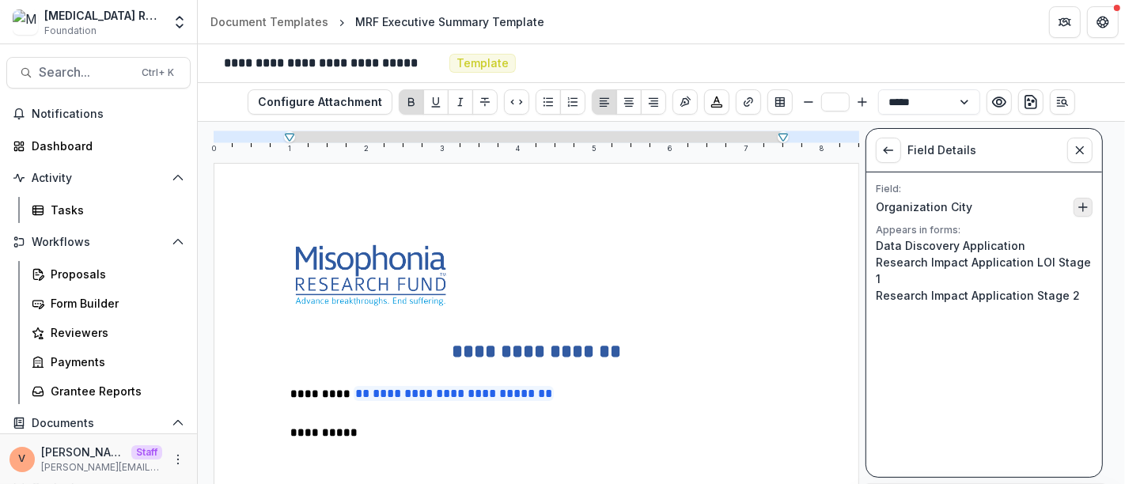
click at [1083, 207] on line "Insert Organization City into document" at bounding box center [1083, 207] width 8 height 0
click at [890, 153] on icon "View List" at bounding box center [888, 150] width 13 height 13
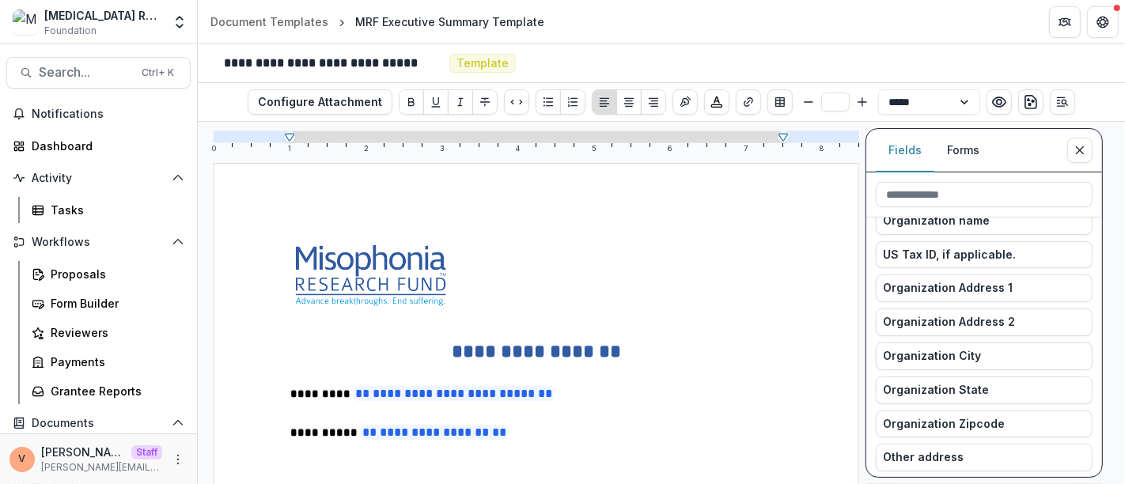
scroll to position [176, 0]
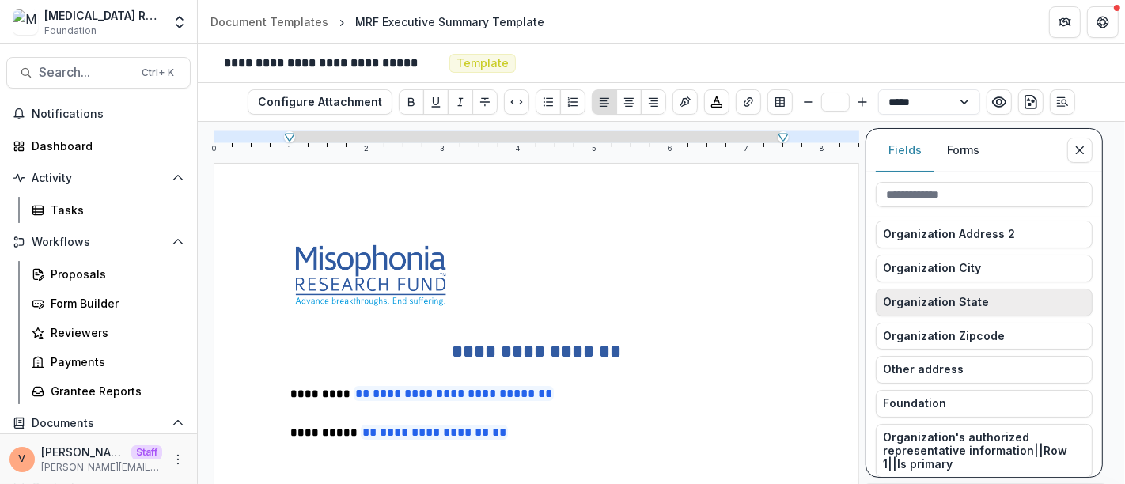
click at [1072, 299] on button "Organization State" at bounding box center [983, 303] width 217 height 28
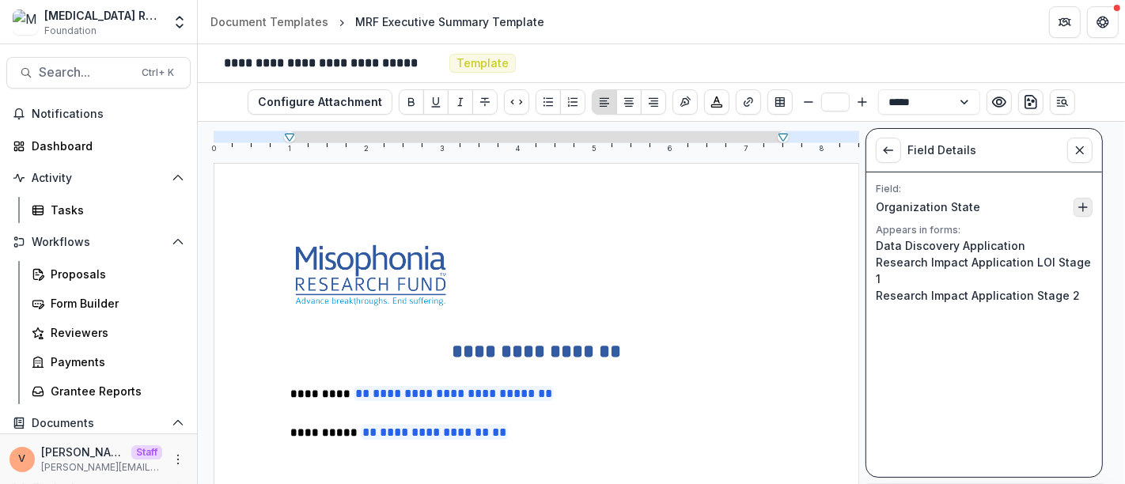
click at [1081, 207] on line "Insert Organization State into document" at bounding box center [1083, 207] width 8 height 0
click at [886, 153] on icon "View List" at bounding box center [888, 150] width 13 height 13
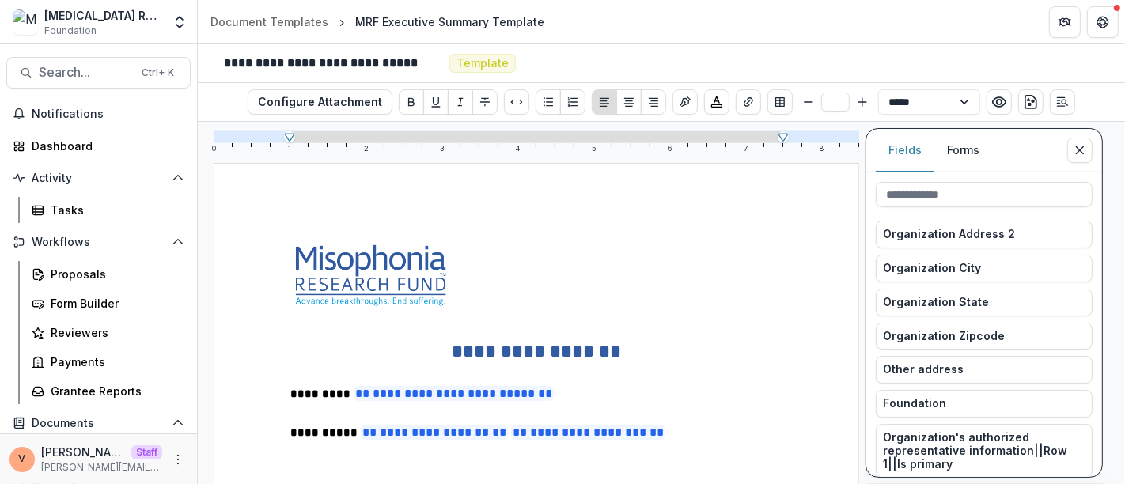
click at [983, 338] on button "Organization Zipcode" at bounding box center [983, 337] width 217 height 28
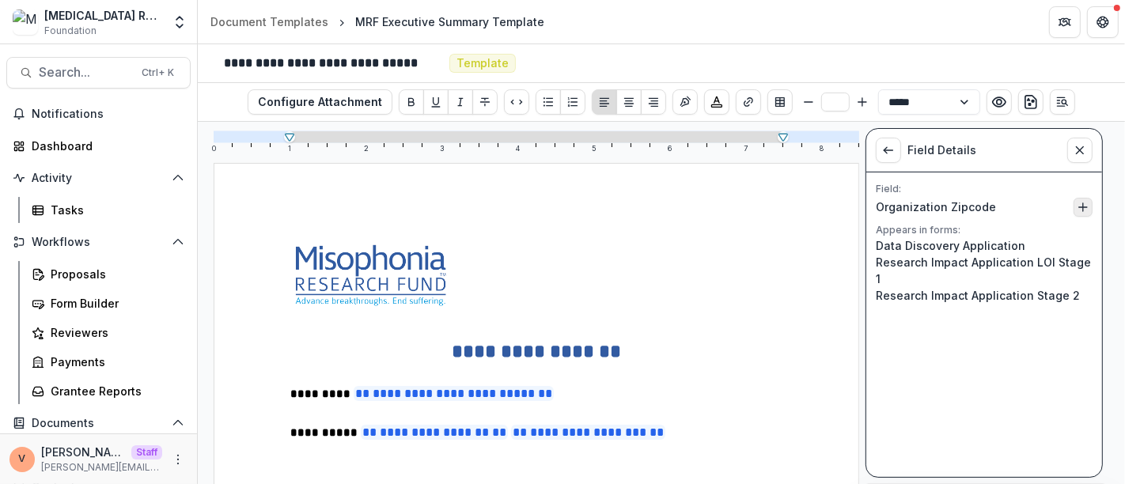
click at [1083, 207] on line "Insert Organization Zipcode into document" at bounding box center [1083, 207] width 8 height 0
click at [890, 157] on button "View List" at bounding box center [887, 150] width 25 height 25
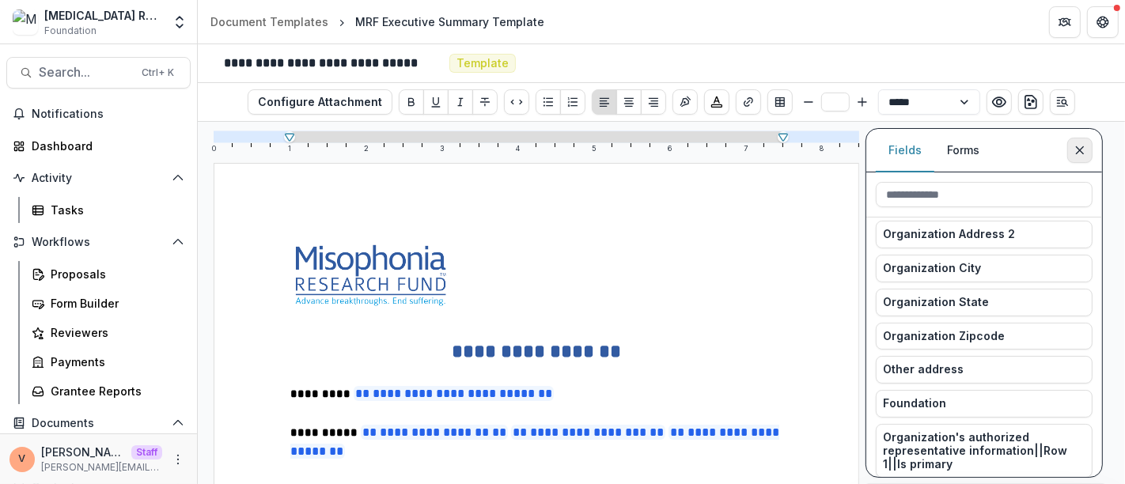
click at [1080, 154] on icon "Close sidebar" at bounding box center [1079, 150] width 13 height 13
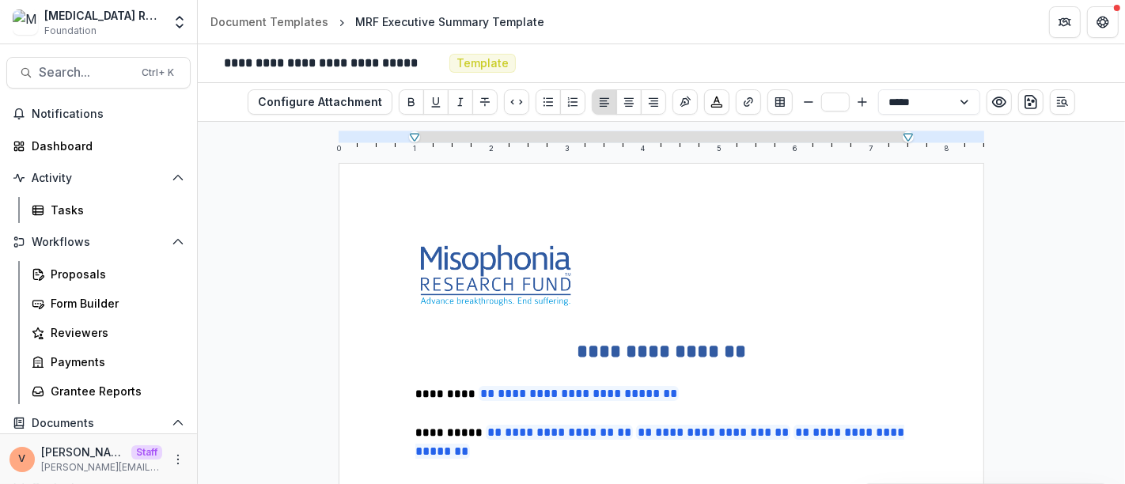
click at [575, 449] on p "**********" at bounding box center [661, 442] width 493 height 39
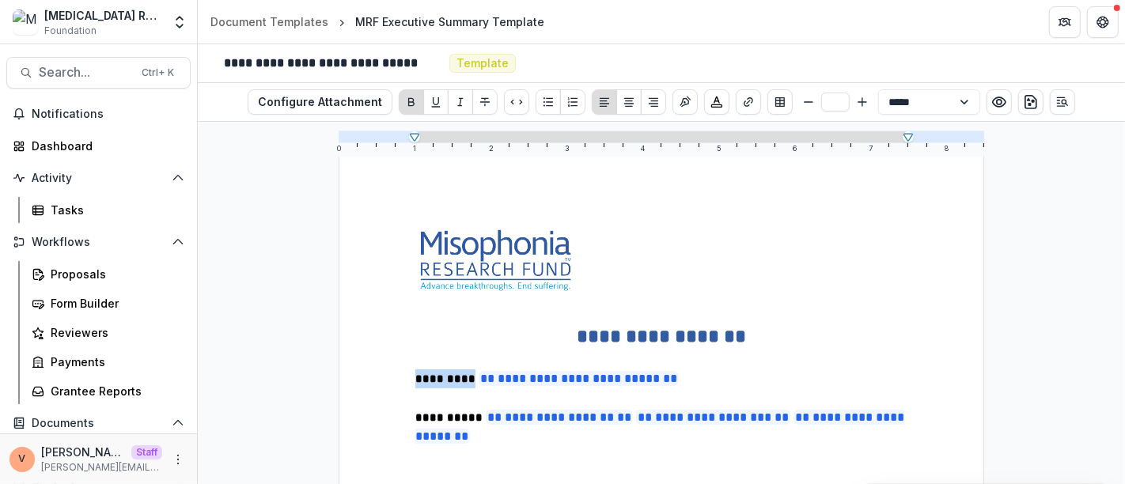
drag, startPoint x: 413, startPoint y: 378, endPoint x: 460, endPoint y: 375, distance: 47.6
click at [460, 375] on strong "*********" at bounding box center [446, 378] width 63 height 11
click at [860, 96] on icon "Bigger" at bounding box center [862, 102] width 13 height 13
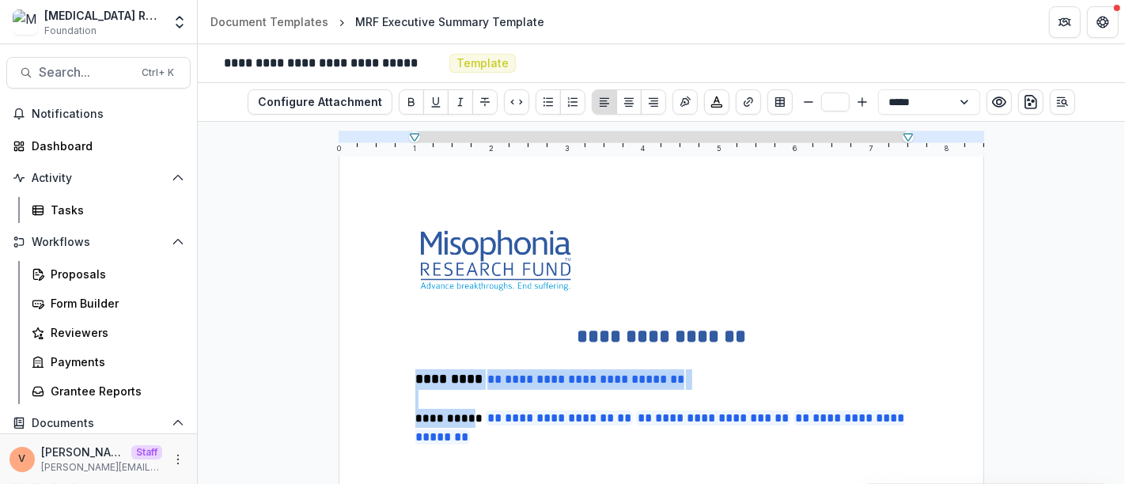
drag, startPoint x: 413, startPoint y: 416, endPoint x: 461, endPoint y: 417, distance: 48.2
click at [461, 417] on strong "**********" at bounding box center [450, 418] width 70 height 11
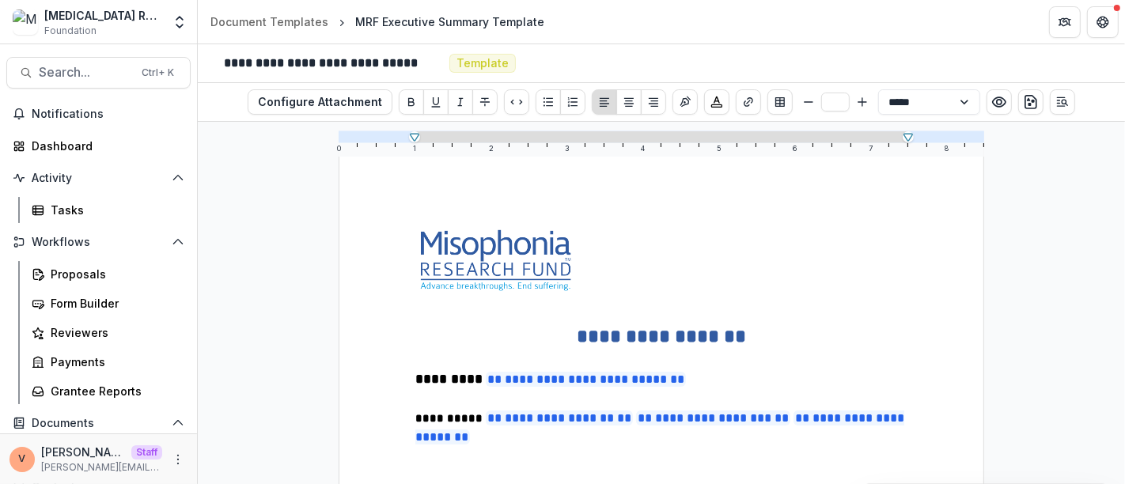
click at [415, 416] on strong "**********" at bounding box center [450, 418] width 70 height 11
click at [493, 444] on p "**********" at bounding box center [661, 428] width 493 height 39
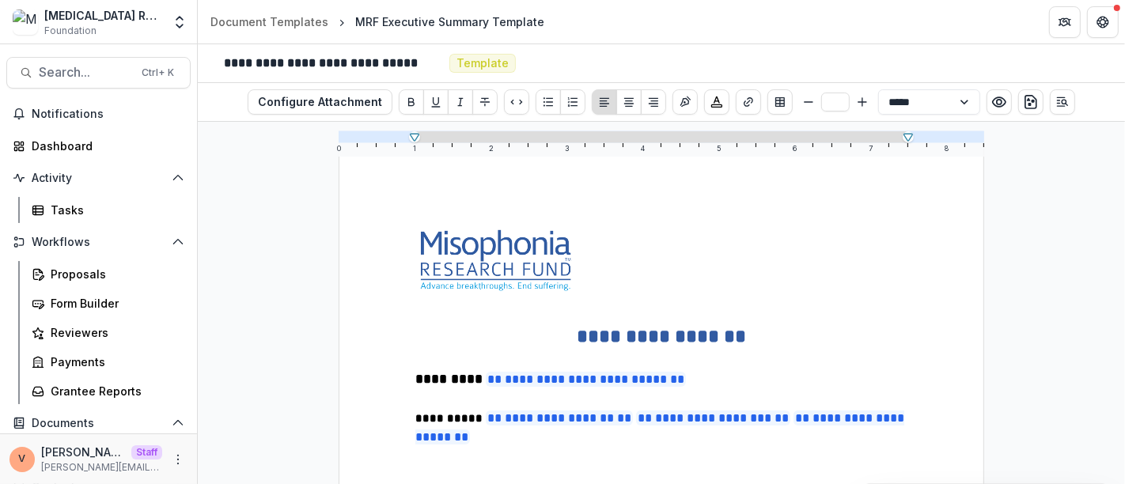
click at [460, 419] on strong "**********" at bounding box center [450, 418] width 70 height 11
click at [862, 99] on icon "Bigger" at bounding box center [862, 102] width 13 height 13
click at [535, 451] on p at bounding box center [661, 458] width 492 height 19
click at [1064, 101] on icon "Open Editor Sidebar" at bounding box center [1062, 102] width 13 height 13
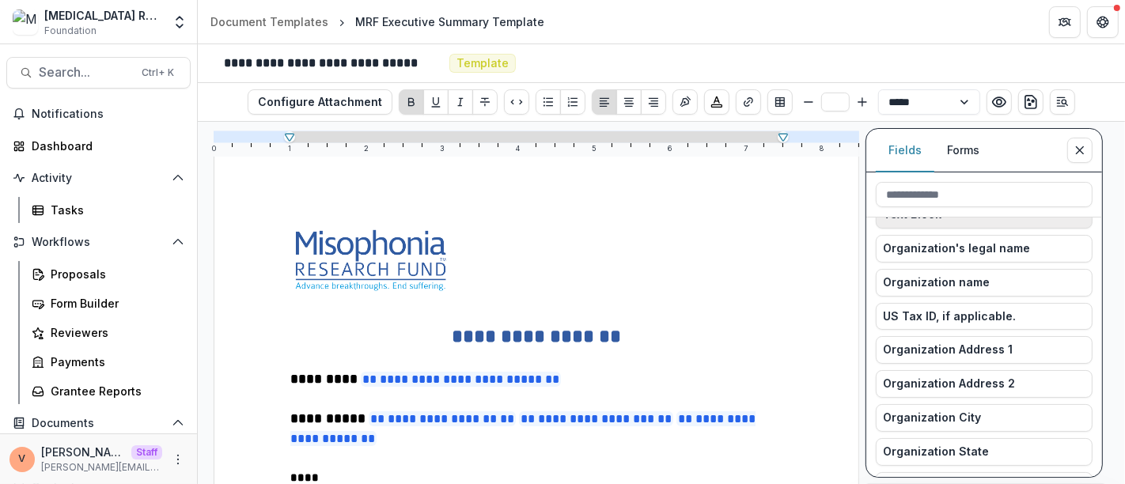
scroll to position [0, 0]
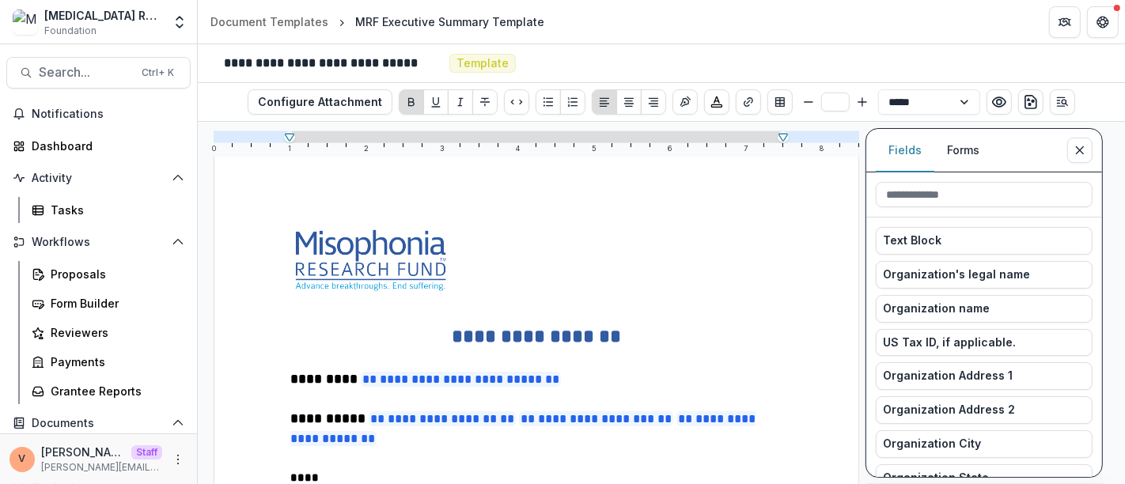
click at [964, 152] on button "Forms" at bounding box center [963, 150] width 58 height 43
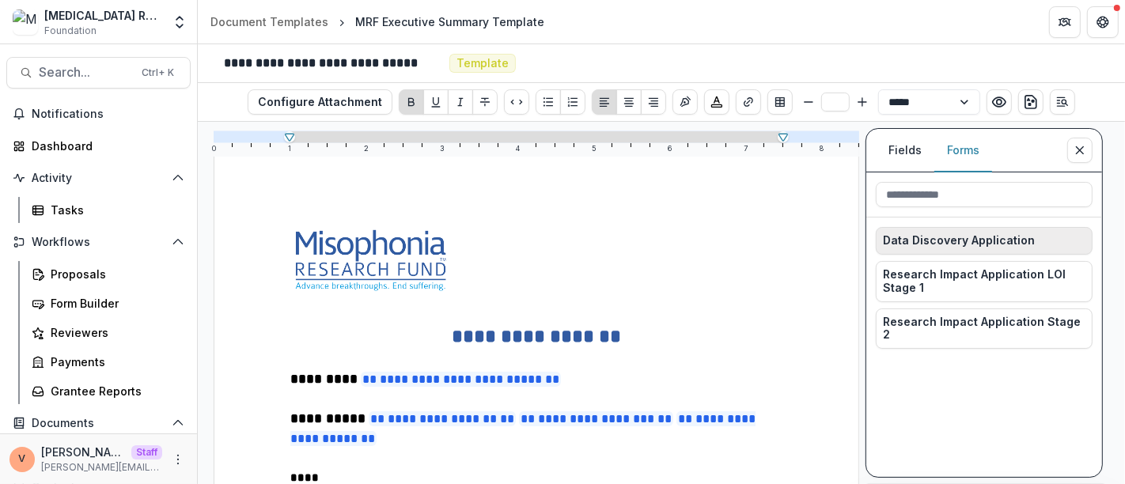
click at [981, 240] on span "Data Discovery Application" at bounding box center [959, 240] width 152 height 13
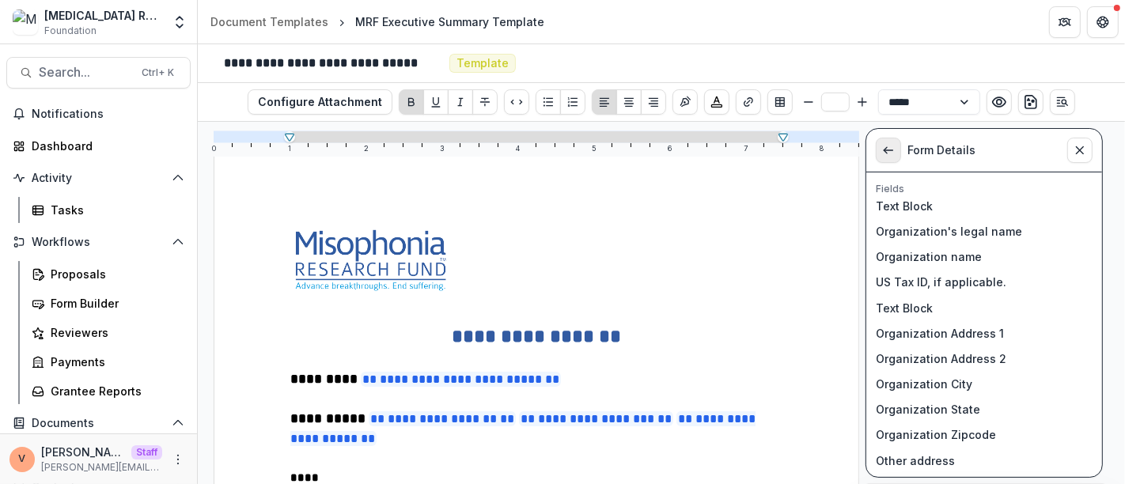
click at [887, 152] on polyline "View List" at bounding box center [884, 151] width 3 height 6
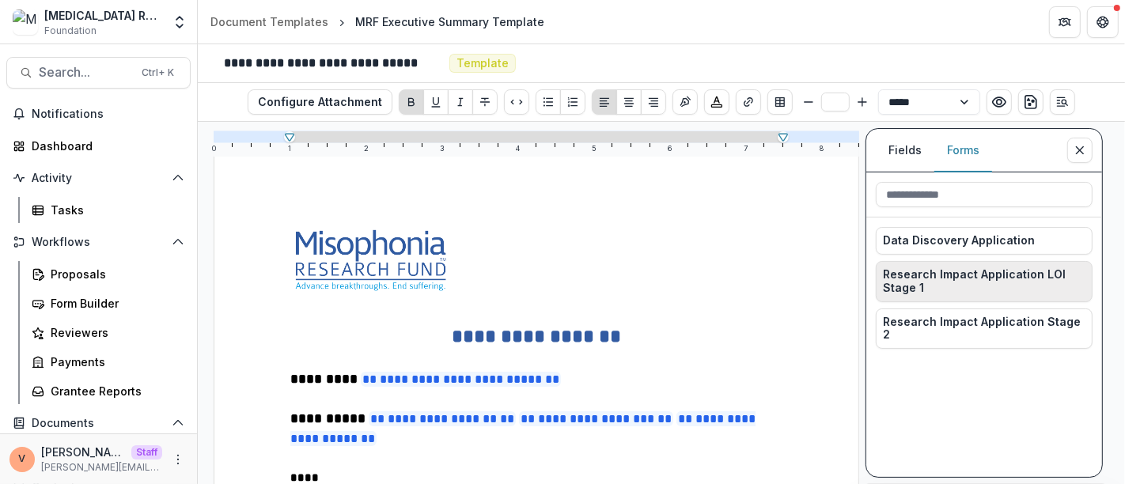
click at [964, 278] on span "Research Impact Application LOI Stage 1" at bounding box center [984, 281] width 202 height 27
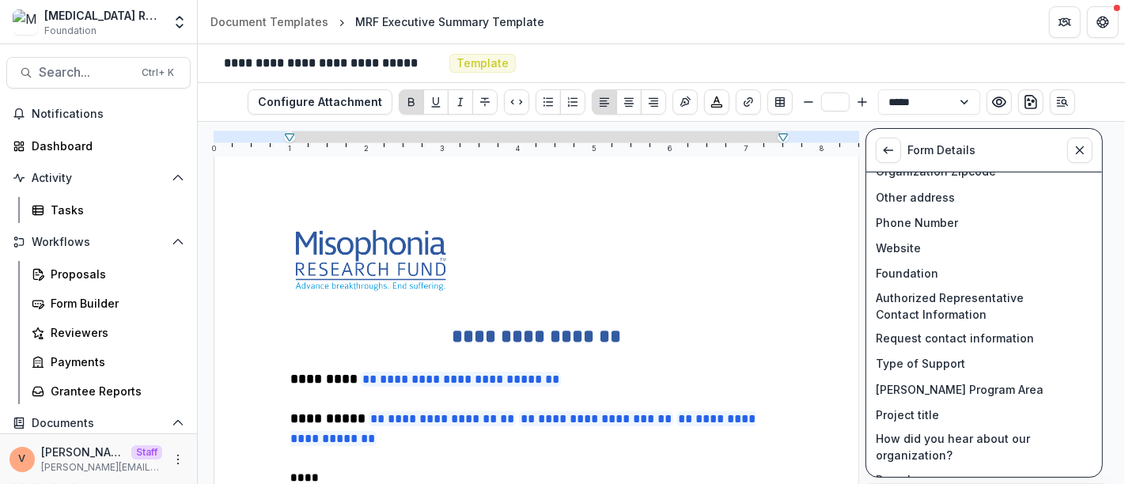
scroll to position [331, 0]
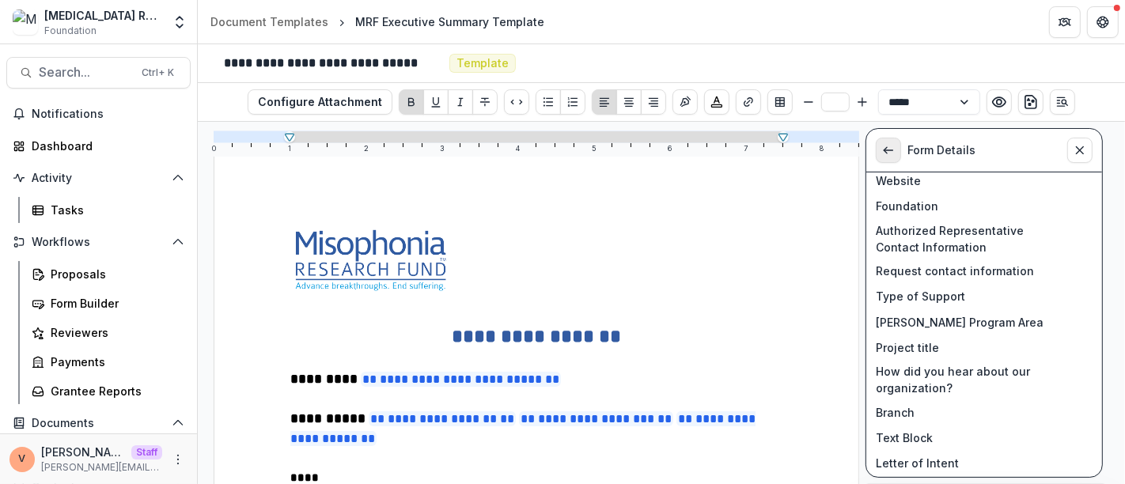
click at [894, 153] on icon "View List" at bounding box center [888, 150] width 13 height 13
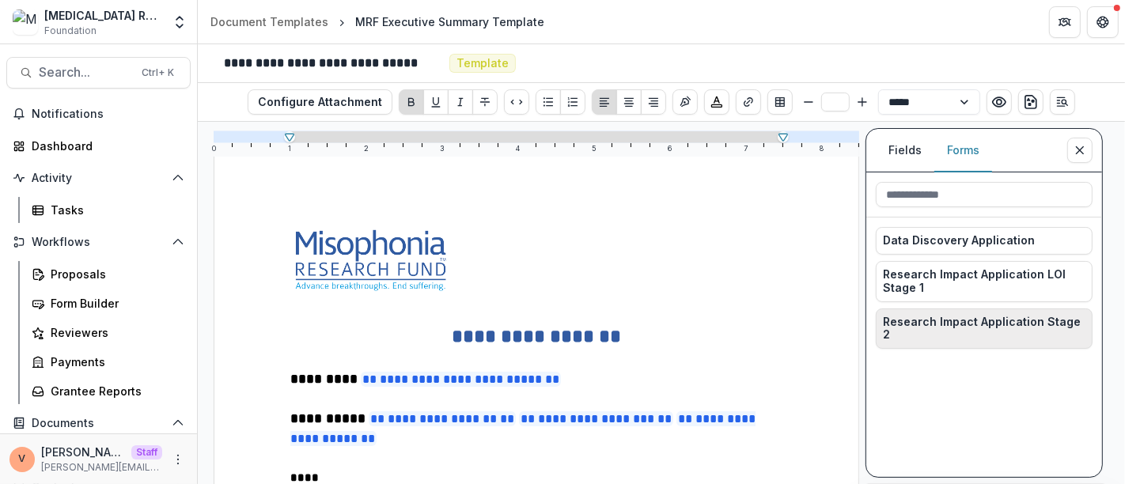
click at [970, 322] on span "Research Impact Application Stage 2" at bounding box center [984, 329] width 202 height 27
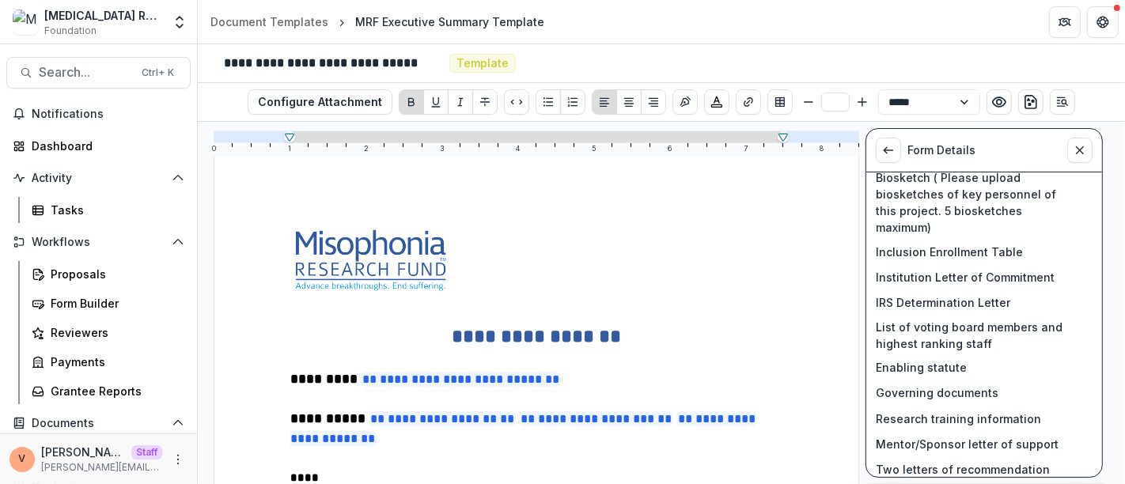
scroll to position [1347, 0]
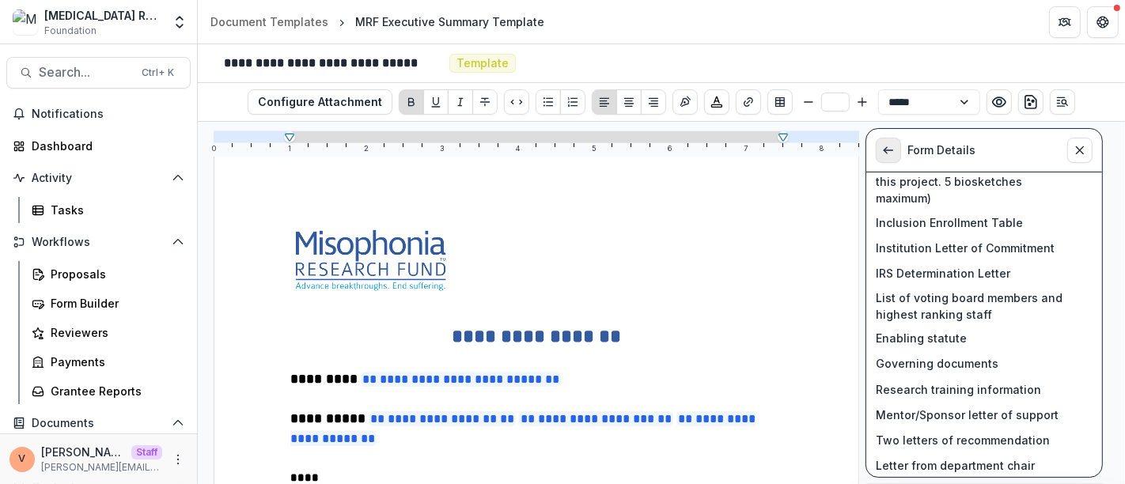
click at [894, 145] on icon "View List" at bounding box center [888, 150] width 13 height 13
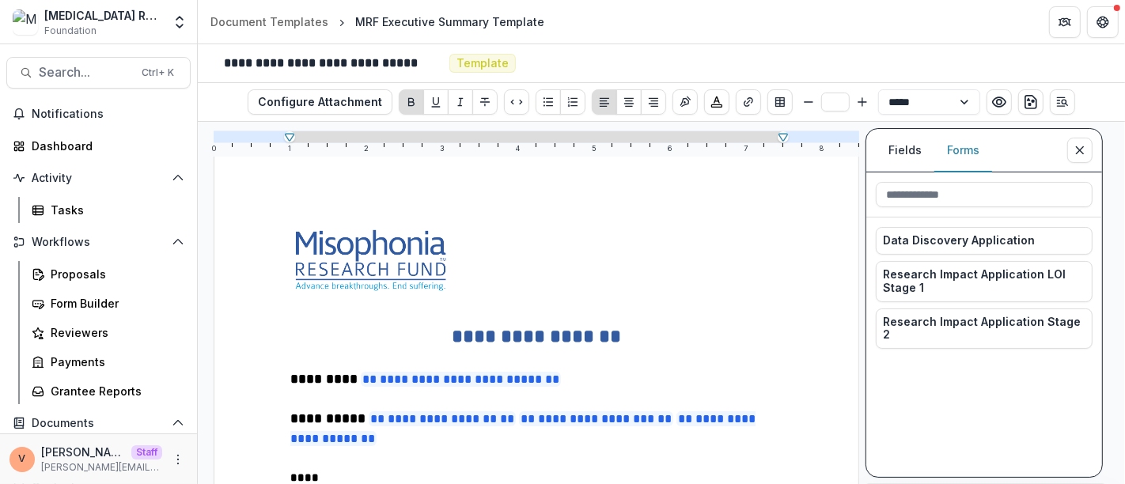
scroll to position [0, 0]
click at [1083, 148] on line "Close sidebar" at bounding box center [1079, 150] width 7 height 7
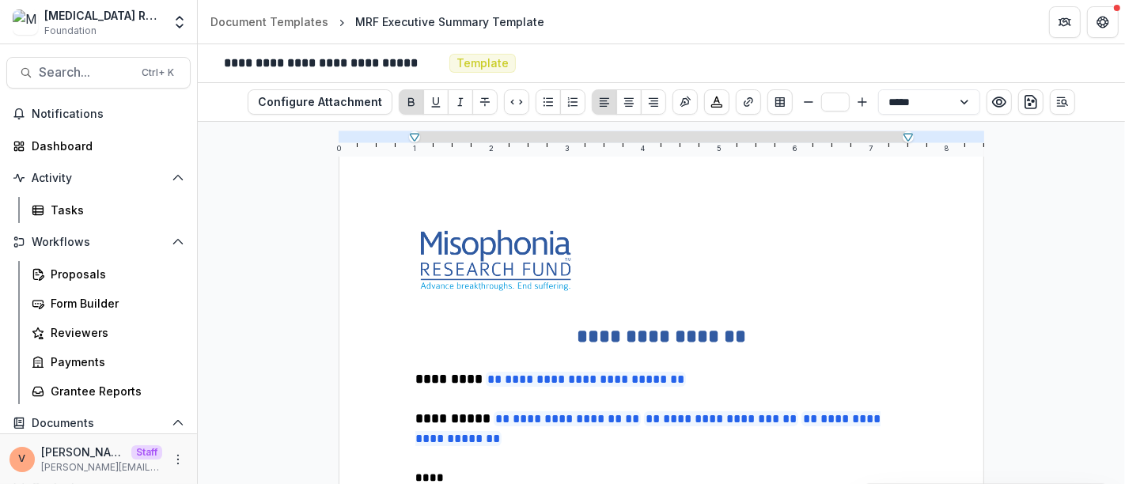
click at [464, 480] on p "****" at bounding box center [661, 477] width 492 height 19
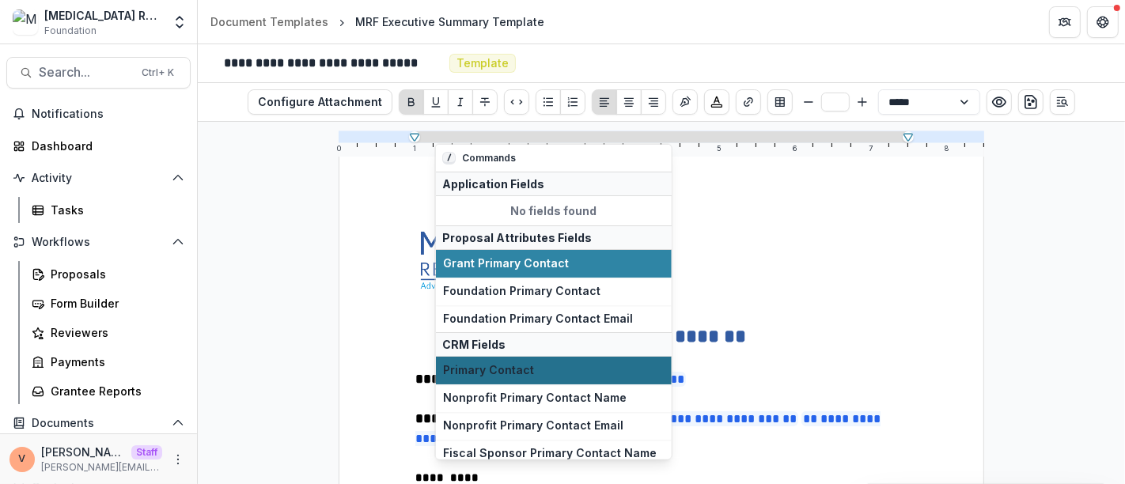
click at [488, 370] on span "Primary Contact" at bounding box center [553, 370] width 221 height 13
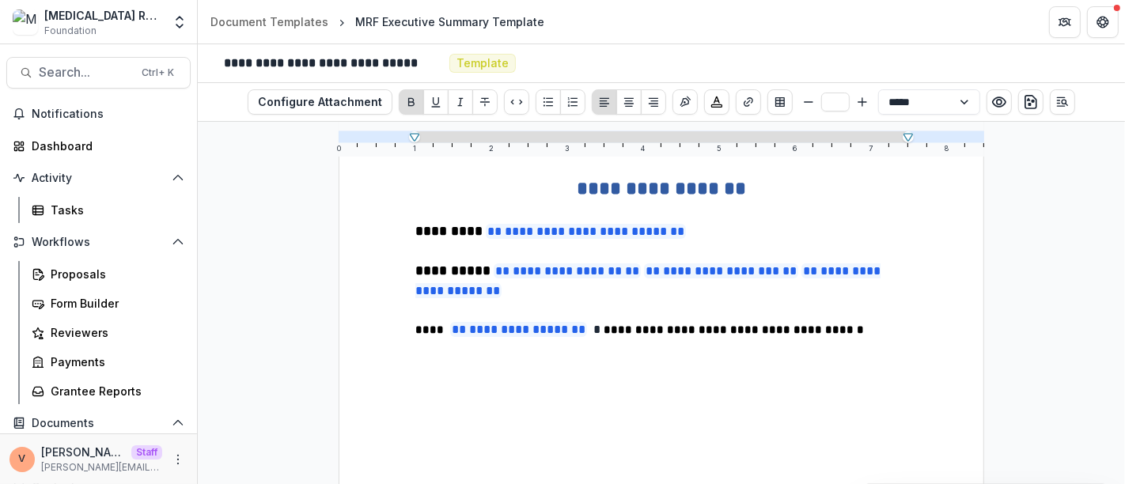
scroll to position [191, 0]
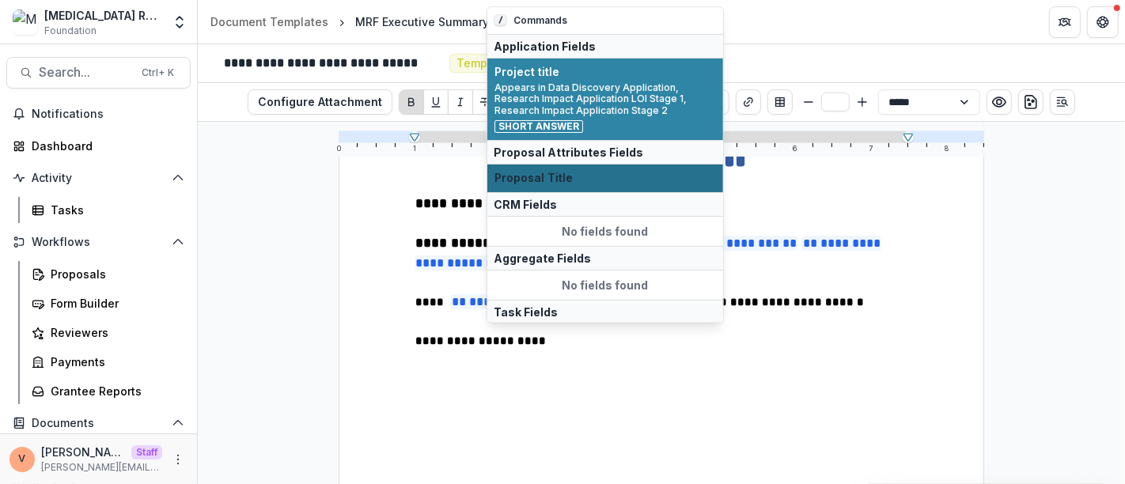
click at [582, 174] on span "Proposal Title" at bounding box center [604, 178] width 221 height 13
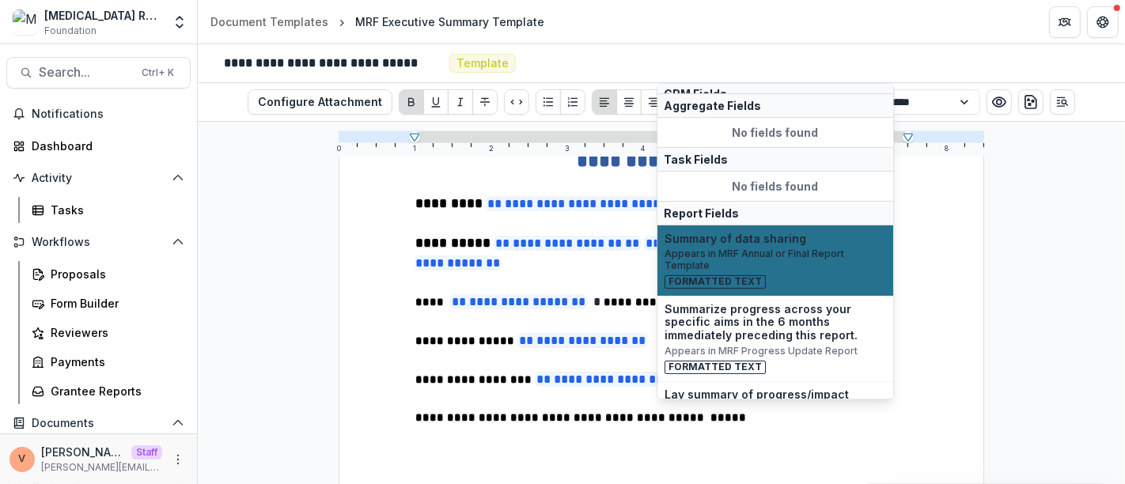
scroll to position [221, 0]
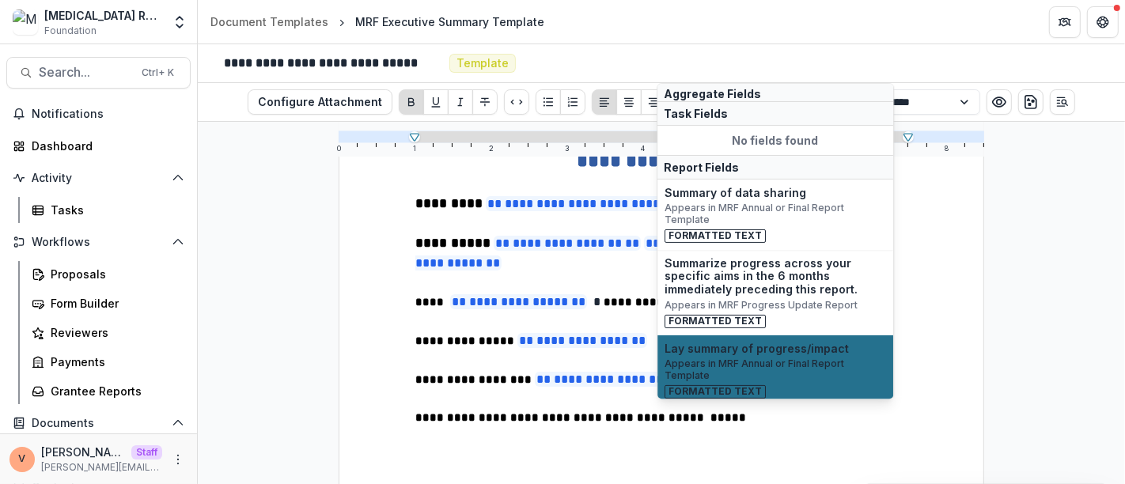
click at [790, 361] on span "Appears in MRF Annual or Final Report Template" at bounding box center [774, 370] width 221 height 23
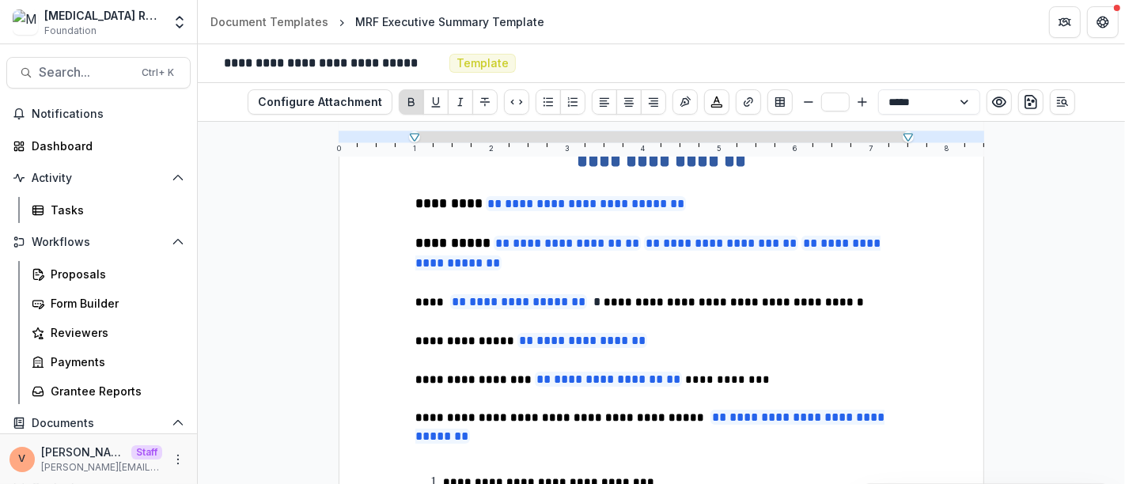
scroll to position [196, 0]
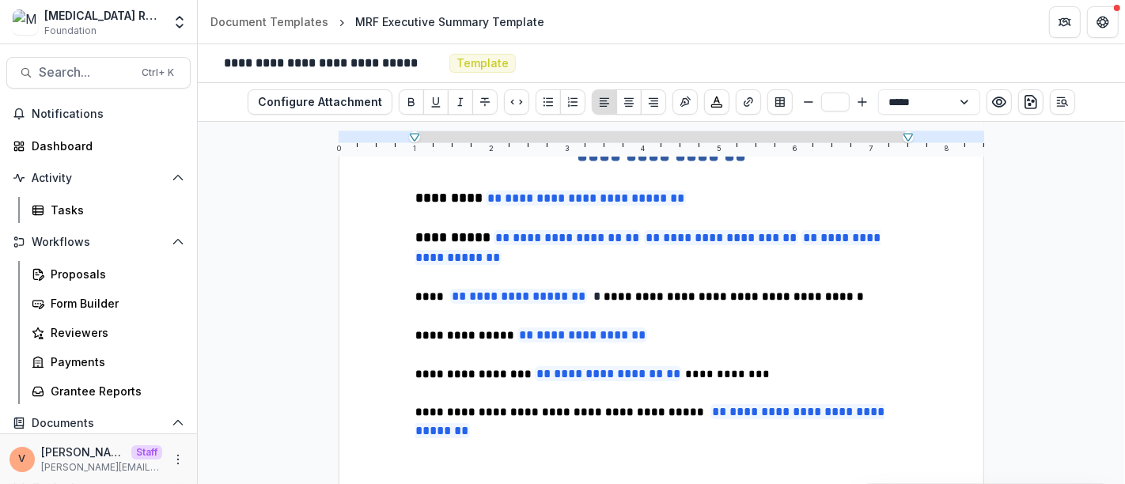
type input "**"
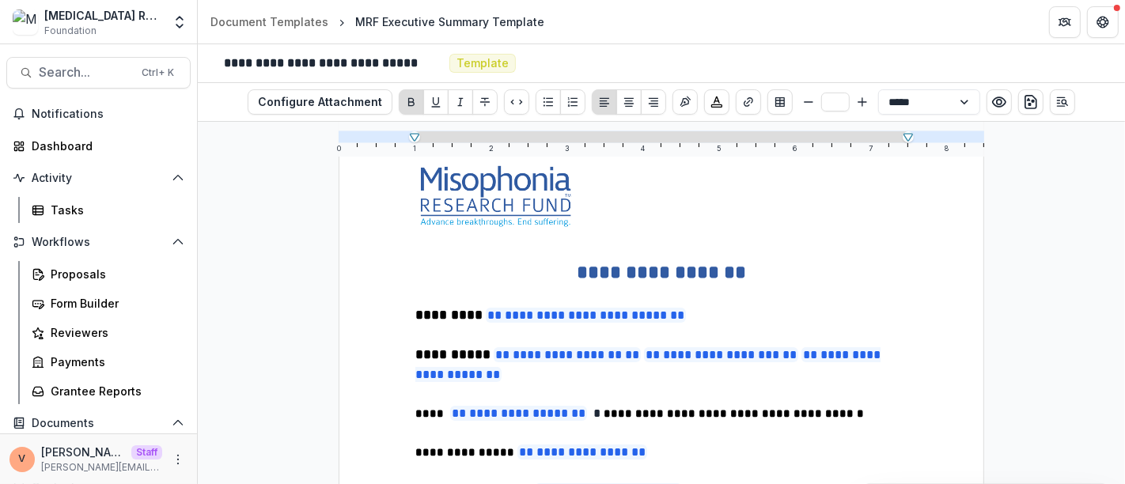
scroll to position [0, 0]
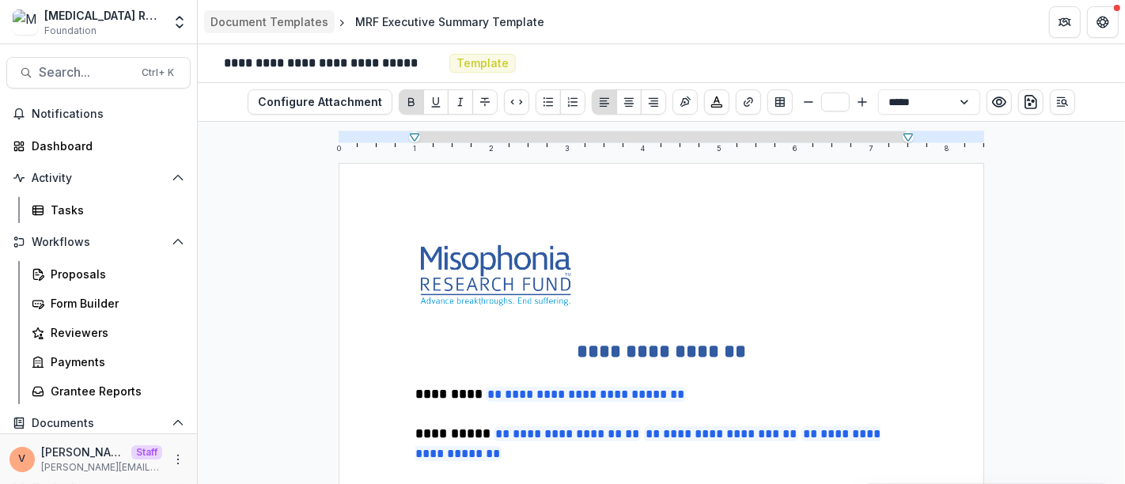
click at [247, 19] on div "Document Templates" at bounding box center [269, 21] width 118 height 17
